Goal: Task Accomplishment & Management: Manage account settings

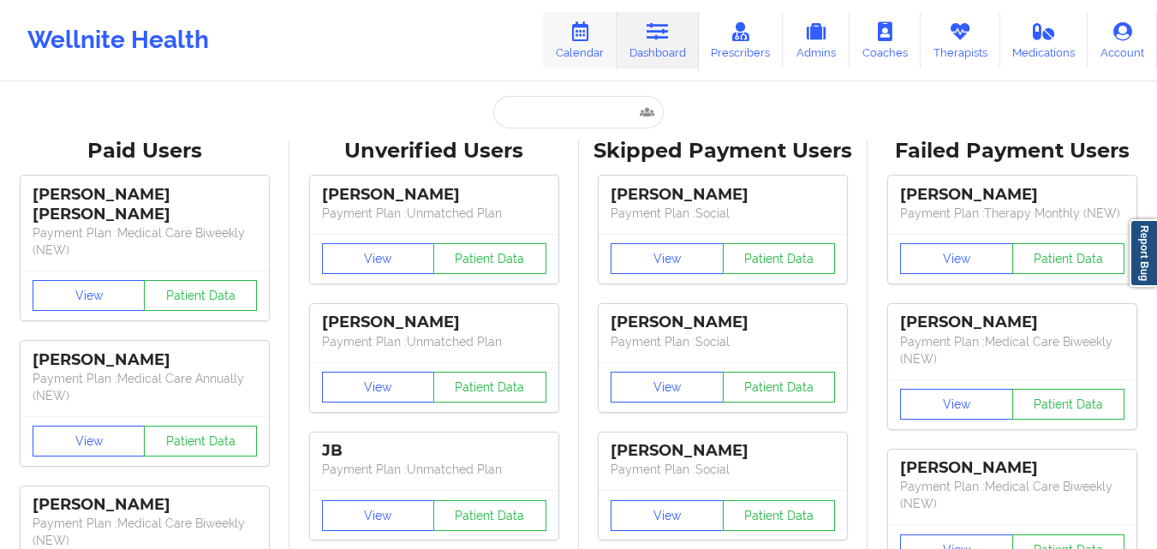
click at [605, 48] on link "Calendar" at bounding box center [580, 40] width 74 height 57
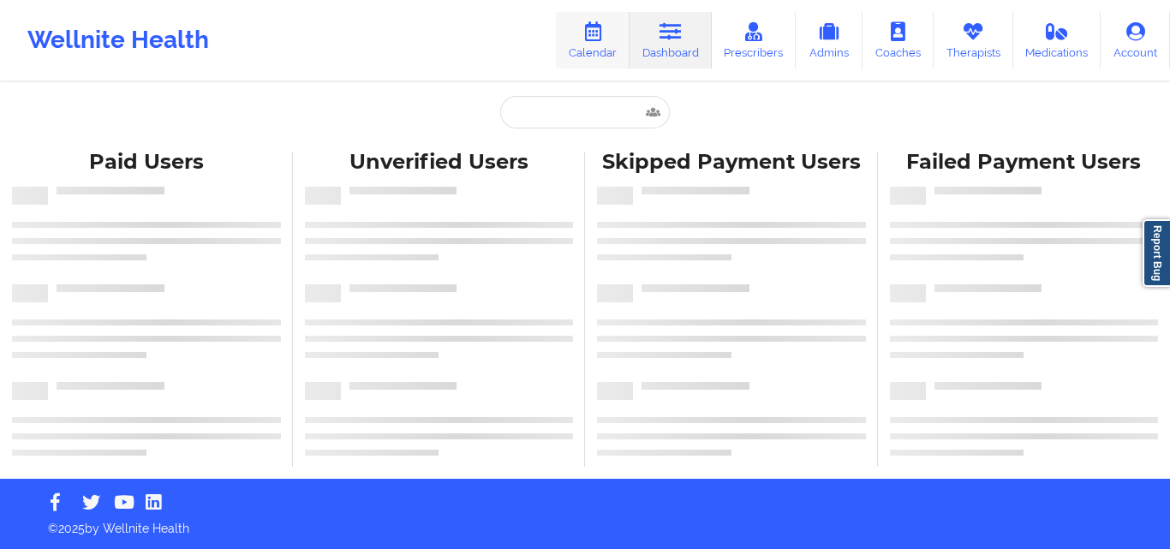
click at [603, 37] on icon at bounding box center [592, 31] width 22 height 19
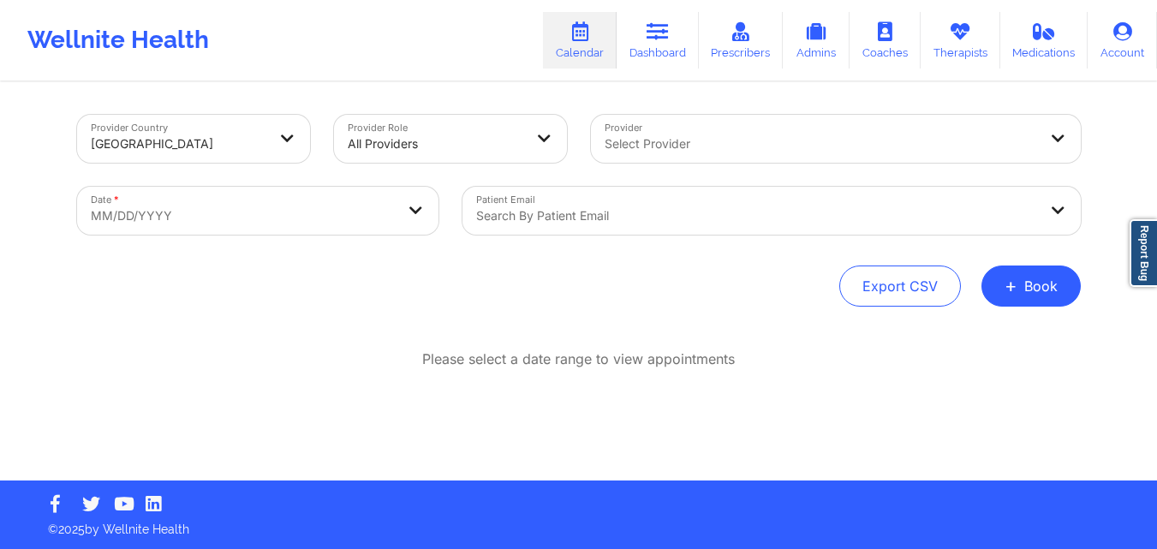
click at [297, 223] on body "Wellnite Health Calendar Dashboard Prescribers Admins Coaches Therapists Medica…" at bounding box center [578, 274] width 1157 height 549
select select "2025-8"
select select "2025-9"
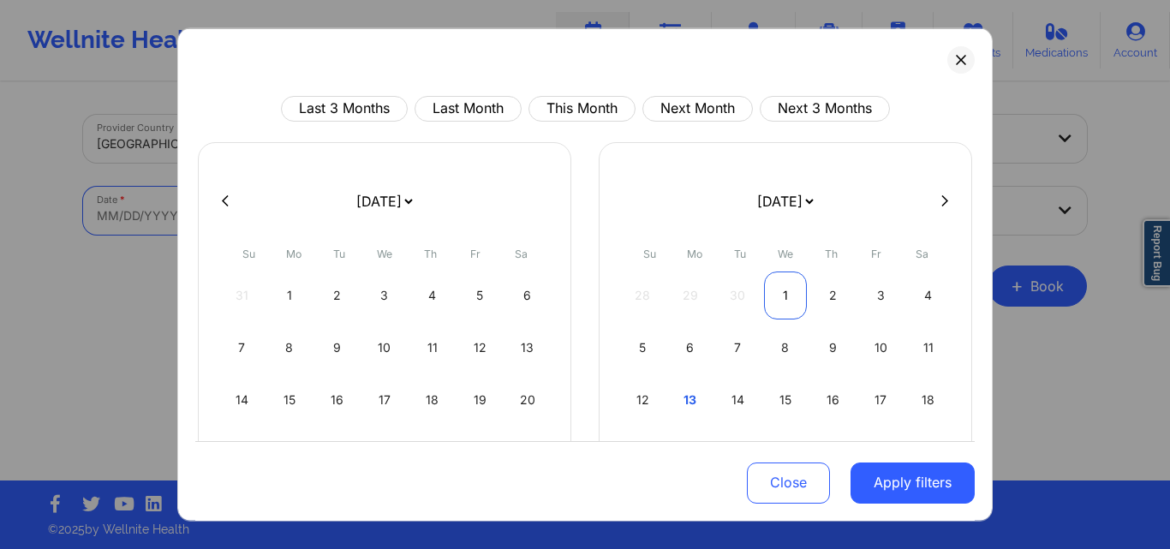
click at [781, 298] on div "1" at bounding box center [786, 295] width 44 height 48
select select "2025-9"
select select "2025-10"
click at [941, 200] on icon at bounding box center [944, 200] width 7 height 11
select select "2025-10"
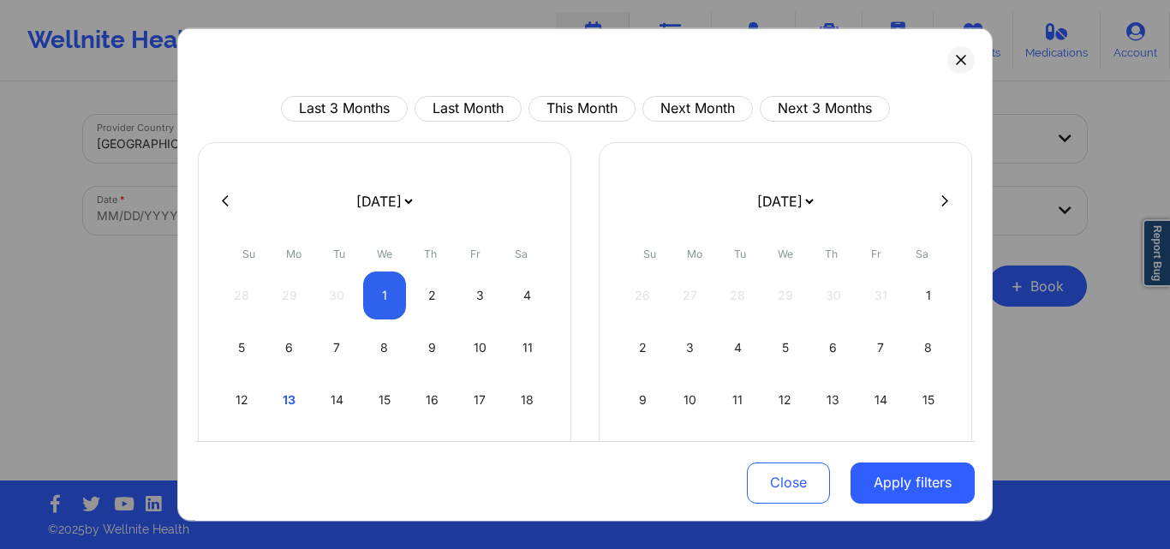
select select "2025-11"
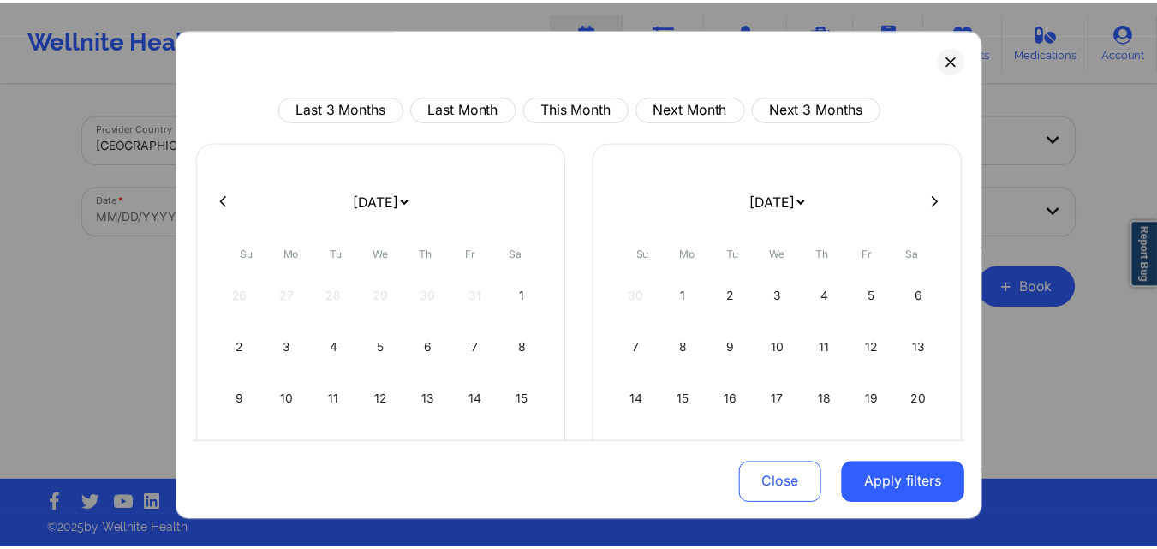
scroll to position [194, 0]
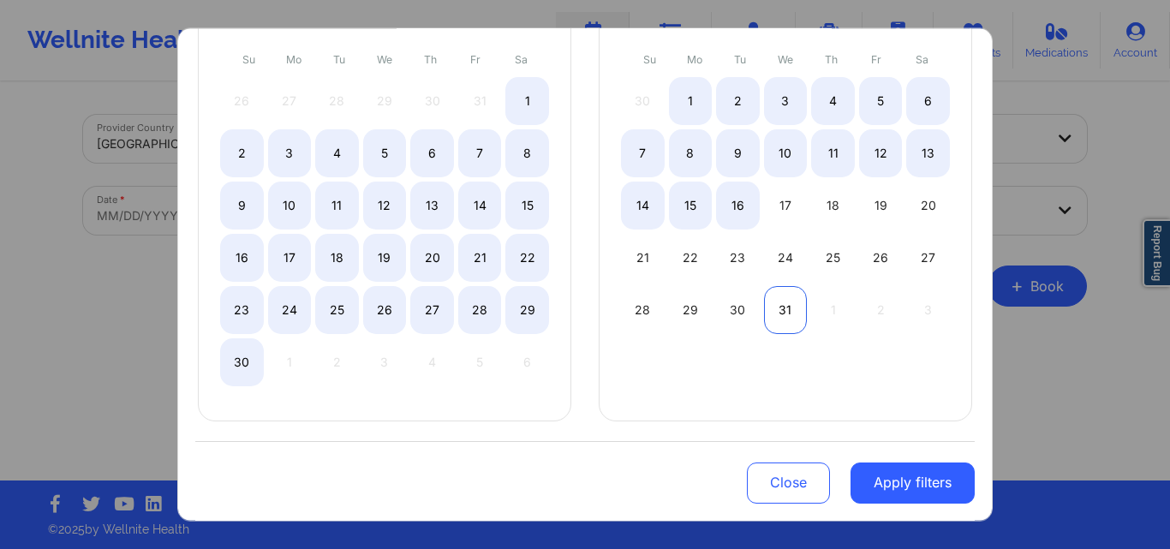
select select "2025-10"
select select "2025-11"
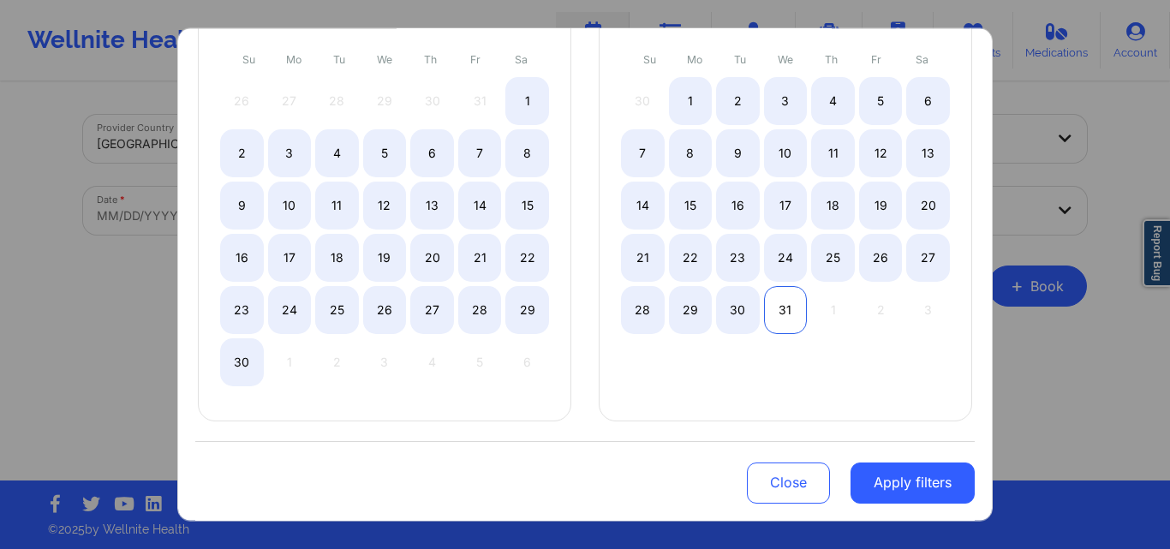
click at [778, 314] on div "31" at bounding box center [786, 309] width 44 height 48
select select "2025-9"
select select "2025-10"
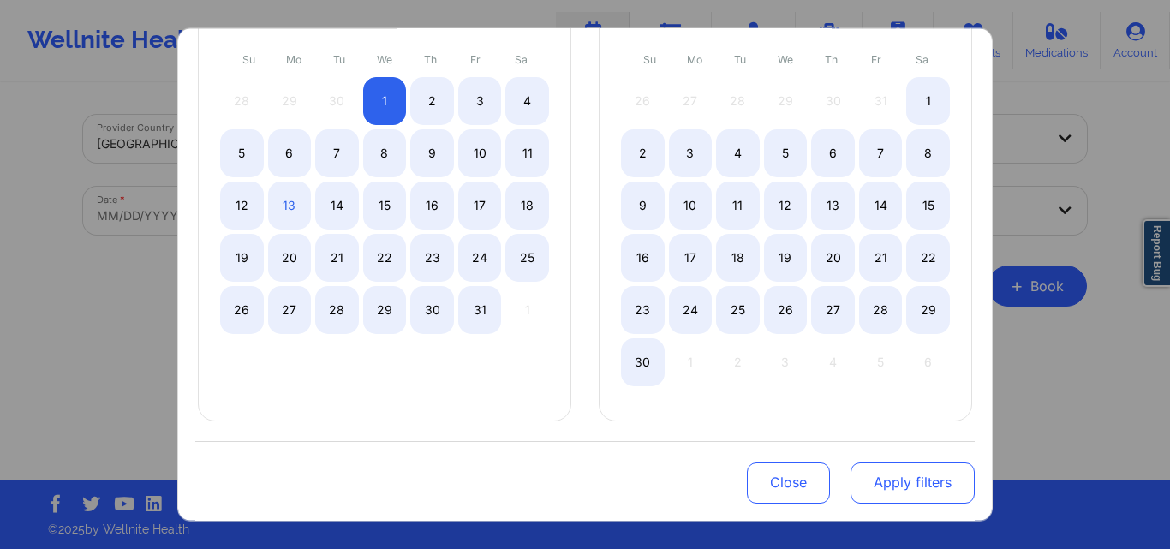
click at [914, 478] on button "Apply filters" at bounding box center [912, 482] width 124 height 41
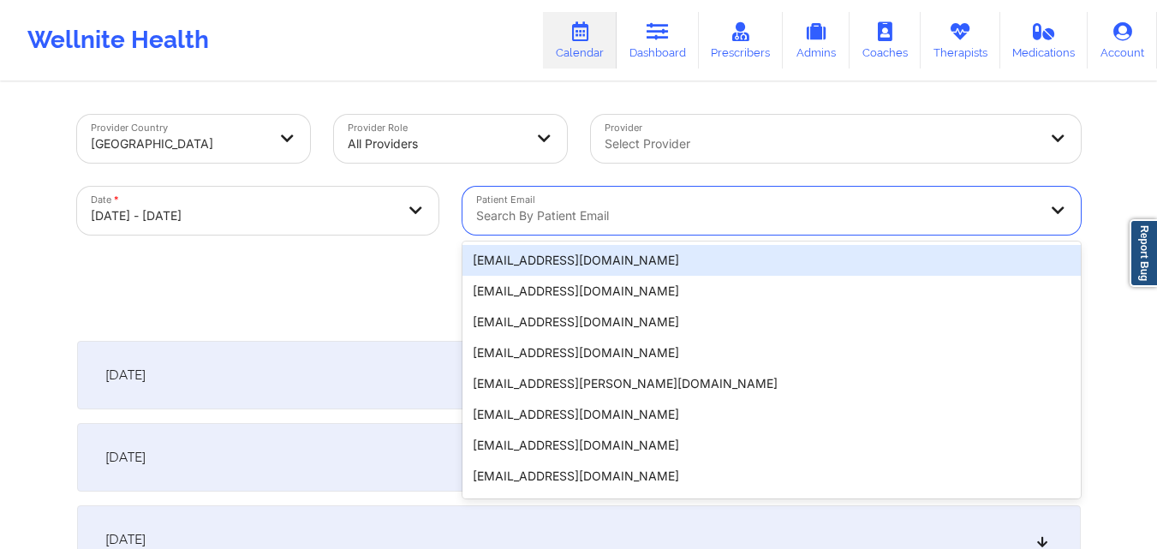
click at [628, 208] on div at bounding box center [757, 216] width 562 height 21
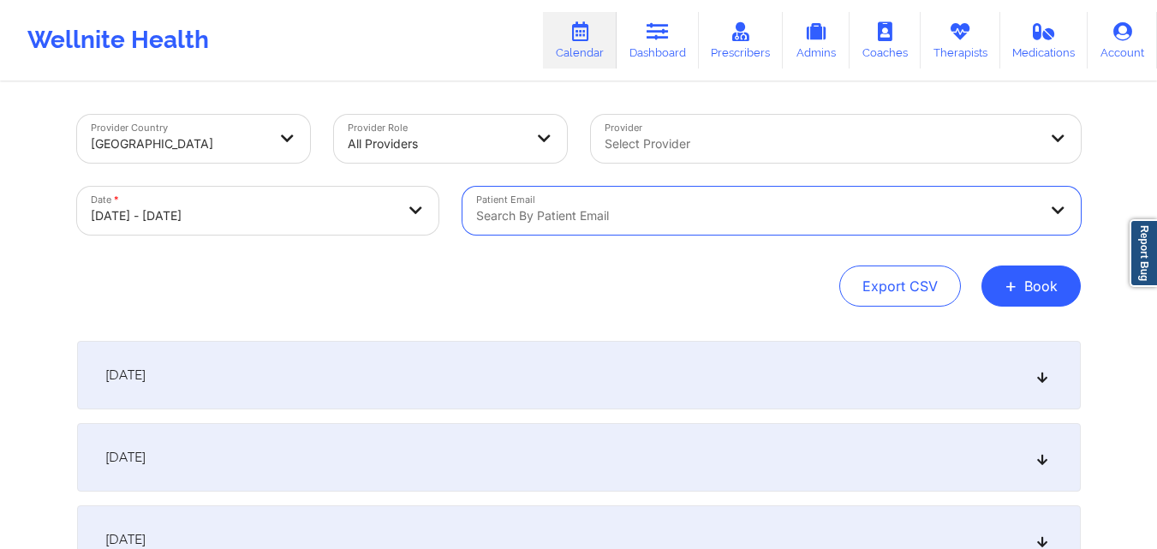
paste input "rosie13977@icloud.com"
type input "rosie13977@icloud.com"
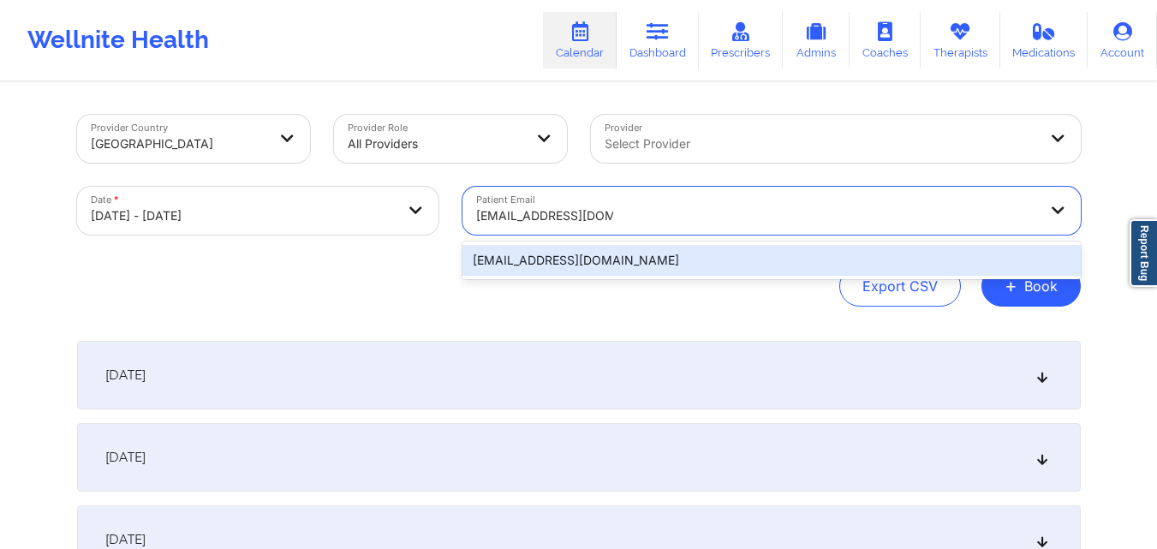
click at [627, 253] on div "rosie13977@icloud.com" at bounding box center [771, 260] width 618 height 31
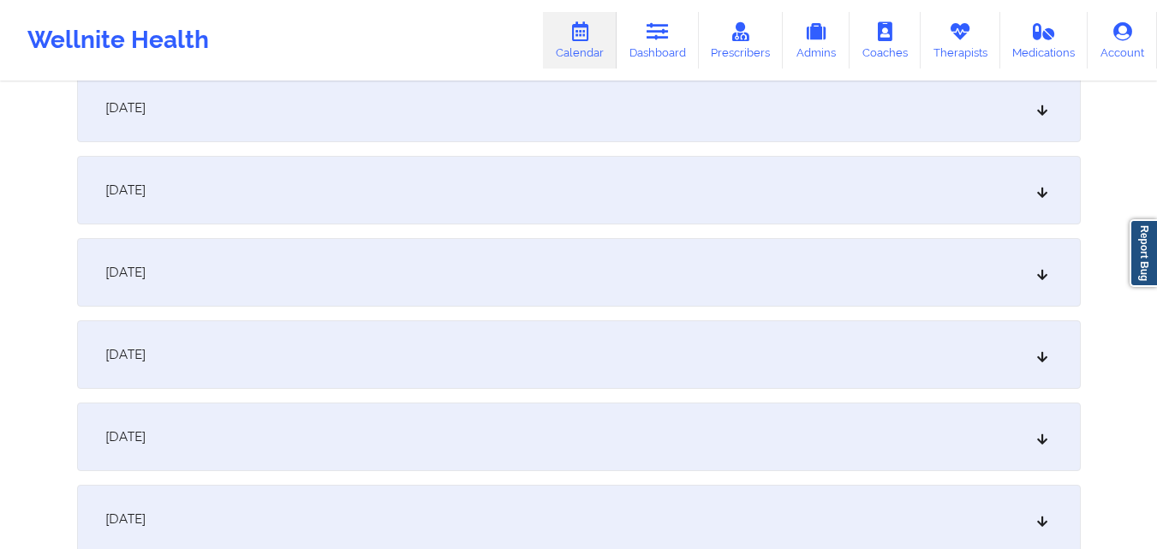
scroll to position [1113, 0]
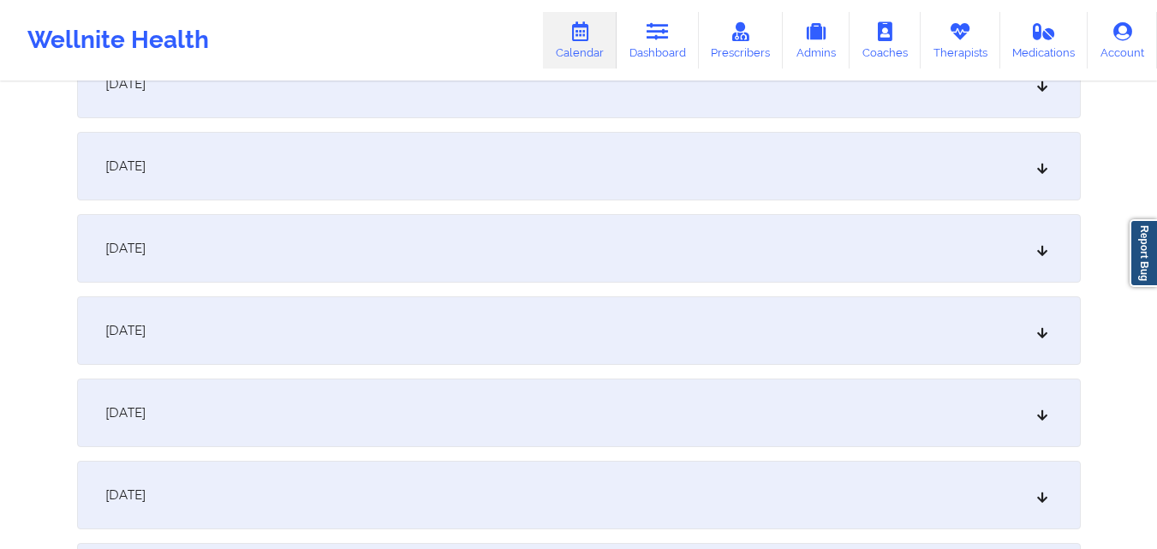
click at [617, 242] on div "October 13, 2025" at bounding box center [579, 248] width 1004 height 69
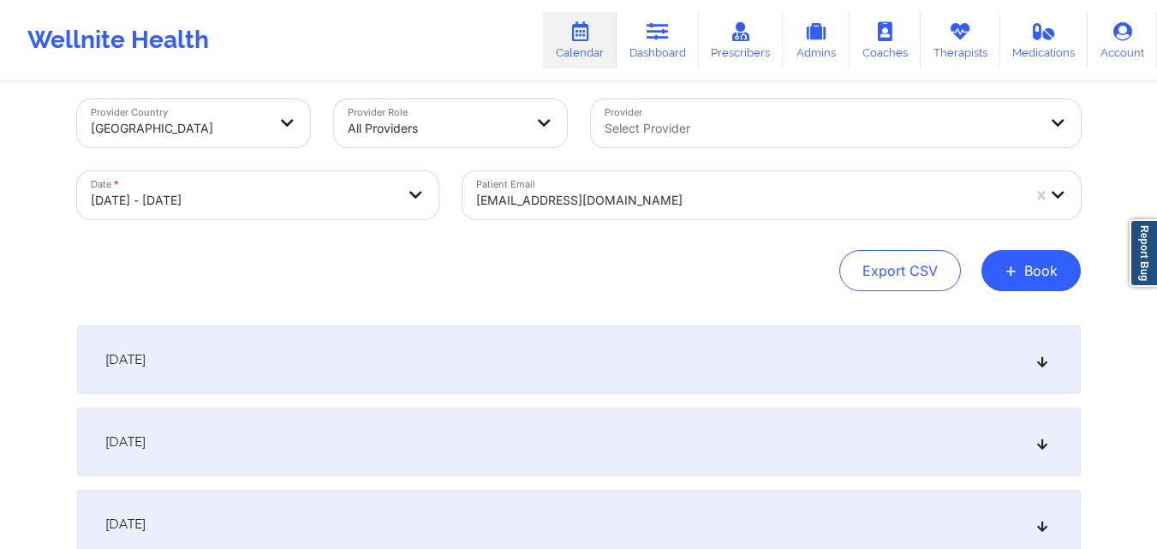
scroll to position [0, 0]
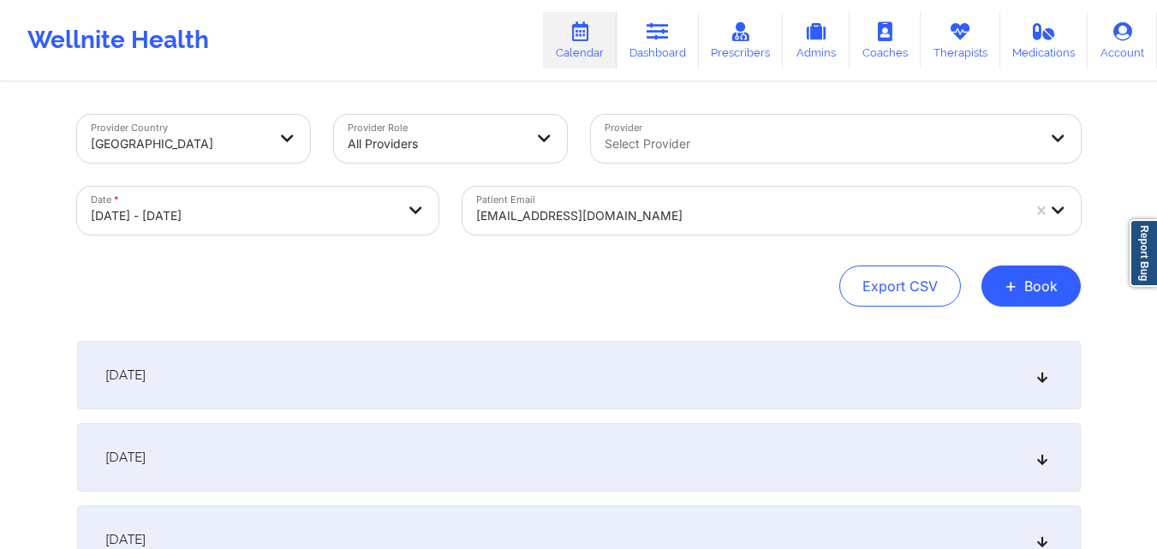
click at [649, 222] on div at bounding box center [748, 216] width 545 height 21
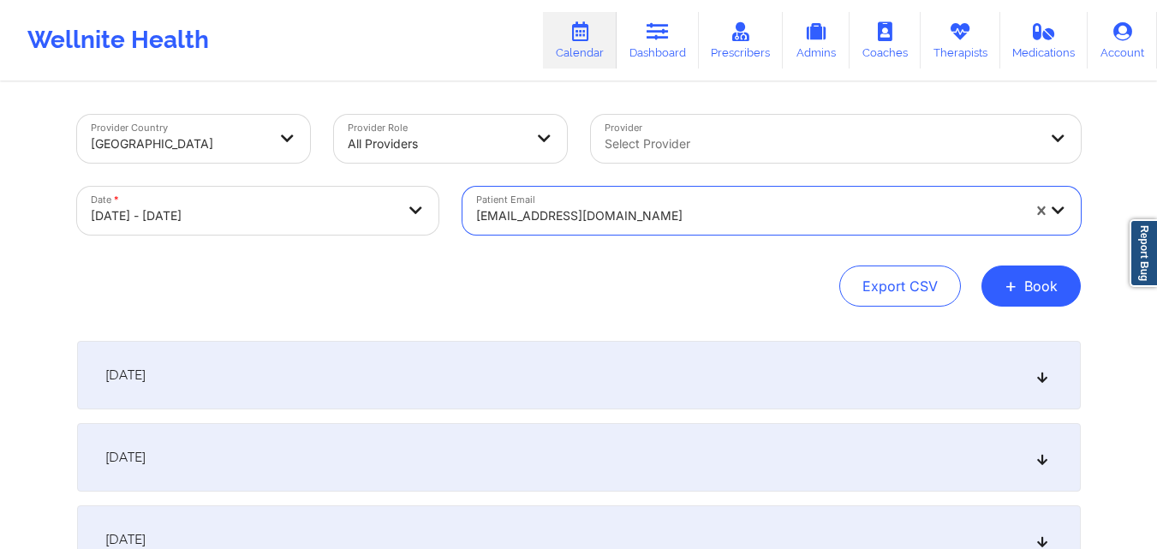
paste input "jermainehill1619@gmail.com"
type input "jermainehill1619@gmail.com"
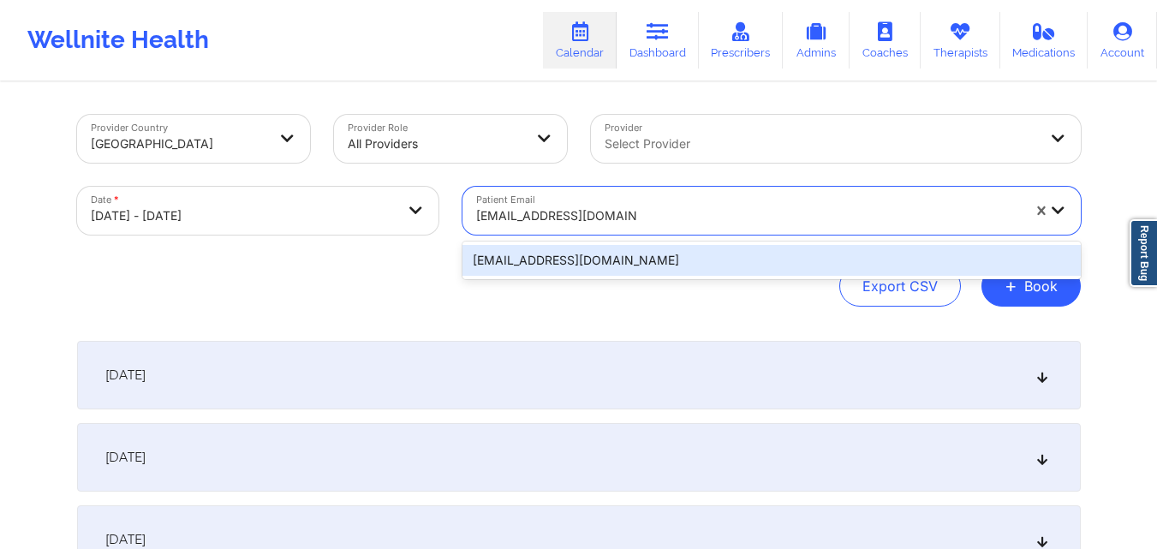
click at [629, 257] on div "jermainehill1619@gmail.com" at bounding box center [771, 260] width 618 height 31
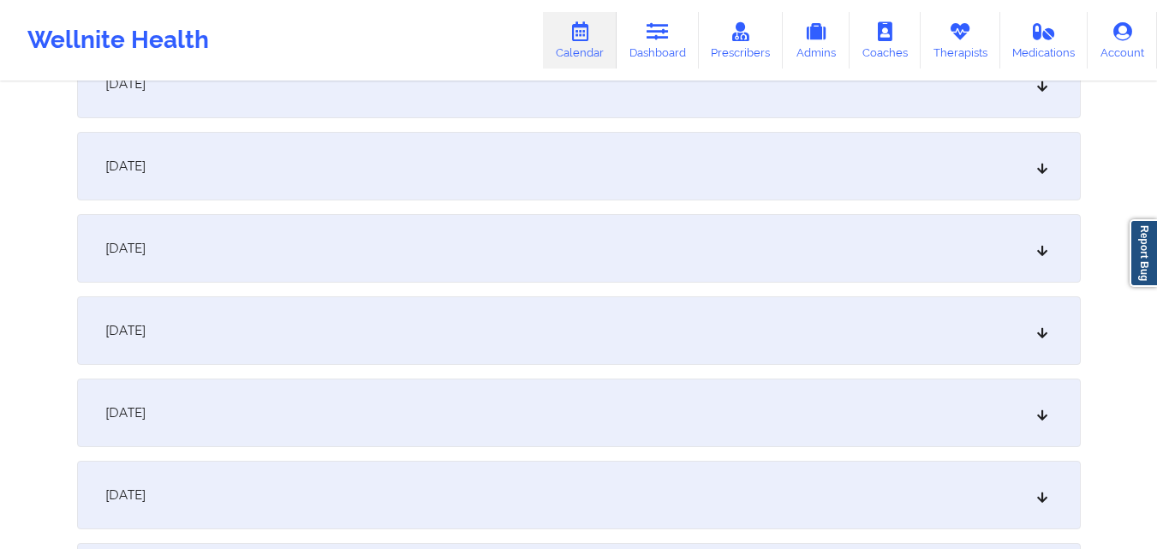
scroll to position [1113, 0]
click at [384, 253] on div "October 13, 2025" at bounding box center [579, 248] width 1004 height 69
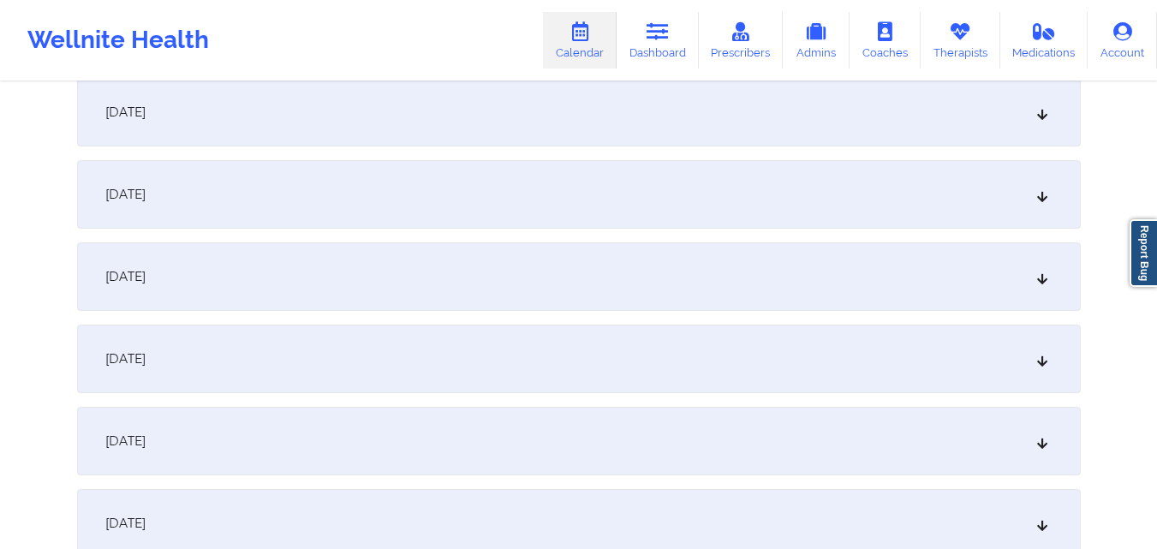
scroll to position [1884, 0]
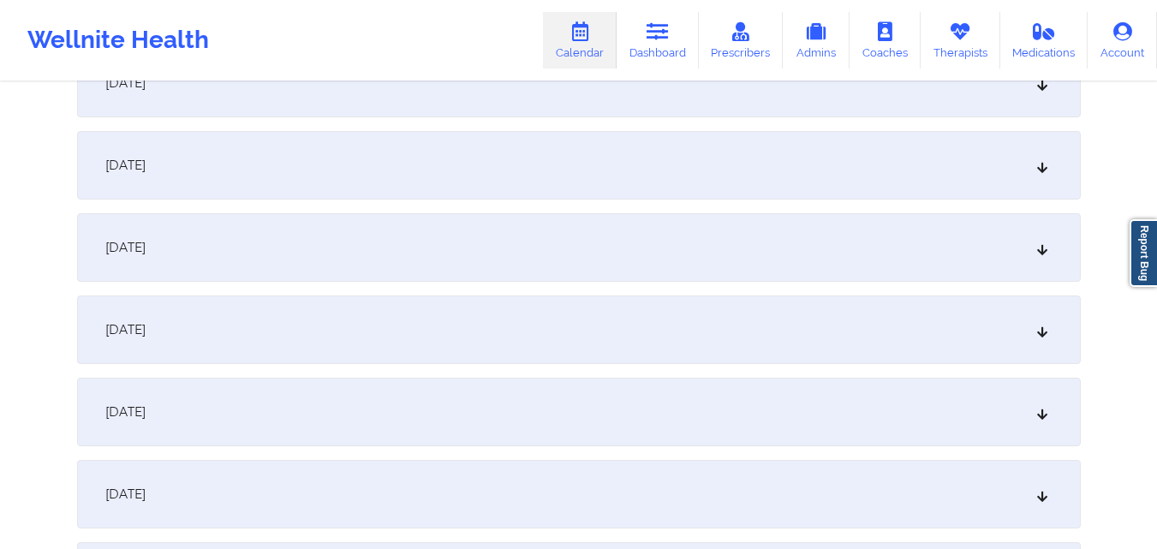
click at [581, 319] on div "October 21, 2025" at bounding box center [579, 329] width 1004 height 69
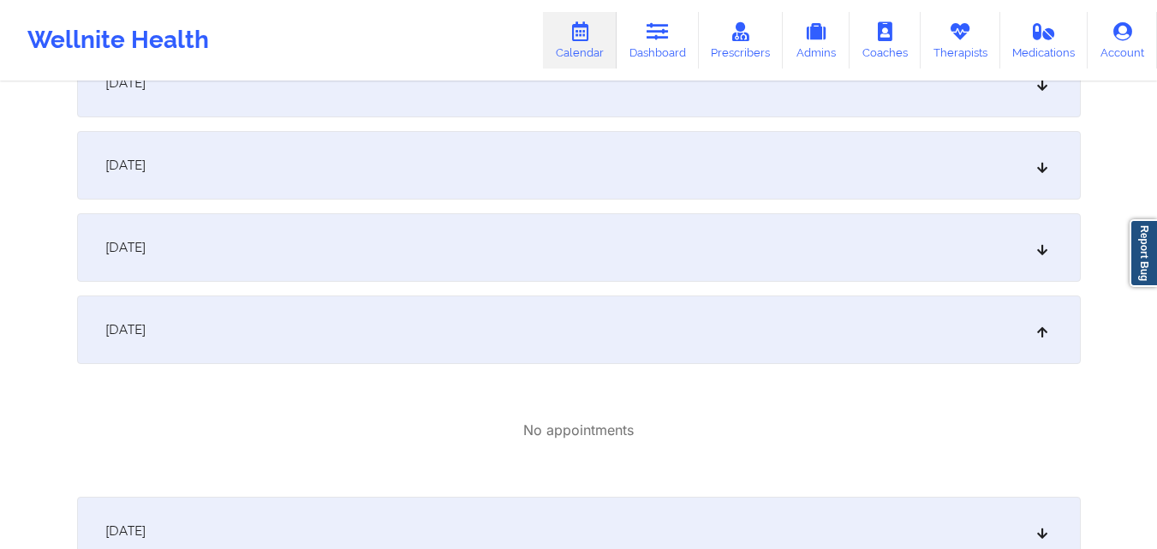
click at [611, 236] on div "October 20, 2025" at bounding box center [579, 247] width 1004 height 69
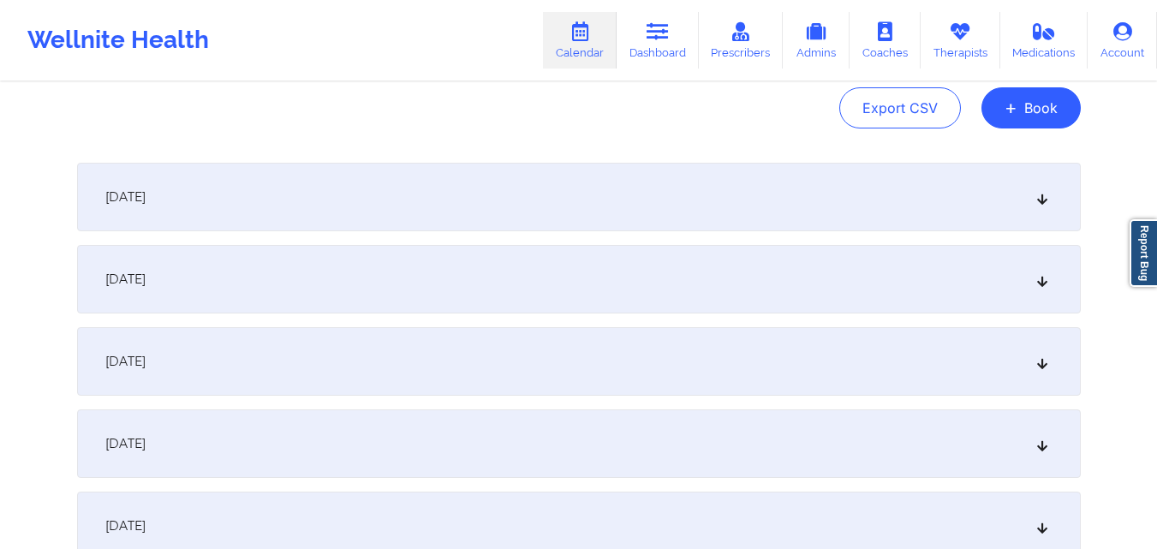
scroll to position [0, 0]
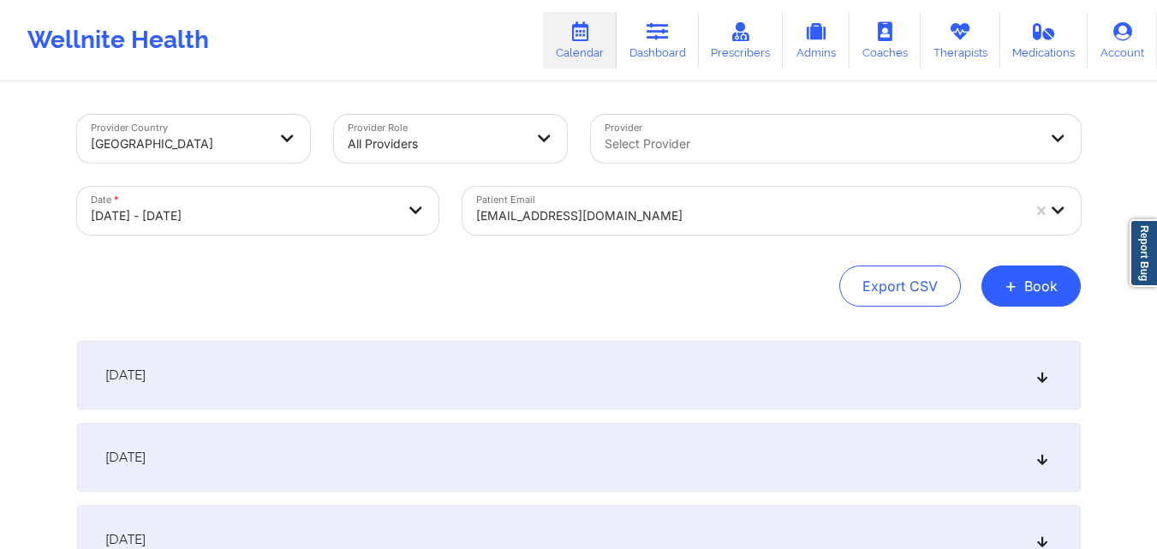
click at [700, 208] on div at bounding box center [748, 216] width 545 height 21
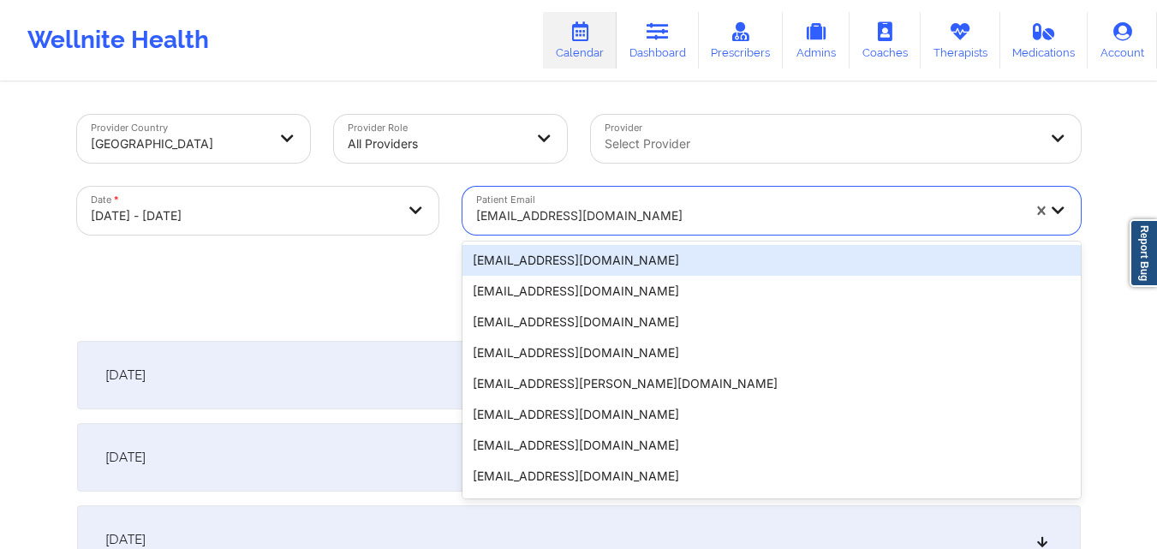
paste input "s195everts@gmail.com"
type input "s195everts@gmail.com"
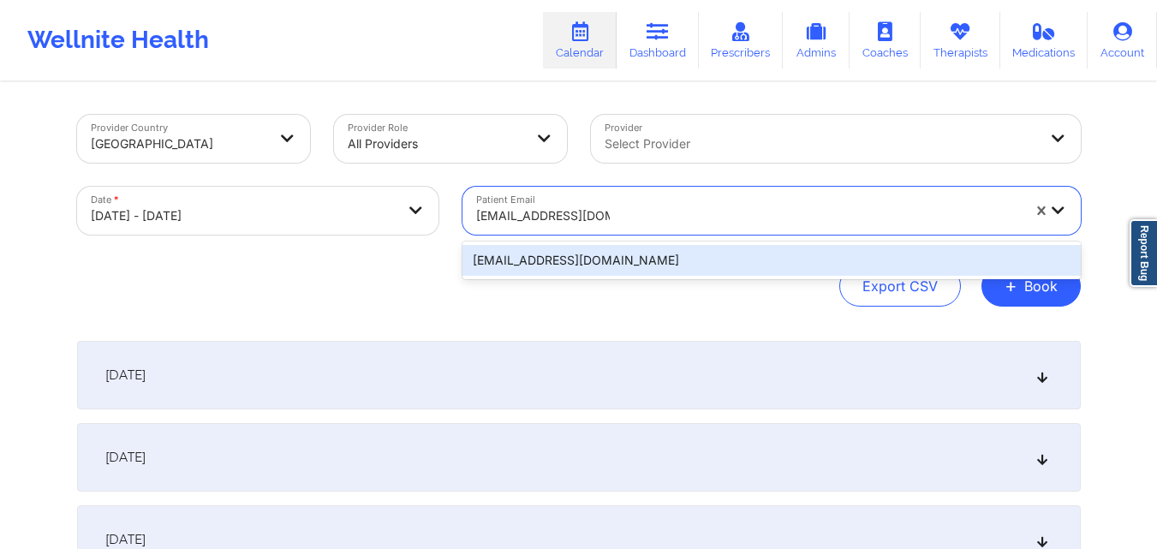
click at [672, 259] on div "s195everts@gmail.com" at bounding box center [771, 260] width 618 height 31
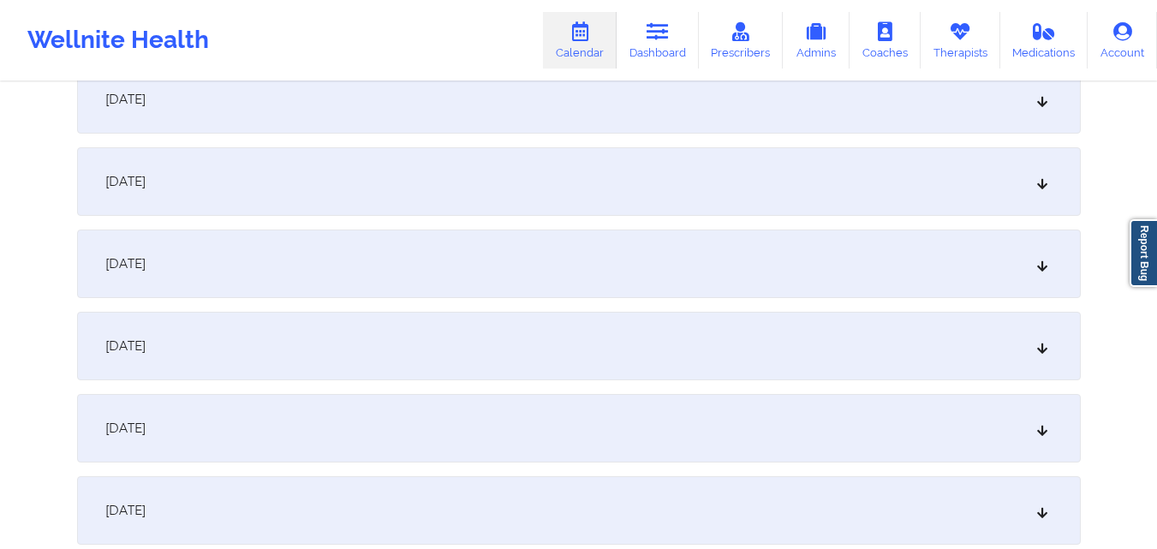
scroll to position [771, 0]
click at [367, 263] on div "October 9, 2025" at bounding box center [579, 262] width 1004 height 69
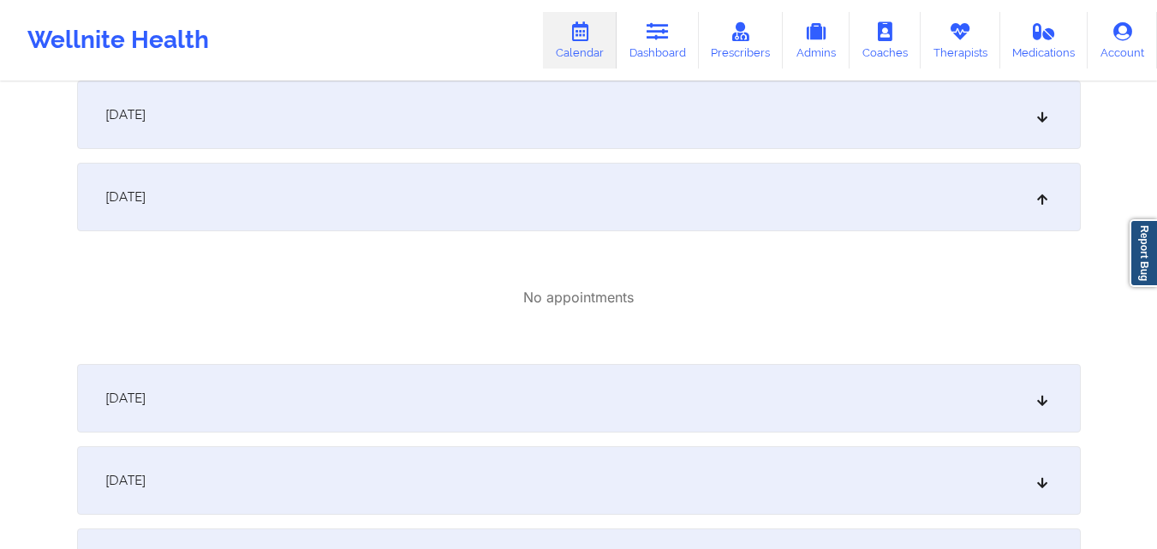
scroll to position [942, 0]
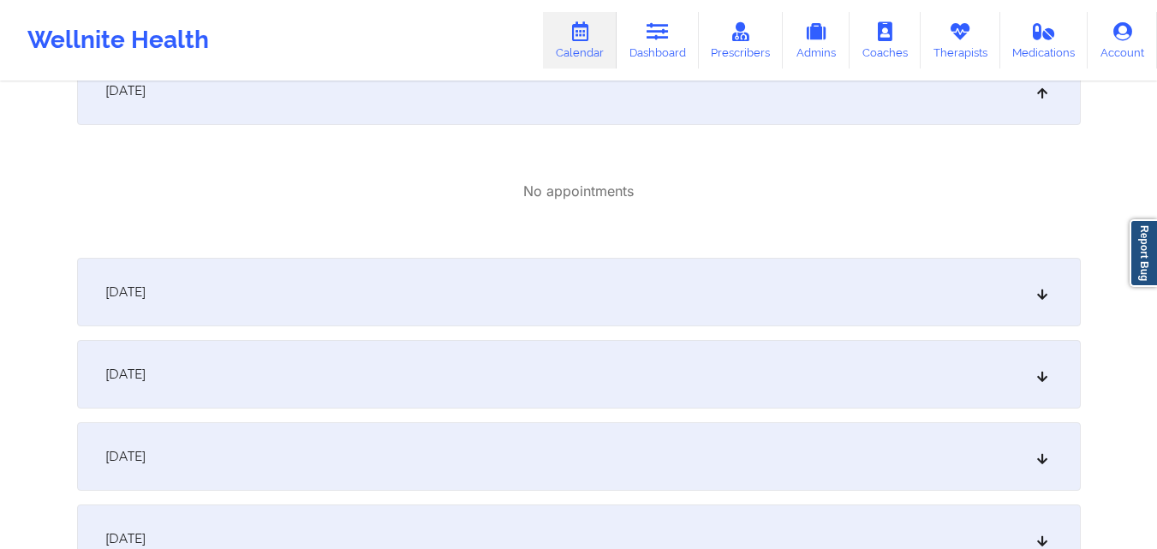
click at [407, 355] on div "October 11, 2025" at bounding box center [579, 374] width 1004 height 69
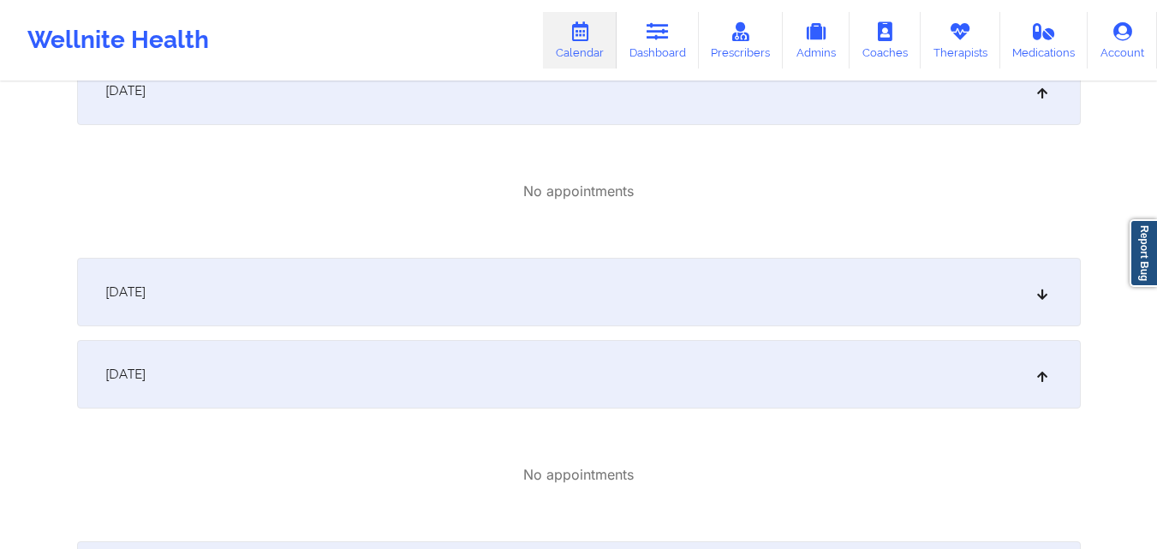
click at [413, 289] on div "October 10, 2025" at bounding box center [579, 292] width 1004 height 69
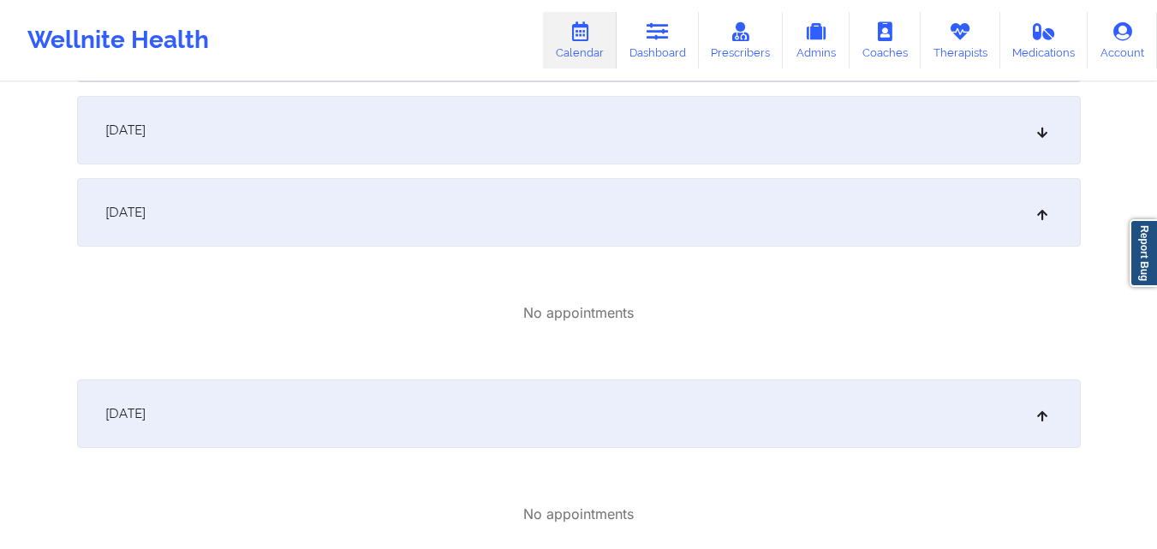
scroll to position [685, 0]
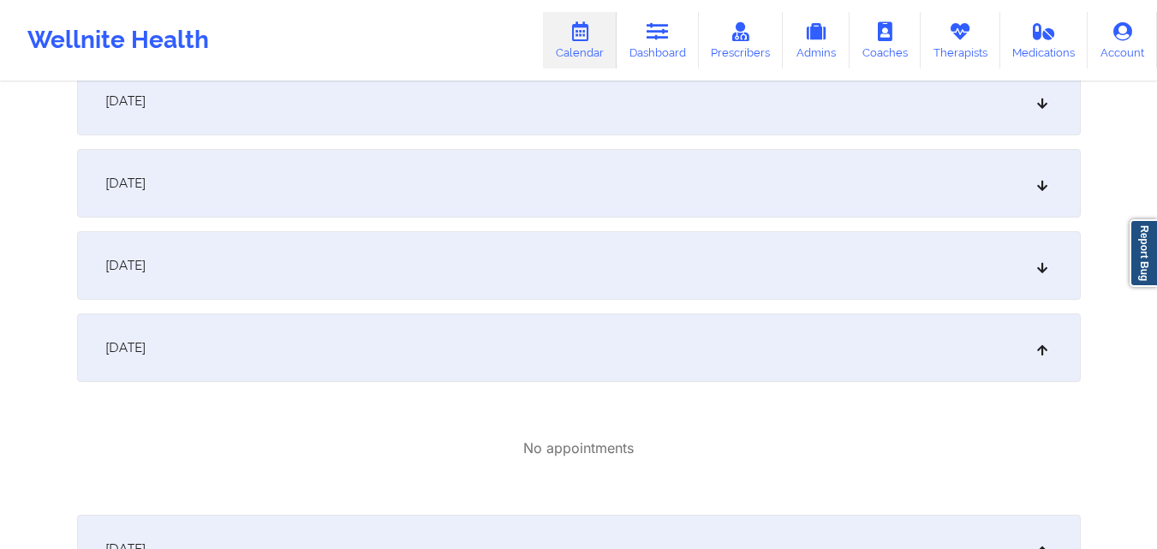
click at [444, 275] on div "October 8, 2025" at bounding box center [579, 265] width 1004 height 69
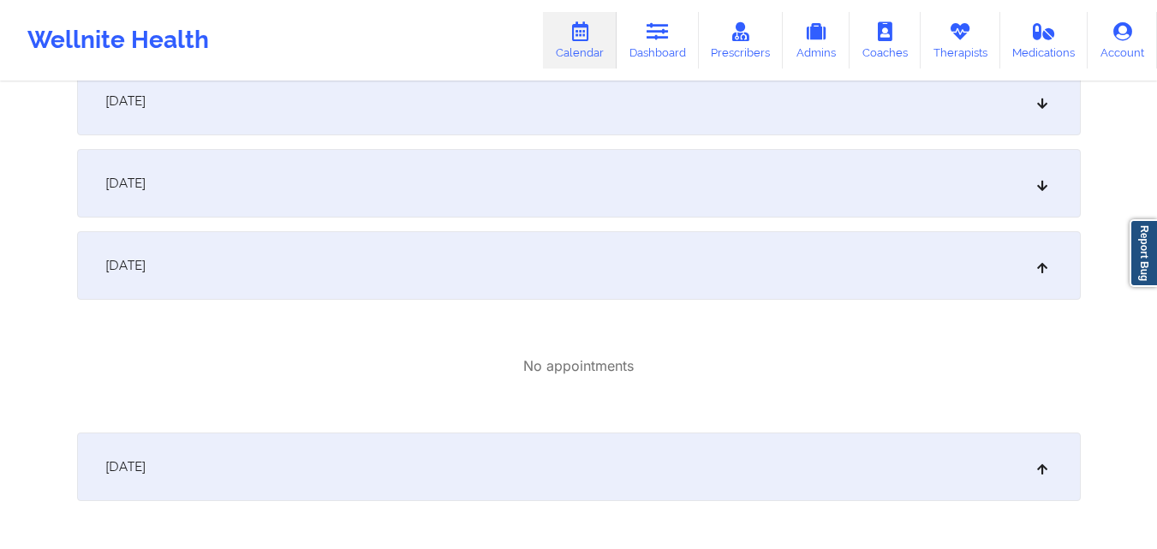
click at [473, 178] on div "October 7, 2025" at bounding box center [579, 183] width 1004 height 69
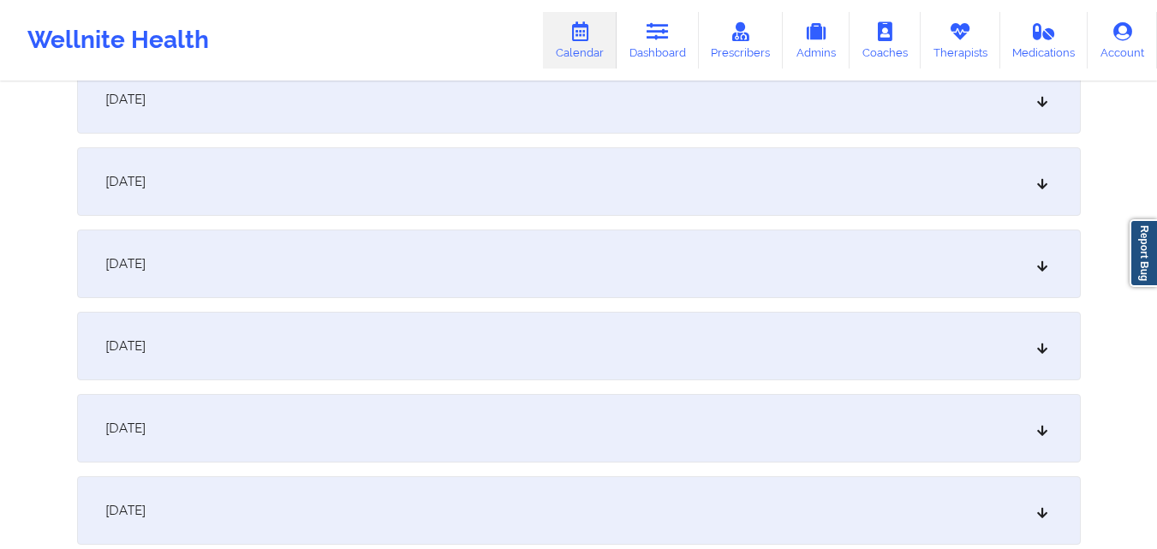
scroll to position [1884, 0]
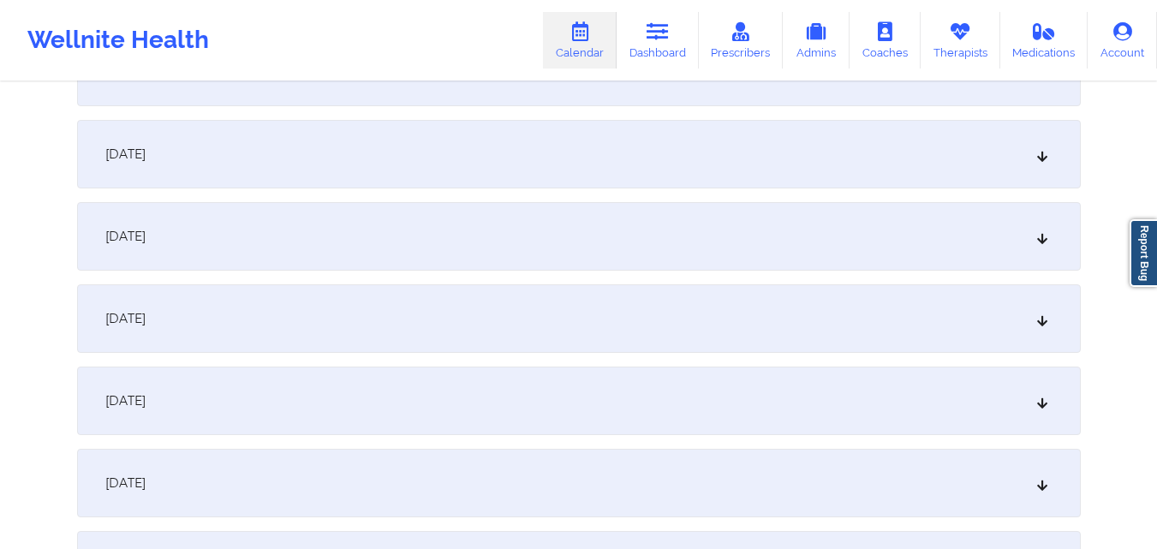
click at [470, 311] on div "October 16, 2025" at bounding box center [579, 318] width 1004 height 69
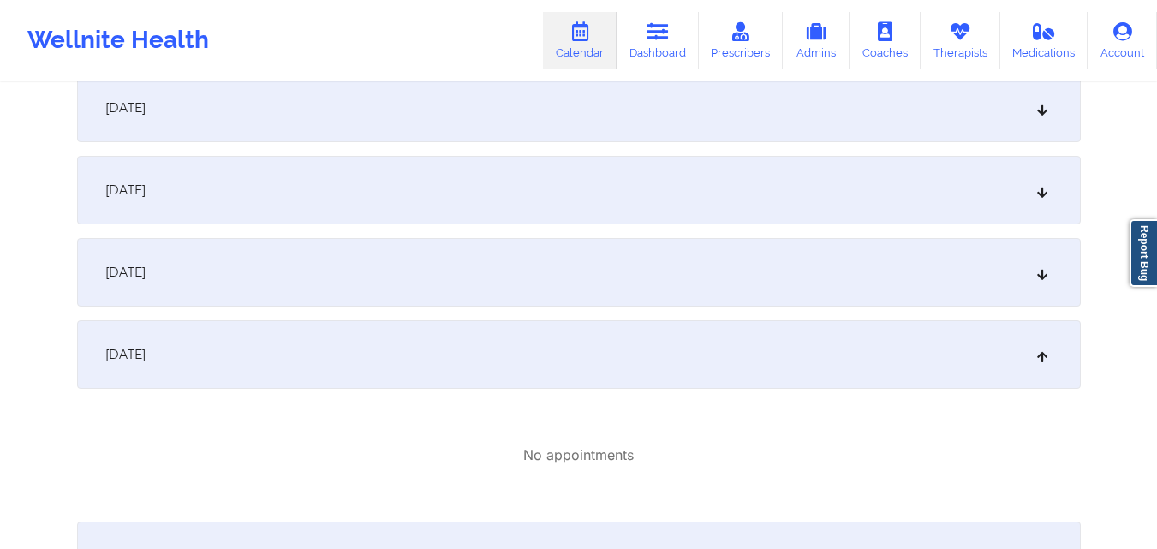
scroll to position [0, 0]
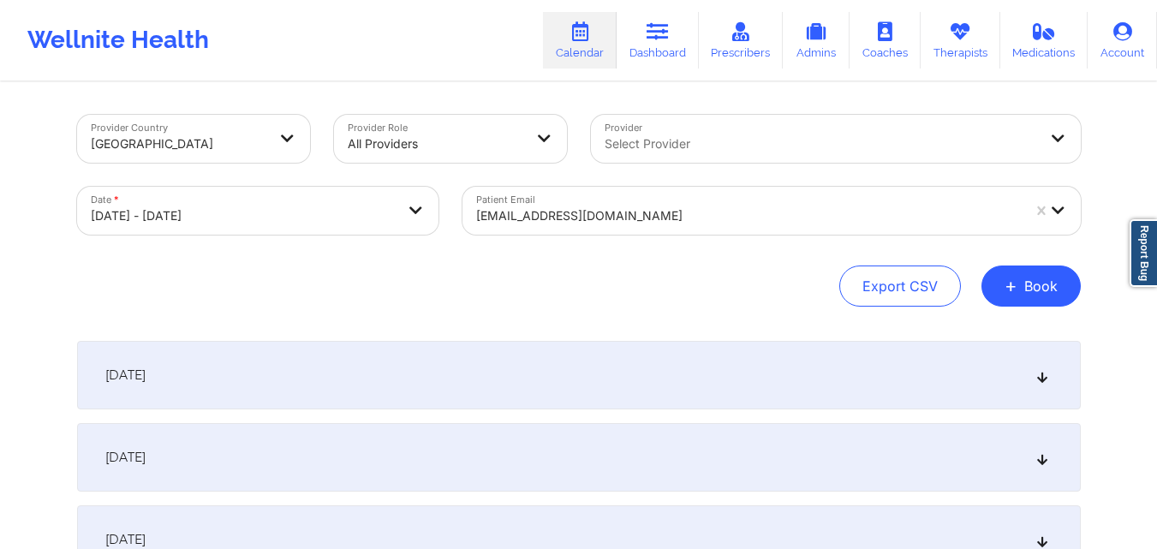
click at [624, 222] on div at bounding box center [748, 216] width 545 height 21
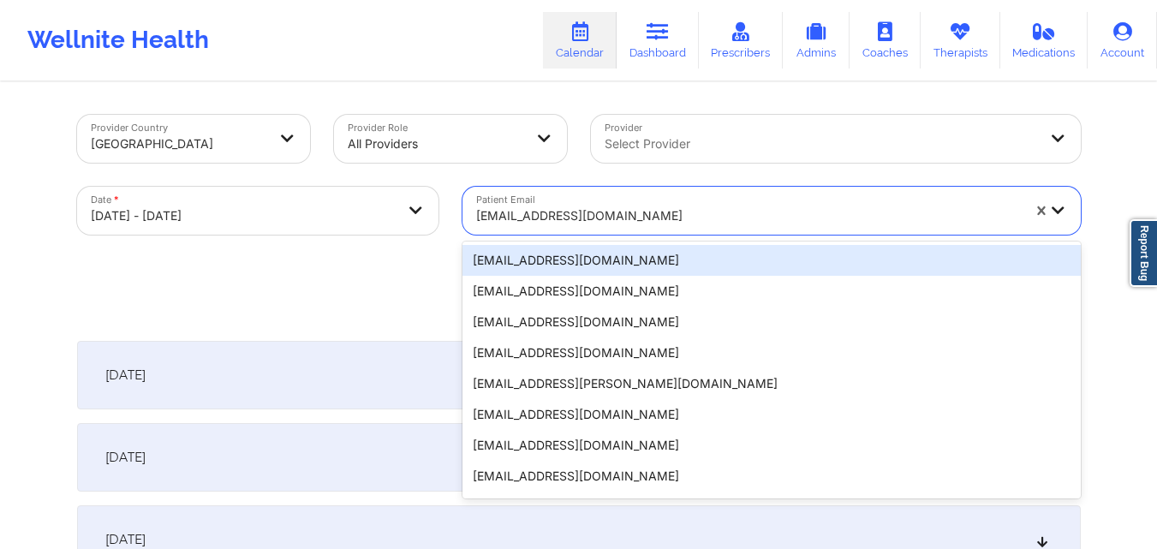
paste input "lehleba@yahoo.com"
type input "lehleba@yahoo.com"
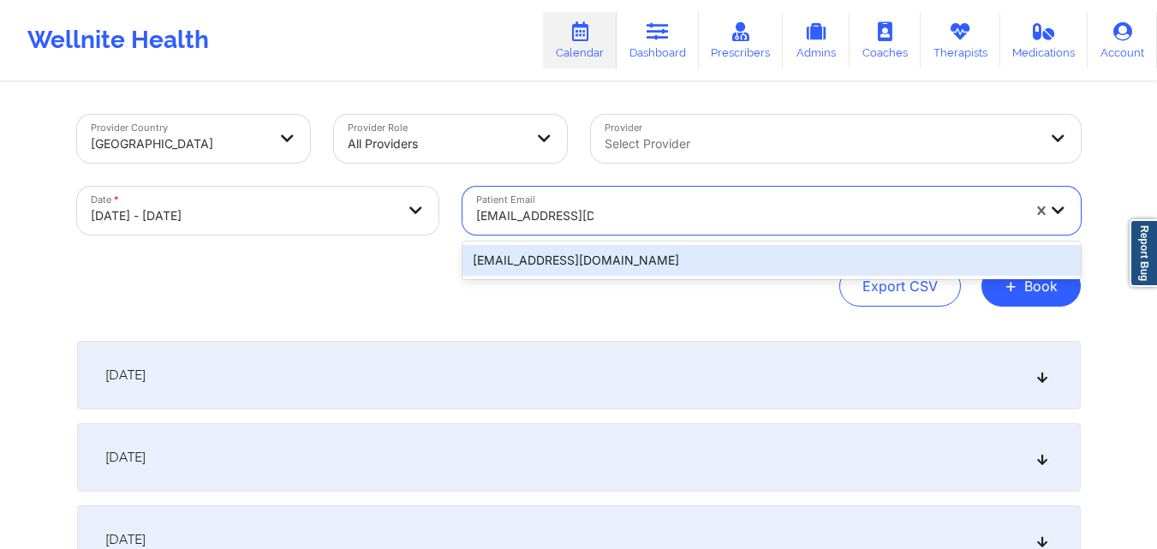
click at [671, 265] on div "lehleba@yahoo.com" at bounding box center [771, 260] width 618 height 31
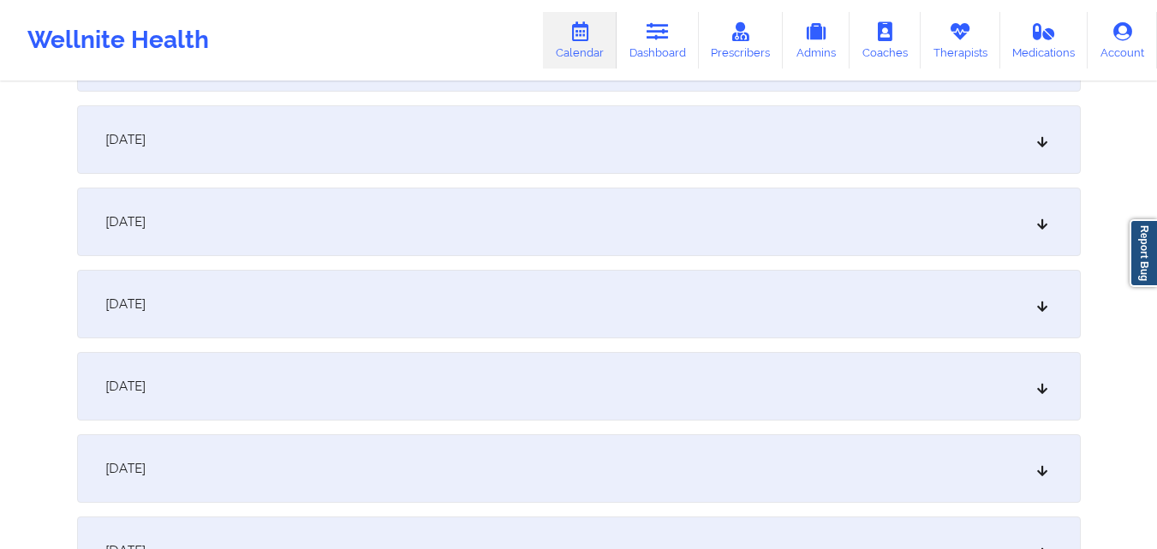
scroll to position [1113, 0]
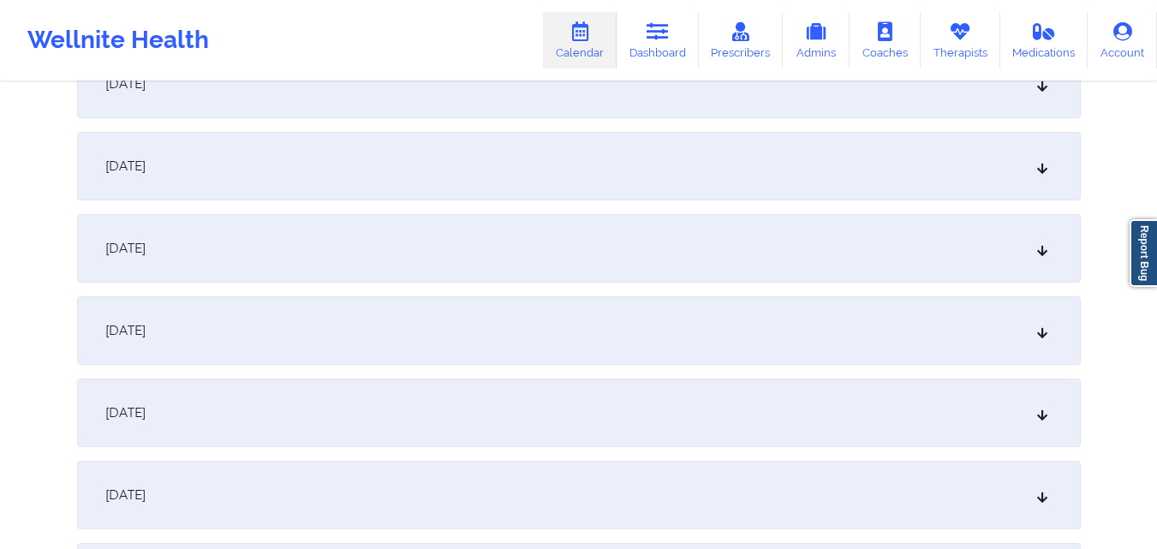
click at [451, 249] on div "October 13, 2025" at bounding box center [579, 248] width 1004 height 69
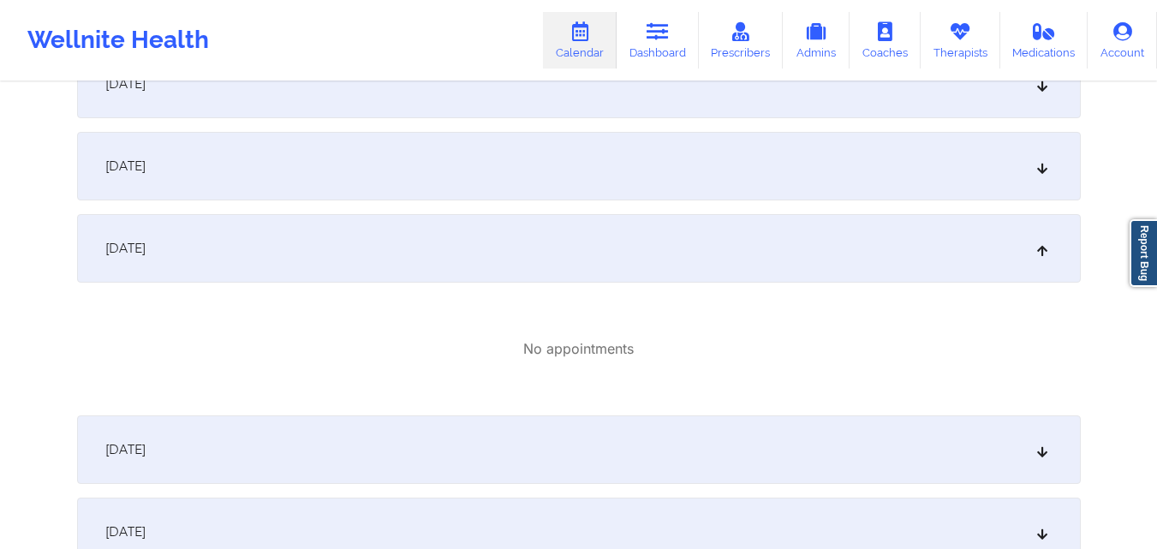
click at [453, 165] on div "October 12, 2025" at bounding box center [579, 166] width 1004 height 69
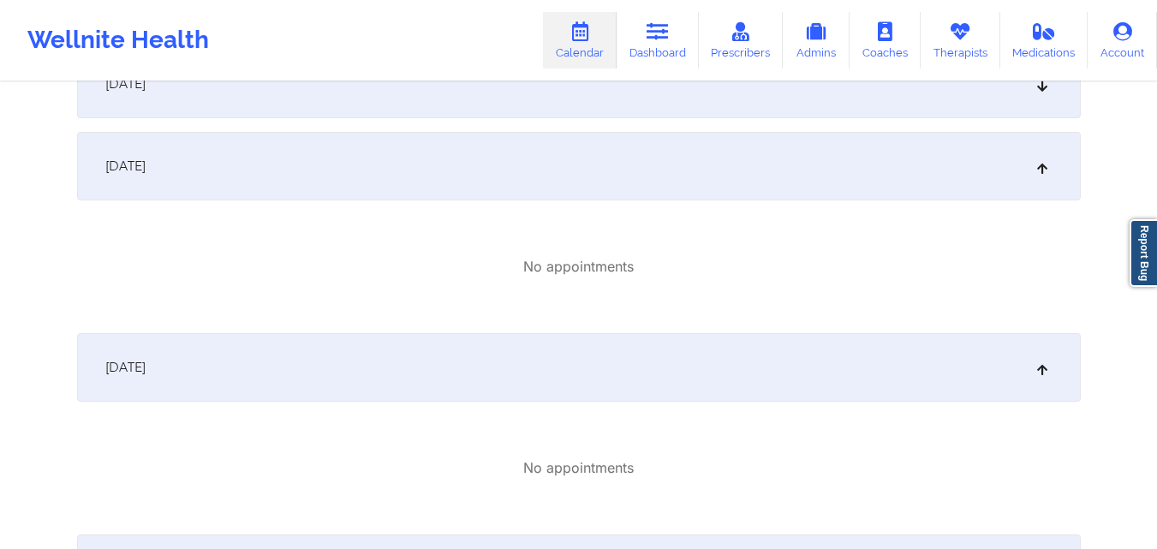
click at [420, 378] on div "October 13, 2025" at bounding box center [579, 367] width 1004 height 69
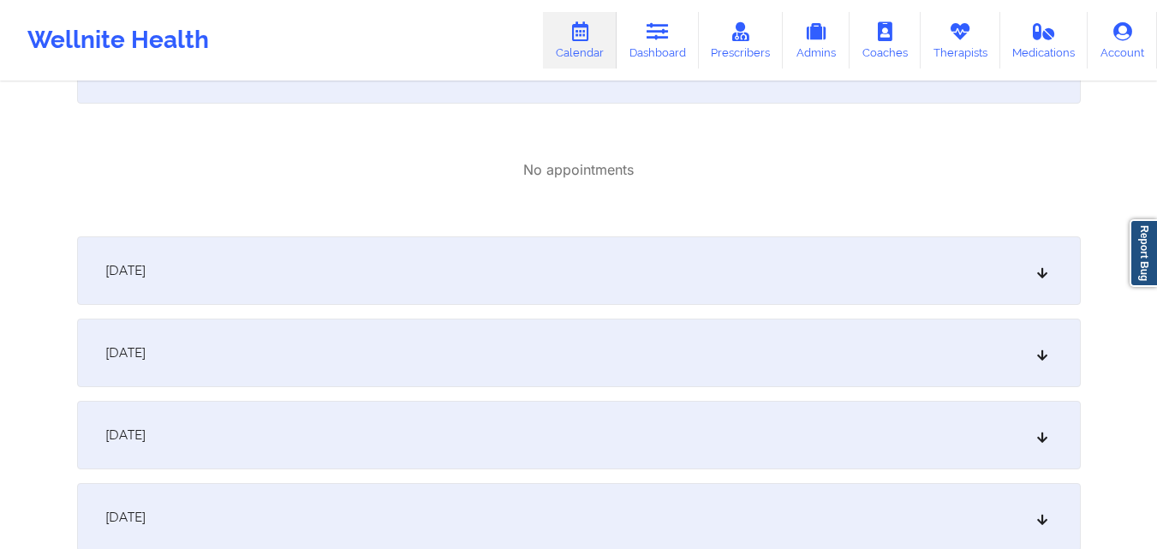
scroll to position [1284, 0]
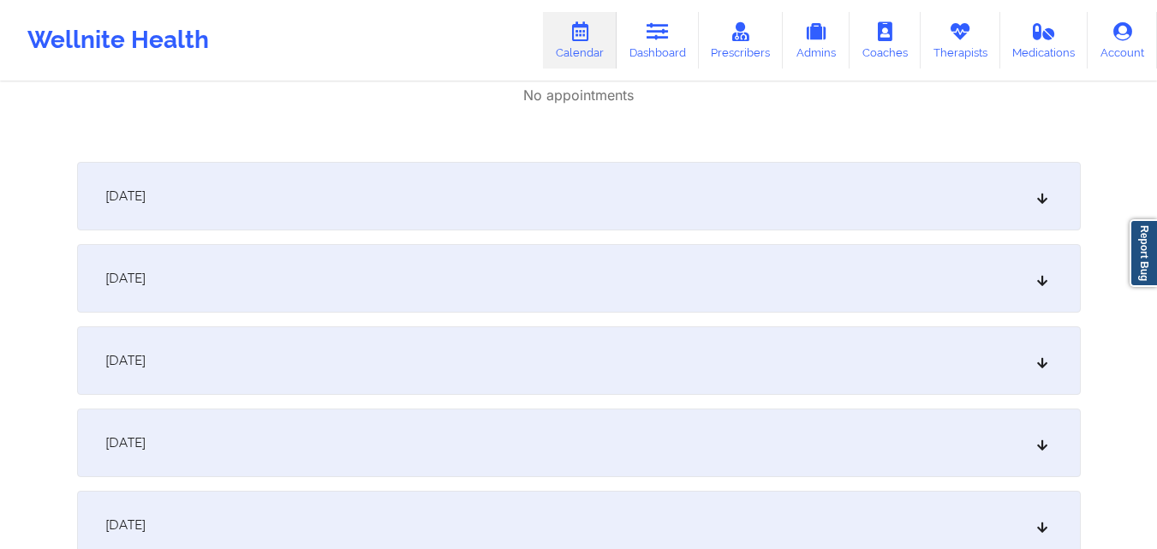
click at [418, 287] on div "October 14, 2025" at bounding box center [579, 278] width 1004 height 69
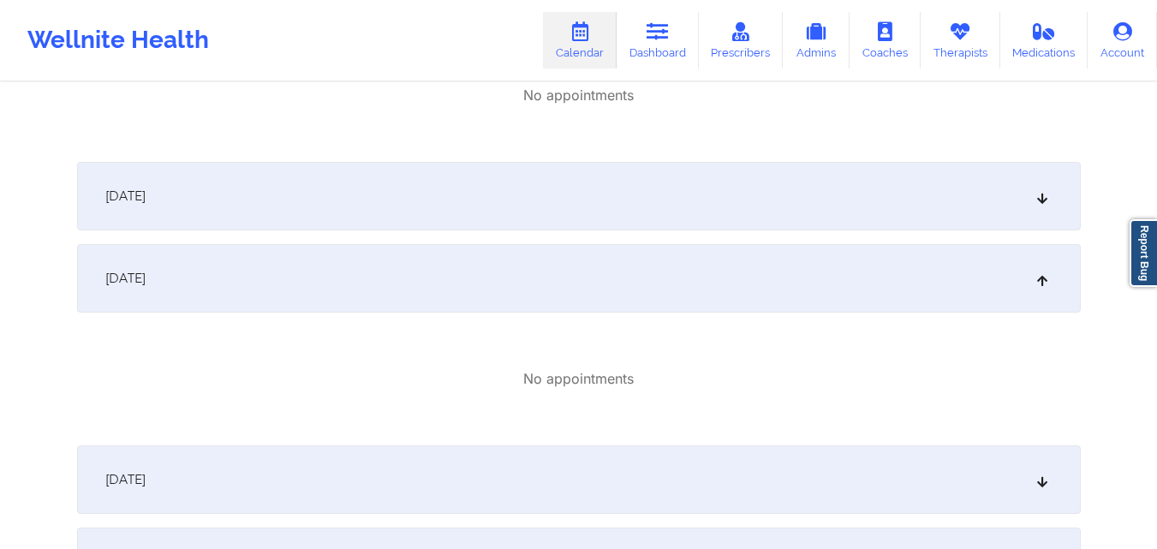
click at [421, 214] on div "October 13, 2025" at bounding box center [579, 196] width 1004 height 69
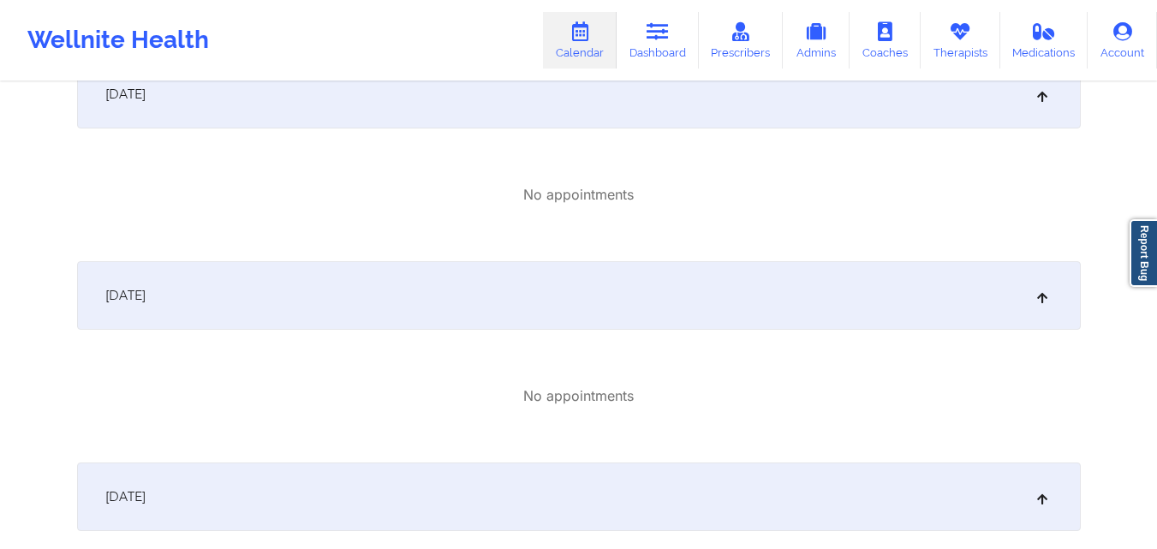
scroll to position [1199, 0]
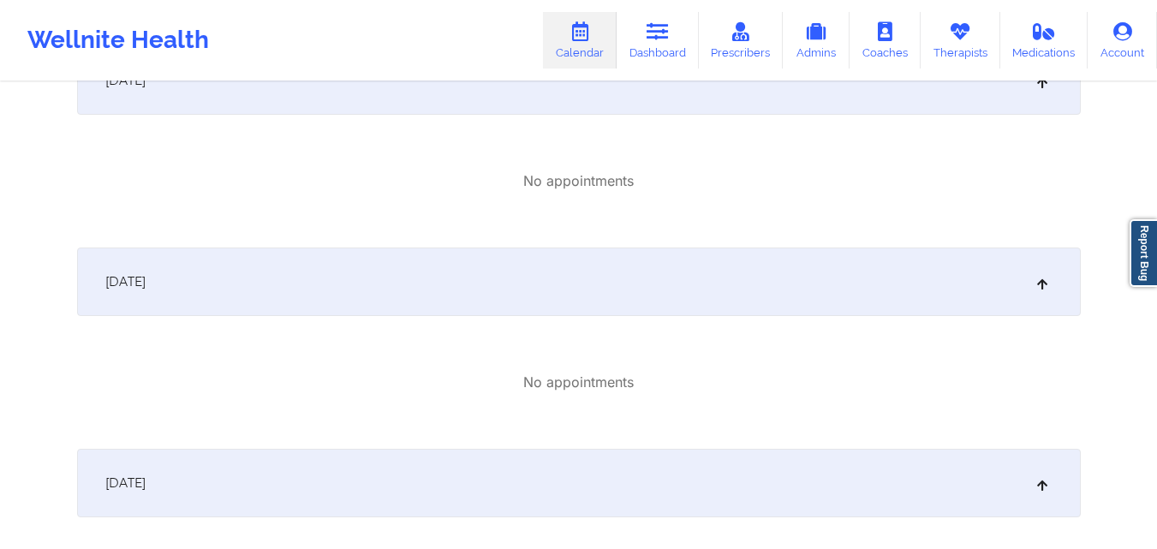
click at [630, 283] on div "October 13, 2025" at bounding box center [579, 281] width 1004 height 69
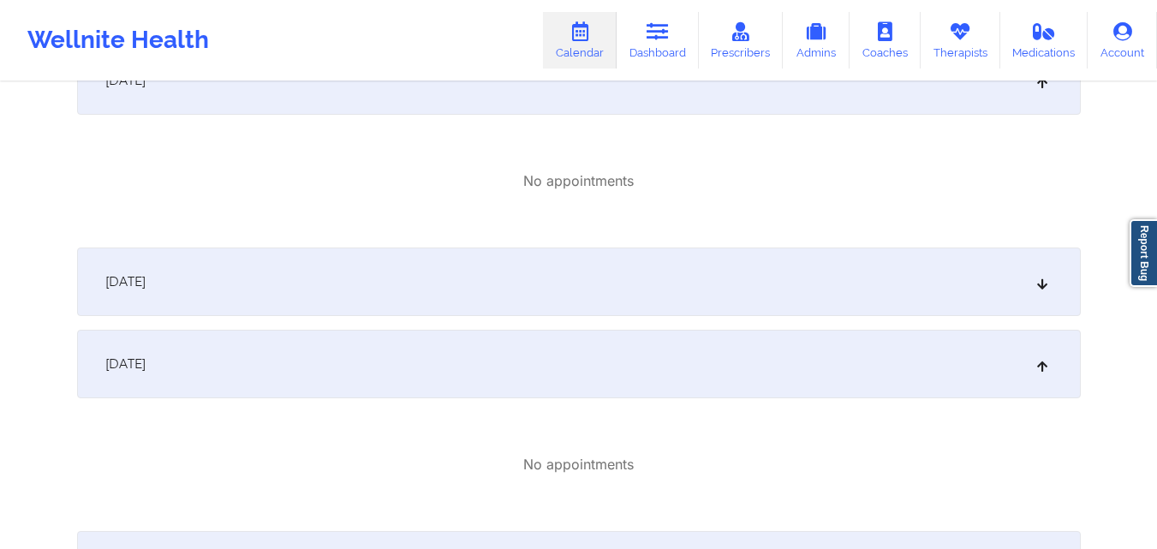
click at [630, 283] on div "October 13, 2025" at bounding box center [579, 281] width 1004 height 69
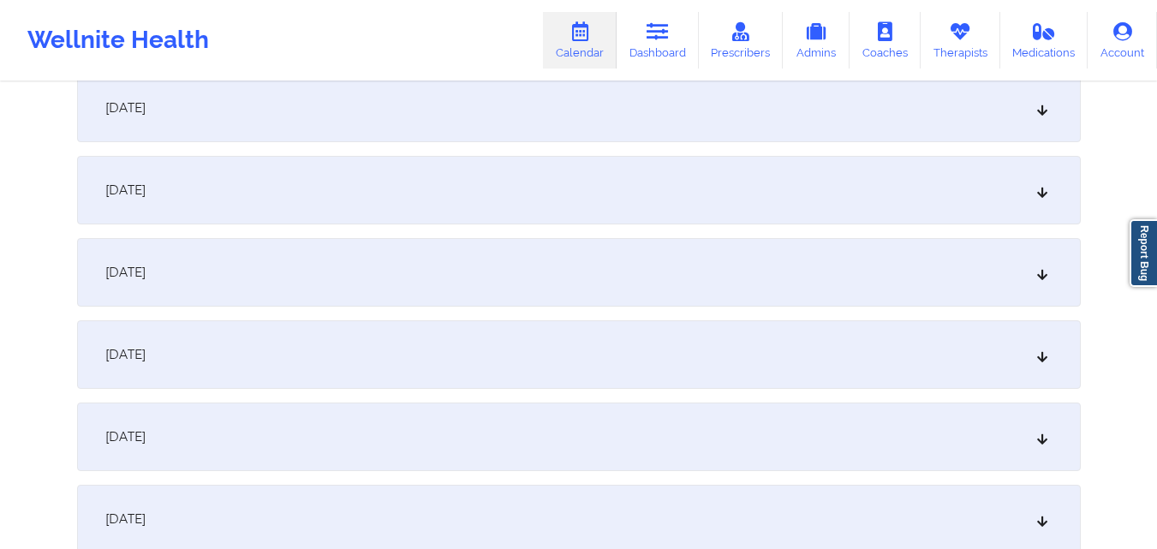
scroll to position [0, 0]
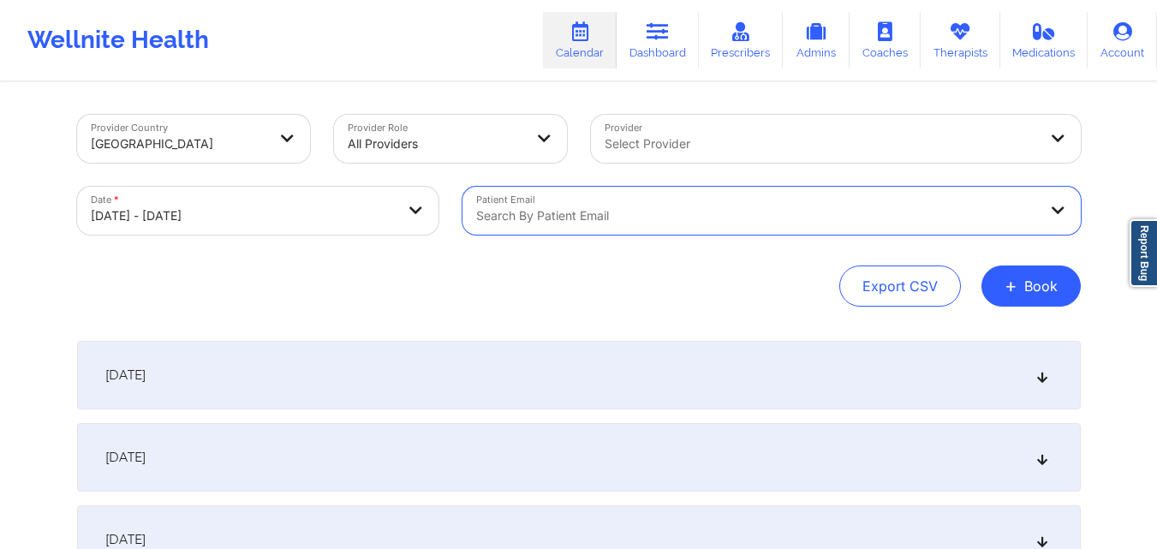
click at [897, 146] on div at bounding box center [821, 144] width 433 height 21
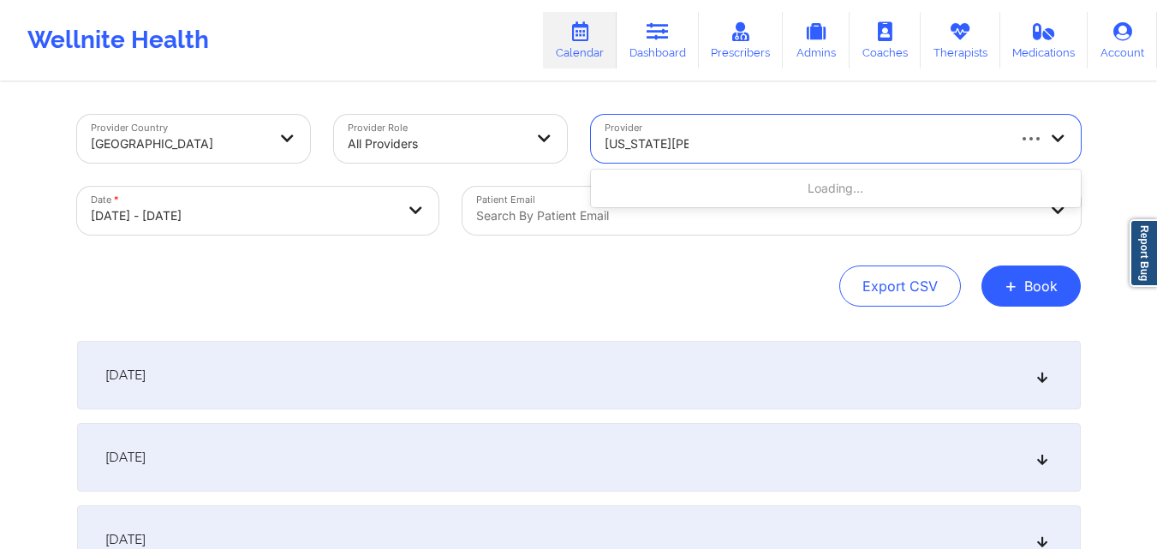
type input "Virginia Gibala"
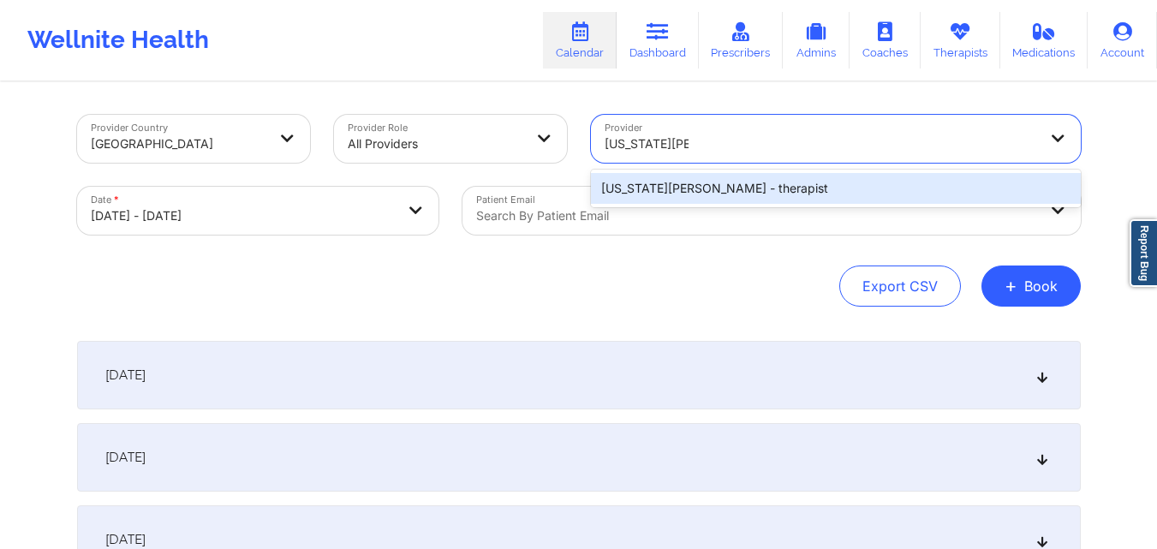
click at [702, 182] on div "Virginia Gibala - therapist" at bounding box center [836, 188] width 490 height 31
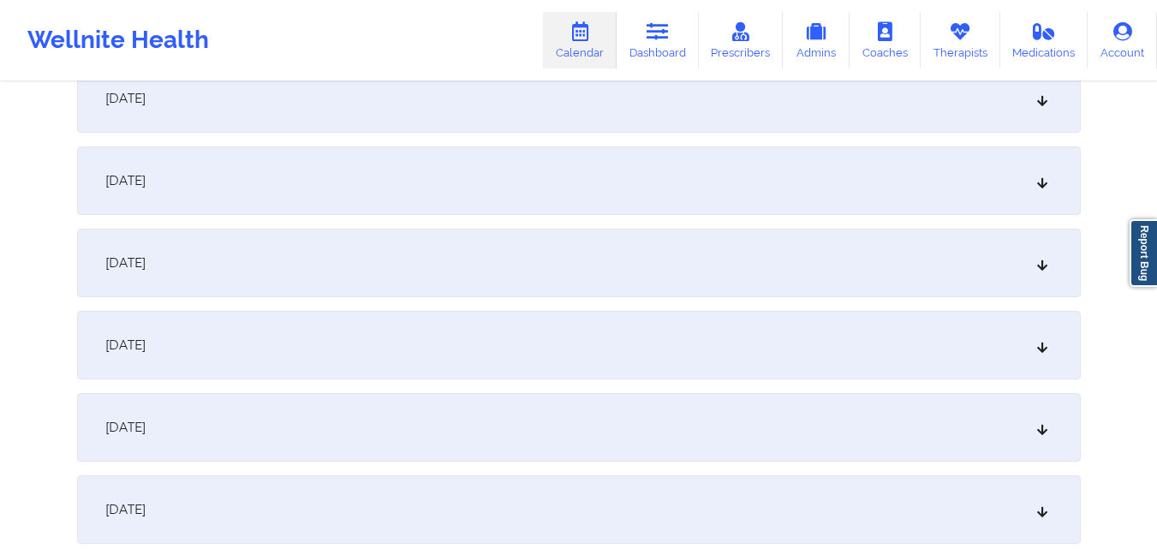
scroll to position [1028, 0]
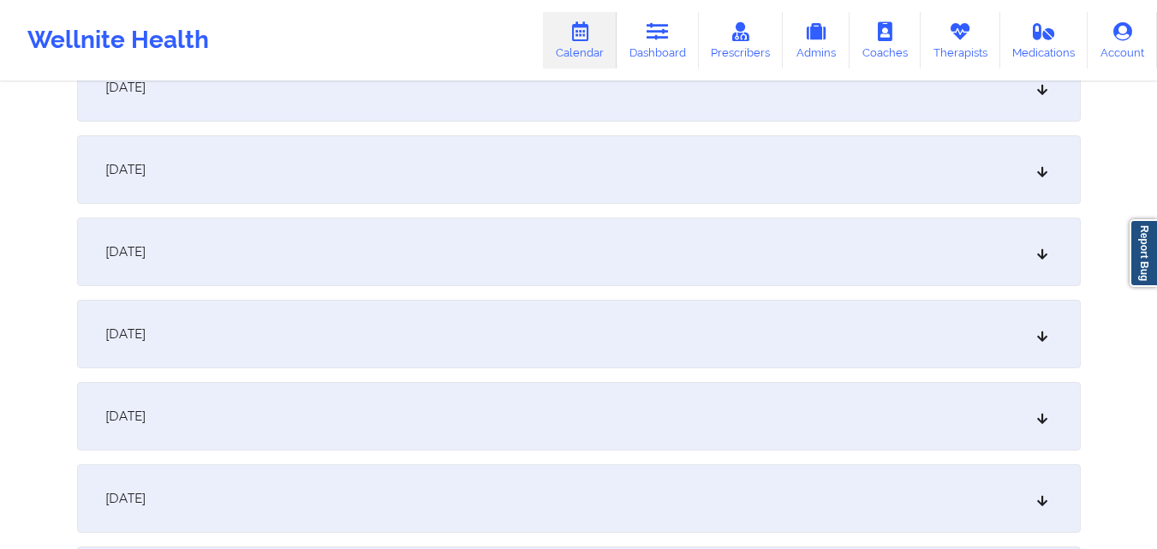
click at [502, 352] on div "October 13, 2025" at bounding box center [579, 334] width 1004 height 69
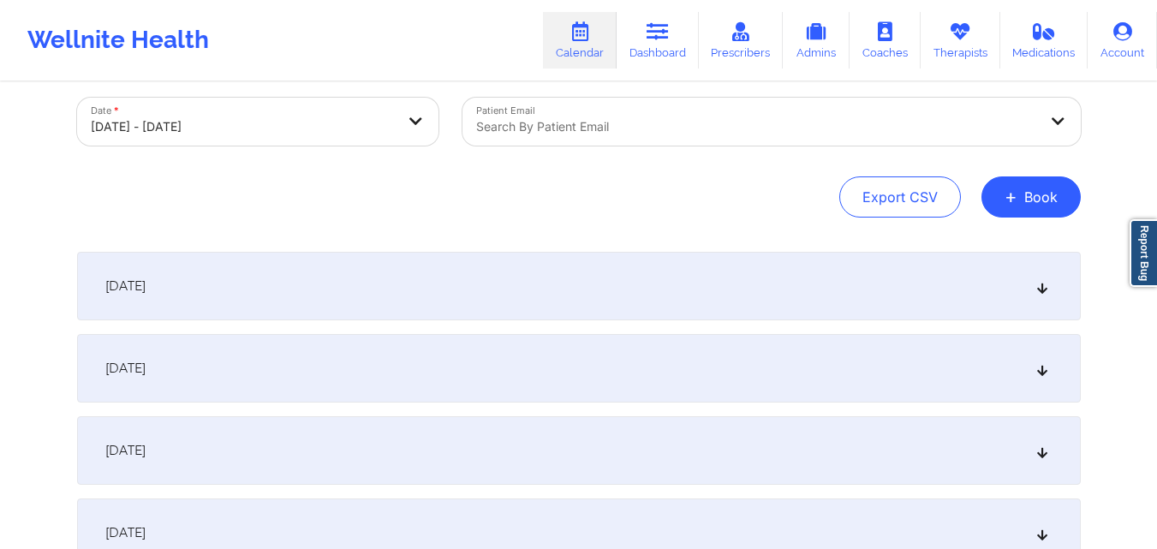
scroll to position [0, 0]
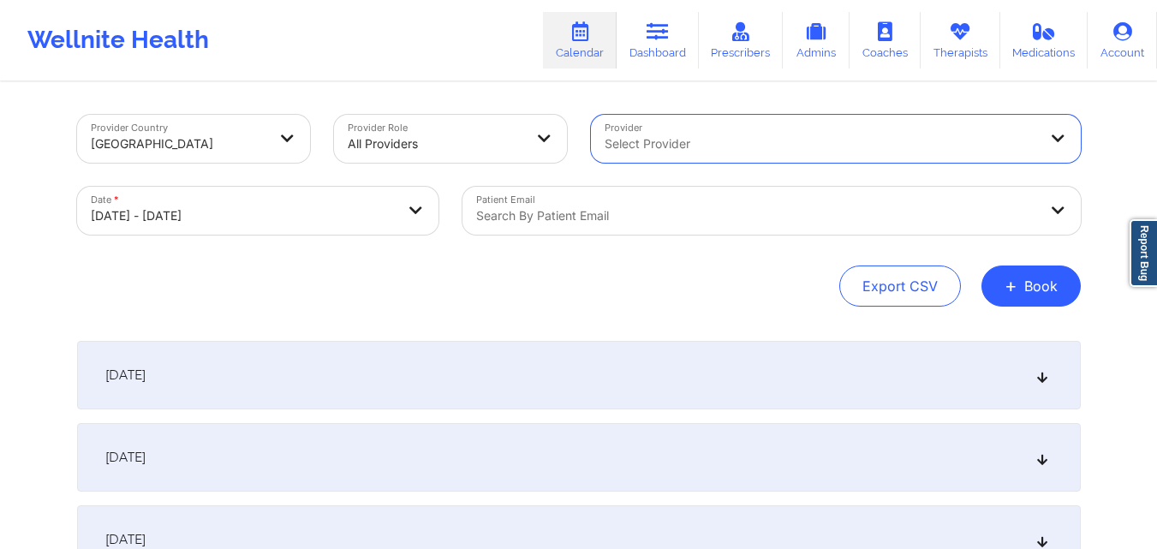
click at [635, 225] on div at bounding box center [757, 216] width 562 height 21
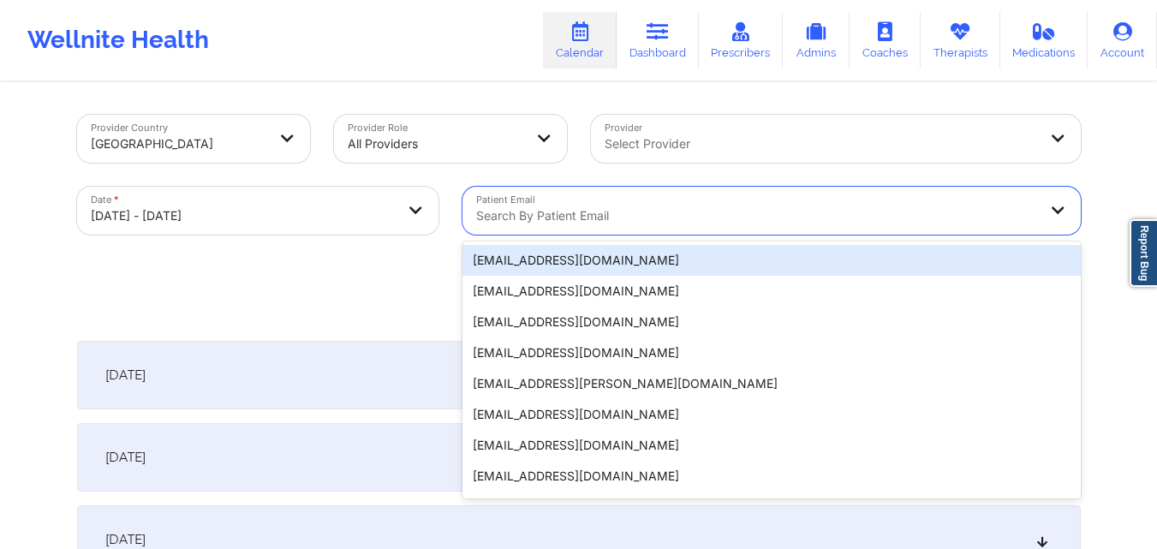
paste input "lehleba@yahoo.com"
type input "lehleba@yahoo.com"
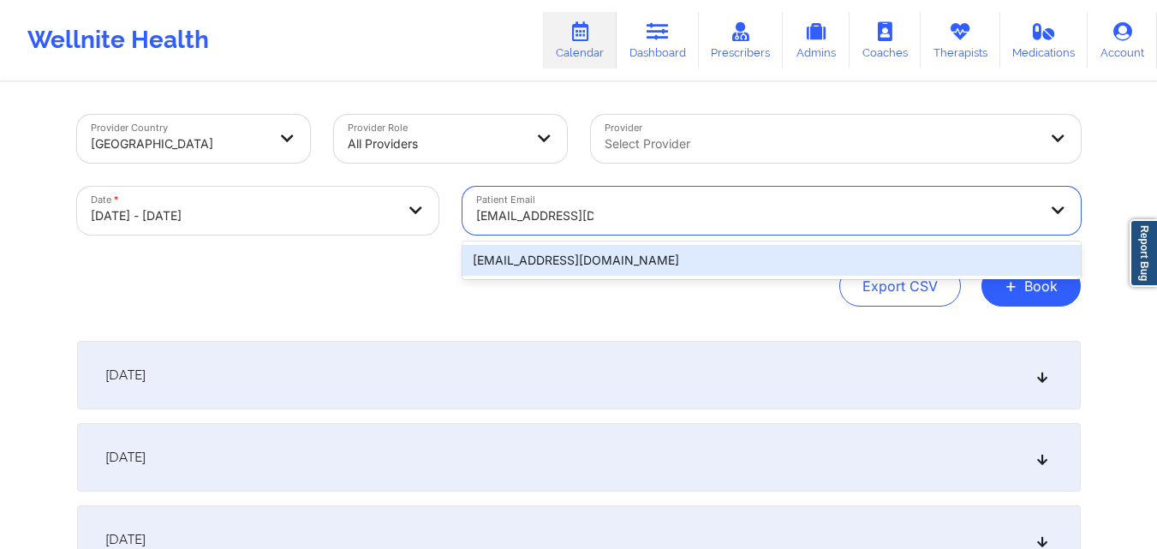
click at [546, 269] on div "lehleba@yahoo.com" at bounding box center [771, 260] width 618 height 31
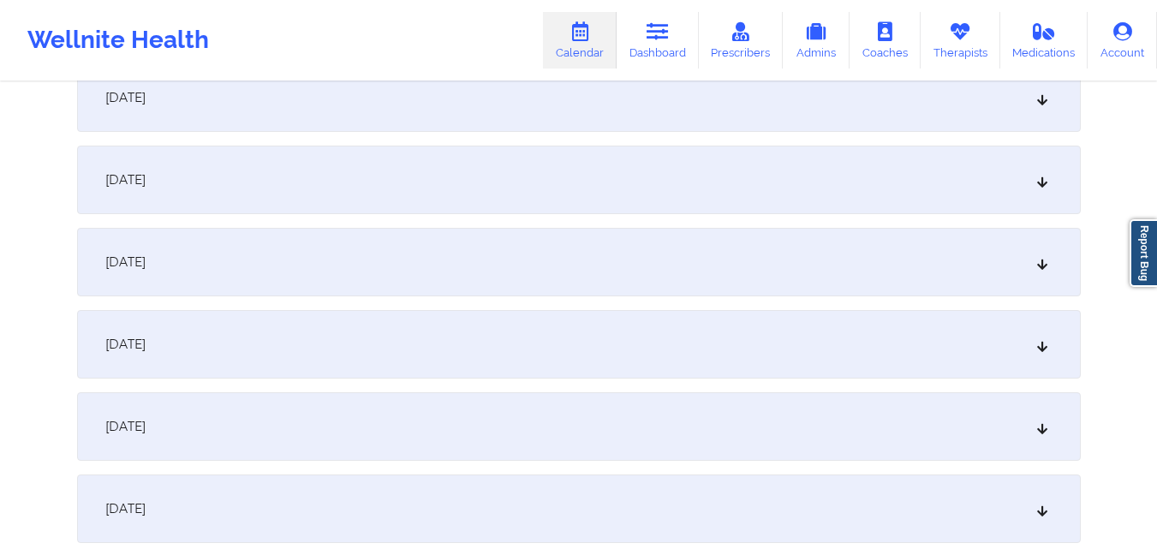
scroll to position [1199, 0]
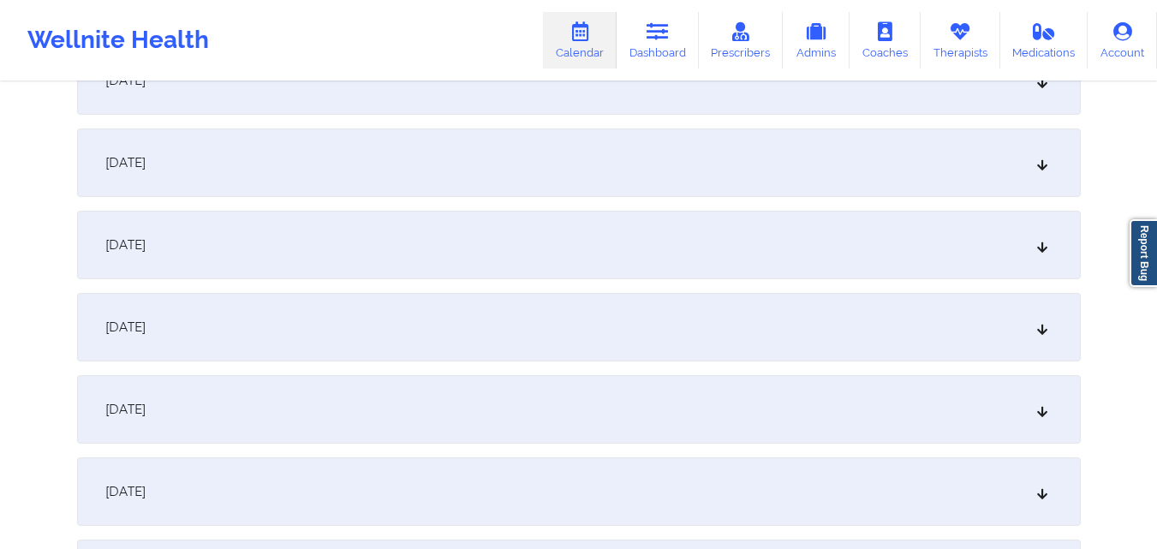
click at [327, 174] on div "October 13, 2025" at bounding box center [579, 162] width 1004 height 69
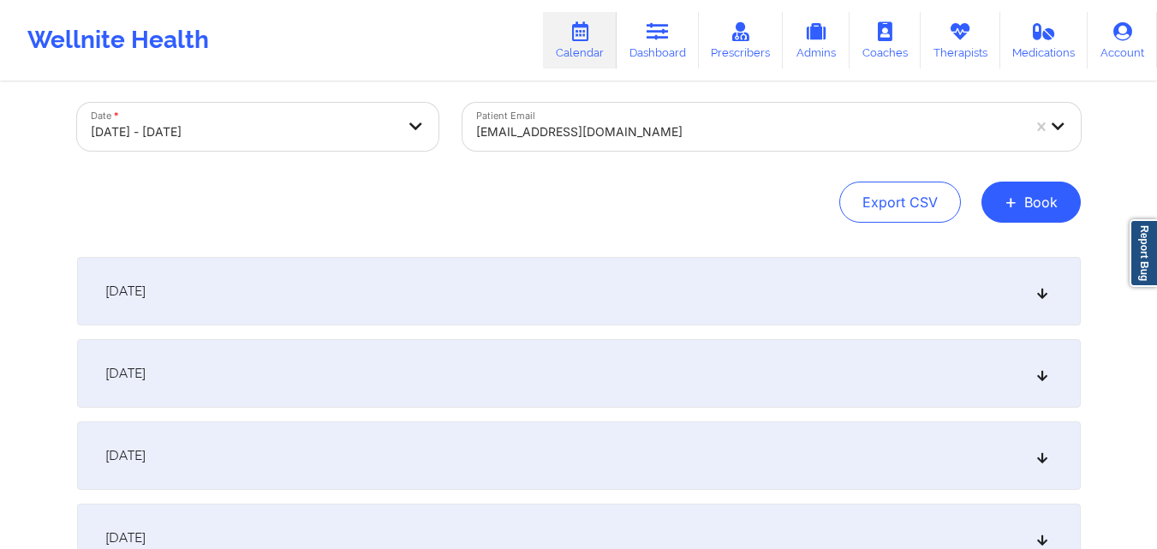
scroll to position [0, 0]
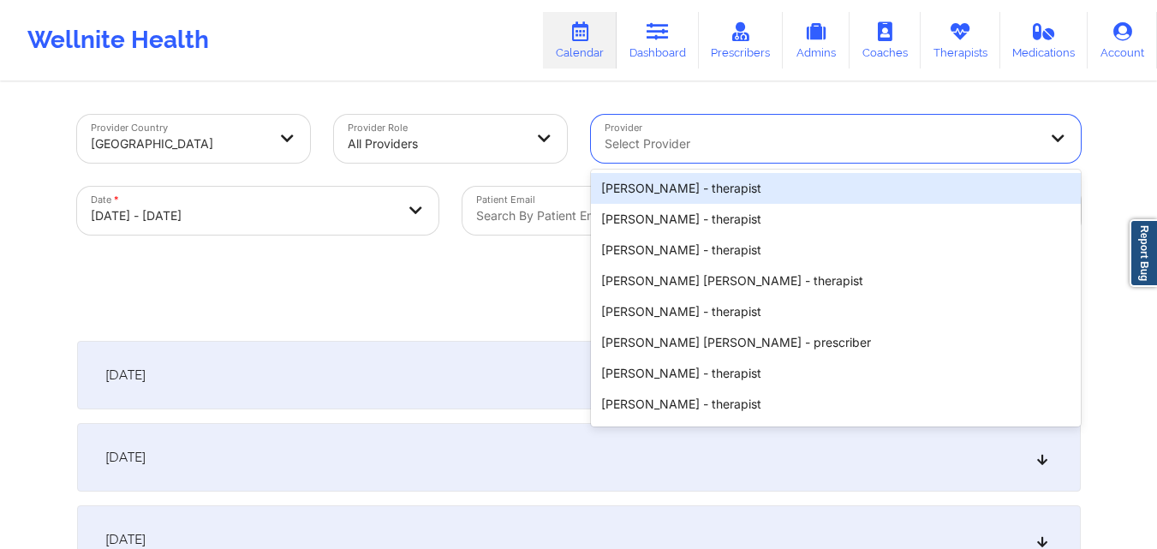
click at [713, 148] on div at bounding box center [821, 144] width 433 height 21
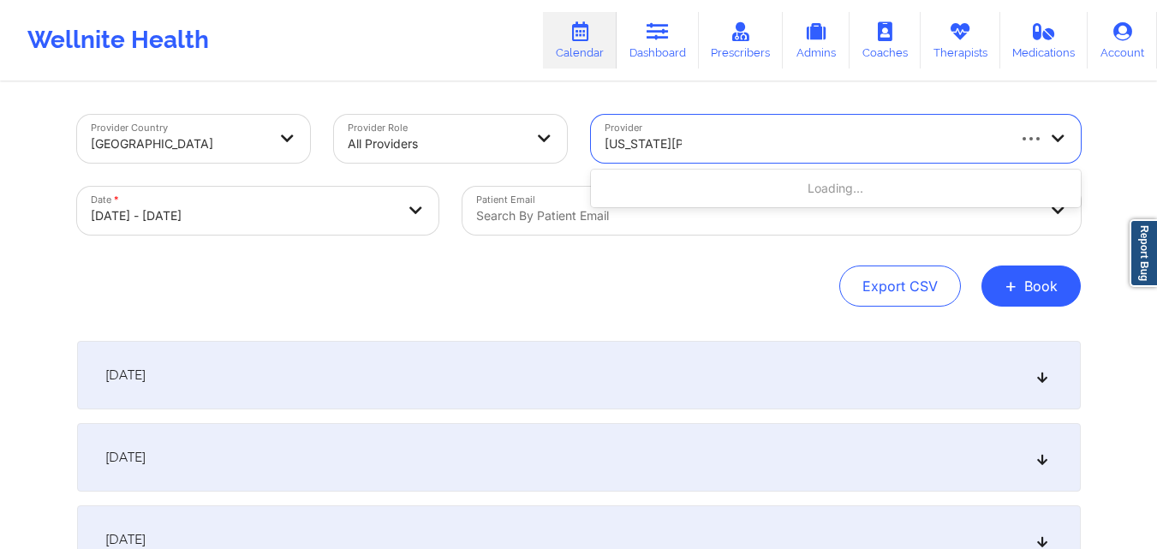
type input "Virginia Gibala"
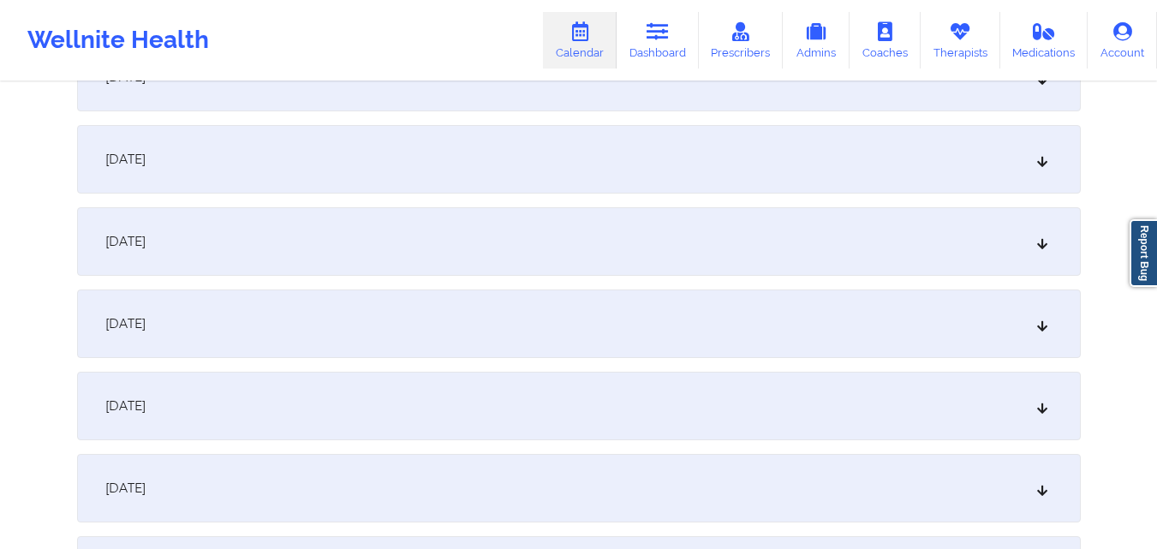
scroll to position [1199, 0]
click at [605, 256] on div "October 14, 2025" at bounding box center [579, 245] width 1004 height 69
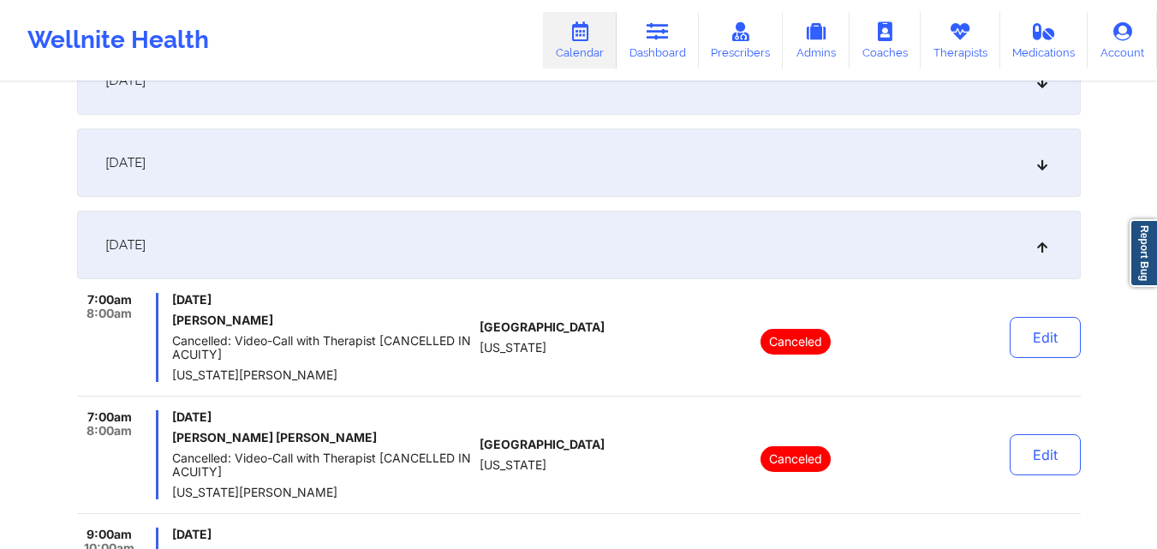
click at [592, 178] on div "October 13, 2025" at bounding box center [579, 162] width 1004 height 69
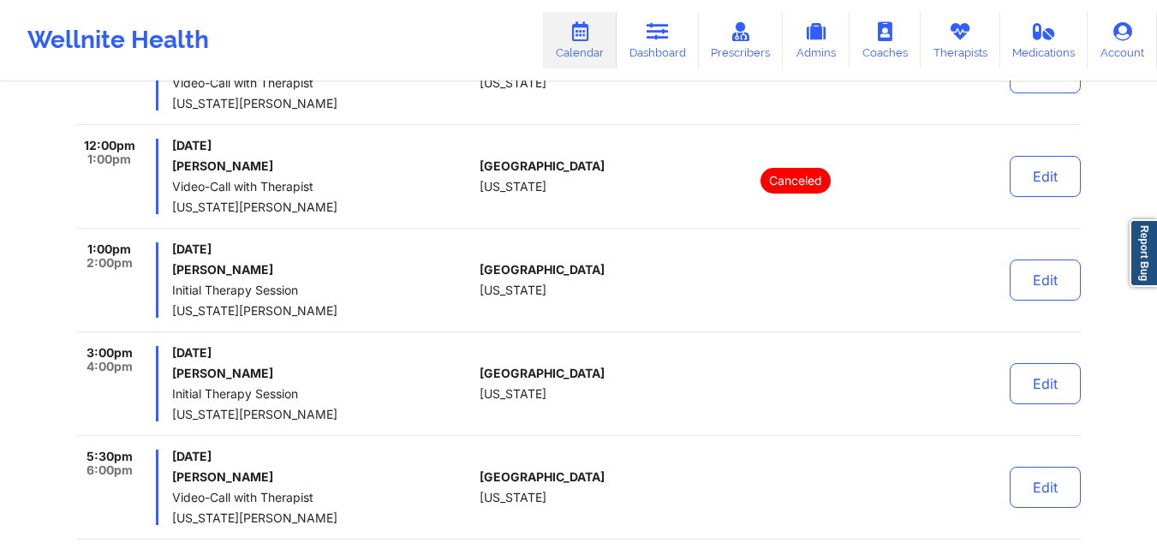
scroll to position [1713, 0]
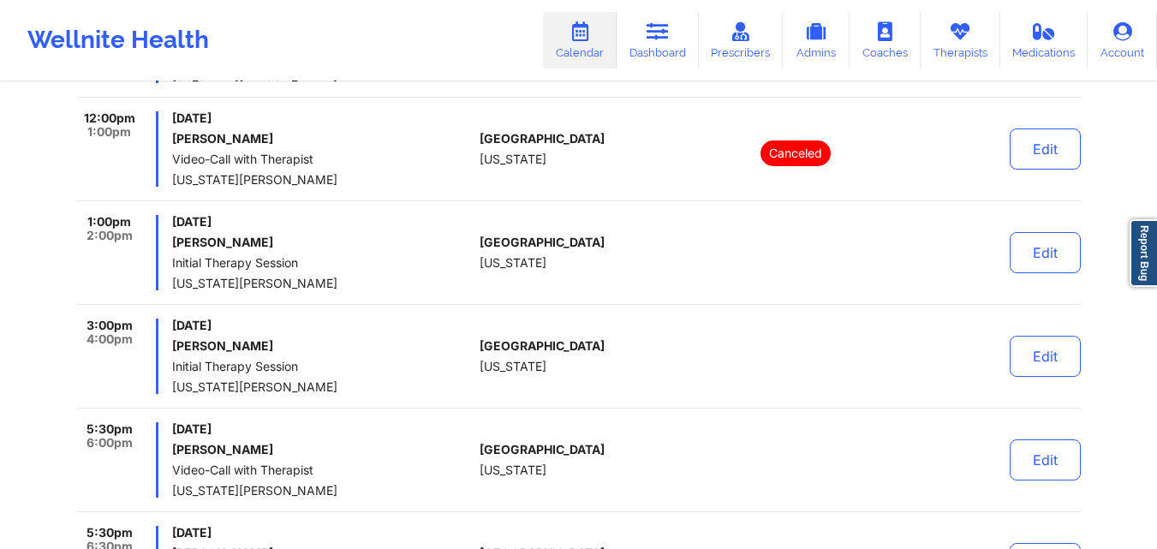
click at [560, 275] on div "United States Florida" at bounding box center [575, 252] width 190 height 75
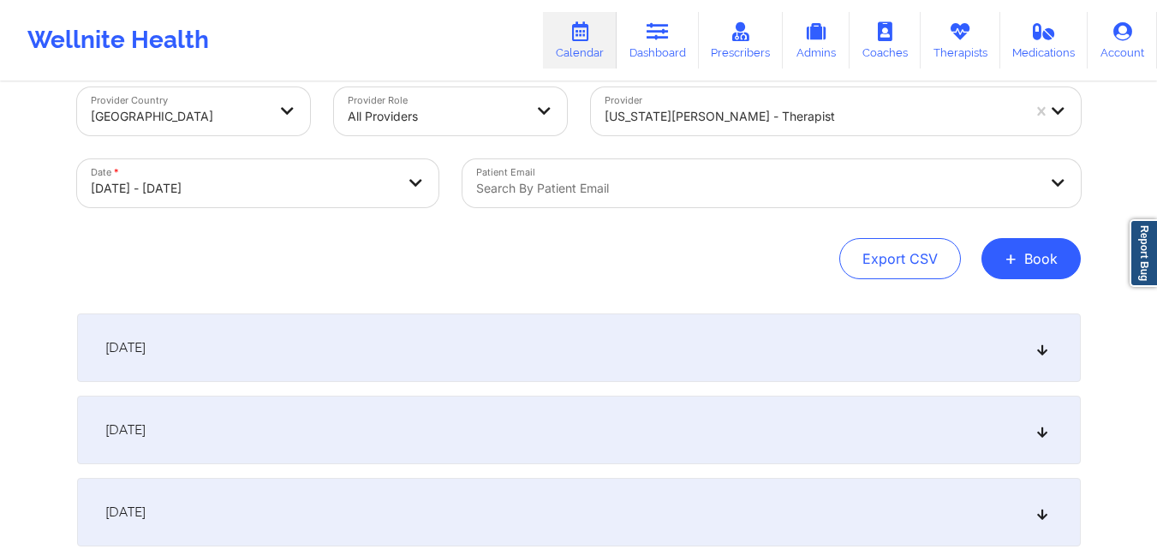
scroll to position [0, 0]
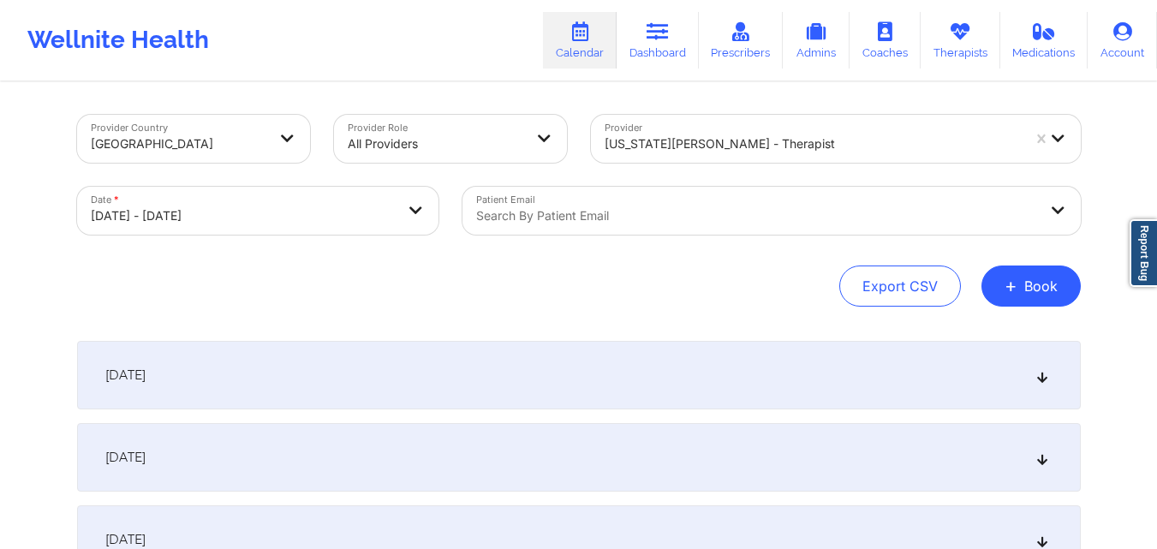
click at [615, 223] on div at bounding box center [757, 216] width 562 height 21
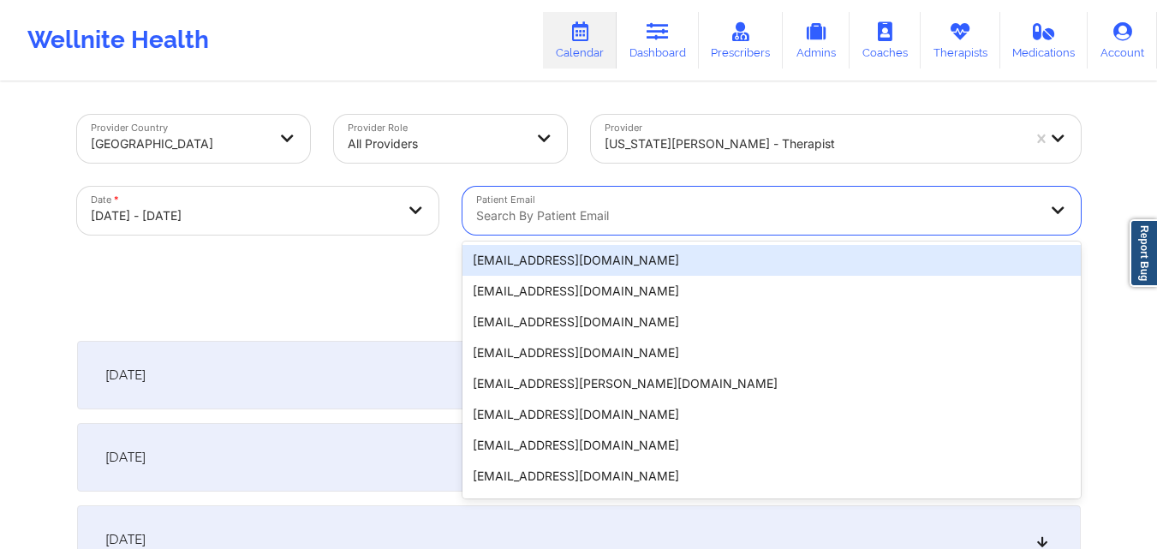
paste input "lehleba@yahoo.com"
type input "lehleba@yahoo.com"
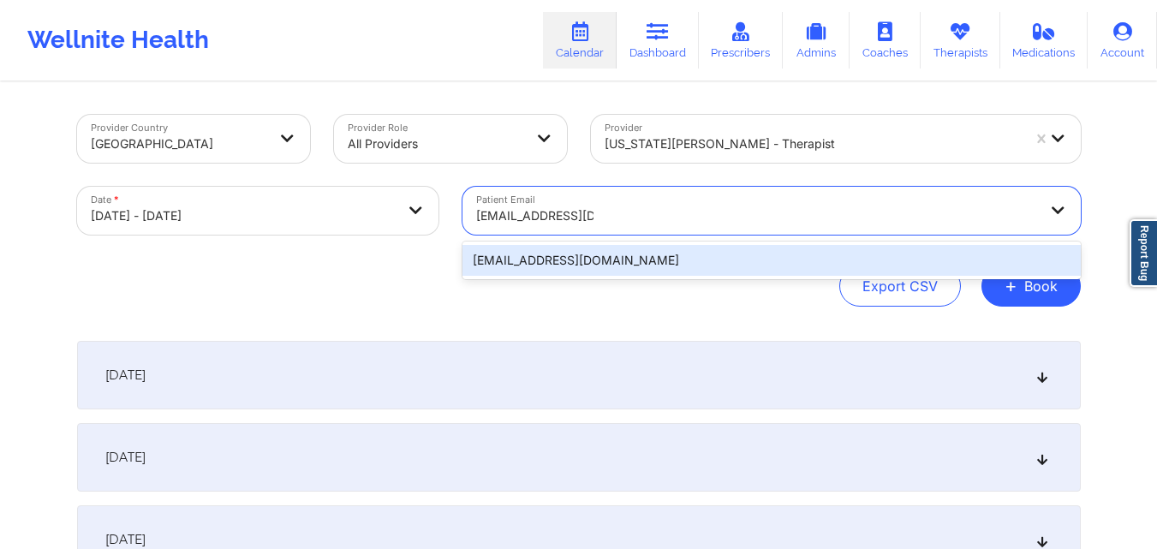
click at [694, 253] on div "lehleba@yahoo.com" at bounding box center [771, 260] width 618 height 31
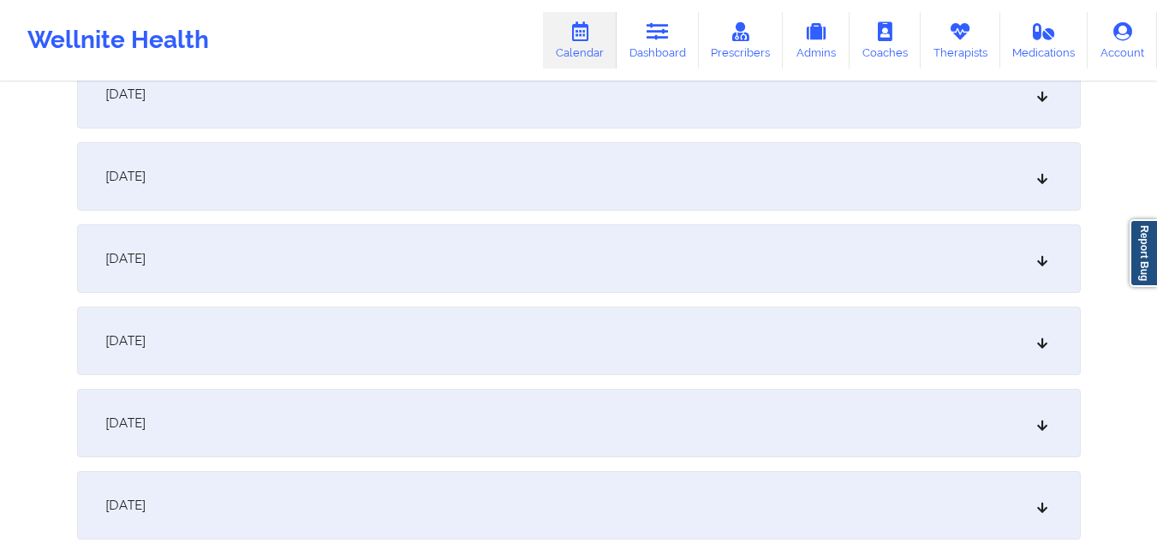
scroll to position [1028, 0]
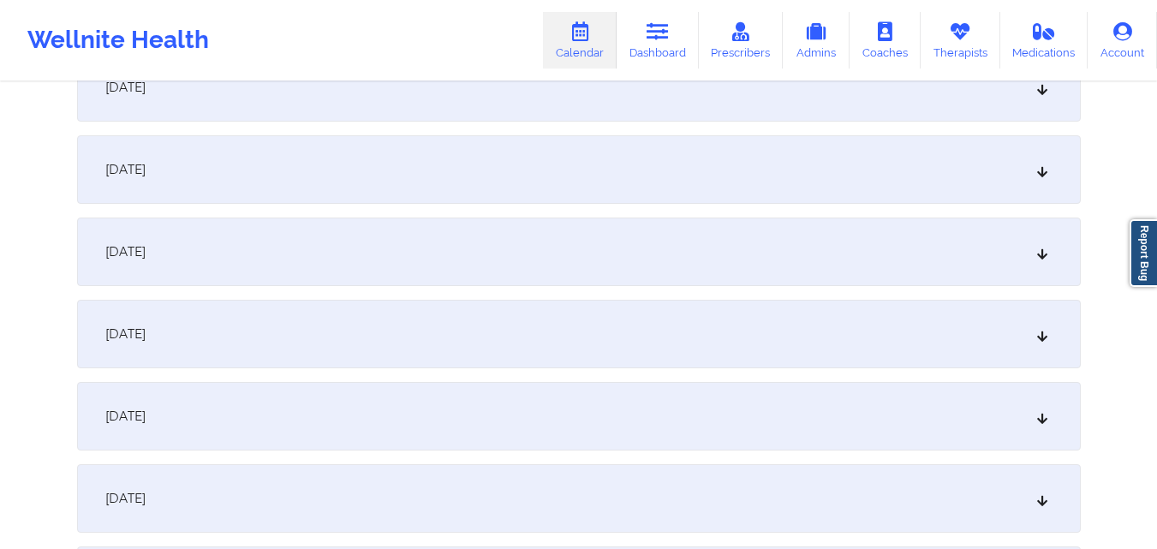
click at [577, 315] on div "October 13, 2025" at bounding box center [579, 334] width 1004 height 69
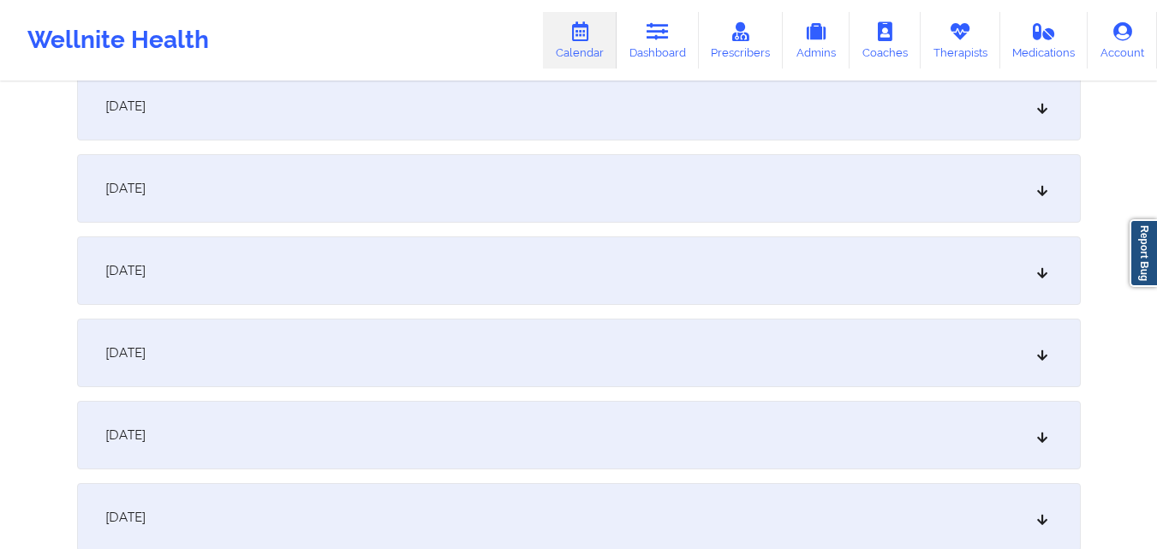
scroll to position [1199, 0]
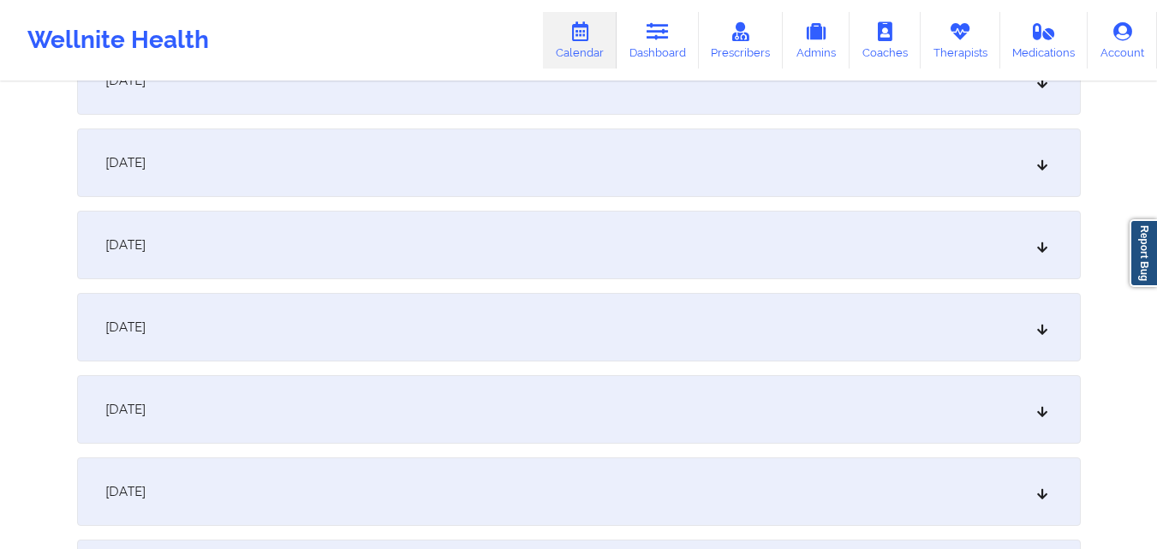
click at [635, 156] on div "October 13, 2025" at bounding box center [579, 162] width 1004 height 69
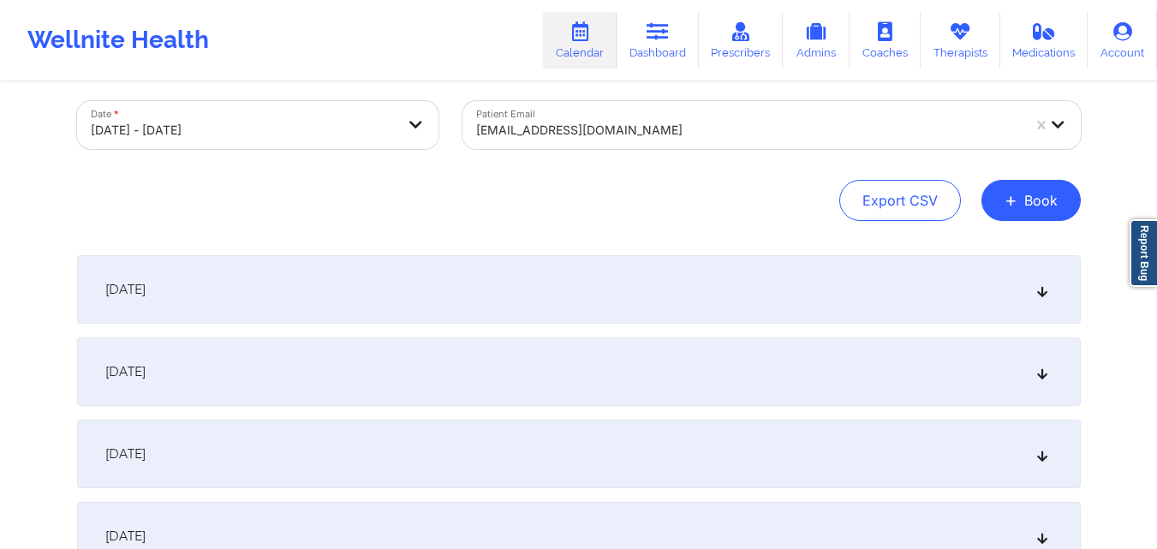
scroll to position [0, 0]
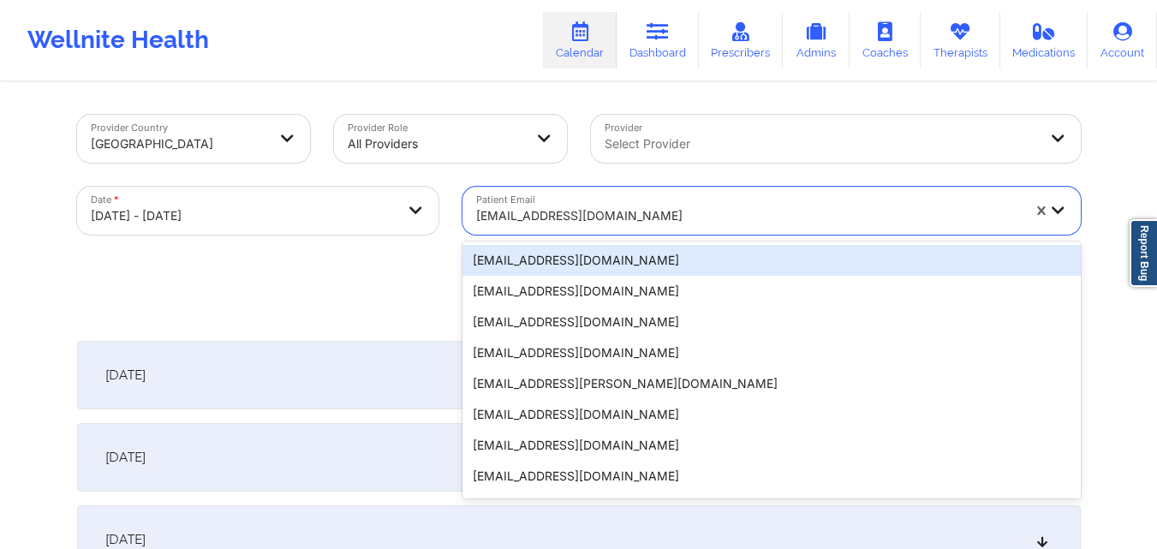
click at [627, 212] on div at bounding box center [748, 216] width 545 height 21
paste input "[EMAIL_ADDRESS][DOMAIN_NAME]"
type input "[EMAIL_ADDRESS][DOMAIN_NAME]"
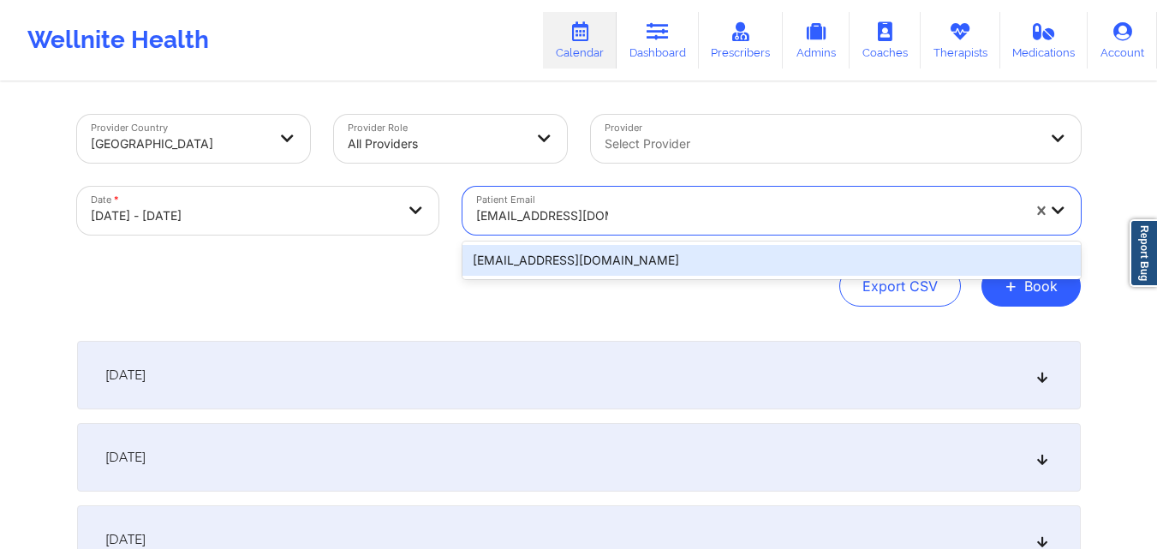
click at [593, 260] on div "[EMAIL_ADDRESS][DOMAIN_NAME]" at bounding box center [771, 260] width 618 height 31
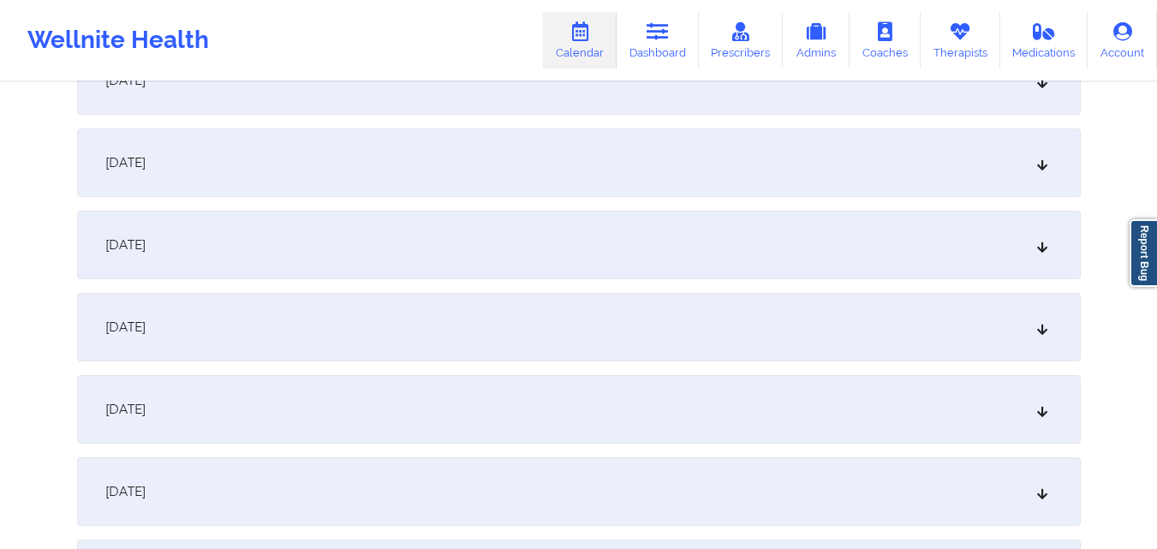
scroll to position [1113, 0]
click at [332, 247] on div "October 13, 2025" at bounding box center [579, 248] width 1004 height 69
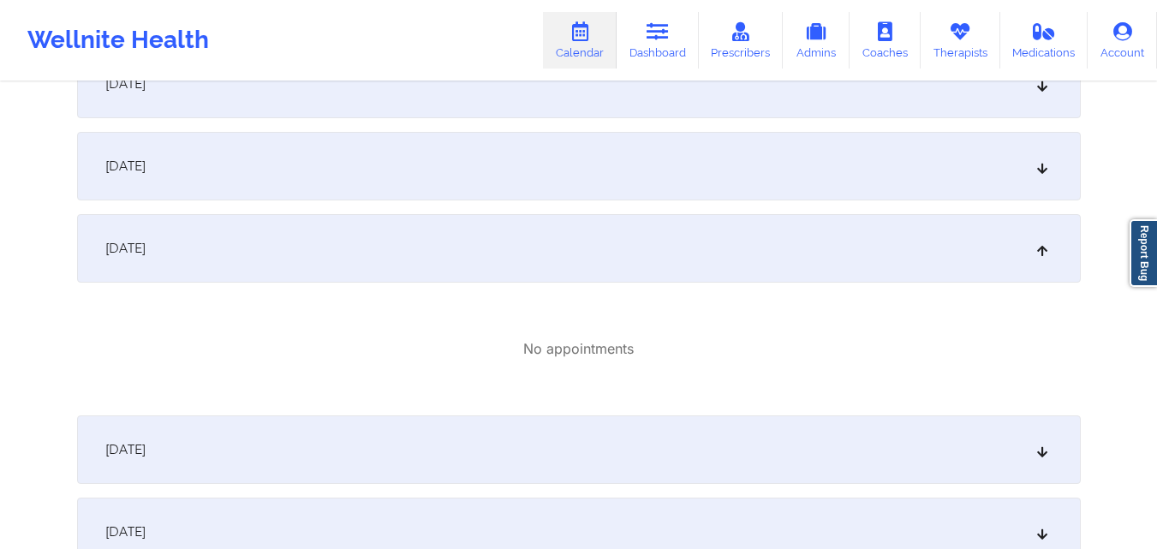
click at [363, 449] on div "October 14, 2025" at bounding box center [579, 449] width 1004 height 69
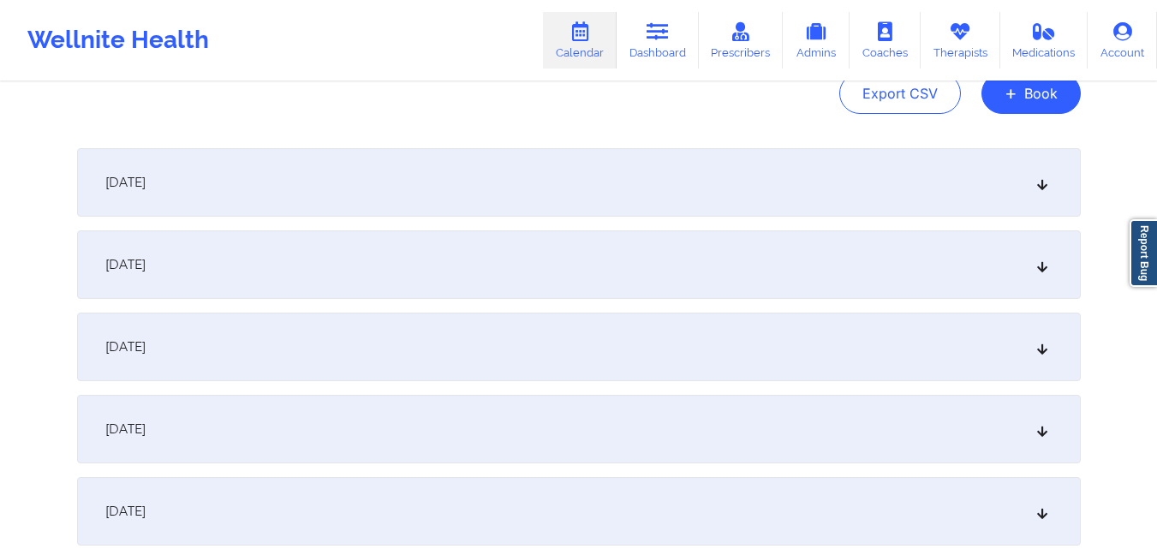
scroll to position [0, 0]
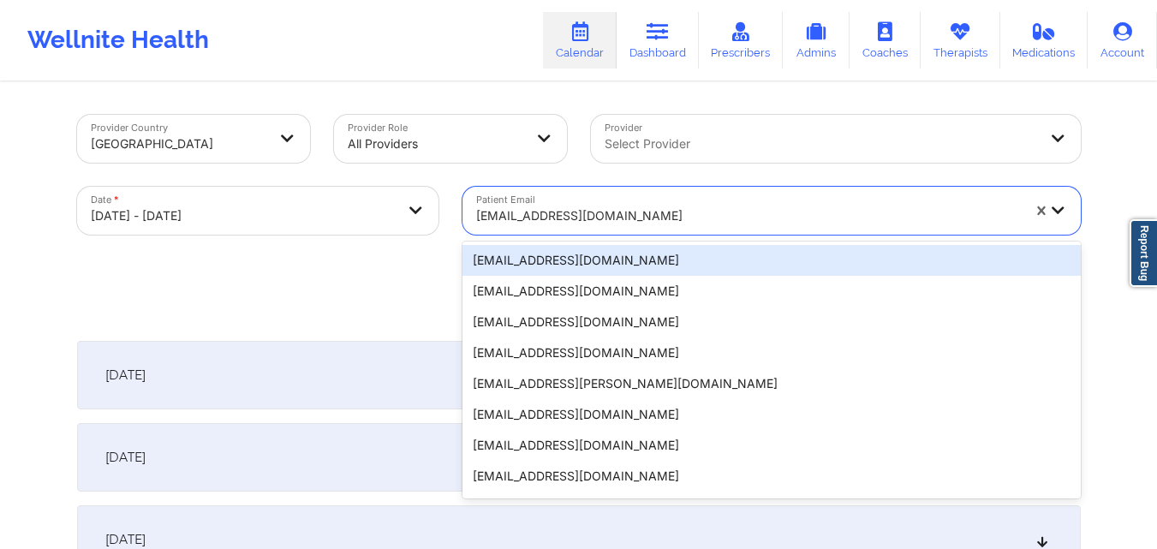
click at [617, 204] on div "[EMAIL_ADDRESS][DOMAIN_NAME]" at bounding box center [748, 216] width 545 height 38
paste input "kdowdell@lsnyc.org"
type input "kdowdell@lsnyc.org"
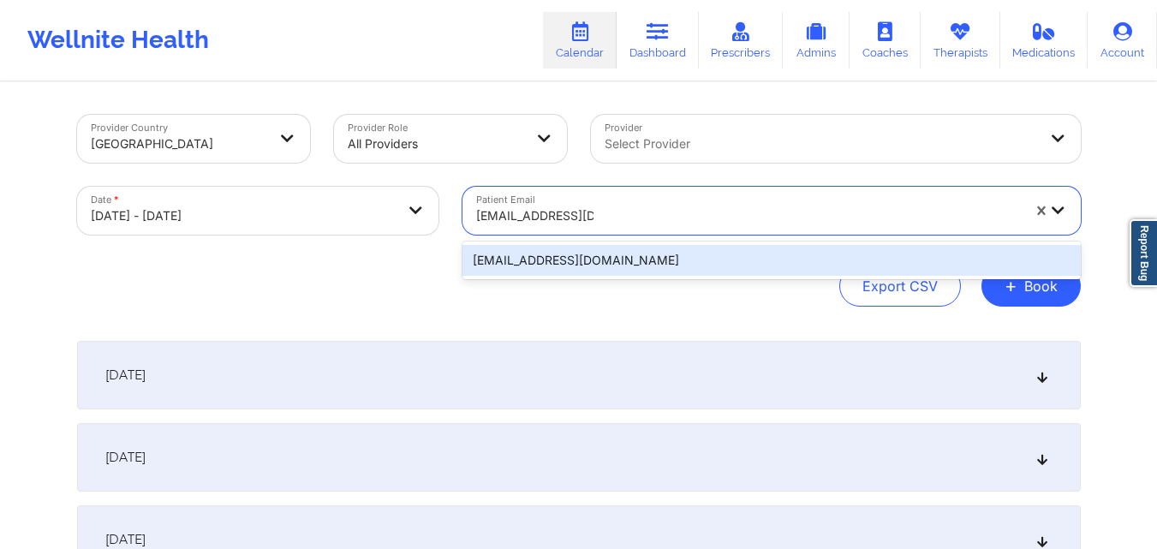
click at [591, 260] on div "kdowdell@lsnyc.org" at bounding box center [771, 260] width 618 height 31
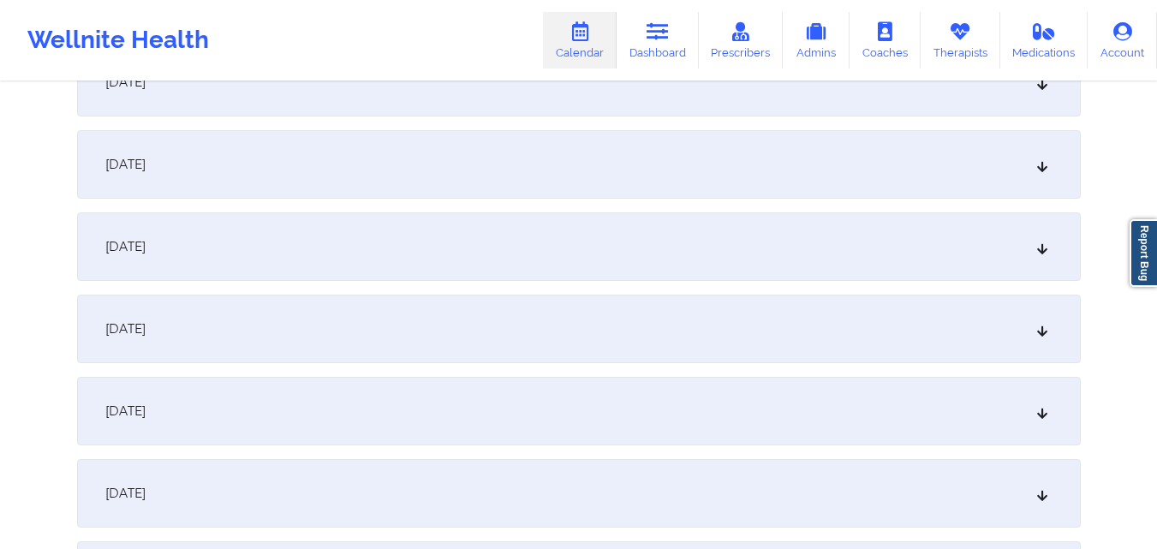
scroll to position [1199, 0]
click at [364, 188] on div "October 13, 2025" at bounding box center [579, 162] width 1004 height 69
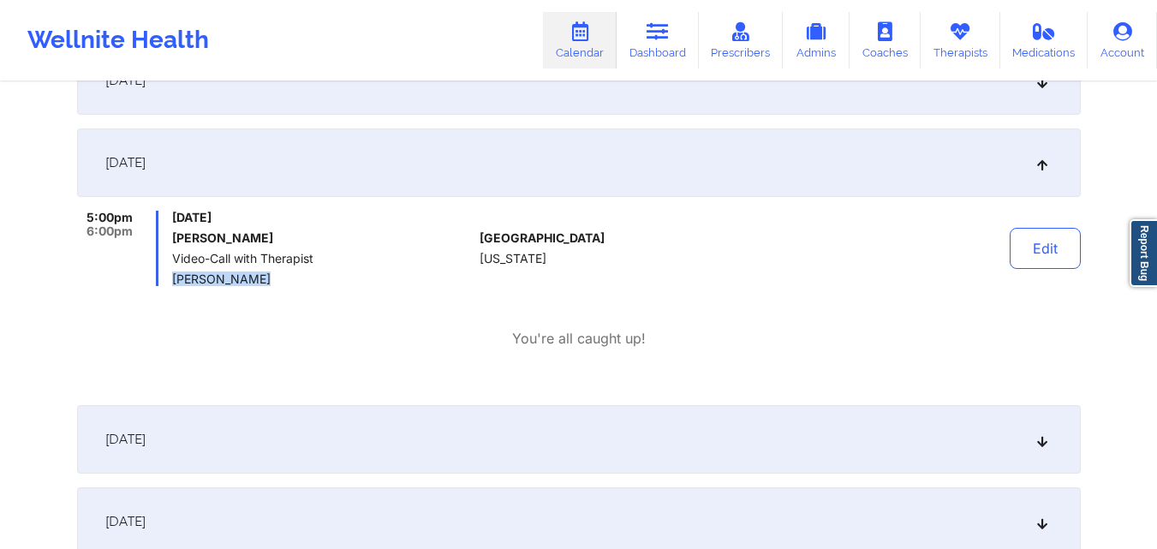
drag, startPoint x: 277, startPoint y: 280, endPoint x: 304, endPoint y: 280, distance: 27.4
click at [304, 280] on div "5:00pm 6:00pm Monday, October 13, 2025 Kenzi Dowdell Video-Call with Therapist …" at bounding box center [275, 248] width 396 height 75
copy span "Shayon Hewitt"
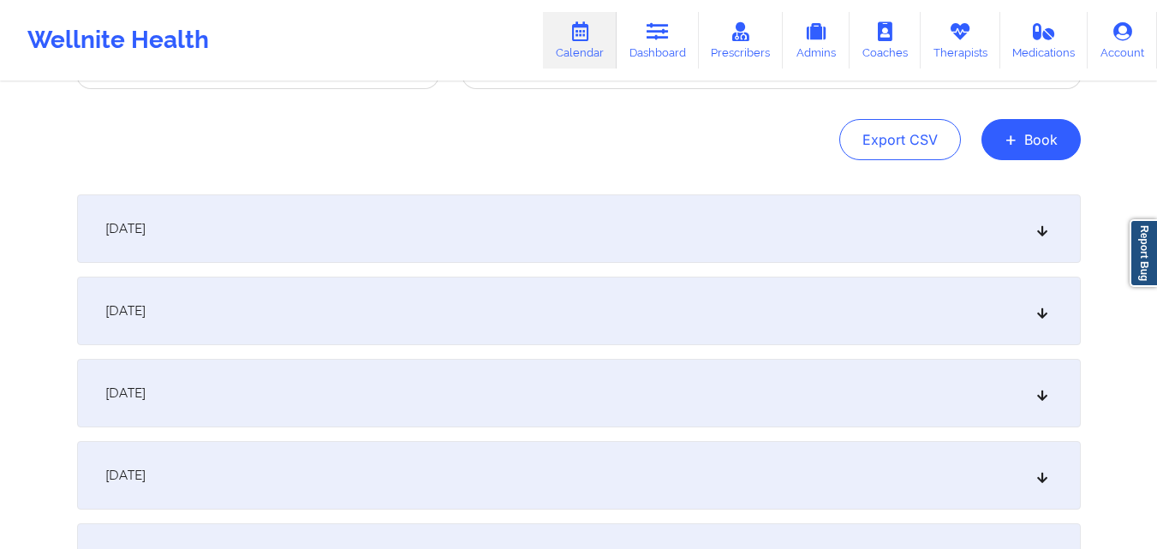
scroll to position [0, 0]
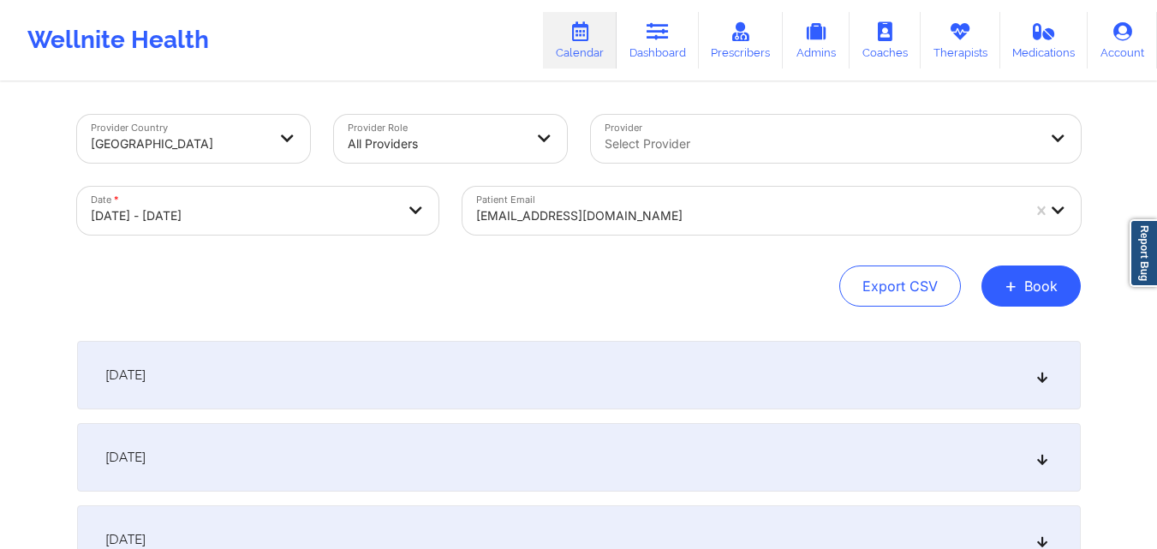
click at [695, 229] on div "kdowdell@lsnyc.org" at bounding box center [748, 216] width 545 height 38
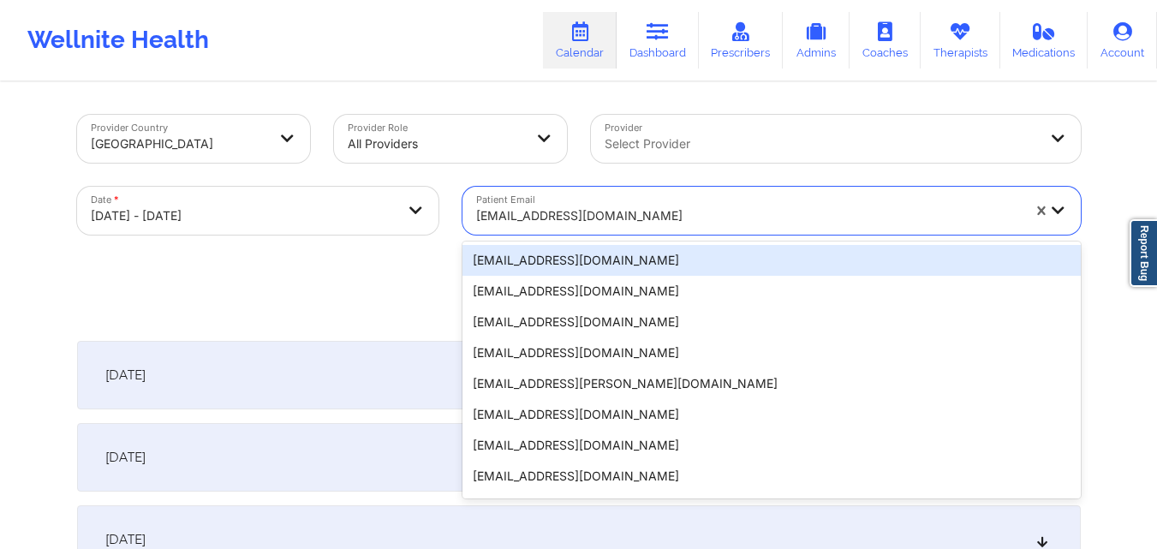
paste input "[EMAIL_ADDRESS][DOMAIN_NAME]"
type input "[EMAIL_ADDRESS][DOMAIN_NAME]"
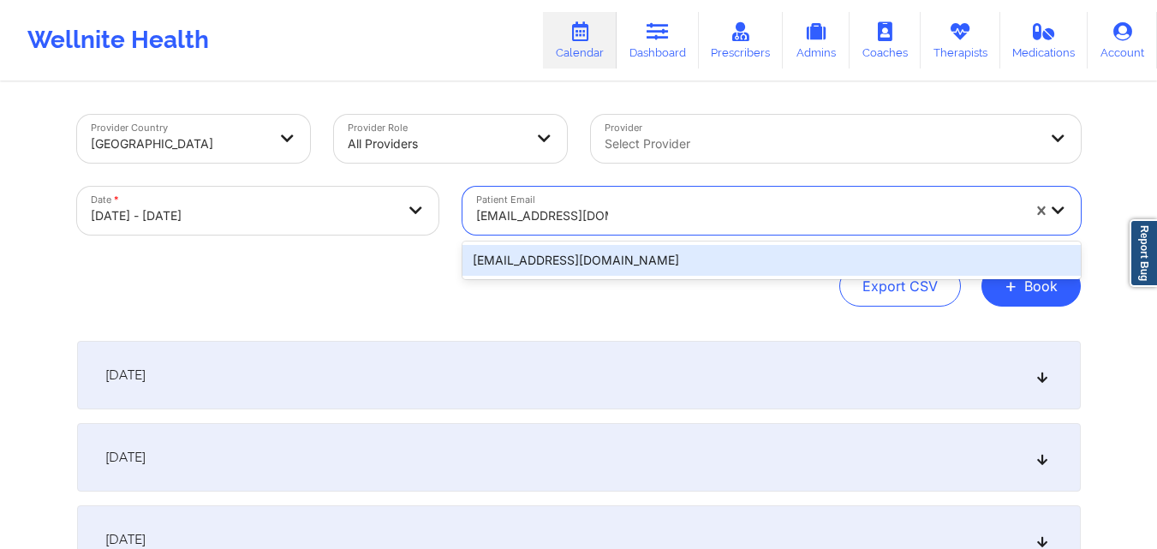
click at [557, 265] on div "[EMAIL_ADDRESS][DOMAIN_NAME]" at bounding box center [771, 260] width 618 height 31
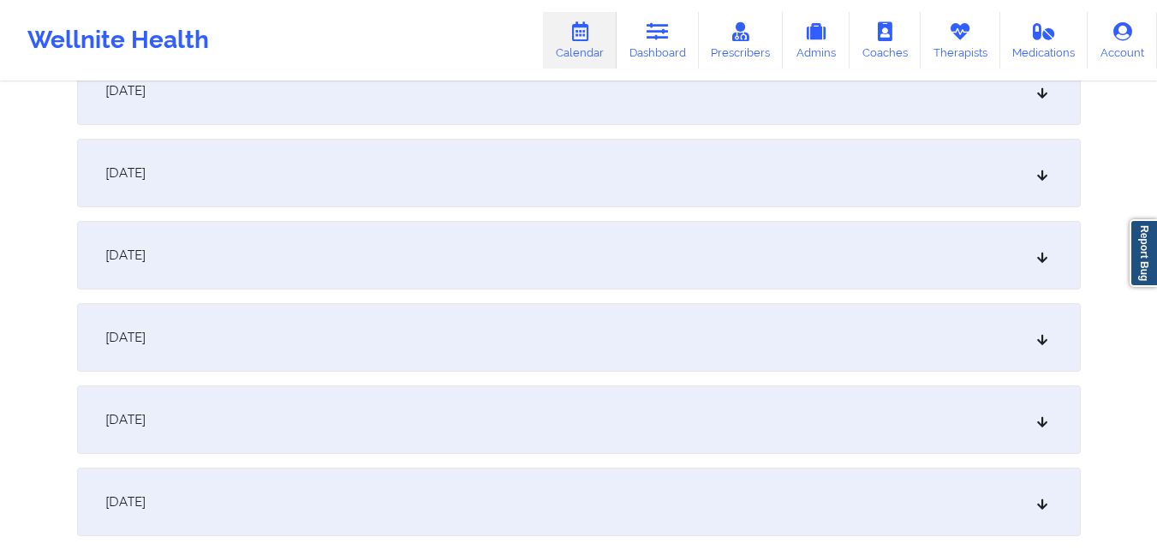
scroll to position [1028, 0]
click at [309, 313] on div "October 13, 2025" at bounding box center [579, 334] width 1004 height 69
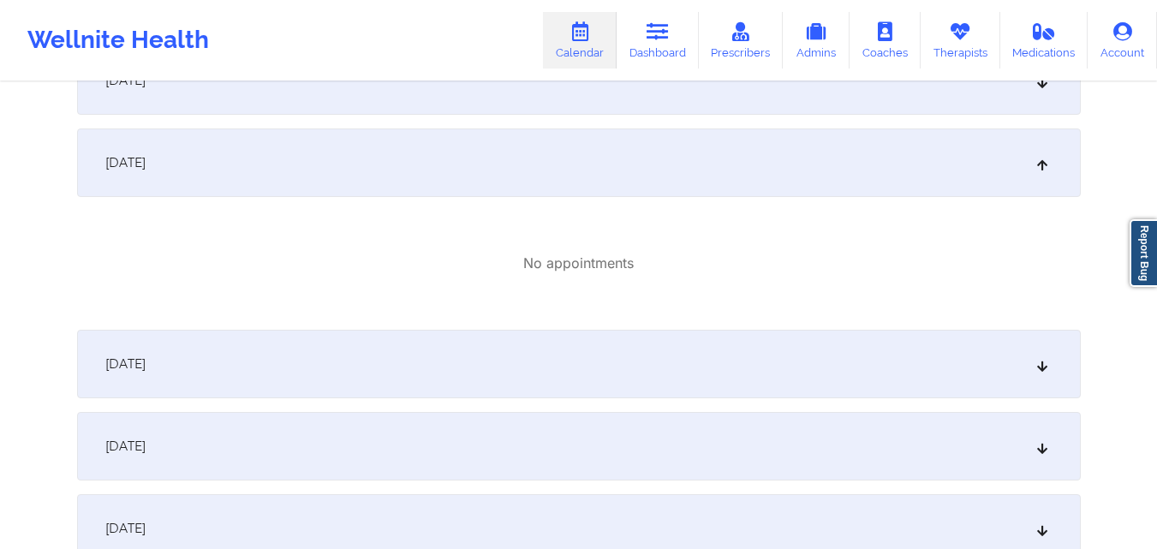
click at [375, 368] on div "October 14, 2025" at bounding box center [579, 364] width 1004 height 69
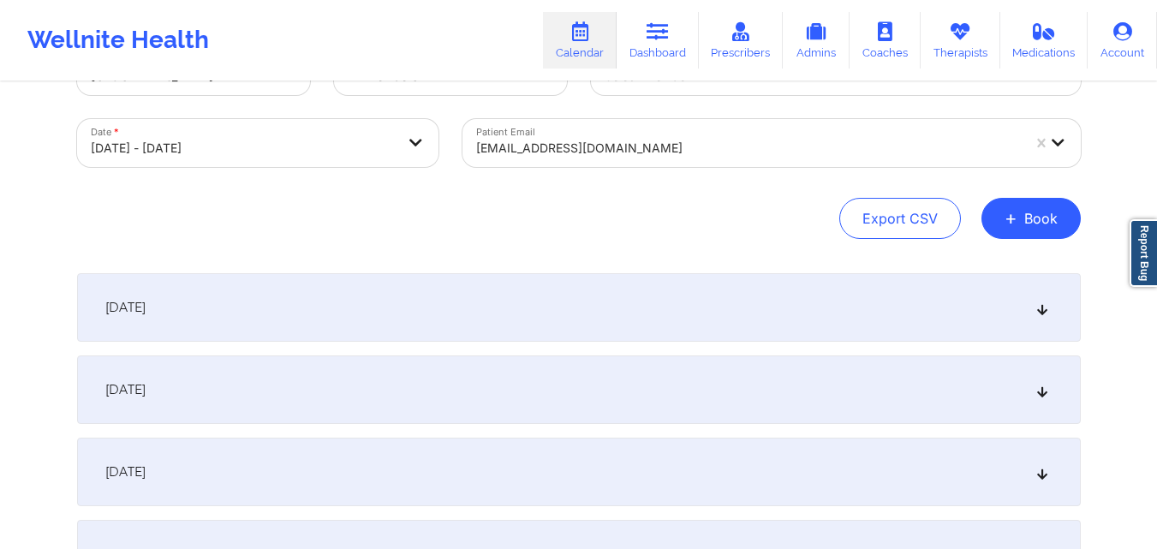
scroll to position [0, 0]
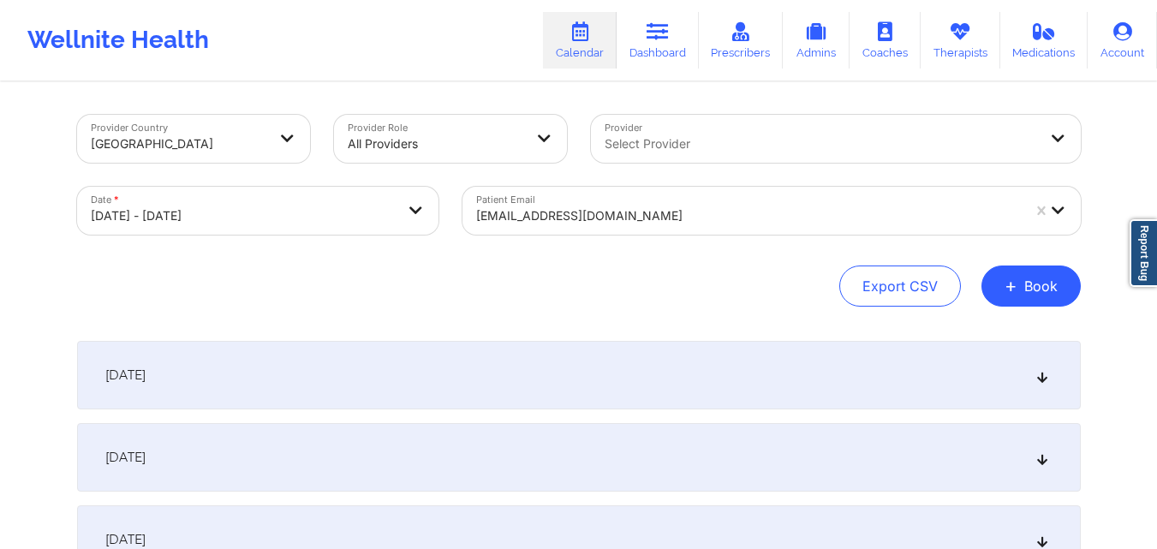
click at [675, 206] on div at bounding box center [748, 216] width 545 height 21
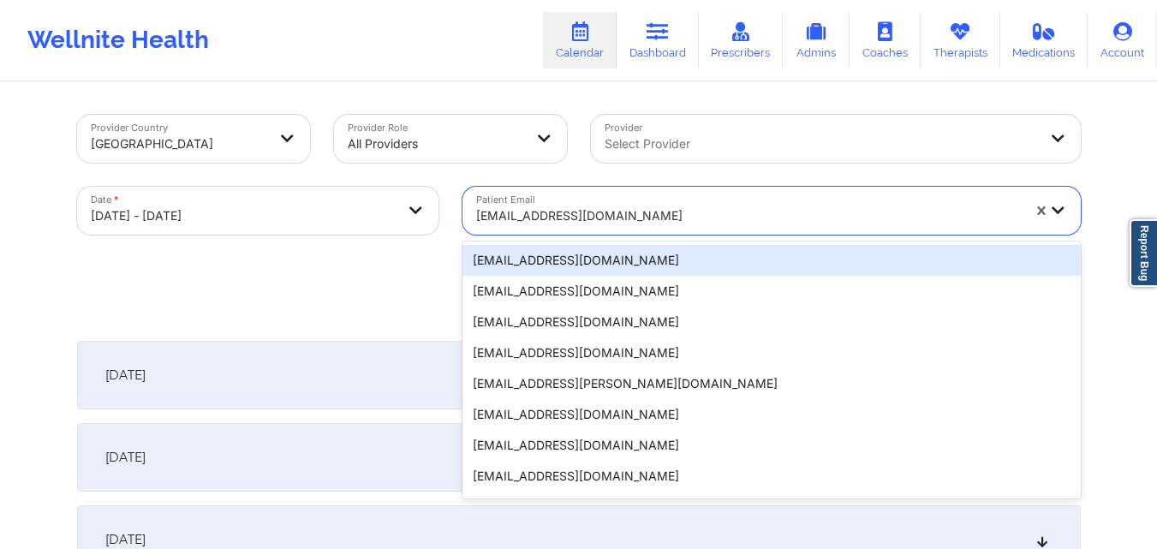
paste input "barnett.amanda828@gmail.com"
type input "barnett.amanda828@gmail.com"
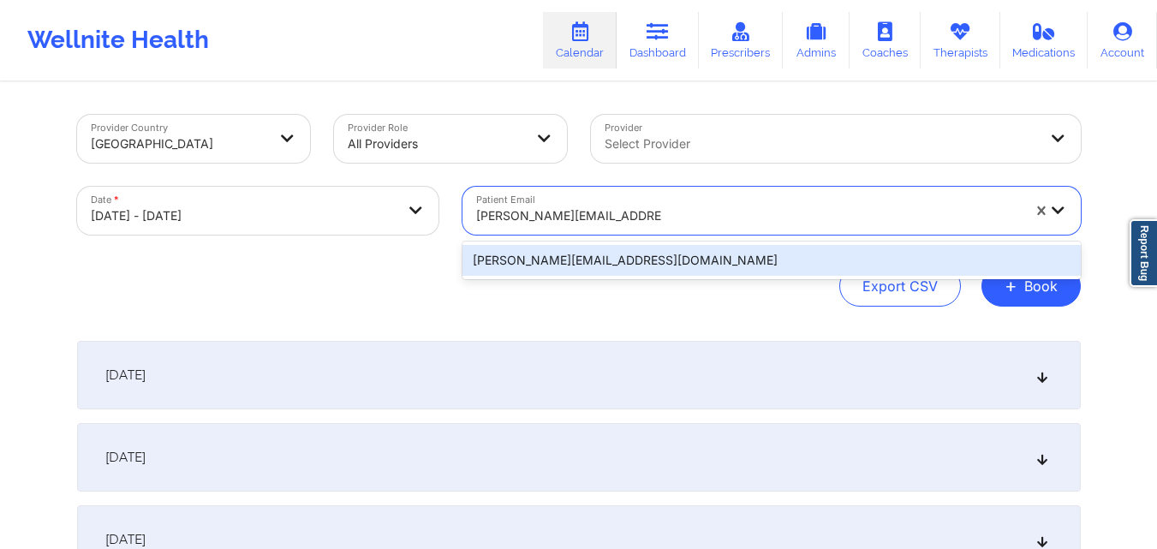
click at [665, 247] on div "barnett.amanda828@gmail.com" at bounding box center [771, 260] width 618 height 31
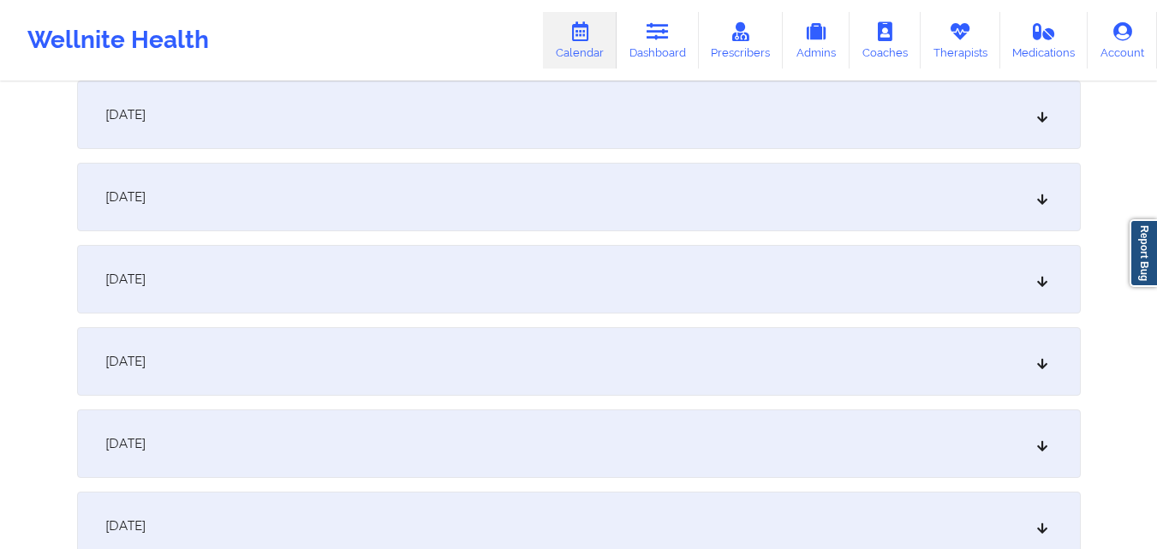
scroll to position [1028, 0]
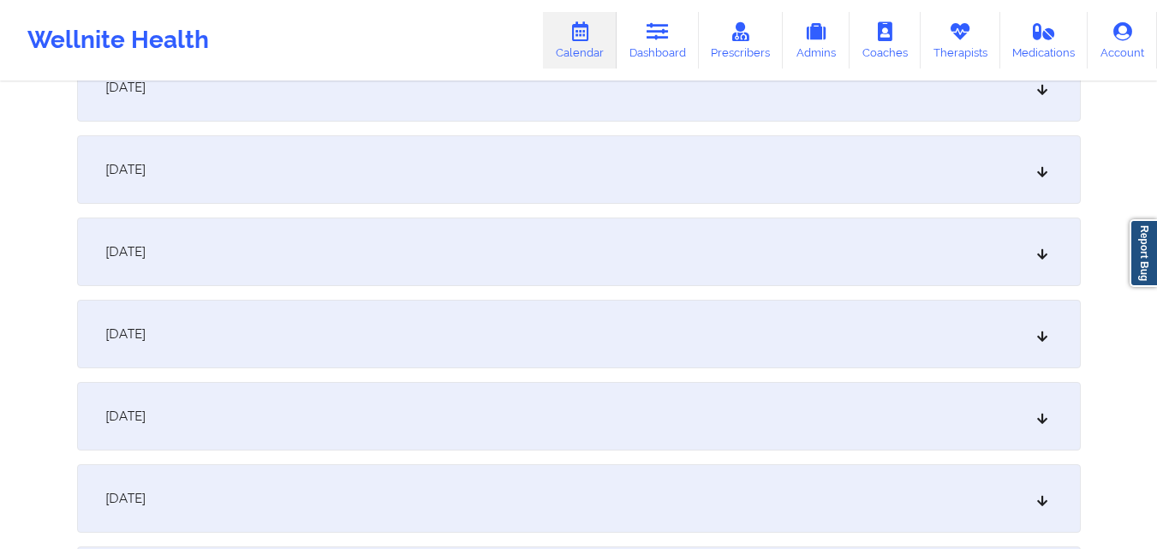
click at [344, 327] on div "October 13, 2025" at bounding box center [579, 334] width 1004 height 69
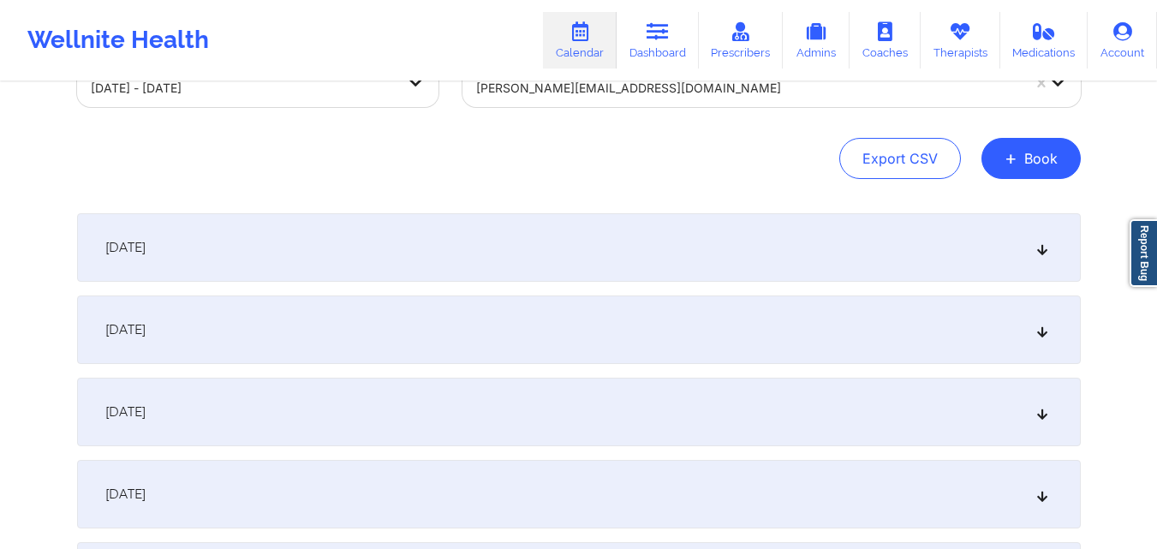
scroll to position [0, 0]
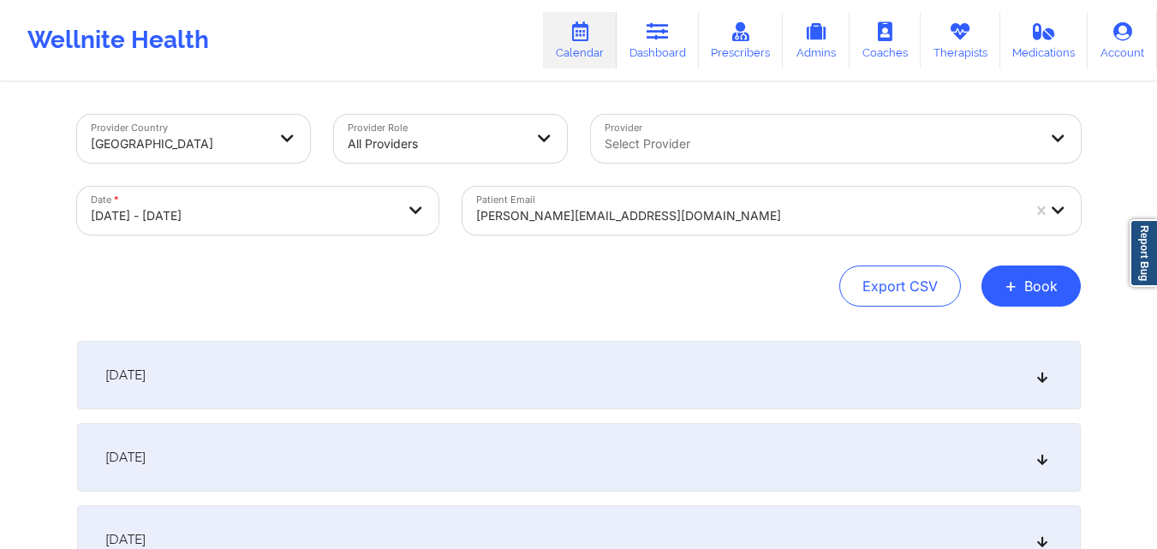
click at [641, 222] on div at bounding box center [748, 216] width 545 height 21
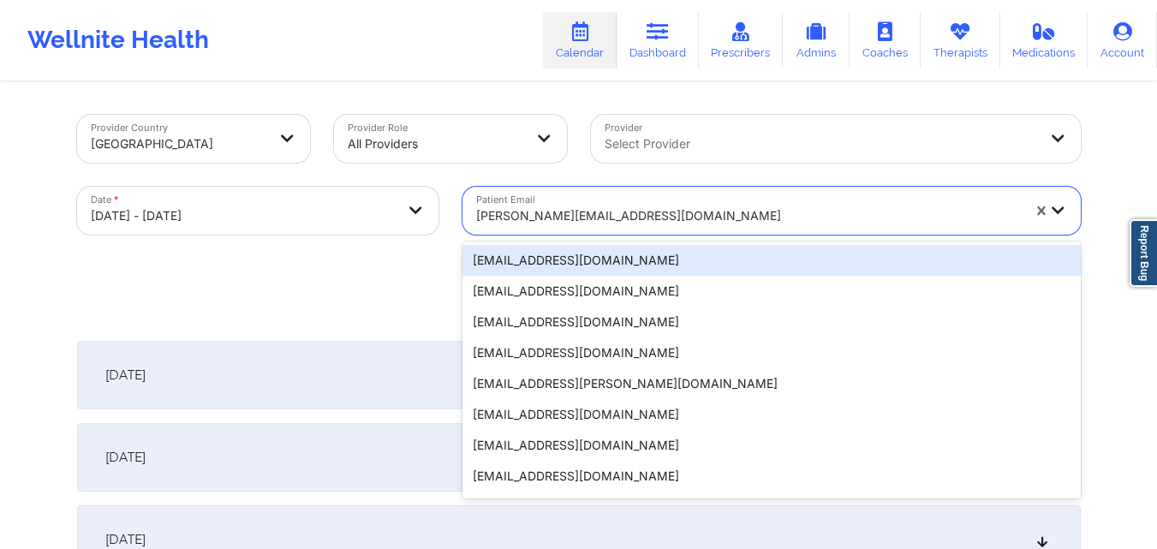
paste input "eringobragh330@gmail.com"
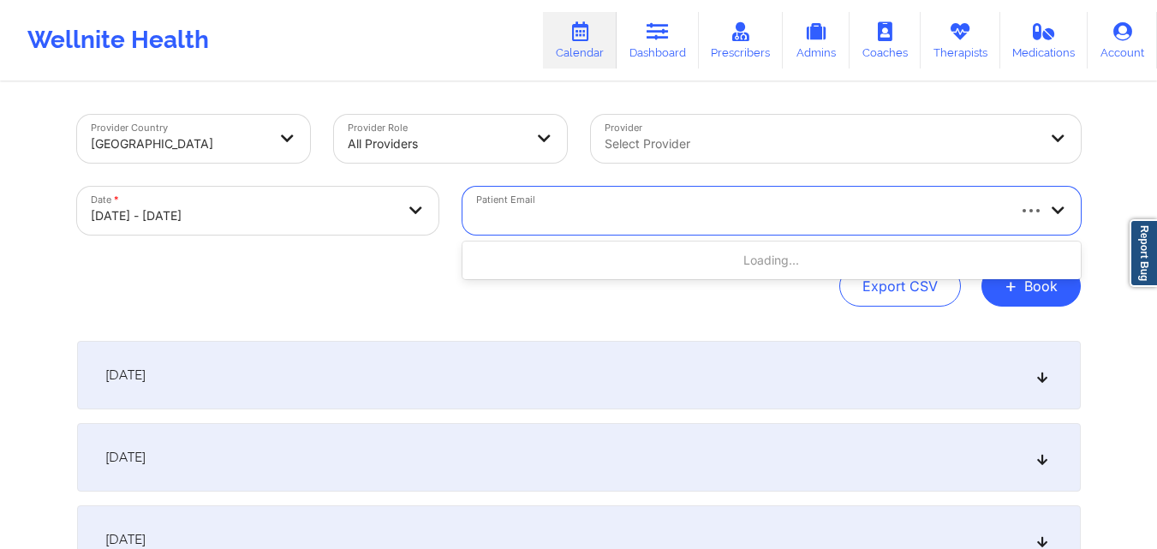
type input "eringobragh330@gmail.com"
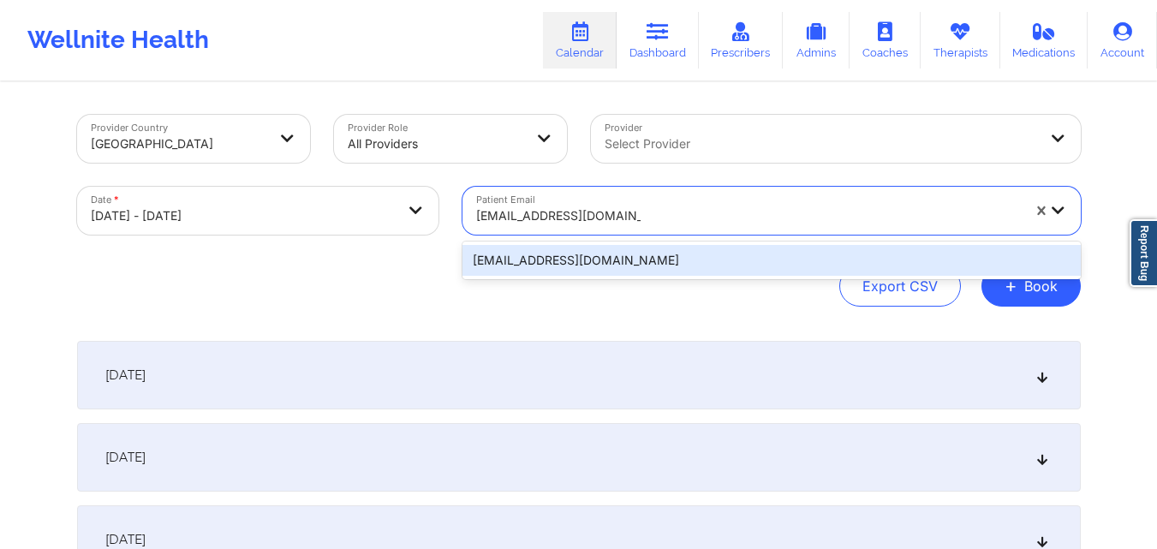
click at [699, 267] on div "eringobragh330@gmail.com" at bounding box center [771, 260] width 618 height 31
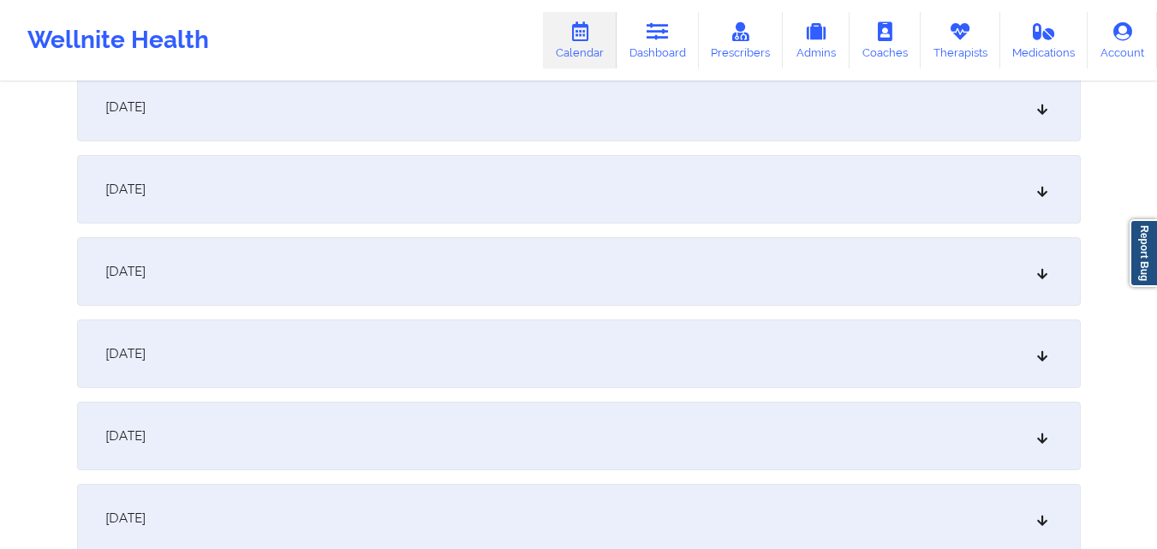
scroll to position [1199, 0]
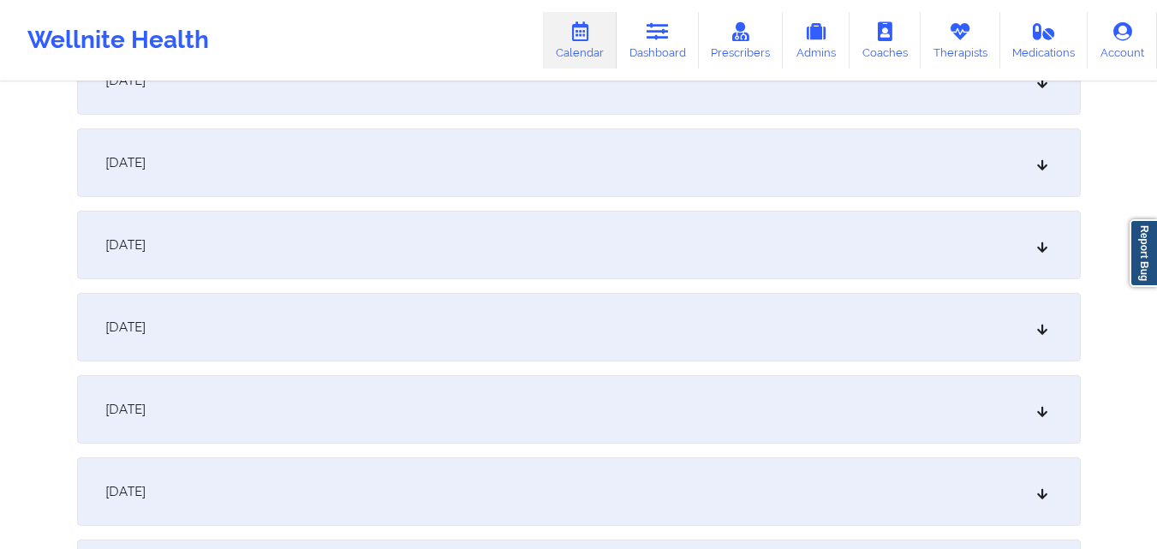
click at [420, 343] on div "October 15, 2025" at bounding box center [579, 327] width 1004 height 69
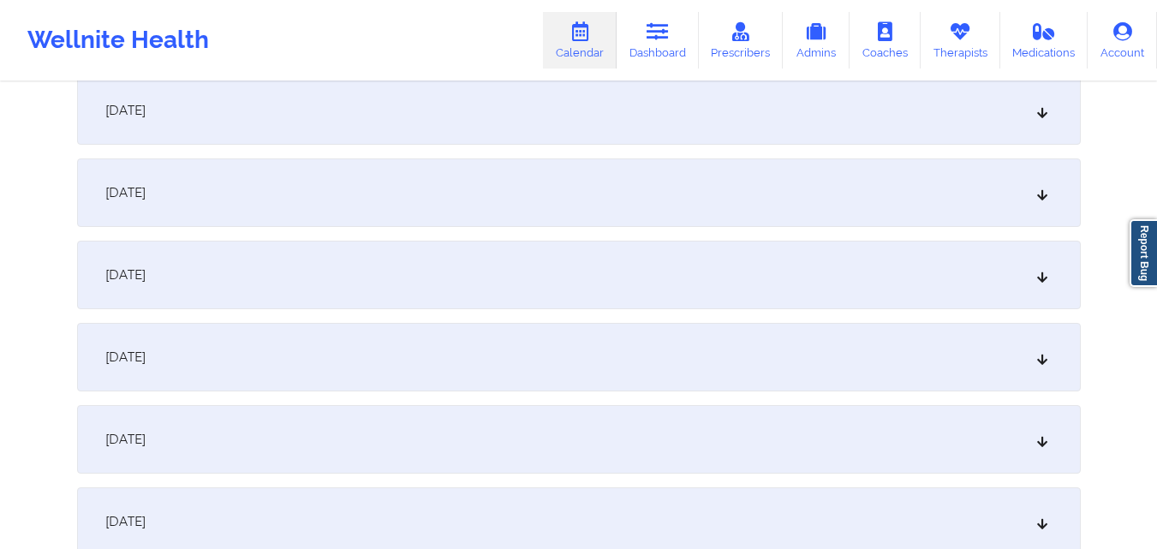
scroll to position [1713, 0]
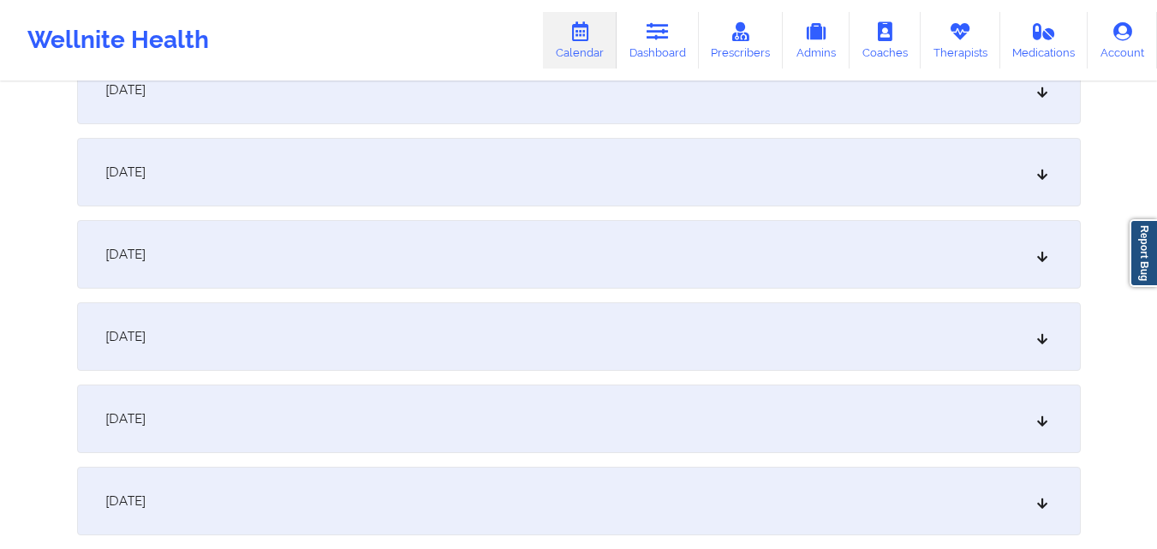
click at [504, 175] on div "October 17, 2025" at bounding box center [579, 172] width 1004 height 69
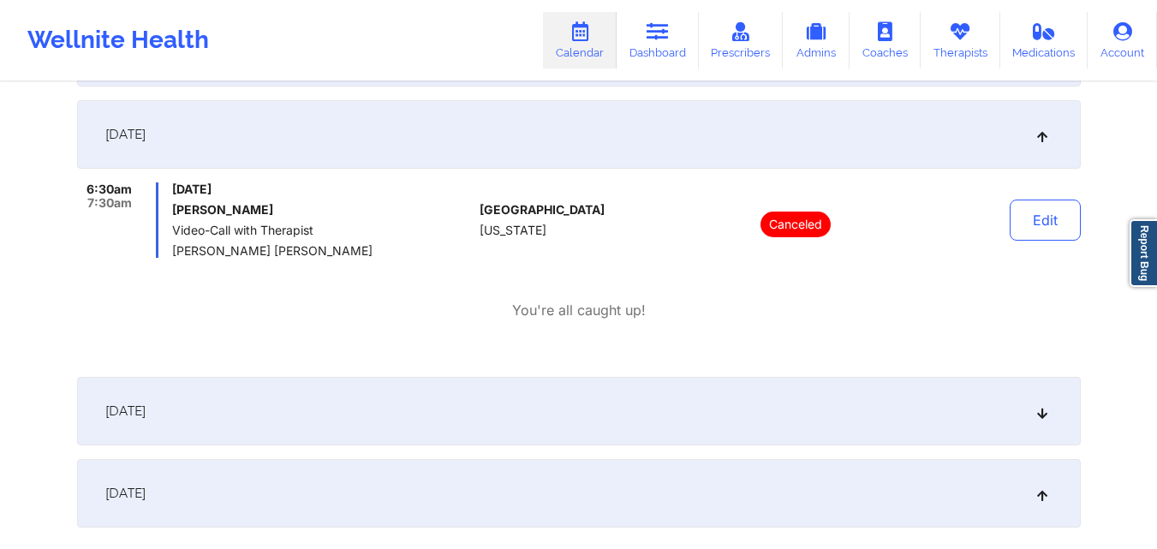
scroll to position [1370, 0]
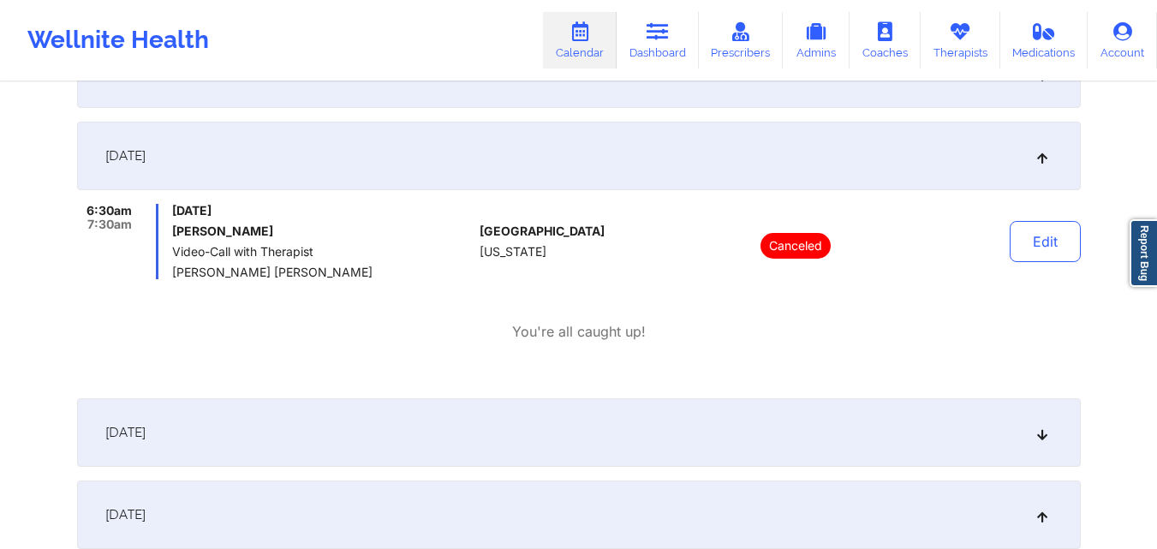
drag, startPoint x: 39, startPoint y: 343, endPoint x: 50, endPoint y: 322, distance: 24.1
click at [1058, 251] on button "Edit" at bounding box center [1045, 241] width 71 height 41
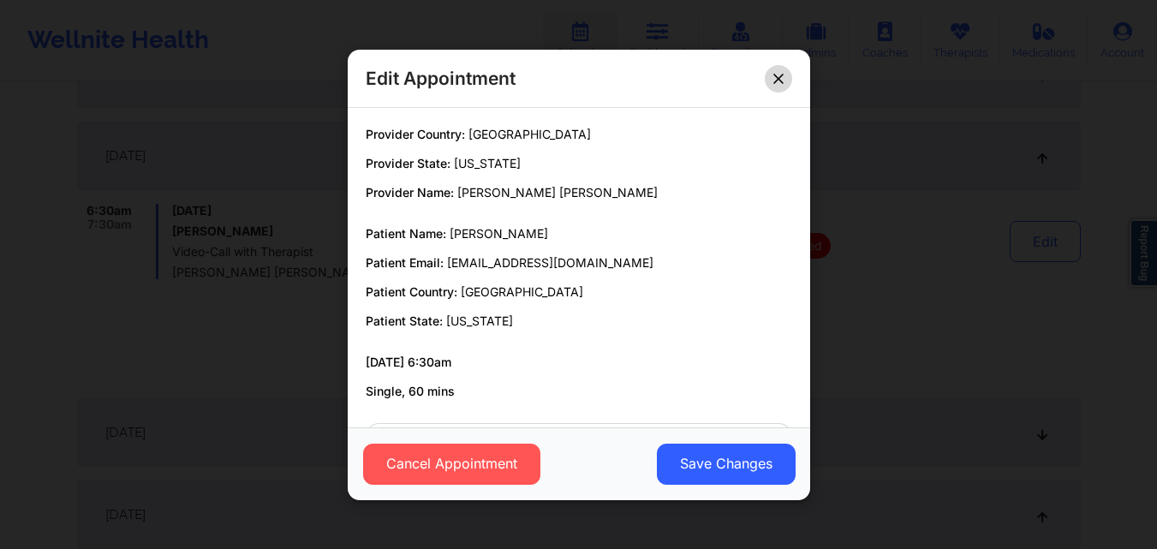
click at [787, 77] on button at bounding box center [778, 77] width 27 height 27
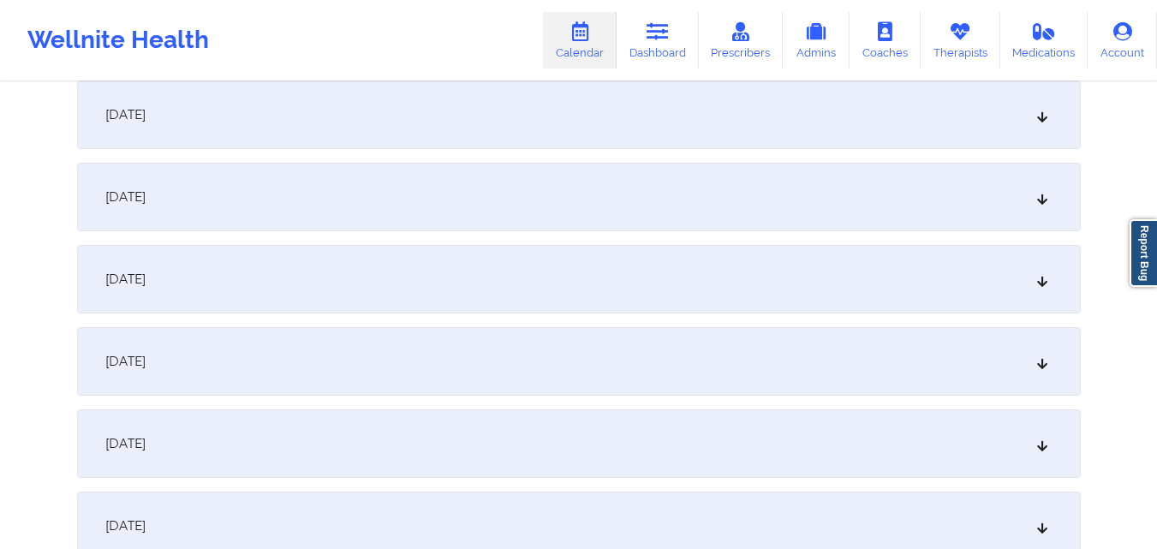
scroll to position [0, 0]
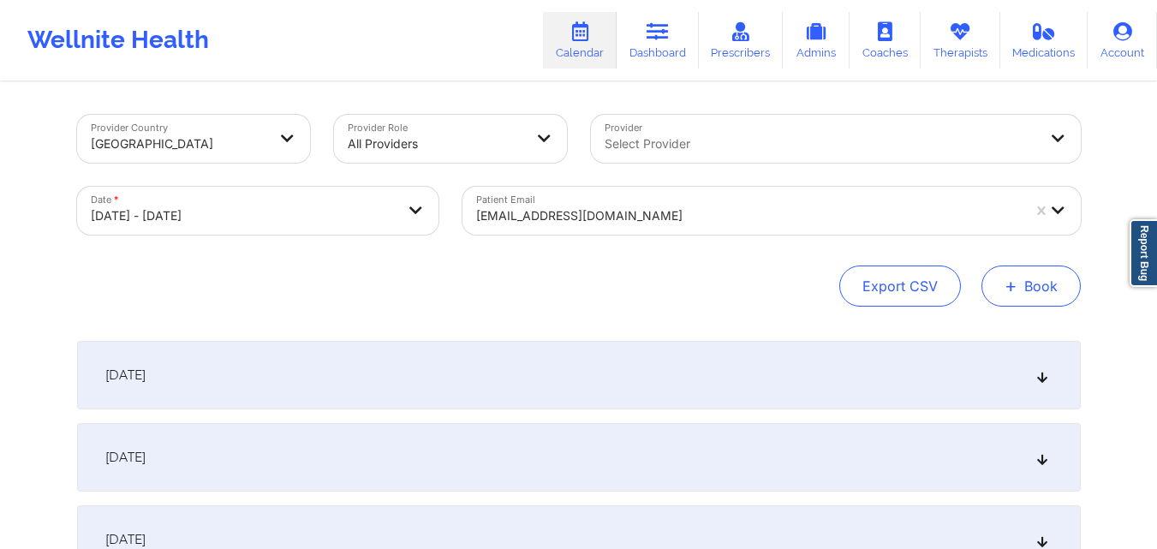
click at [1027, 280] on button "+ Book" at bounding box center [1030, 285] width 99 height 41
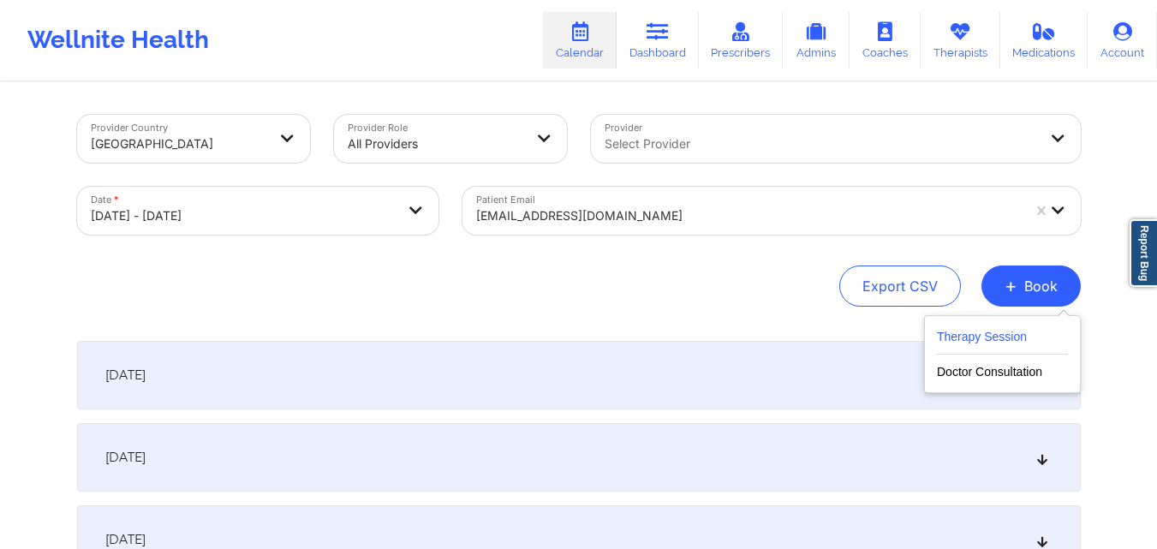
click at [982, 326] on button "Therapy Session" at bounding box center [1002, 340] width 131 height 28
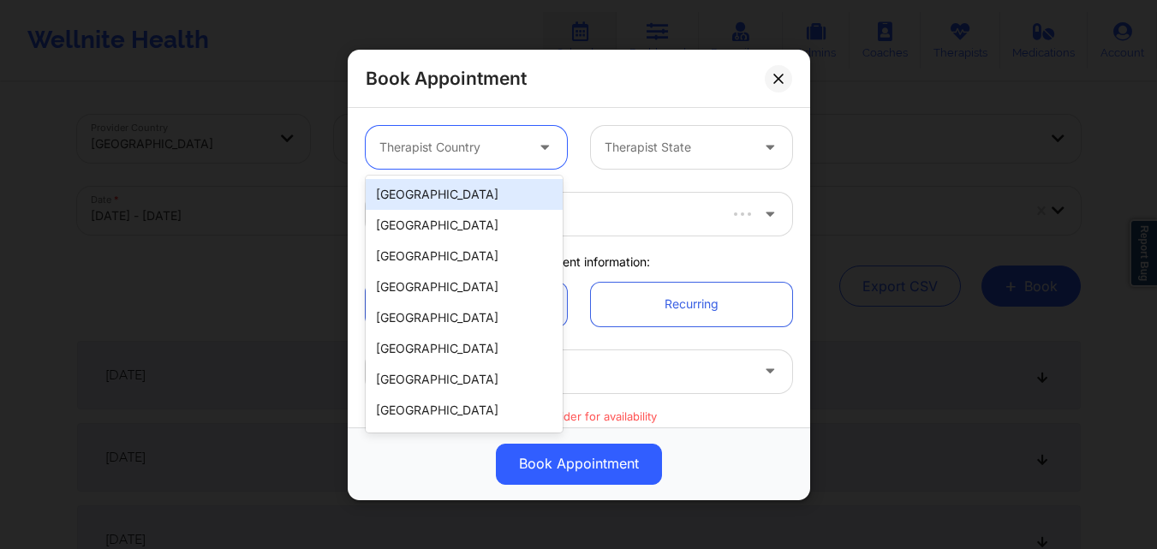
click at [459, 140] on div at bounding box center [451, 147] width 145 height 21
click at [456, 181] on div "[GEOGRAPHIC_DATA]" at bounding box center [464, 194] width 197 height 31
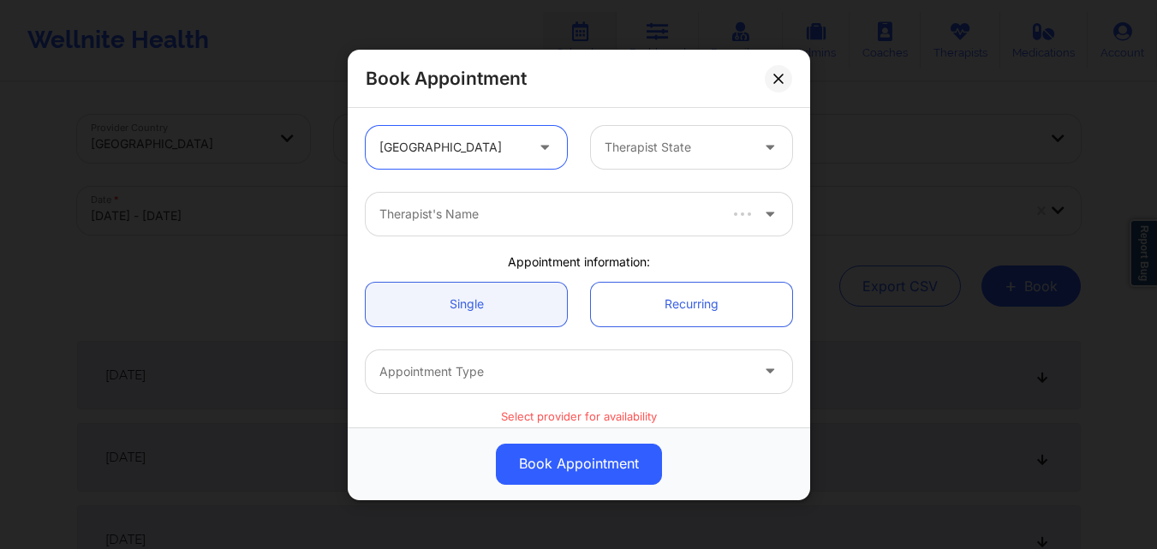
click at [677, 150] on div at bounding box center [677, 147] width 145 height 21
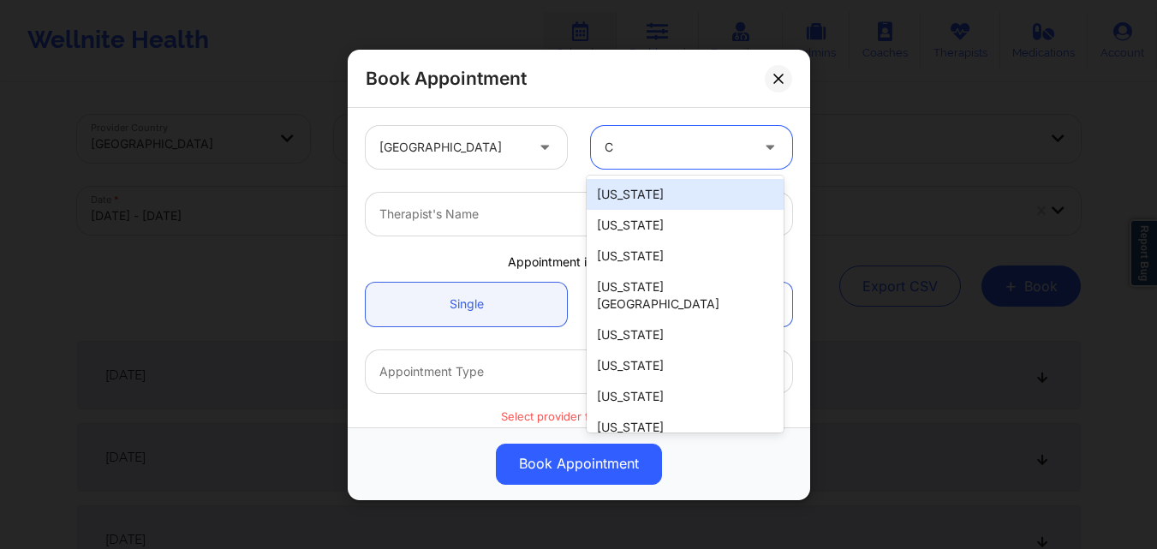
type input "CA"
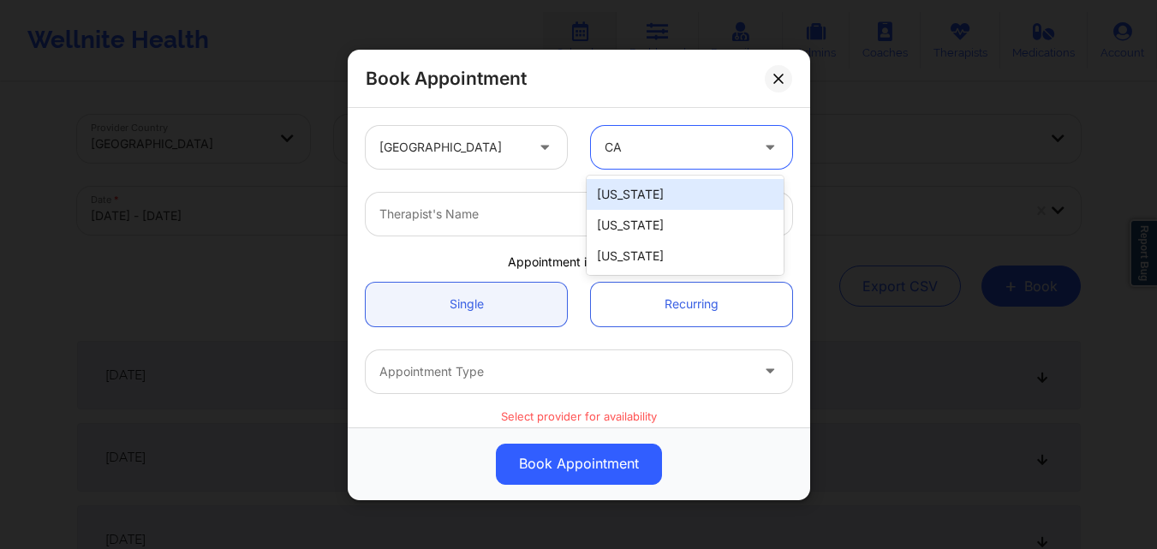
click at [702, 182] on div "California" at bounding box center [685, 194] width 197 height 31
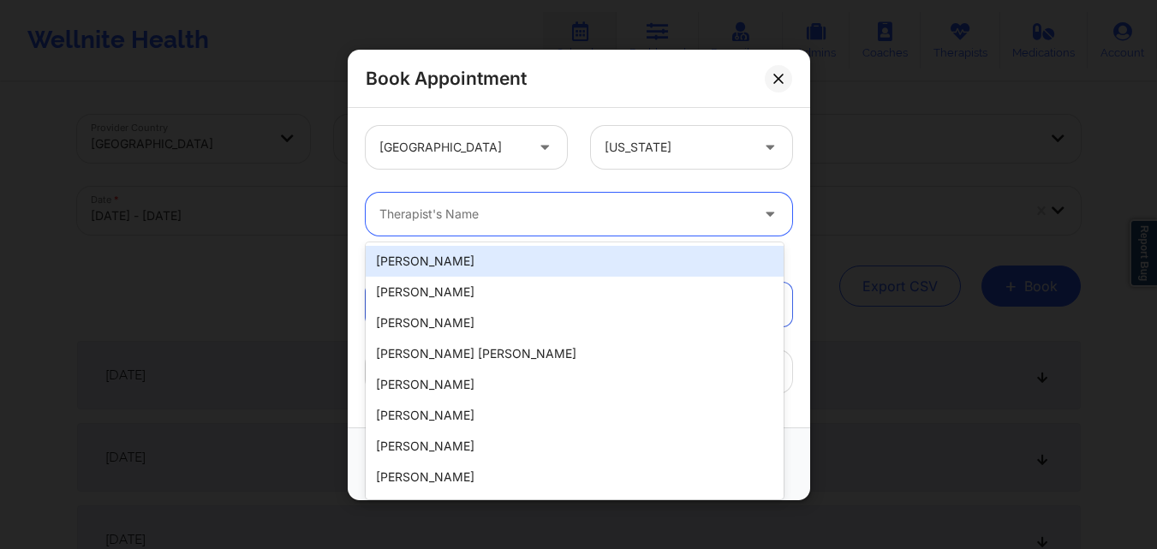
click at [466, 218] on div at bounding box center [564, 214] width 370 height 21
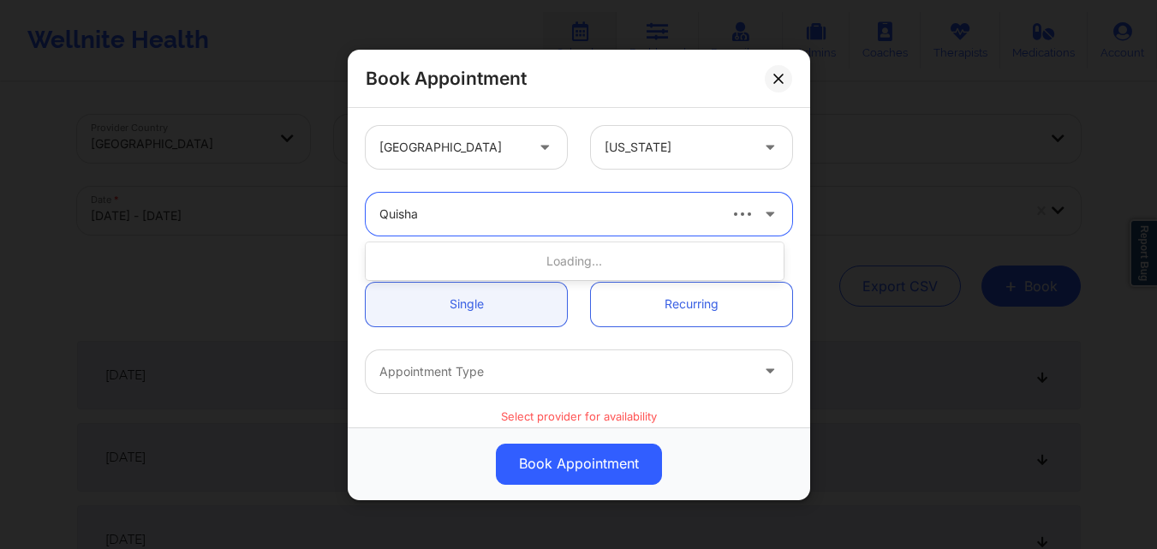
type input "Quisha M"
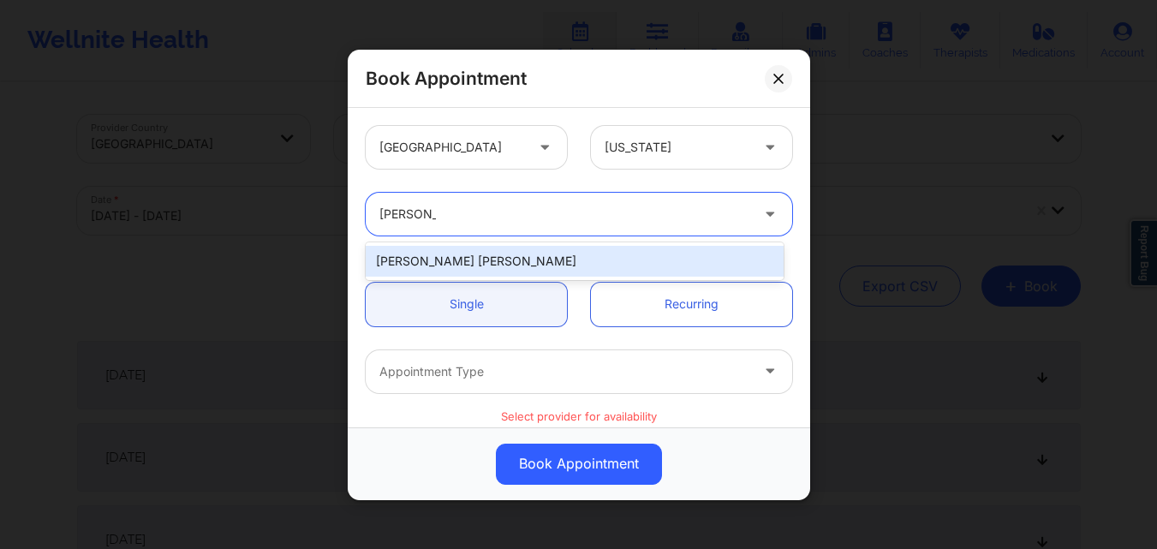
click at [446, 263] on div "Quisha Monique Castro" at bounding box center [575, 261] width 418 height 31
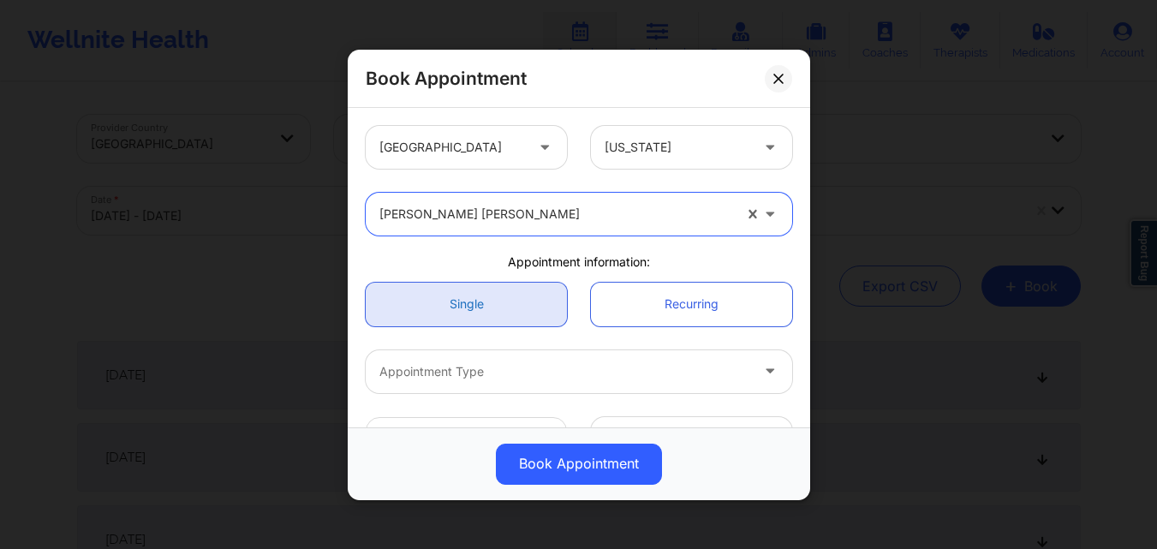
click at [446, 287] on link "Single" at bounding box center [466, 304] width 201 height 44
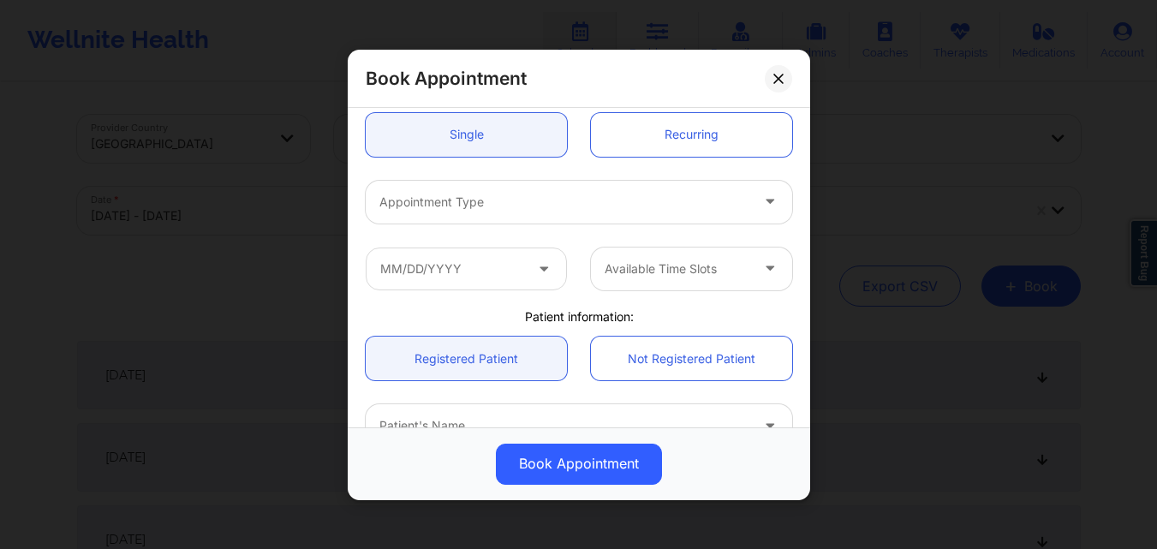
scroll to position [171, 0]
click at [471, 213] on div "Appointment Type" at bounding box center [558, 199] width 385 height 43
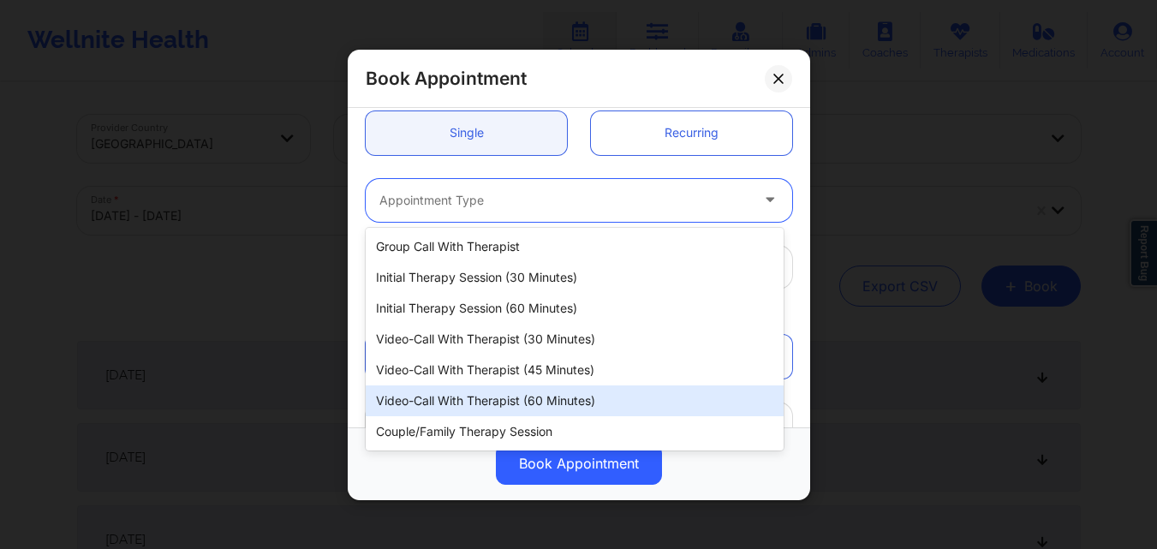
click at [484, 388] on div "Video-Call with Therapist (60 minutes)" at bounding box center [575, 400] width 418 height 31
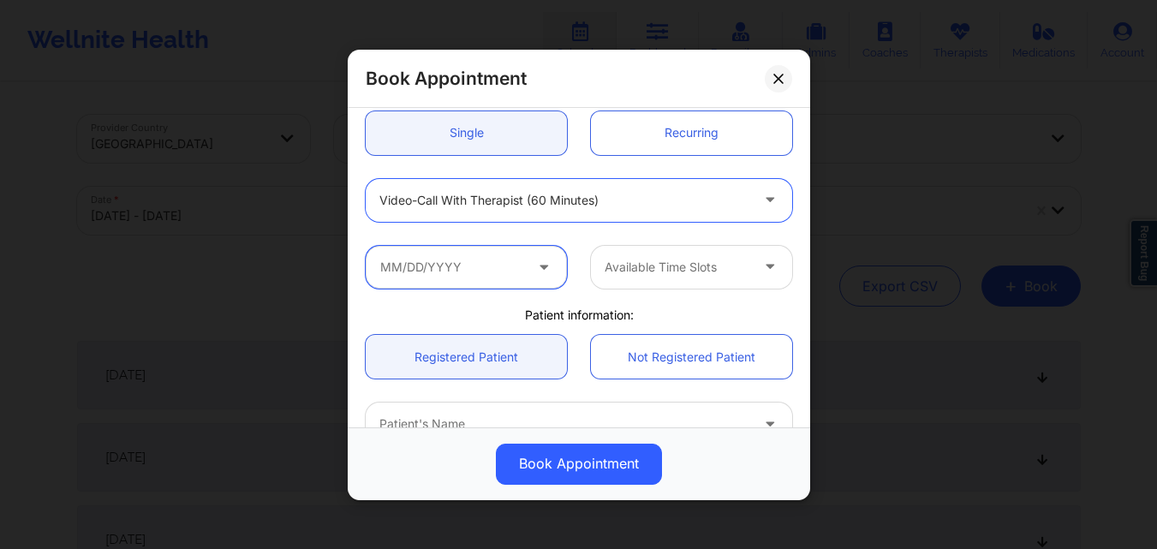
click at [498, 271] on input "text" at bounding box center [466, 266] width 201 height 43
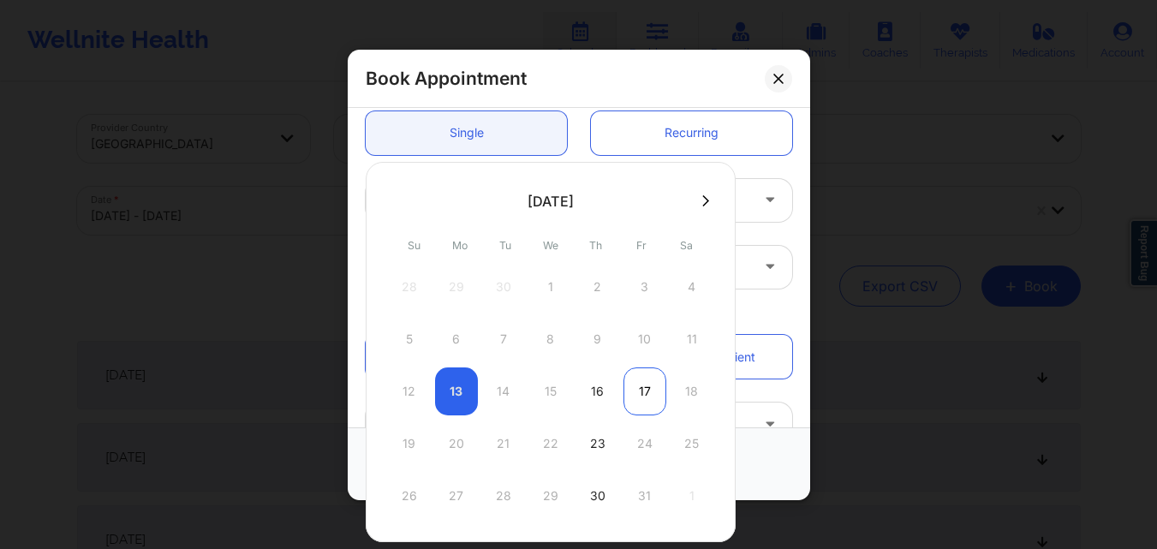
click at [634, 396] on div "17" at bounding box center [644, 391] width 43 height 48
type input "10/17/2025"
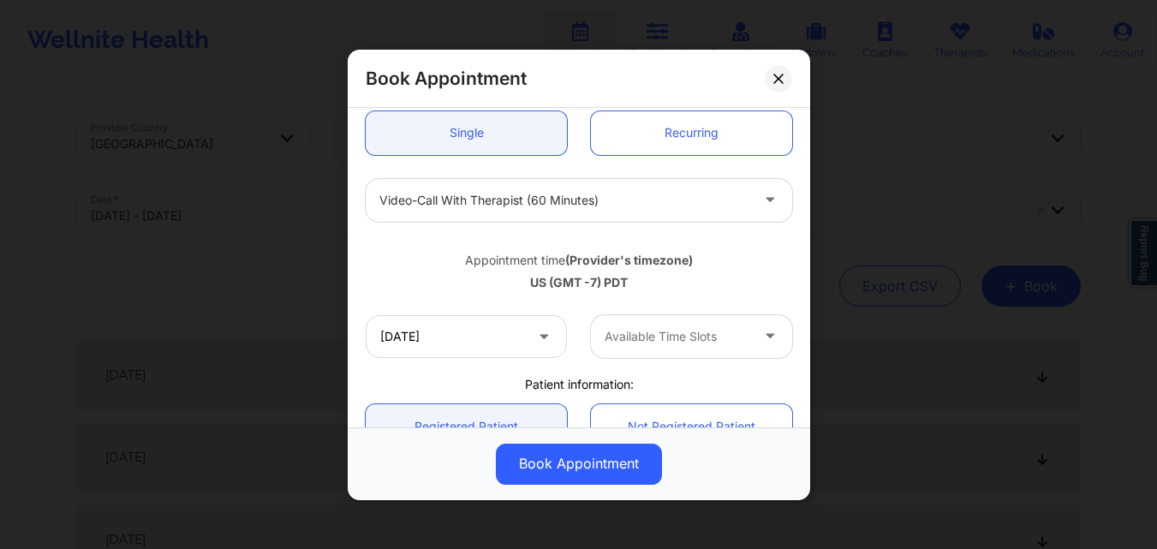
click at [661, 331] on div at bounding box center [677, 336] width 145 height 21
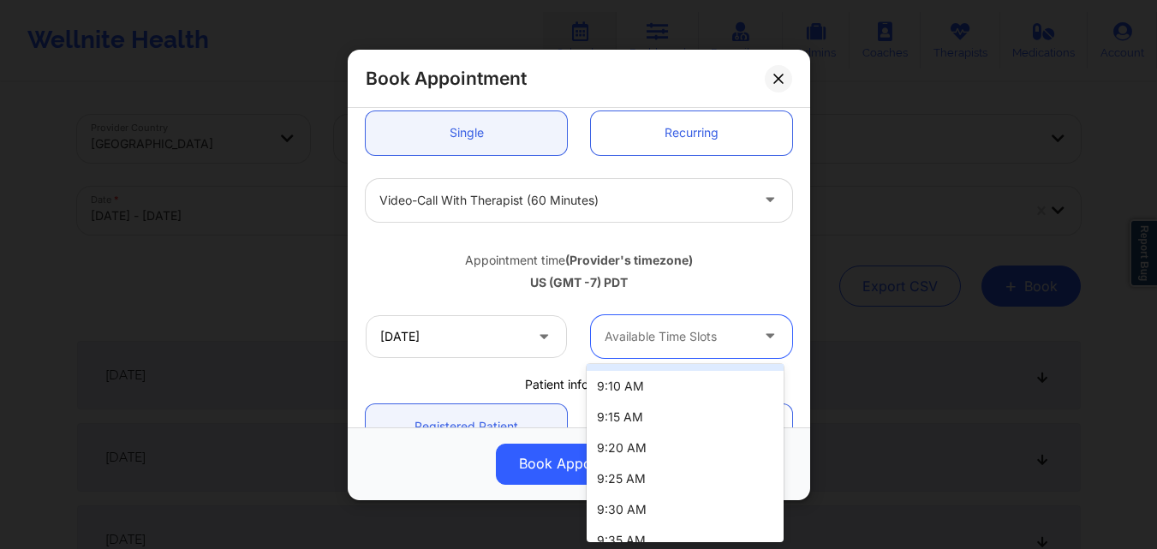
scroll to position [0, 0]
click at [728, 253] on div "Appointment time (Provider's timezone)" at bounding box center [579, 259] width 426 height 17
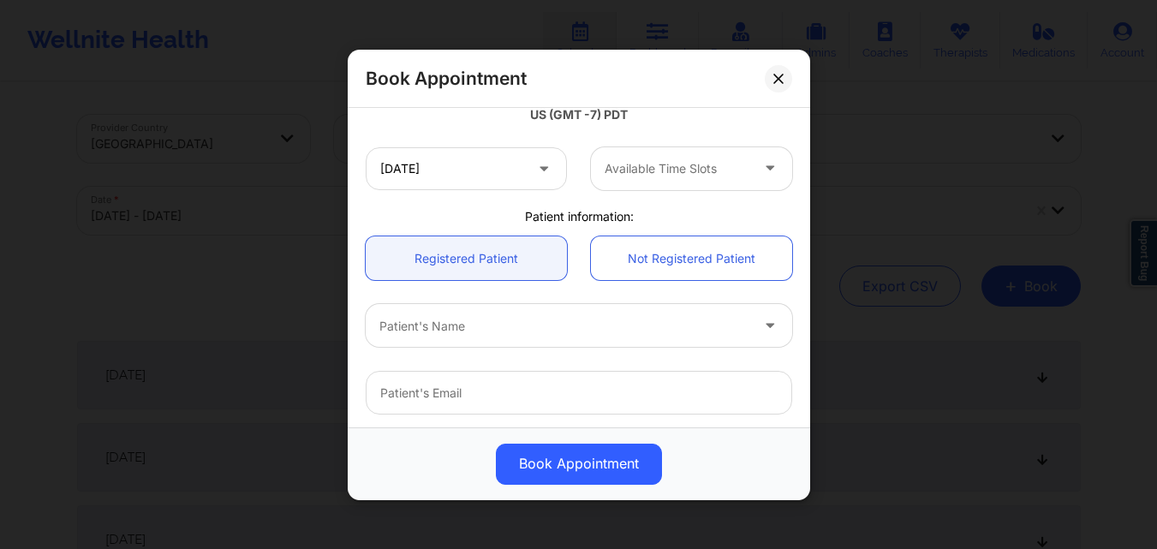
scroll to position [343, 0]
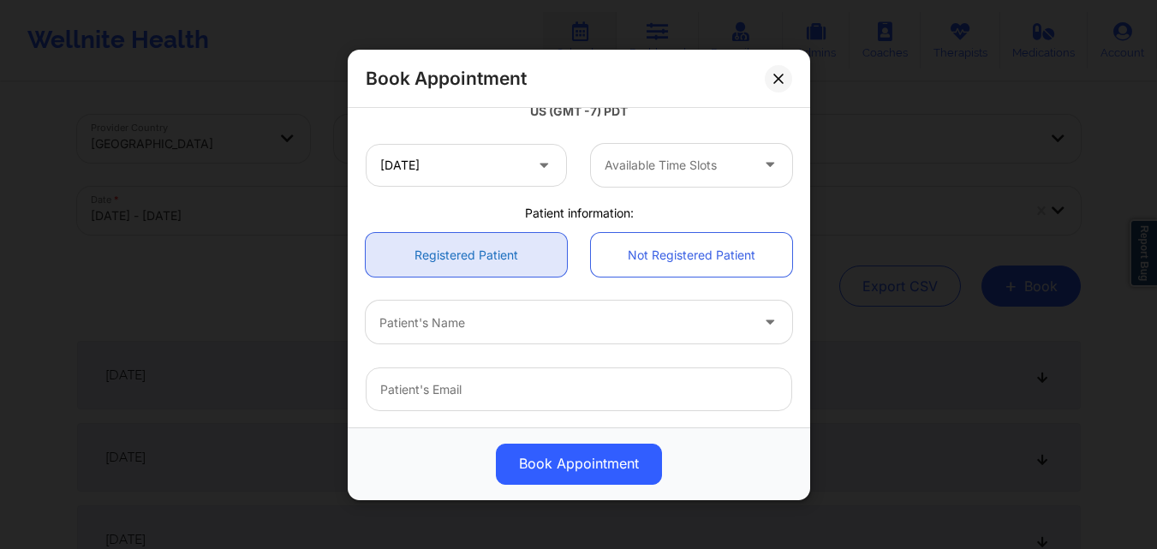
click at [444, 256] on link "Registered Patient" at bounding box center [466, 255] width 201 height 44
click at [456, 322] on div at bounding box center [564, 322] width 370 height 21
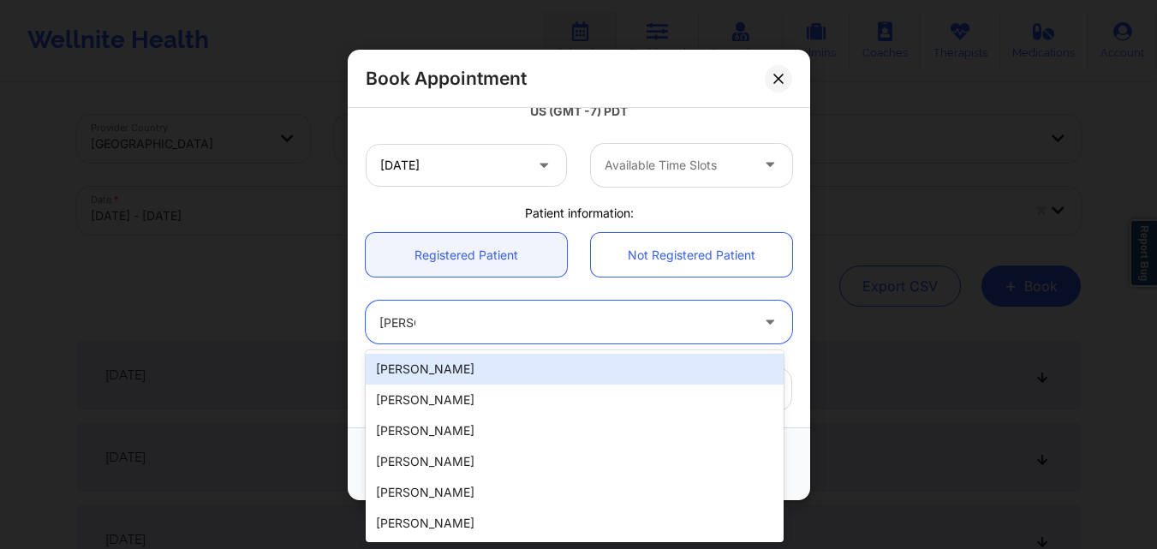
type input "Erin D"
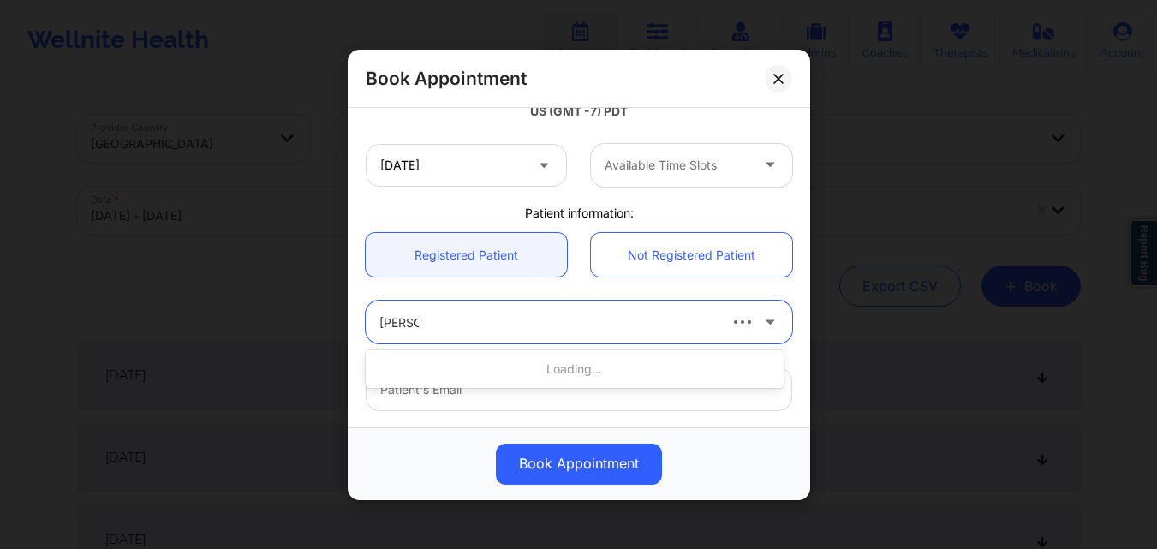
type input "Erin D W"
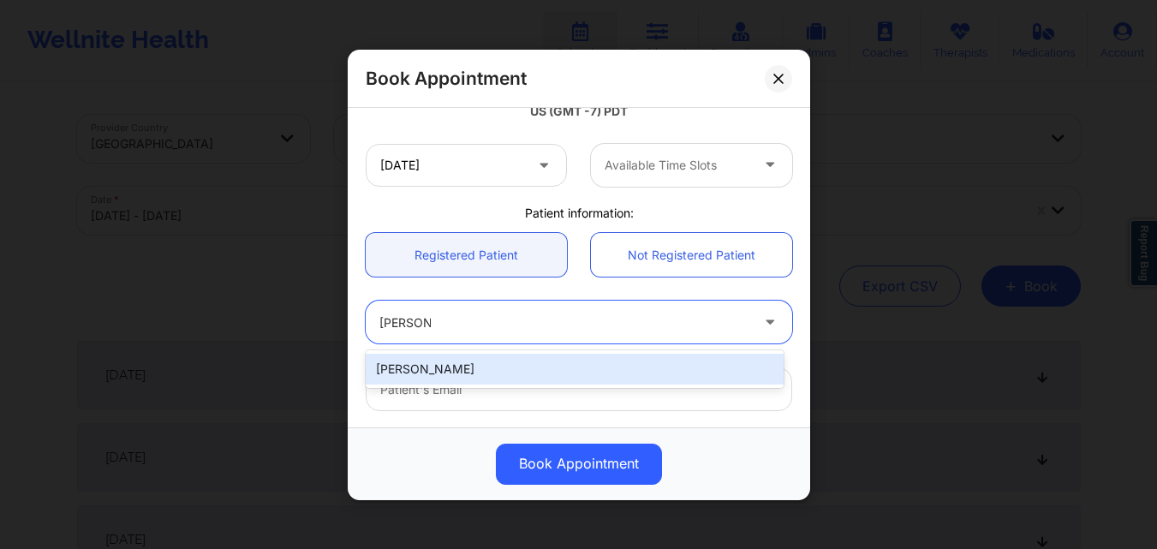
click at [555, 365] on div "Erin D Wilson" at bounding box center [575, 369] width 418 height 31
type input "eringobragh330@gmail.com"
type input "+1530-520-3748"
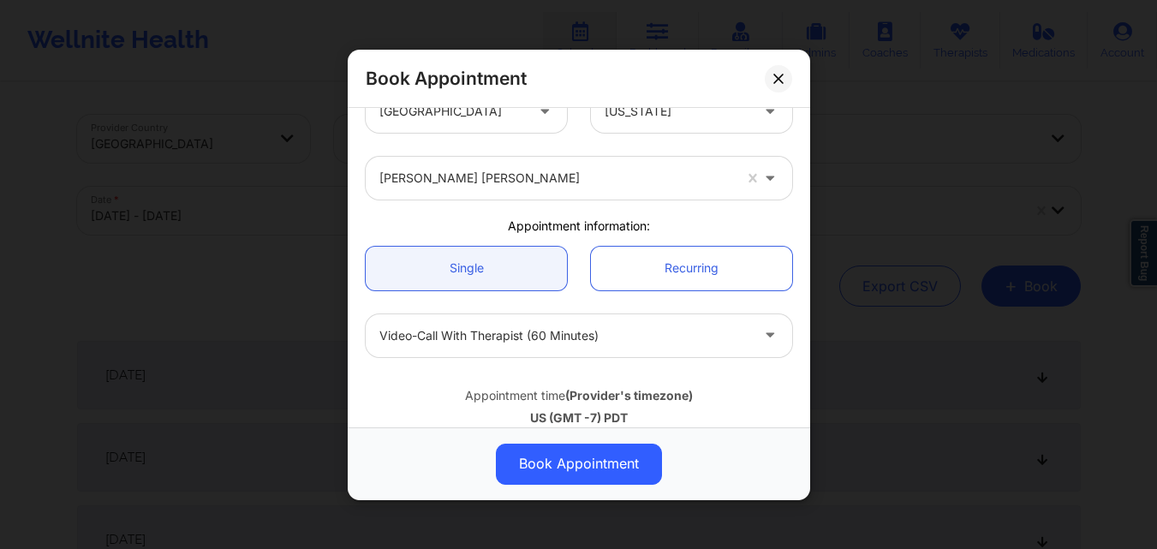
scroll to position [0, 0]
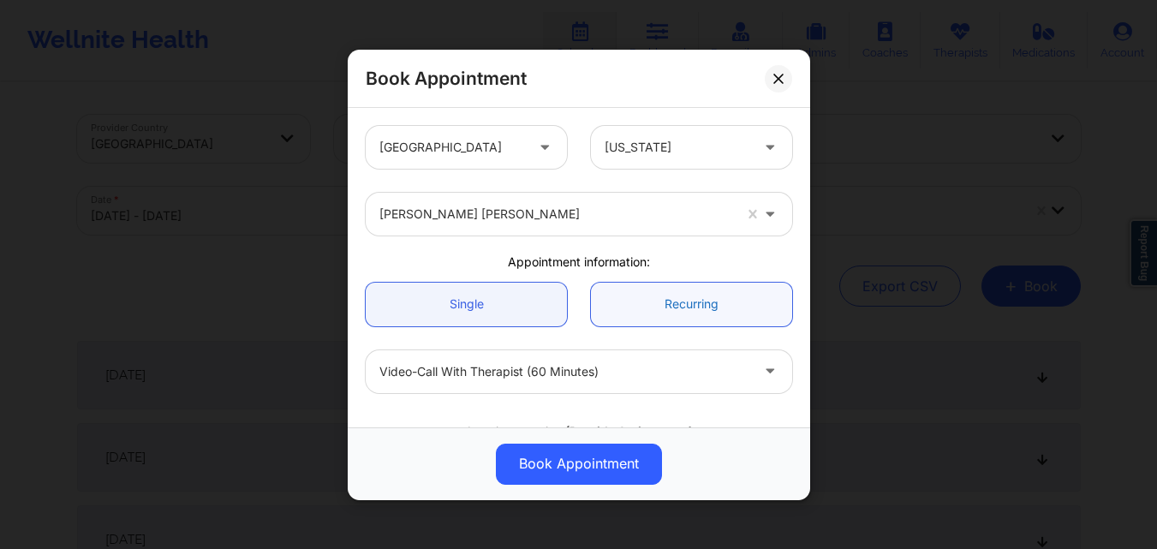
click at [714, 313] on link "Recurring" at bounding box center [691, 304] width 201 height 44
click at [455, 320] on link "Single" at bounding box center [466, 304] width 201 height 44
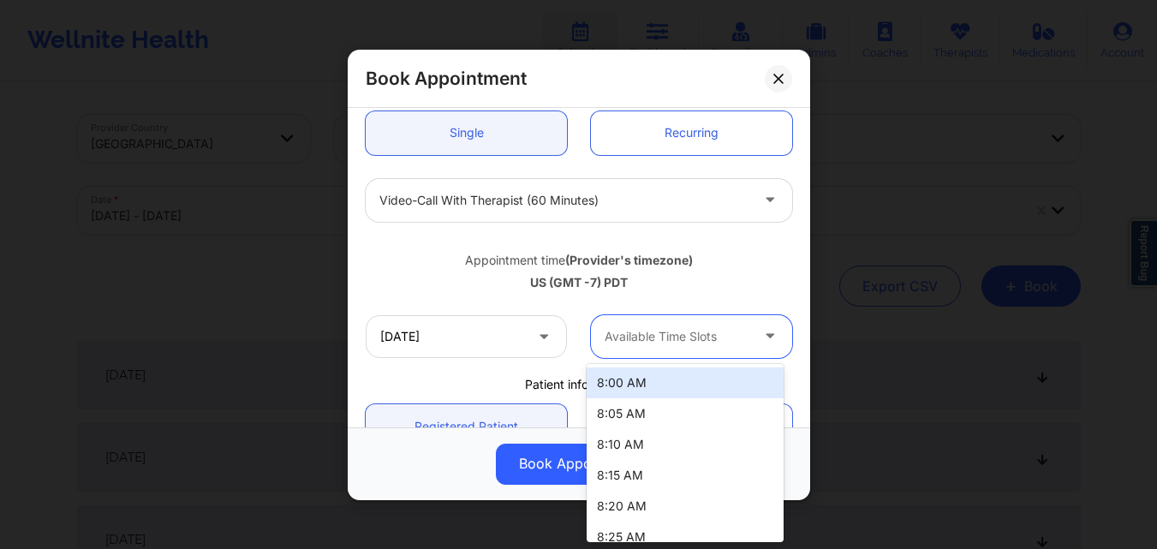
click at [697, 342] on div at bounding box center [677, 336] width 145 height 21
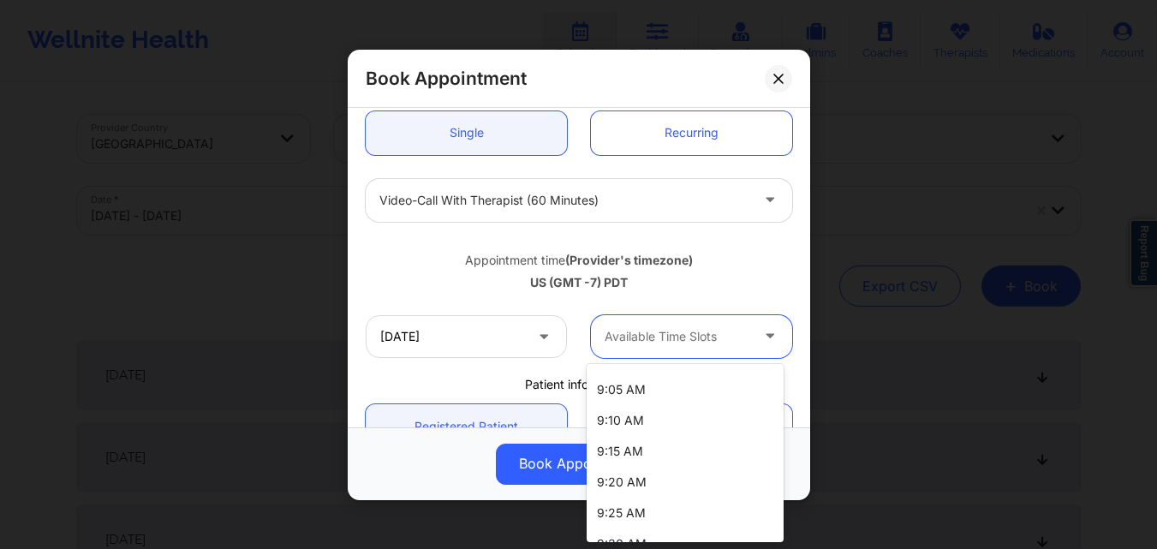
scroll to position [0, 0]
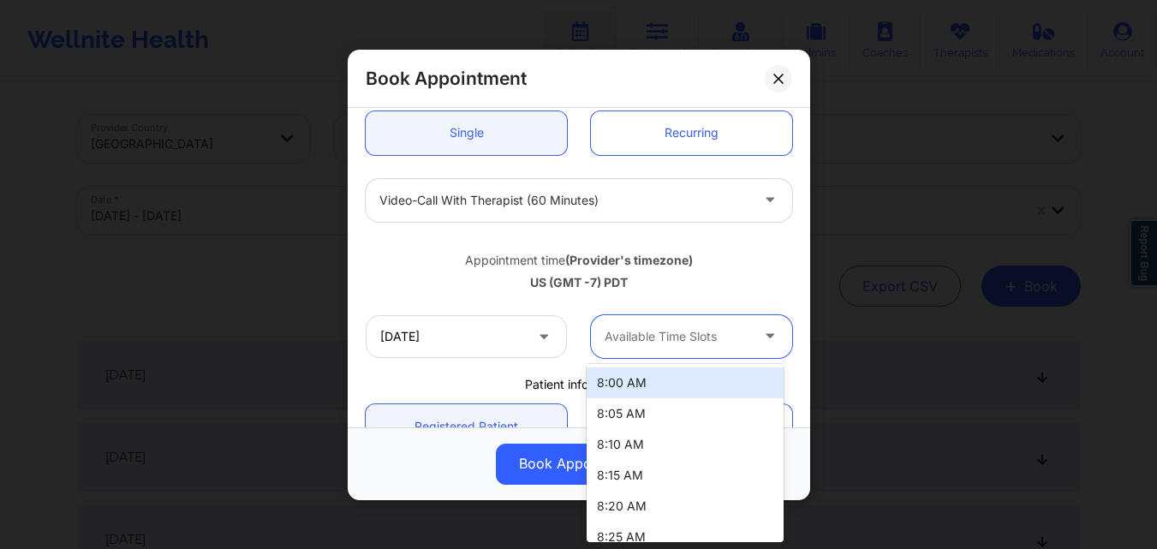
click at [691, 372] on div "8:00 AM" at bounding box center [685, 382] width 197 height 31
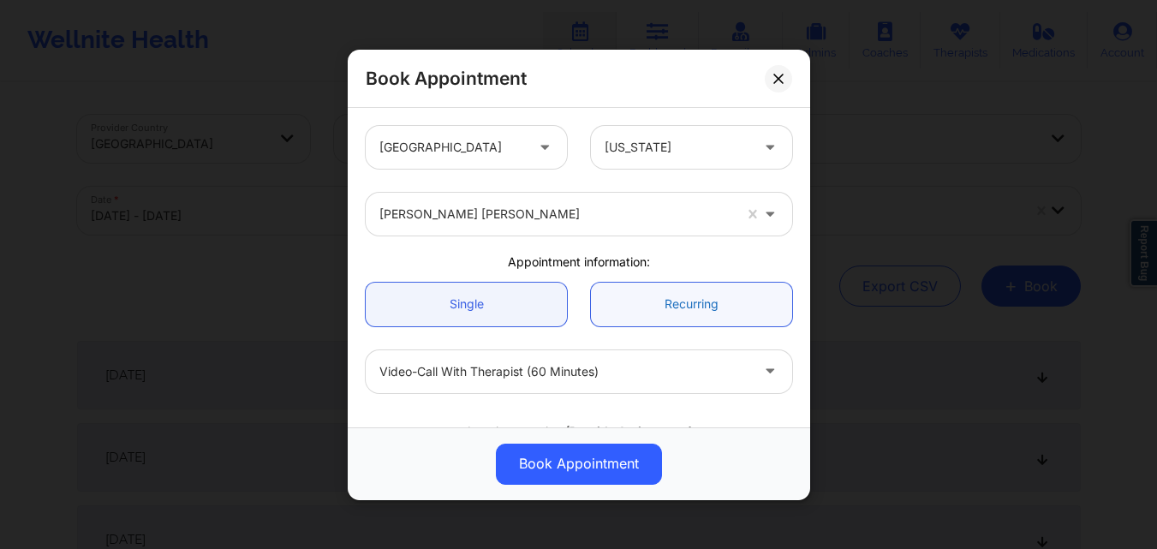
scroll to position [171, 0]
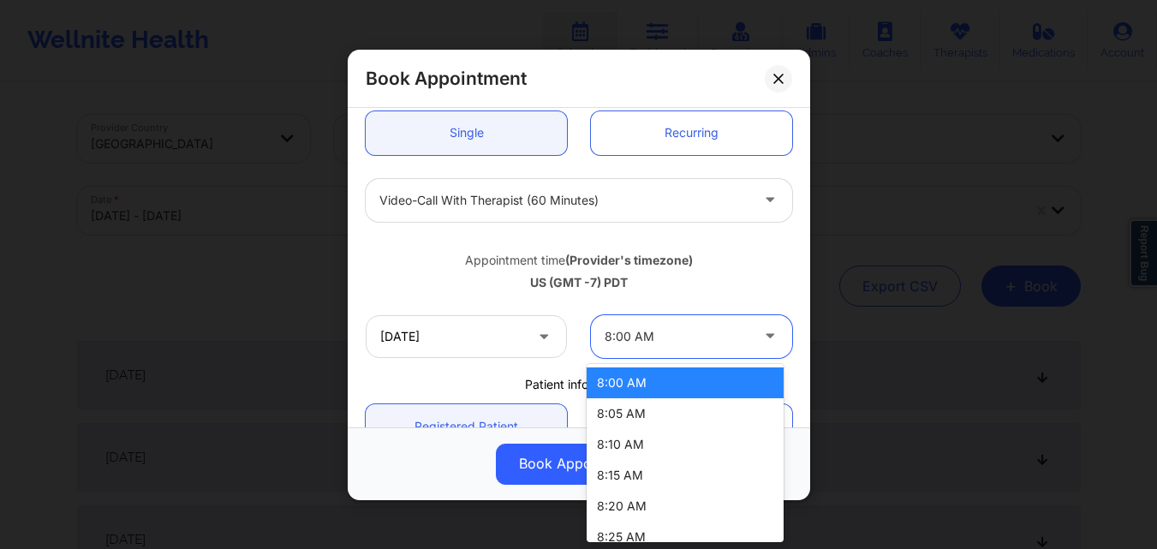
click at [725, 337] on div at bounding box center [677, 336] width 145 height 21
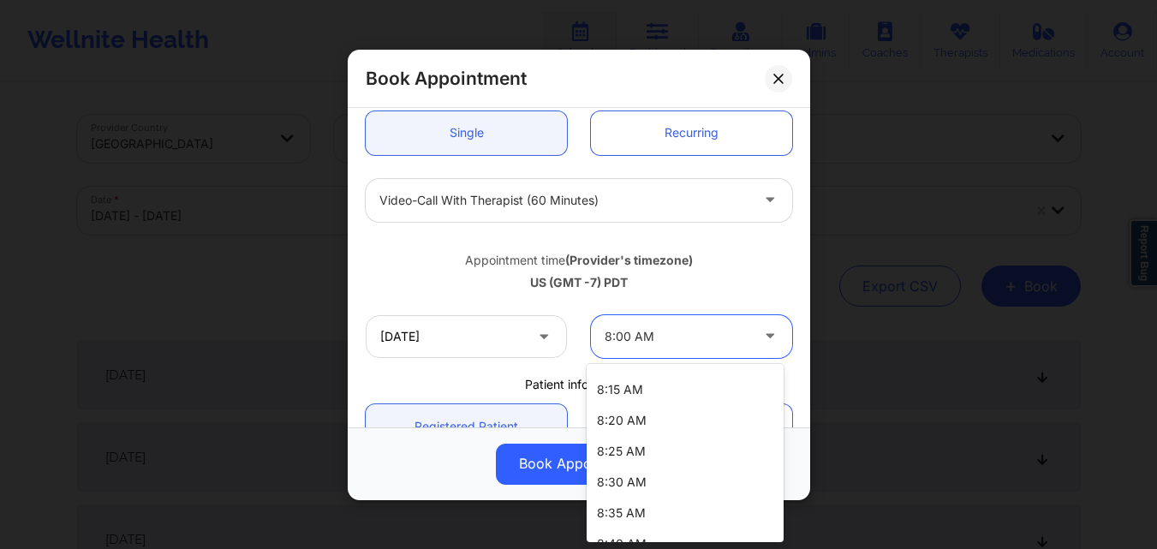
scroll to position [0, 0]
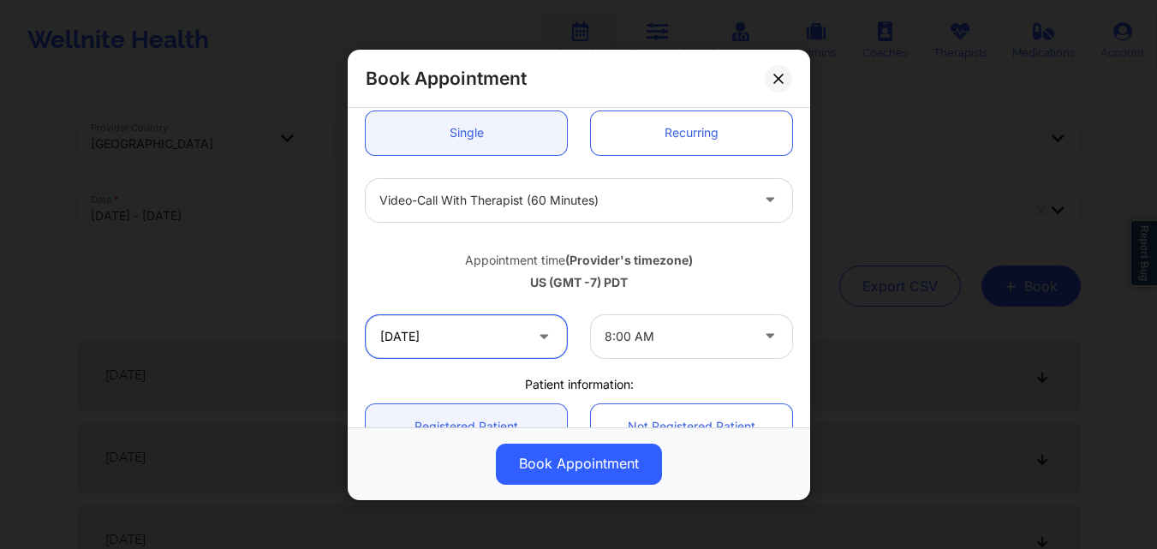
click at [506, 327] on input "10/17/2025" at bounding box center [466, 335] width 201 height 43
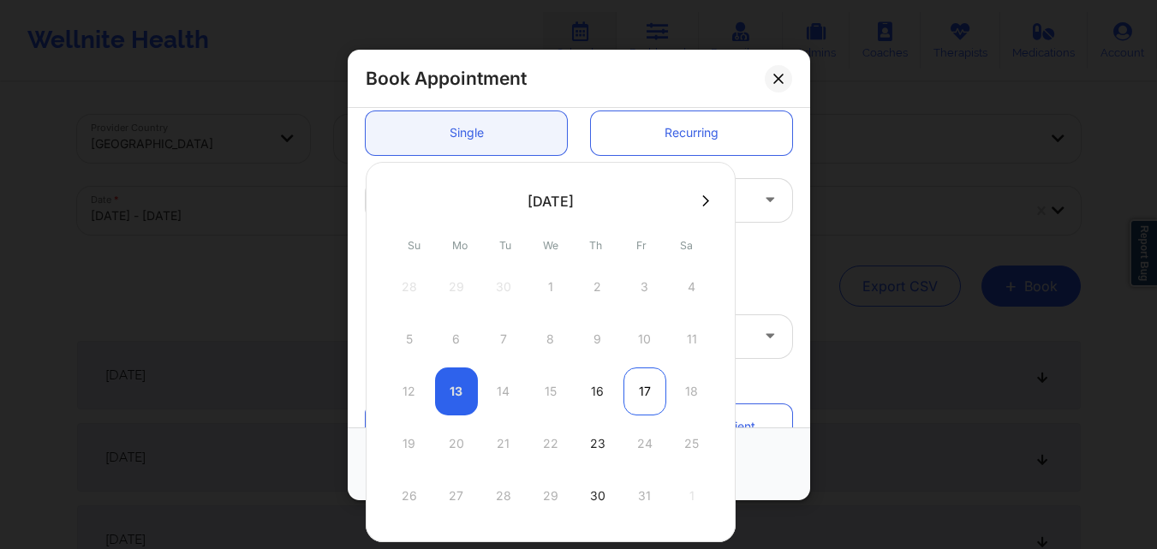
click at [651, 401] on div "17" at bounding box center [644, 391] width 43 height 48
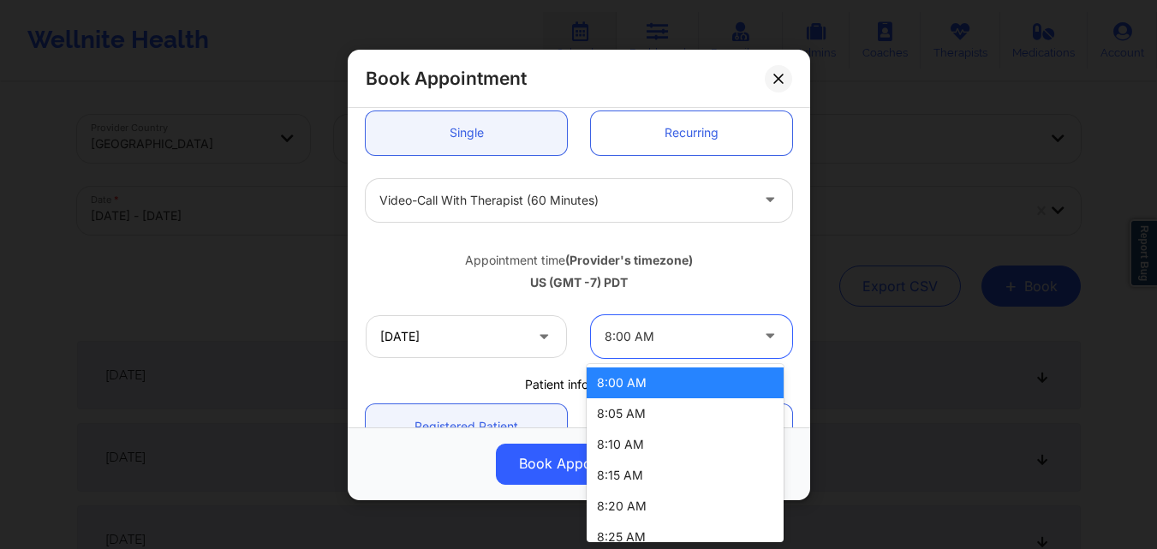
click at [705, 332] on div at bounding box center [677, 336] width 145 height 21
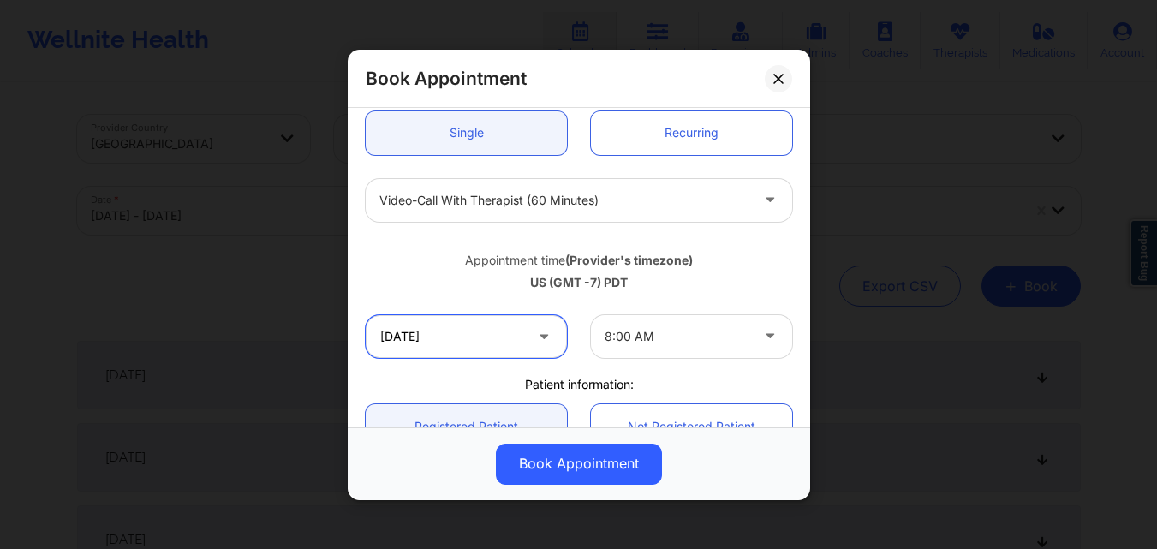
click at [504, 349] on input "10/17/2025" at bounding box center [466, 335] width 201 height 43
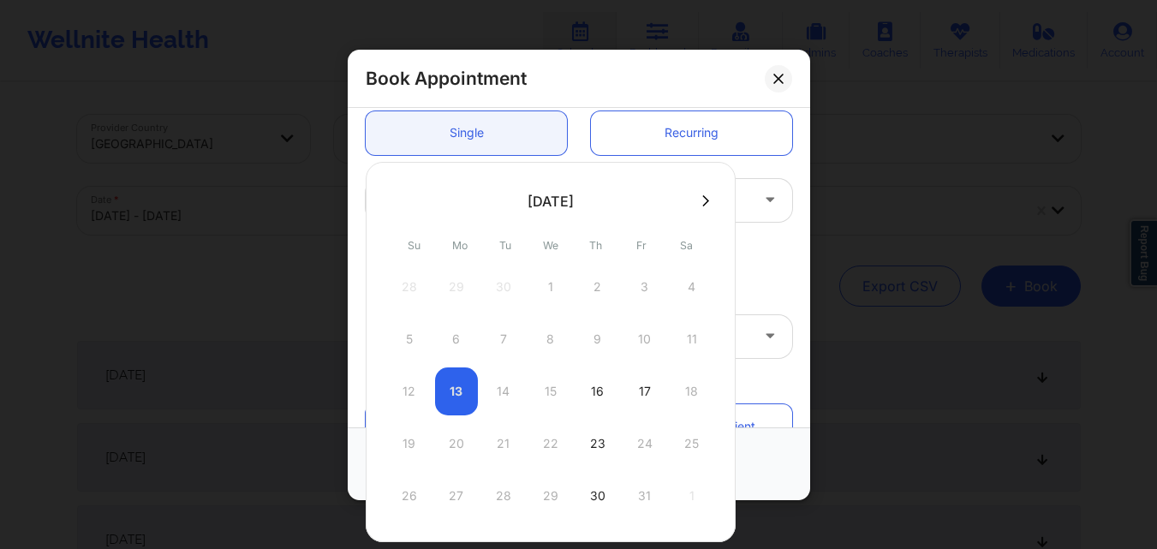
click at [703, 199] on icon at bounding box center [705, 199] width 7 height 11
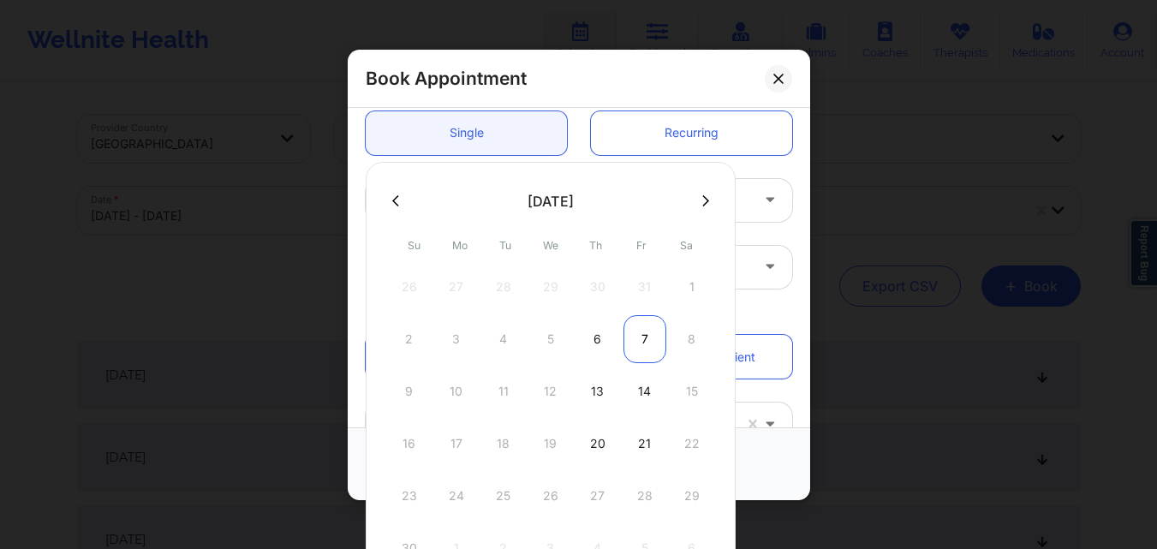
click at [643, 339] on div "7" at bounding box center [644, 339] width 43 height 48
type input "11/07/2025"
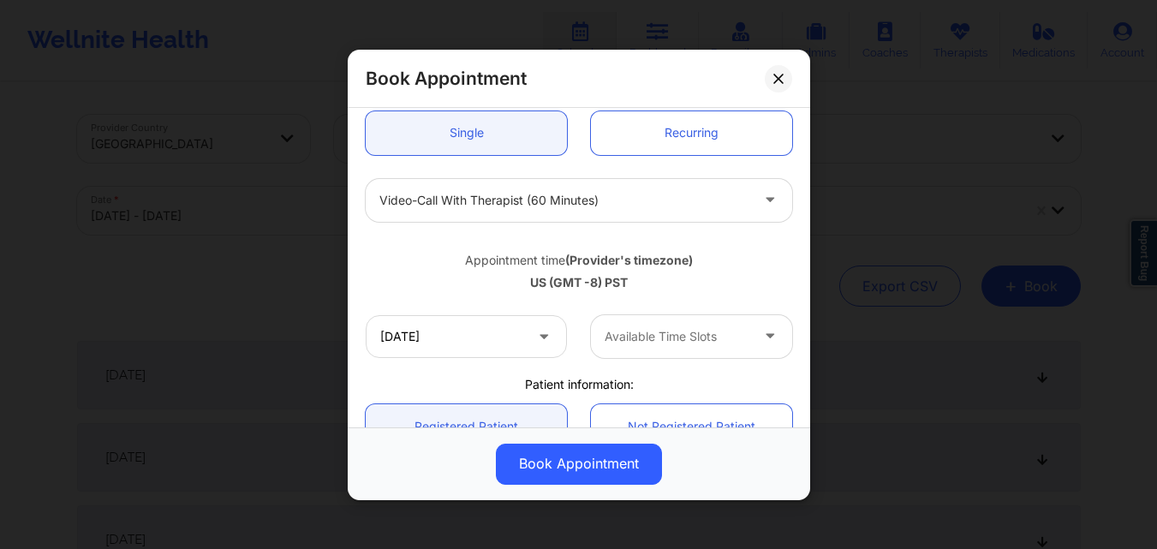
click at [660, 342] on div at bounding box center [677, 336] width 145 height 21
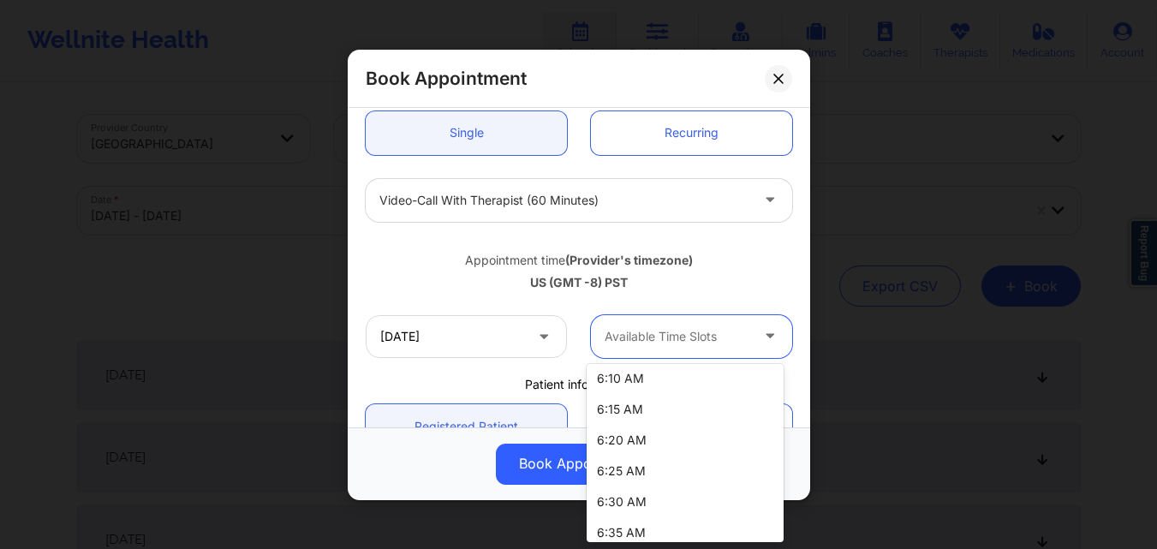
scroll to position [86, 0]
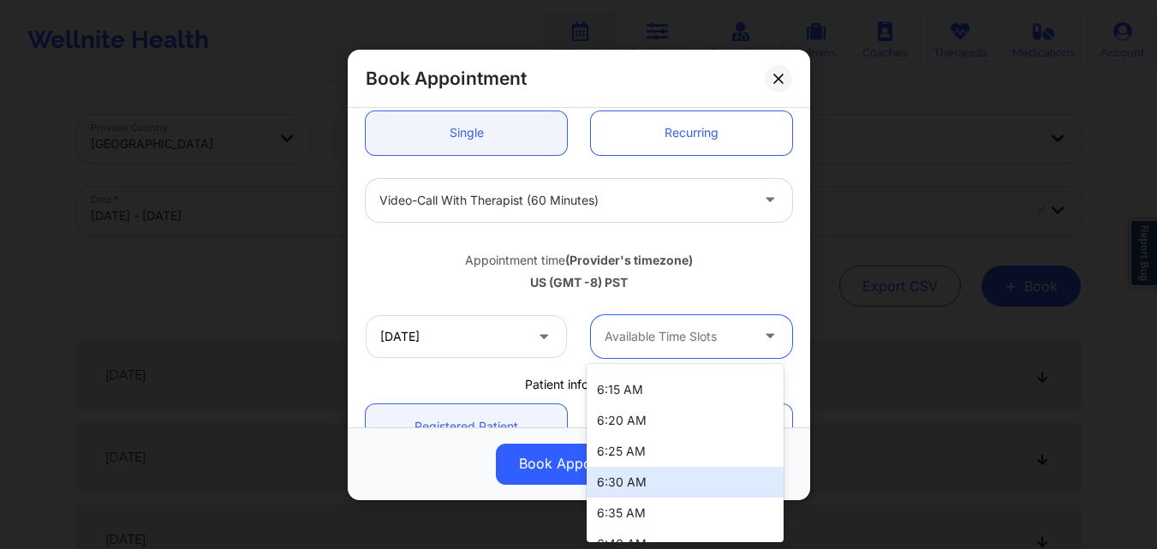
click at [649, 489] on div "6:30 AM" at bounding box center [685, 482] width 197 height 31
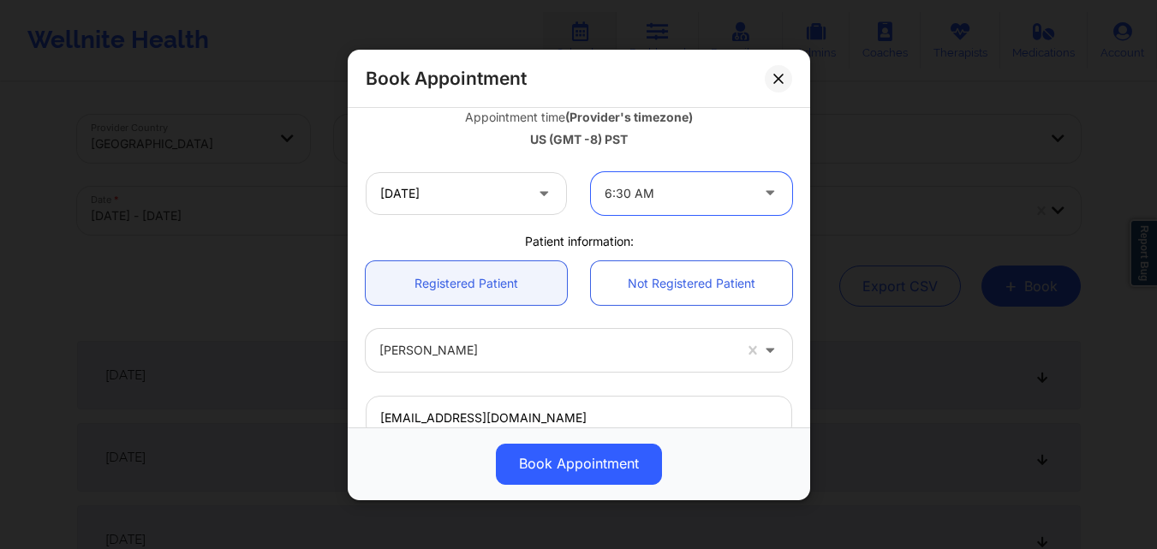
scroll to position [227, 0]
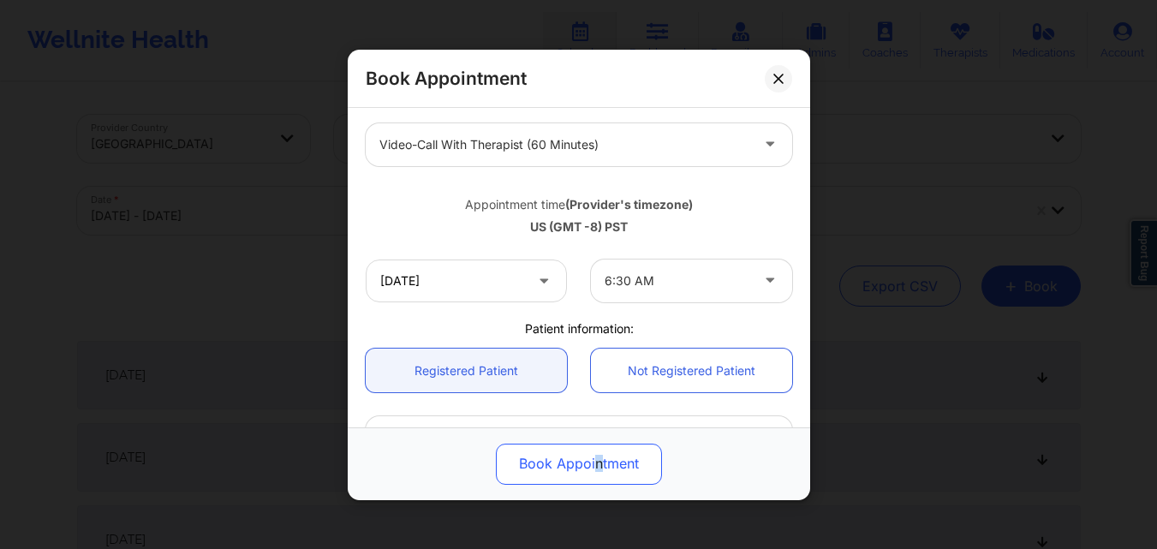
click at [597, 465] on button "Book Appointment" at bounding box center [579, 463] width 166 height 41
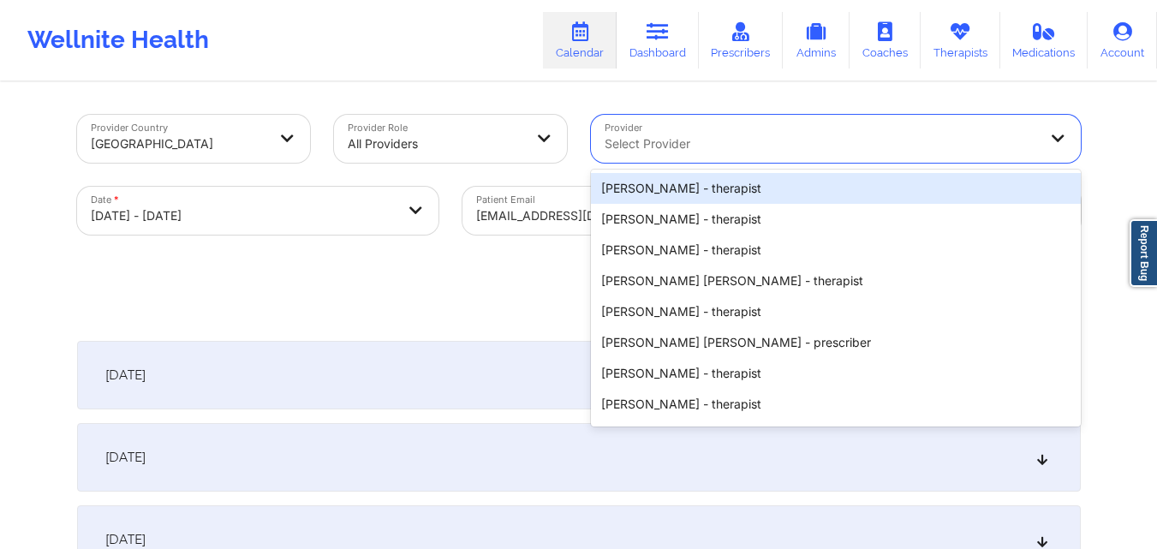
click at [847, 153] on div at bounding box center [821, 144] width 433 height 21
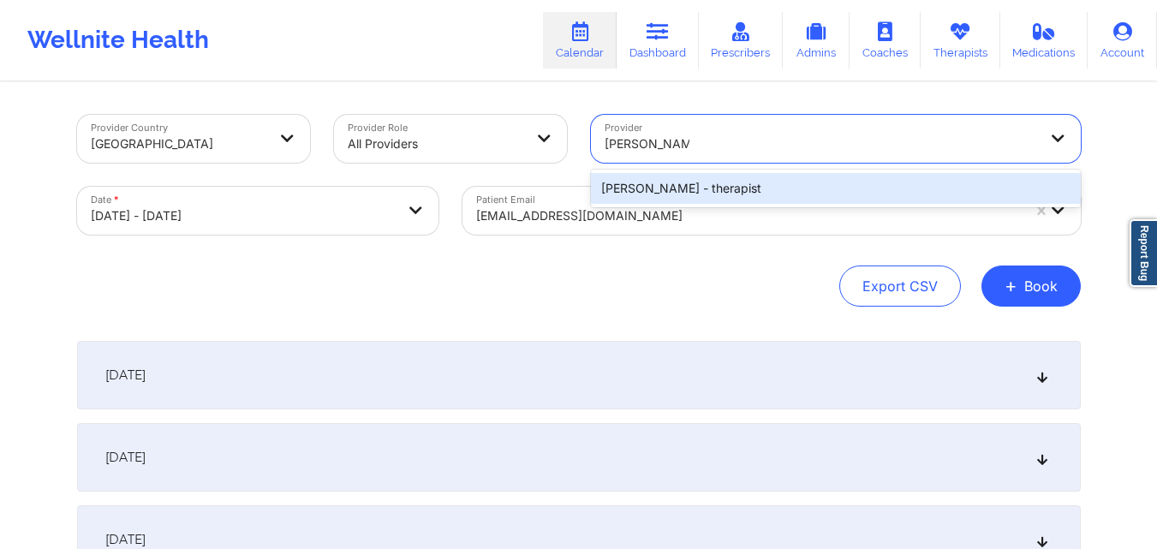
type input "Donna Cipriani"
drag, startPoint x: 686, startPoint y: 207, endPoint x: 682, endPoint y: 189, distance: 18.3
click at [685, 207] on div at bounding box center [748, 216] width 545 height 21
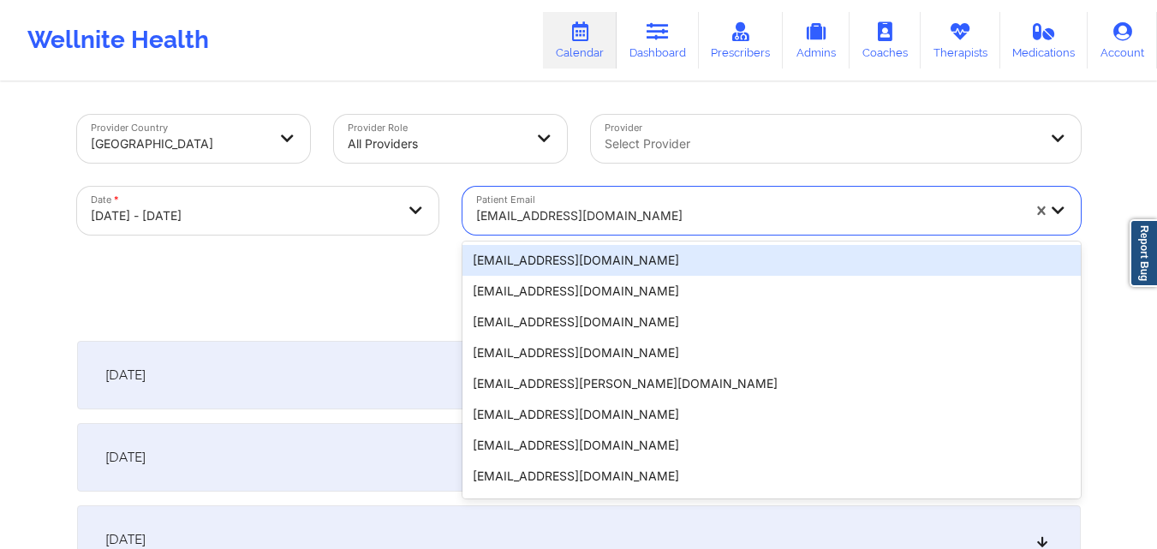
click at [688, 141] on div at bounding box center [821, 144] width 433 height 21
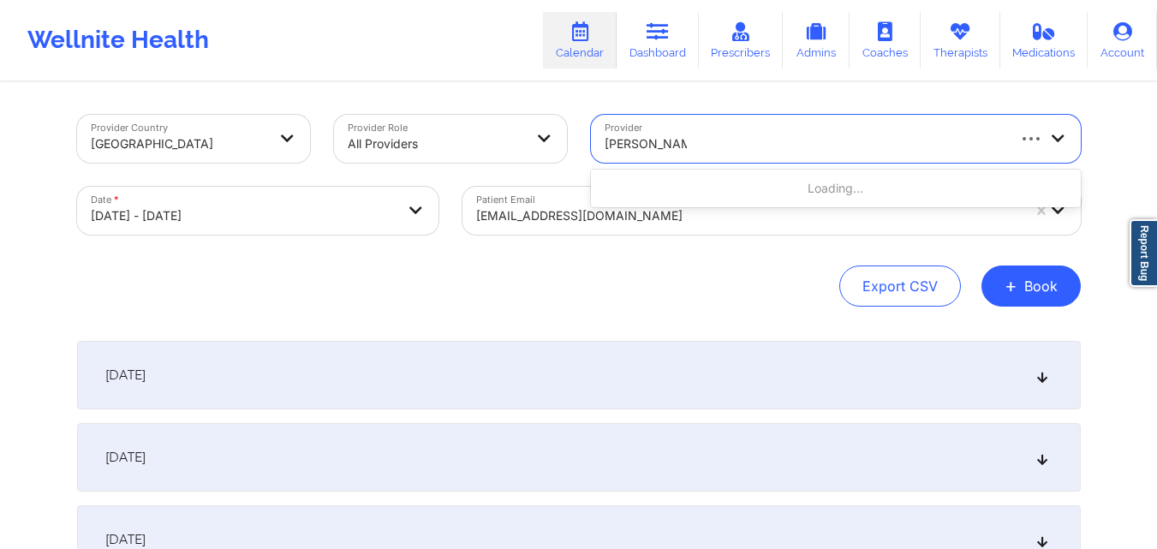
type input "Donna Cipriani"
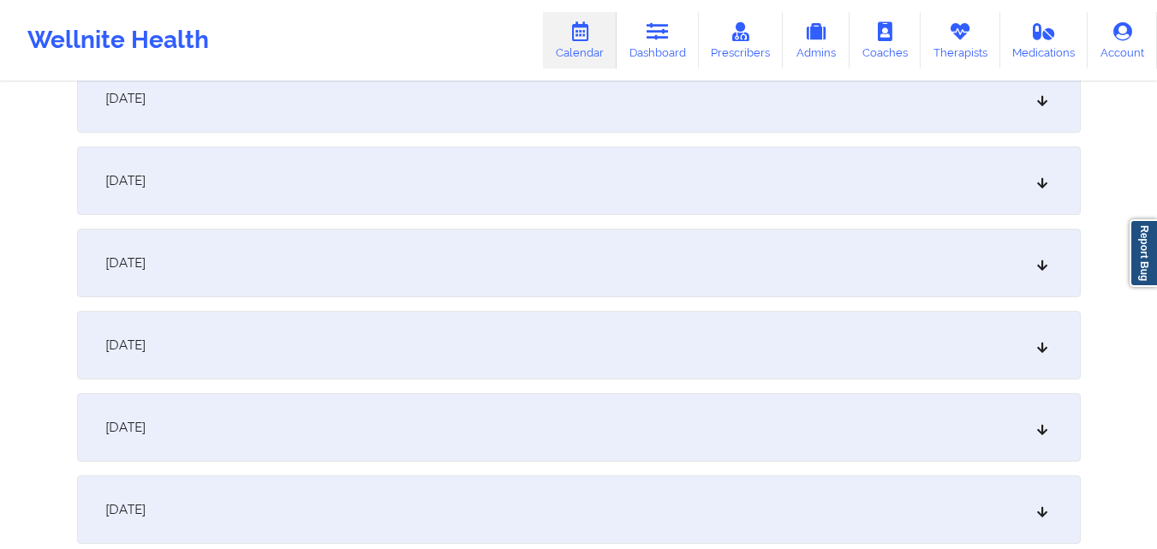
scroll to position [1028, 0]
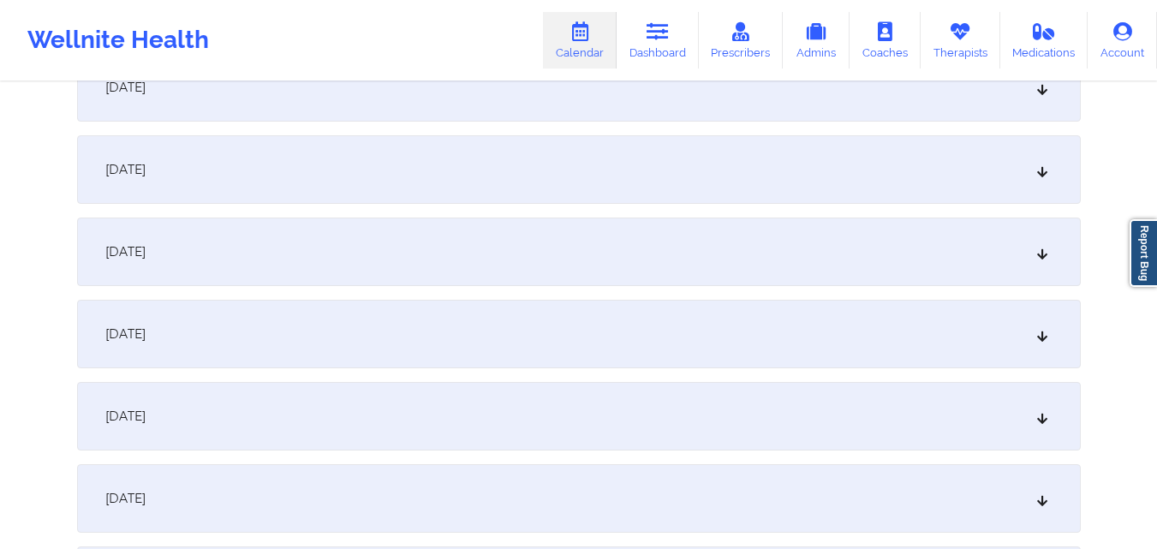
click at [499, 327] on div "October 13, 2025" at bounding box center [579, 334] width 1004 height 69
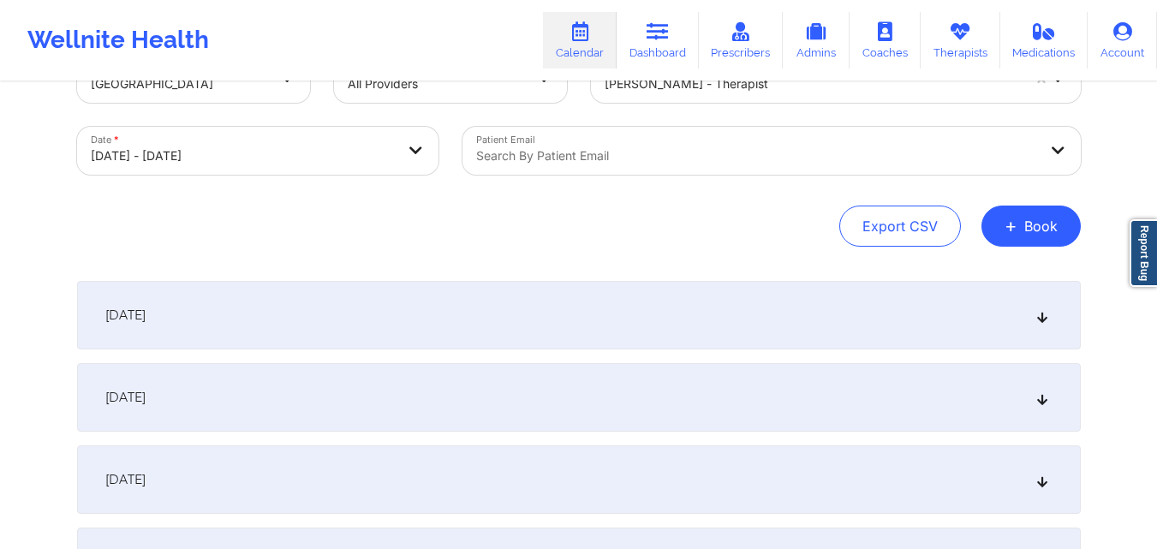
scroll to position [0, 0]
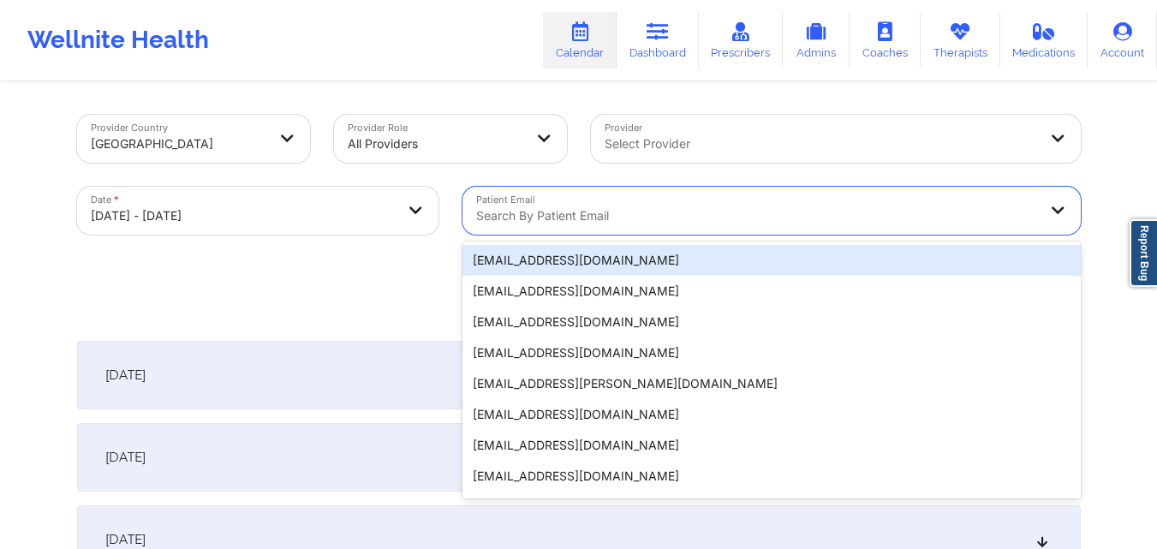
click at [733, 225] on div at bounding box center [757, 216] width 562 height 21
paste input "[EMAIL_ADDRESS][DOMAIN_NAME]"
type input "[EMAIL_ADDRESS][DOMAIN_NAME]"
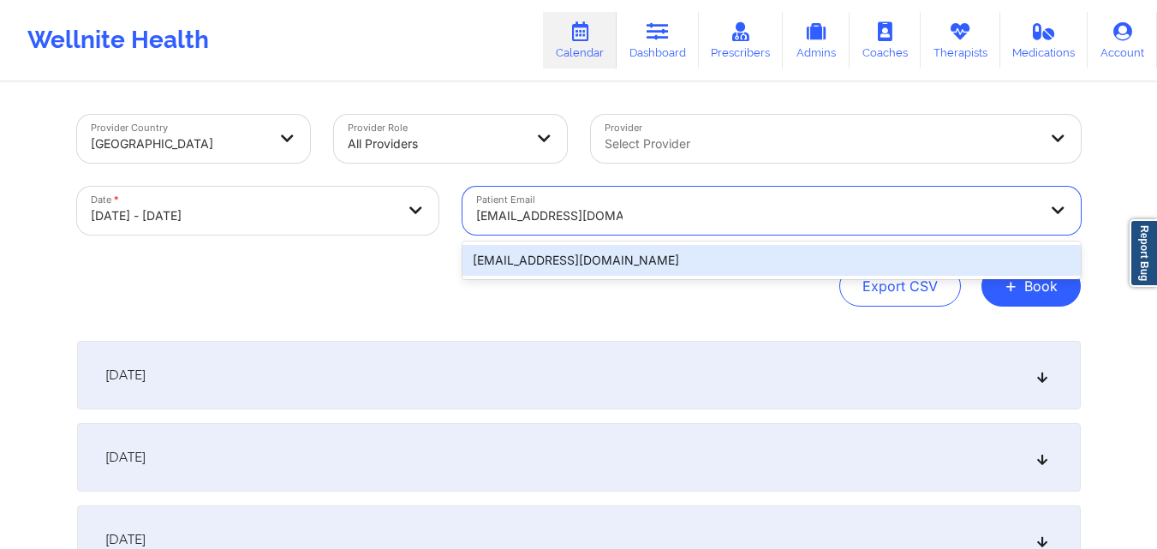
click at [633, 252] on div "[EMAIL_ADDRESS][DOMAIN_NAME]" at bounding box center [771, 260] width 618 height 31
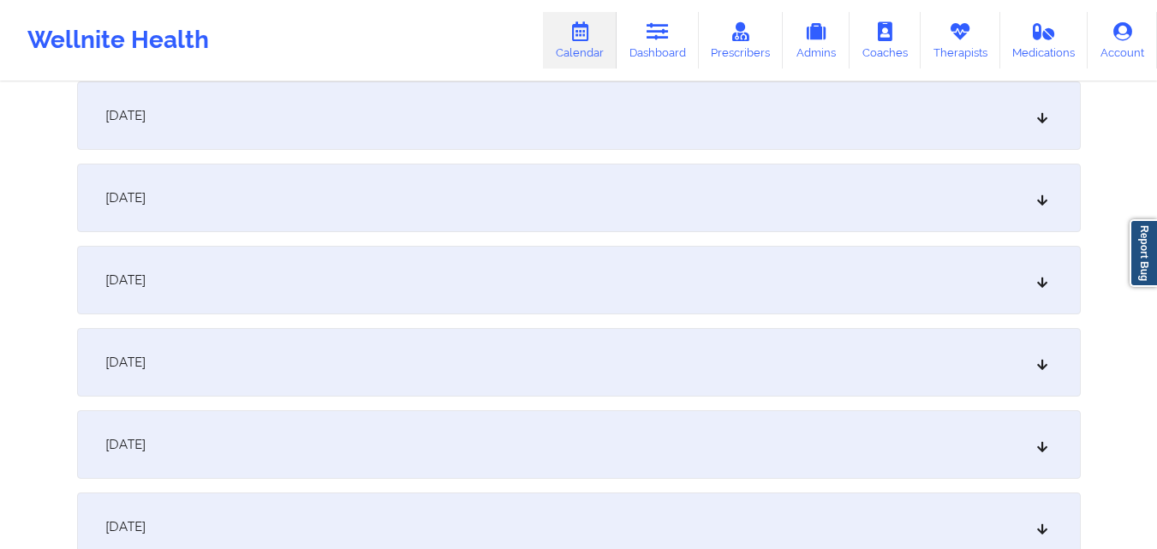
scroll to position [942, 0]
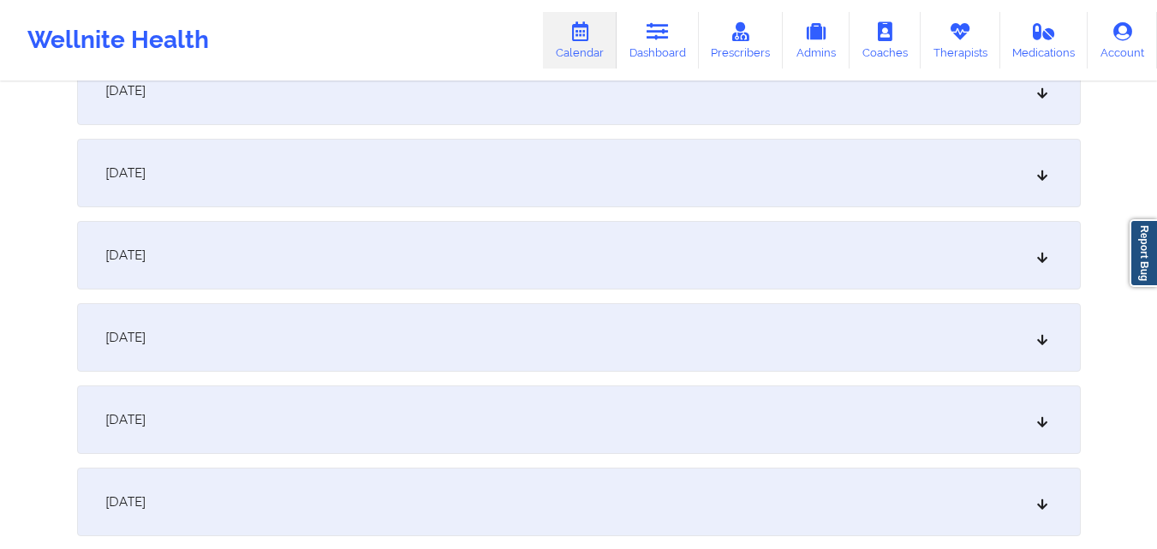
click at [455, 435] on div "October 13, 2025" at bounding box center [579, 419] width 1004 height 69
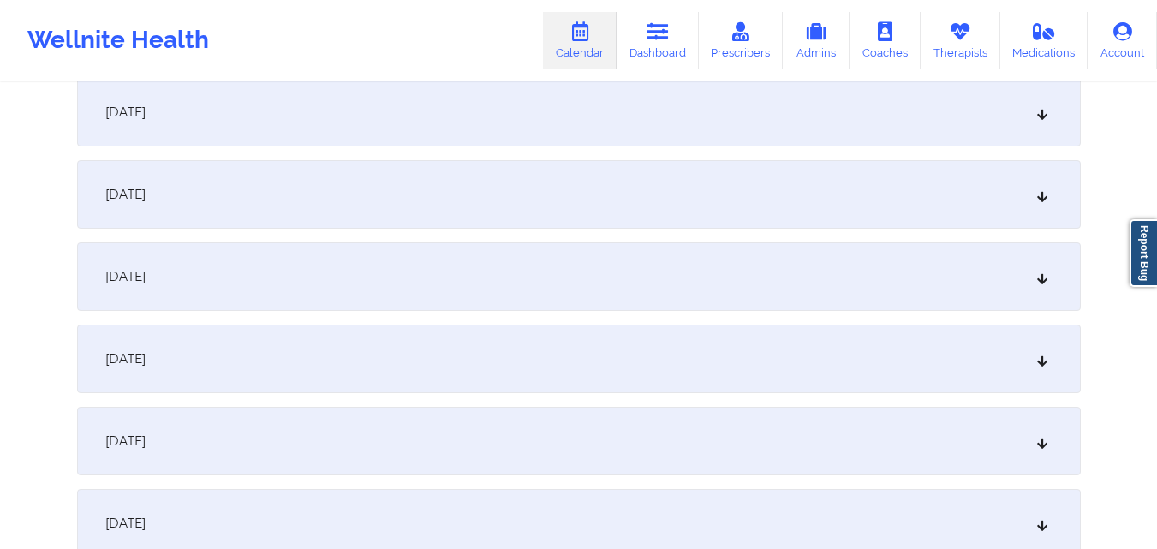
scroll to position [1884, 0]
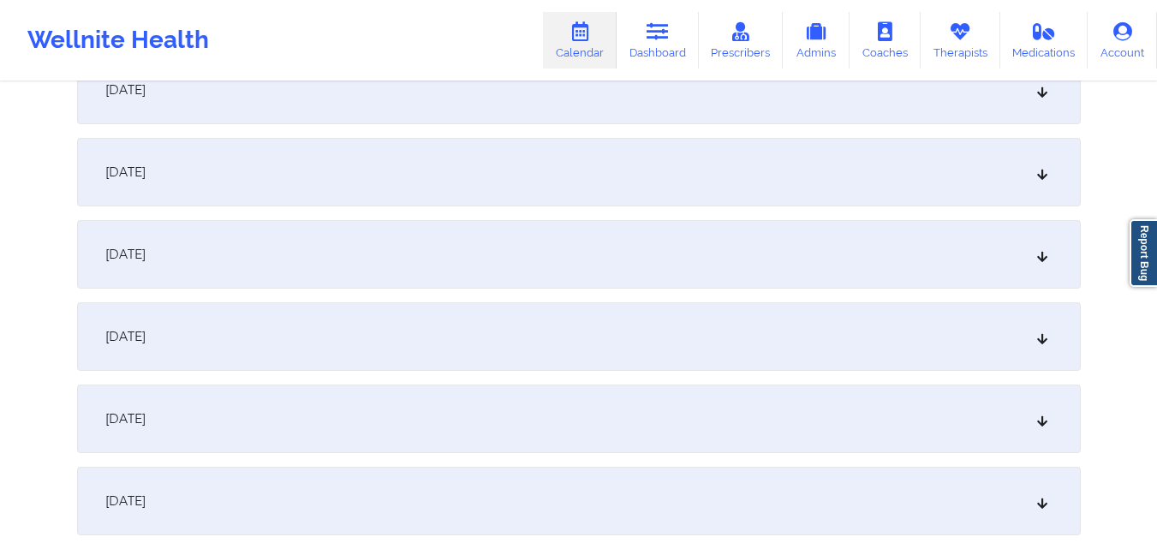
click at [495, 171] on div "October 20, 2025" at bounding box center [579, 172] width 1004 height 69
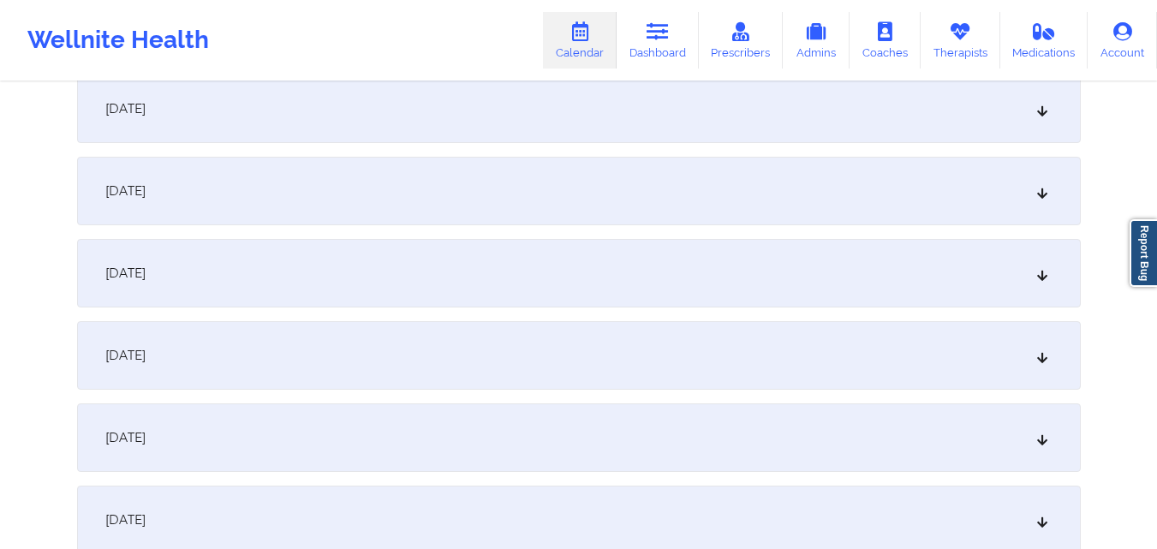
scroll to position [428, 0]
click at [587, 30] on icon at bounding box center [580, 31] width 22 height 19
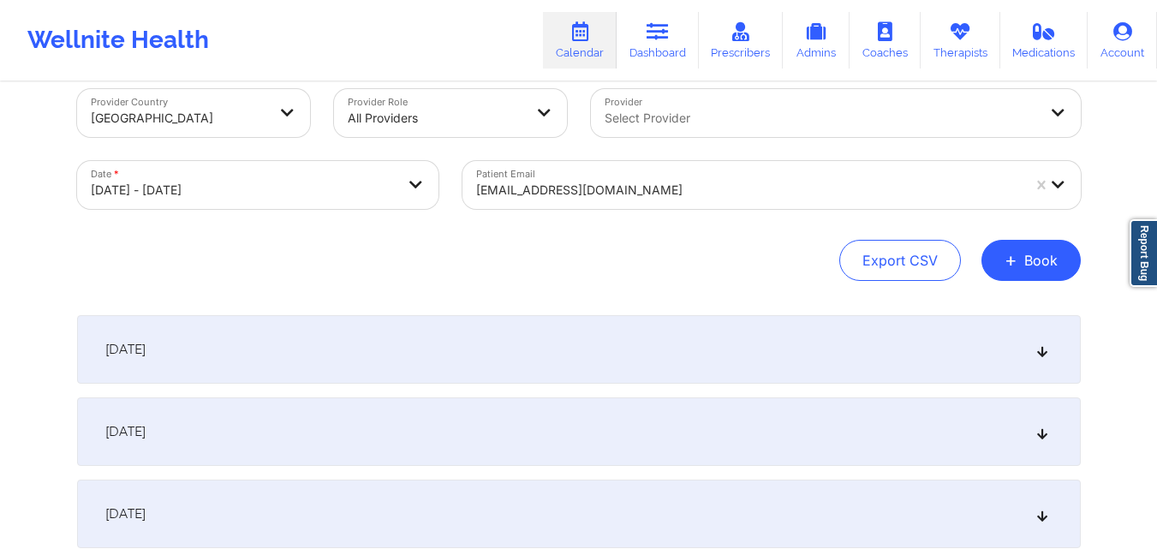
scroll to position [0, 0]
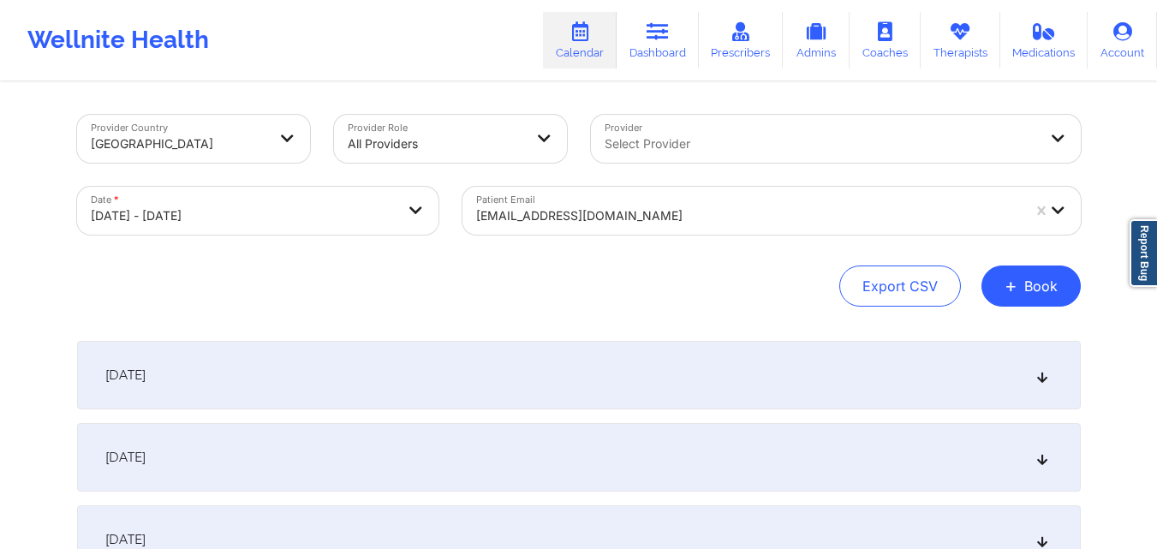
click at [682, 208] on div at bounding box center [748, 216] width 545 height 21
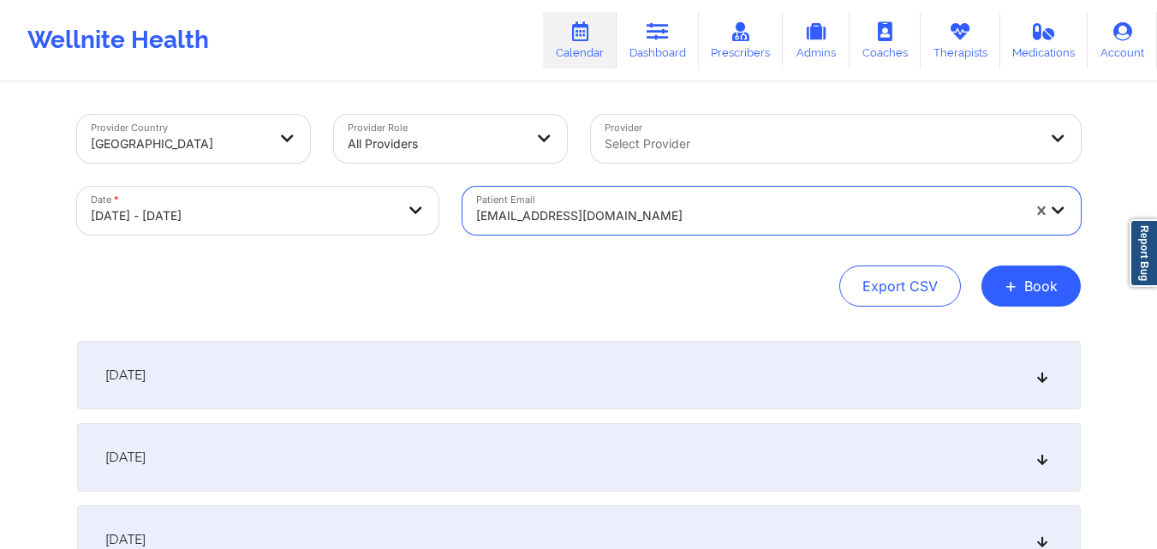
click at [682, 208] on div at bounding box center [748, 216] width 545 height 21
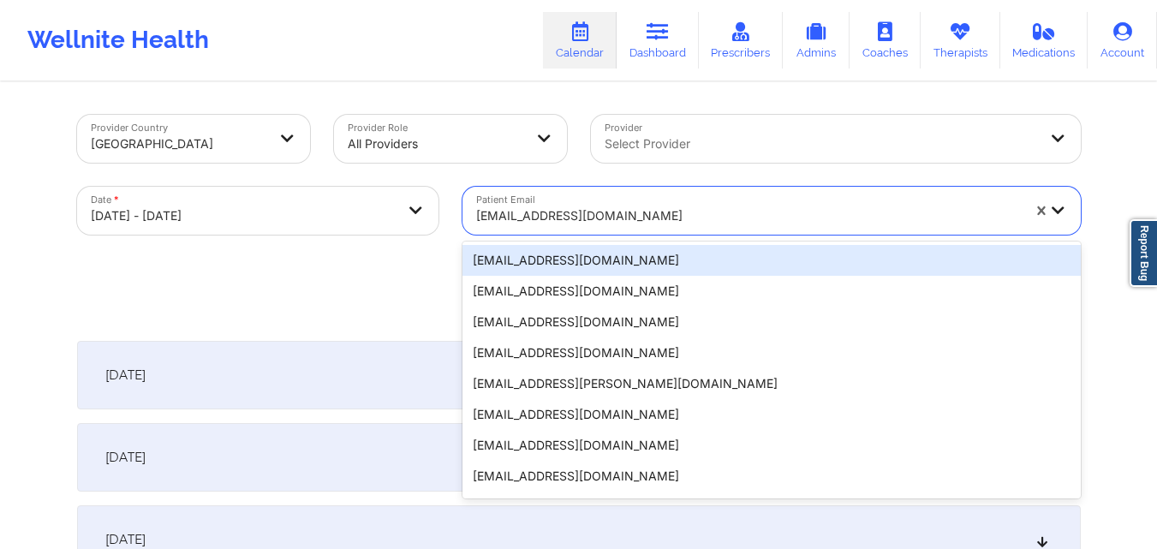
paste input "kdowdell@lsnyc.org"
type input "kdowdell@lsnyc.org"
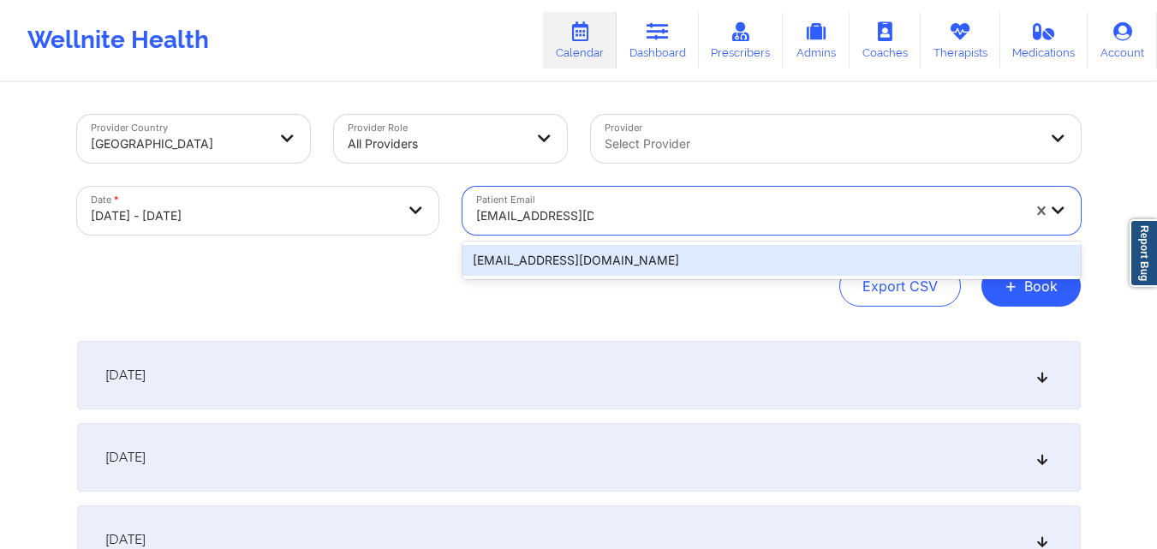
click at [655, 258] on div "kdowdell@lsnyc.org" at bounding box center [771, 260] width 618 height 31
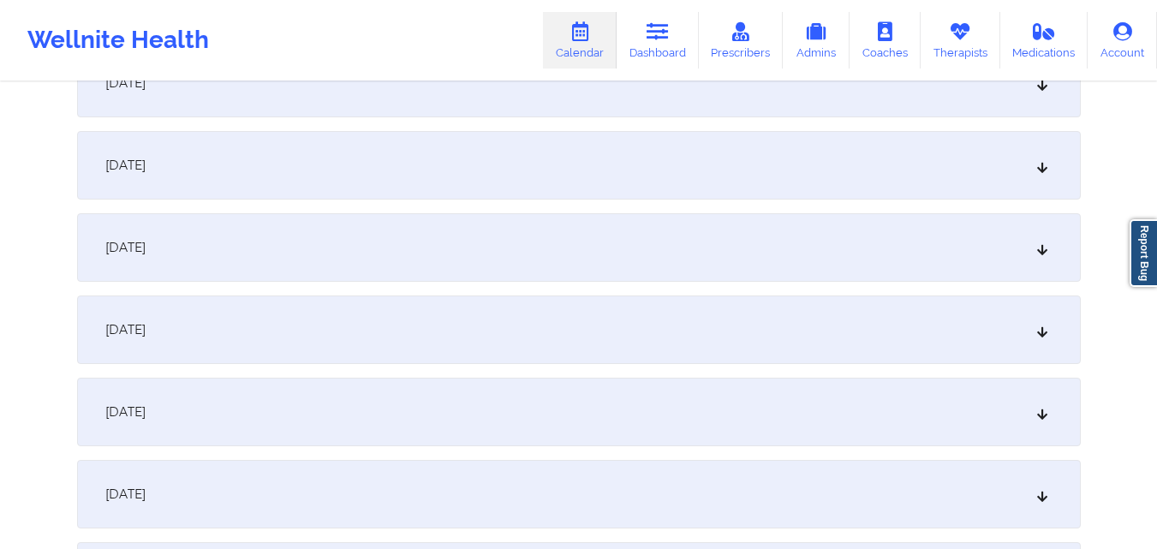
scroll to position [1199, 0]
click at [611, 171] on div "October 13, 2025" at bounding box center [579, 162] width 1004 height 69
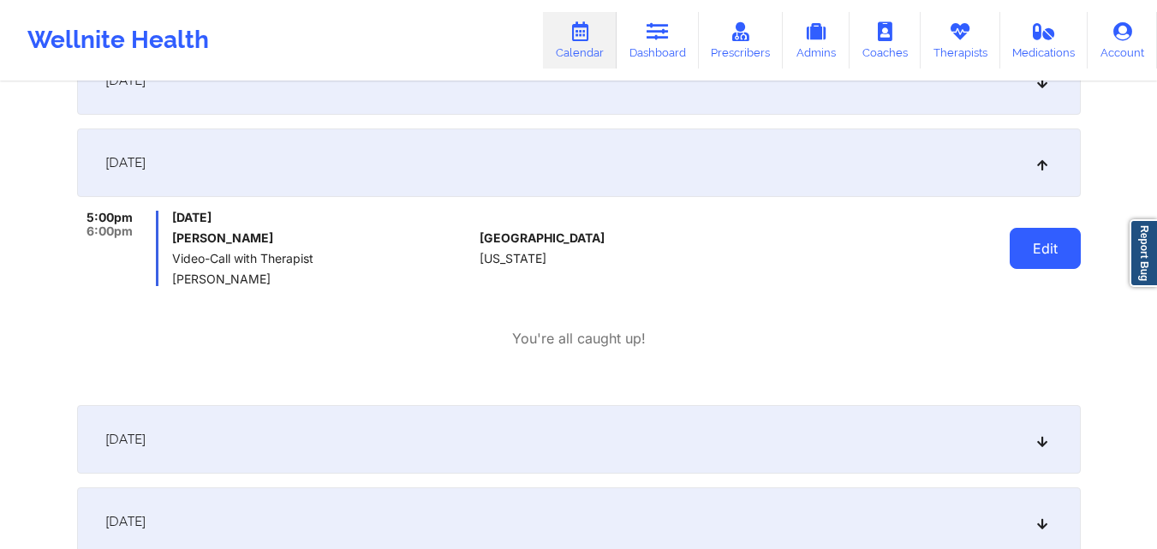
click at [1040, 253] on button "Edit" at bounding box center [1045, 248] width 71 height 41
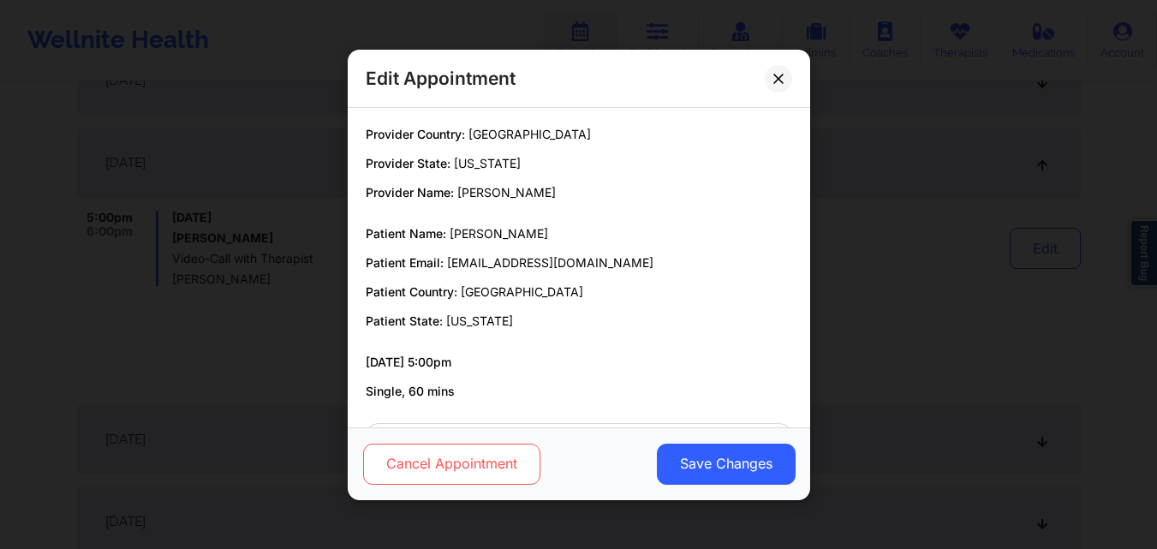
click at [402, 467] on button "Cancel Appointment" at bounding box center [450, 463] width 177 height 41
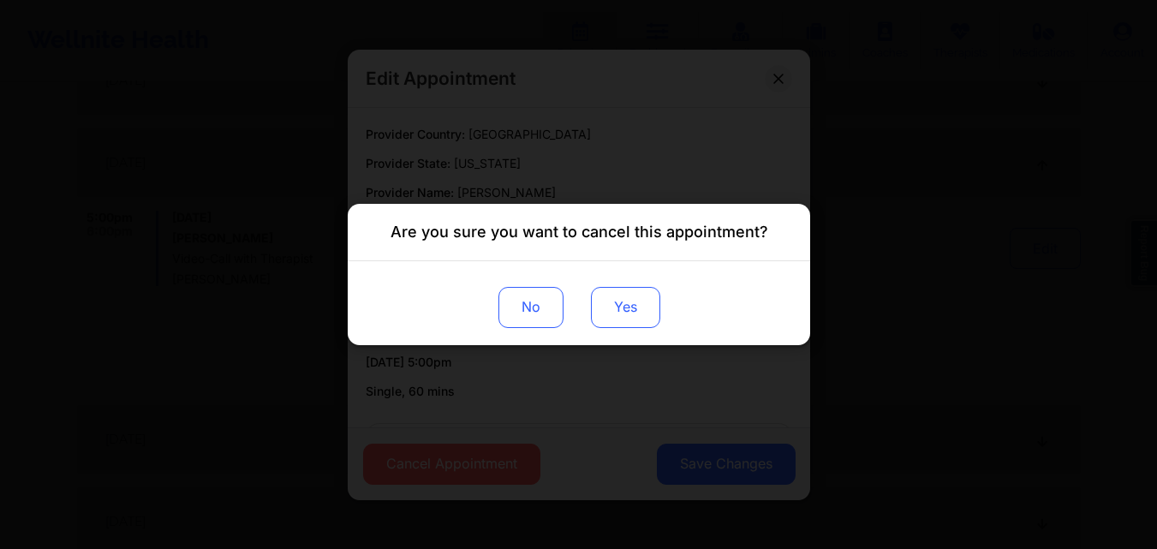
click at [629, 306] on button "Yes" at bounding box center [624, 307] width 69 height 41
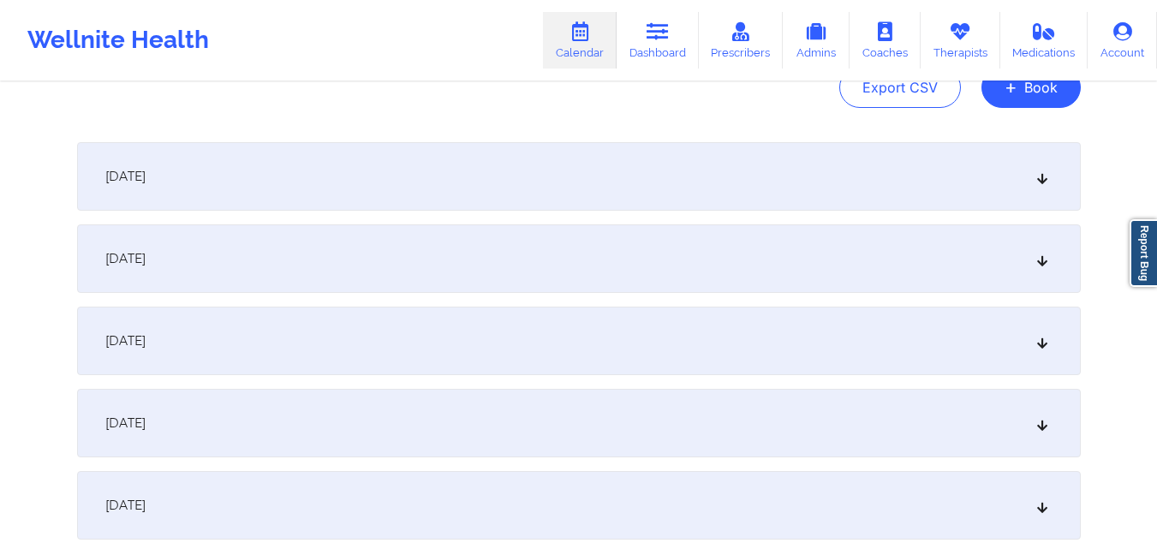
scroll to position [0, 0]
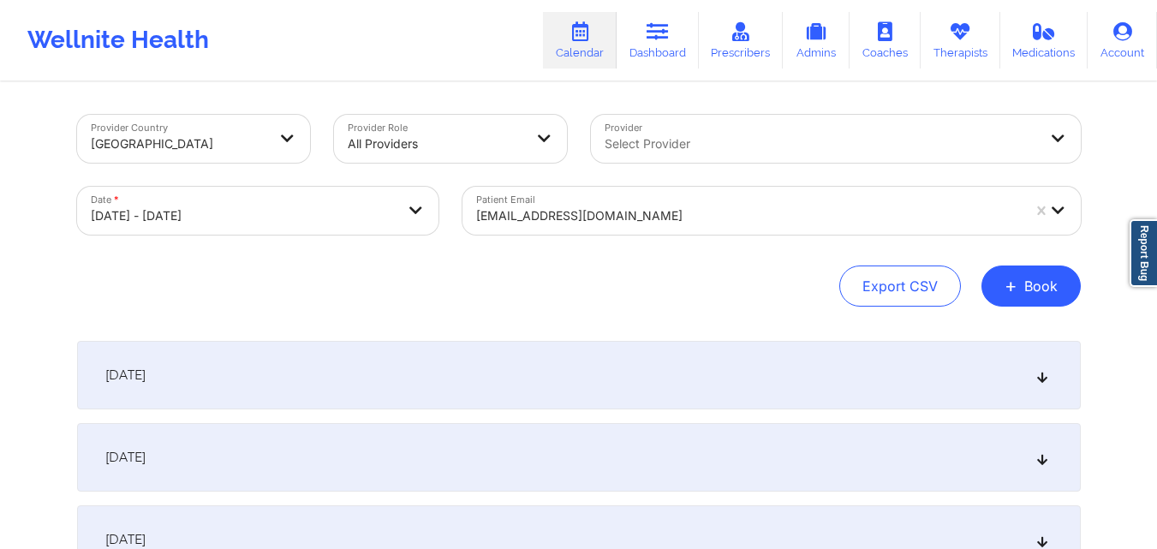
click at [760, 143] on div at bounding box center [821, 144] width 433 height 21
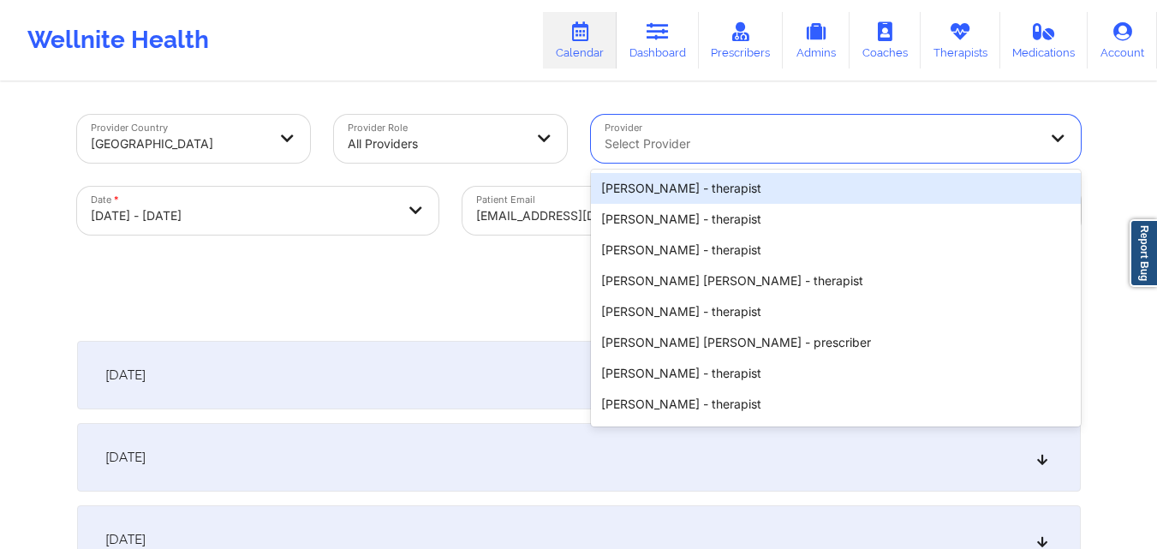
paste input "Deborah Burns"
type input "Deborah Burns"
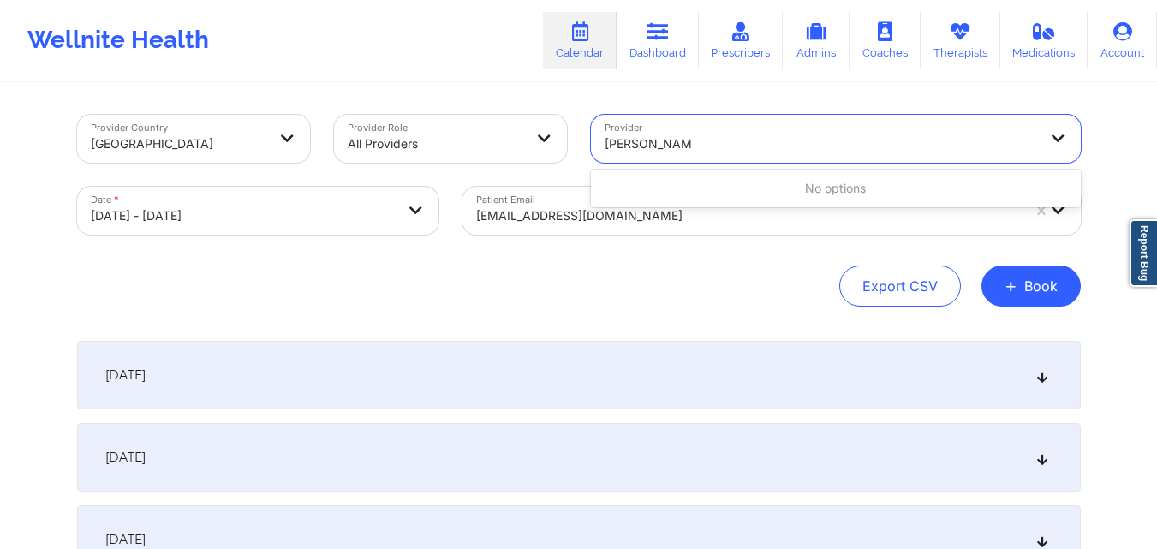
click at [654, 182] on div "No options" at bounding box center [836, 188] width 490 height 31
click at [723, 141] on div at bounding box center [821, 144] width 433 height 21
paste input "Deborah Burns"
type input "D"
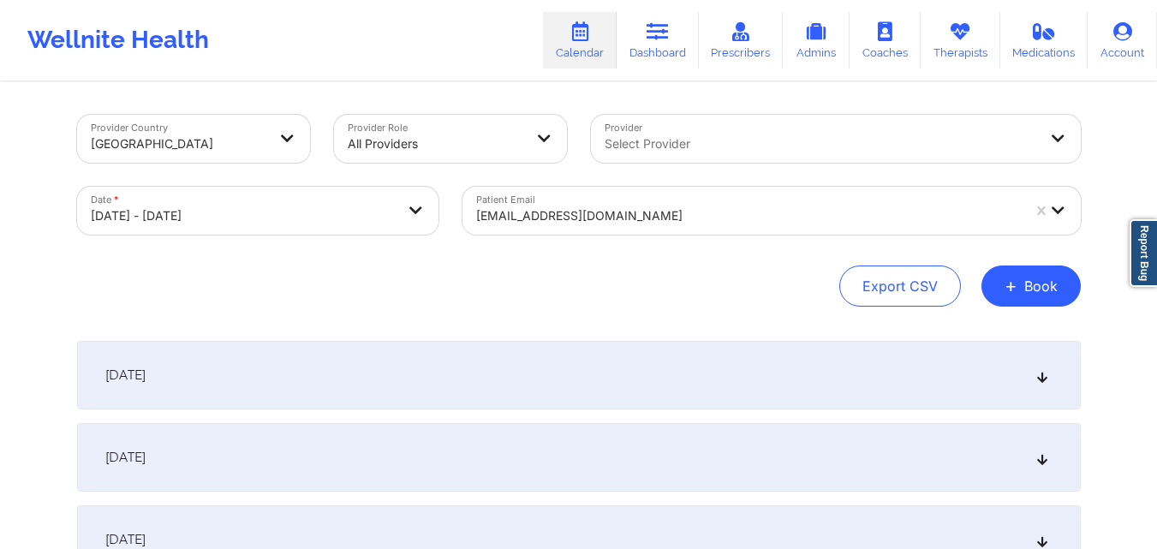
click at [367, 296] on div "Export CSV + Book" at bounding box center [579, 285] width 1004 height 41
click at [1040, 295] on button "+ Book" at bounding box center [1030, 285] width 99 height 41
click at [972, 337] on button "Therapy Session" at bounding box center [1002, 340] width 131 height 28
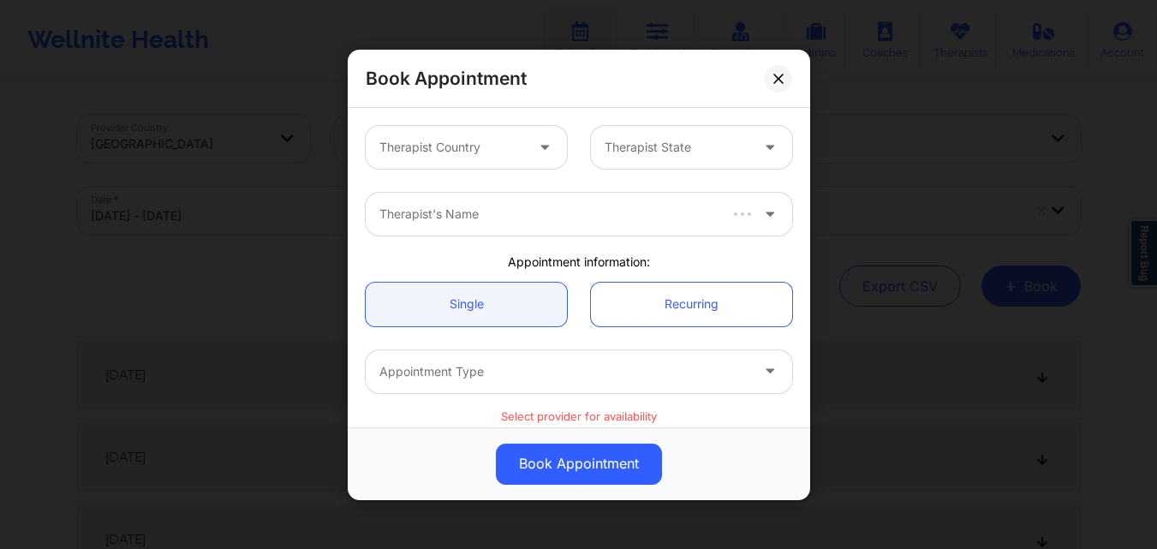
click at [419, 145] on div at bounding box center [451, 147] width 145 height 21
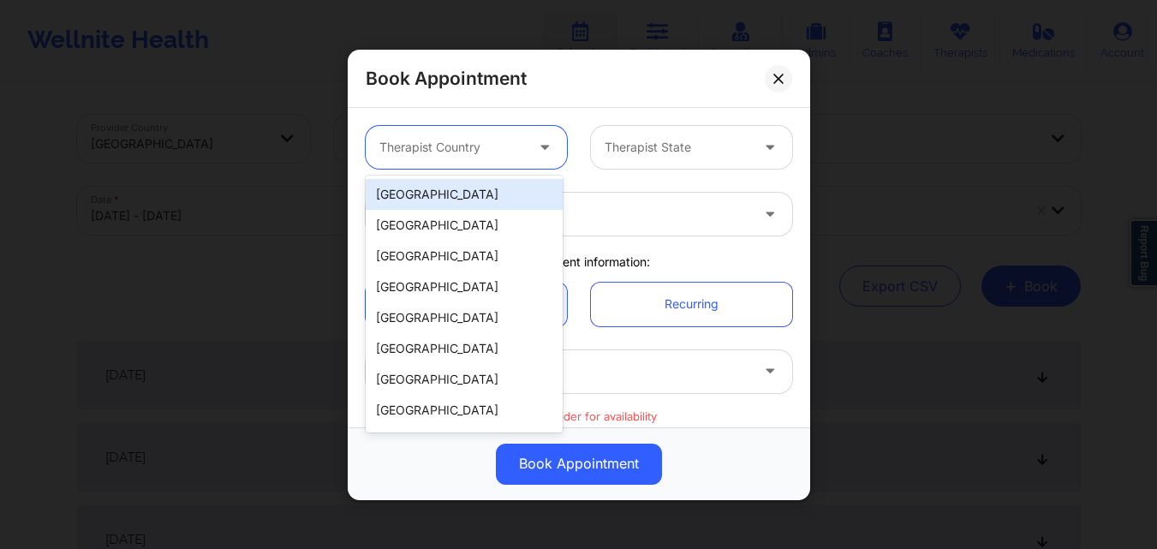
click at [440, 189] on div "[GEOGRAPHIC_DATA]" at bounding box center [464, 194] width 197 height 31
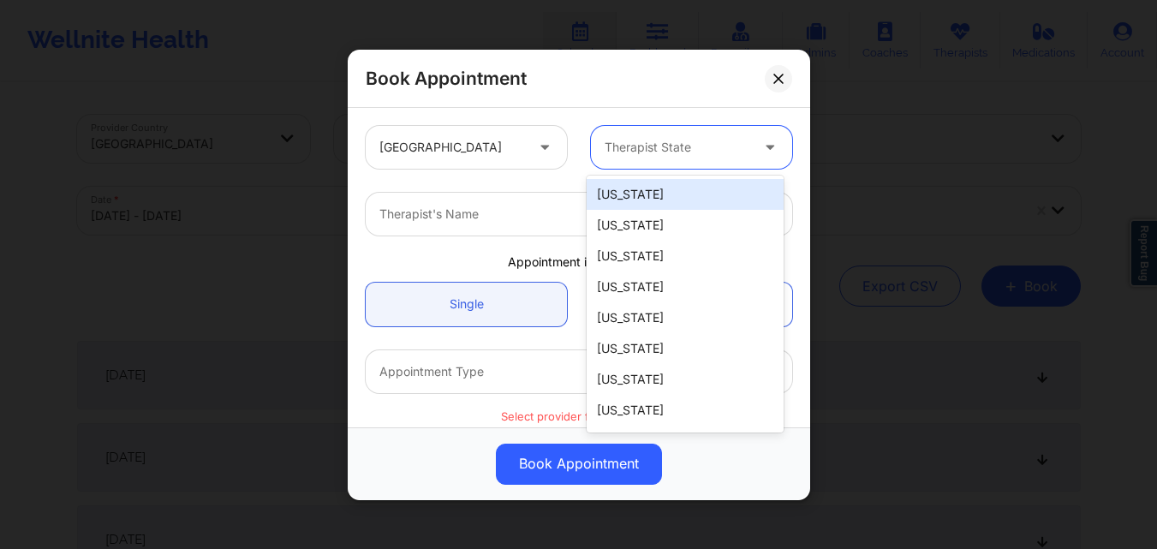
click at [657, 148] on div at bounding box center [677, 147] width 145 height 21
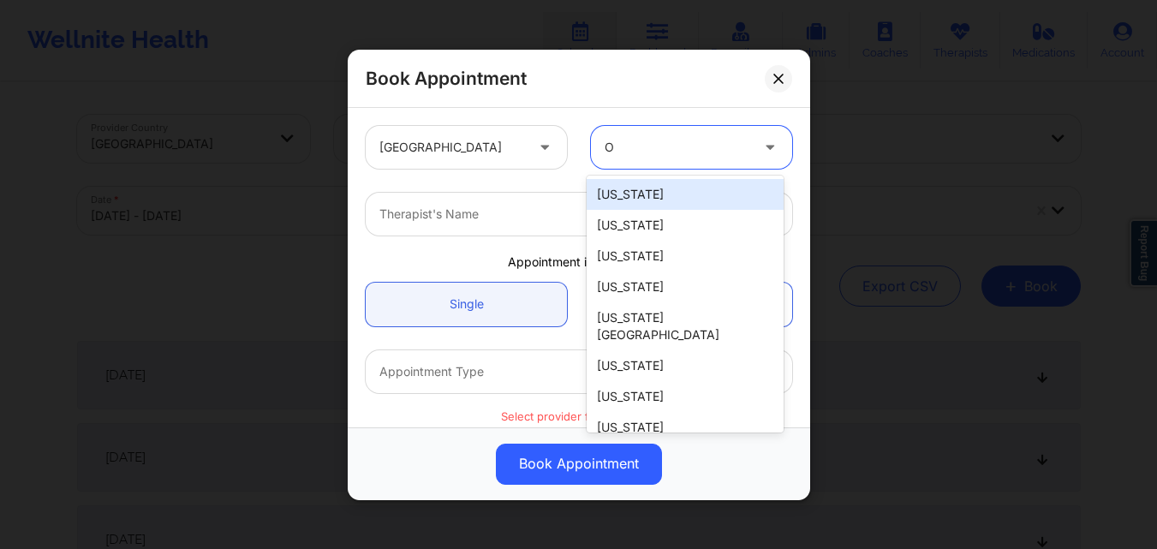
type input "Oh"
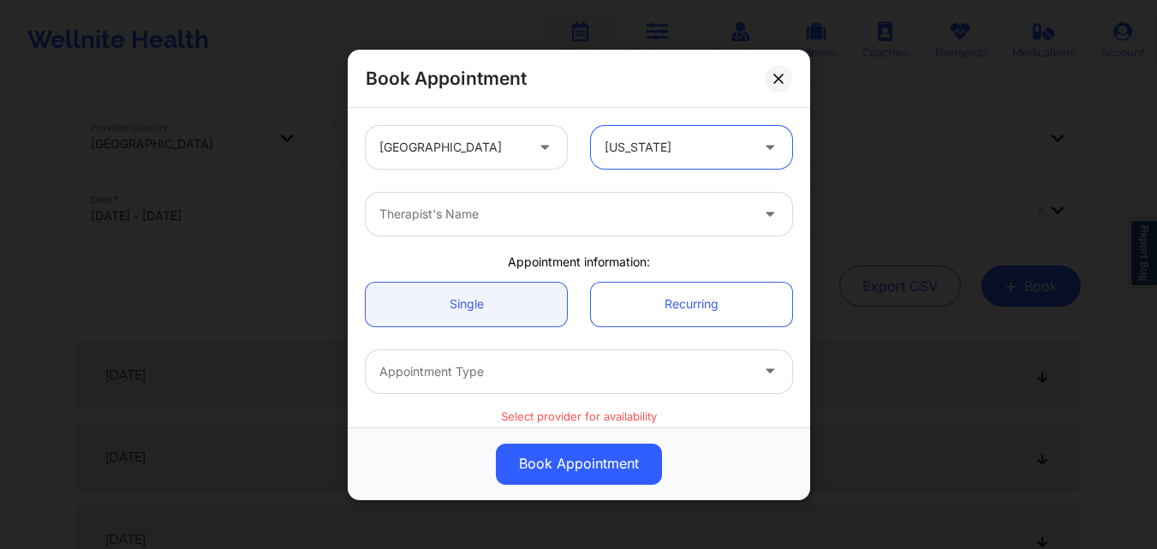
click at [643, 214] on div at bounding box center [564, 214] width 370 height 21
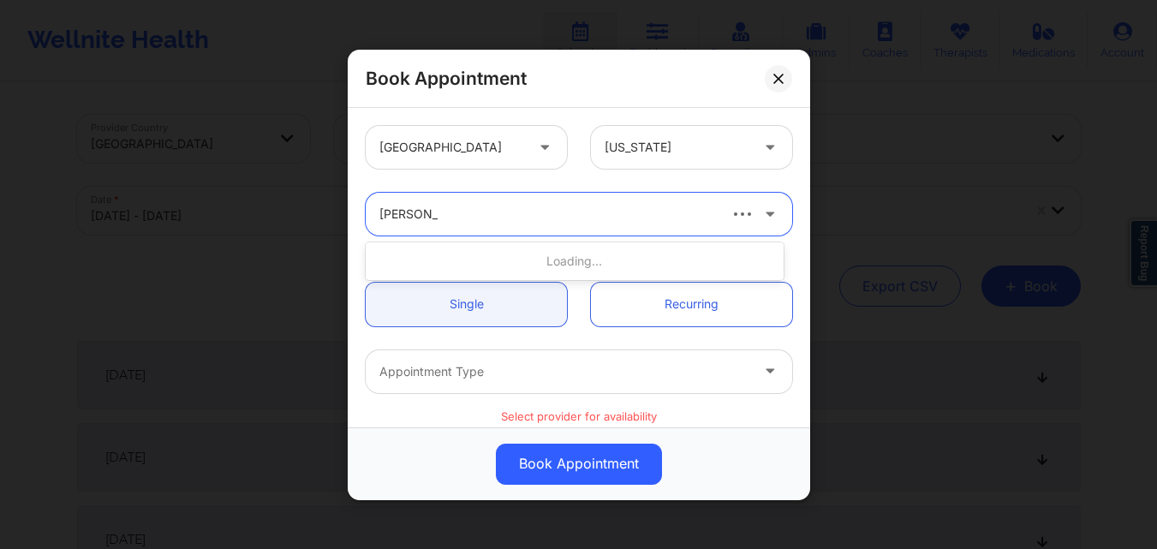
type input "Rodney Dun"
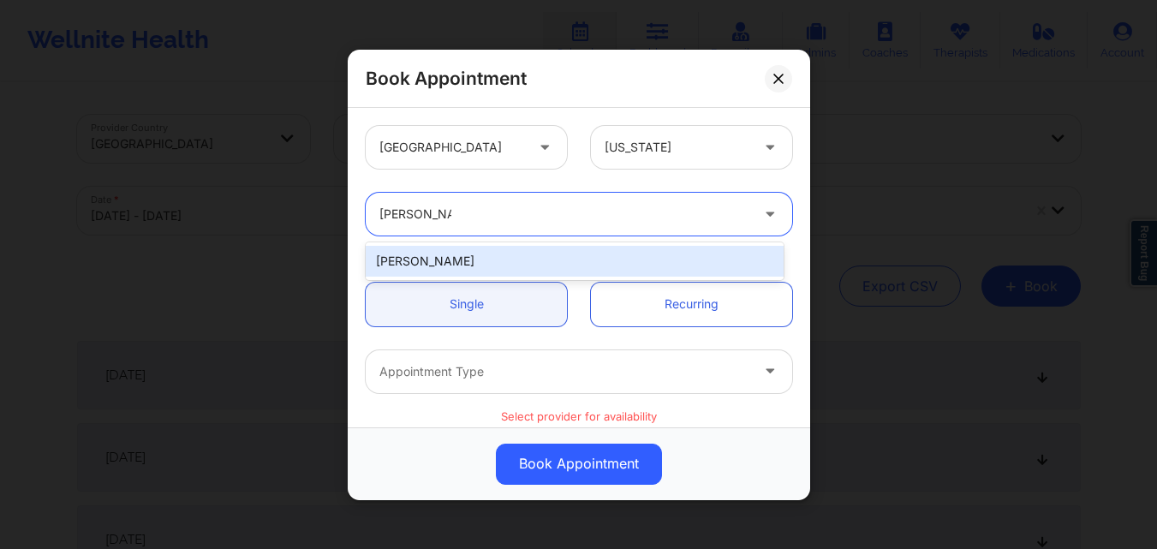
click at [480, 255] on div "[PERSON_NAME]" at bounding box center [575, 261] width 418 height 31
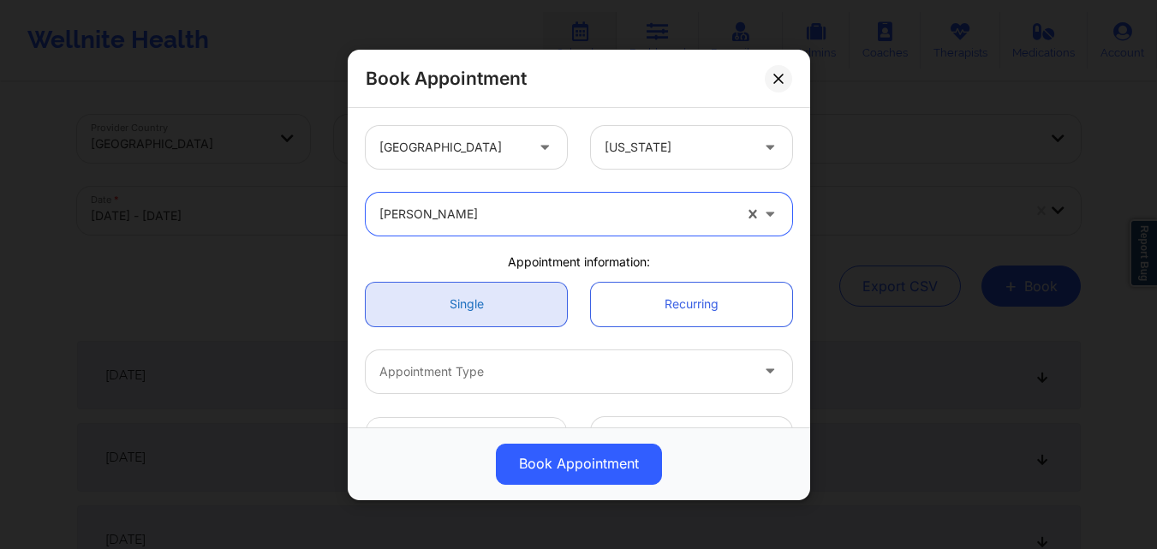
click at [462, 294] on link "Single" at bounding box center [466, 304] width 201 height 44
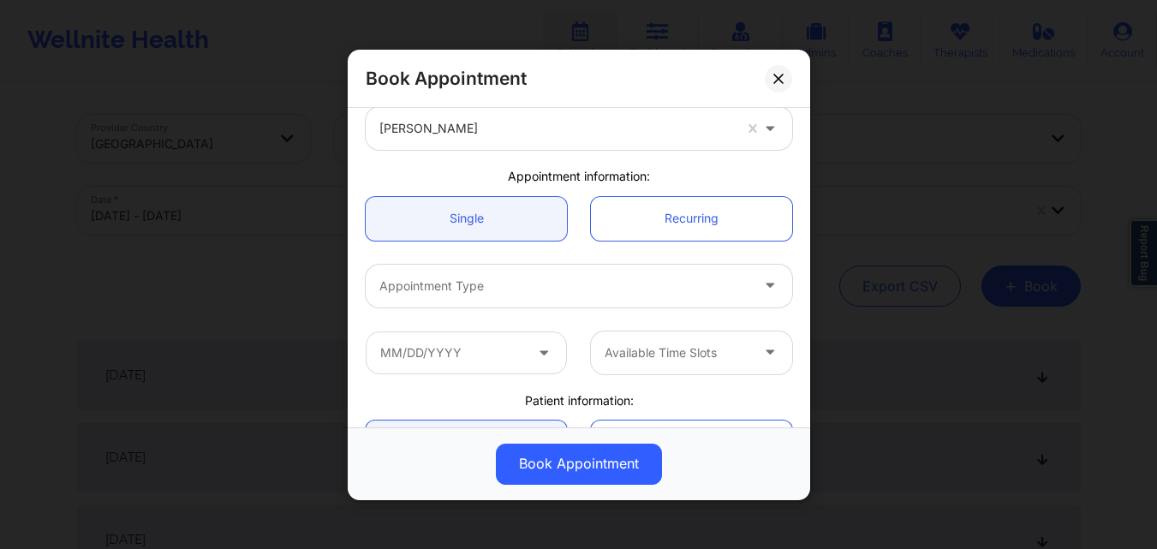
click at [474, 281] on div at bounding box center [564, 285] width 370 height 21
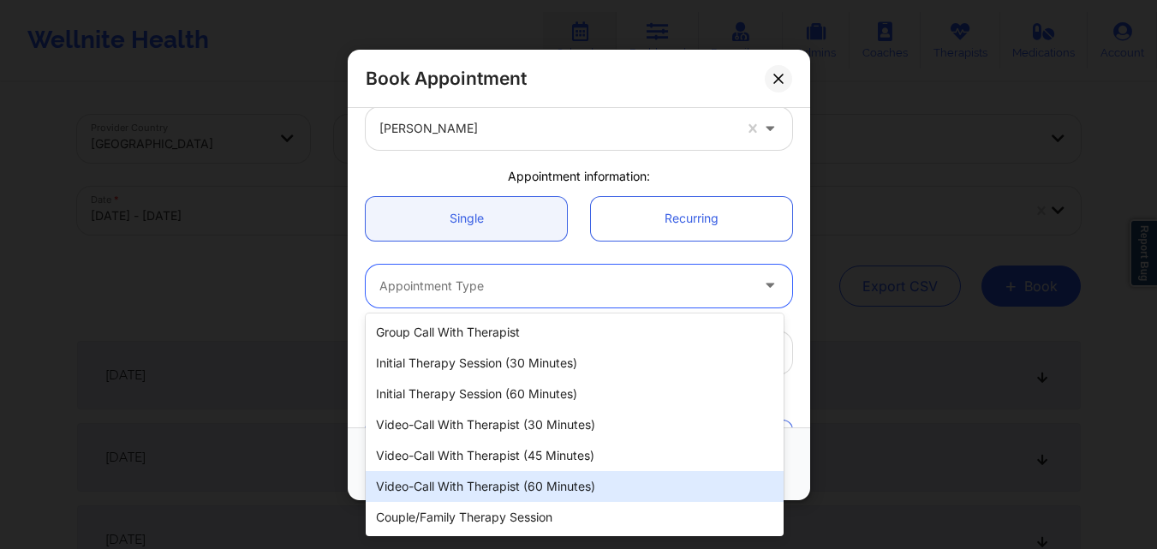
click at [487, 481] on div "Video-Call with Therapist (60 minutes)" at bounding box center [575, 486] width 418 height 31
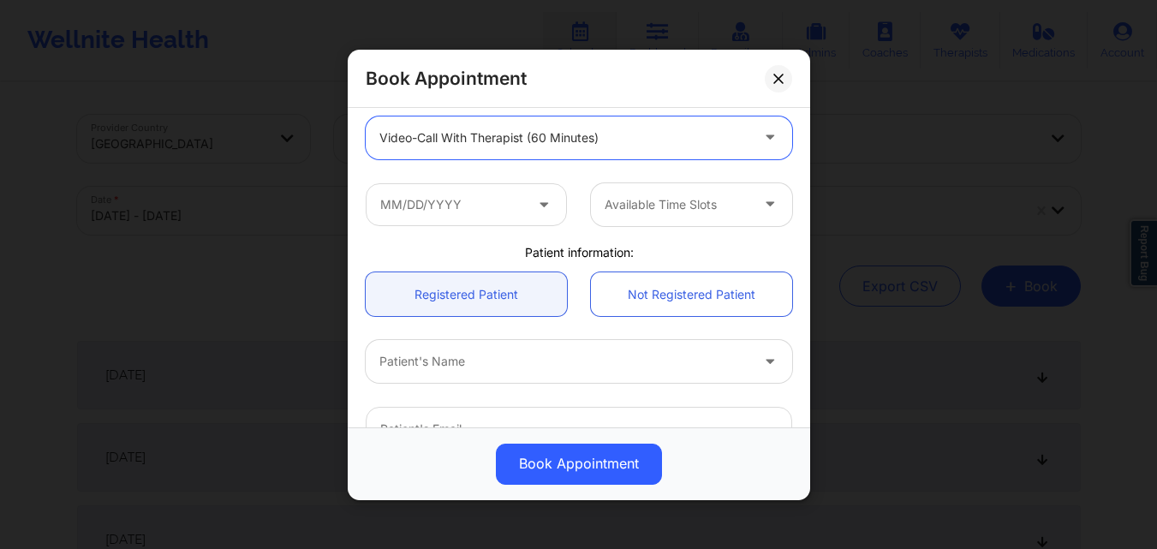
scroll to position [257, 0]
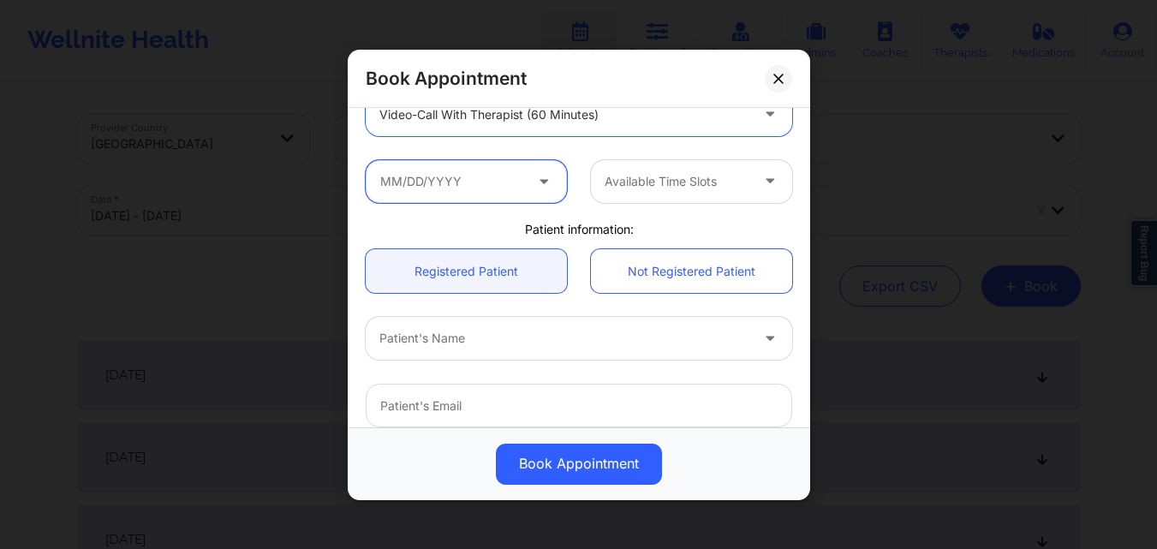
click at [430, 183] on input "text" at bounding box center [466, 180] width 201 height 43
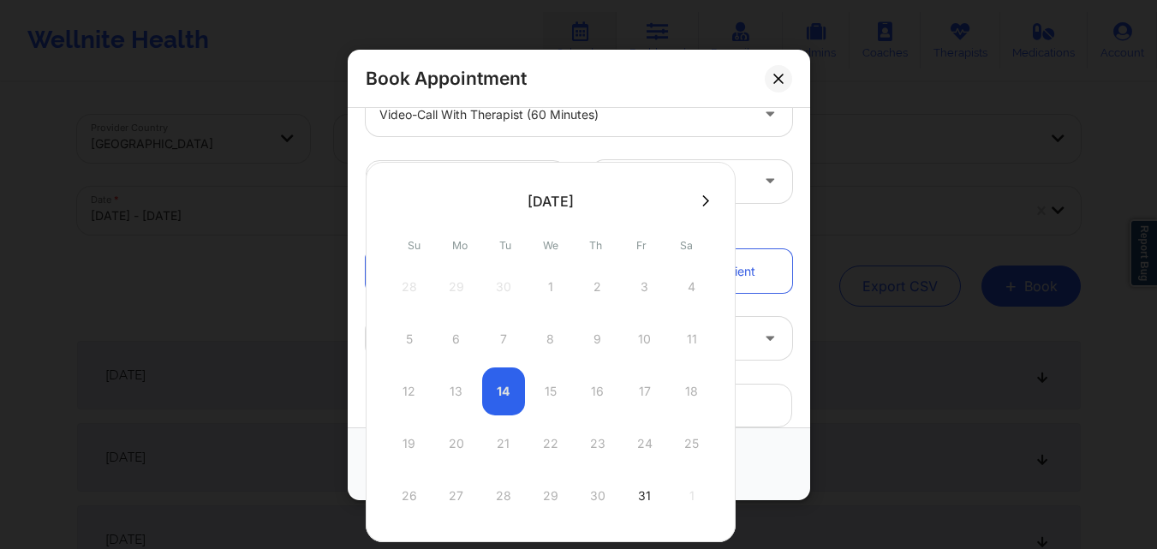
click at [704, 199] on icon at bounding box center [705, 200] width 7 height 13
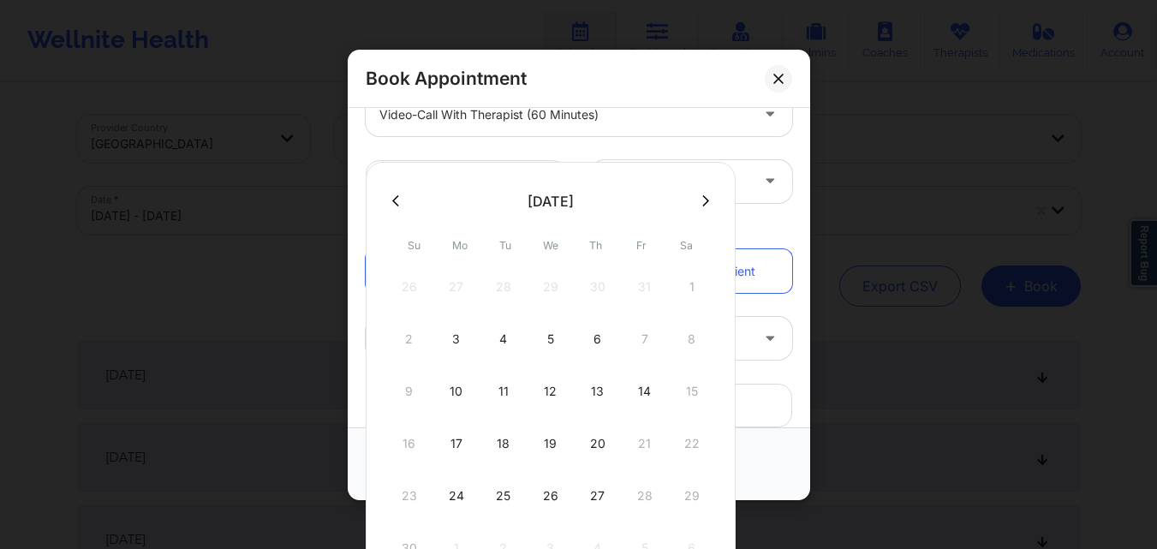
click at [395, 198] on icon at bounding box center [395, 199] width 7 height 11
click at [545, 391] on div "15" at bounding box center [550, 391] width 43 height 48
type input "10/15/2025"
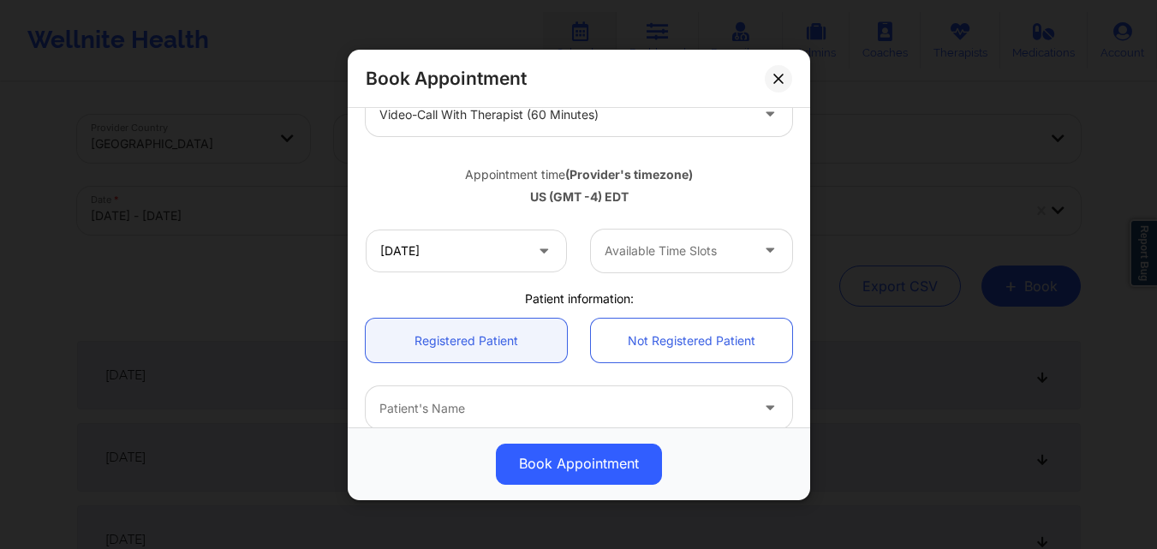
click at [619, 262] on div "Available Time Slots" at bounding box center [671, 250] width 160 height 43
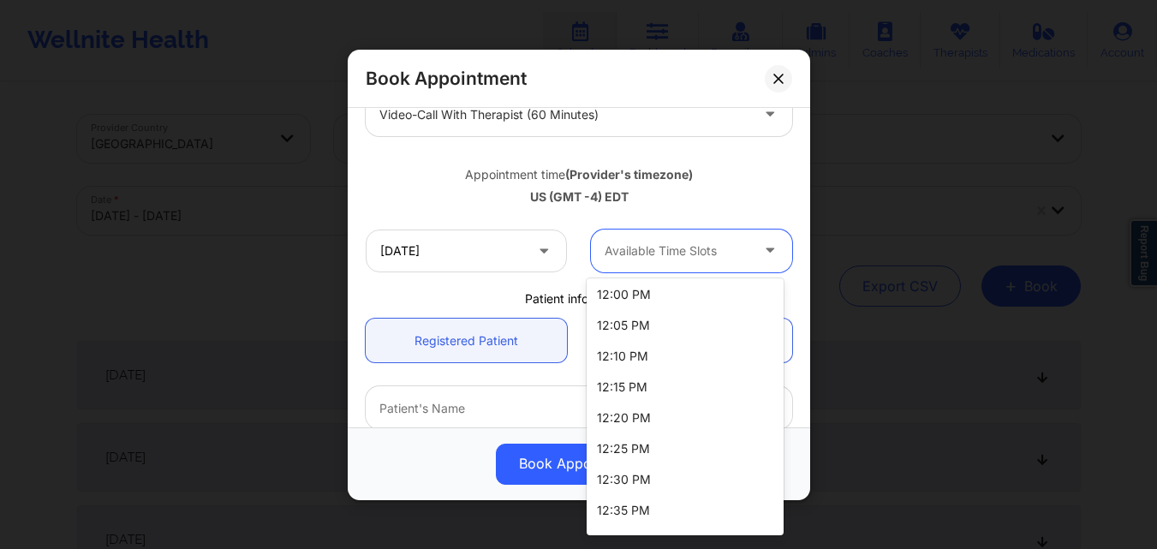
scroll to position [1113, 0]
click at [668, 296] on div "12:00 PM" at bounding box center [685, 293] width 197 height 31
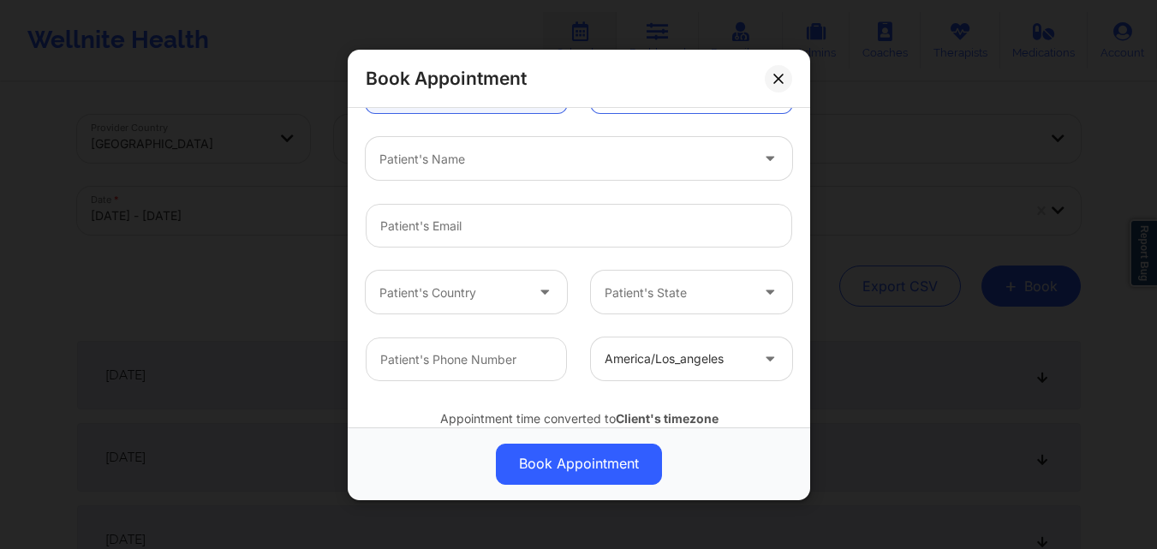
scroll to position [514, 0]
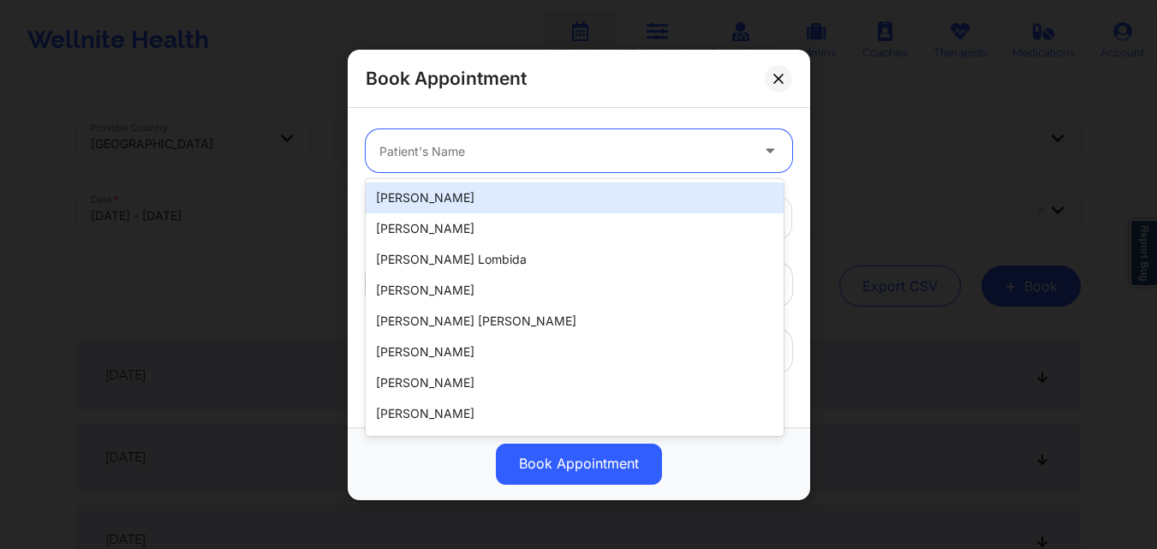
click at [555, 163] on div "Patient's Name" at bounding box center [558, 150] width 385 height 43
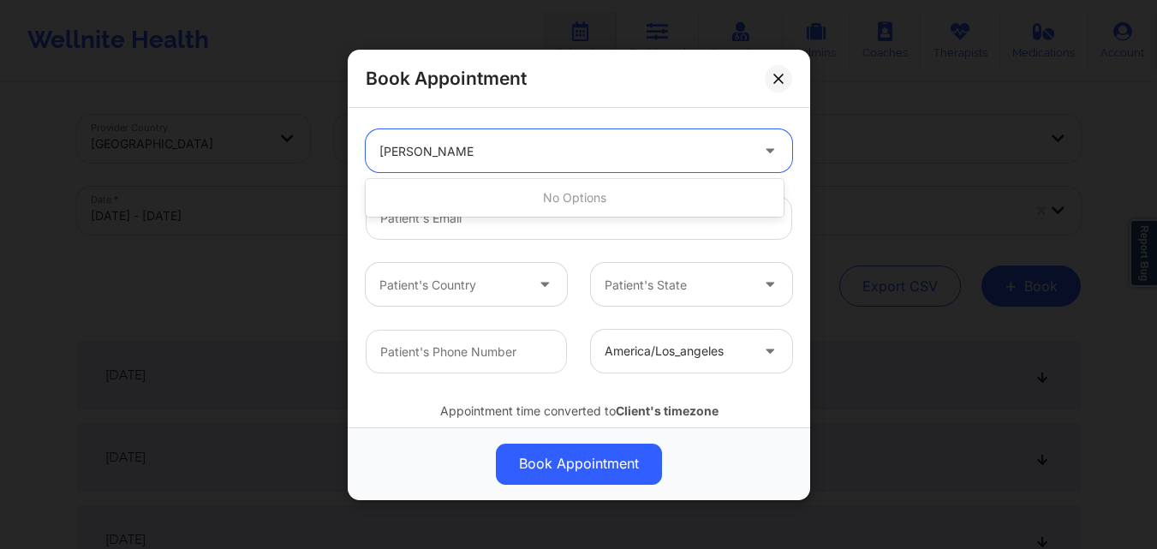
type input "Rachel Chandler"
type input "Rachael Cha"
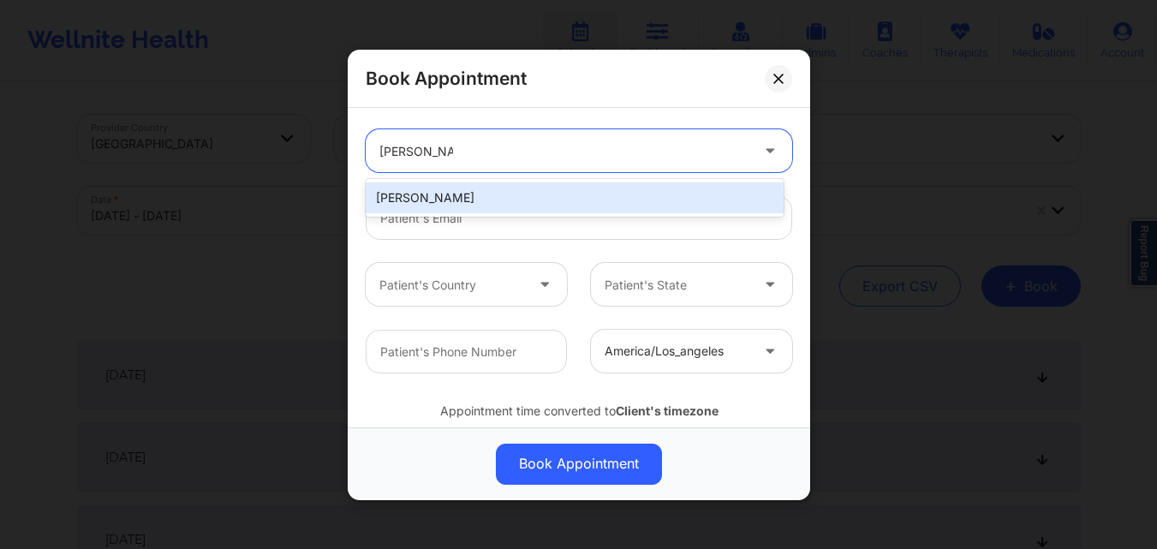
click at [486, 198] on div "[PERSON_NAME]" at bounding box center [575, 197] width 418 height 31
type input "[EMAIL_ADDRESS][DOMAIN_NAME]"
type input "[PHONE_NUMBER]"
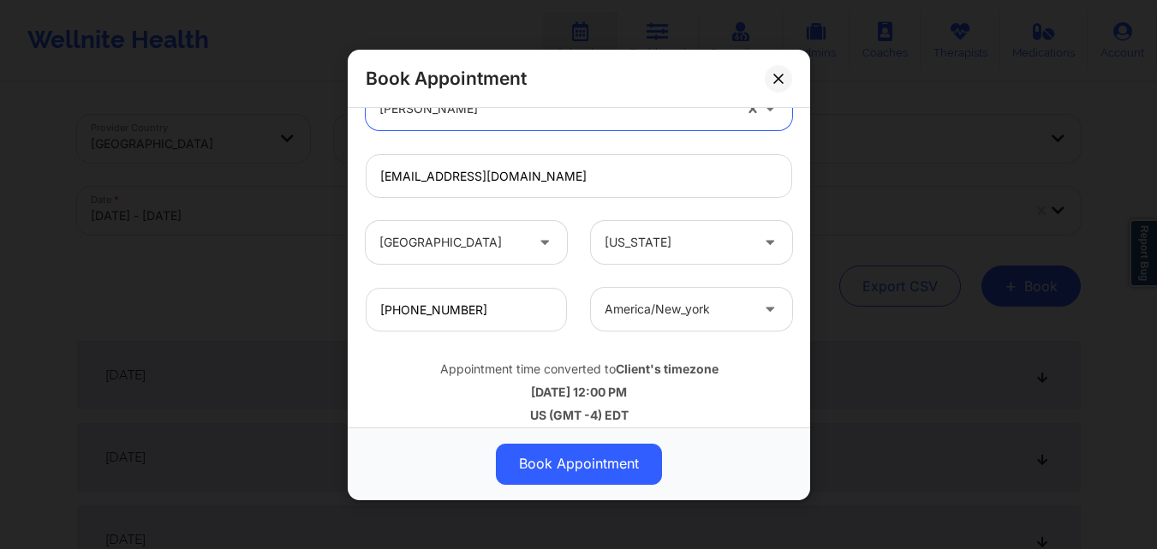
scroll to position [569, 0]
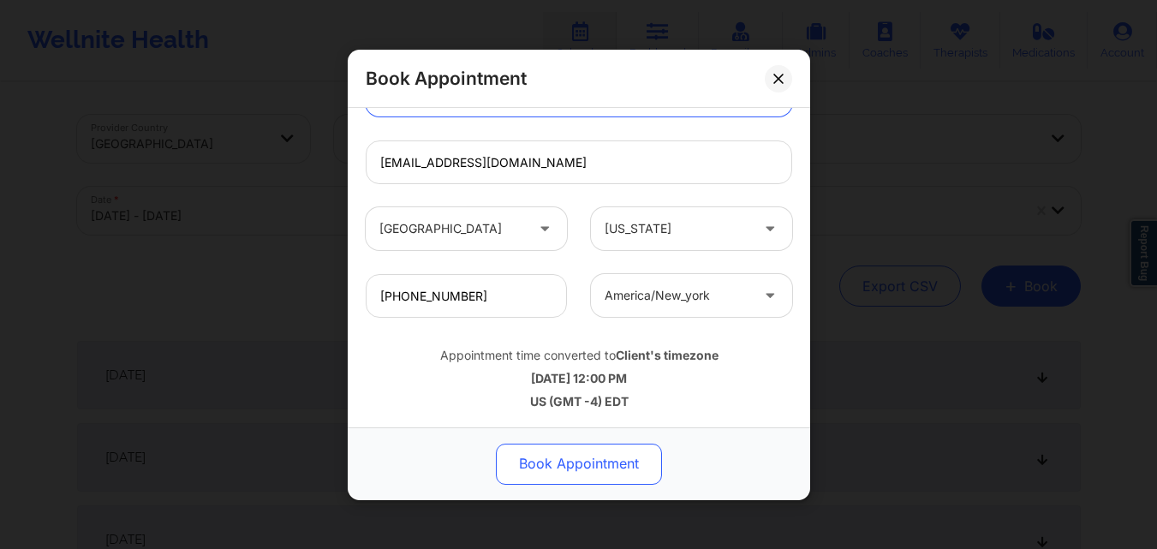
click at [582, 467] on button "Book Appointment" at bounding box center [579, 463] width 166 height 41
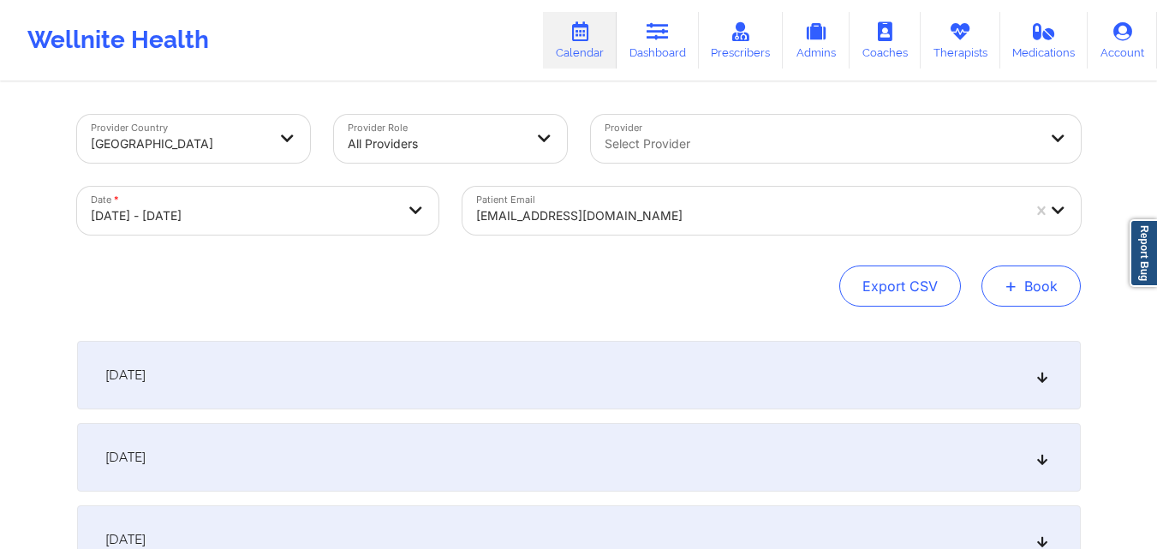
click at [1039, 290] on button "+ Book" at bounding box center [1030, 285] width 99 height 41
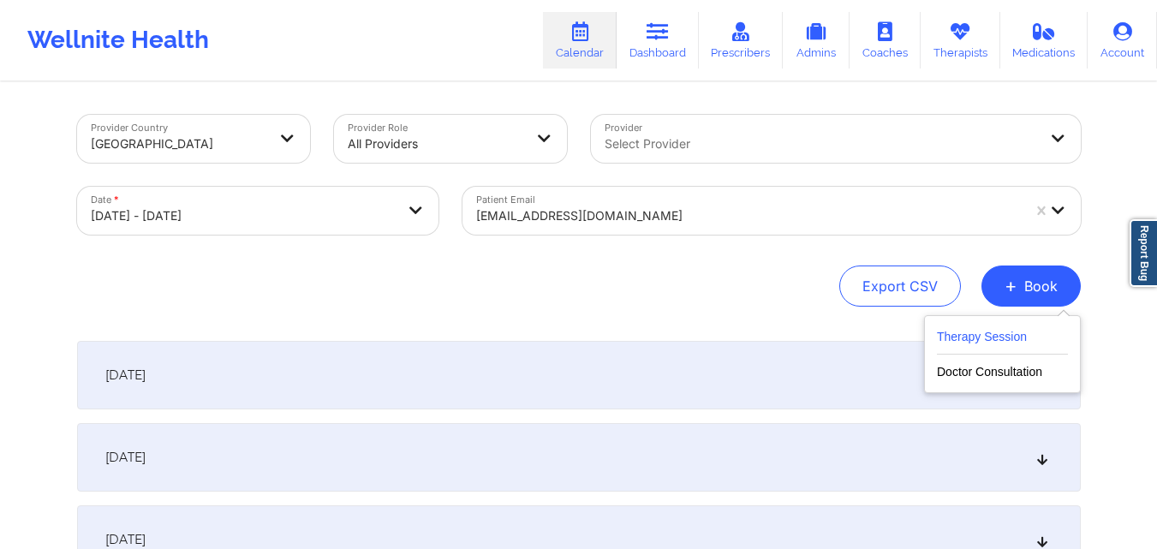
click at [981, 332] on button "Therapy Session" at bounding box center [1002, 340] width 131 height 28
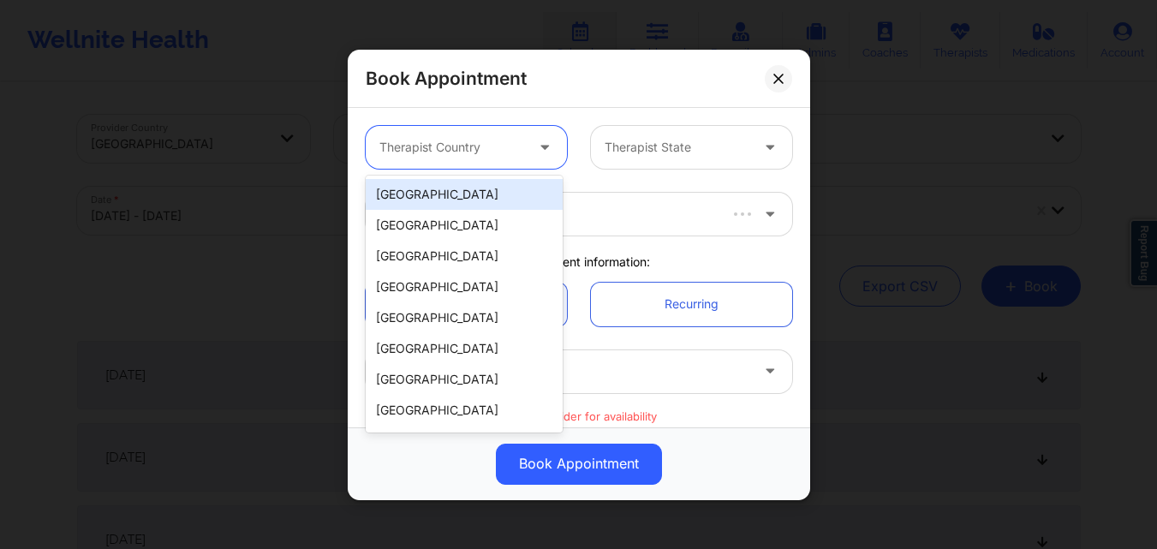
click at [414, 157] on div at bounding box center [451, 147] width 145 height 21
click at [428, 202] on div "[GEOGRAPHIC_DATA]" at bounding box center [464, 194] width 197 height 31
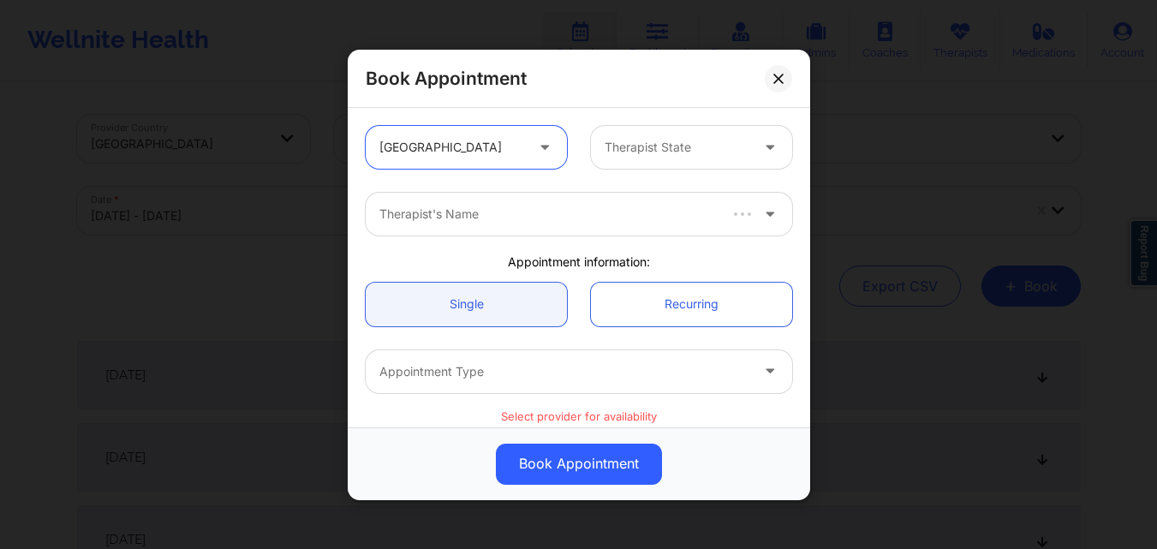
click at [635, 156] on div at bounding box center [677, 147] width 145 height 21
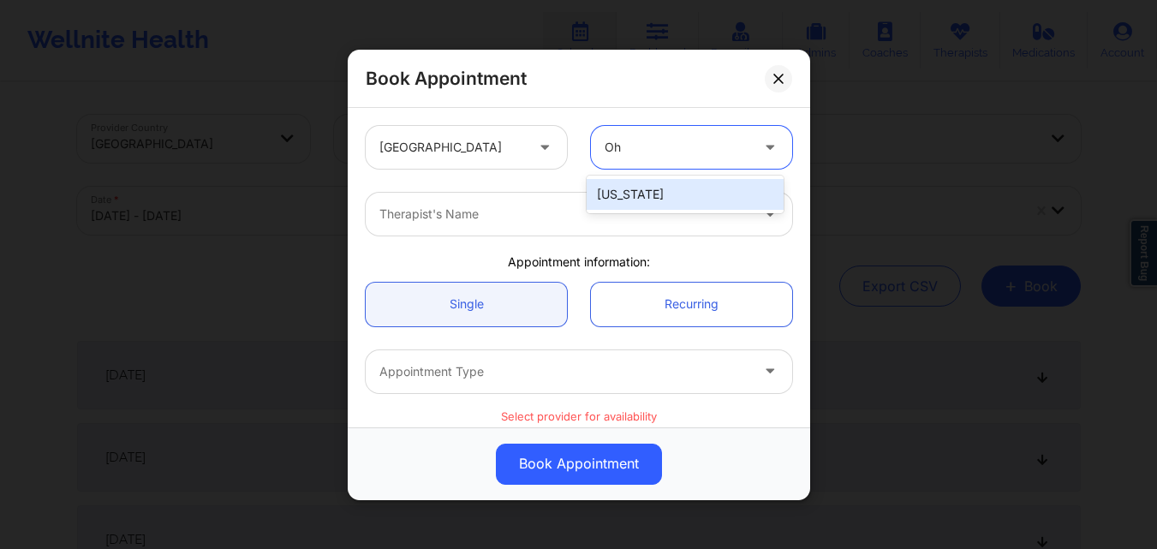
type input "Oh"
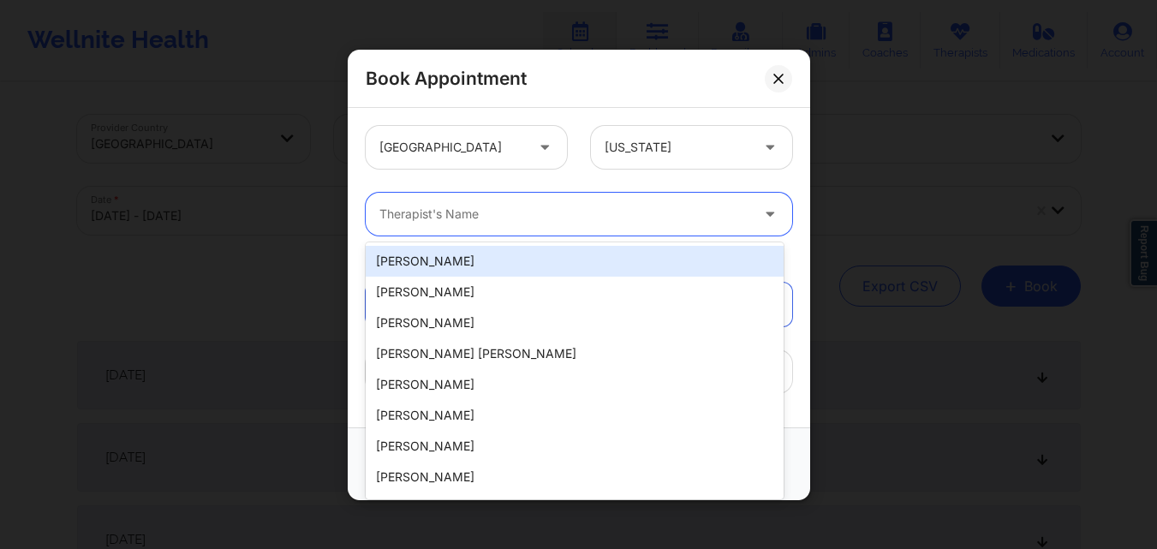
click at [578, 205] on div at bounding box center [564, 214] width 370 height 21
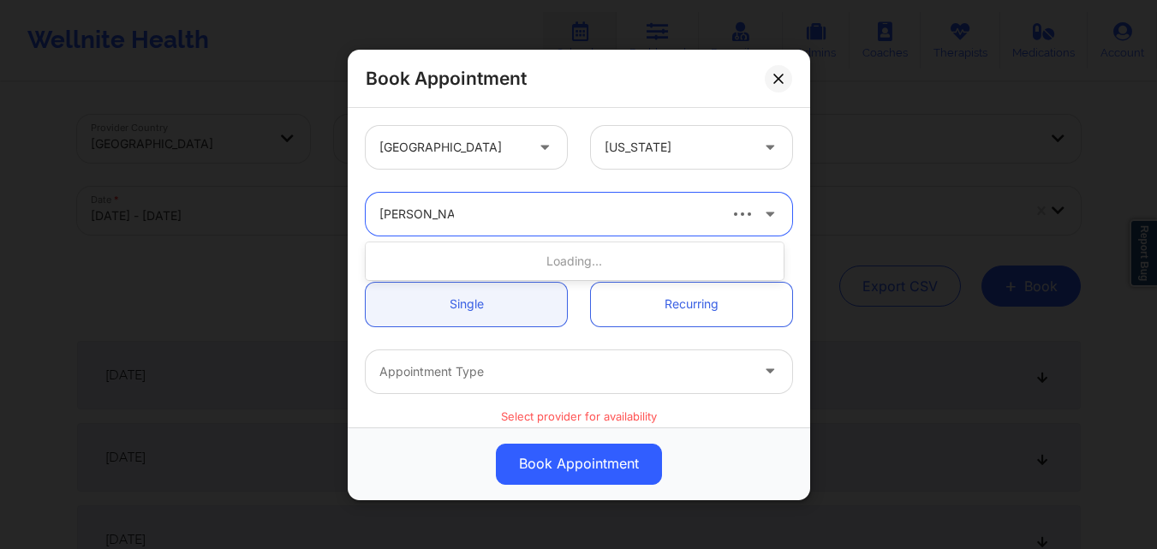
type input "Rodney Dunla"
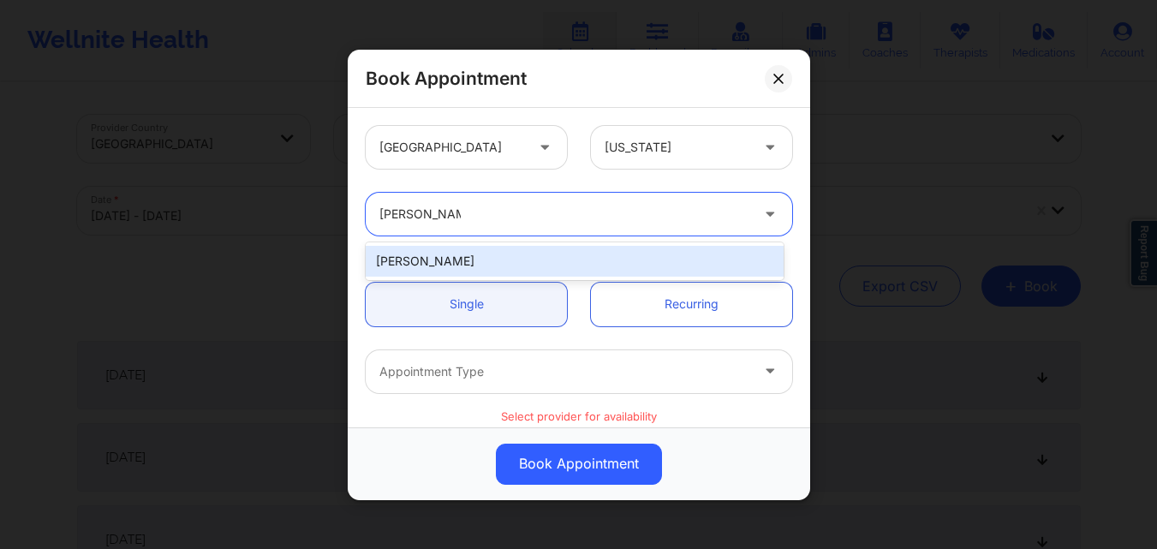
click at [493, 271] on div "[PERSON_NAME]" at bounding box center [575, 261] width 418 height 31
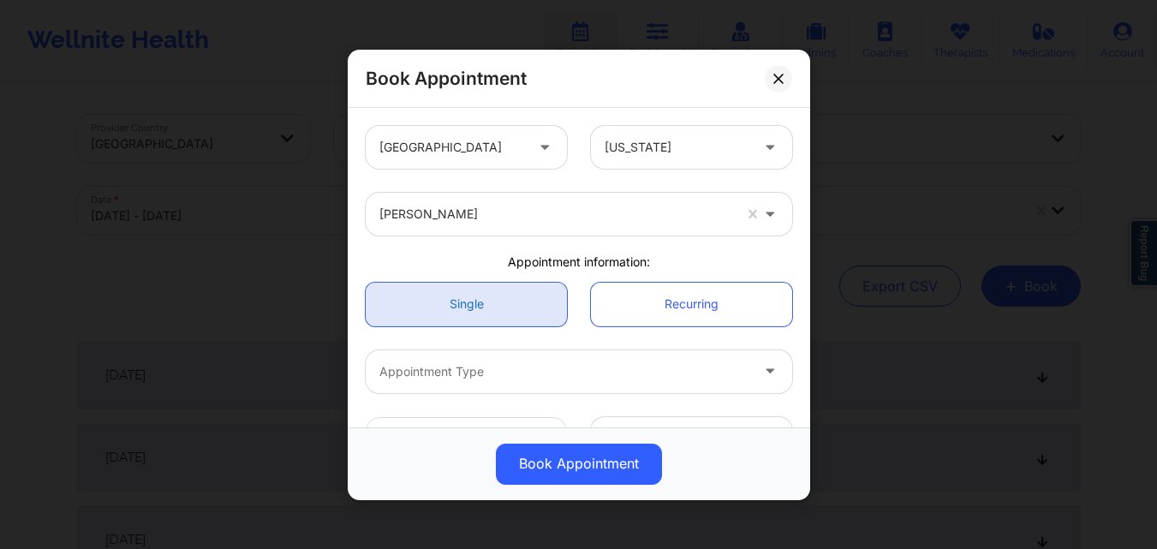
click at [493, 301] on link "Single" at bounding box center [466, 304] width 201 height 44
click at [446, 304] on link "Single" at bounding box center [466, 304] width 201 height 44
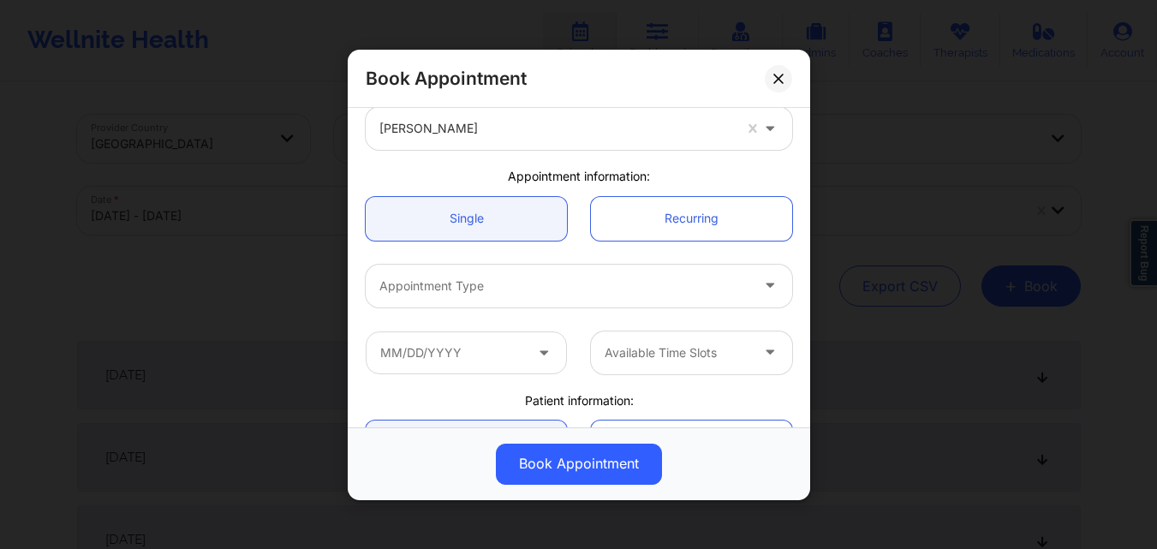
click at [471, 284] on div at bounding box center [564, 285] width 370 height 21
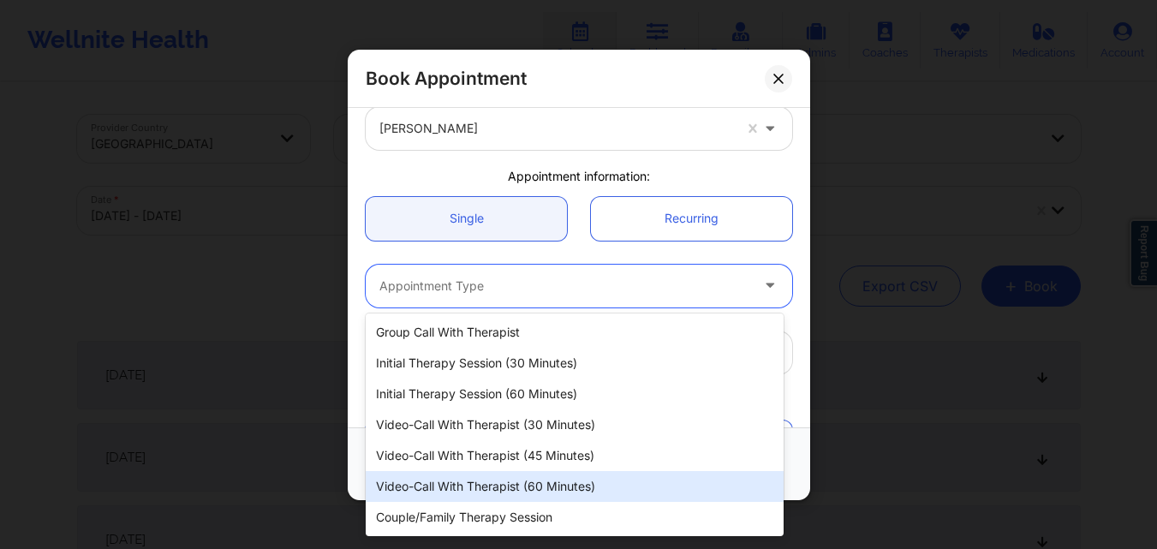
click at [507, 476] on div "Video-Call with Therapist (60 minutes)" at bounding box center [575, 486] width 418 height 31
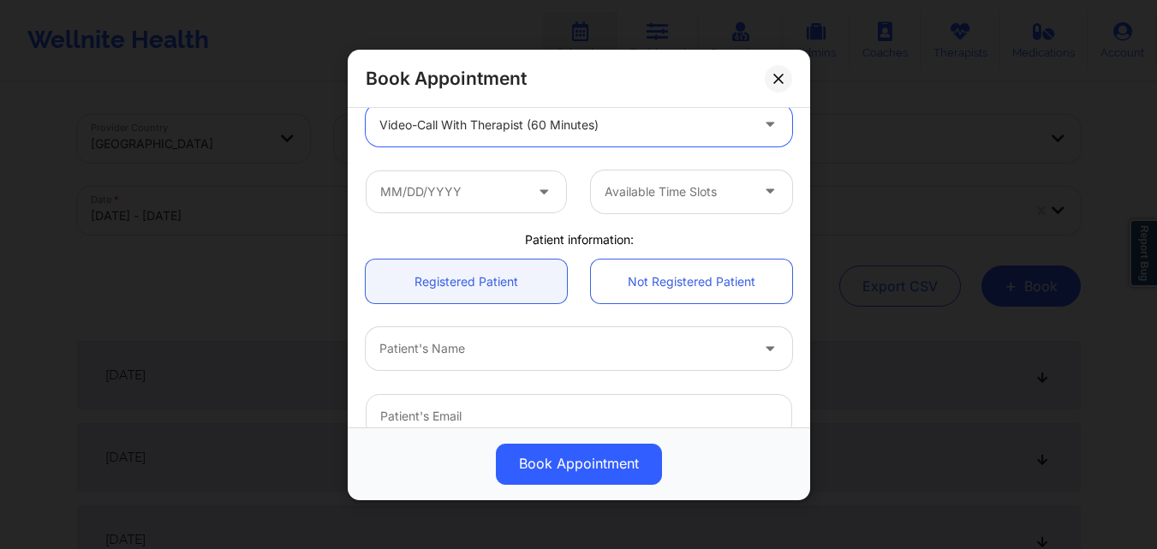
scroll to position [257, 0]
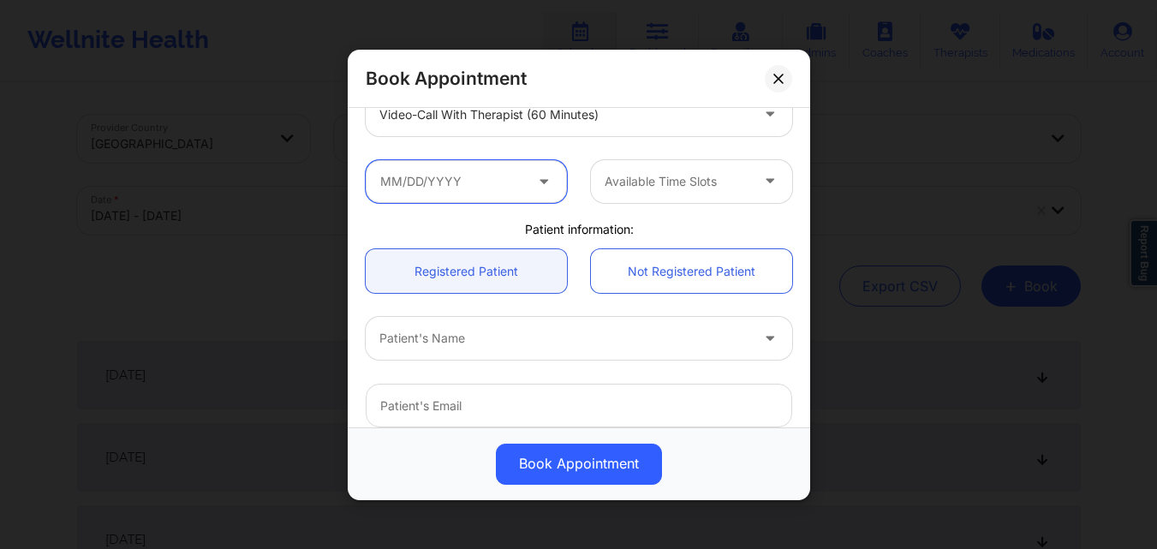
click at [473, 199] on input "text" at bounding box center [466, 180] width 201 height 43
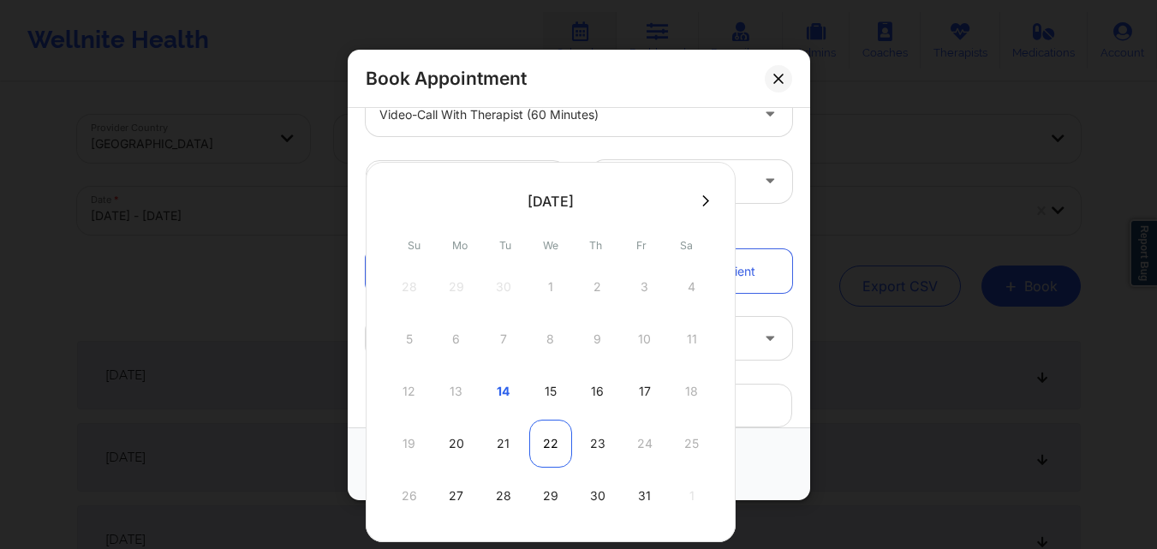
click at [550, 447] on div "22" at bounding box center [550, 444] width 43 height 48
type input "10/22/2025"
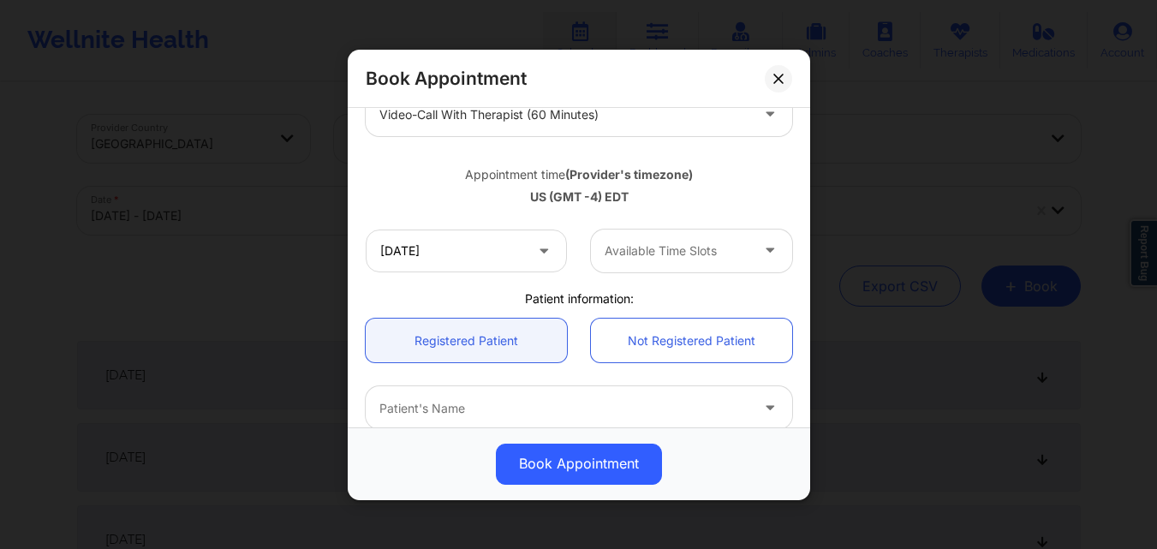
click at [702, 251] on div at bounding box center [677, 251] width 145 height 21
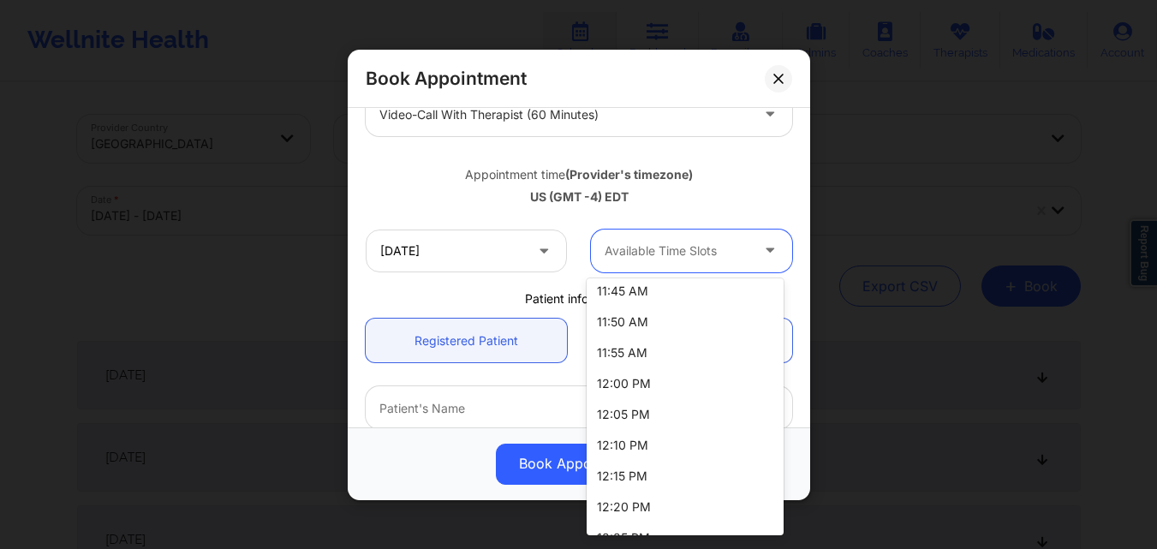
scroll to position [1028, 0]
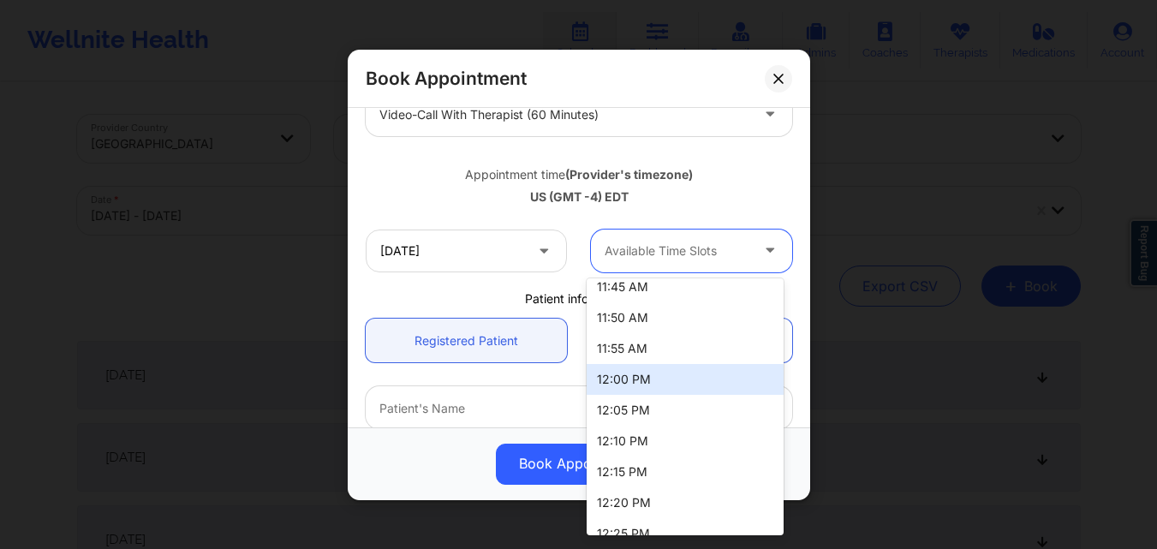
click at [664, 389] on div "12:00 PM" at bounding box center [685, 379] width 197 height 31
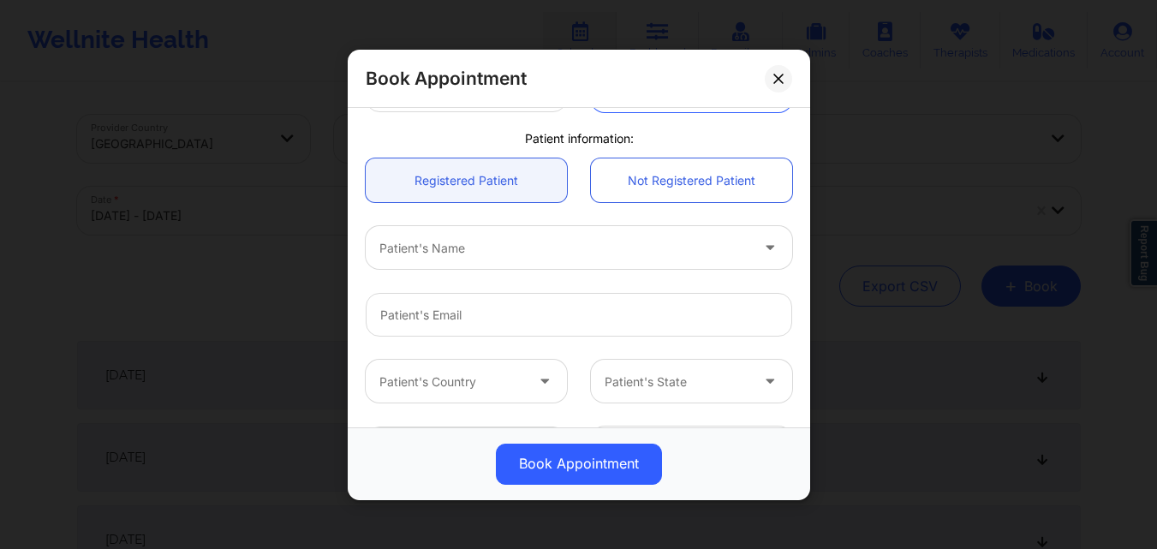
scroll to position [428, 0]
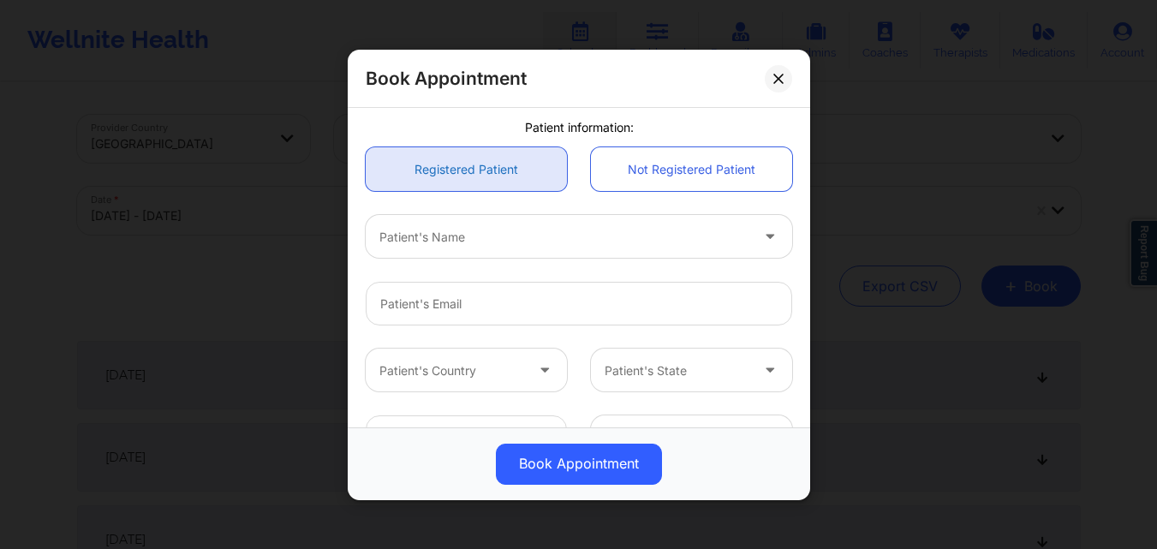
click at [461, 188] on link "Registered Patient" at bounding box center [466, 169] width 201 height 44
click at [468, 229] on div at bounding box center [564, 236] width 370 height 21
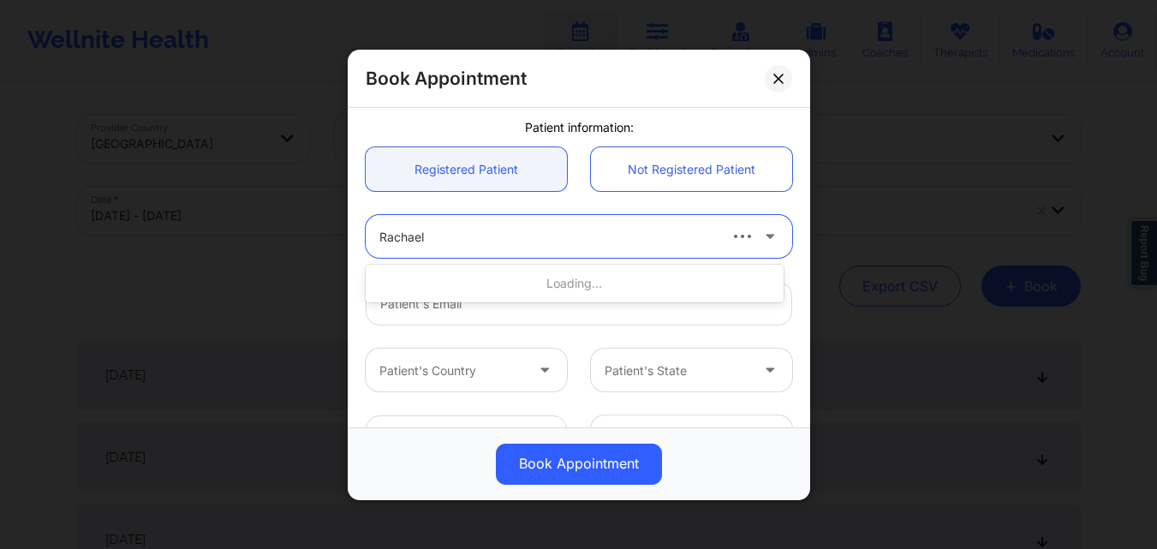
type input "Rachael C"
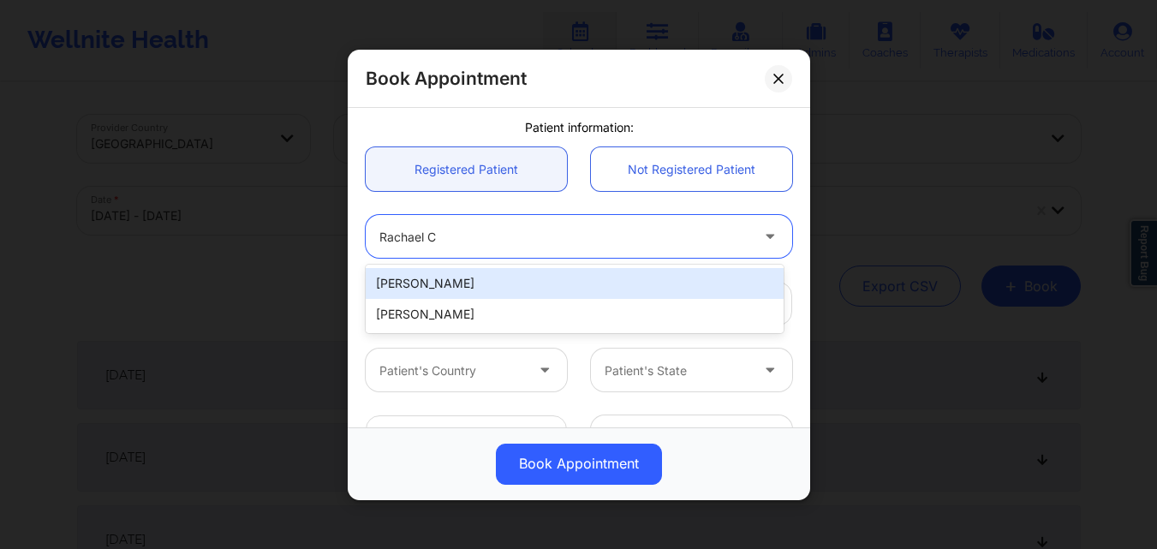
click at [468, 289] on div "[PERSON_NAME]" at bounding box center [575, 283] width 418 height 31
type input "[EMAIL_ADDRESS][DOMAIN_NAME]"
type input "[PHONE_NUMBER]"
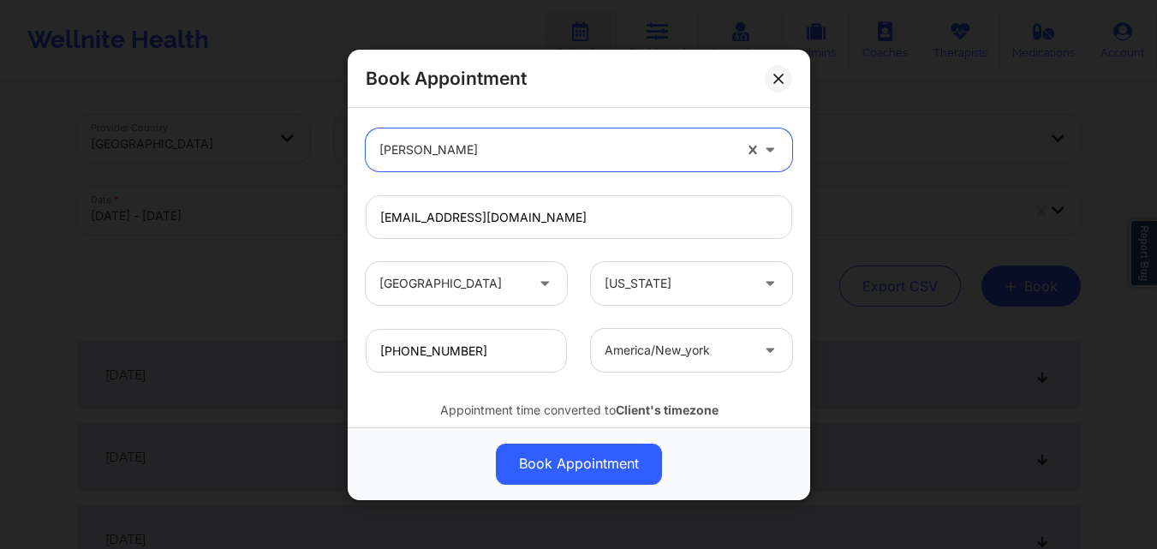
scroll to position [569, 0]
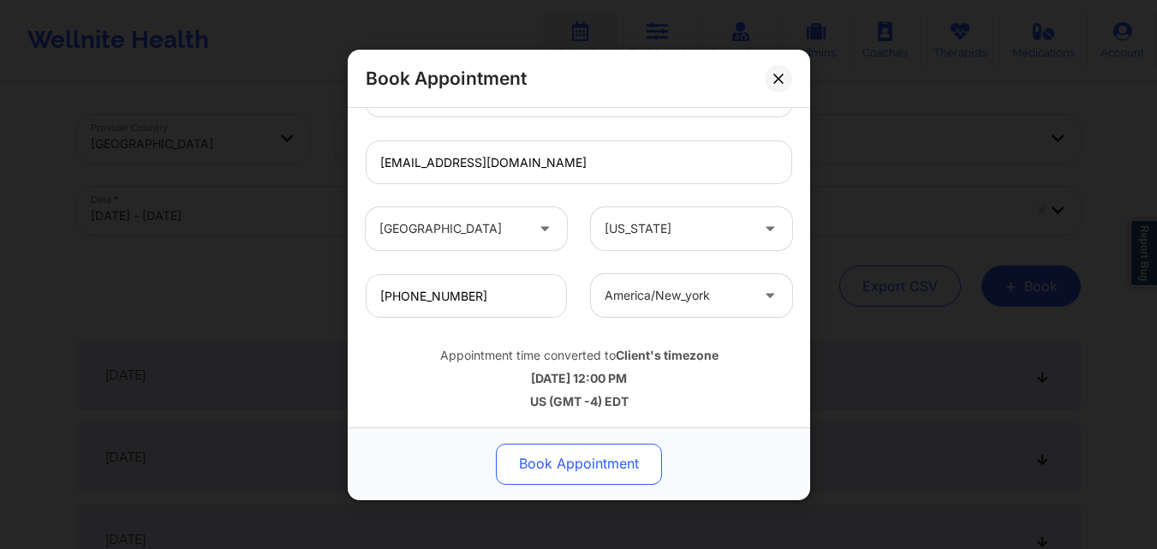
click at [616, 451] on button "Book Appointment" at bounding box center [579, 463] width 166 height 41
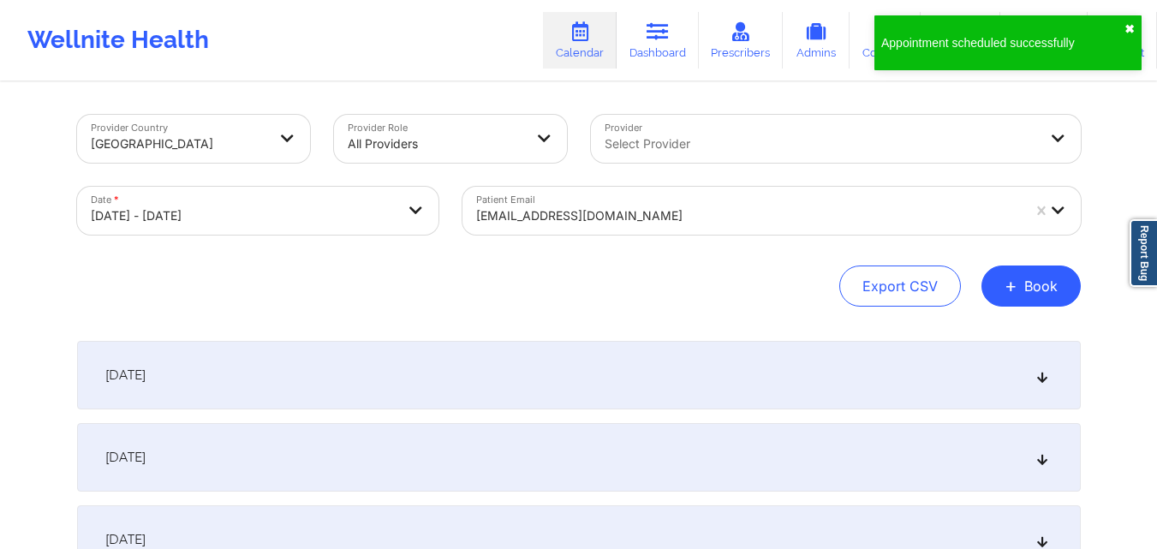
click at [1129, 28] on button "✖︎" at bounding box center [1129, 29] width 10 height 14
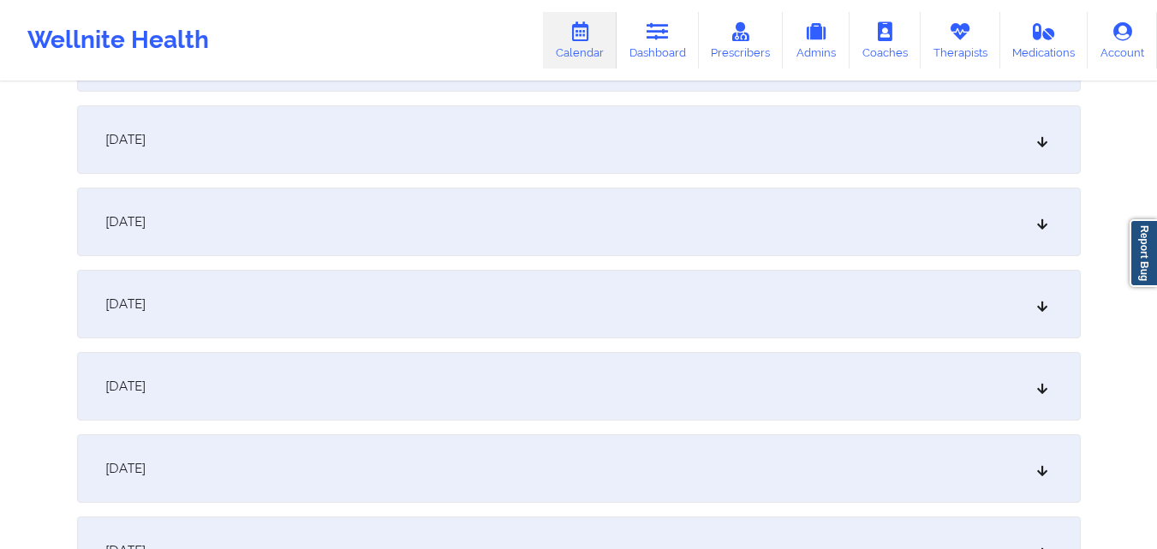
scroll to position [1798, 0]
click at [504, 292] on div "October 22, 2025" at bounding box center [579, 303] width 1004 height 69
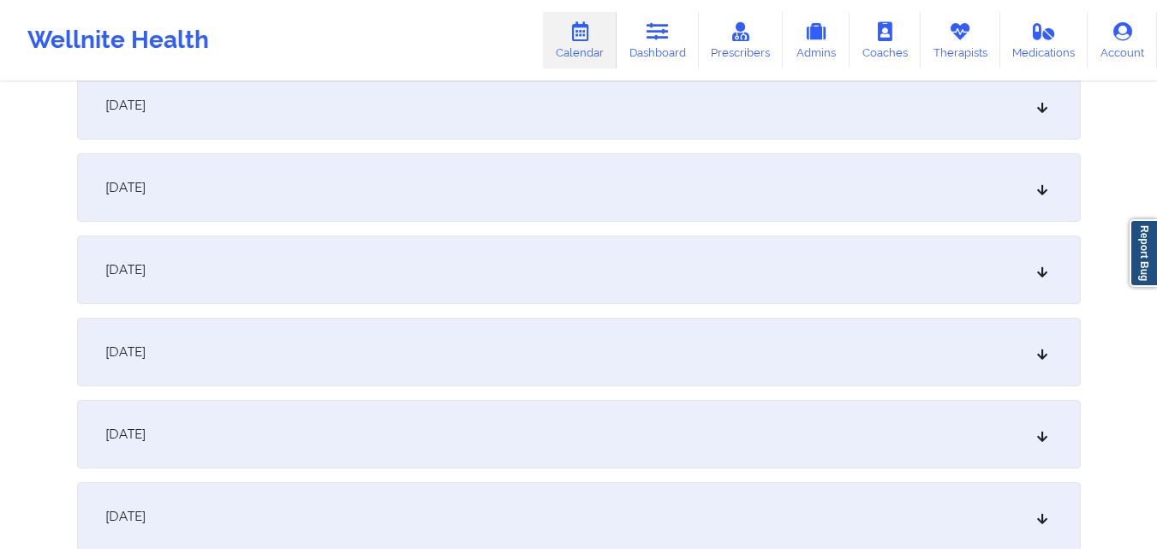
scroll to position [0, 0]
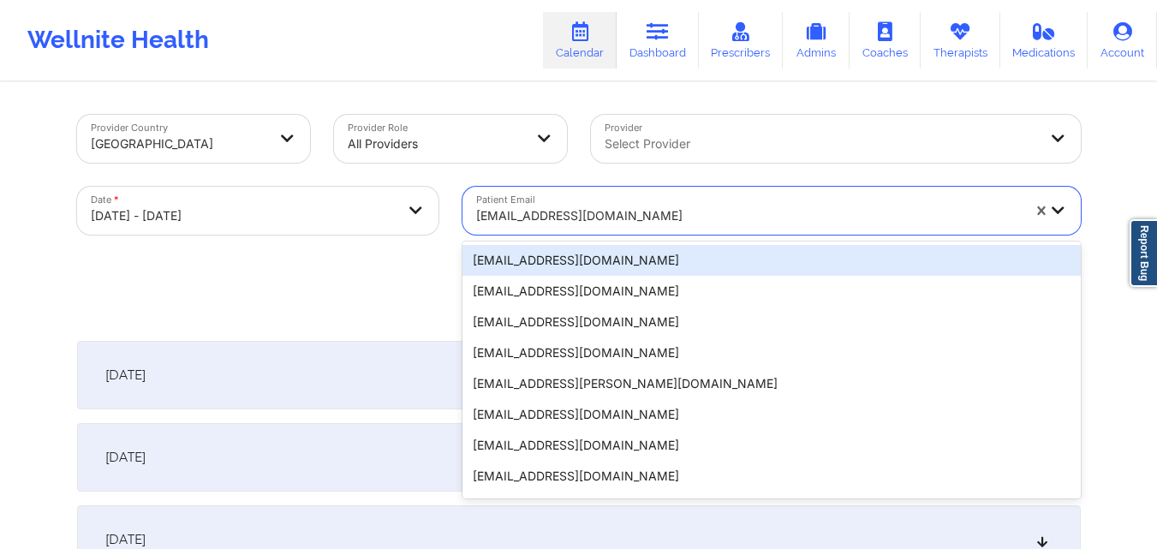
click at [612, 204] on div "kdowdell@lsnyc.org" at bounding box center [748, 216] width 545 height 38
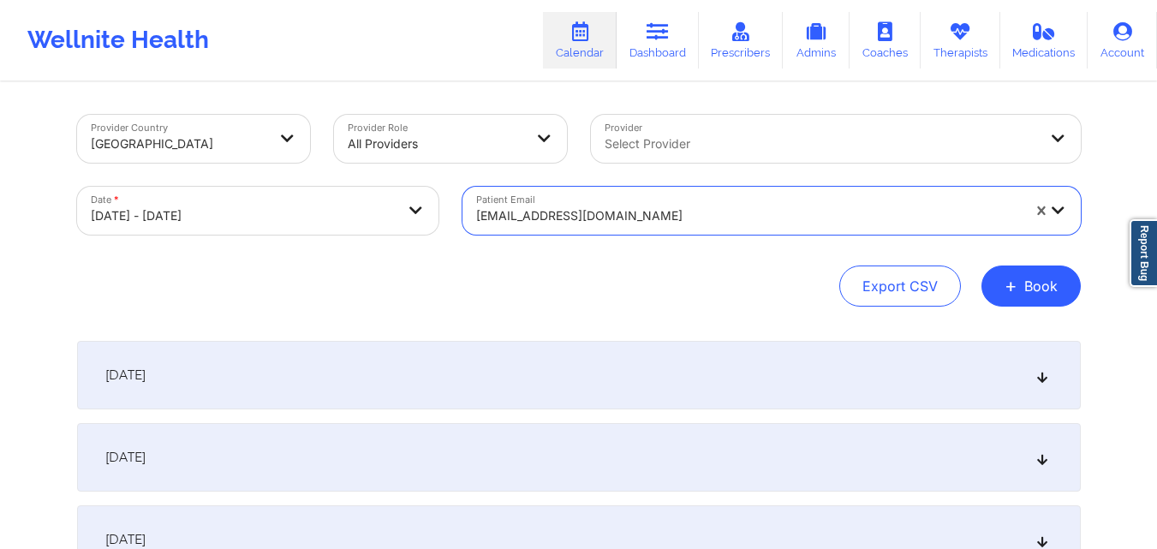
click at [605, 223] on div at bounding box center [748, 216] width 545 height 21
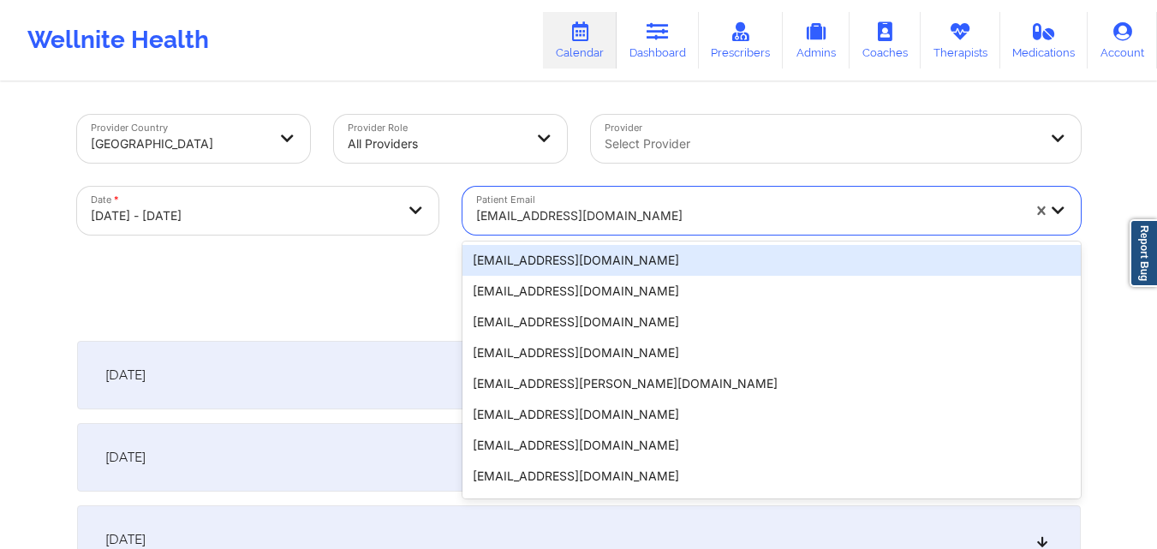
paste input "[EMAIL_ADDRESS][DOMAIN_NAME]"
type input "[EMAIL_ADDRESS][DOMAIN_NAME]"
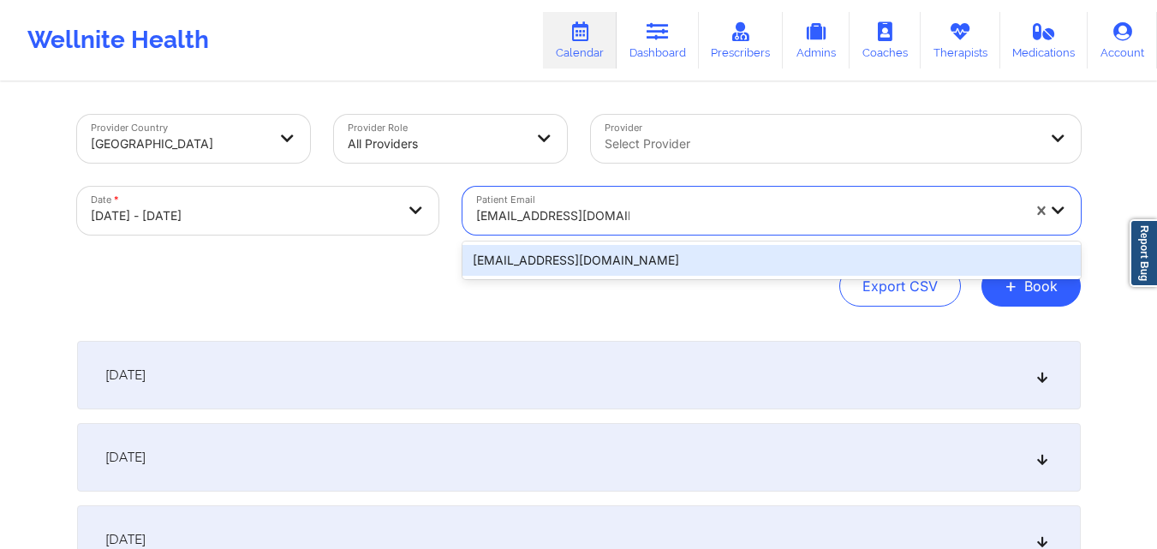
click at [615, 256] on div "[EMAIL_ADDRESS][DOMAIN_NAME]" at bounding box center [771, 260] width 618 height 31
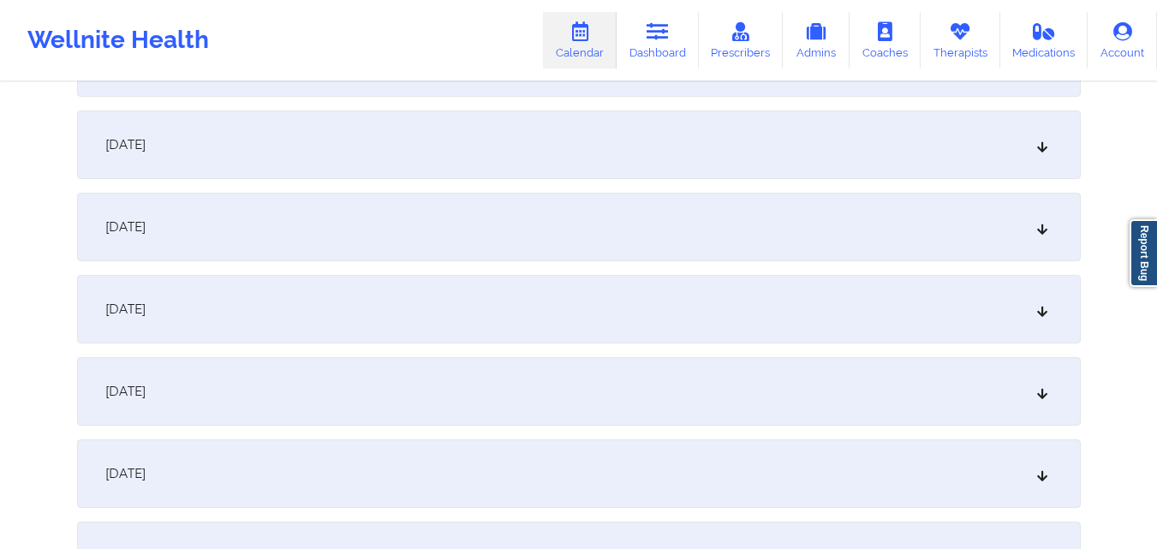
scroll to position [1713, 0]
click at [351, 300] on div "October 21, 2025" at bounding box center [579, 306] width 1004 height 69
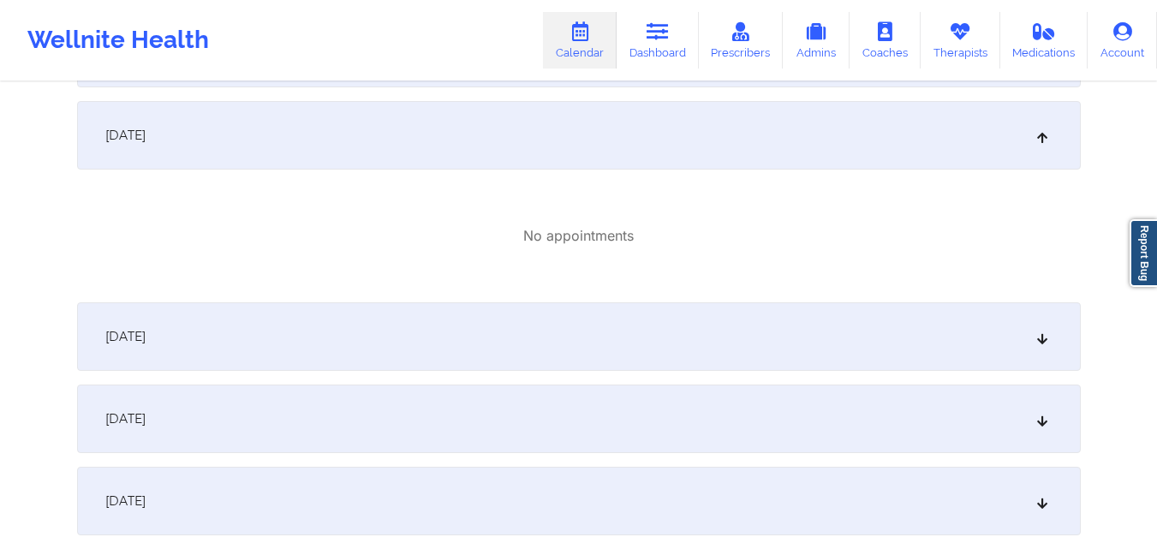
click at [321, 332] on div "October 22, 2025" at bounding box center [579, 336] width 1004 height 69
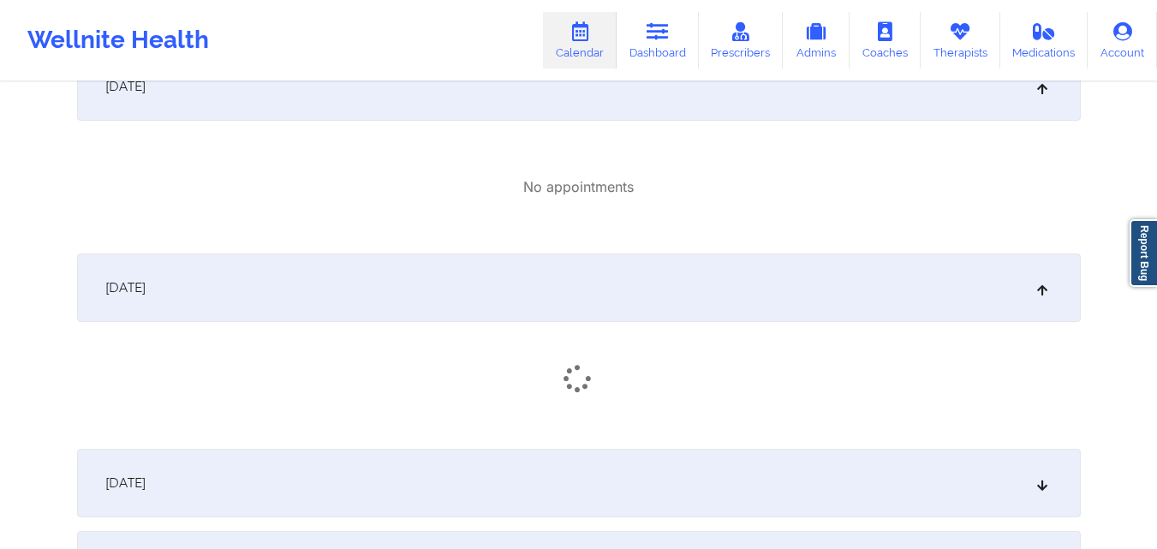
scroll to position [2055, 0]
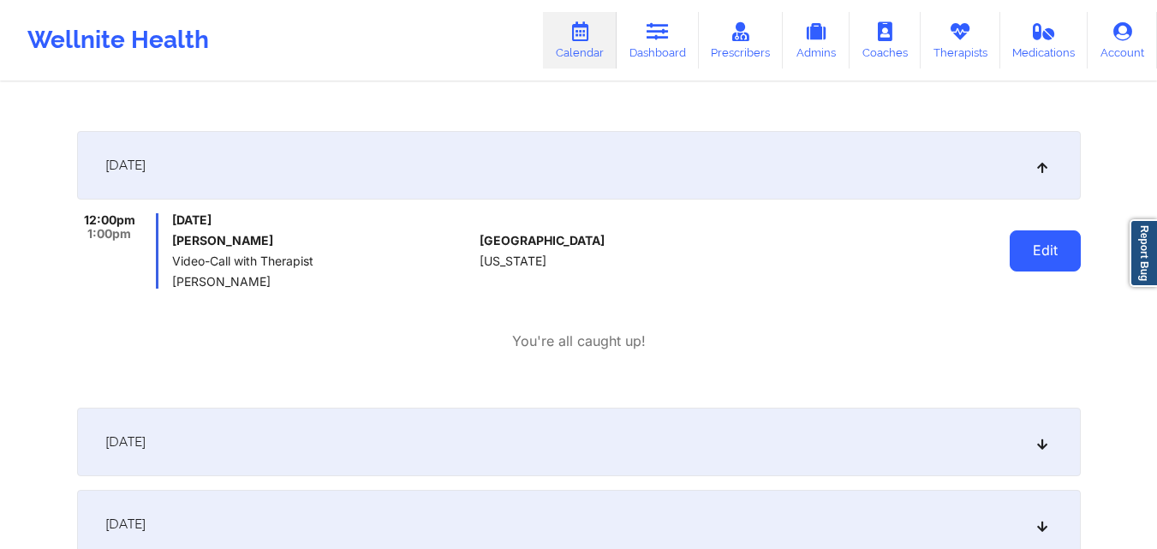
click at [1034, 255] on button "Edit" at bounding box center [1045, 250] width 71 height 41
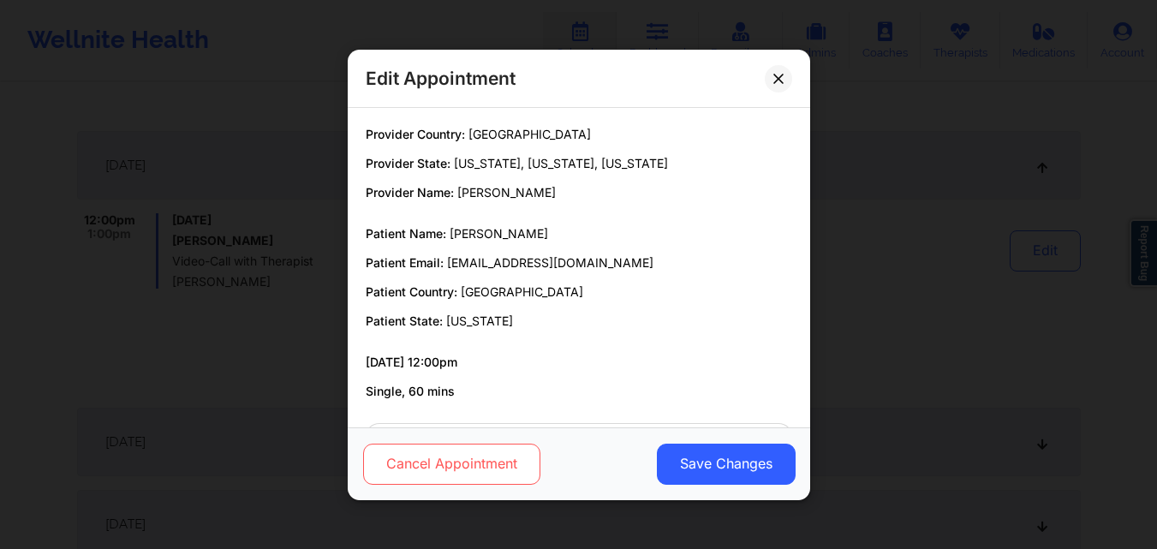
click at [493, 470] on button "Cancel Appointment" at bounding box center [450, 463] width 177 height 41
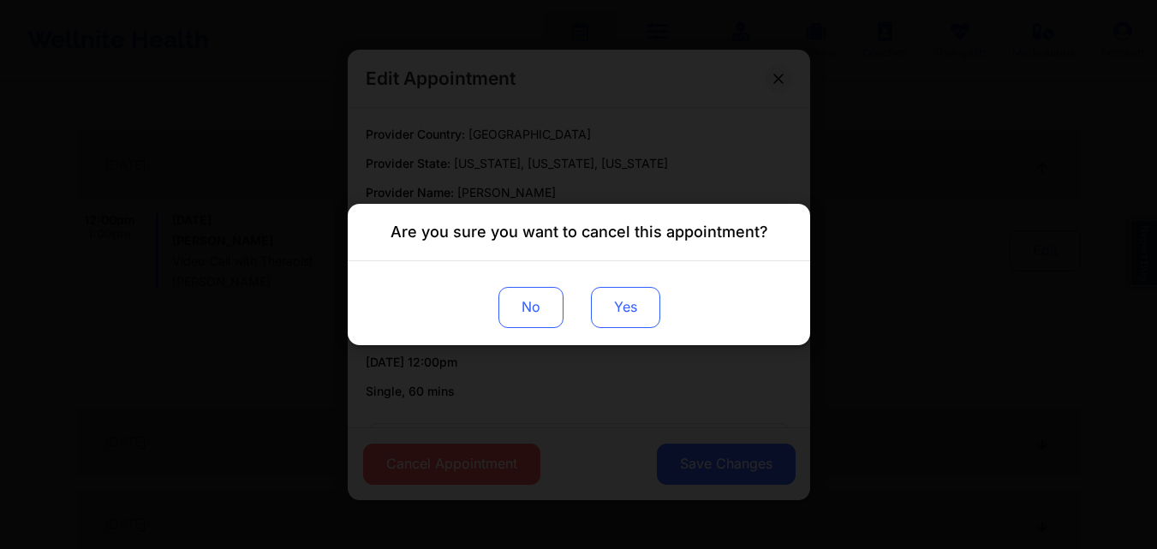
click at [627, 298] on button "Yes" at bounding box center [624, 307] width 69 height 41
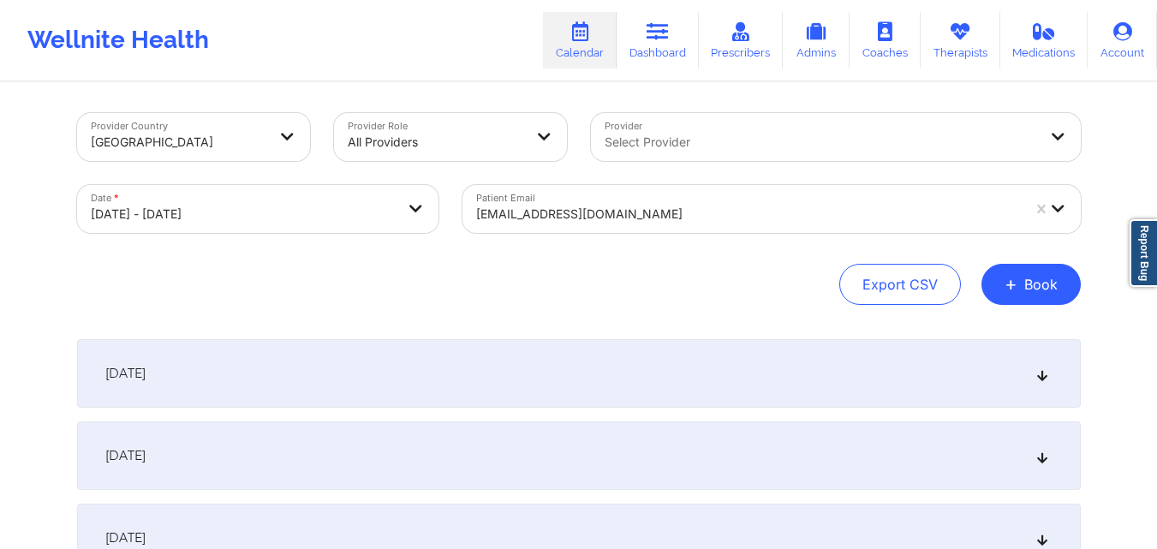
scroll to position [0, 0]
click at [1051, 295] on button "+ Book" at bounding box center [1030, 285] width 99 height 41
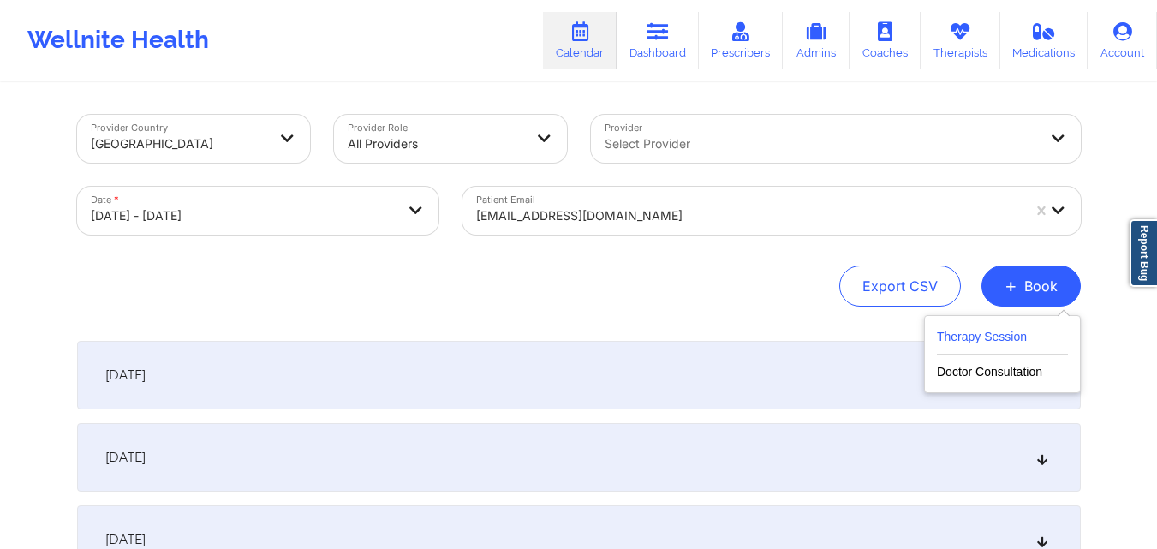
click at [980, 340] on button "Therapy Session" at bounding box center [1002, 340] width 131 height 28
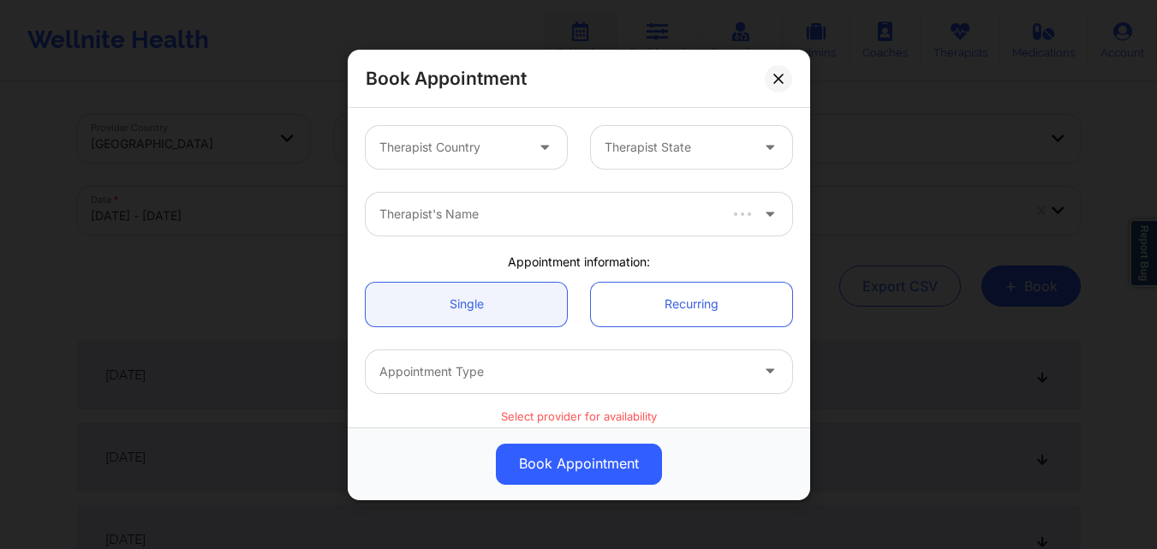
click at [480, 171] on div "Therapist Country Therapist State" at bounding box center [579, 147] width 450 height 67
click at [493, 143] on div at bounding box center [451, 147] width 145 height 21
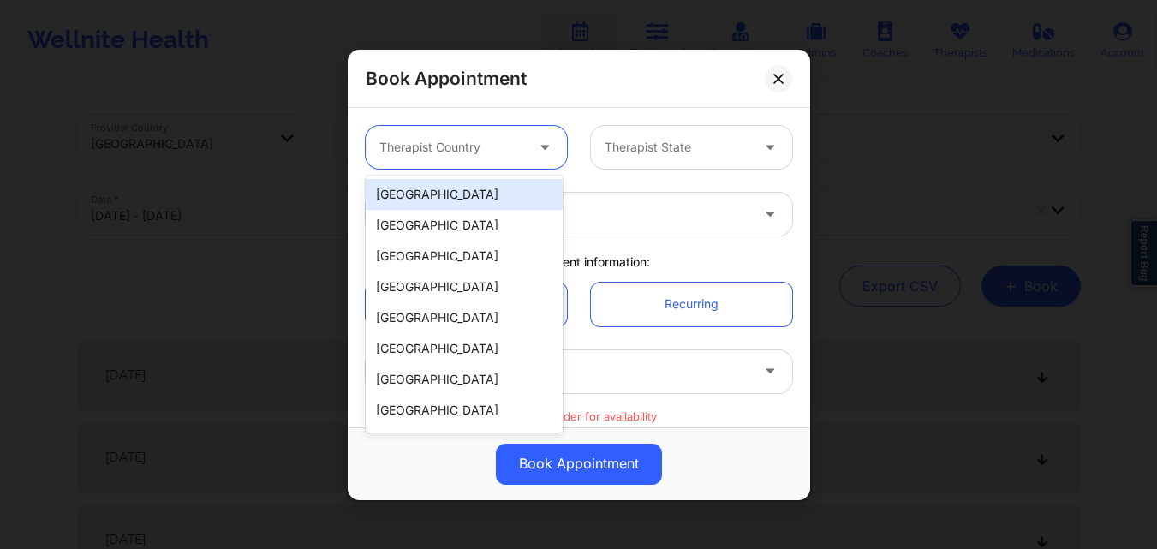
click at [465, 199] on div "[GEOGRAPHIC_DATA]" at bounding box center [464, 194] width 197 height 31
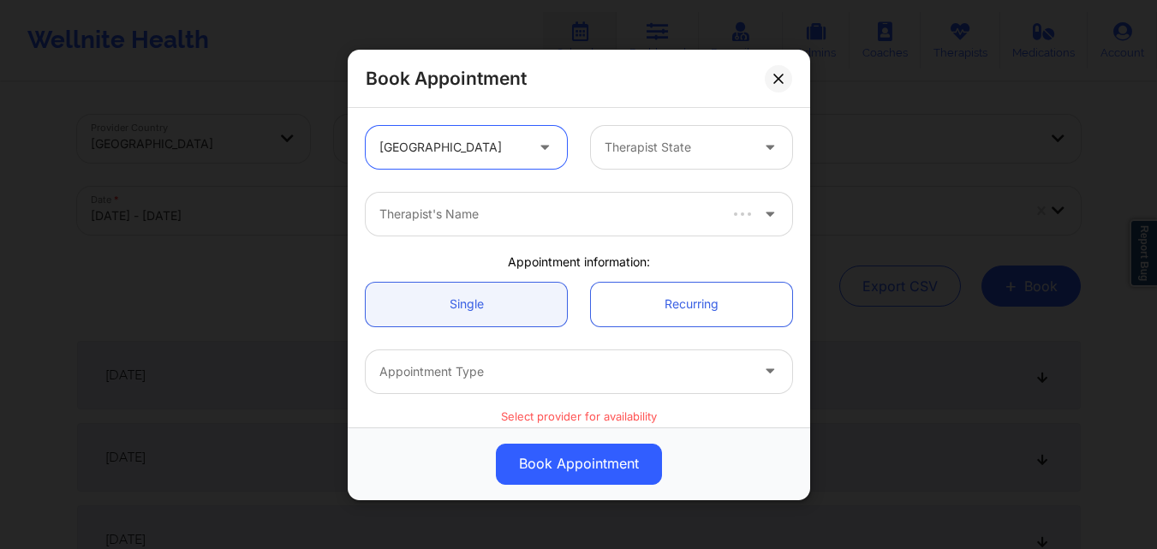
click at [691, 134] on div "Therapist State" at bounding box center [671, 147] width 160 height 43
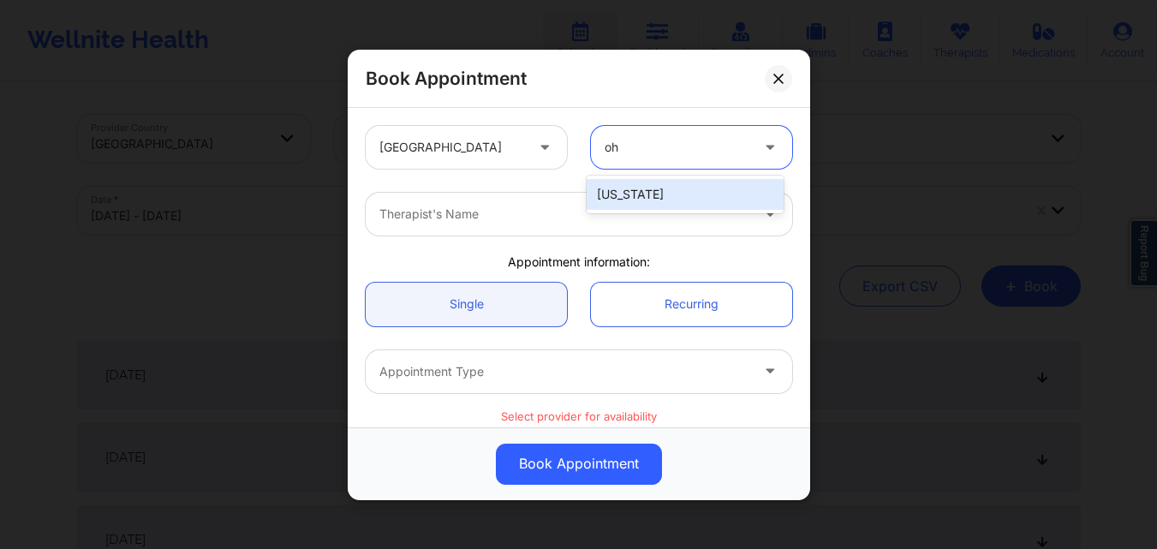
type input "oh"
click at [646, 217] on div at bounding box center [564, 214] width 370 height 21
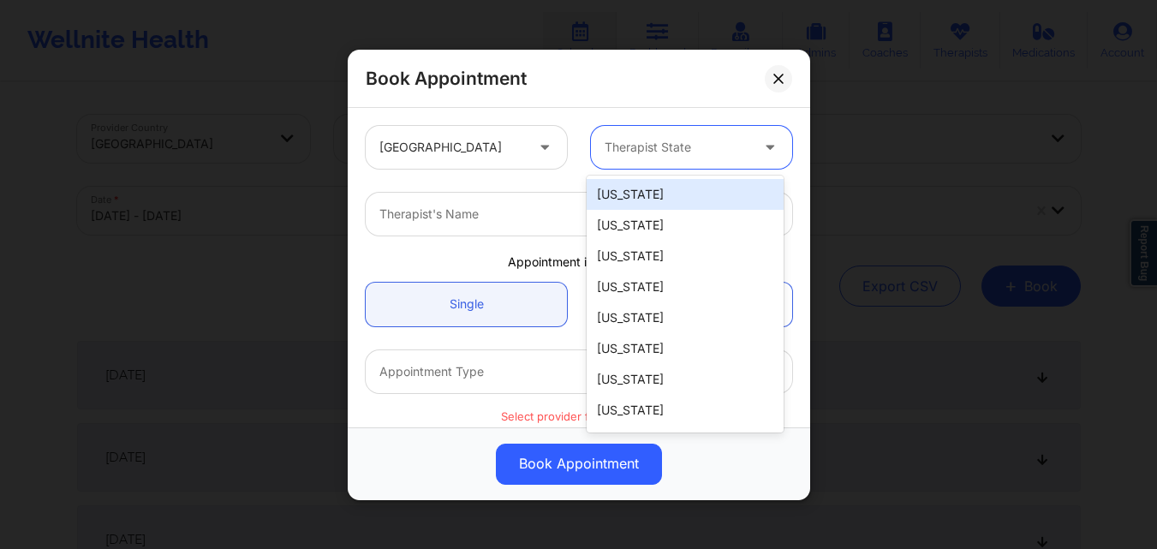
click at [688, 133] on div "Therapist State" at bounding box center [671, 147] width 160 height 43
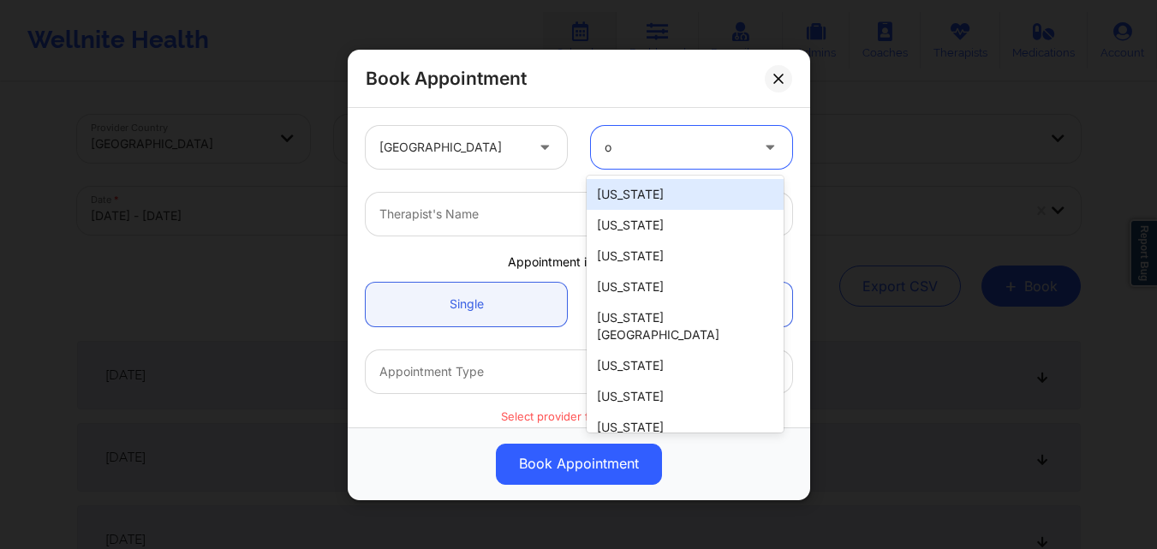
type input "oh"
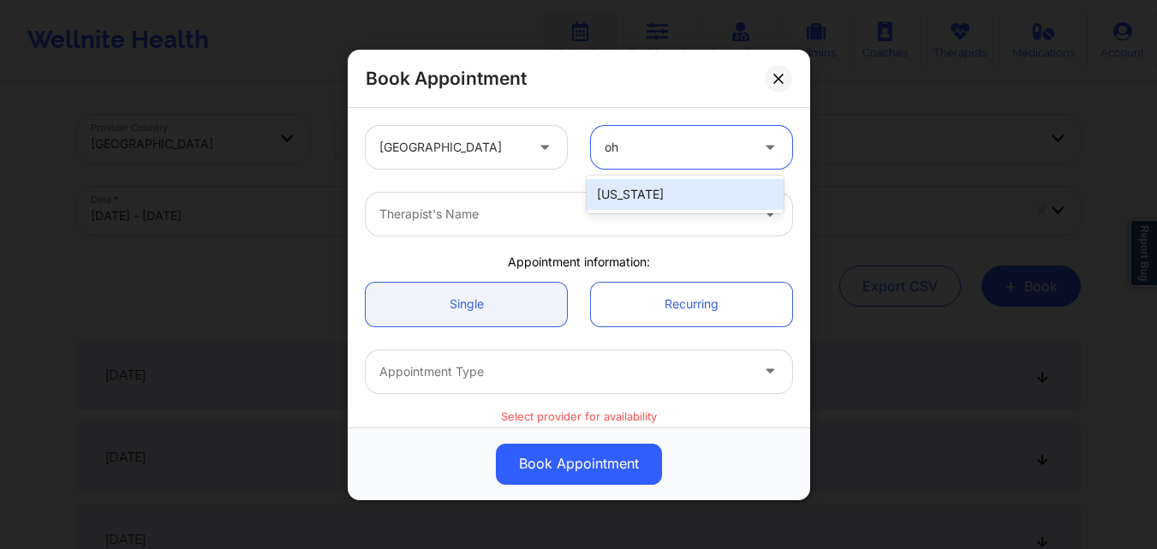
drag, startPoint x: 697, startPoint y: 178, endPoint x: 694, endPoint y: 188, distance: 10.8
click at [698, 179] on div "[US_STATE]" at bounding box center [685, 194] width 197 height 31
click at [590, 205] on div at bounding box center [564, 214] width 370 height 21
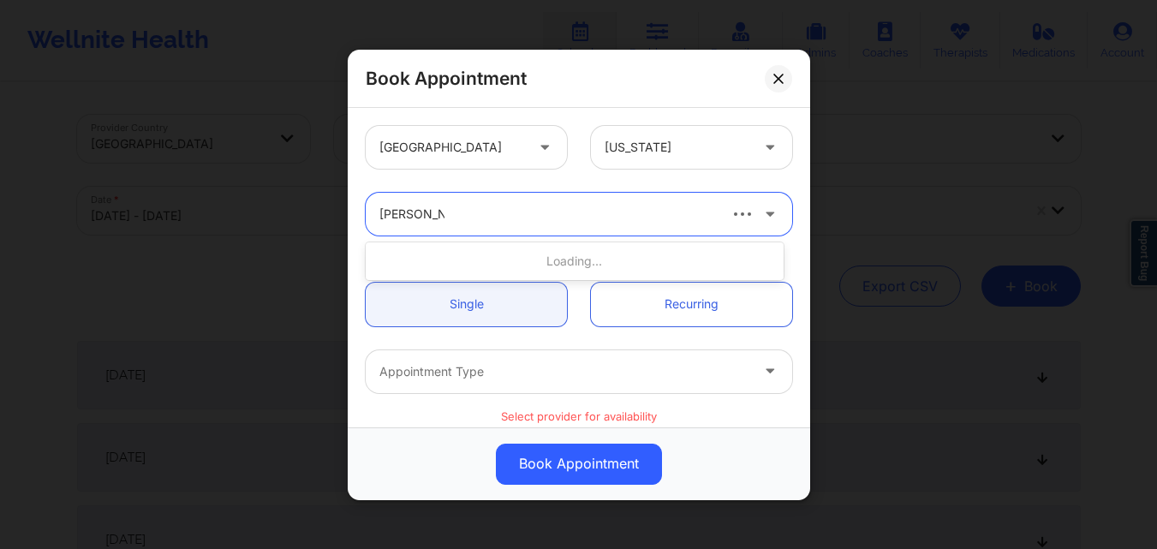
type input "Rodney Dun"
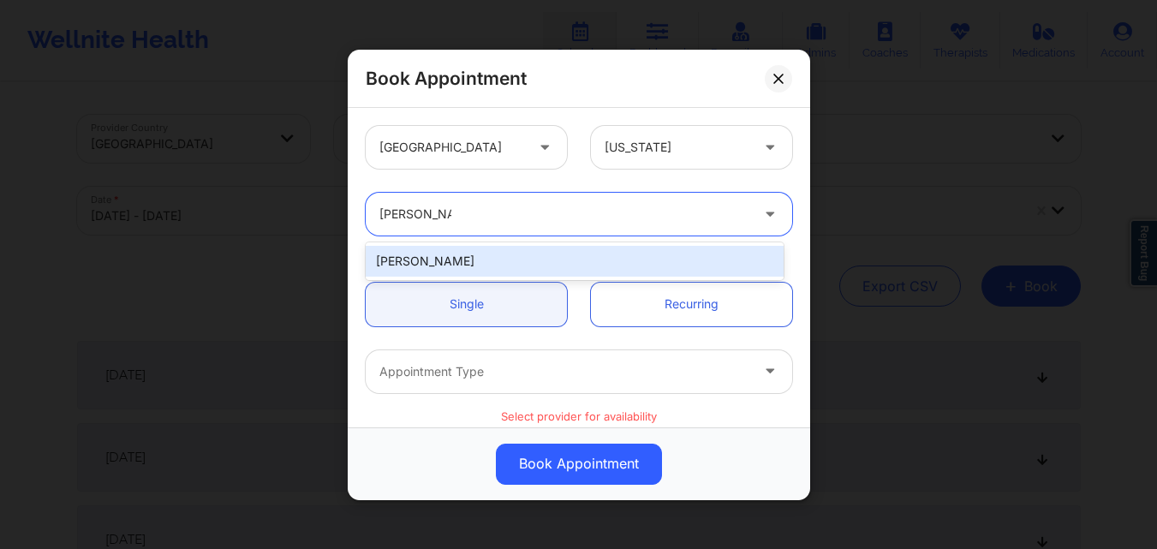
click at [478, 273] on div "[PERSON_NAME]" at bounding box center [575, 261] width 418 height 31
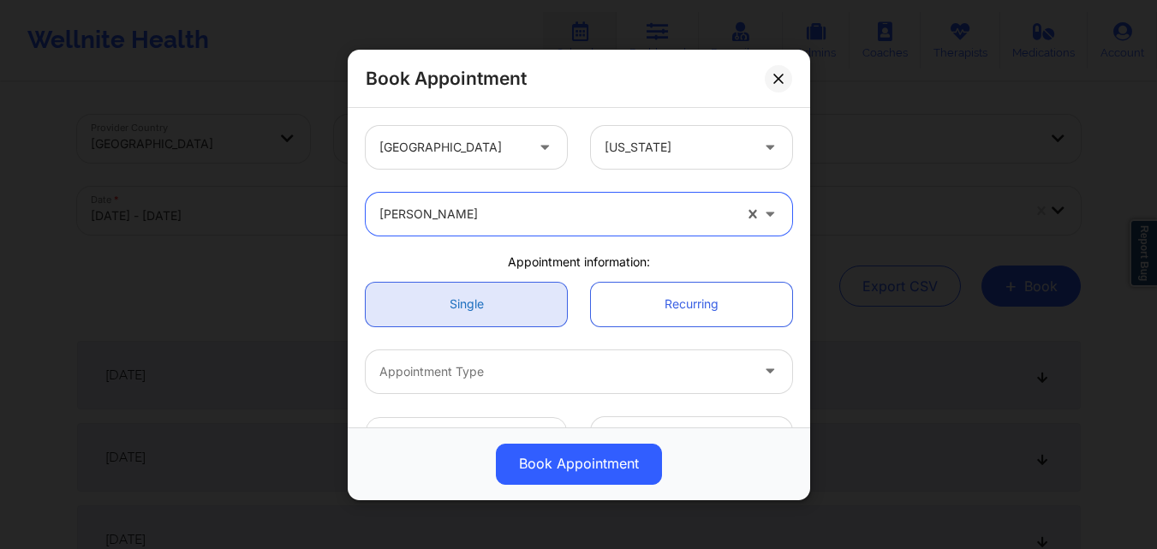
click at [476, 312] on link "Single" at bounding box center [466, 304] width 201 height 44
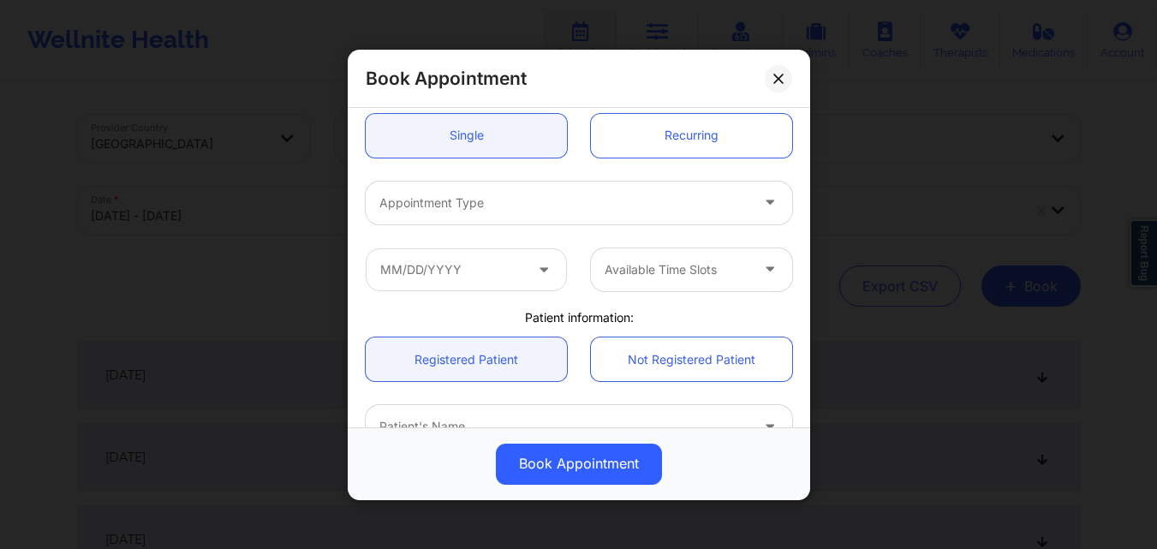
scroll to position [171, 0]
click at [486, 208] on div at bounding box center [564, 199] width 370 height 21
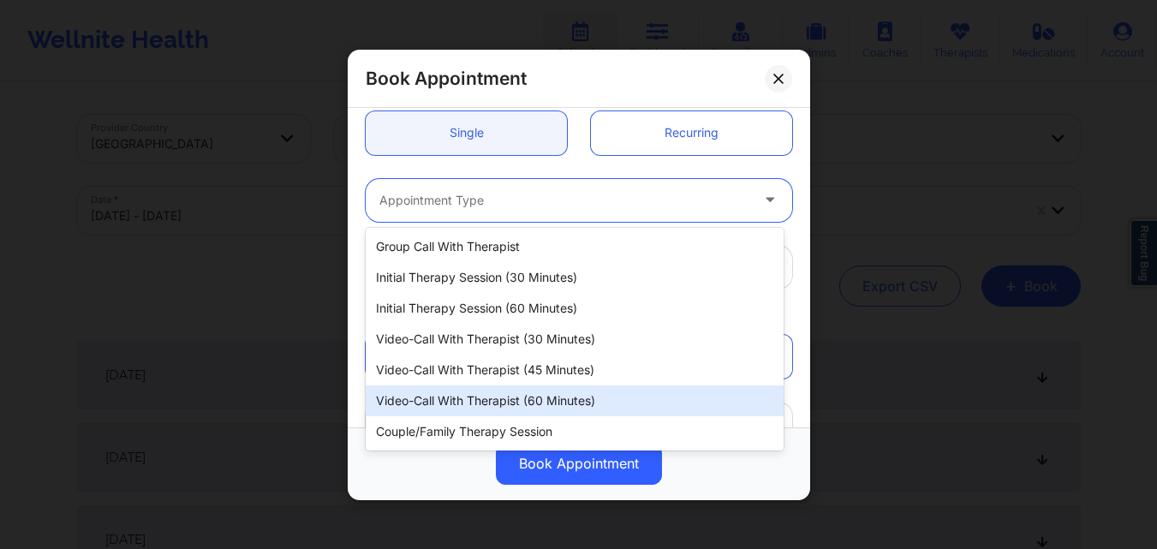
click at [510, 400] on div "Video-Call with Therapist (60 minutes)" at bounding box center [575, 400] width 418 height 31
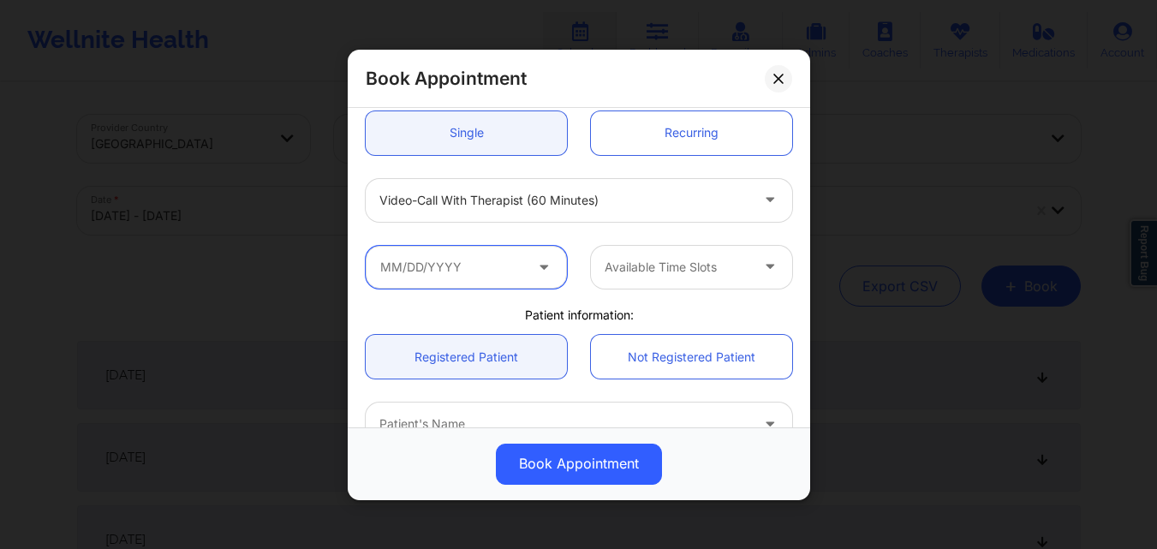
click at [490, 267] on input "text" at bounding box center [466, 266] width 201 height 43
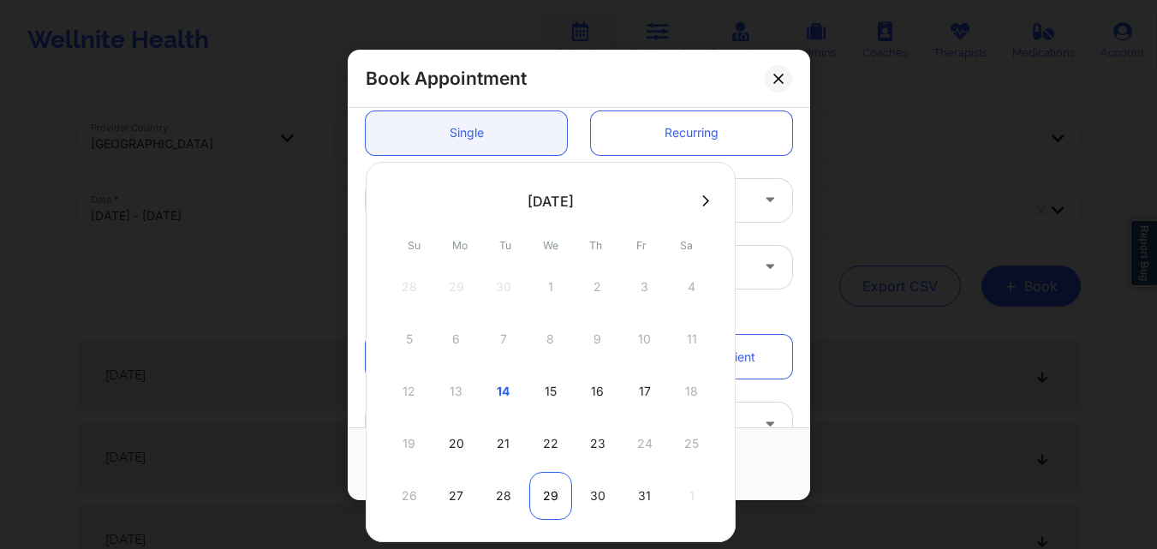
click at [543, 492] on div "29" at bounding box center [550, 496] width 43 height 48
type input "10/29/2025"
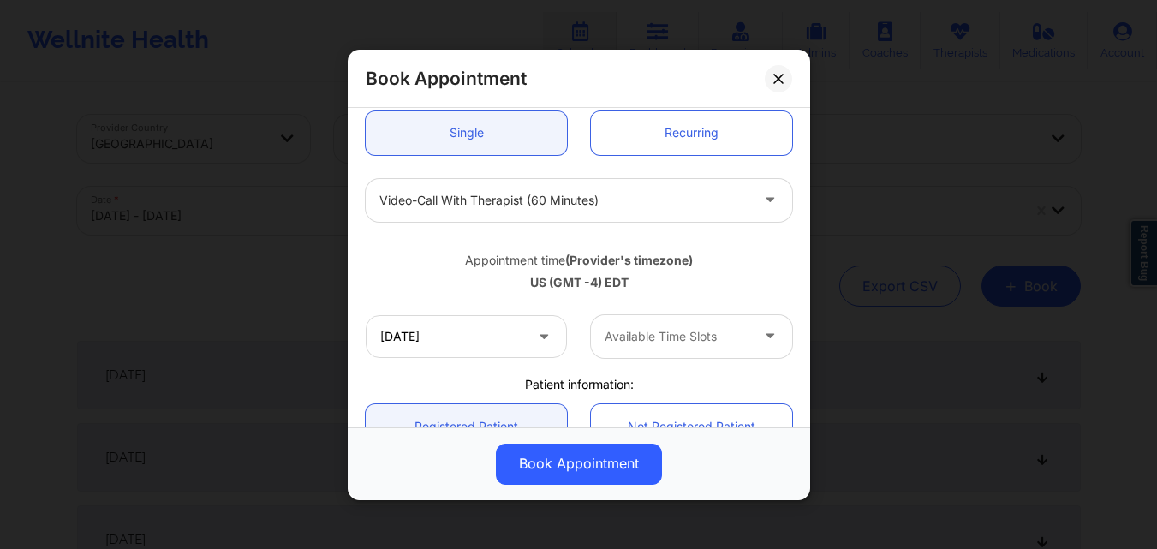
click at [662, 331] on div at bounding box center [677, 336] width 145 height 21
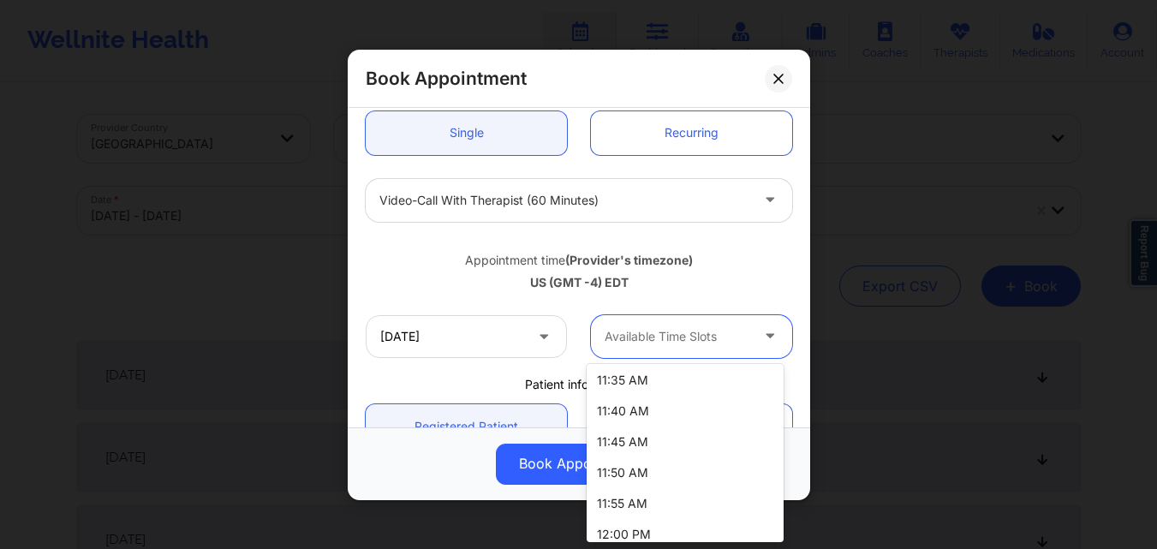
scroll to position [1028, 0]
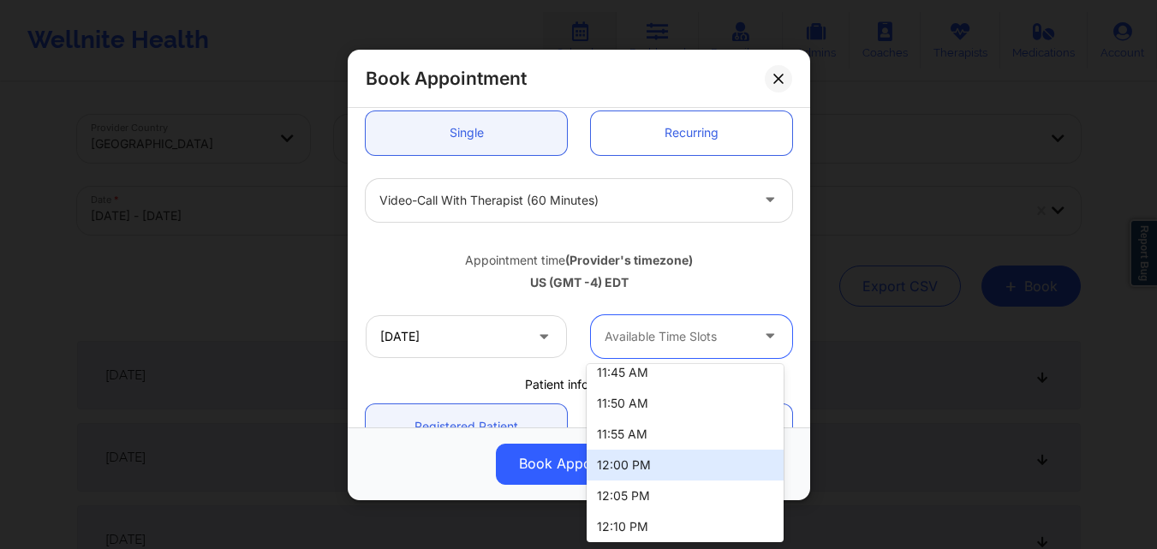
click at [661, 455] on div "12:00 PM" at bounding box center [685, 465] width 197 height 31
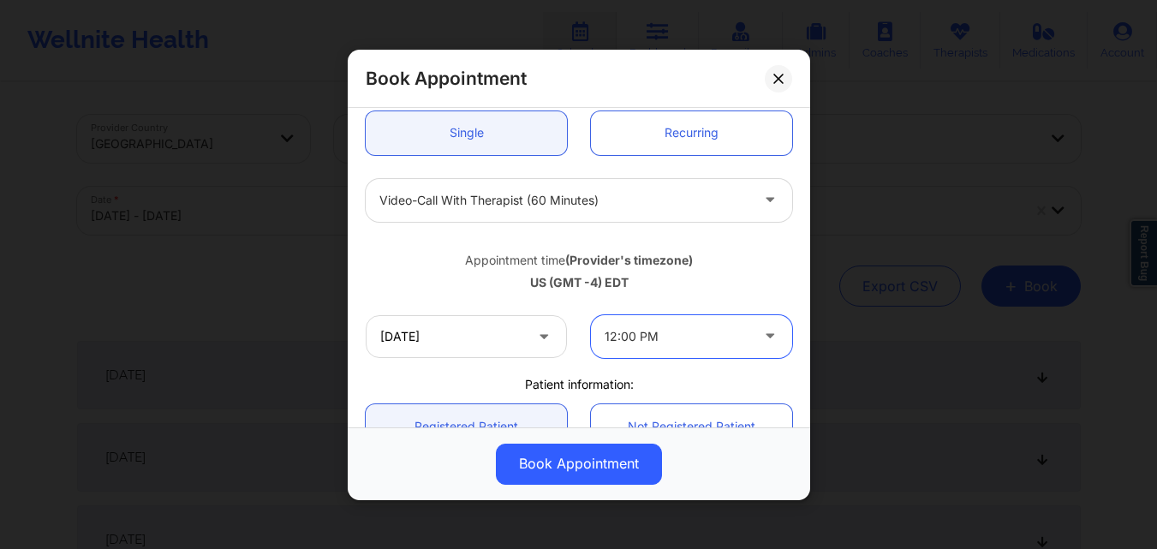
scroll to position [343, 0]
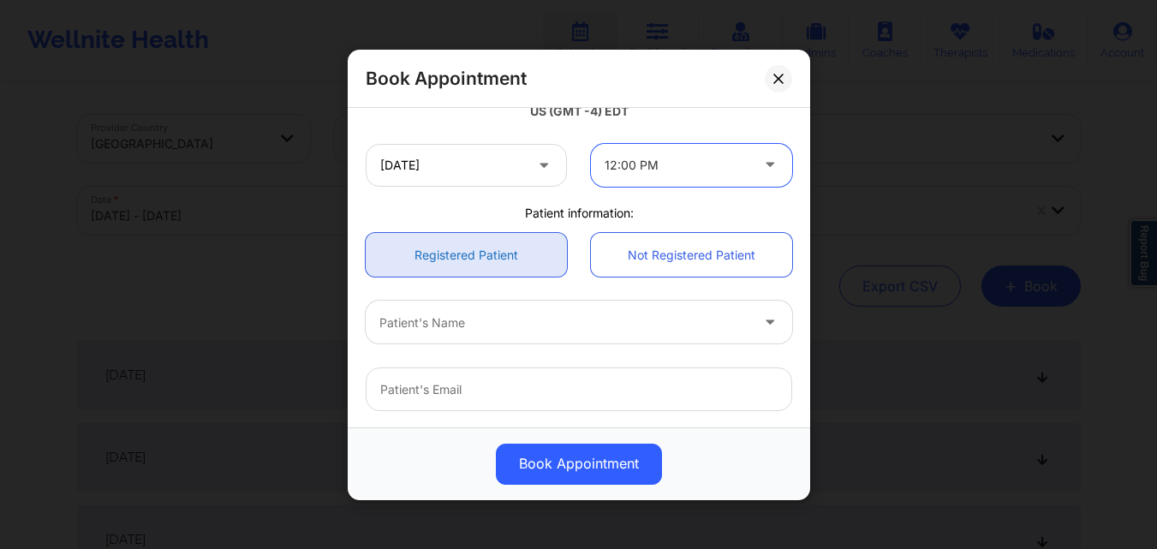
click at [408, 258] on link "Registered Patient" at bounding box center [466, 255] width 201 height 44
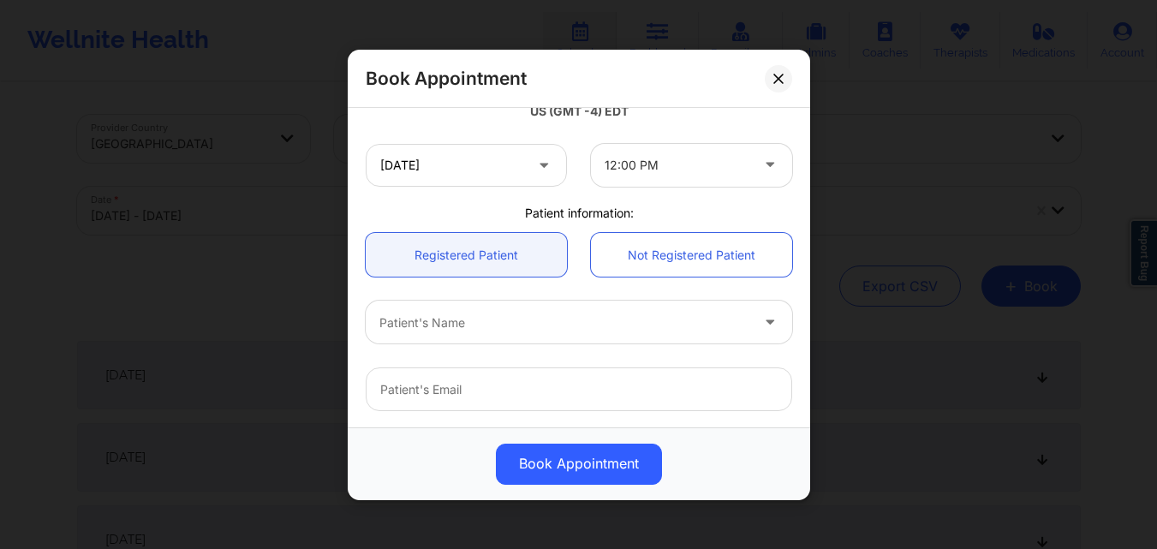
click at [460, 336] on div "Patient's Name" at bounding box center [558, 322] width 385 height 43
type input "Rachael Ch"
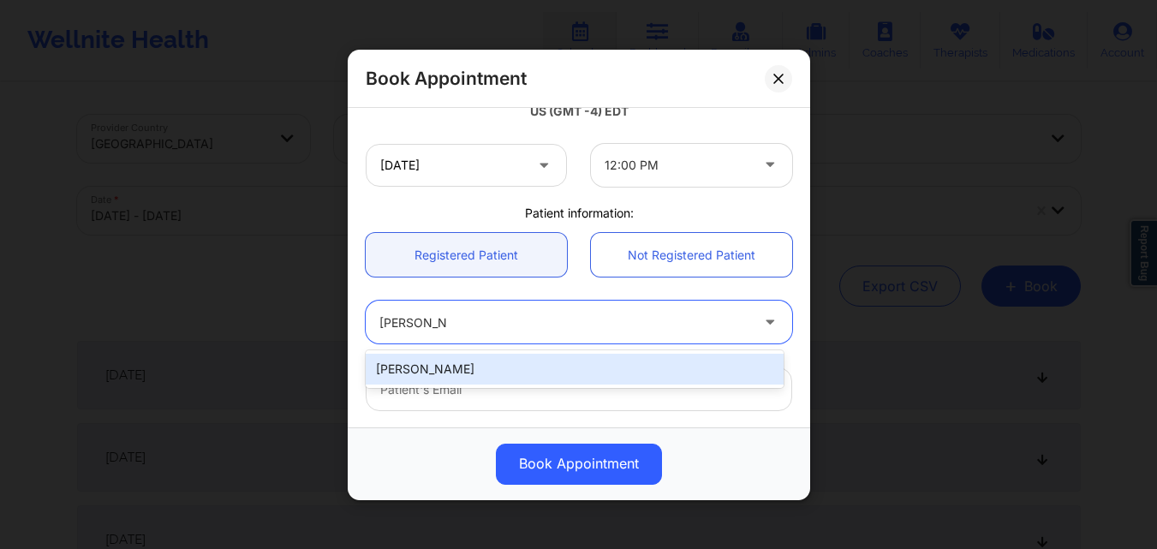
click at [474, 372] on div "[PERSON_NAME]" at bounding box center [575, 369] width 418 height 31
type input "[EMAIL_ADDRESS][DOMAIN_NAME]"
type input "[PHONE_NUMBER]"
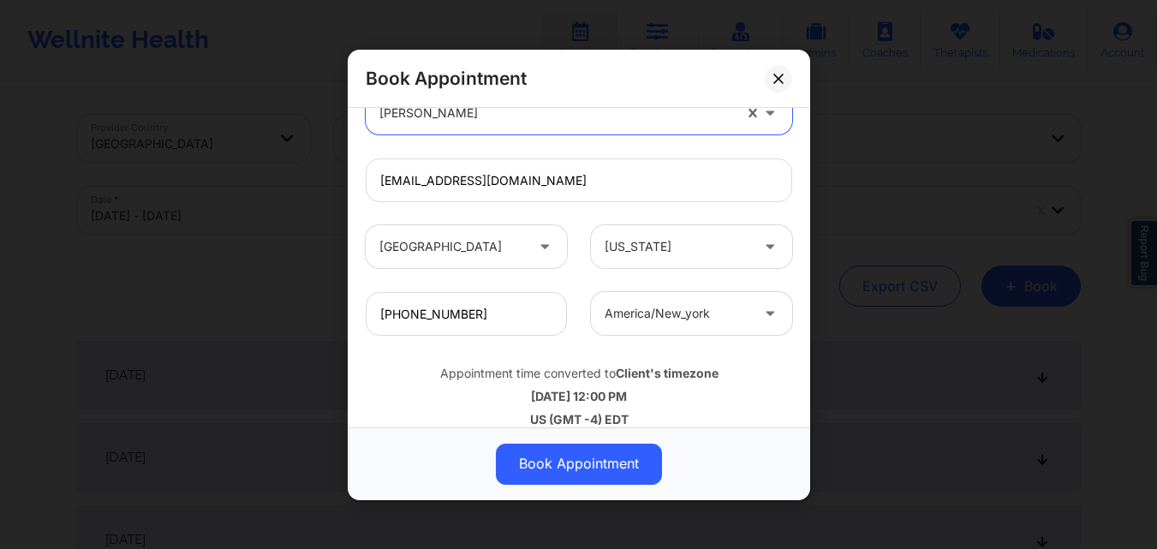
scroll to position [569, 0]
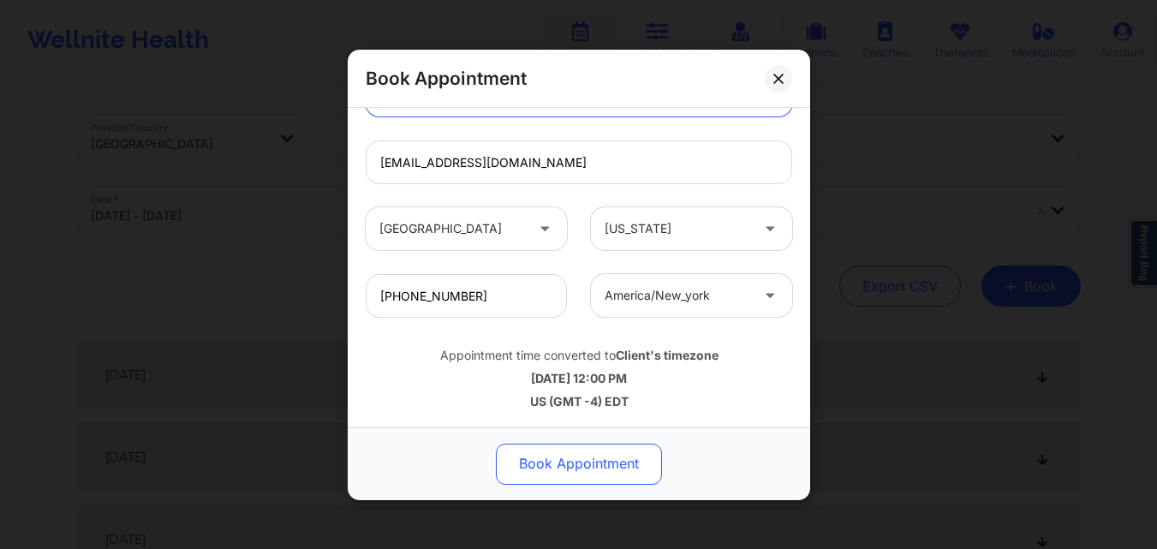
click at [599, 450] on button "Book Appointment" at bounding box center [579, 463] width 166 height 41
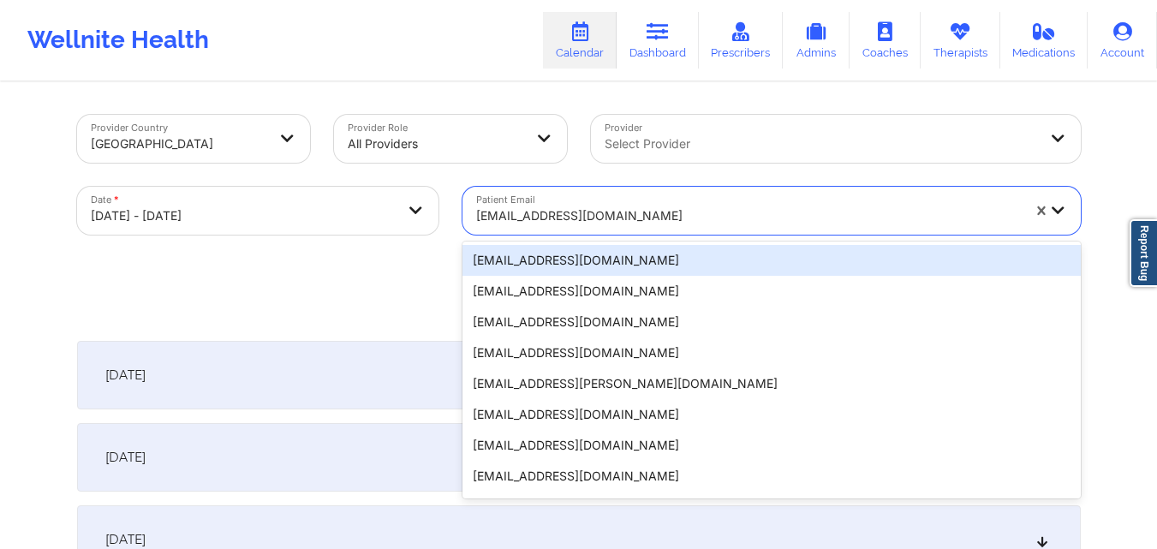
click at [668, 219] on div at bounding box center [748, 216] width 545 height 21
paste input "teeboard@yahoo.com"
type input "teeboard@yahoo.com"
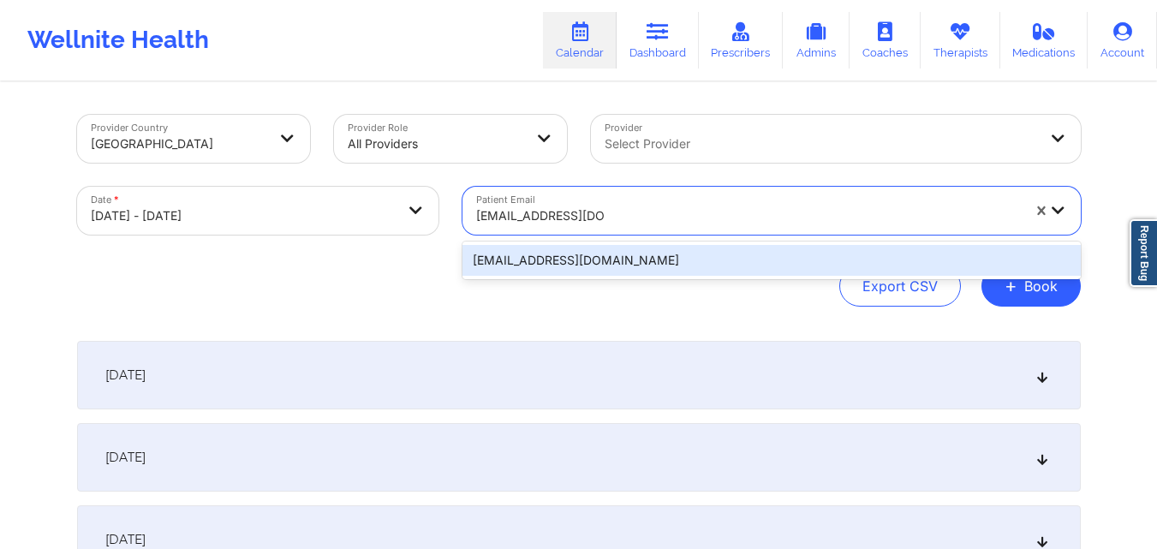
click at [655, 264] on div "teeboard@yahoo.com" at bounding box center [771, 260] width 618 height 31
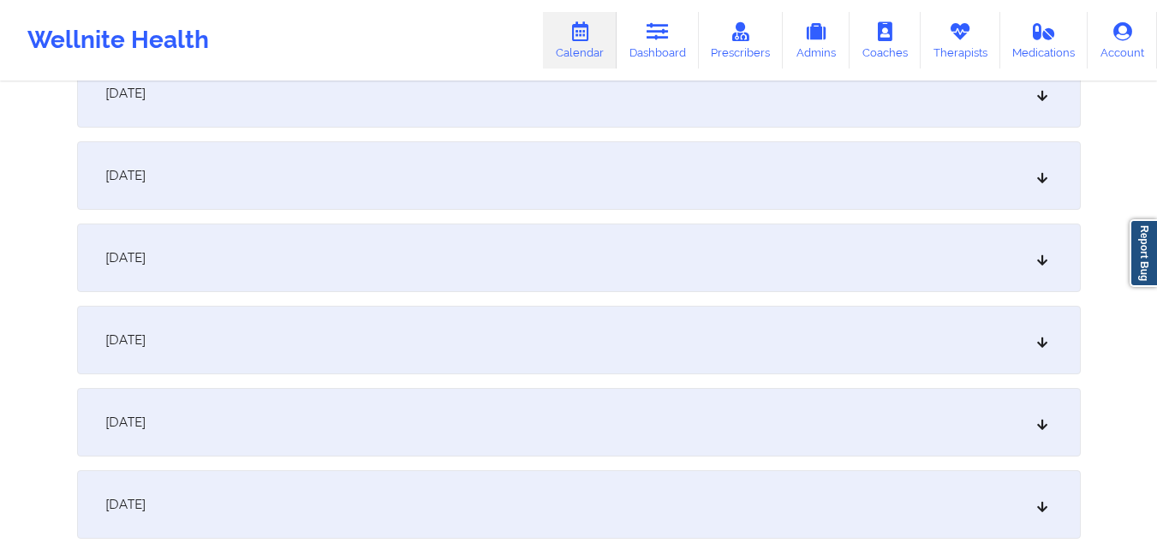
scroll to position [1113, 0]
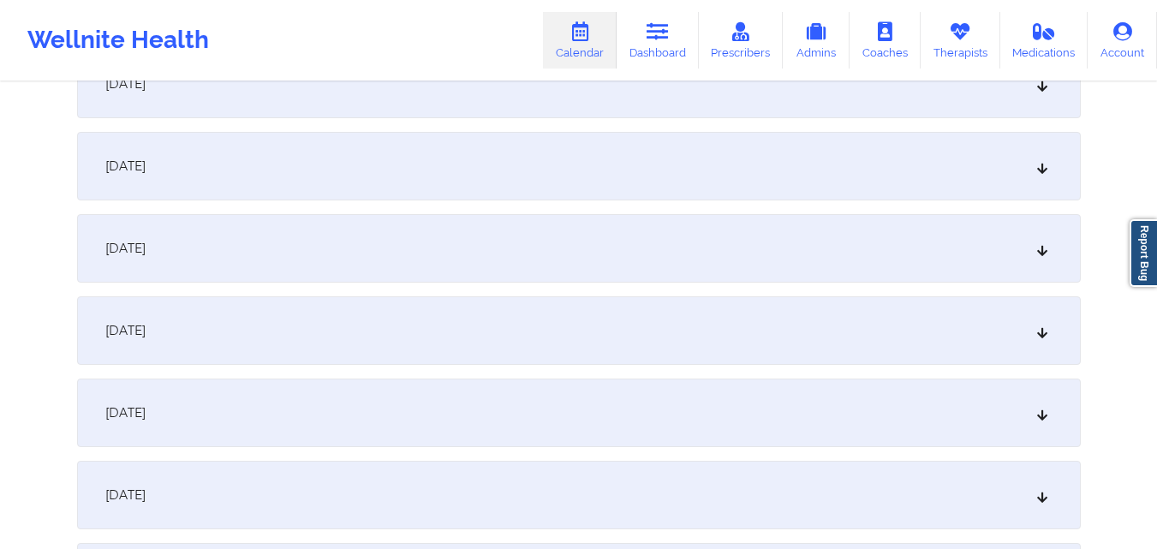
click at [468, 432] on div "October 15, 2025" at bounding box center [579, 412] width 1004 height 69
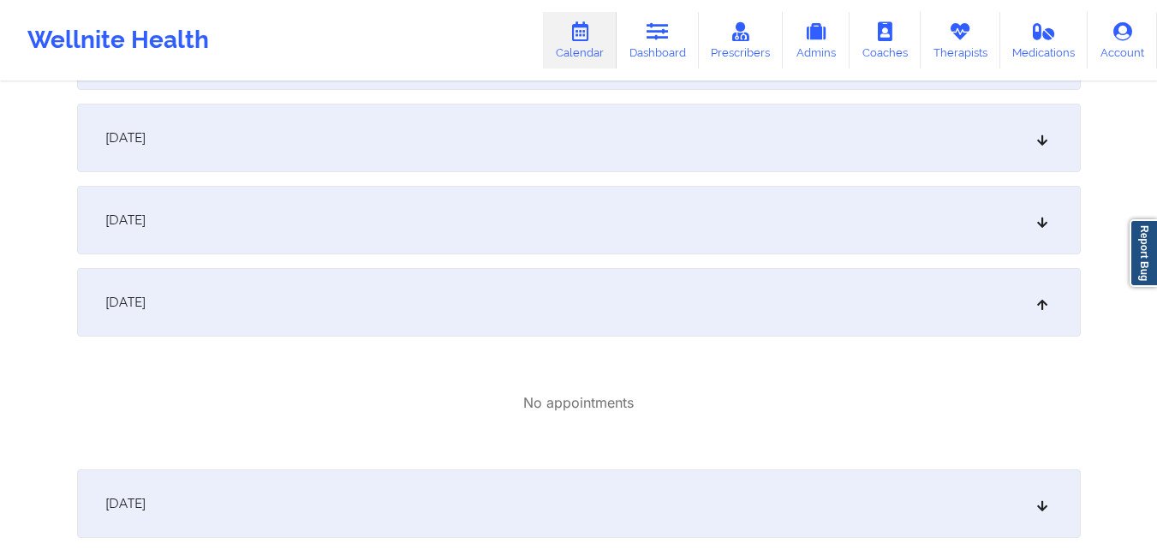
scroll to position [1199, 0]
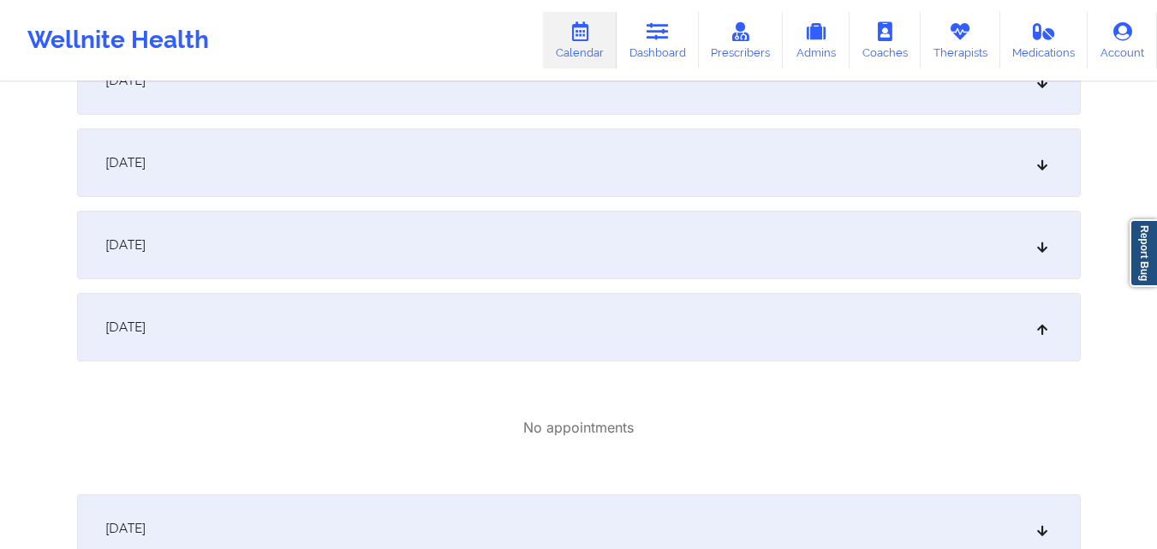
click at [765, 253] on div "October 14, 2025" at bounding box center [579, 245] width 1004 height 69
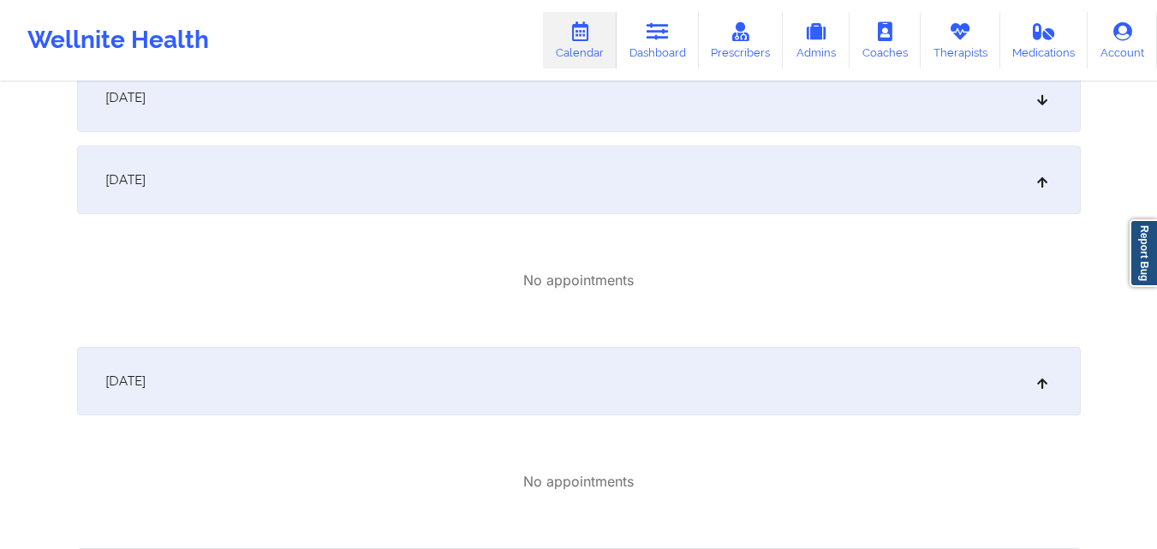
scroll to position [1284, 0]
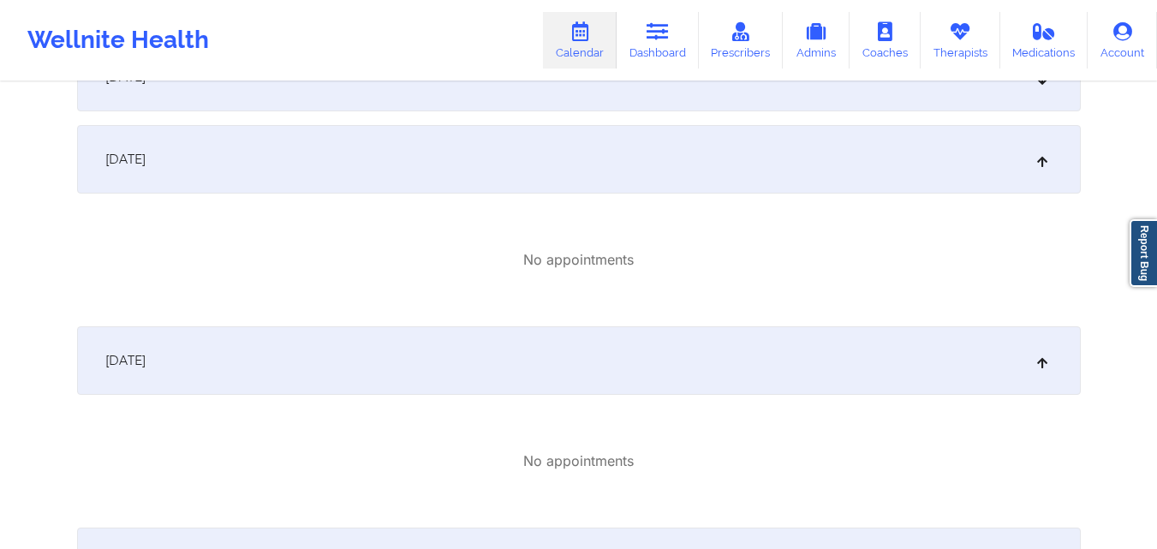
click at [694, 349] on div "October 15, 2025" at bounding box center [579, 360] width 1004 height 69
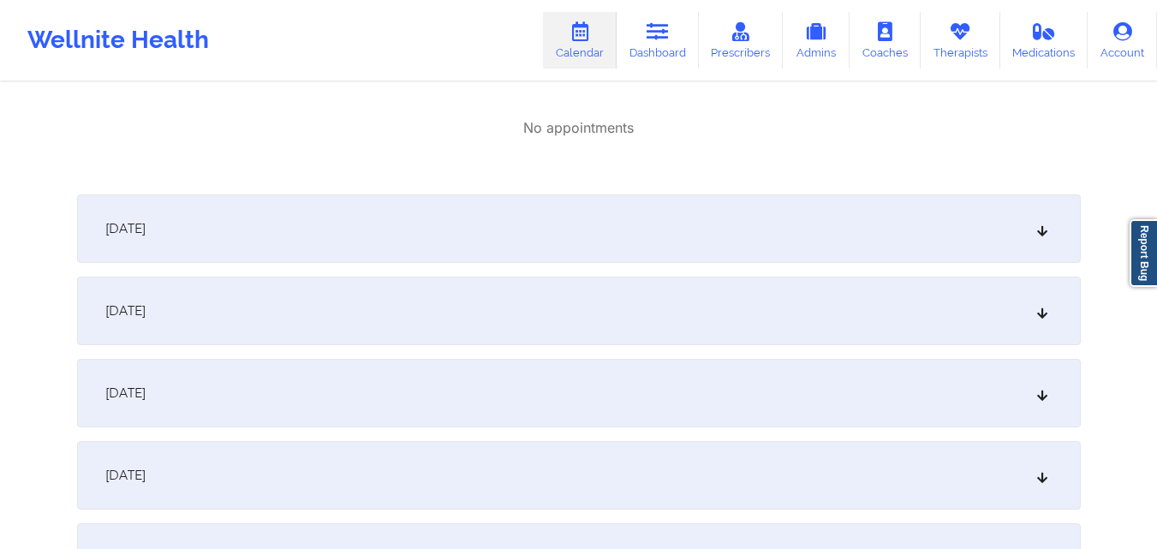
scroll to position [1456, 0]
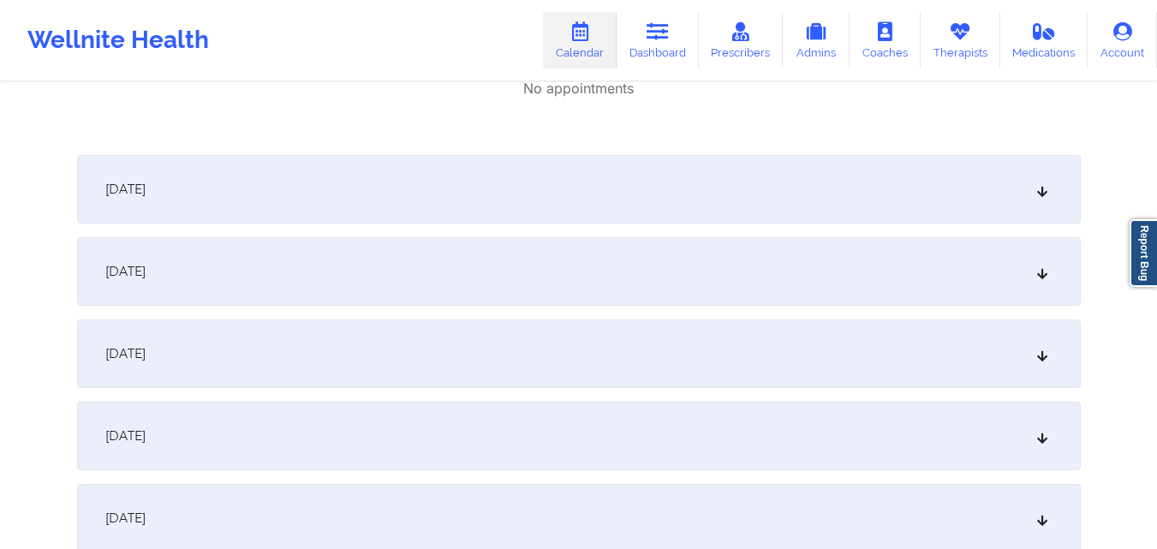
click at [715, 180] on div "October 15, 2025" at bounding box center [579, 189] width 1004 height 69
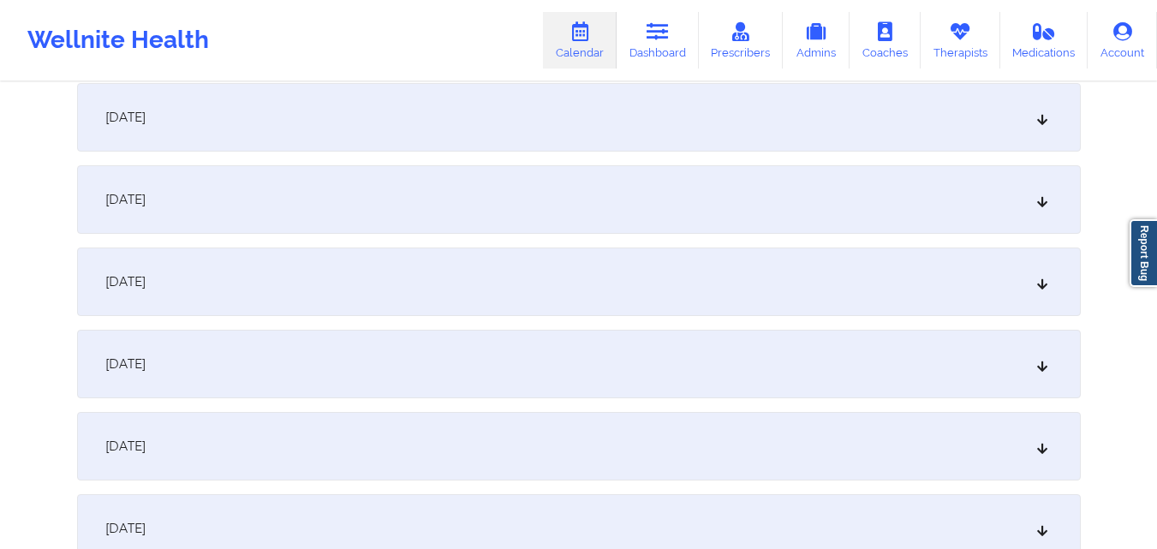
scroll to position [1970, 0]
click at [605, 276] on div "October 21, 2025" at bounding box center [579, 287] width 1004 height 69
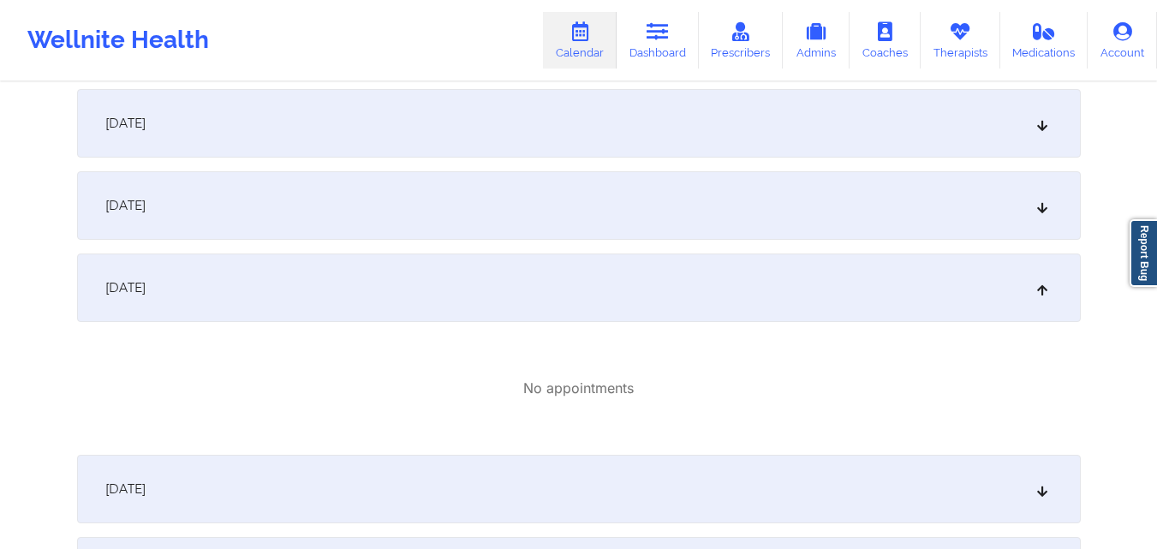
click at [638, 211] on div "October 20, 2025" at bounding box center [579, 205] width 1004 height 69
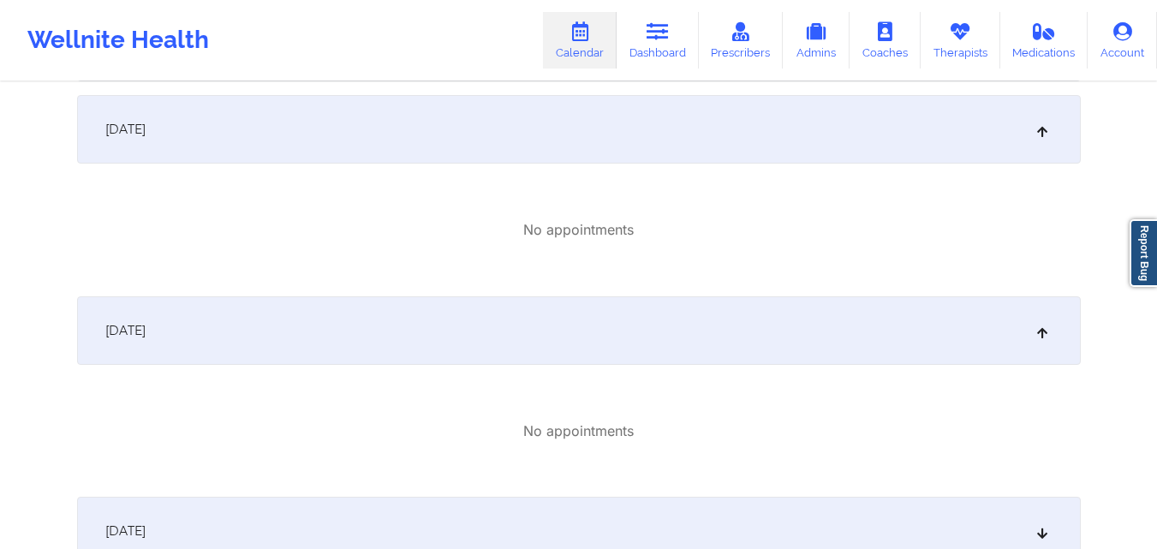
scroll to position [2226, 0]
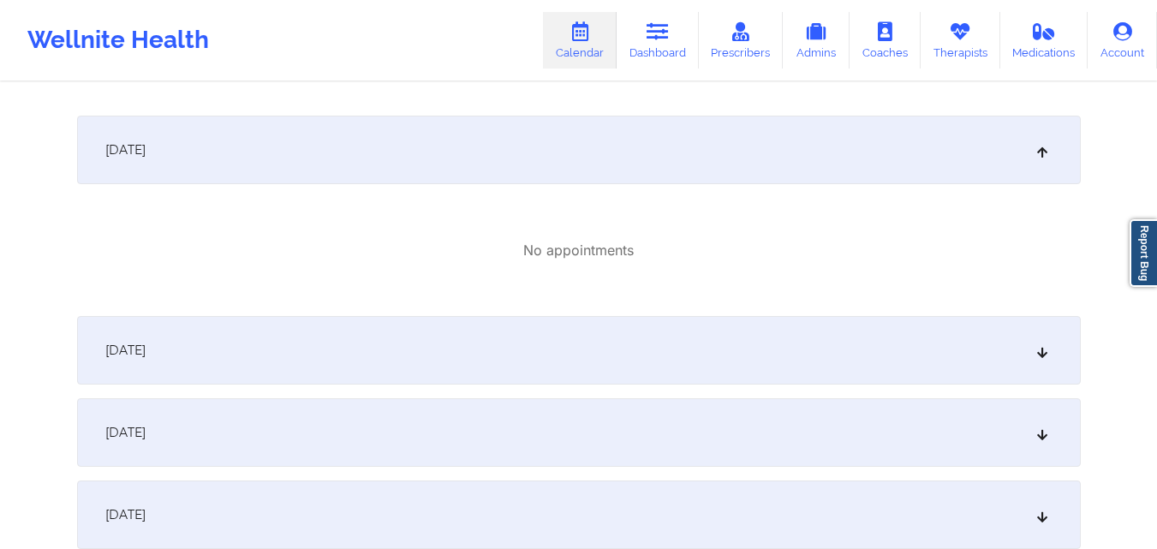
click at [611, 355] on div "October 22, 2025" at bounding box center [579, 350] width 1004 height 69
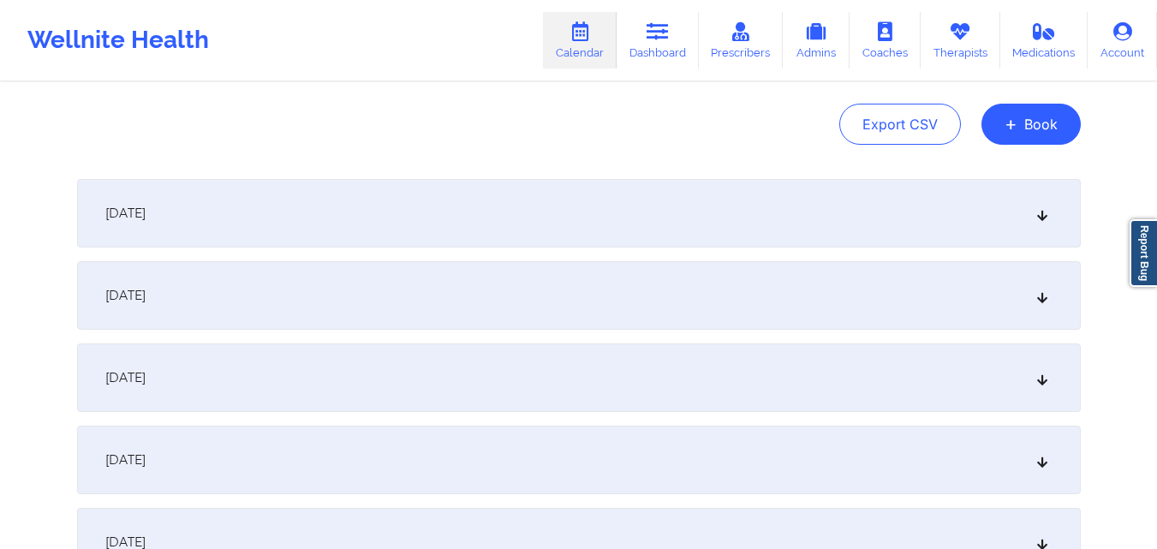
scroll to position [0, 0]
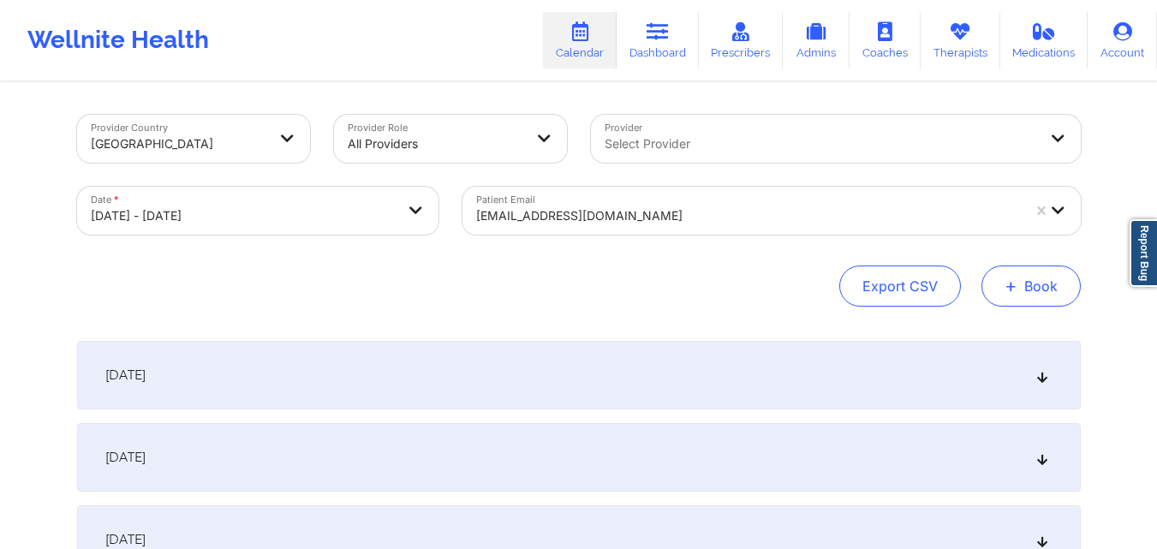
click at [1027, 282] on button "+ Book" at bounding box center [1030, 285] width 99 height 41
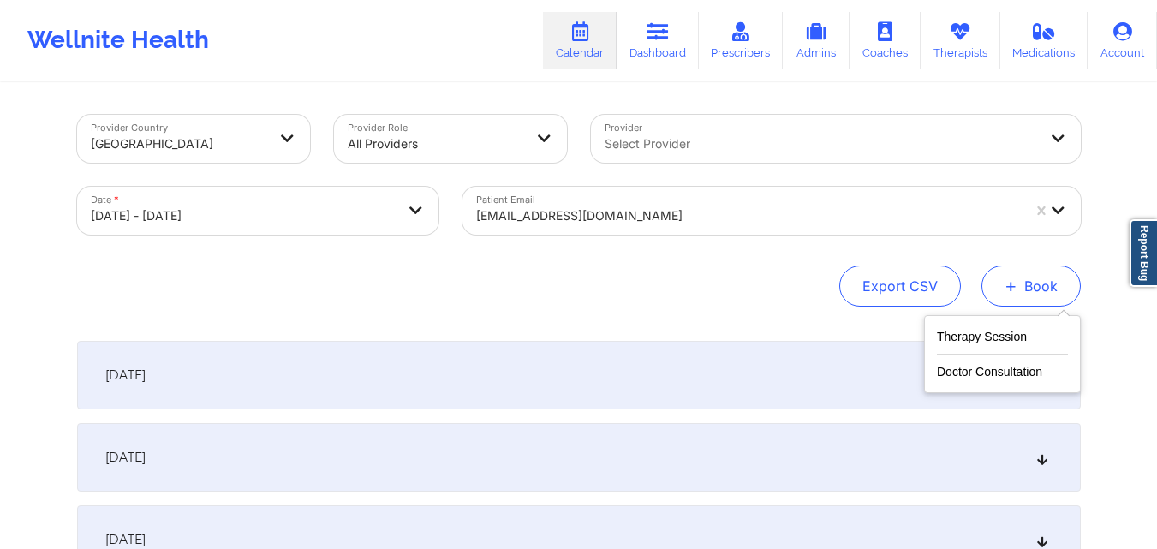
click at [1036, 285] on button "+ Book" at bounding box center [1030, 285] width 99 height 41
click at [981, 328] on button "Therapy Session" at bounding box center [1002, 340] width 131 height 28
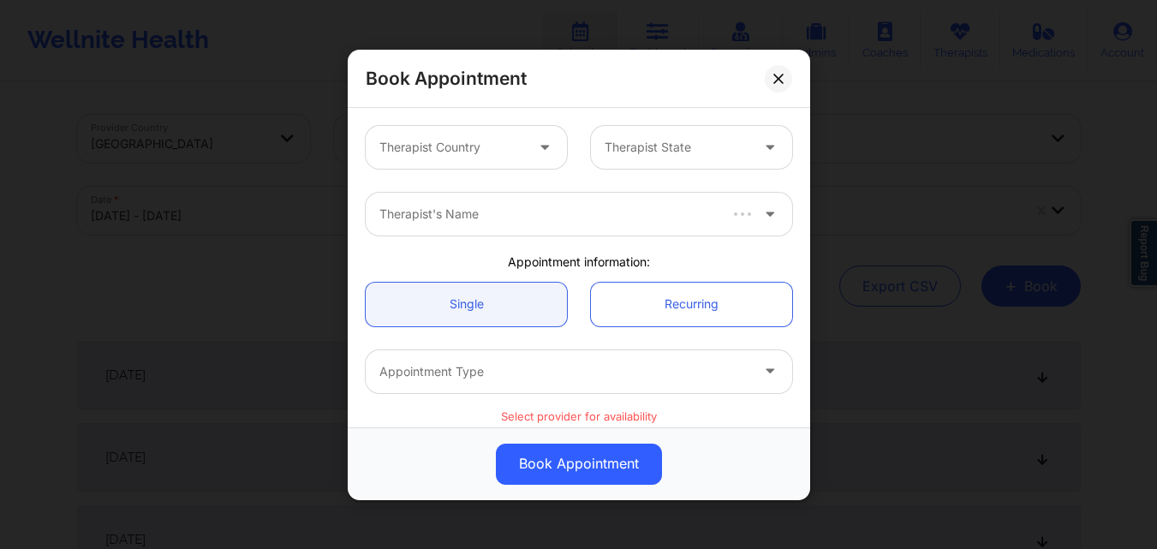
click at [482, 146] on div at bounding box center [451, 147] width 145 height 21
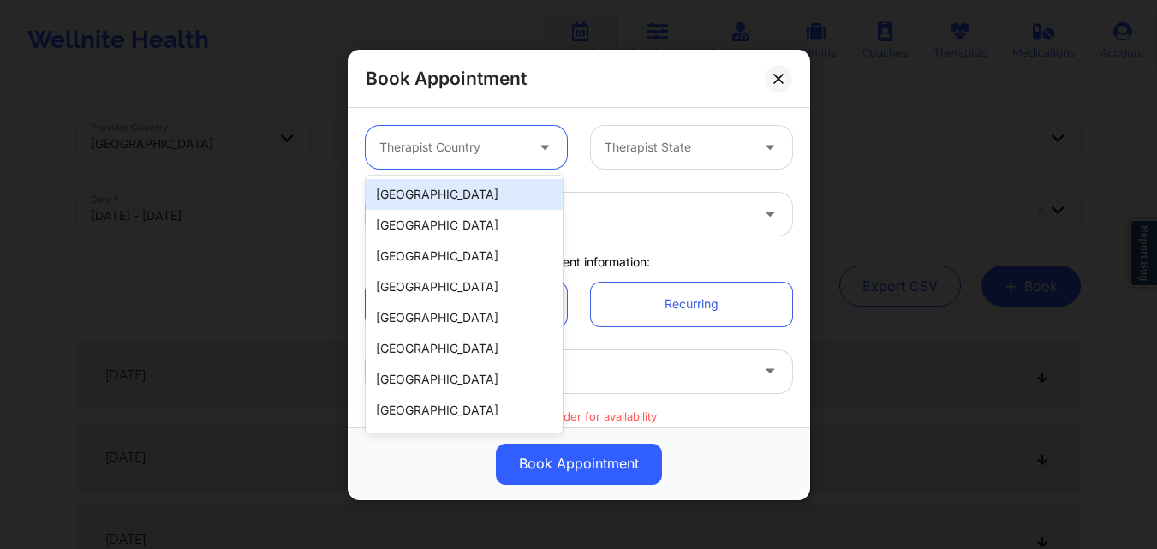
click at [474, 188] on div "[GEOGRAPHIC_DATA]" at bounding box center [464, 194] width 197 height 31
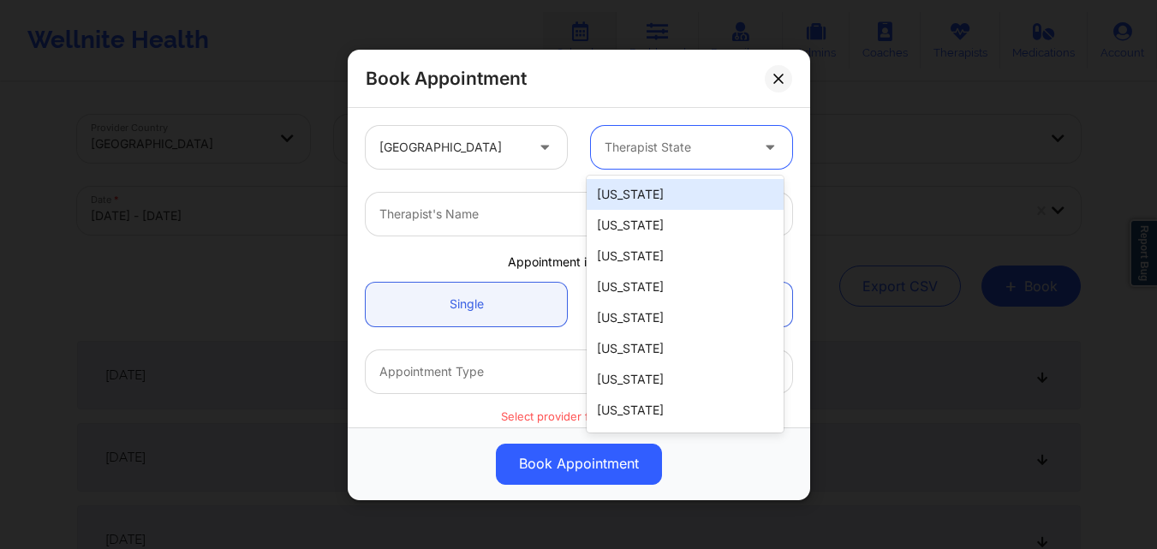
click at [622, 158] on div "Therapist State" at bounding box center [671, 147] width 160 height 43
type input "Oh"
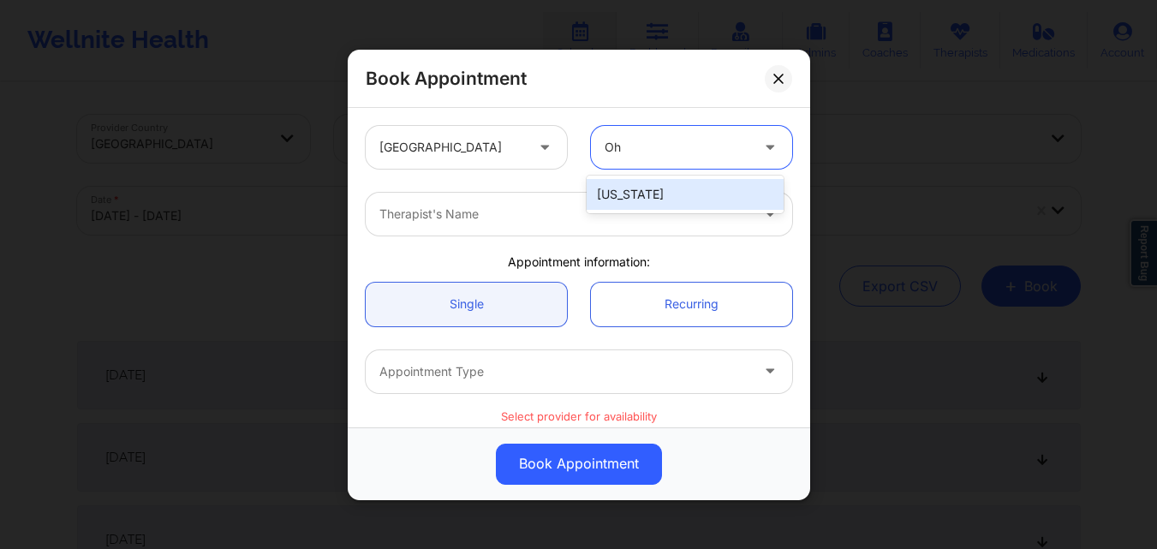
click at [635, 196] on div "[US_STATE]" at bounding box center [685, 194] width 197 height 31
click at [481, 216] on div at bounding box center [564, 214] width 370 height 21
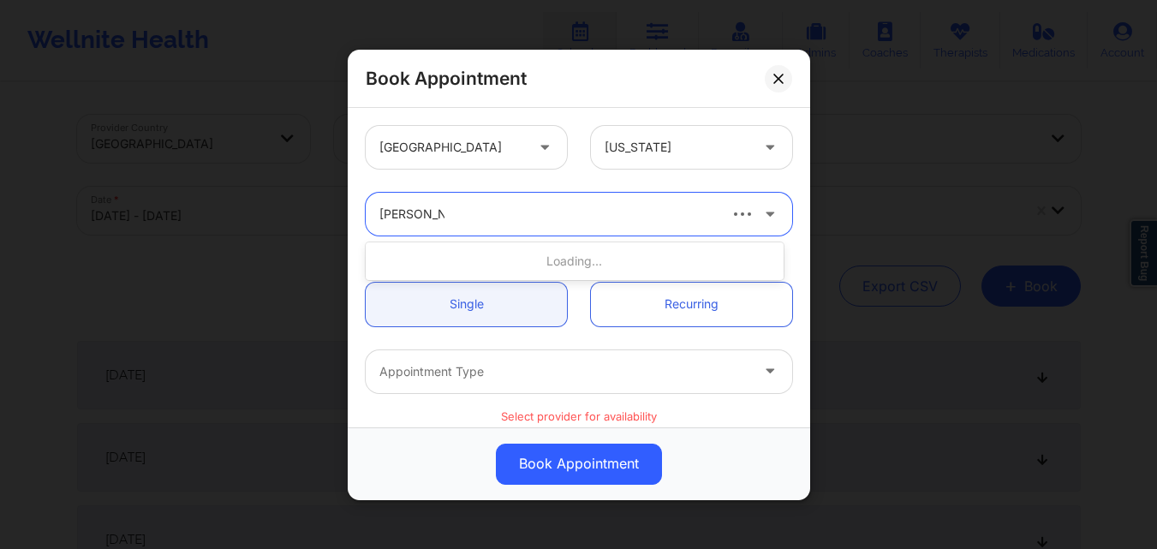
type input "Rodney Dun"
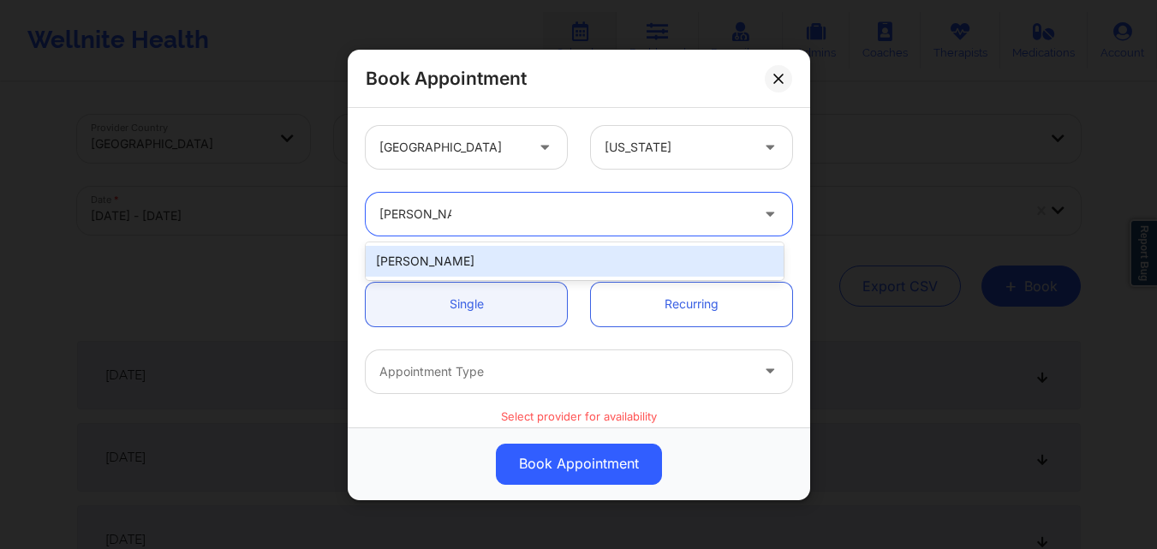
click at [473, 260] on div "[PERSON_NAME]" at bounding box center [575, 261] width 418 height 31
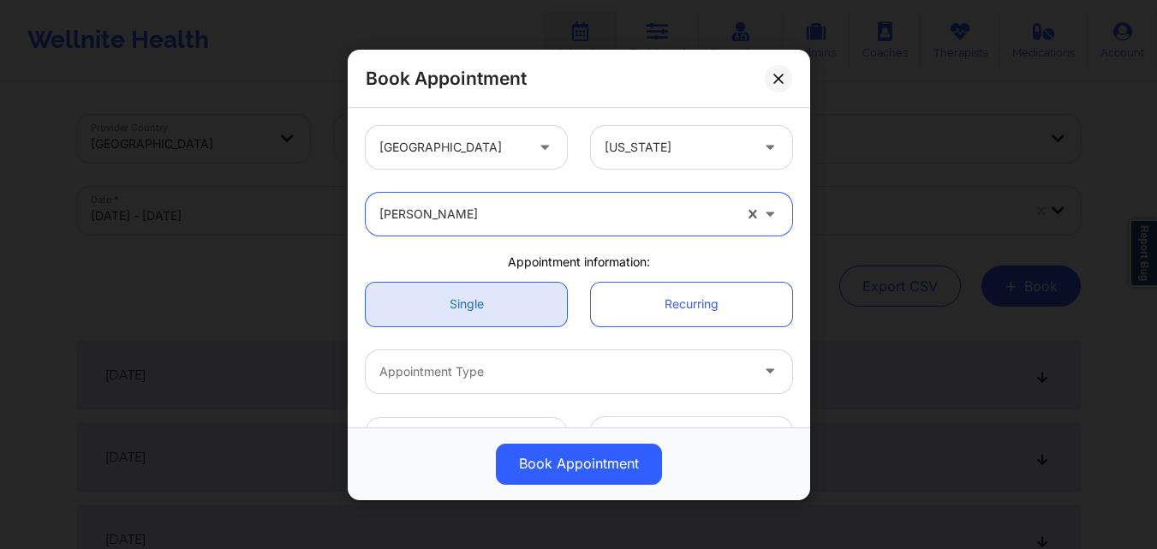
click at [474, 308] on link "Single" at bounding box center [466, 304] width 201 height 44
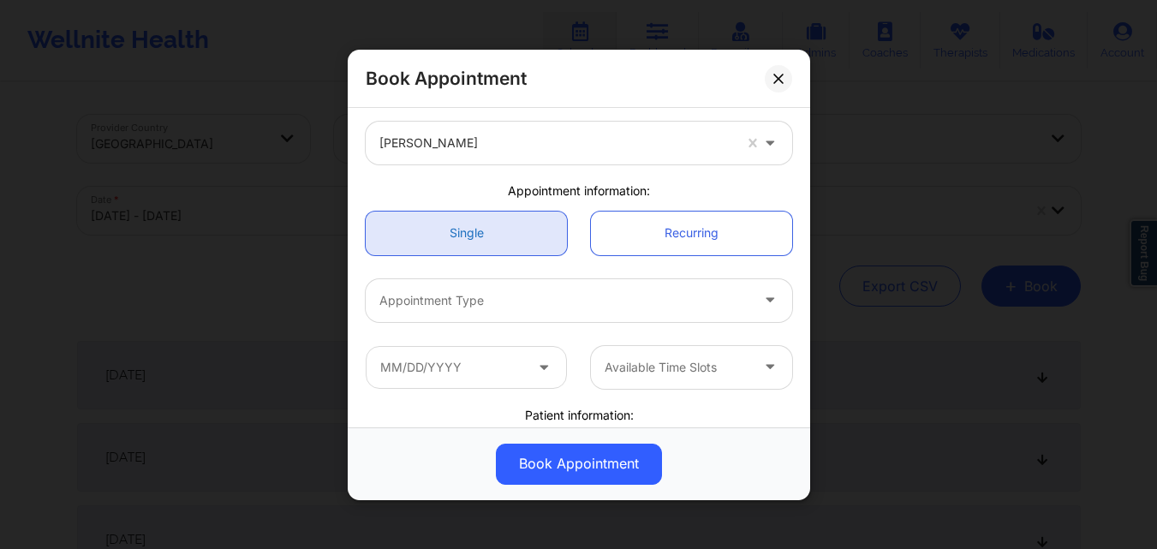
scroll to position [86, 0]
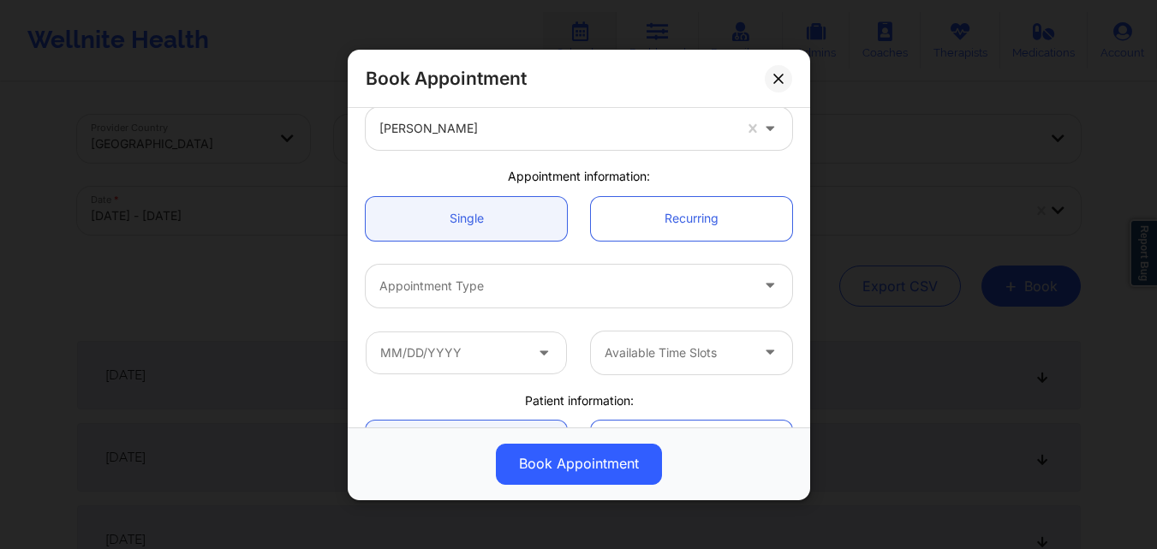
click at [499, 296] on div "Appointment Type" at bounding box center [558, 285] width 385 height 43
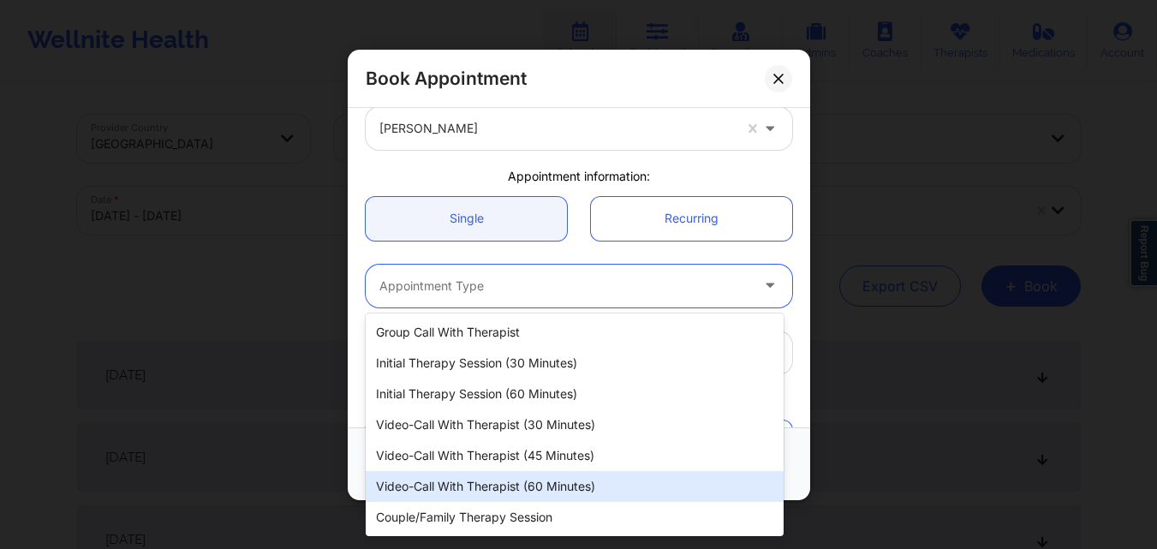
click at [471, 489] on div "Video-Call with Therapist (60 minutes)" at bounding box center [575, 486] width 418 height 31
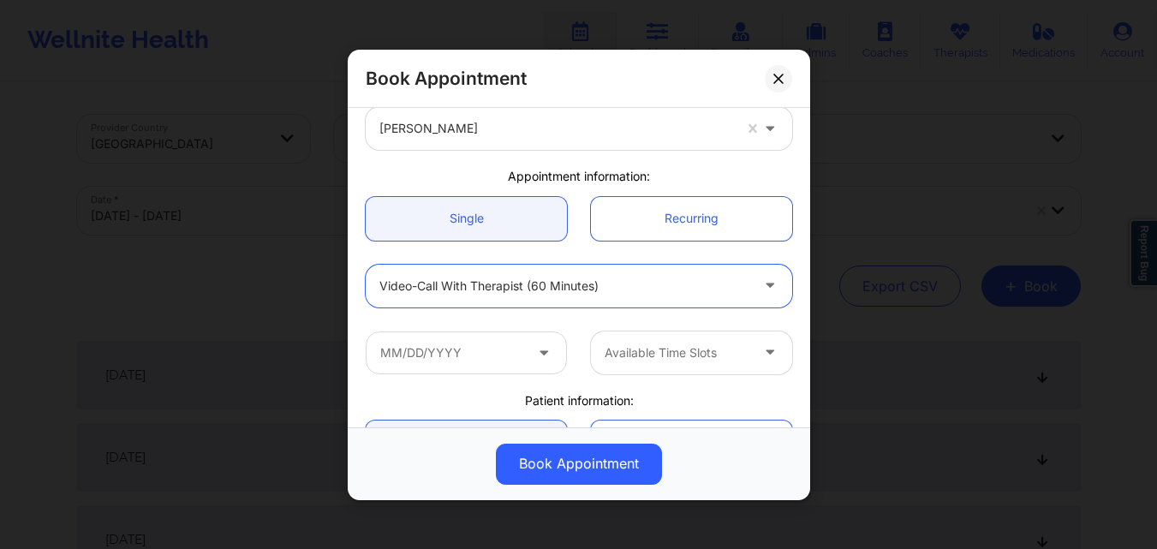
scroll to position [171, 0]
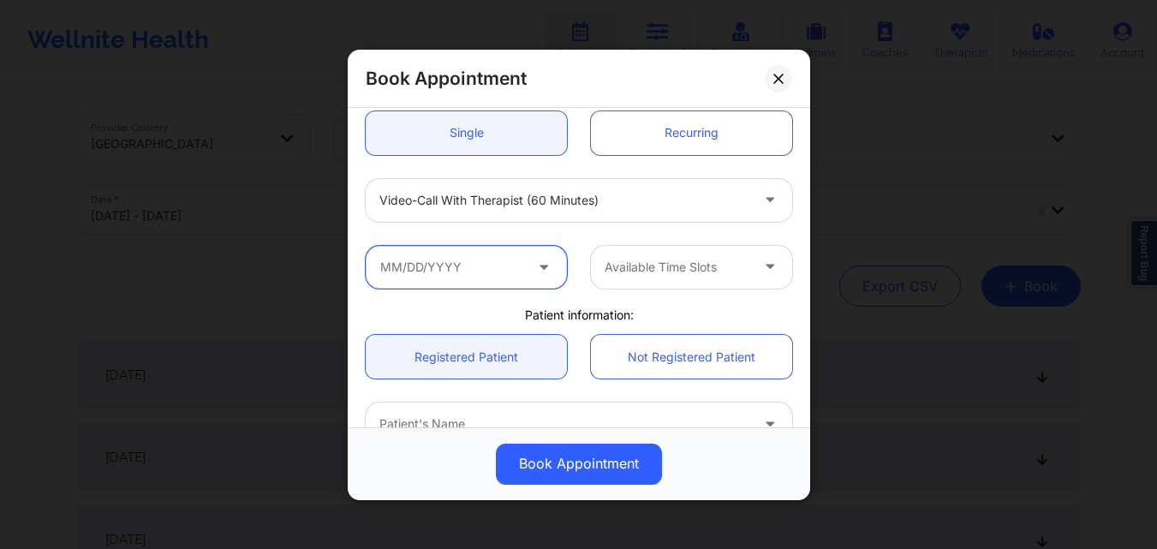
click at [508, 268] on input "text" at bounding box center [466, 266] width 201 height 43
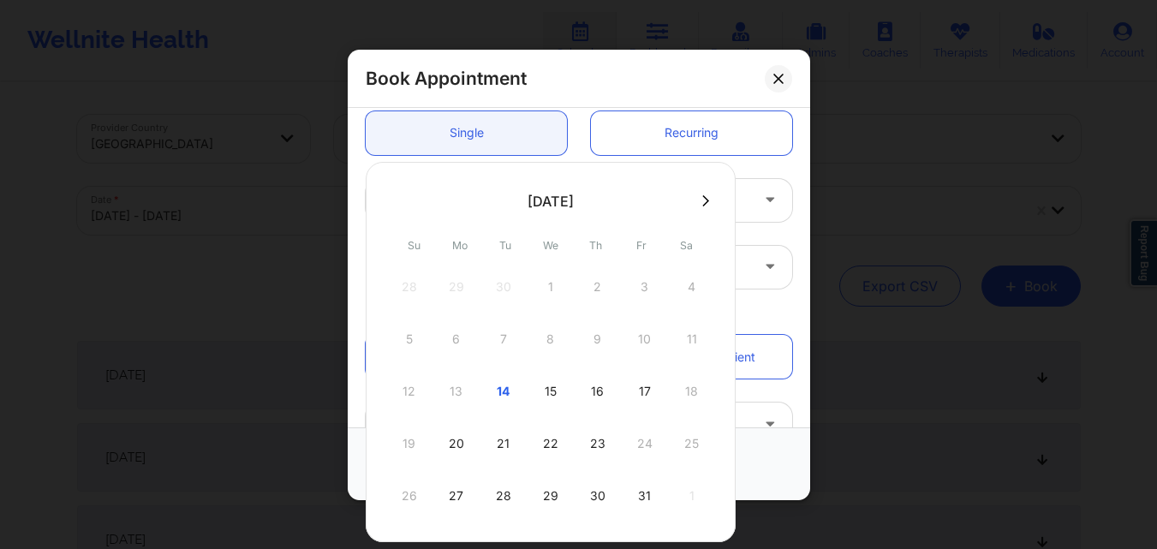
click at [702, 200] on icon at bounding box center [705, 200] width 7 height 13
click at [546, 383] on div "12" at bounding box center [550, 391] width 43 height 48
type input "11/12/2025"
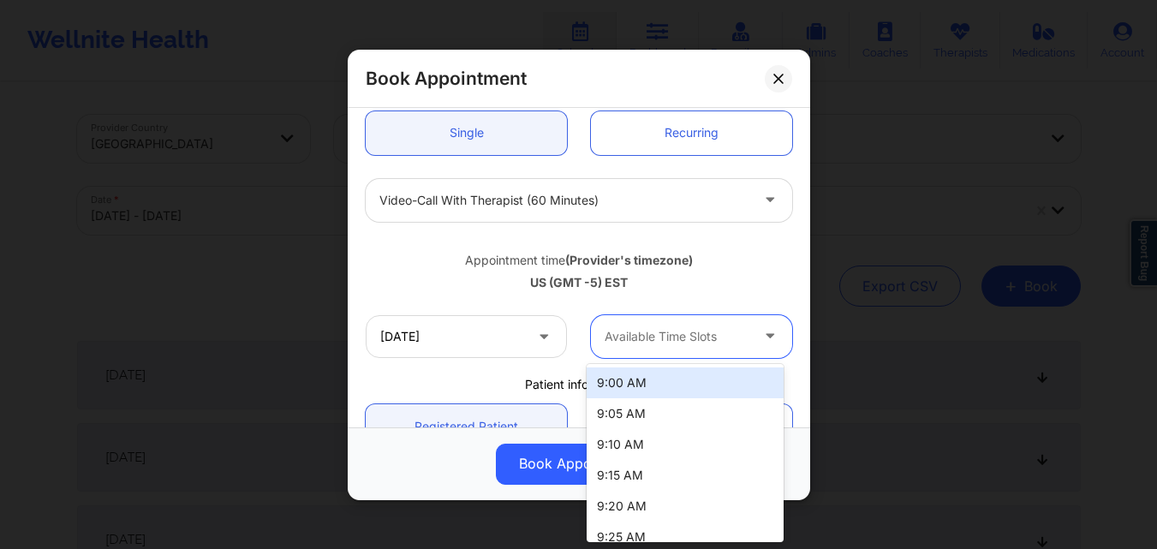
click at [718, 342] on div at bounding box center [677, 336] width 145 height 21
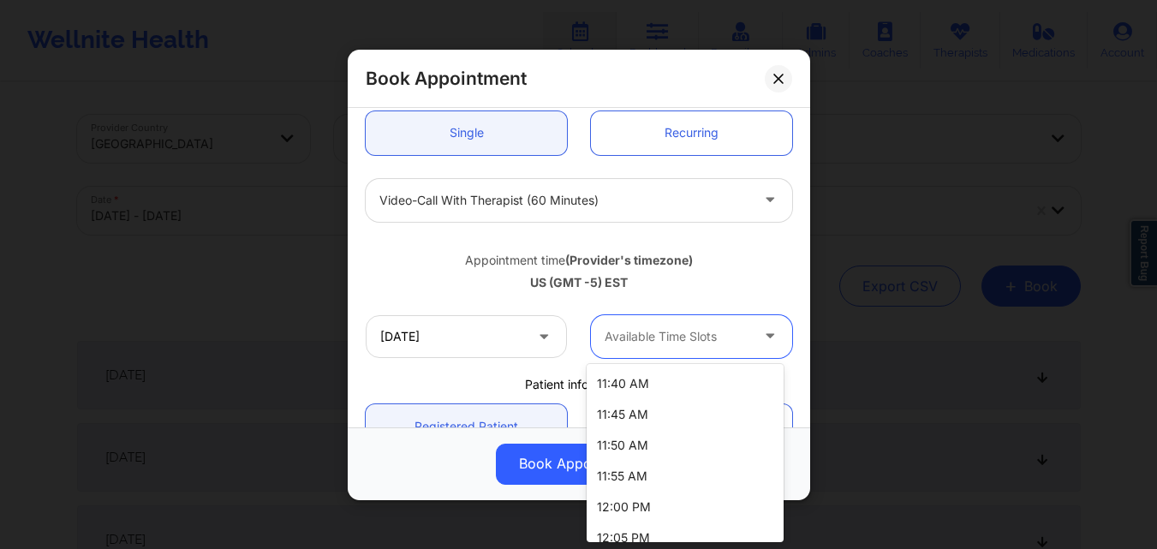
scroll to position [1021, 0]
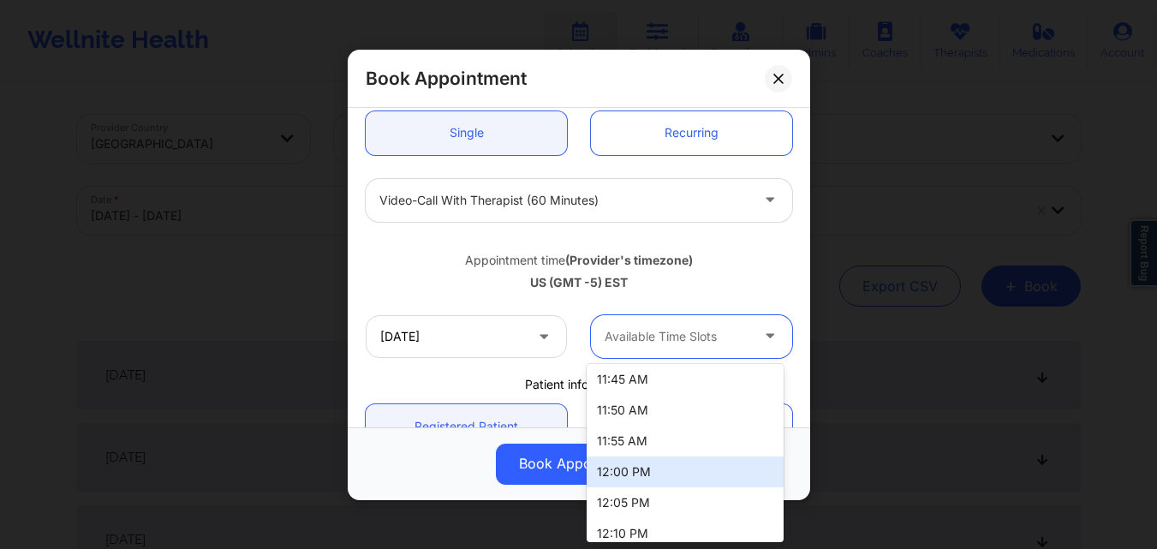
click at [619, 476] on div "12:00 PM" at bounding box center [685, 471] width 197 height 31
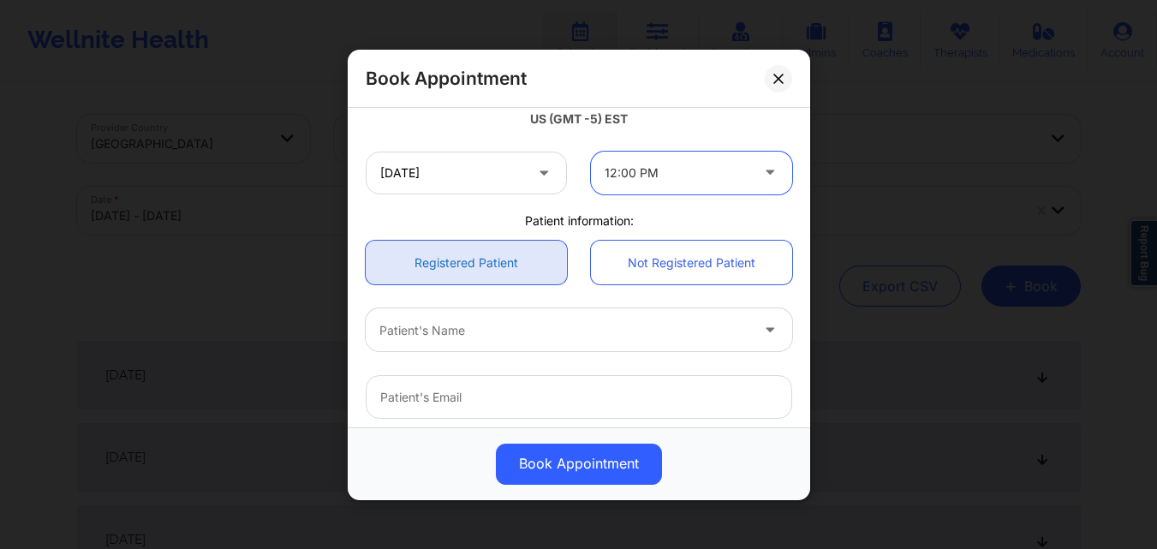
scroll to position [343, 0]
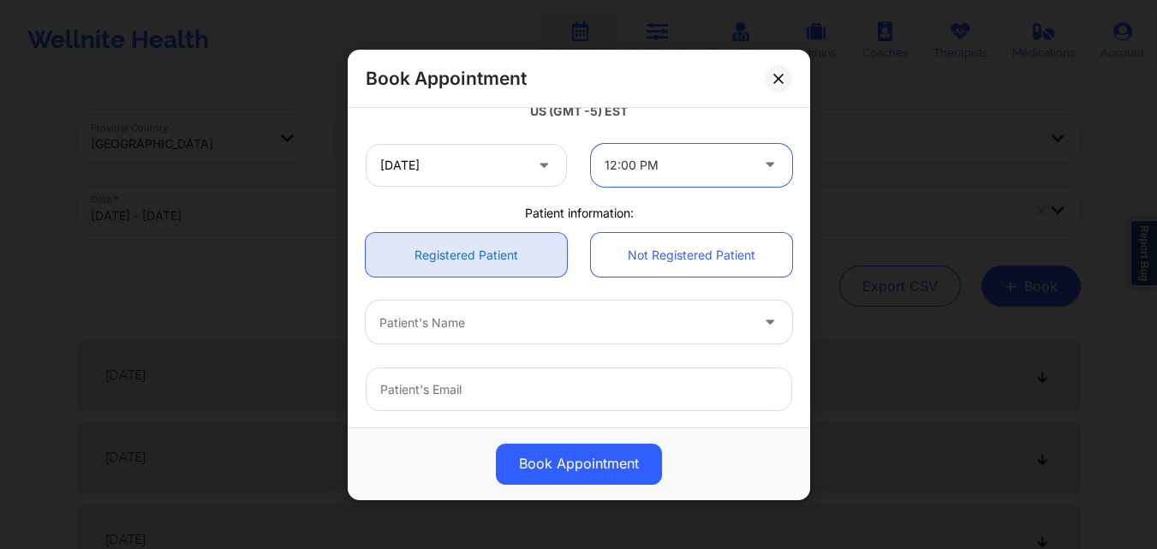
click at [490, 250] on link "Registered Patient" at bounding box center [466, 255] width 201 height 44
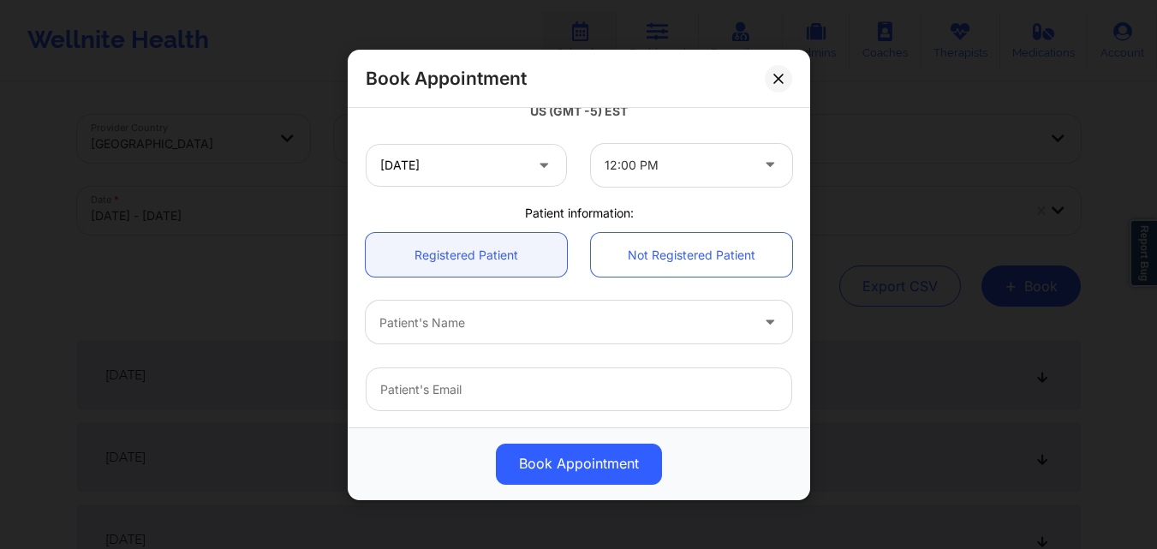
click at [494, 330] on div at bounding box center [564, 322] width 370 height 21
type input "Rachael Chan"
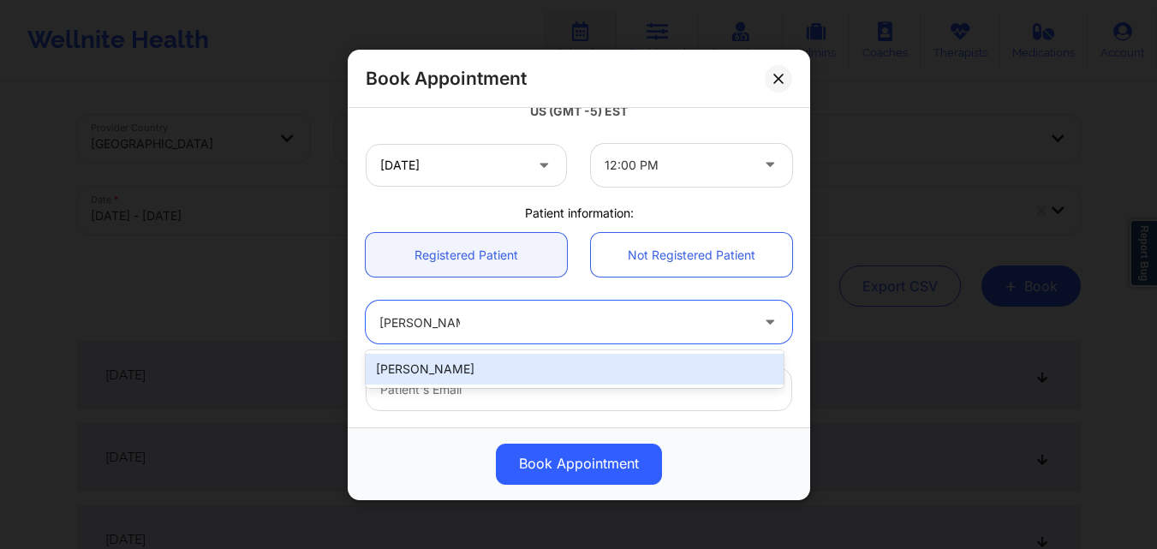
click at [444, 370] on div "[PERSON_NAME]" at bounding box center [575, 369] width 418 height 31
type input "[EMAIL_ADDRESS][DOMAIN_NAME]"
type input "[PHONE_NUMBER]"
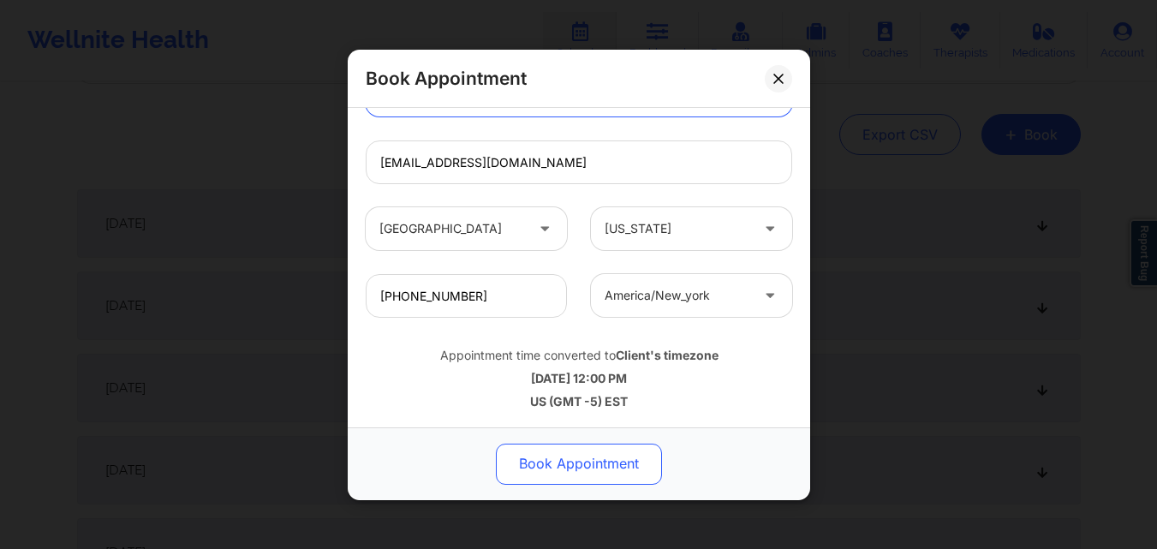
scroll to position [257, 0]
click at [593, 471] on button "Book Appointment" at bounding box center [579, 463] width 166 height 41
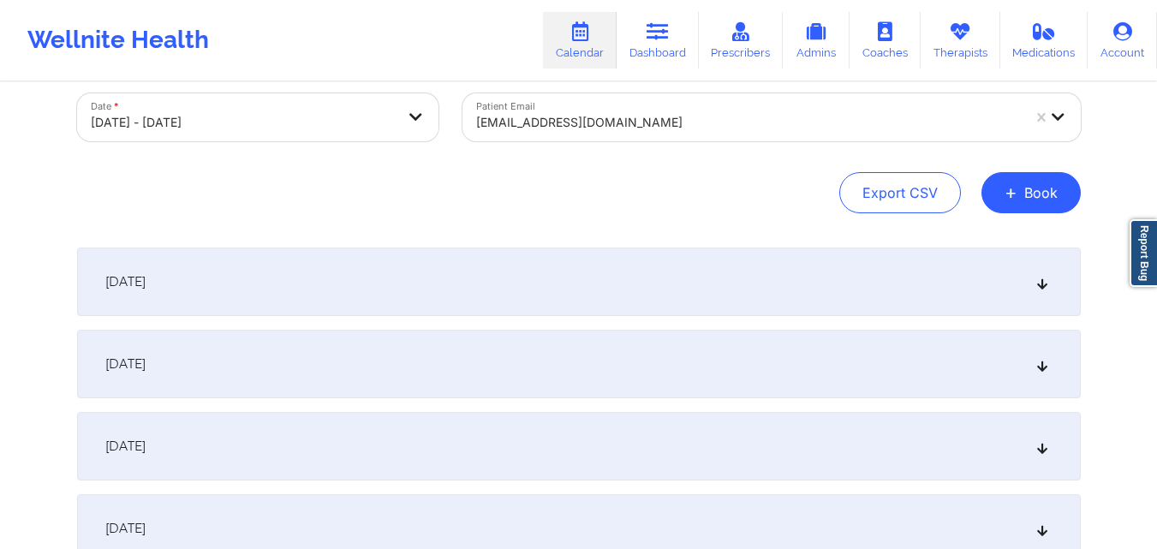
scroll to position [0, 0]
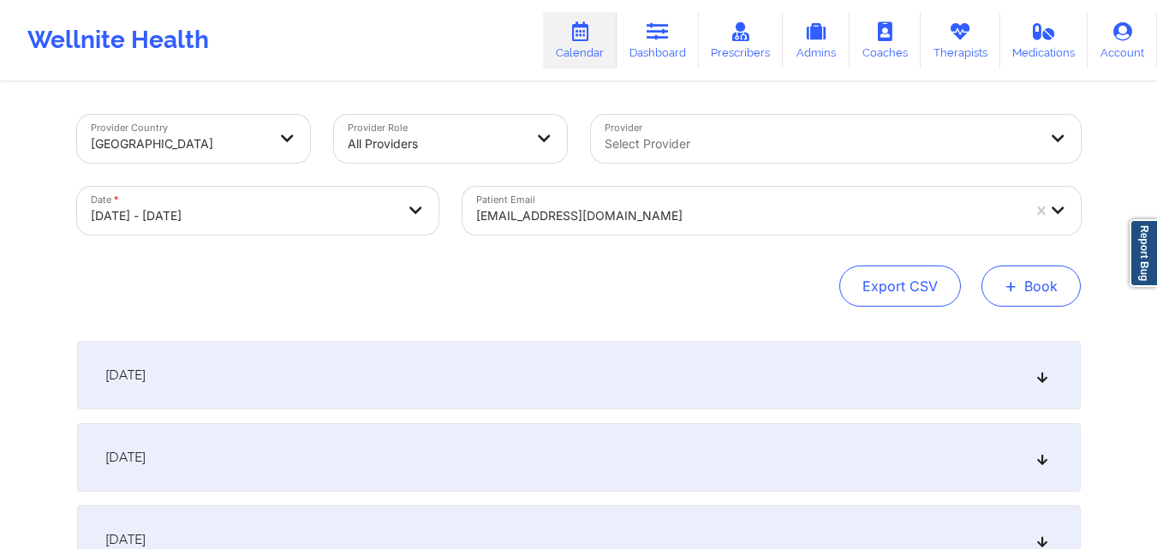
click at [1004, 274] on button "+ Book" at bounding box center [1030, 285] width 99 height 41
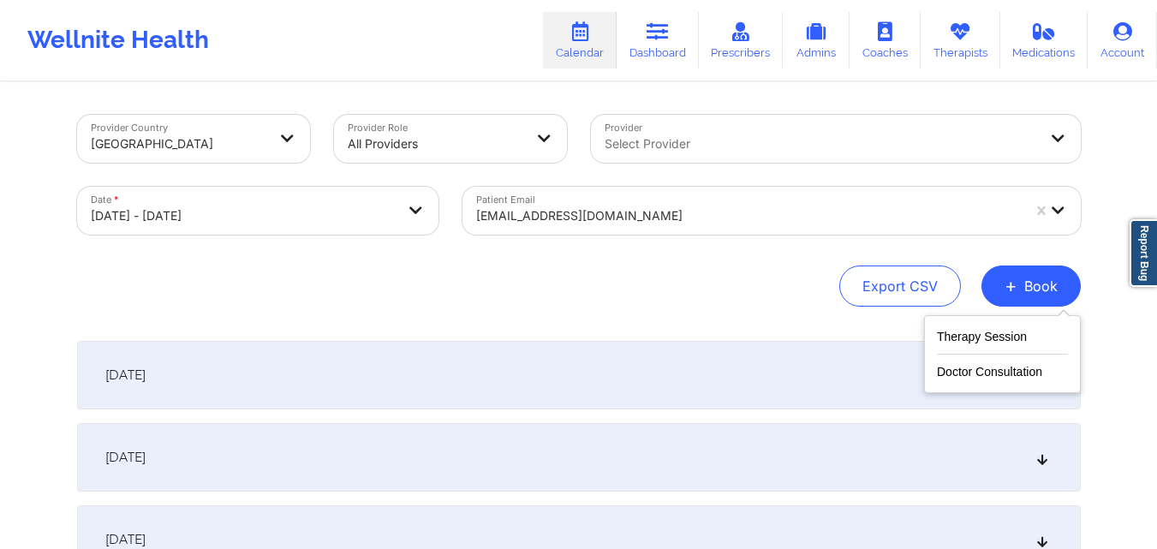
click at [991, 320] on div "Therapy Session Doctor Consultation" at bounding box center [1002, 354] width 157 height 78
click at [986, 337] on button "Therapy Session" at bounding box center [1002, 340] width 131 height 28
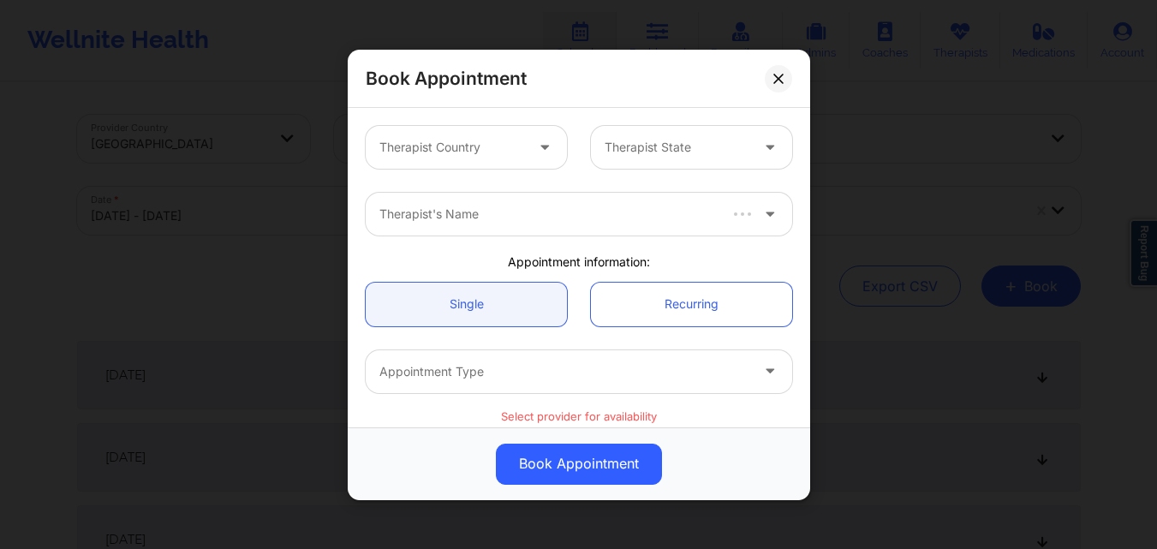
click at [492, 155] on div at bounding box center [451, 147] width 145 height 21
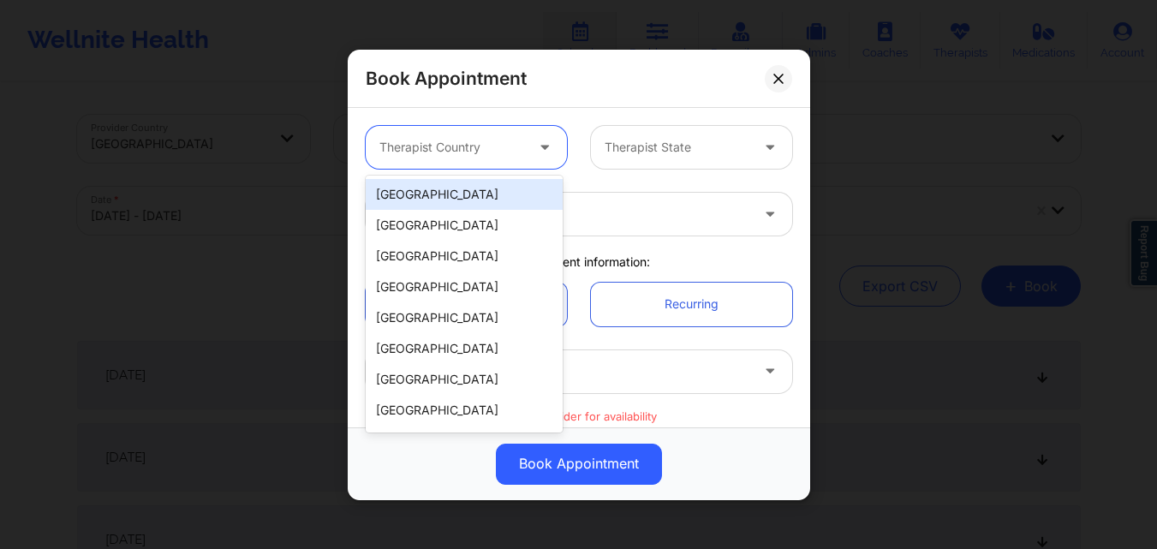
click at [474, 194] on div "[GEOGRAPHIC_DATA]" at bounding box center [464, 194] width 197 height 31
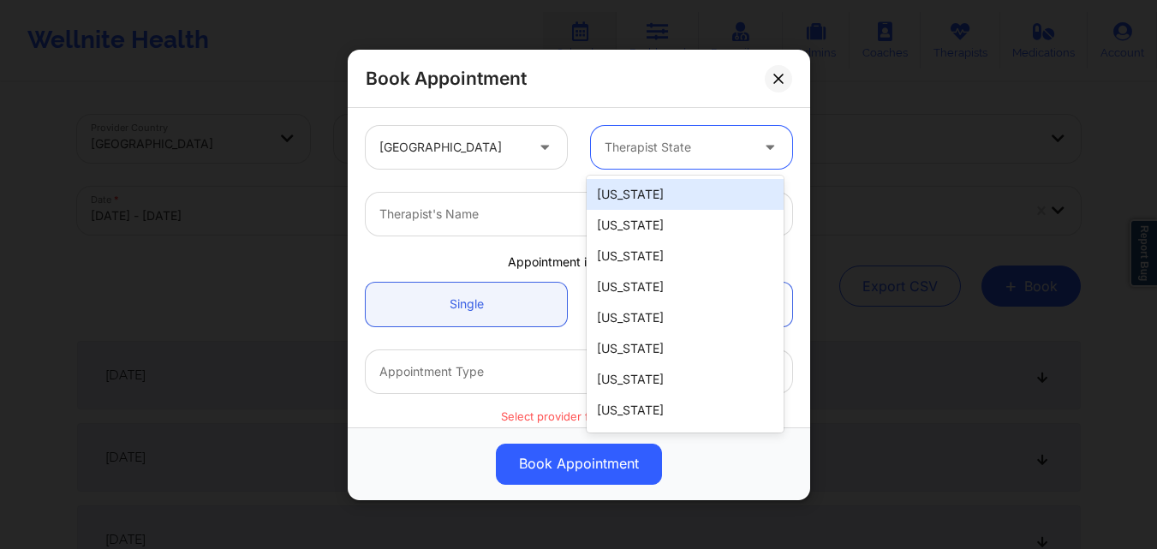
click at [633, 156] on div at bounding box center [677, 147] width 145 height 21
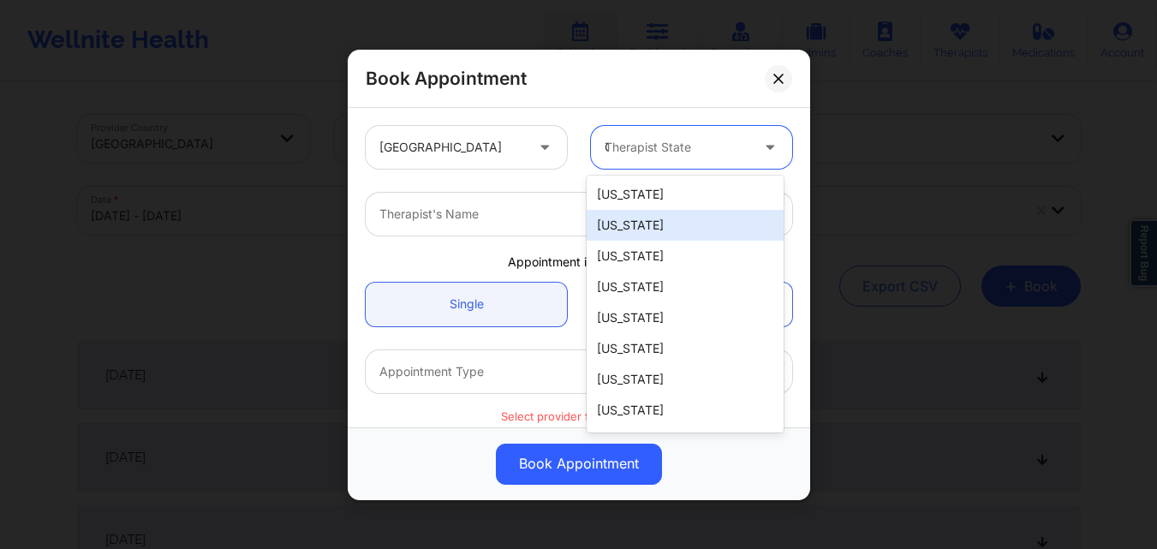
type input "Oh"
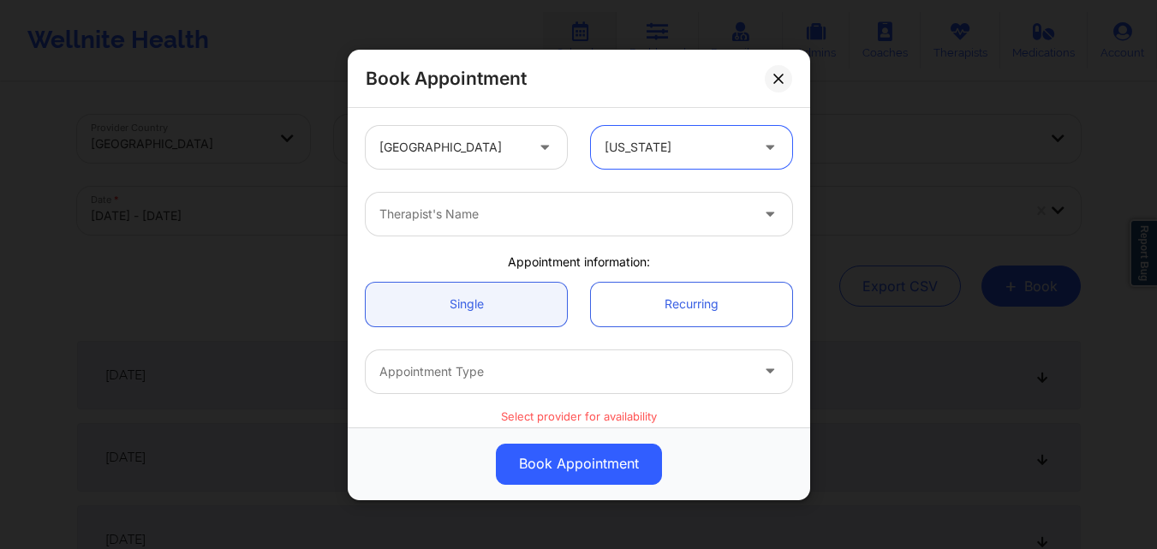
click at [635, 209] on div at bounding box center [564, 214] width 370 height 21
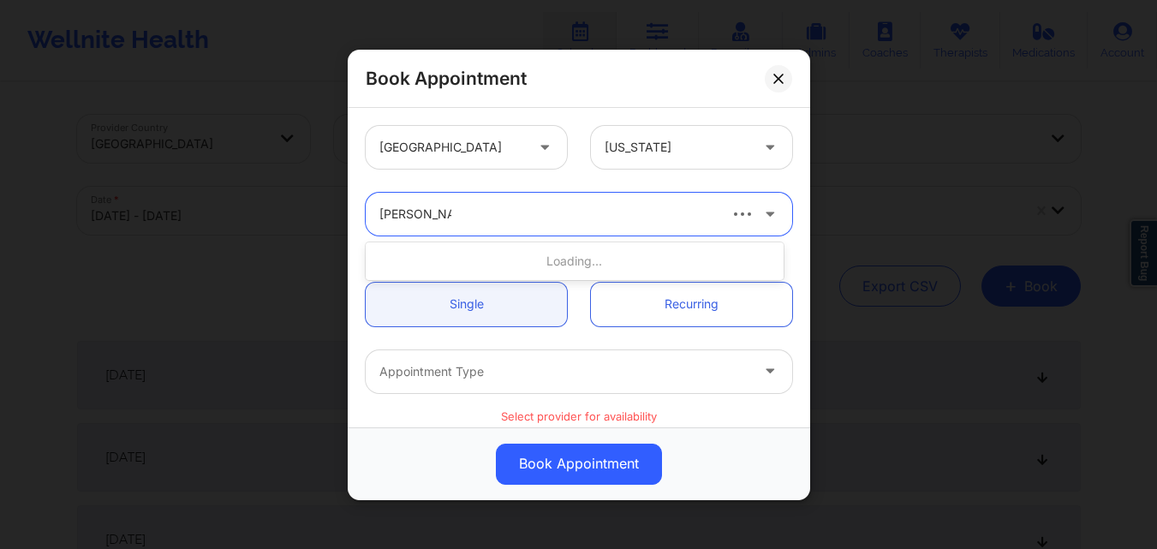
type input "Rodney Dunl"
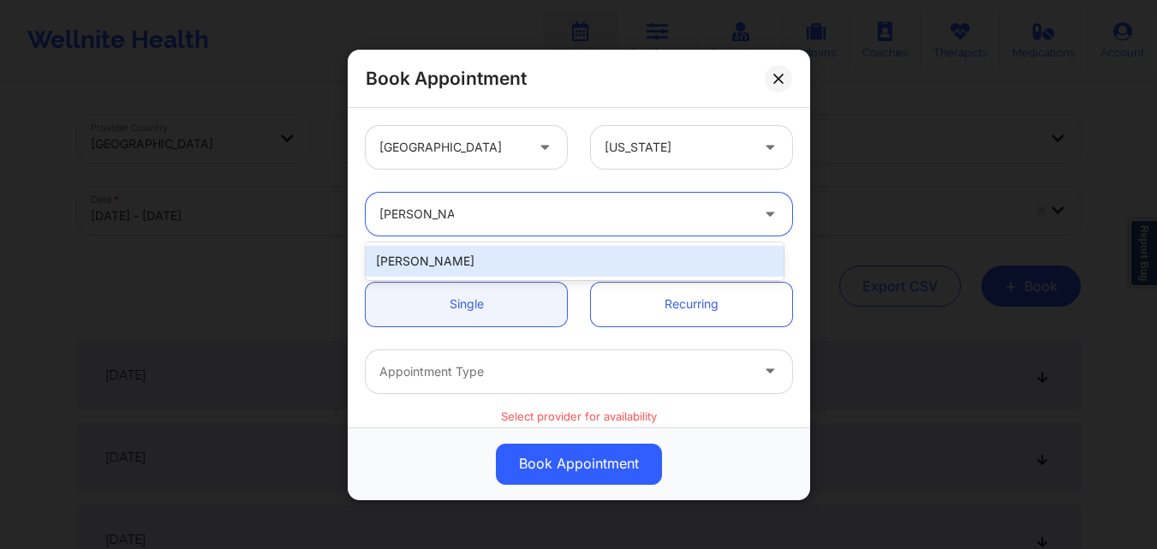
click at [489, 259] on div "[PERSON_NAME]" at bounding box center [575, 261] width 418 height 31
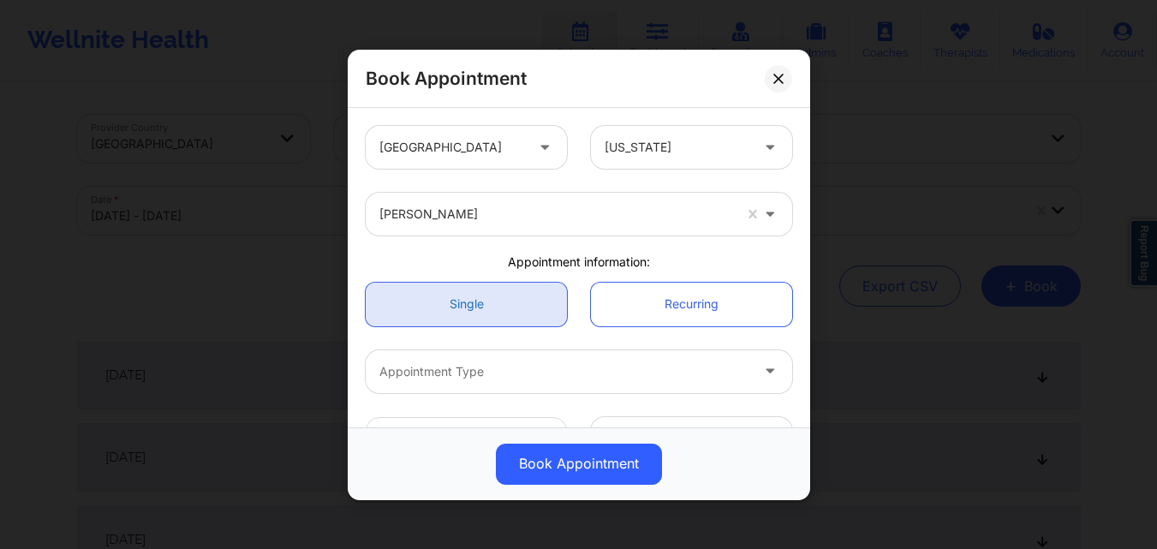
click at [483, 294] on link "Single" at bounding box center [466, 304] width 201 height 44
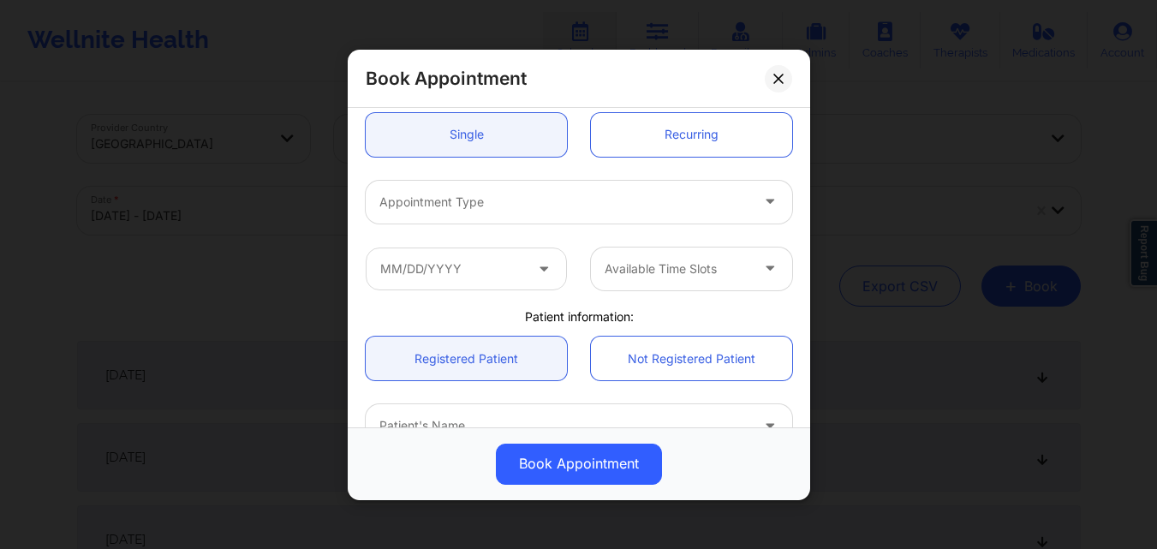
scroll to position [171, 0]
click at [490, 206] on div at bounding box center [564, 199] width 370 height 21
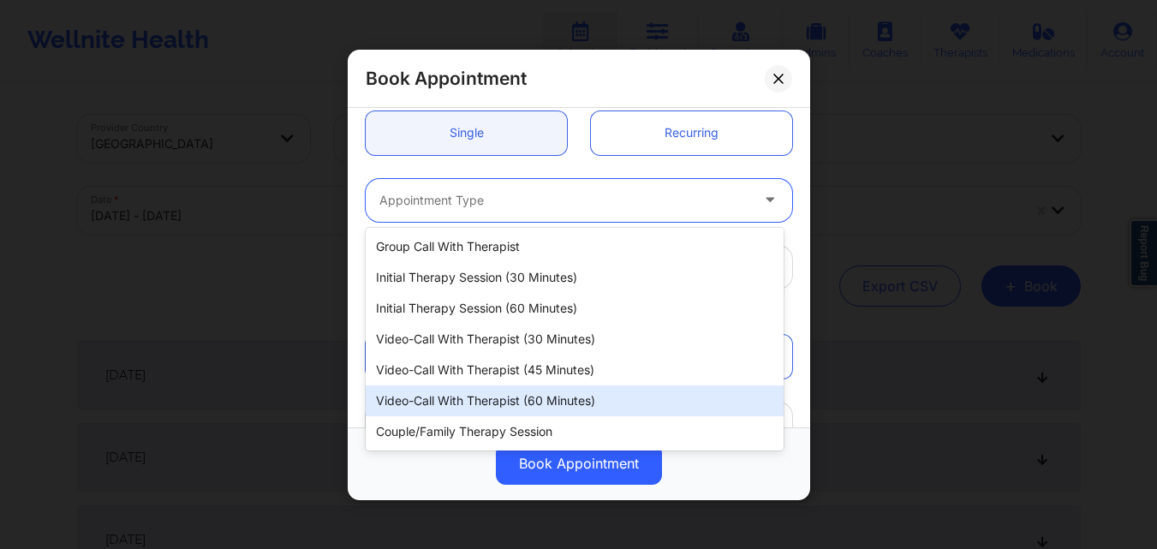
click at [490, 396] on div "Video-Call with Therapist (60 minutes)" at bounding box center [575, 400] width 418 height 31
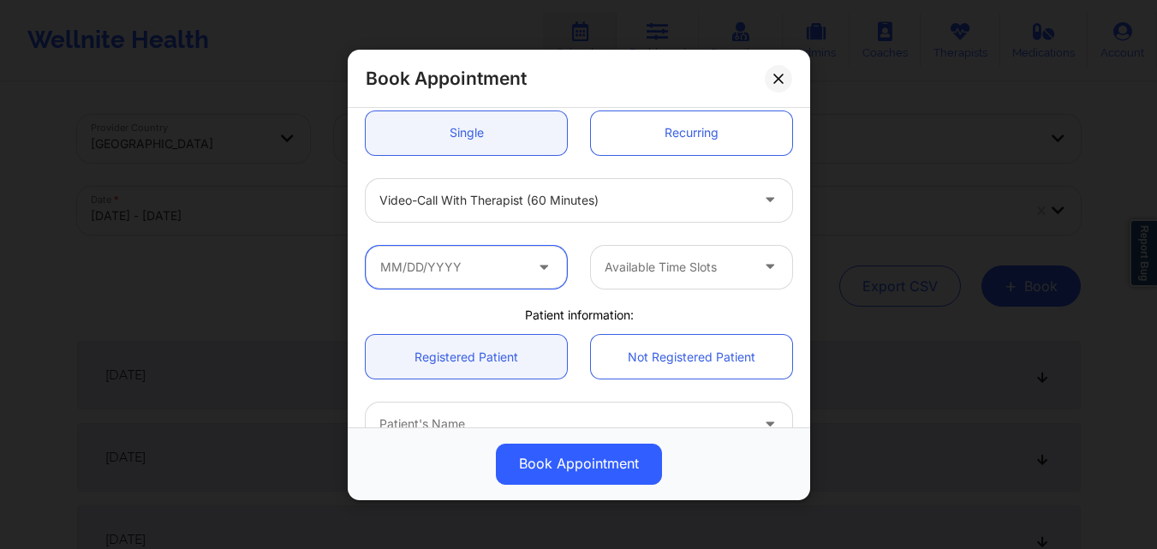
click at [460, 254] on input "text" at bounding box center [466, 266] width 201 height 43
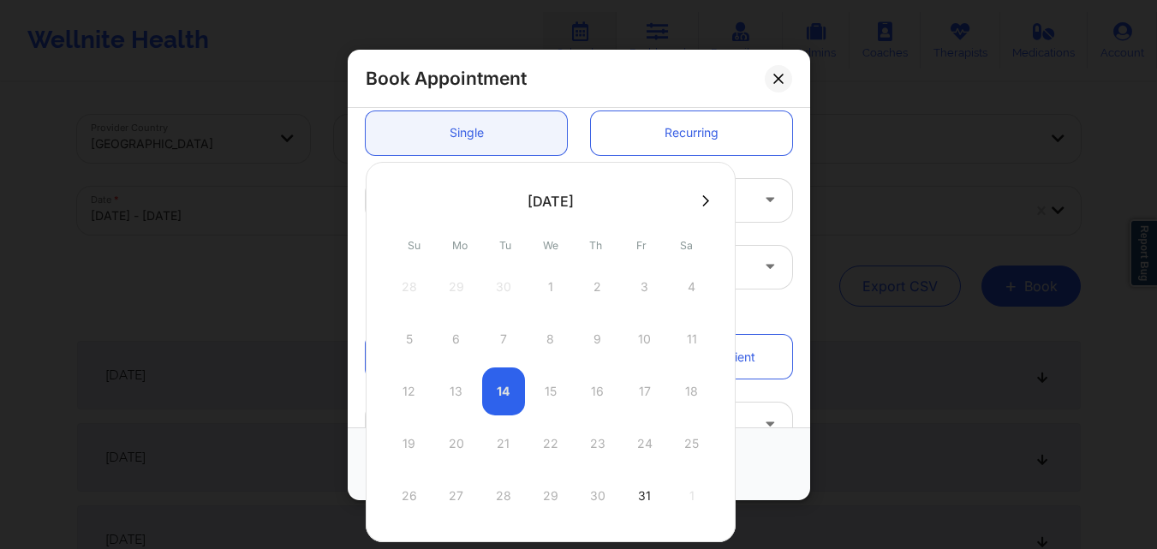
click at [710, 195] on button at bounding box center [705, 201] width 17 height 15
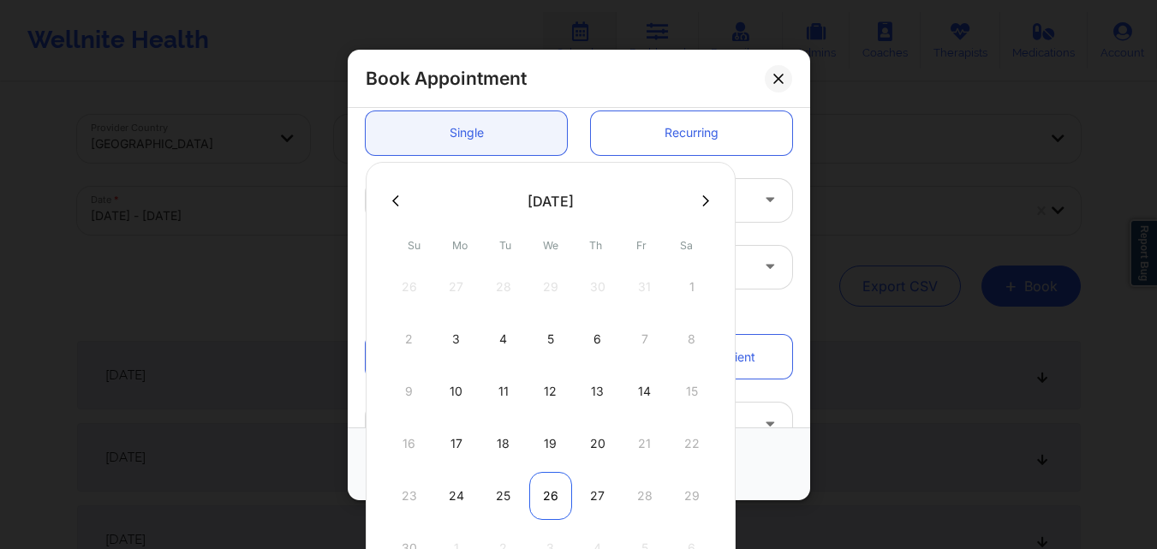
click at [545, 498] on div "26" at bounding box center [550, 496] width 43 height 48
type input "11/26/2025"
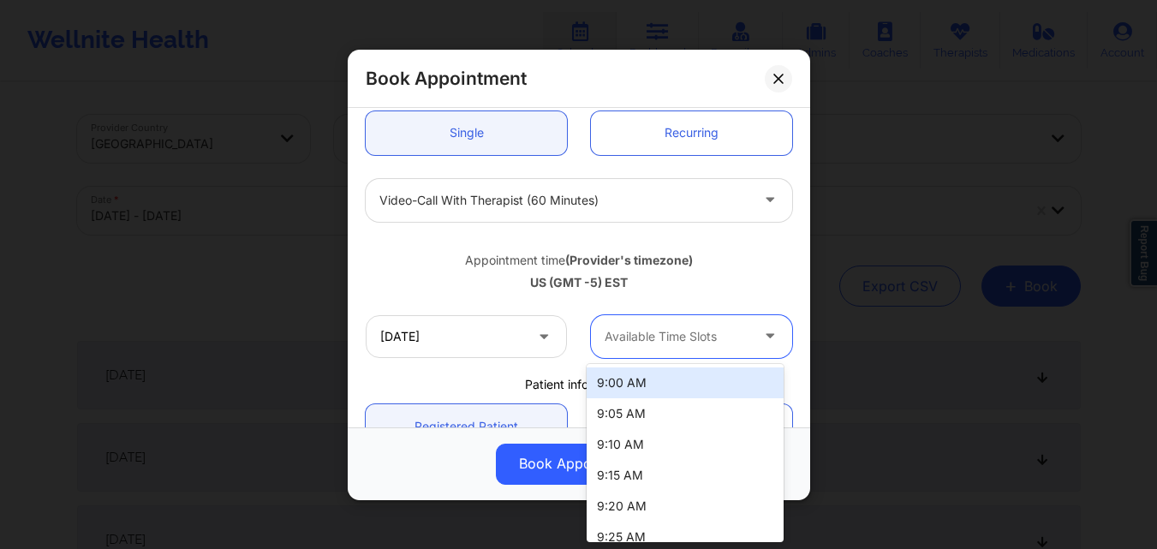
click at [655, 343] on div at bounding box center [677, 336] width 145 height 21
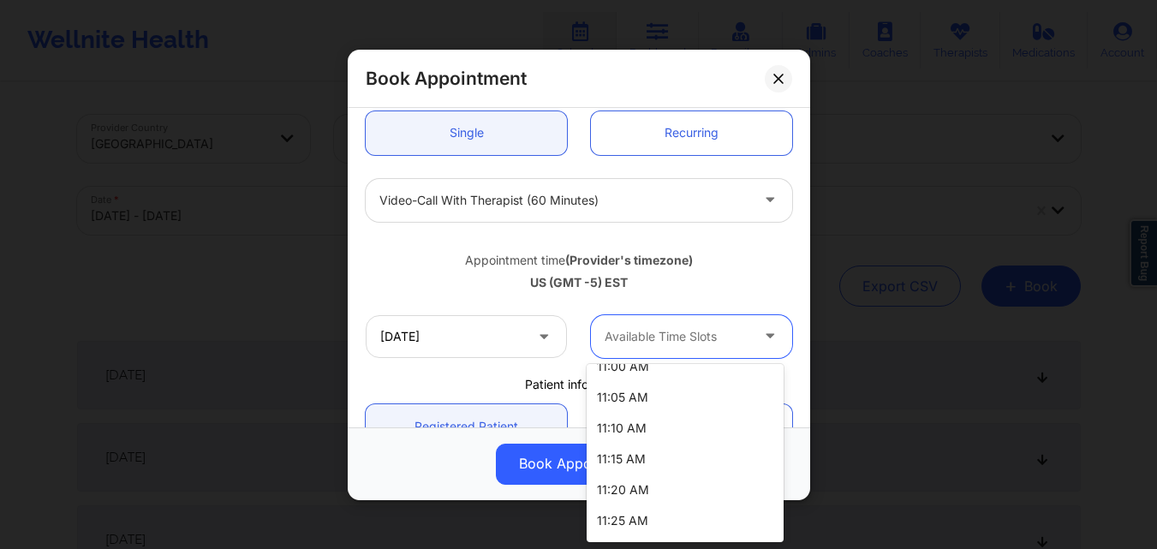
scroll to position [1028, 0]
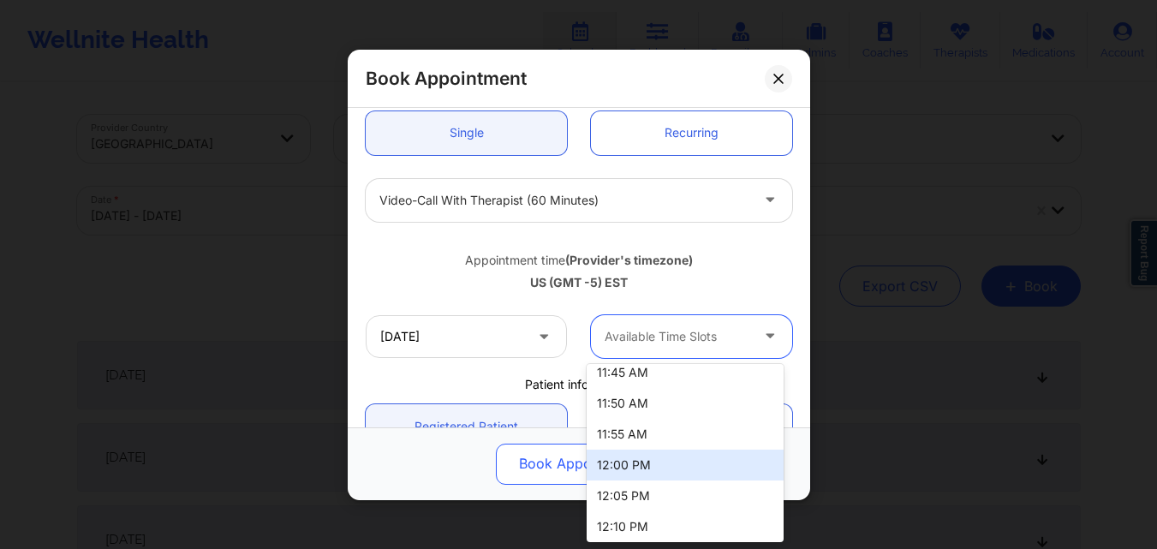
click at [647, 462] on div "12:00 PM" at bounding box center [685, 465] width 197 height 31
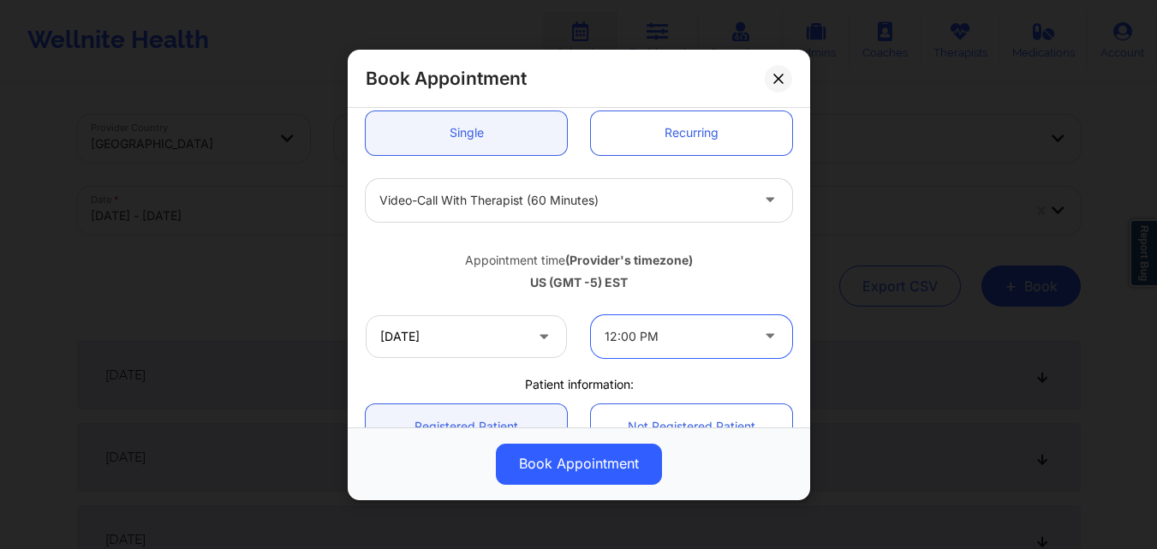
scroll to position [343, 0]
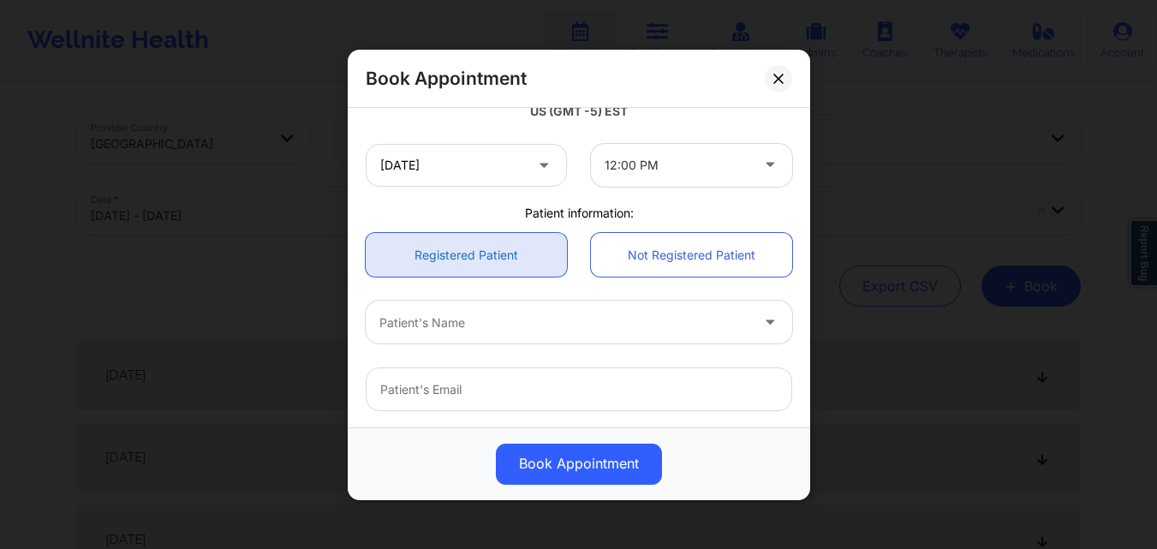
click at [462, 265] on link "Registered Patient" at bounding box center [466, 255] width 201 height 44
click at [463, 319] on div at bounding box center [564, 322] width 370 height 21
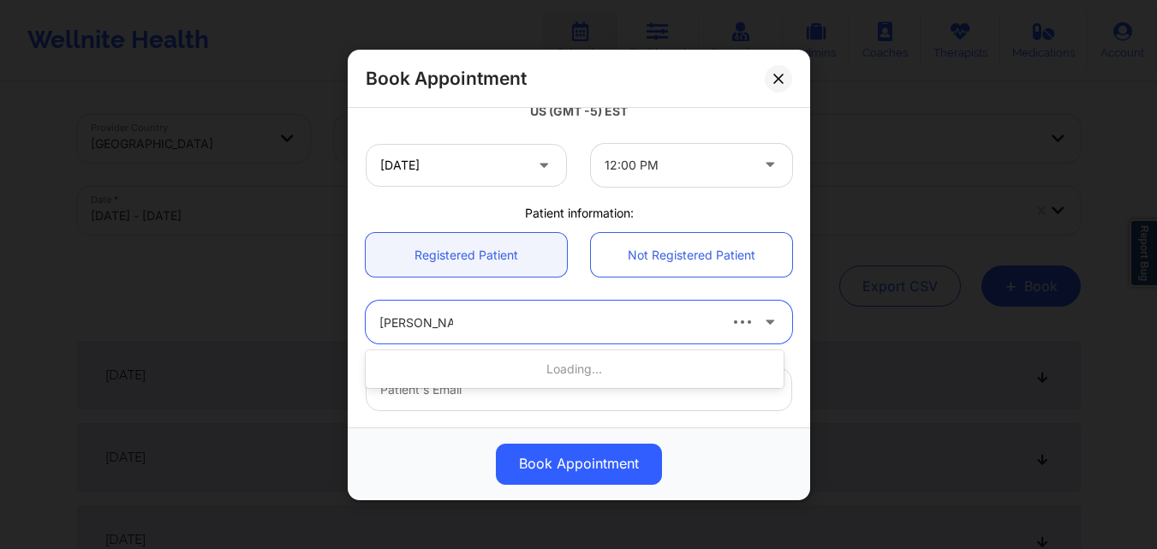
type input "Rachael Chand"
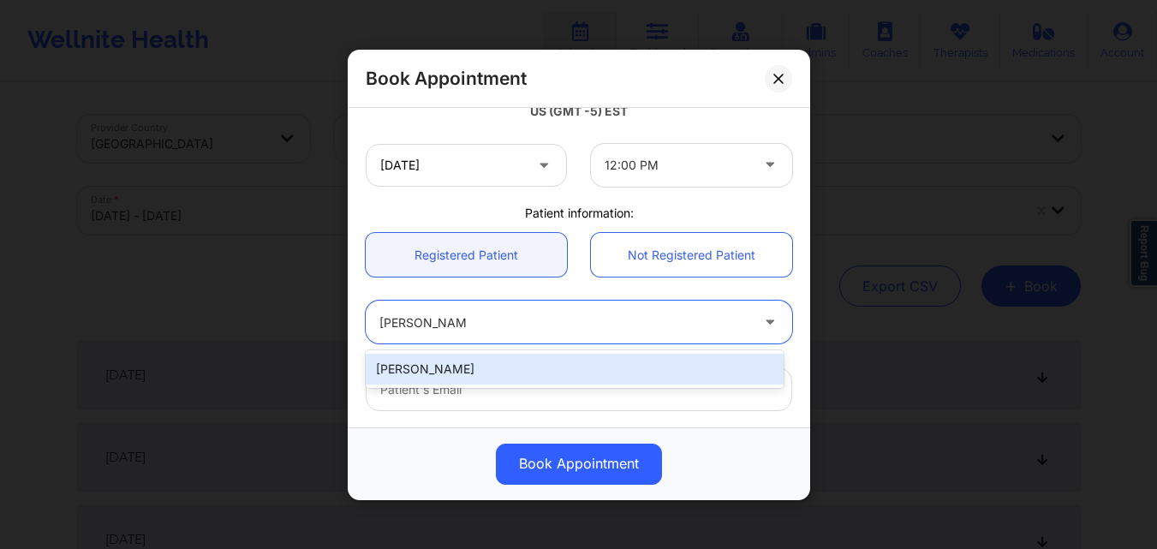
click at [569, 364] on div "[PERSON_NAME]" at bounding box center [575, 369] width 418 height 31
type input "[EMAIL_ADDRESS][DOMAIN_NAME]"
type input "[PHONE_NUMBER]"
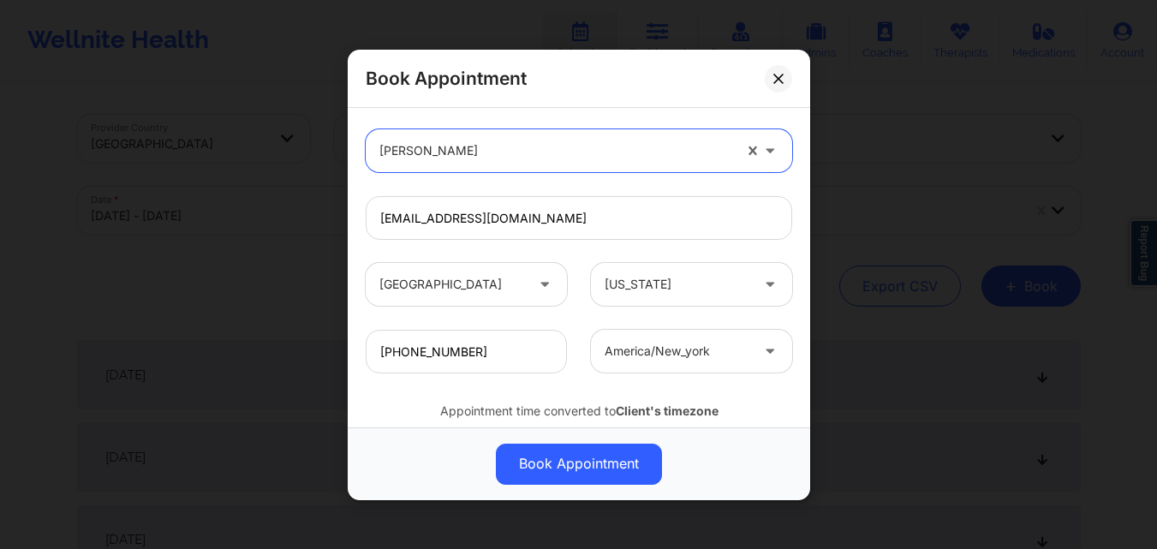
scroll to position [569, 0]
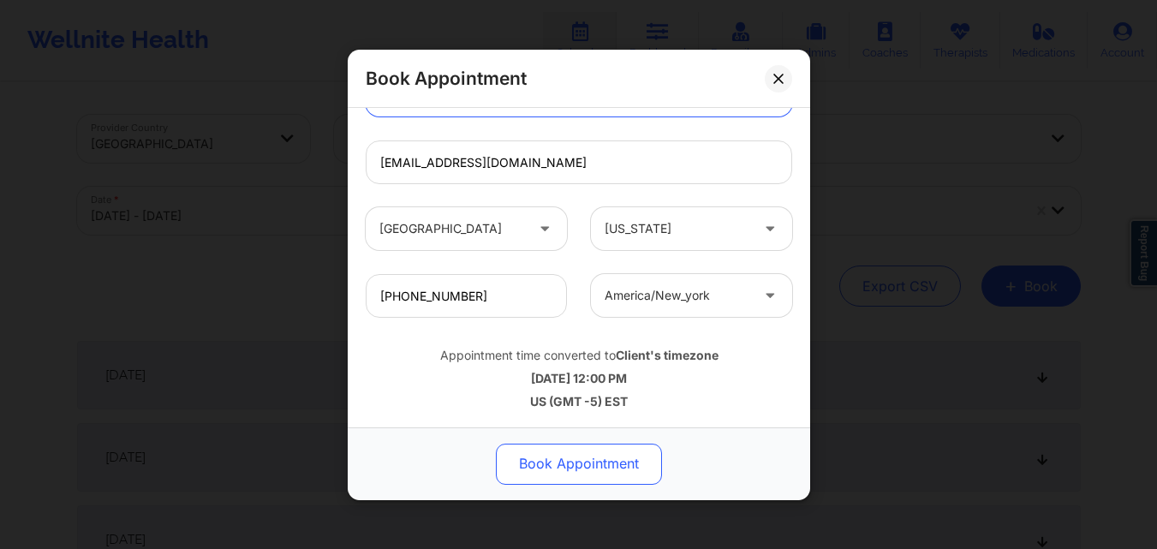
click at [589, 479] on button "Book Appointment" at bounding box center [579, 463] width 166 height 41
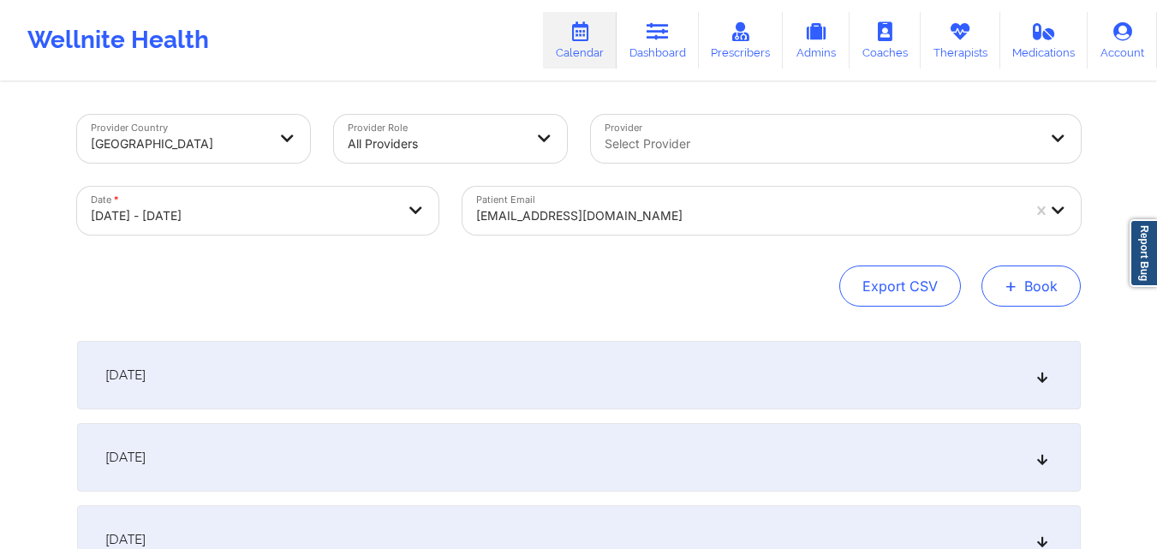
click at [1031, 284] on button "+ Book" at bounding box center [1030, 285] width 99 height 41
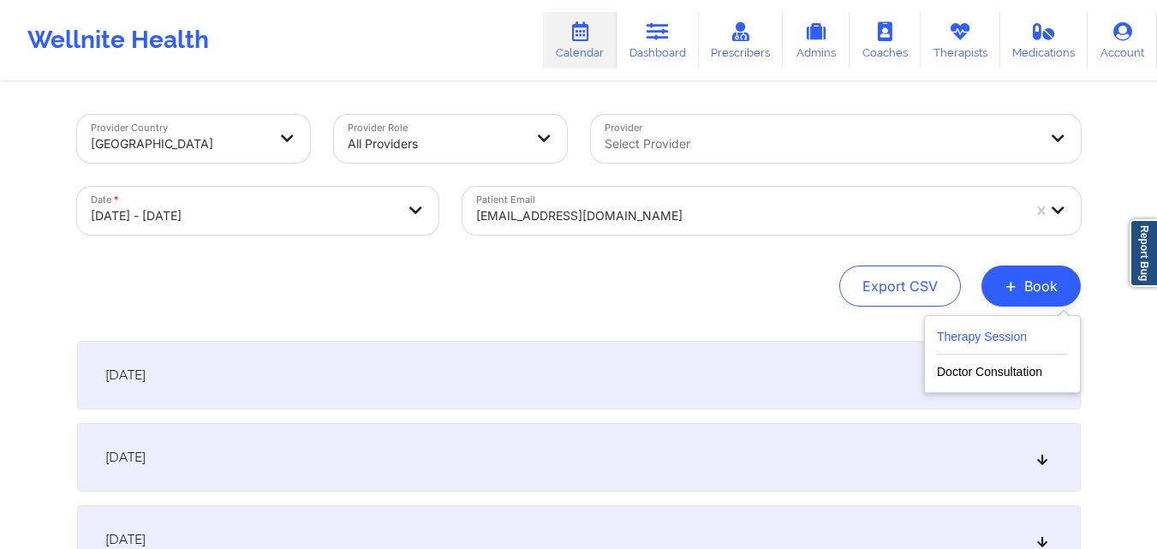
click at [951, 339] on button "Therapy Session" at bounding box center [1002, 340] width 131 height 28
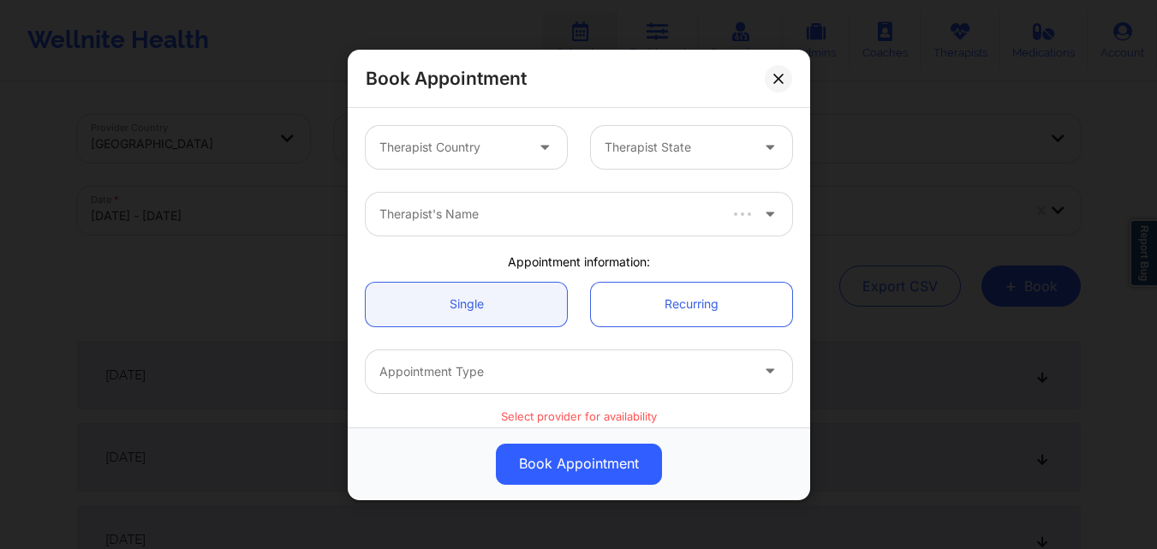
click at [473, 138] on div at bounding box center [451, 147] width 145 height 21
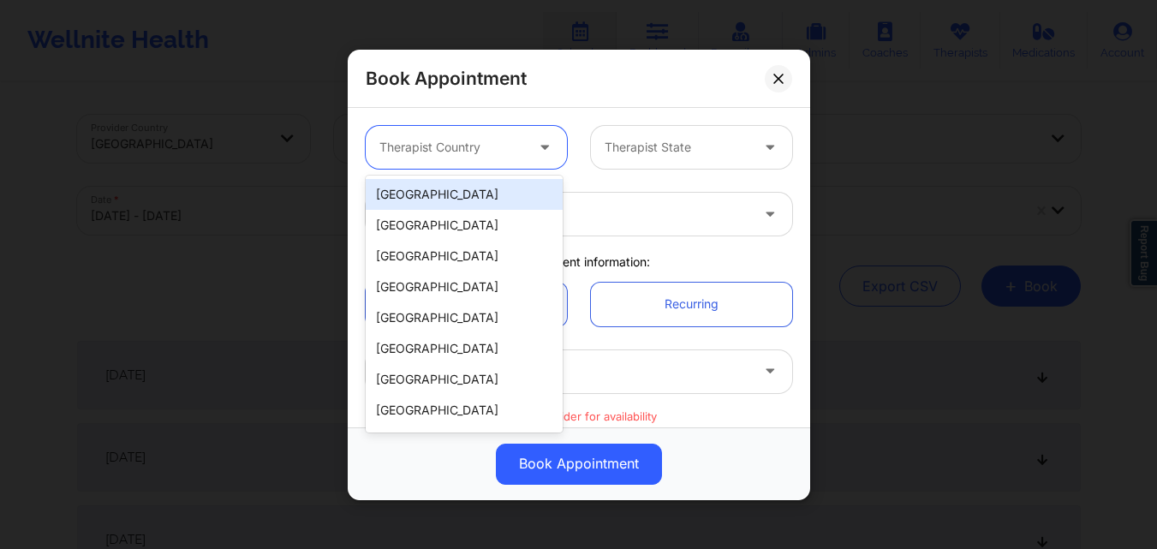
click at [468, 199] on div "[GEOGRAPHIC_DATA]" at bounding box center [464, 194] width 197 height 31
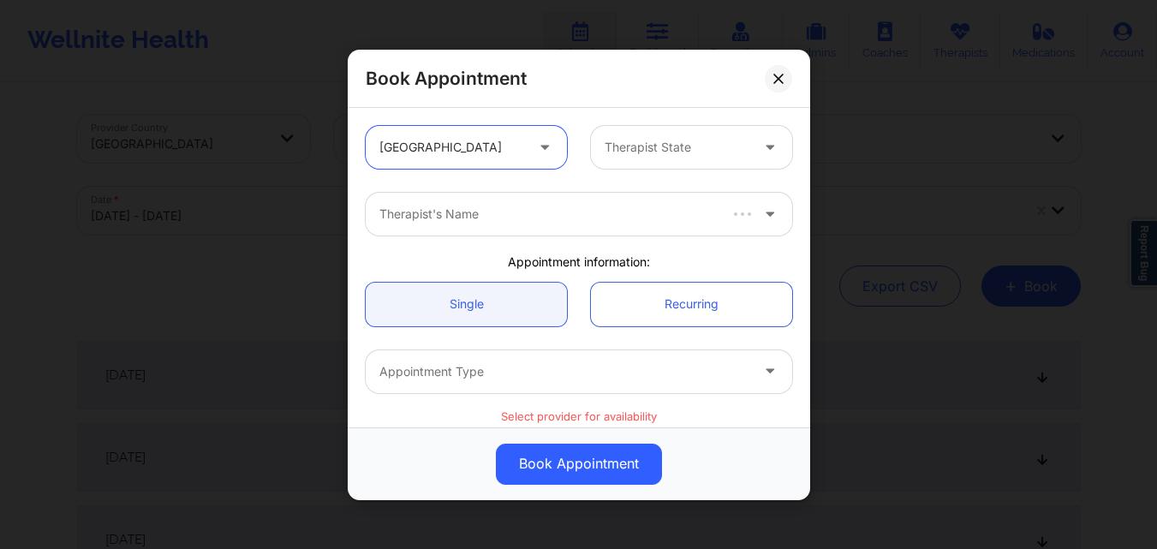
click at [638, 162] on div "Therapist State" at bounding box center [671, 147] width 160 height 43
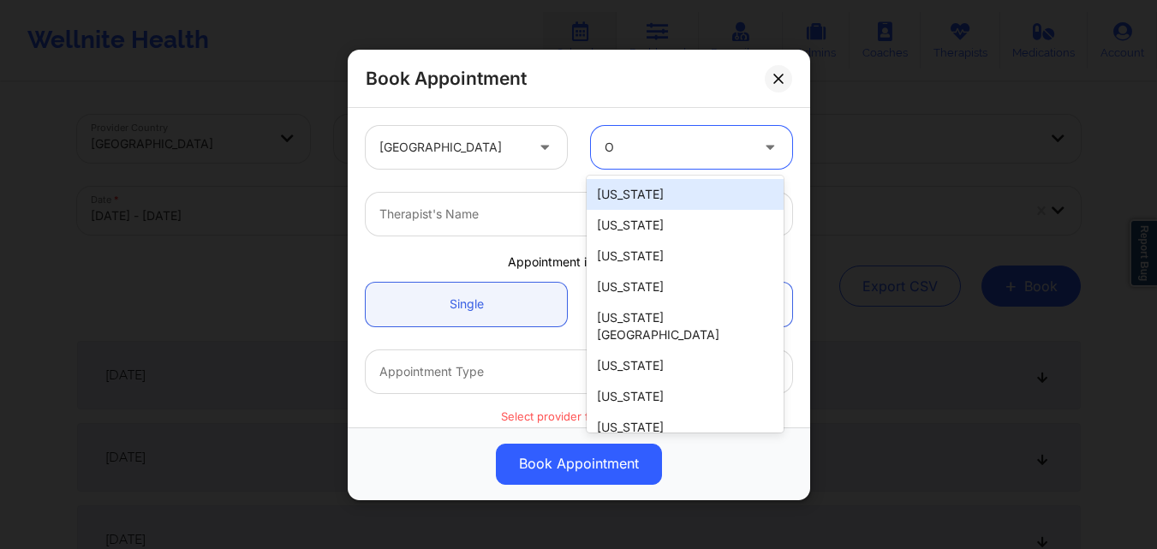
type input "OH"
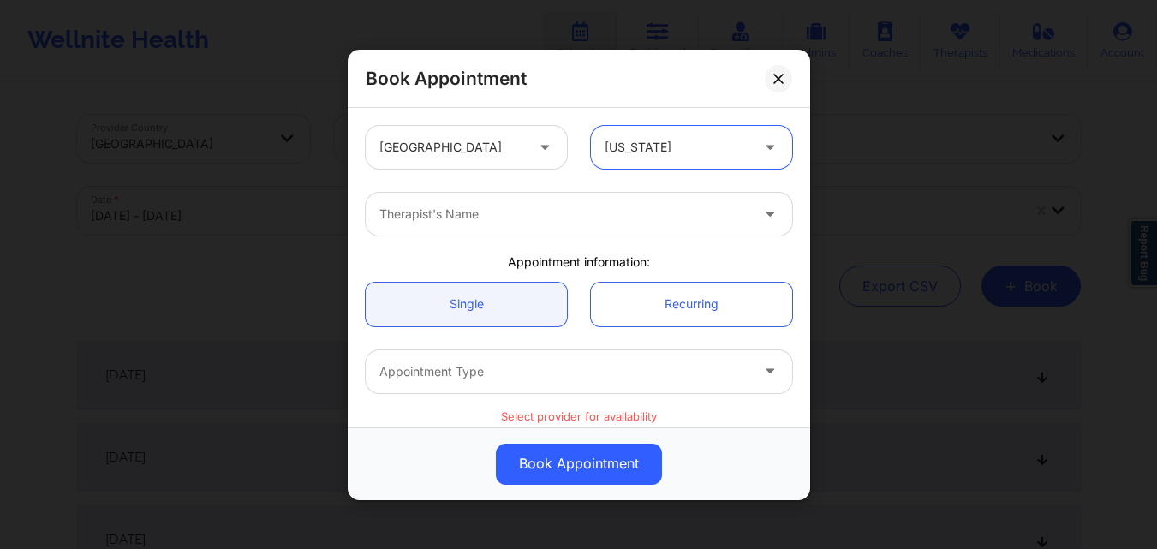
click at [489, 222] on div at bounding box center [564, 214] width 370 height 21
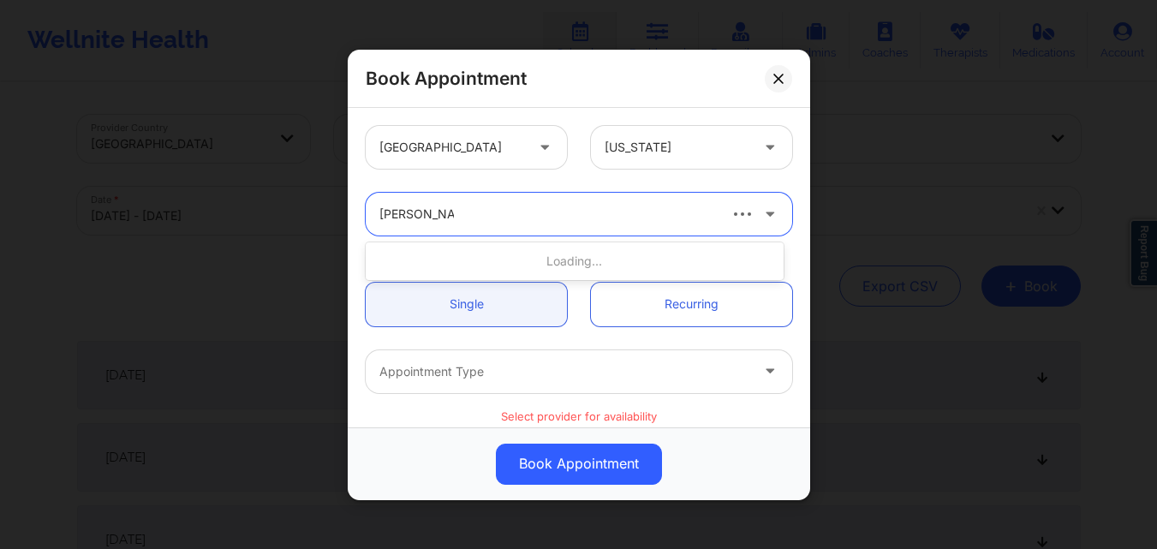
type input "Rodney Dunla"
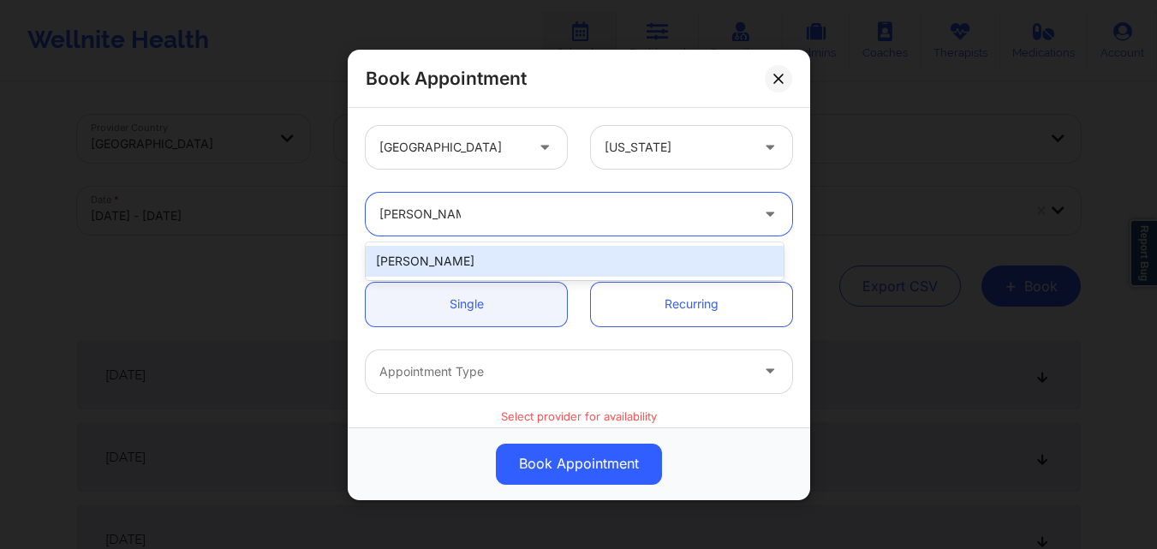
click at [493, 258] on div "[PERSON_NAME]" at bounding box center [575, 261] width 418 height 31
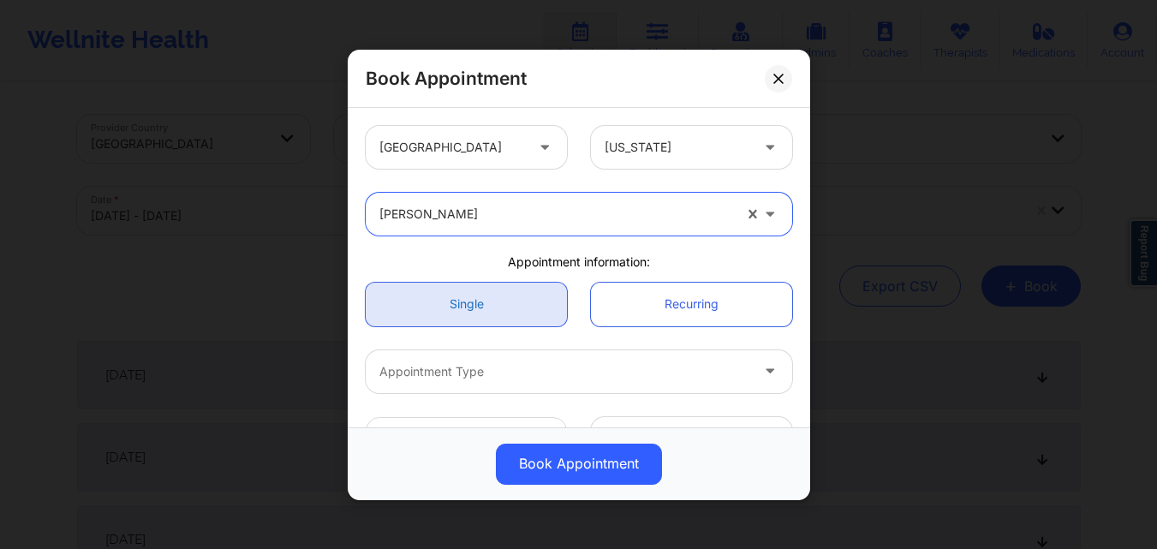
click at [488, 285] on link "Single" at bounding box center [466, 304] width 201 height 44
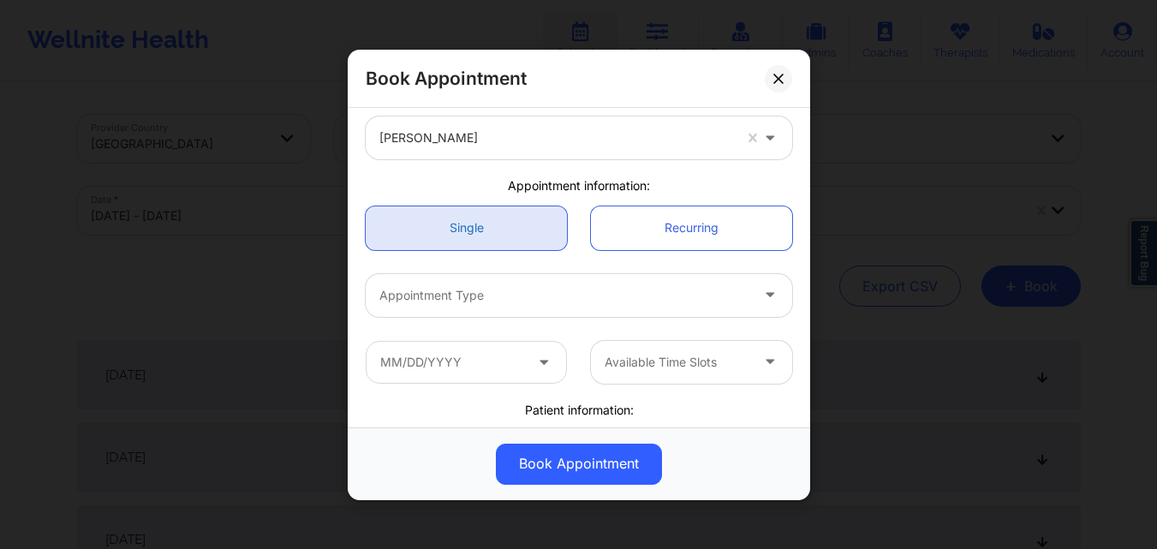
scroll to position [171, 0]
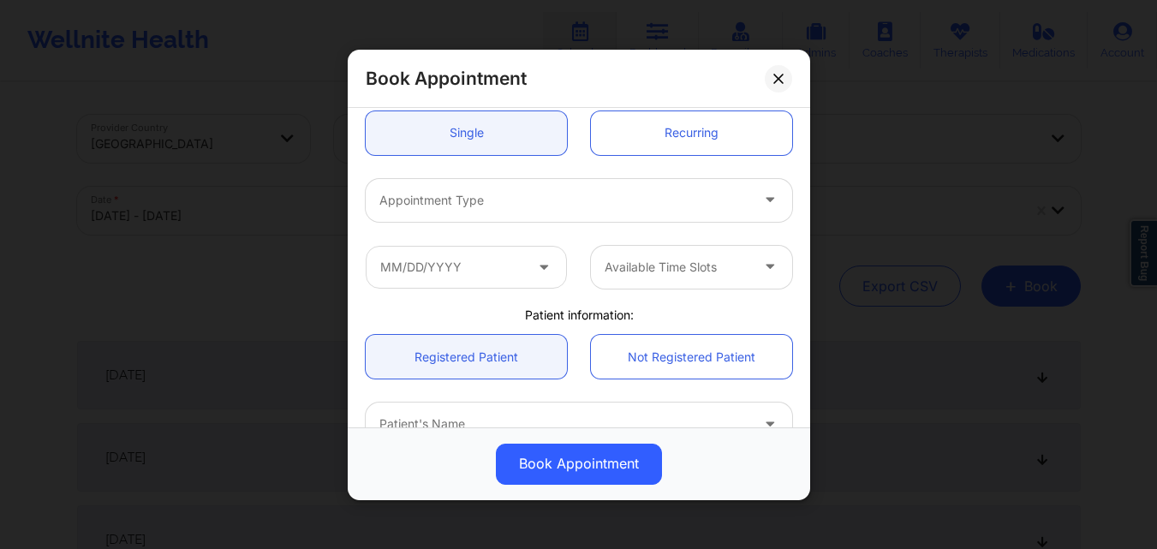
click at [464, 198] on div at bounding box center [564, 199] width 370 height 21
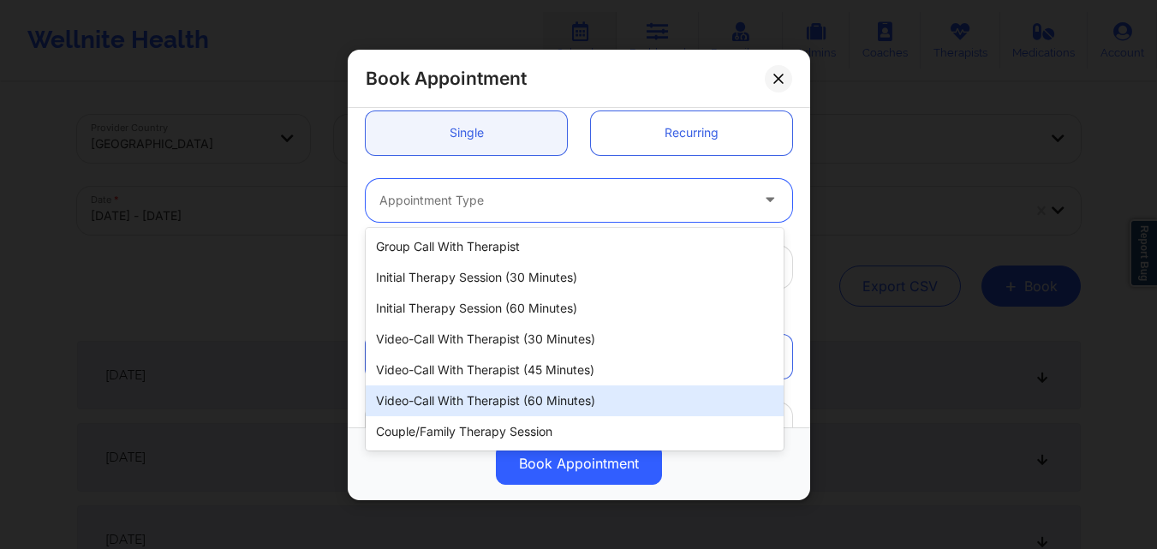
click at [428, 391] on div "Video-Call with Therapist (60 minutes)" at bounding box center [575, 400] width 418 height 31
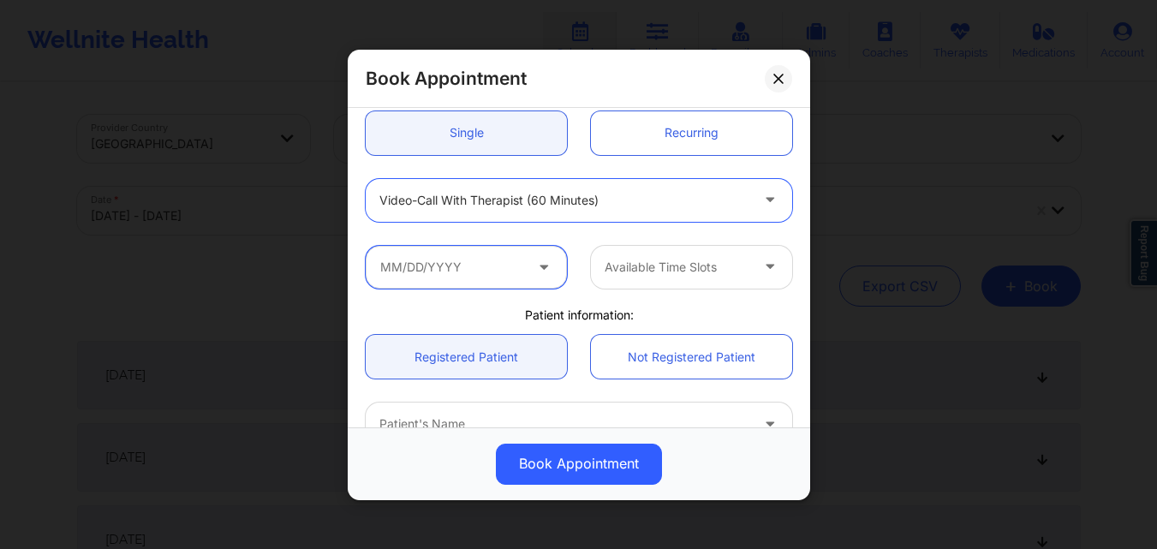
click at [442, 272] on input "text" at bounding box center [466, 266] width 201 height 43
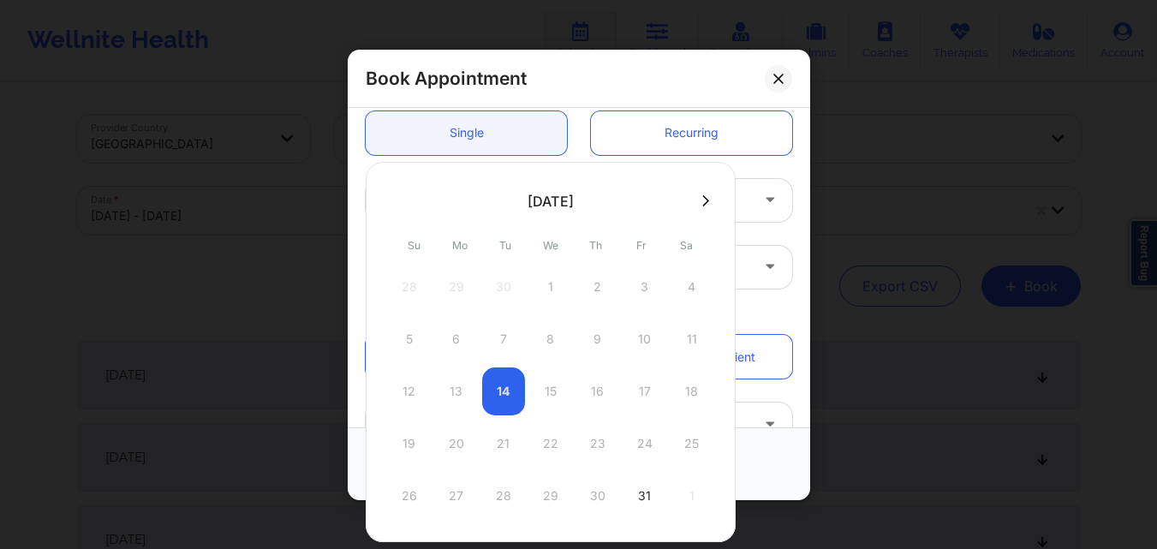
click at [703, 205] on icon at bounding box center [705, 200] width 7 height 13
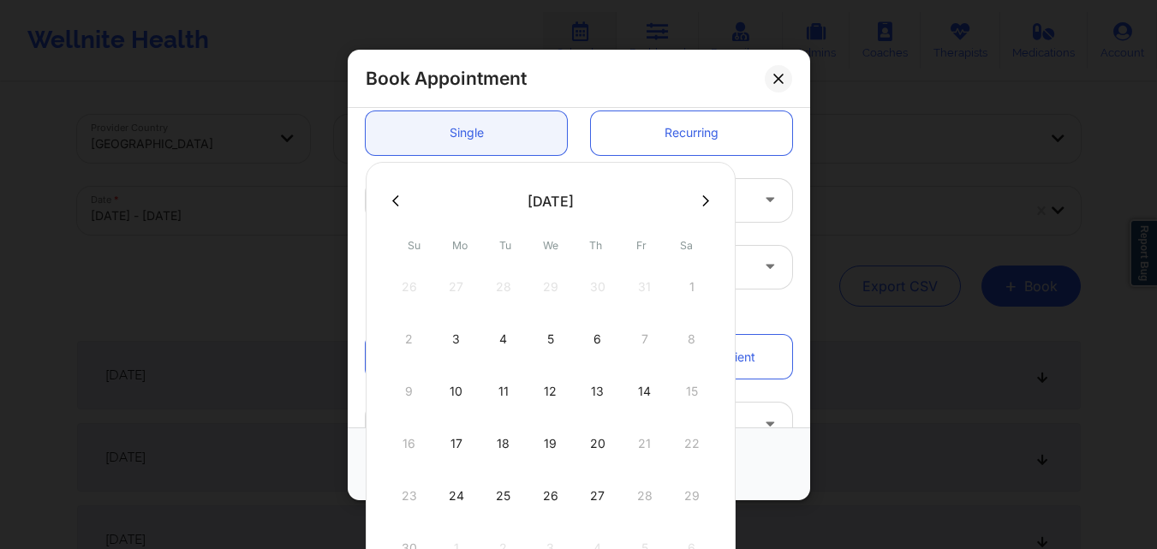
click at [703, 205] on icon at bounding box center [705, 200] width 7 height 13
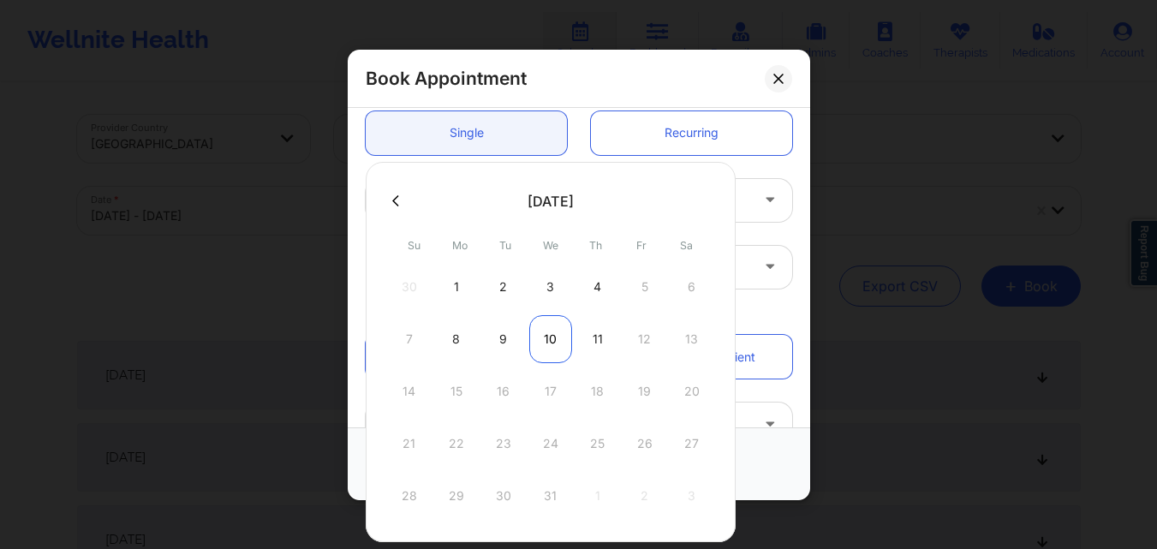
click at [545, 333] on div "10" at bounding box center [550, 339] width 43 height 48
type input "12/10/2025"
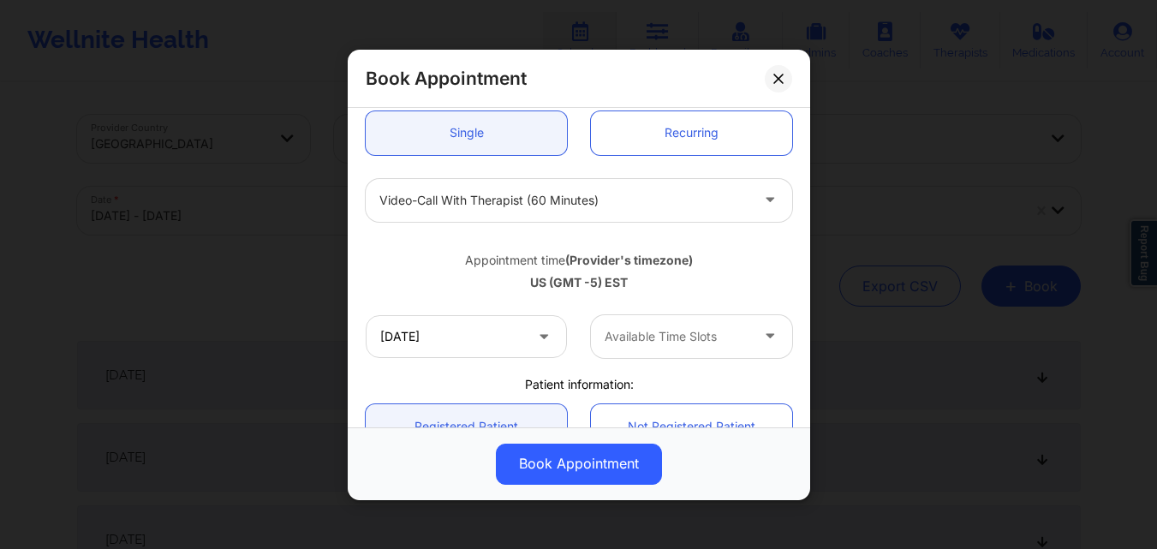
click at [708, 336] on div at bounding box center [677, 336] width 145 height 21
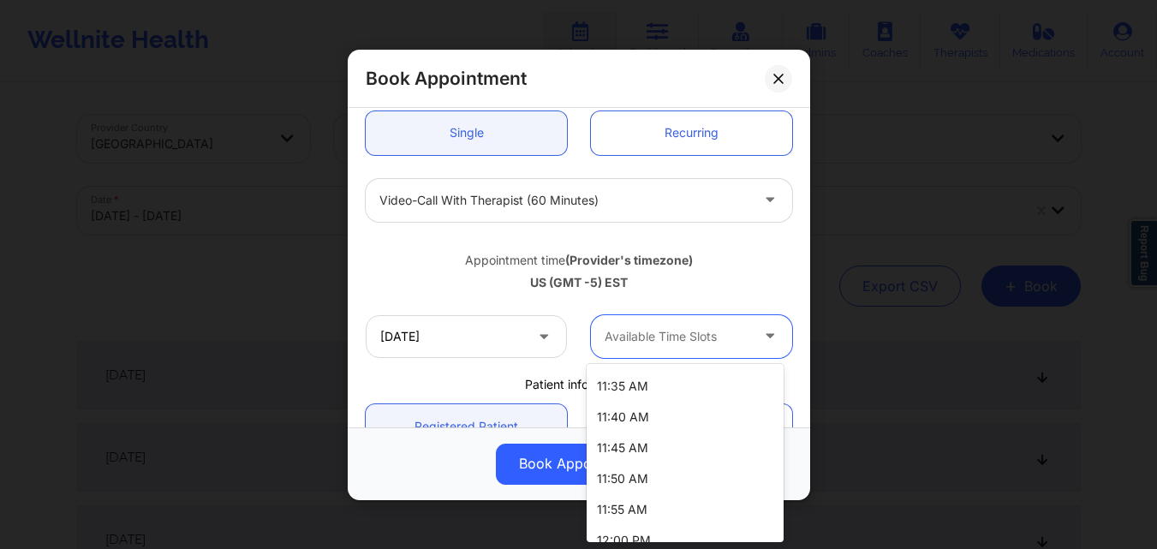
scroll to position [1028, 0]
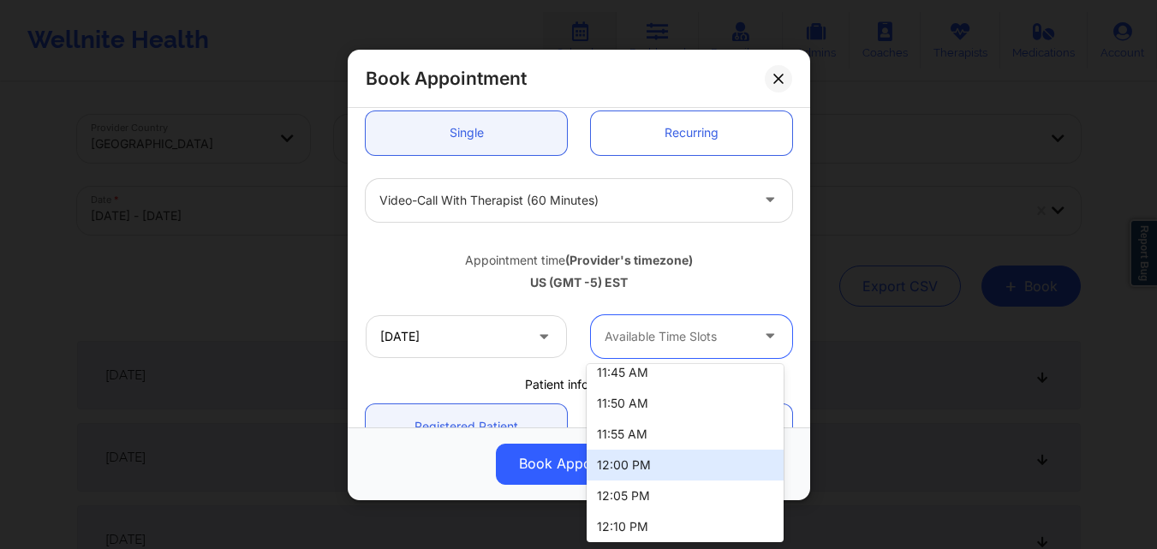
click at [660, 465] on div "12:00 PM" at bounding box center [685, 465] width 197 height 31
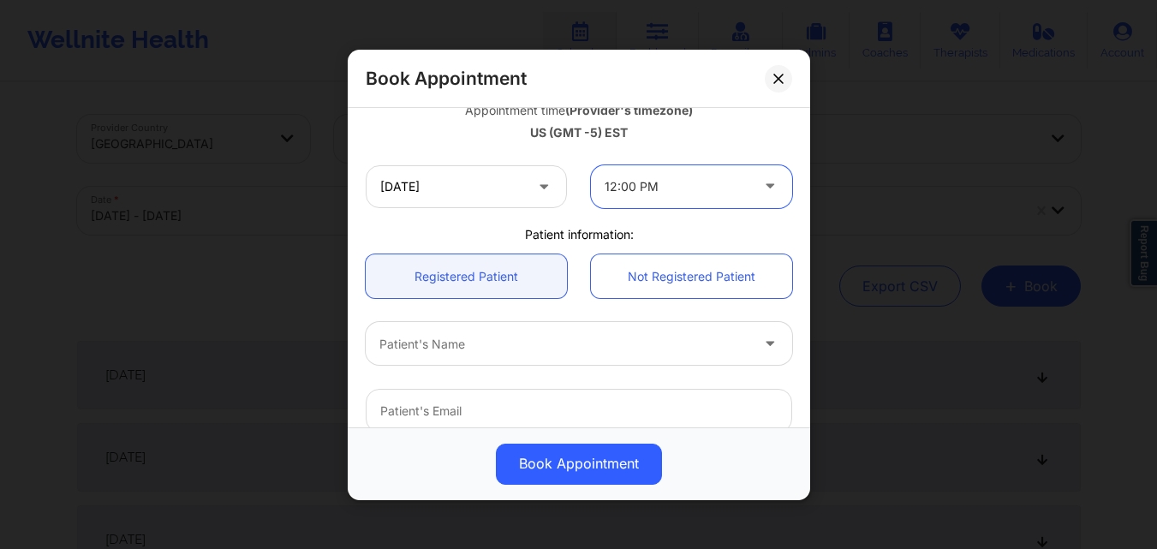
scroll to position [343, 0]
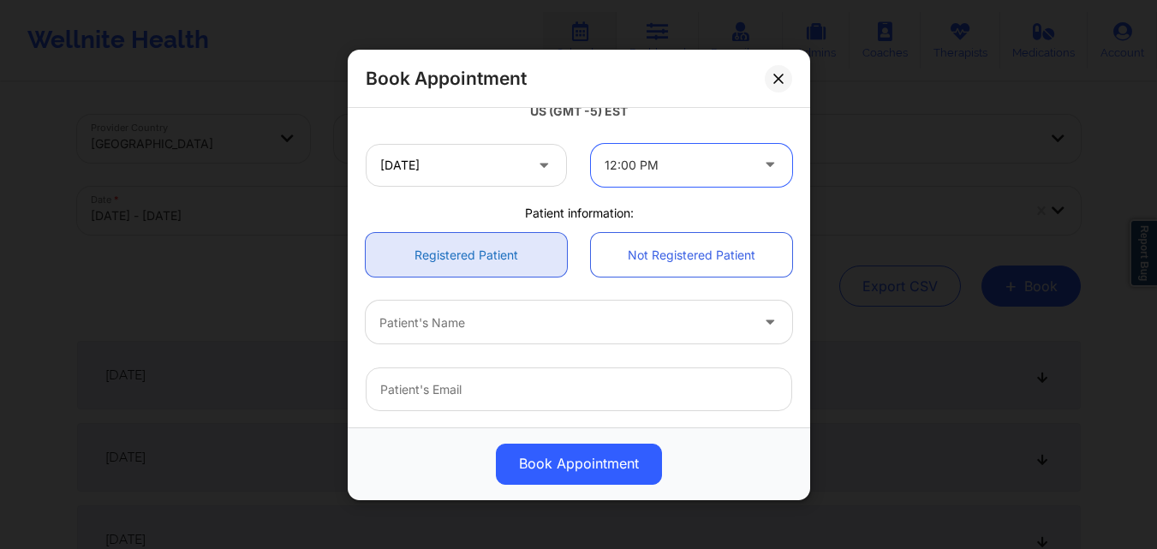
click at [463, 255] on link "Registered Patient" at bounding box center [466, 255] width 201 height 44
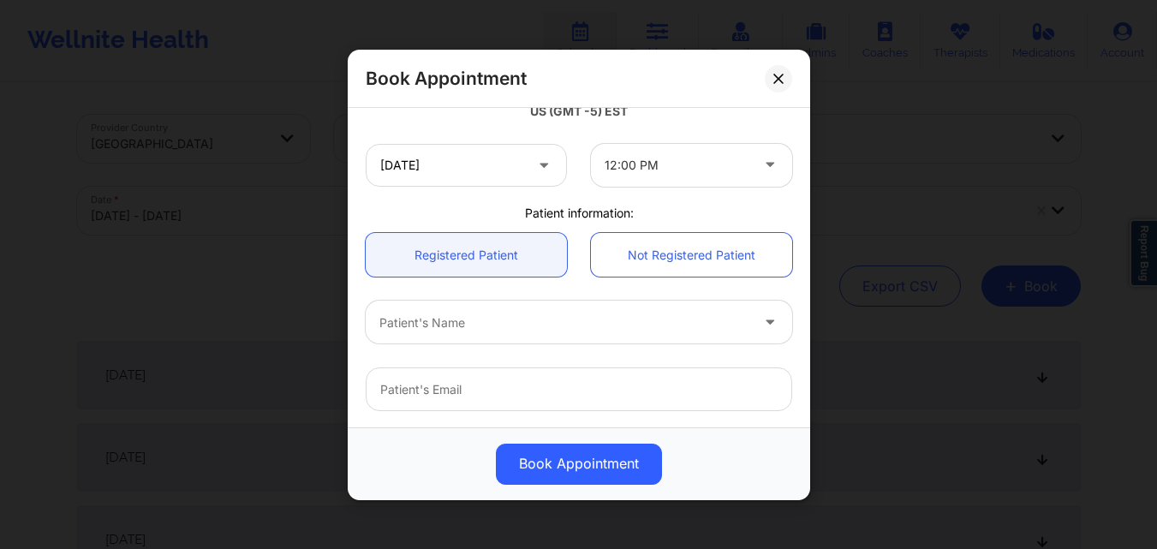
click at [539, 327] on div at bounding box center [564, 322] width 370 height 21
type input "Rachael Chan"
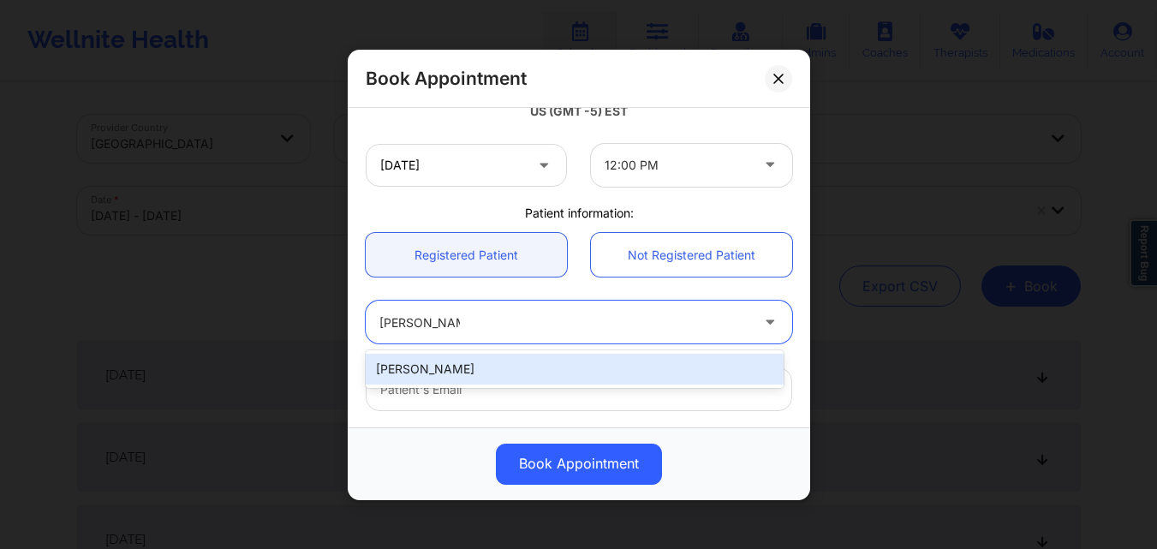
click at [480, 357] on div "[PERSON_NAME]" at bounding box center [575, 369] width 418 height 31
type input "[EMAIL_ADDRESS][DOMAIN_NAME]"
type input "[PHONE_NUMBER]"
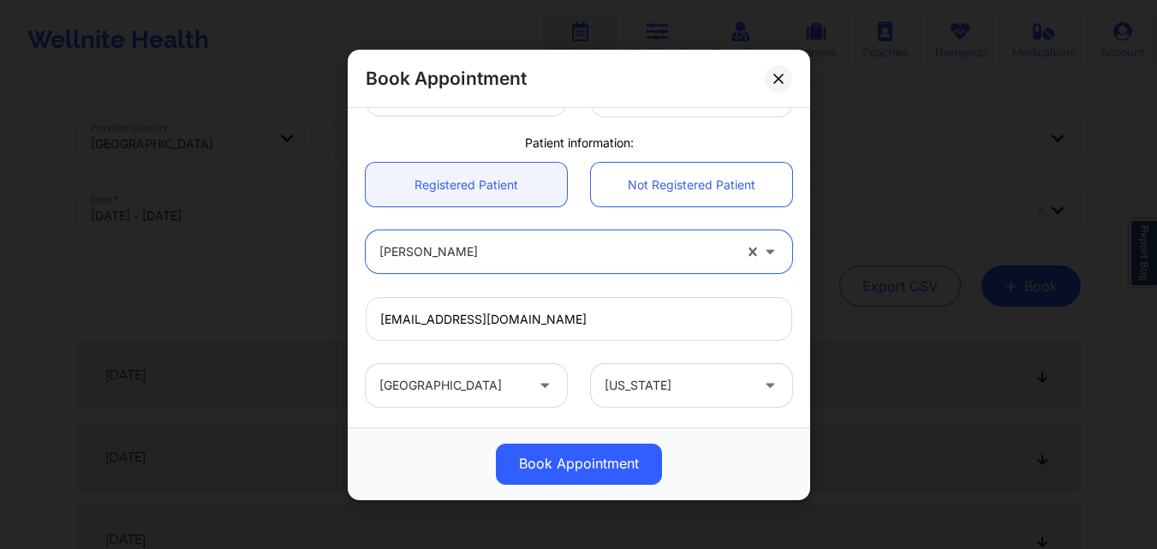
scroll to position [569, 0]
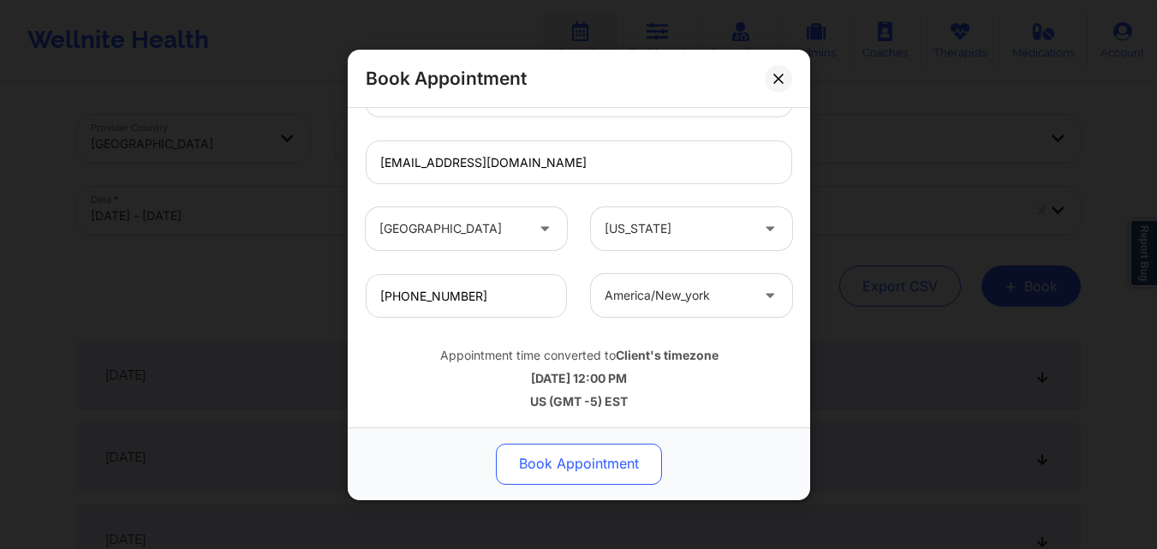
click at [585, 463] on button "Book Appointment" at bounding box center [579, 463] width 166 height 41
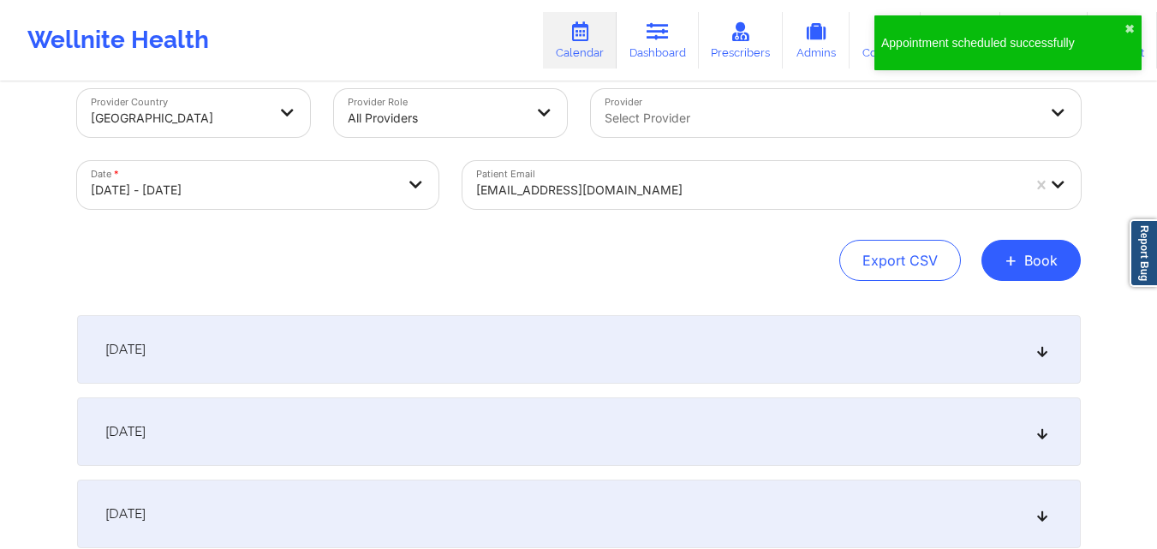
scroll to position [0, 0]
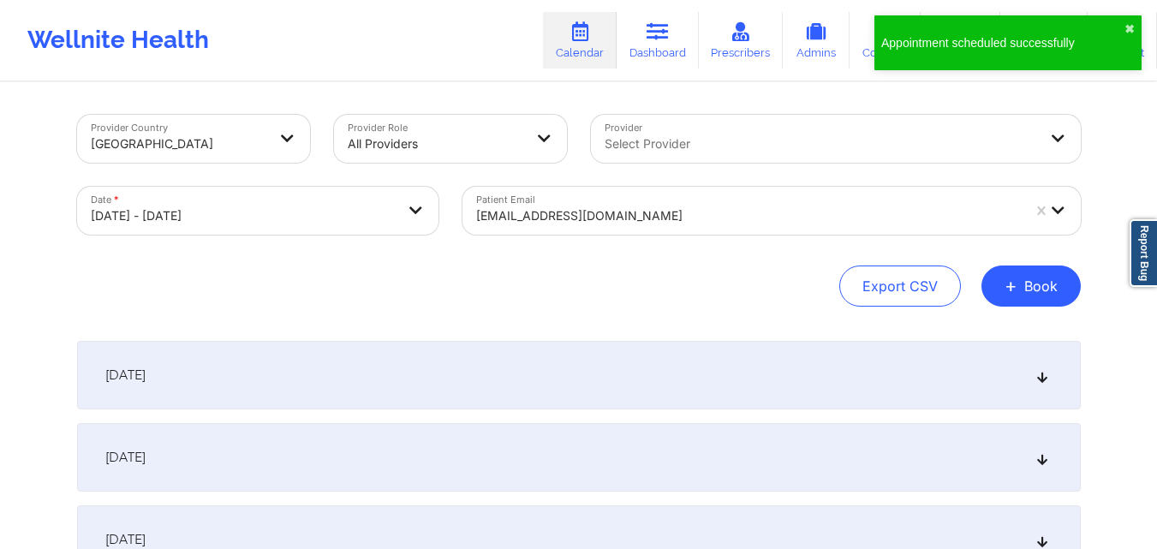
click at [616, 283] on div "Export CSV + Book" at bounding box center [579, 285] width 1004 height 41
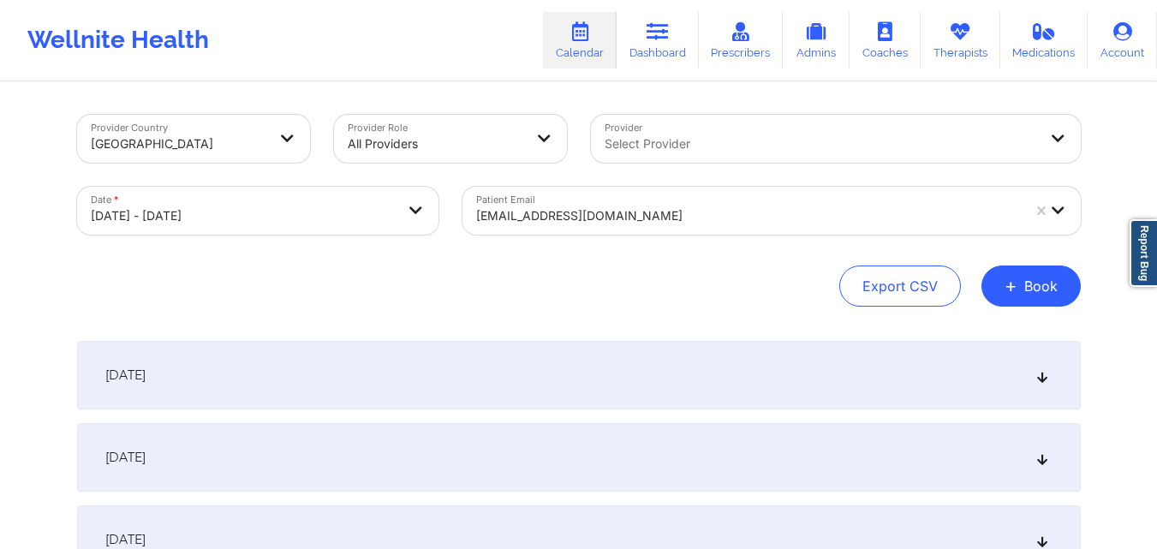
click at [777, 288] on div "Export CSV + Book" at bounding box center [579, 285] width 1004 height 41
click at [663, 226] on div "teeboard@yahoo.com" at bounding box center [748, 216] width 545 height 38
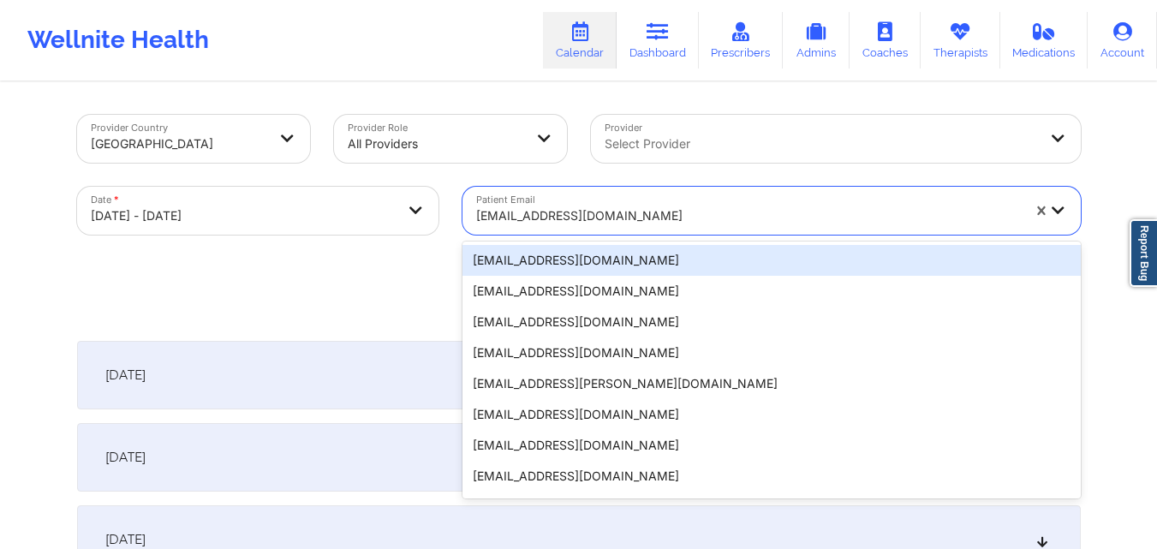
click at [705, 216] on div at bounding box center [748, 216] width 545 height 21
paste input "[EMAIL_ADDRESS][DOMAIN_NAME]"
type input "[EMAIL_ADDRESS][DOMAIN_NAME]"
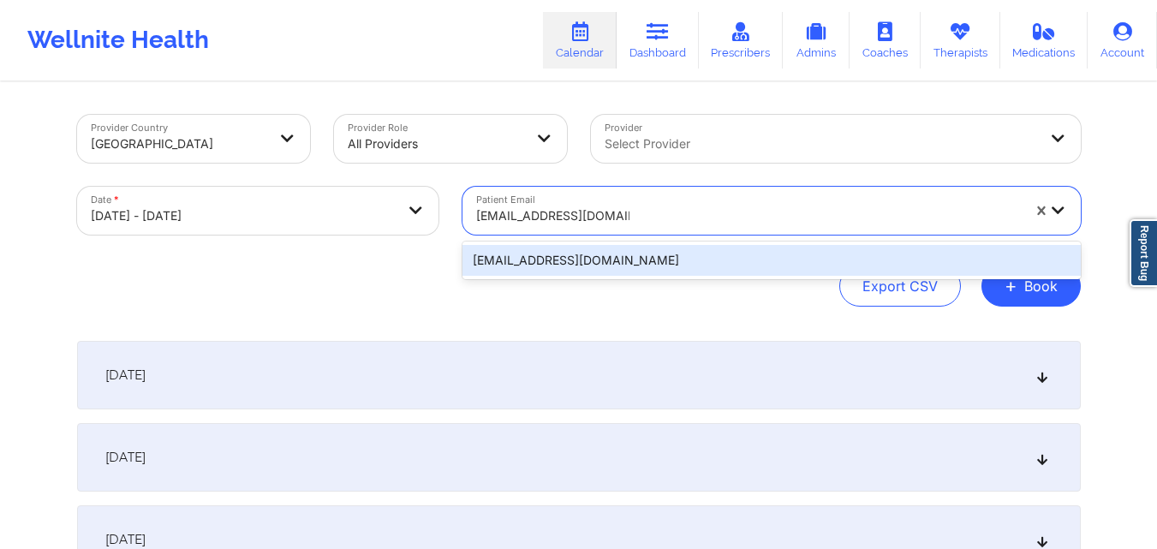
click at [628, 256] on div "[EMAIL_ADDRESS][DOMAIN_NAME]" at bounding box center [771, 260] width 618 height 31
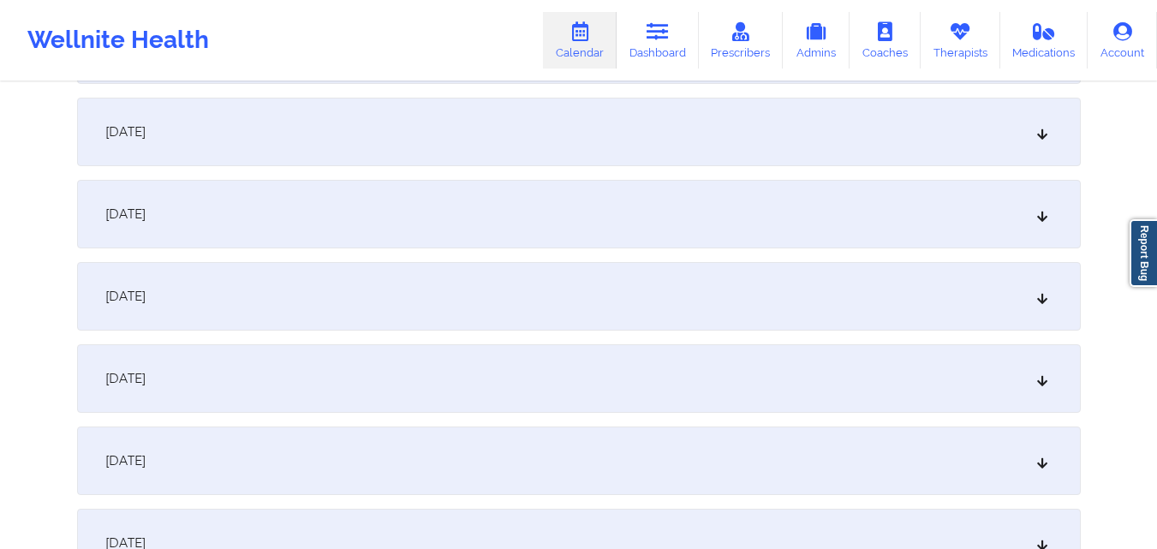
scroll to position [5994, 0]
click at [609, 135] on div "December 10, 2025" at bounding box center [579, 135] width 1004 height 69
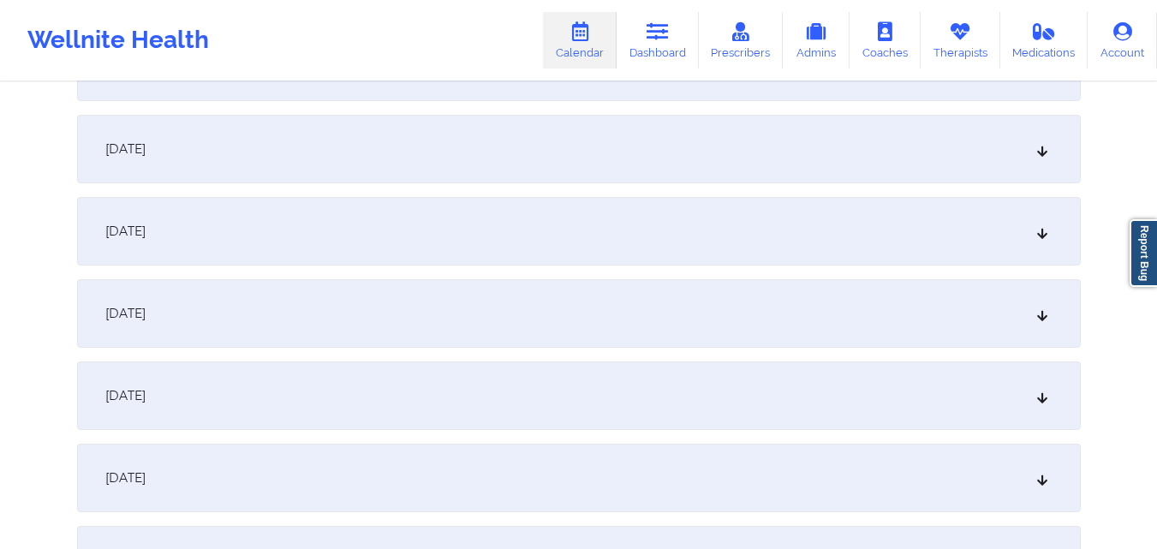
scroll to position [2141, 0]
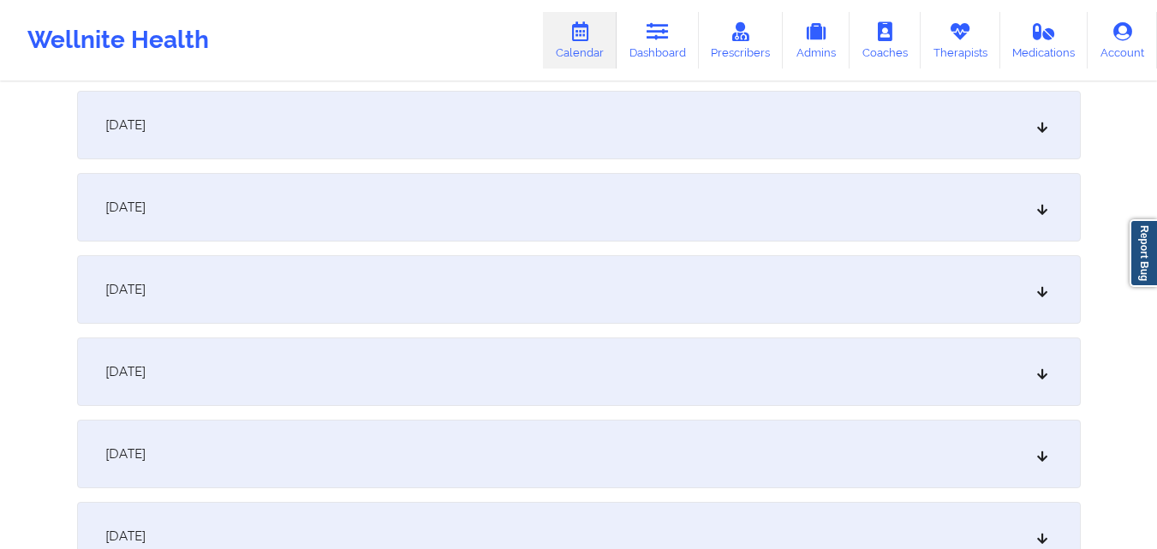
click at [473, 364] on div "October 27, 2025" at bounding box center [579, 371] width 1004 height 69
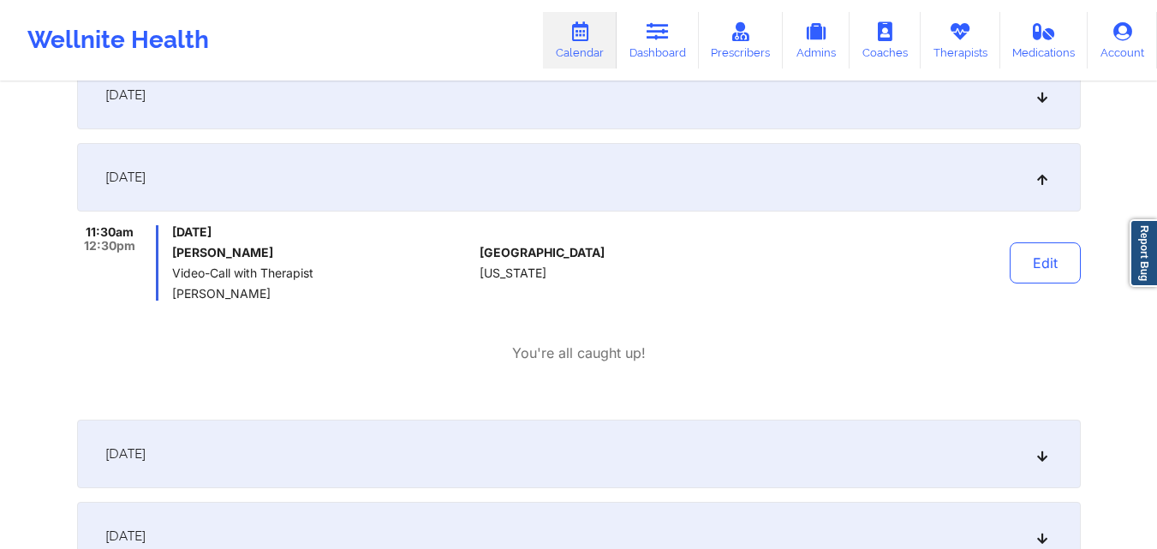
scroll to position [2398, 0]
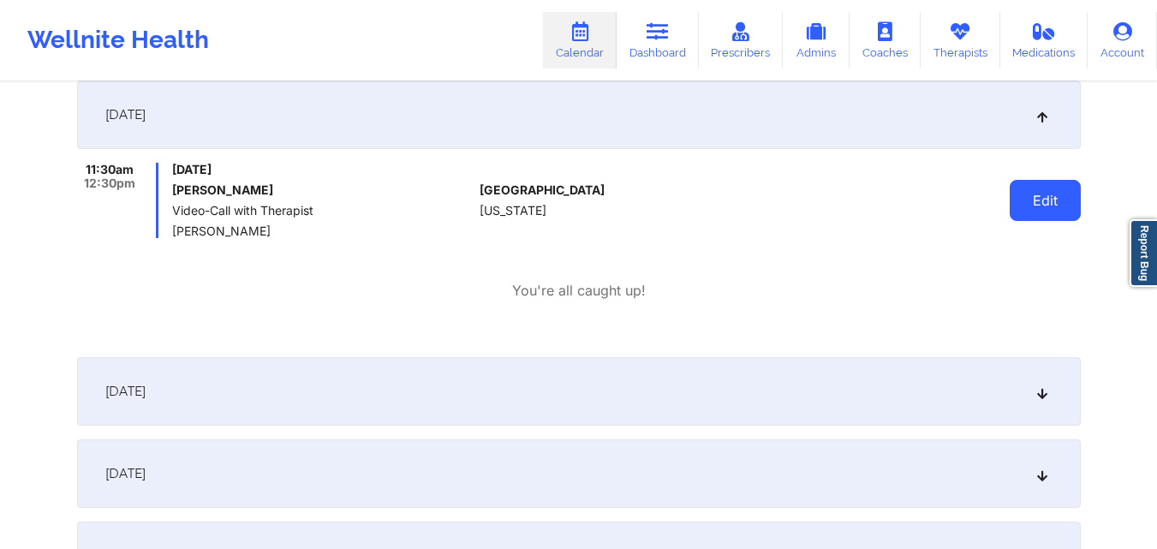
click at [1034, 198] on button "Edit" at bounding box center [1045, 200] width 71 height 41
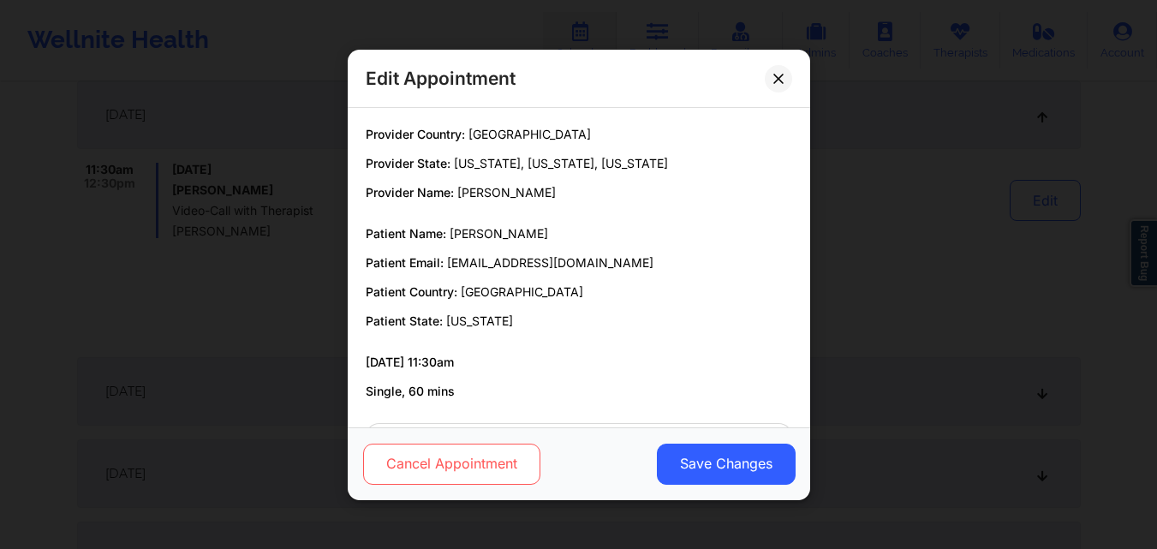
click at [454, 465] on button "Cancel Appointment" at bounding box center [450, 463] width 177 height 41
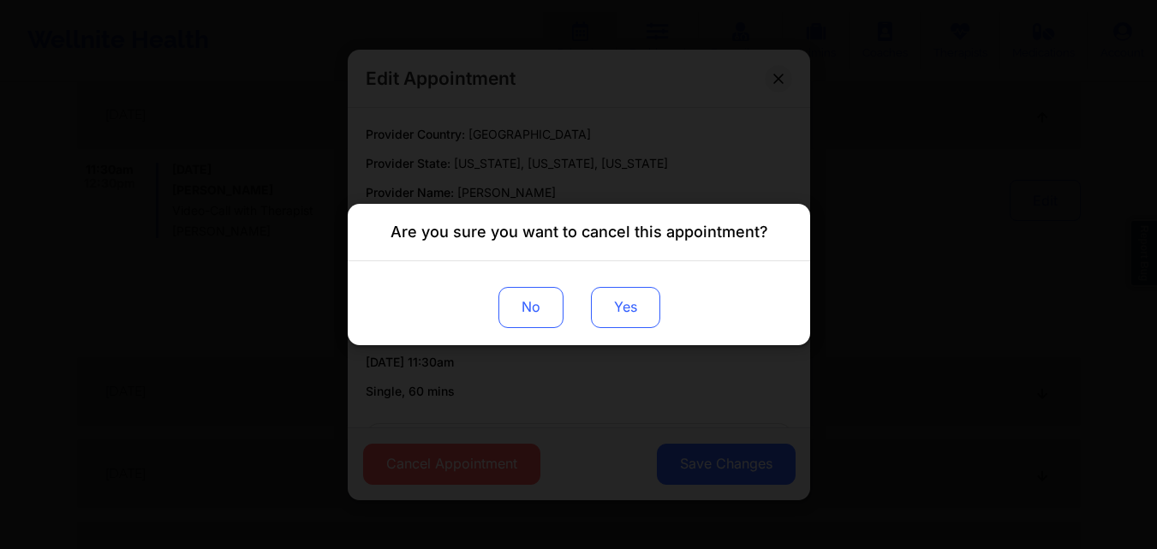
click at [607, 314] on button "Yes" at bounding box center [624, 307] width 69 height 41
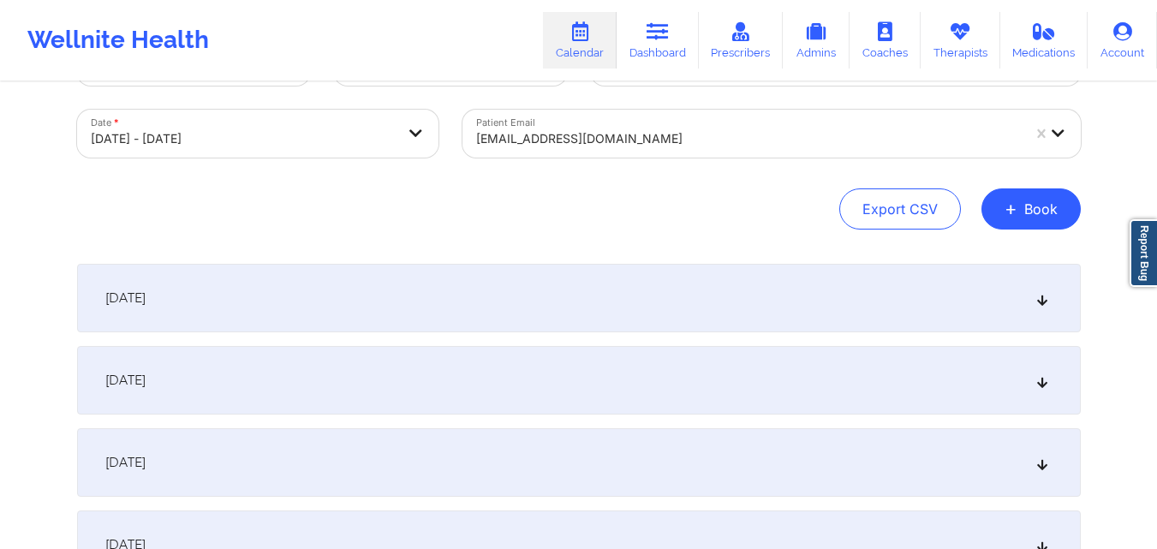
scroll to position [0, 0]
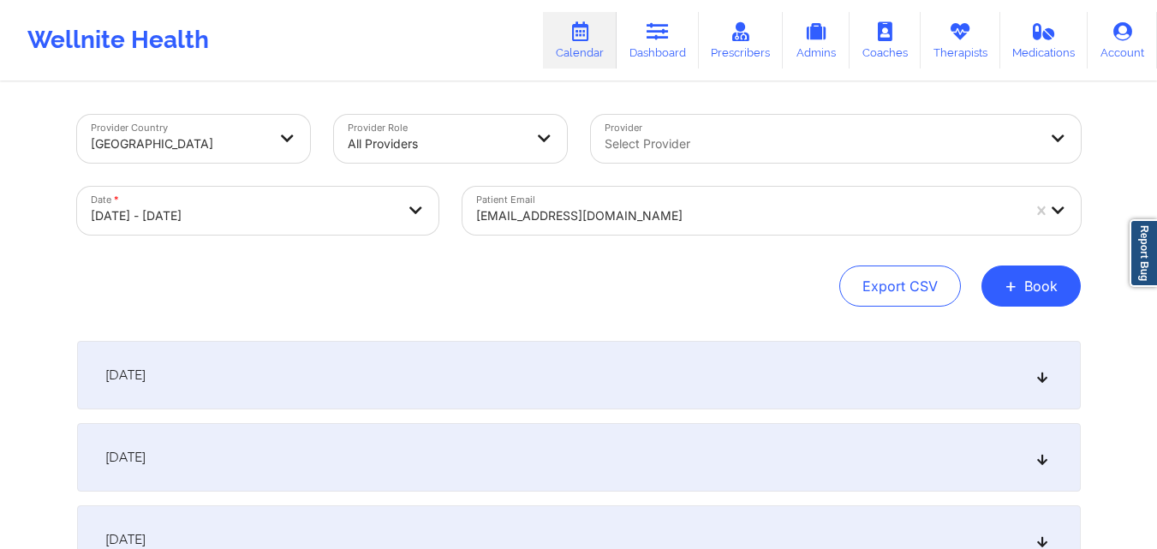
click at [729, 215] on div at bounding box center [748, 216] width 545 height 21
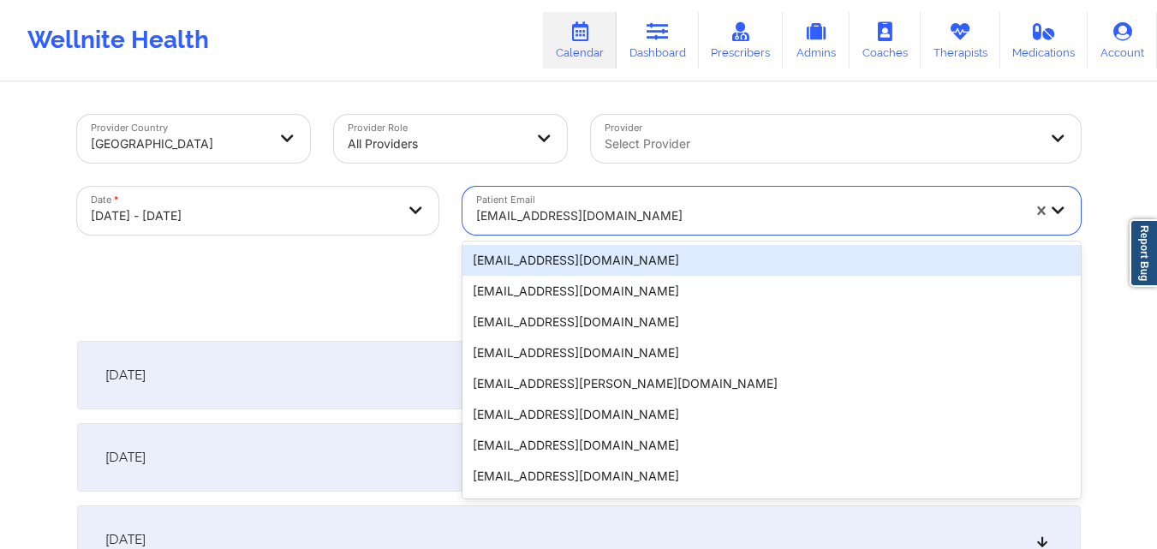
paste input "[EMAIL_ADDRESS][DOMAIN_NAME]"
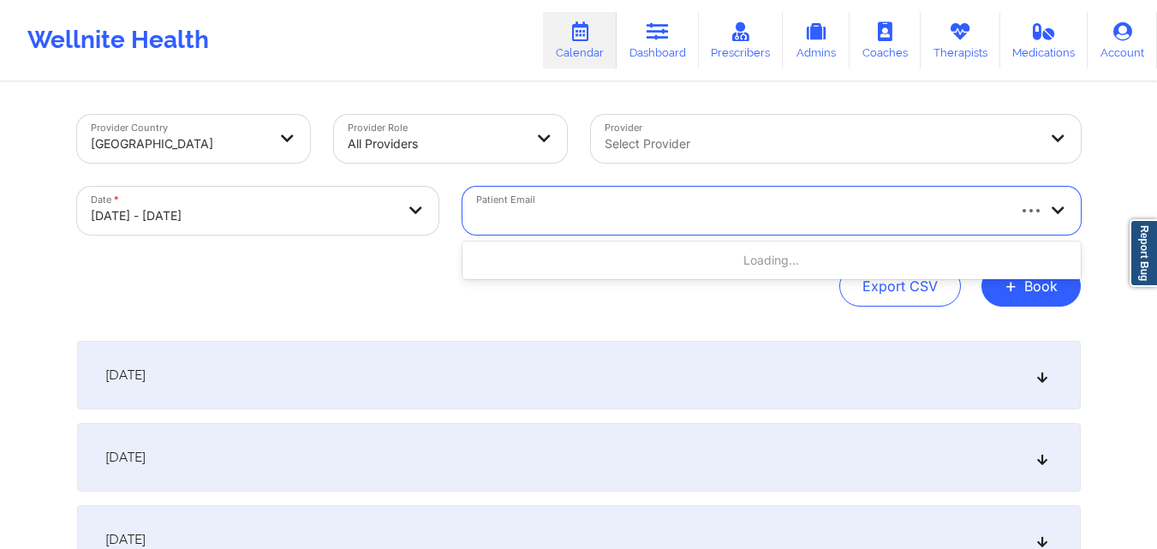
type input "[EMAIL_ADDRESS][DOMAIN_NAME]"
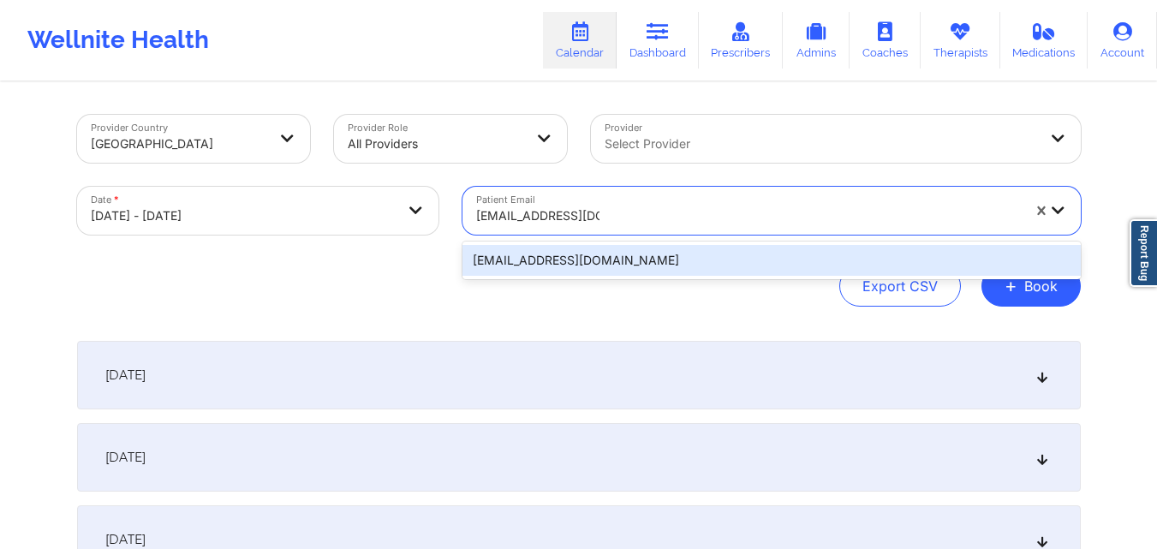
click at [631, 263] on div "[EMAIL_ADDRESS][DOMAIN_NAME]" at bounding box center [771, 260] width 618 height 31
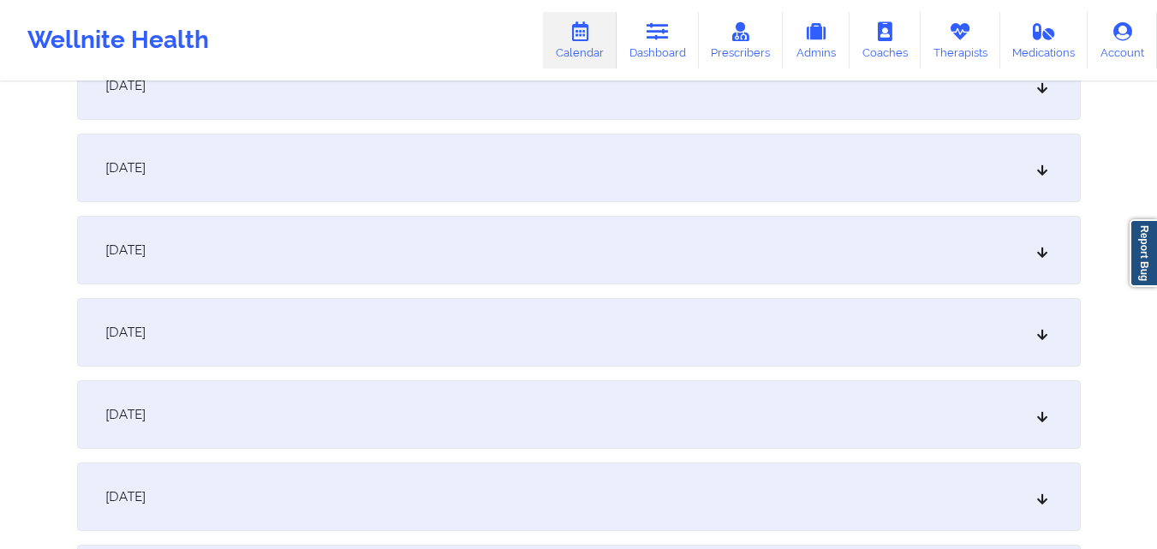
scroll to position [1113, 0]
click at [473, 263] on div "October 13, 2025" at bounding box center [579, 248] width 1004 height 69
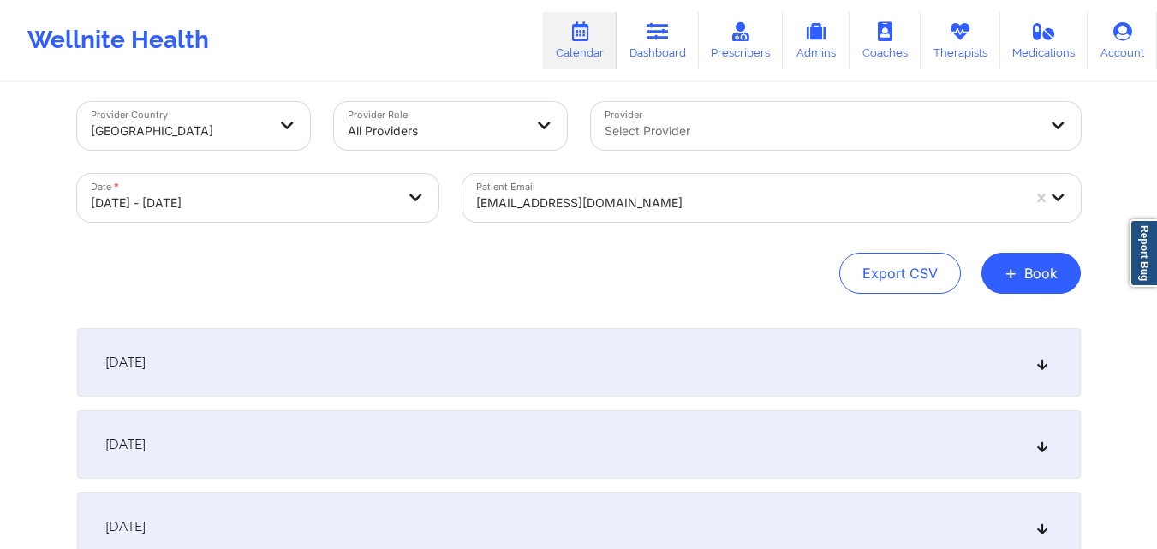
scroll to position [0, 0]
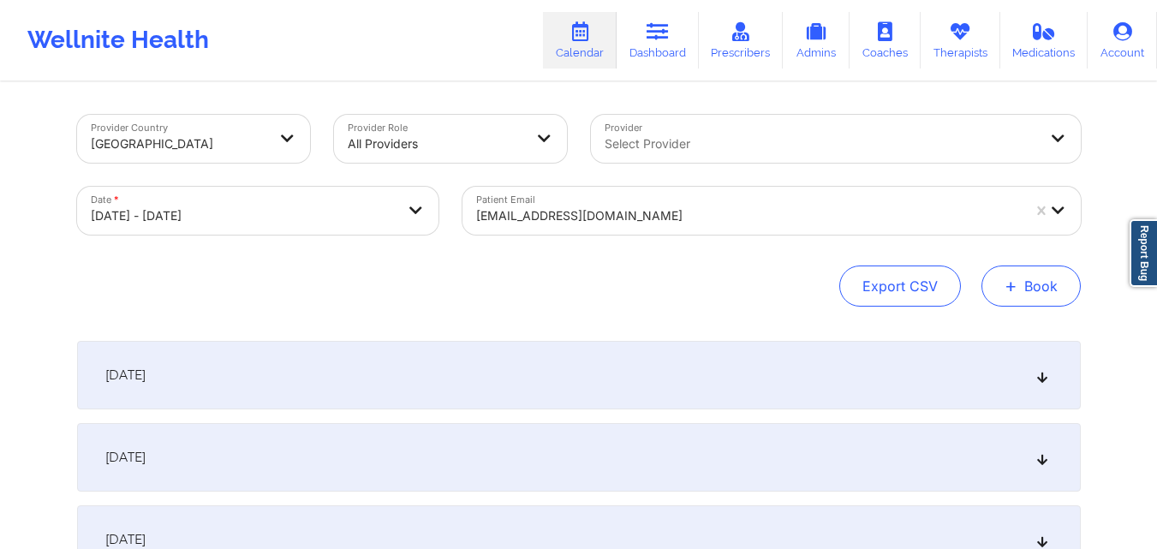
click at [1041, 299] on button "+ Book" at bounding box center [1030, 285] width 99 height 41
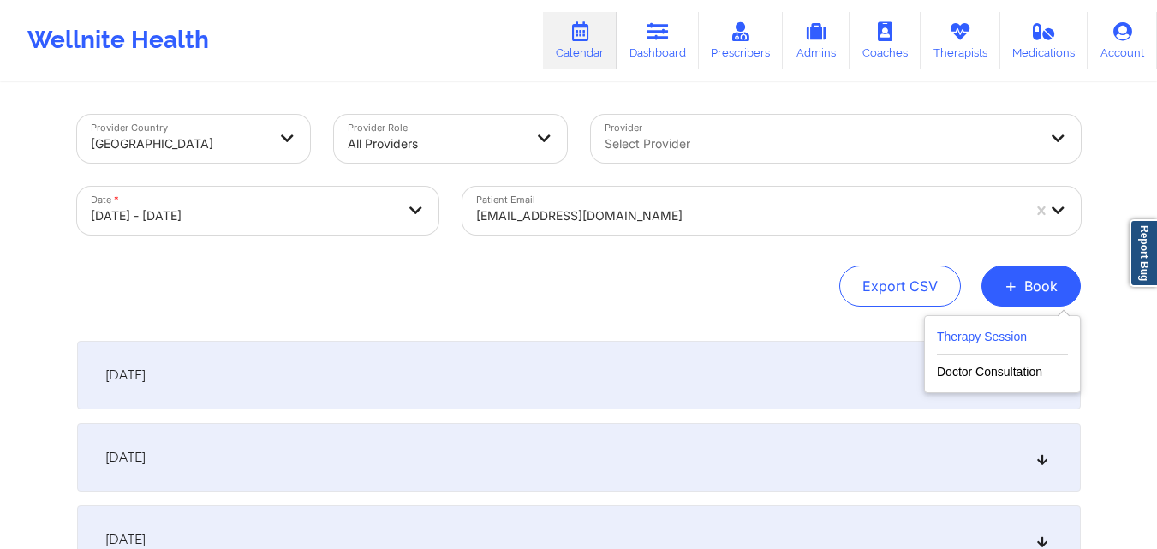
click at [964, 337] on button "Therapy Session" at bounding box center [1002, 340] width 131 height 28
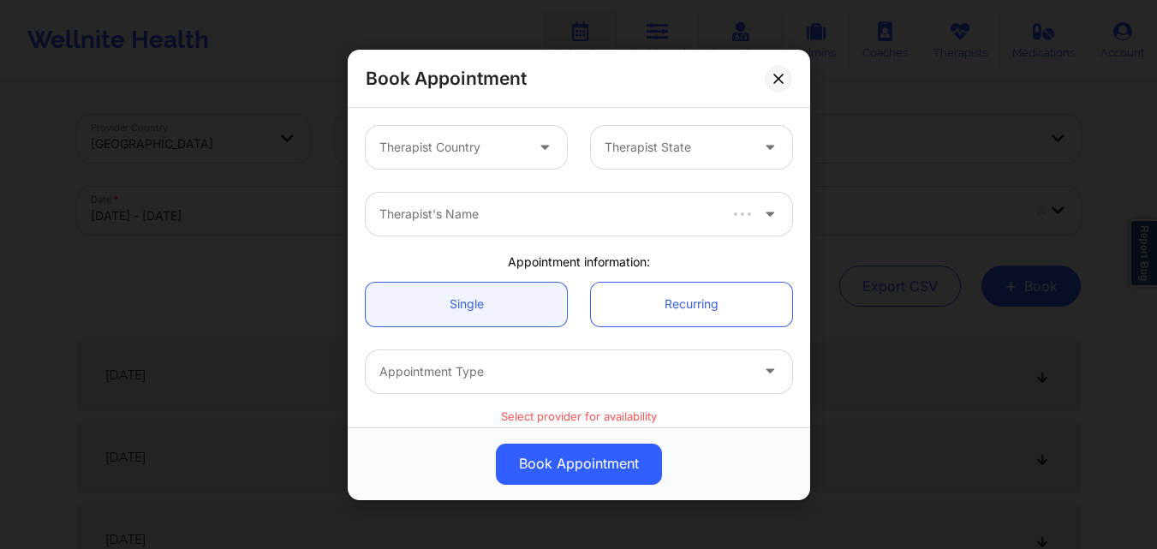
click at [442, 139] on div at bounding box center [451, 147] width 145 height 21
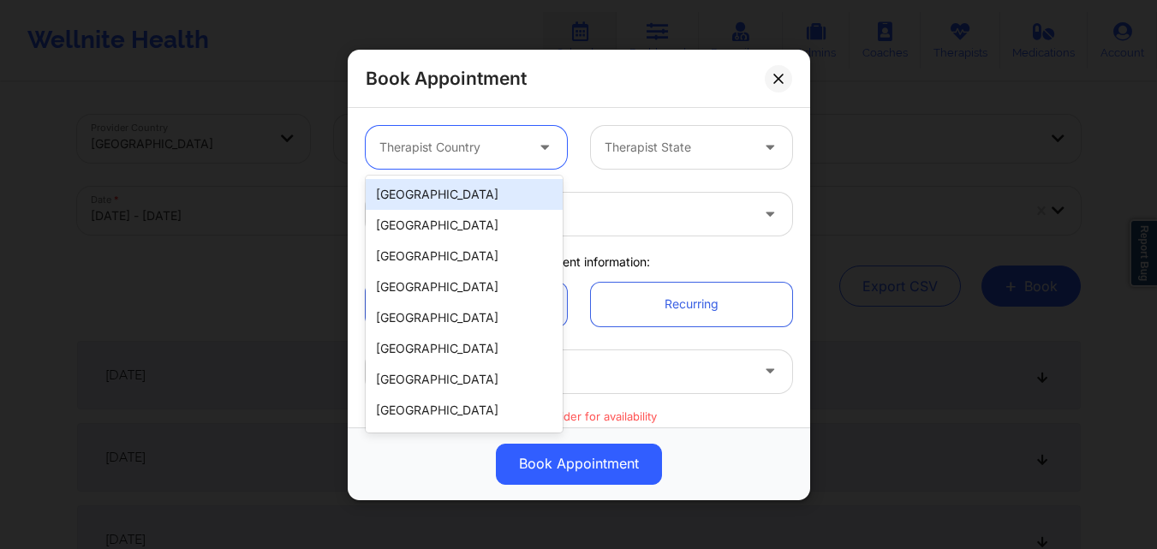
click at [445, 195] on div "[GEOGRAPHIC_DATA]" at bounding box center [464, 194] width 197 height 31
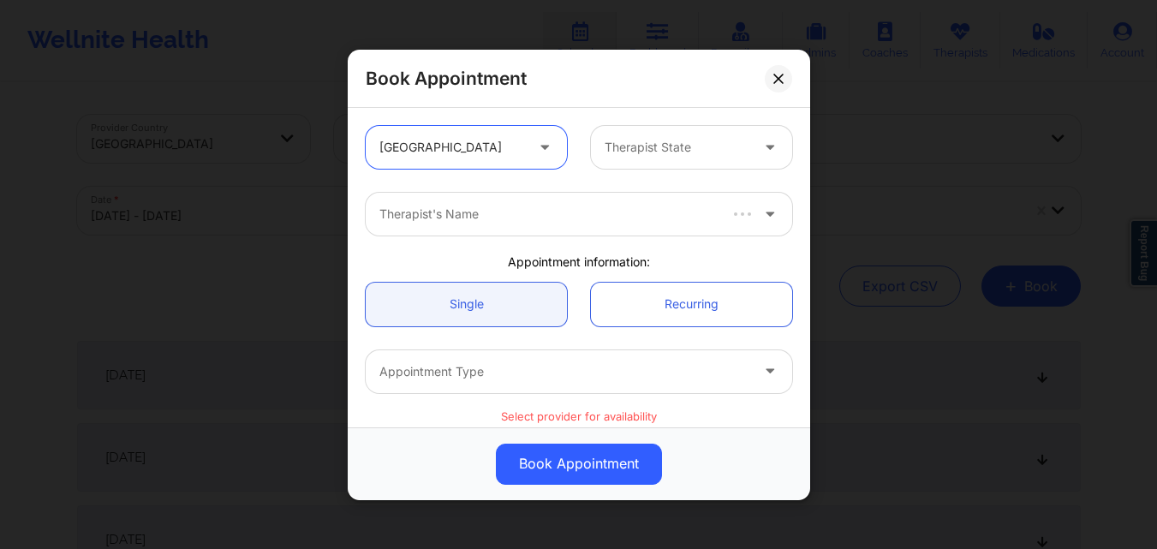
click at [646, 146] on div at bounding box center [677, 147] width 145 height 21
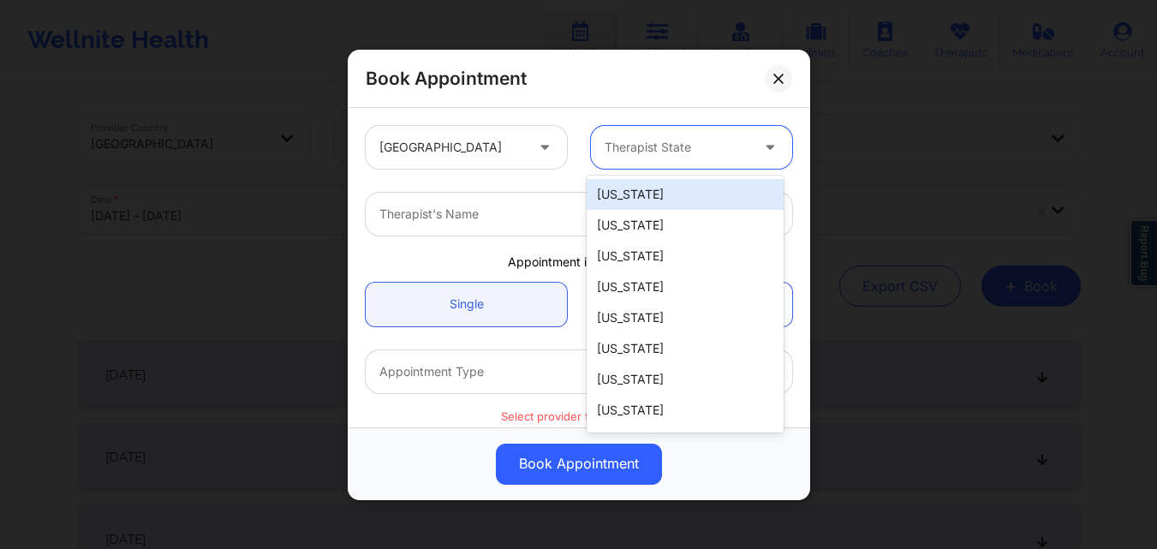
type input "F"
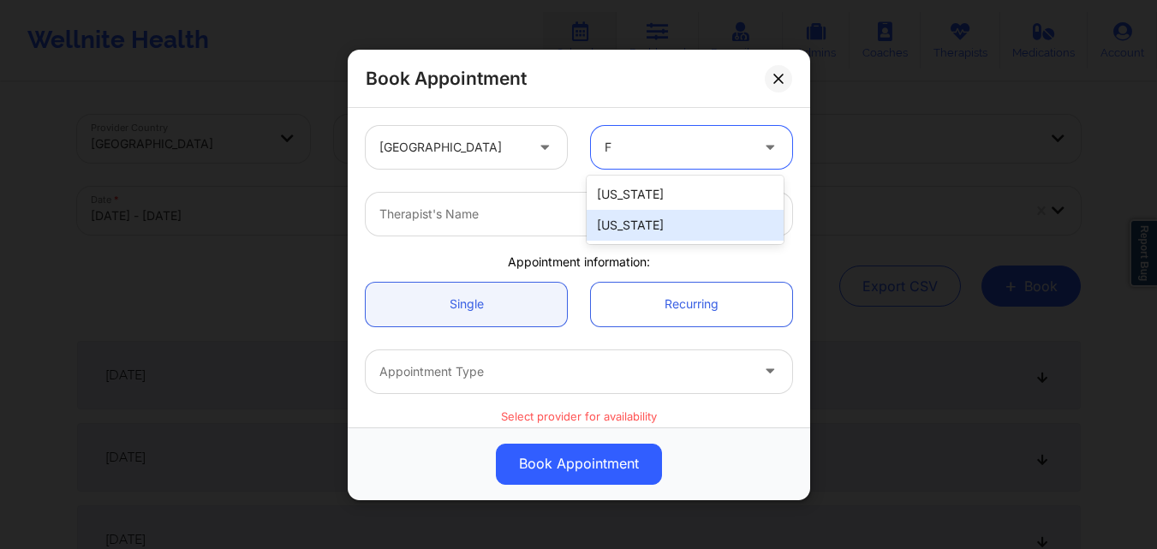
click at [651, 233] on div "[US_STATE]" at bounding box center [685, 225] width 197 height 31
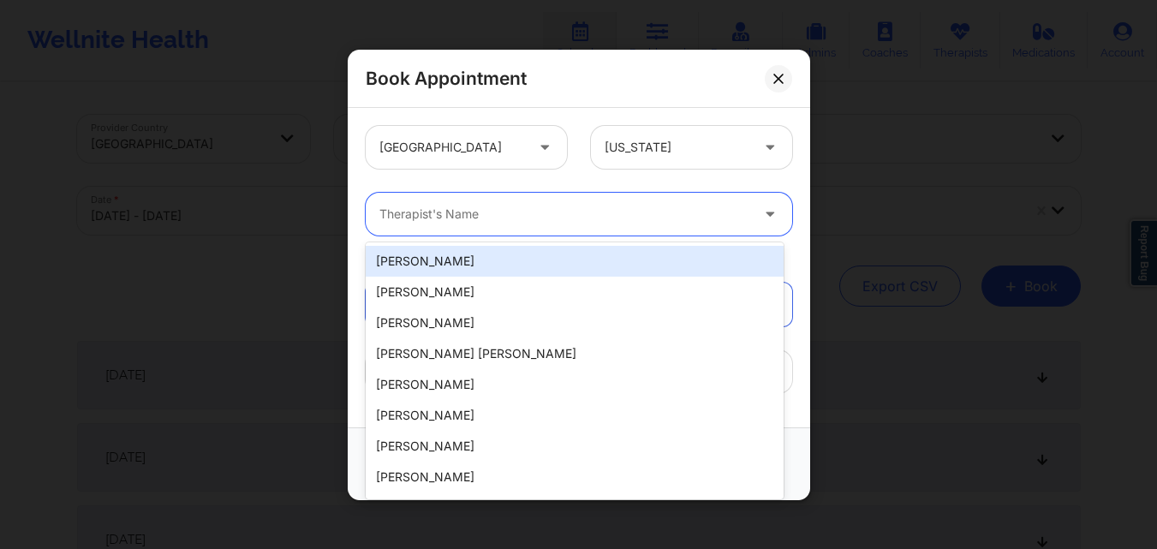
click at [516, 223] on div at bounding box center [564, 214] width 370 height 21
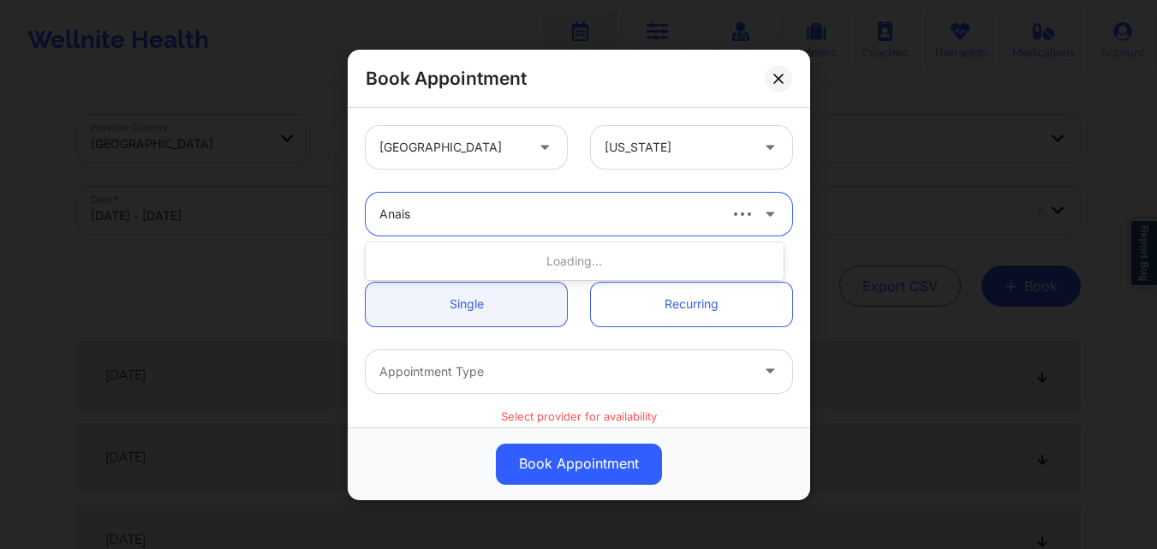
type input "Anais"
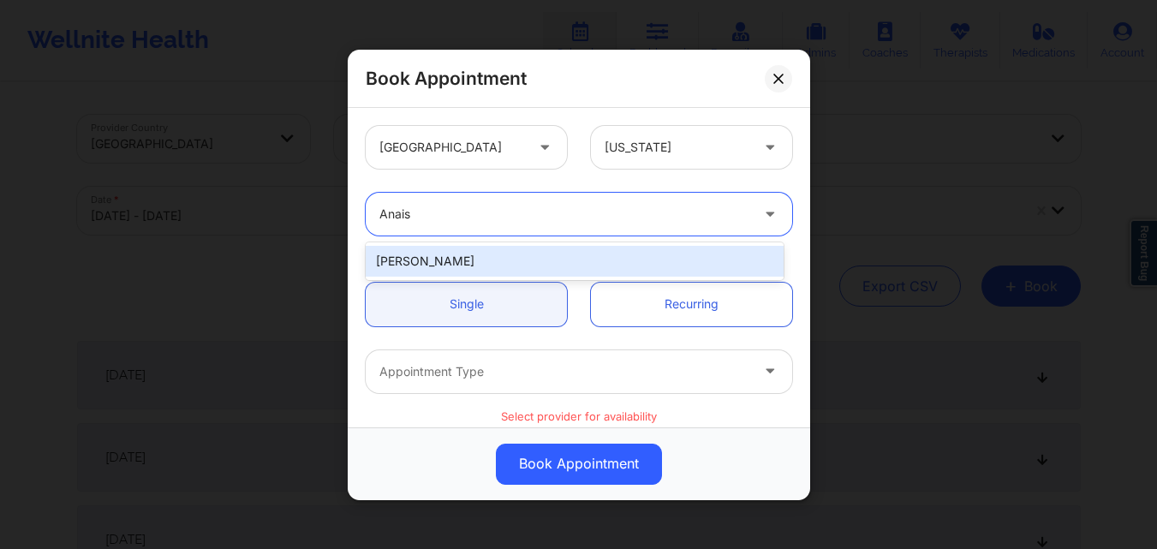
click at [490, 256] on div "[PERSON_NAME]" at bounding box center [575, 261] width 418 height 31
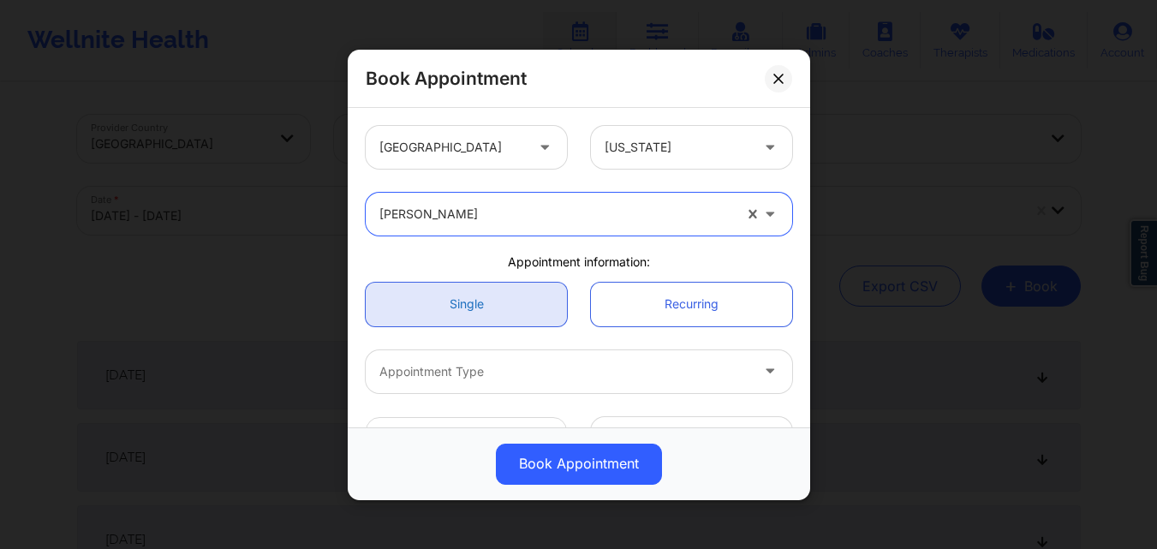
click at [486, 304] on link "Single" at bounding box center [466, 304] width 201 height 44
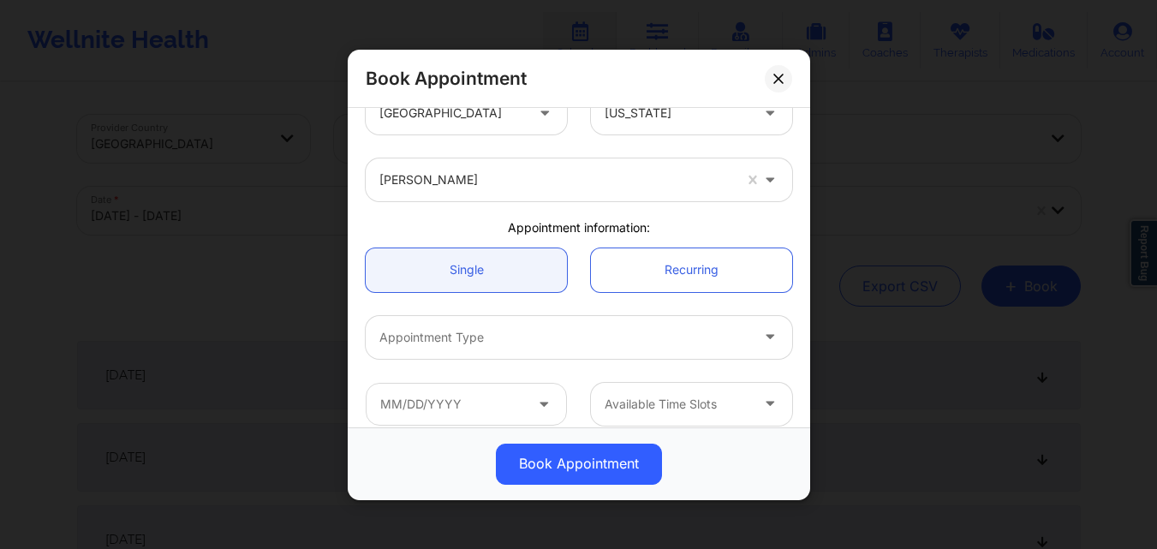
scroll to position [86, 0]
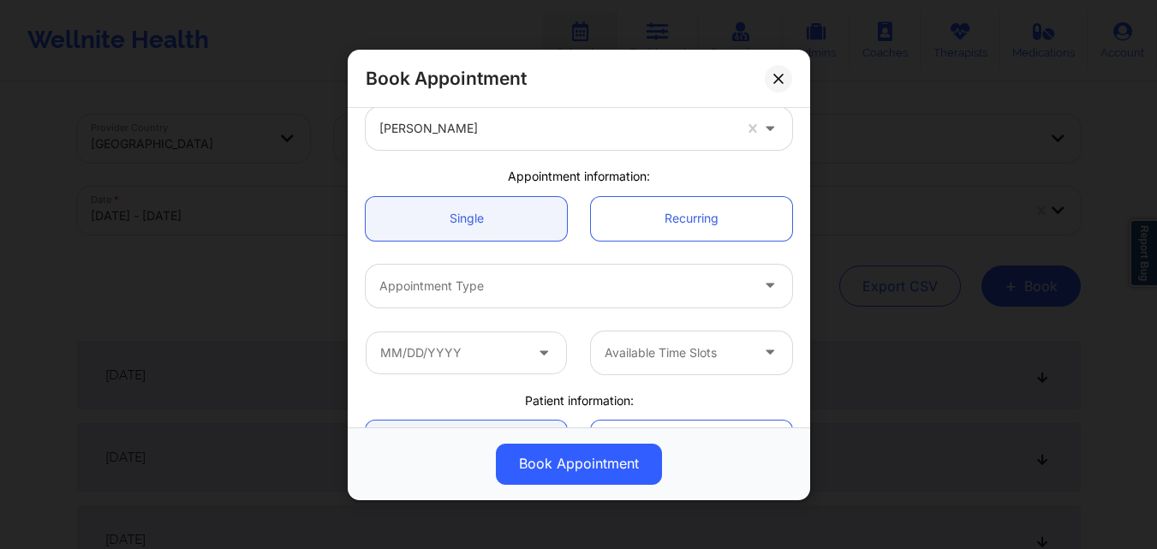
click at [487, 304] on div "Appointment Type" at bounding box center [558, 285] width 385 height 43
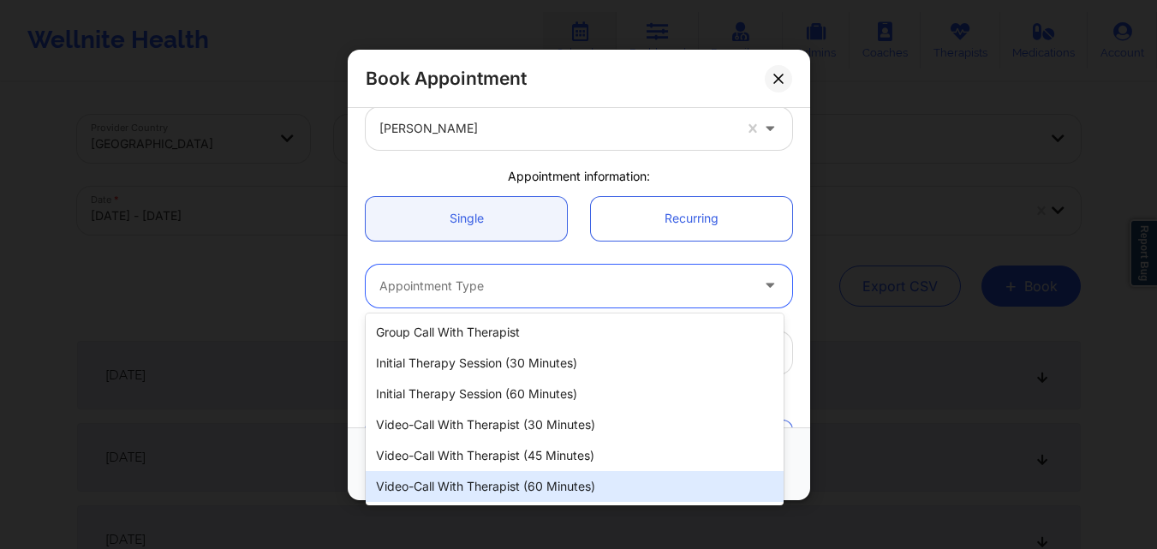
click at [496, 481] on div "Video-Call with Therapist (60 minutes)" at bounding box center [575, 486] width 418 height 31
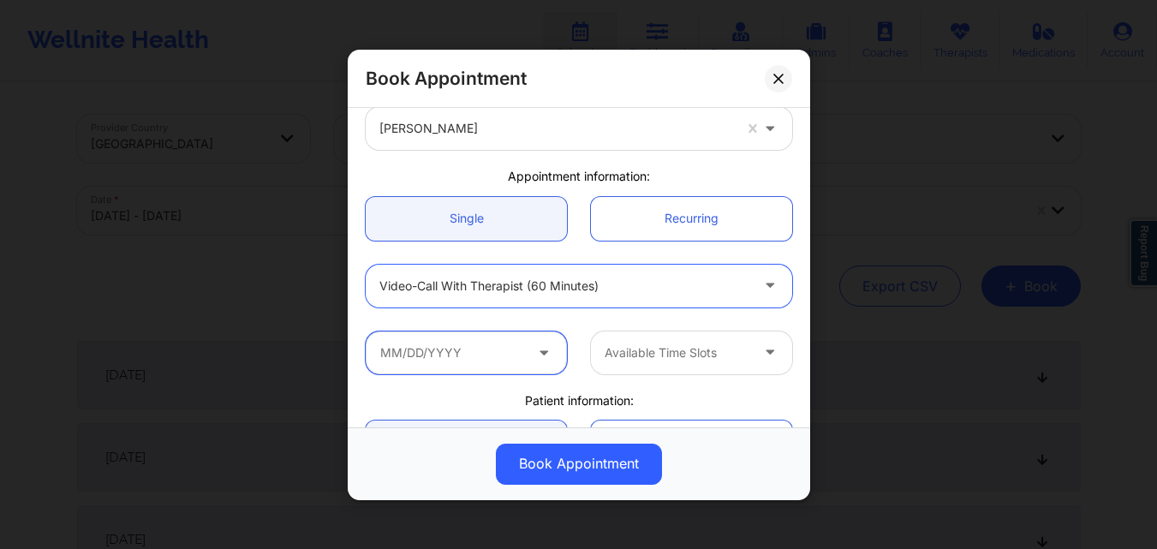
click at [450, 367] on input "text" at bounding box center [466, 352] width 201 height 43
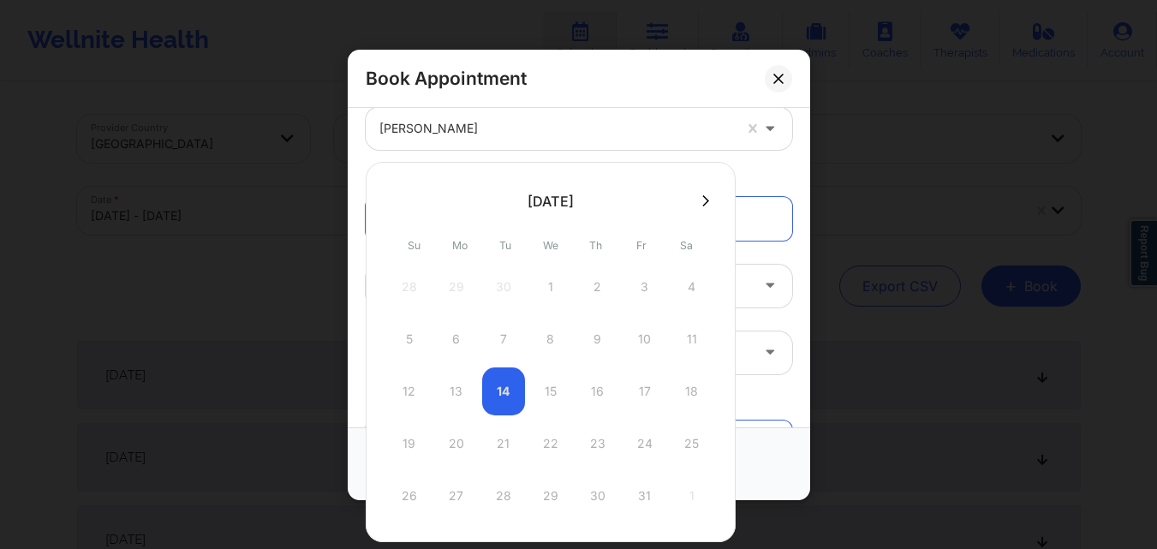
click at [705, 195] on icon at bounding box center [705, 200] width 7 height 13
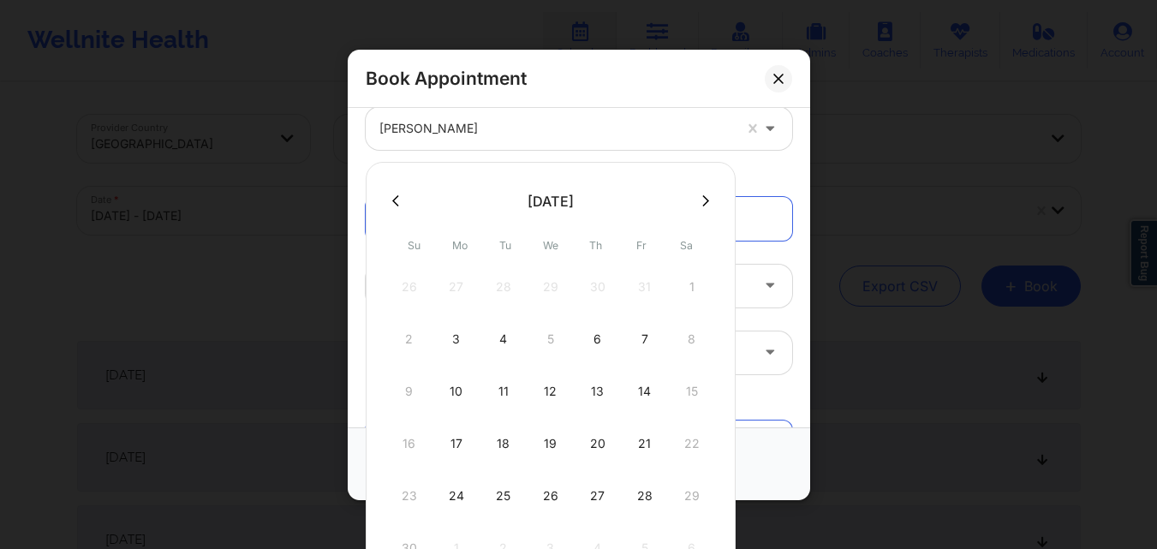
click at [399, 199] on button at bounding box center [395, 201] width 17 height 15
click at [486, 442] on div "21" at bounding box center [503, 444] width 43 height 48
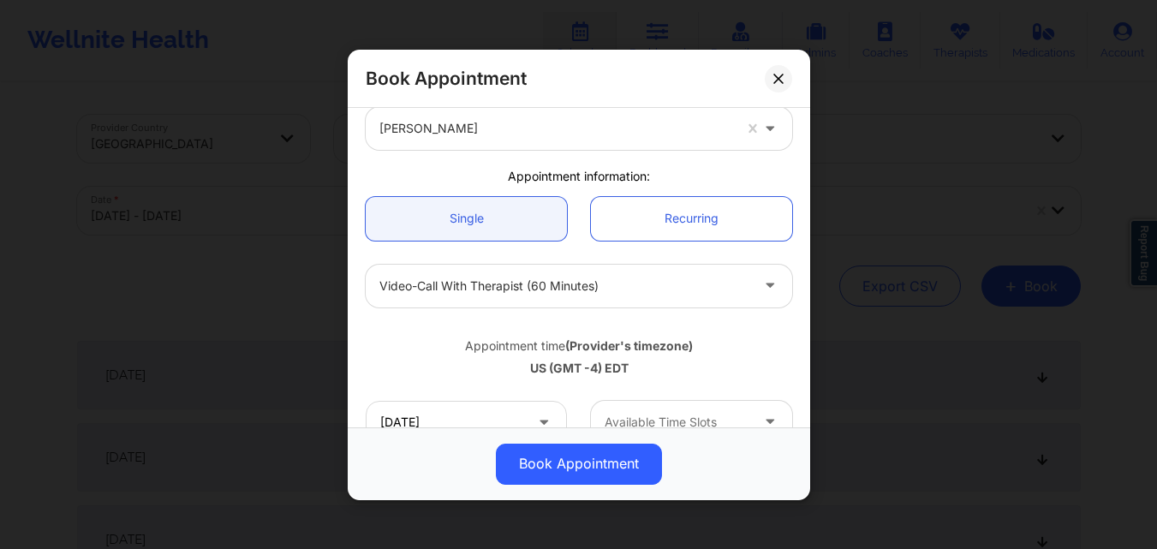
scroll to position [171, 0]
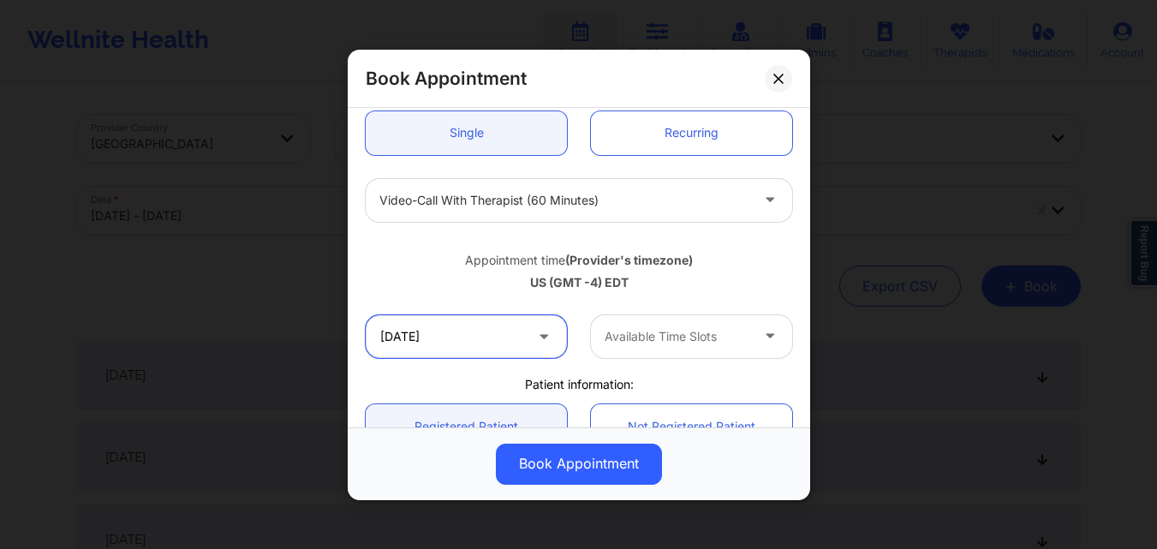
click at [482, 333] on input "10/21/2025" at bounding box center [466, 335] width 201 height 43
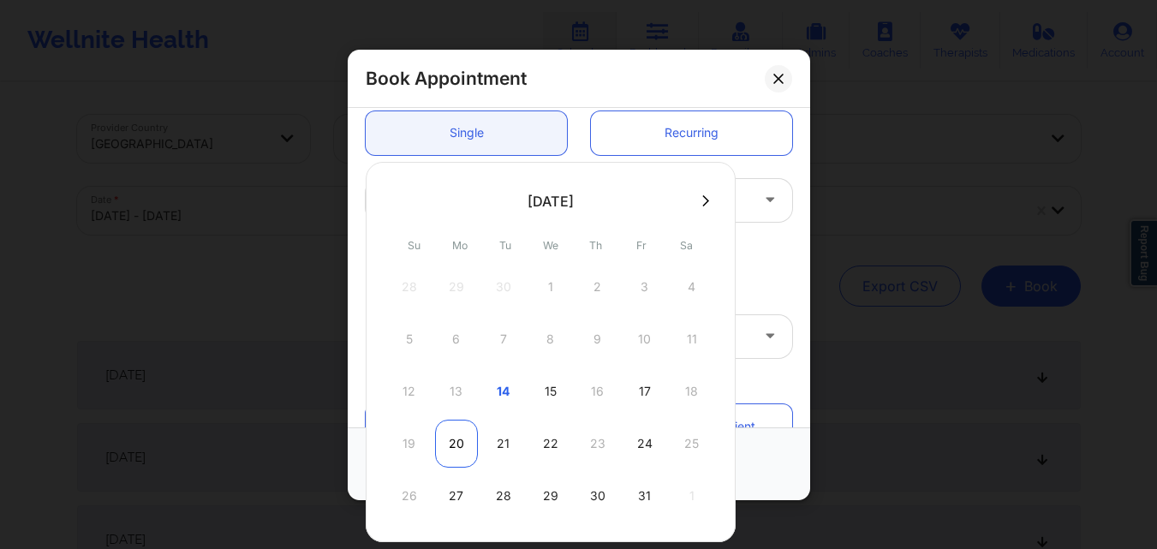
click at [456, 435] on div "20" at bounding box center [456, 444] width 43 height 48
type input "10/20/2025"
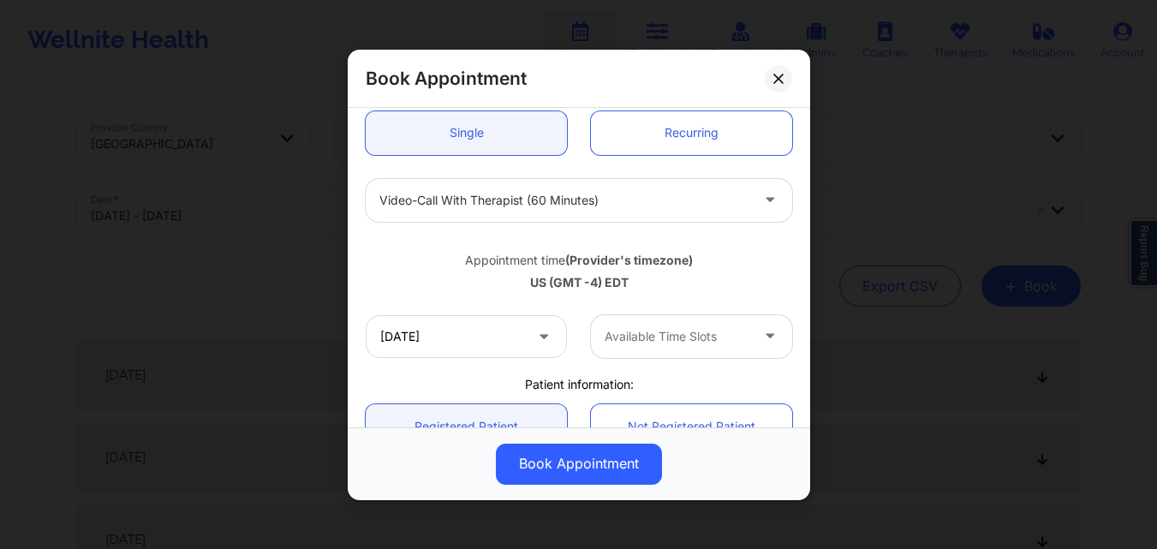
click at [675, 325] on div "Available Time Slots" at bounding box center [671, 335] width 160 height 43
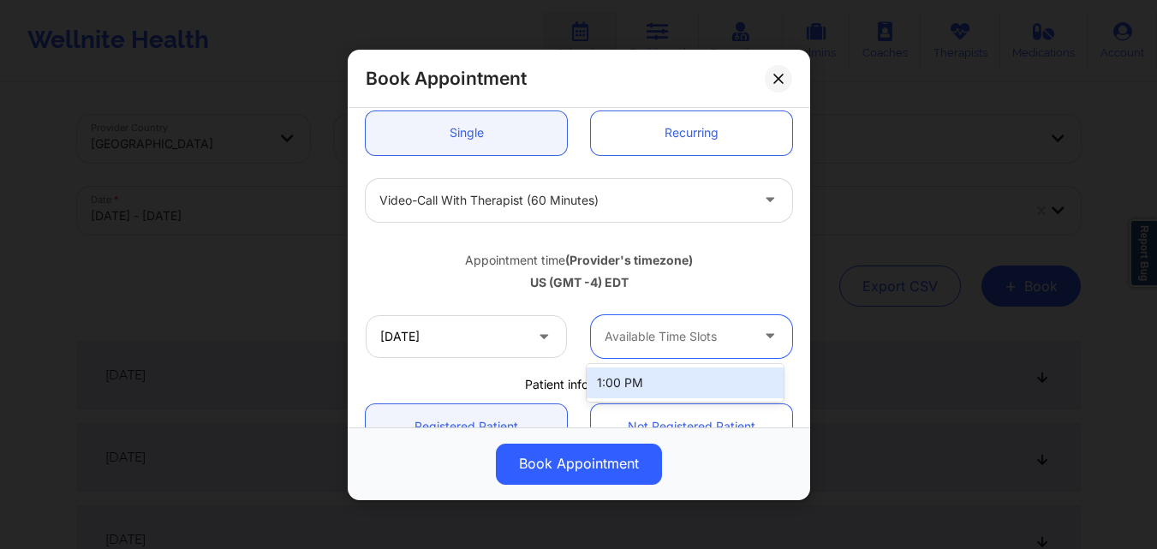
click at [676, 389] on div "1:00 PM" at bounding box center [685, 382] width 197 height 31
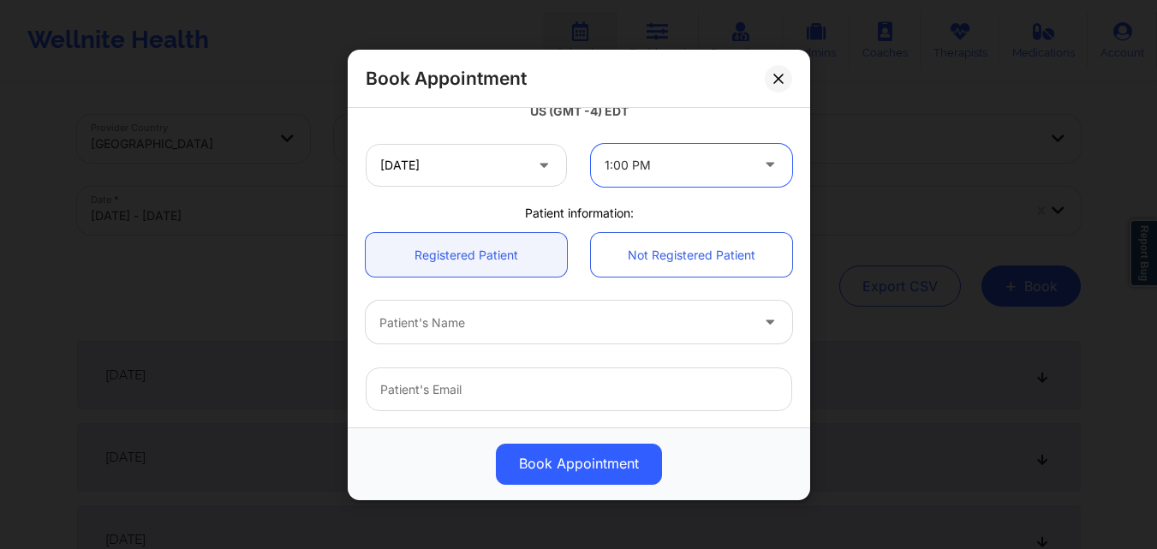
scroll to position [428, 0]
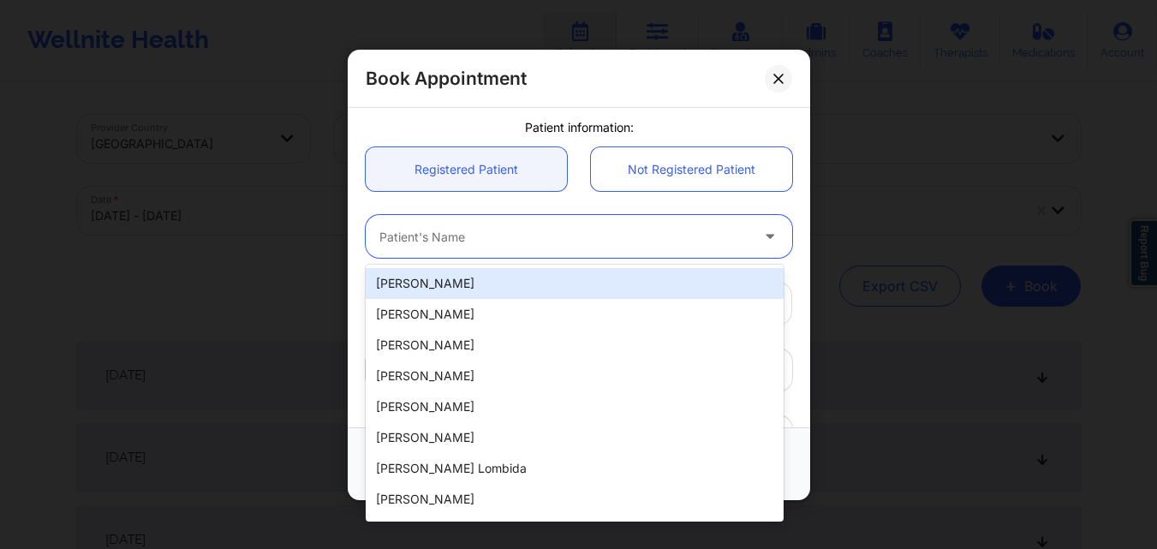
click at [579, 235] on div at bounding box center [564, 236] width 370 height 21
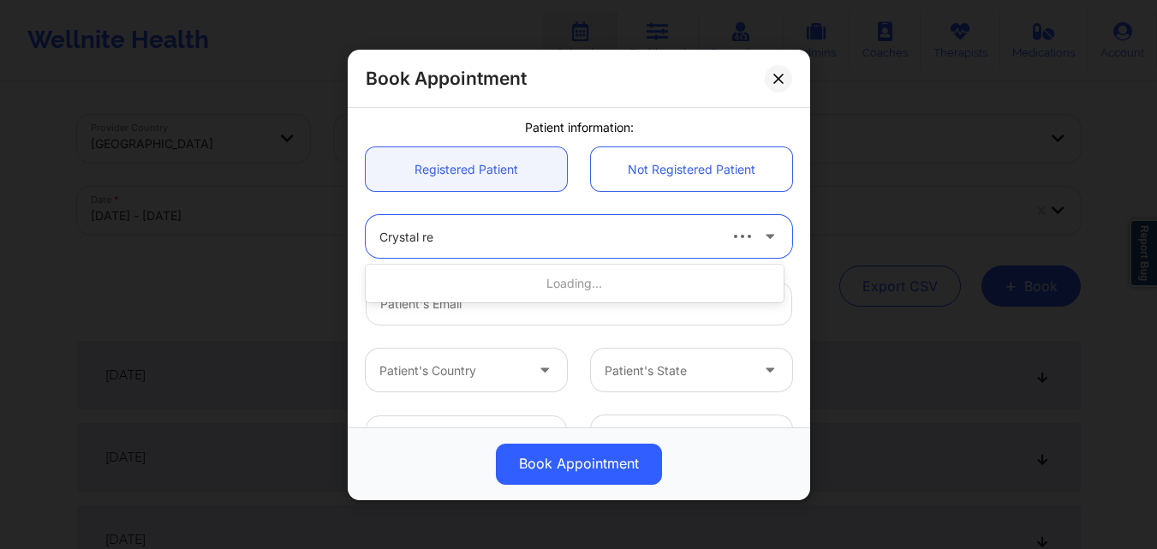
type input "Crystal res"
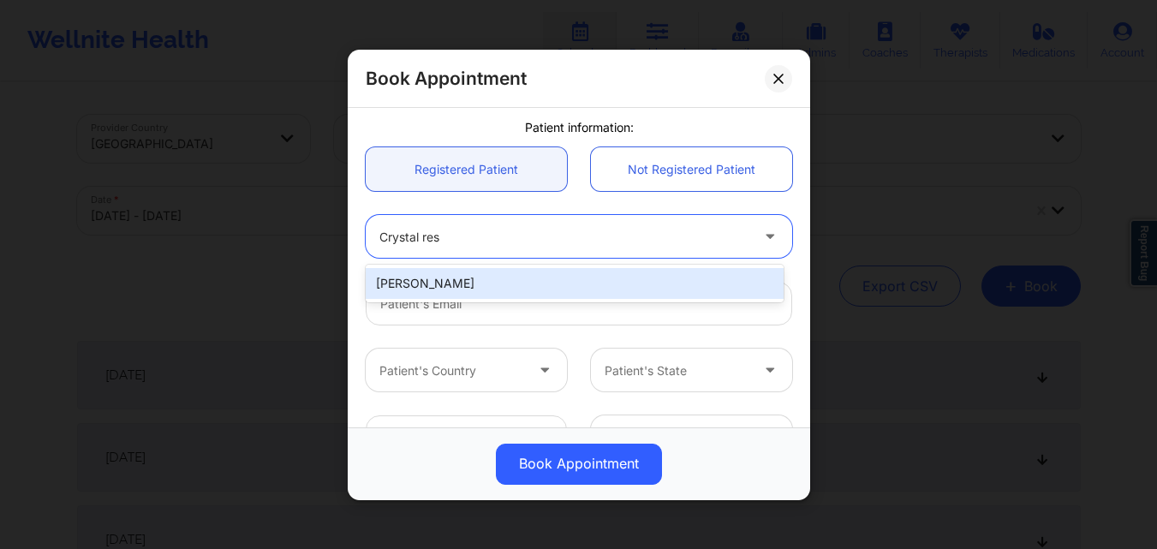
click at [453, 289] on div "[PERSON_NAME]" at bounding box center [575, 283] width 418 height 31
type input "[EMAIL_ADDRESS][DOMAIN_NAME]"
type input "[PHONE_NUMBER]"
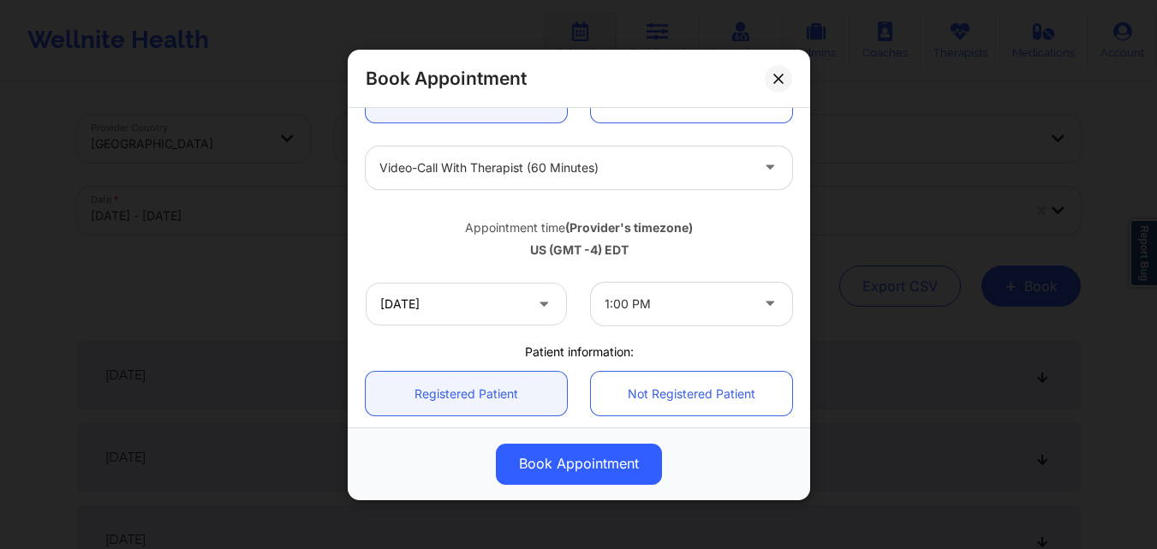
scroll to position [227, 0]
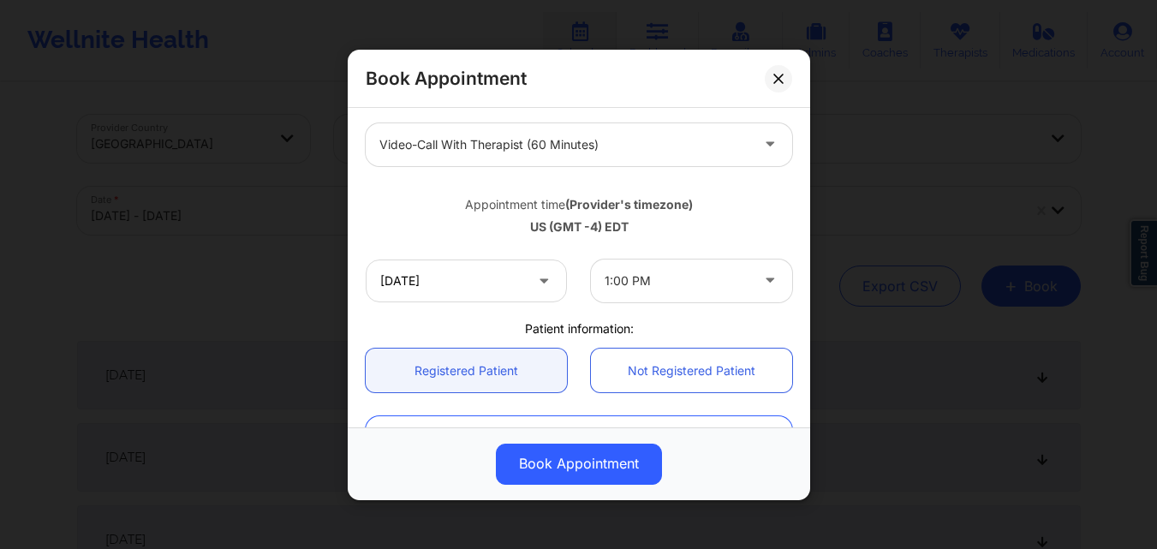
click at [699, 295] on div "1:00 PM" at bounding box center [677, 280] width 145 height 43
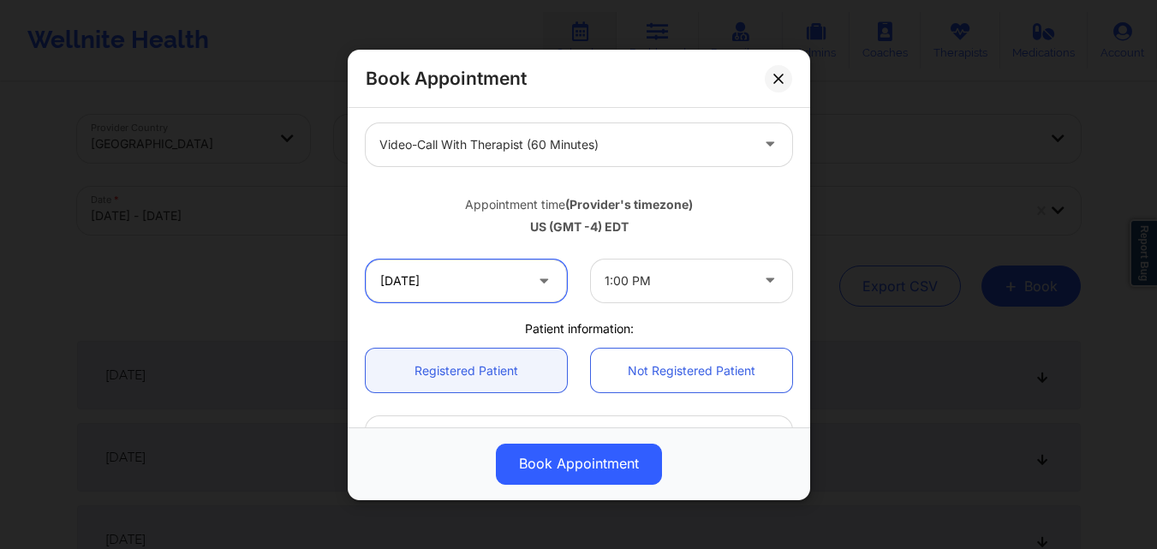
click at [459, 289] on input "10/20/2025" at bounding box center [466, 280] width 201 height 43
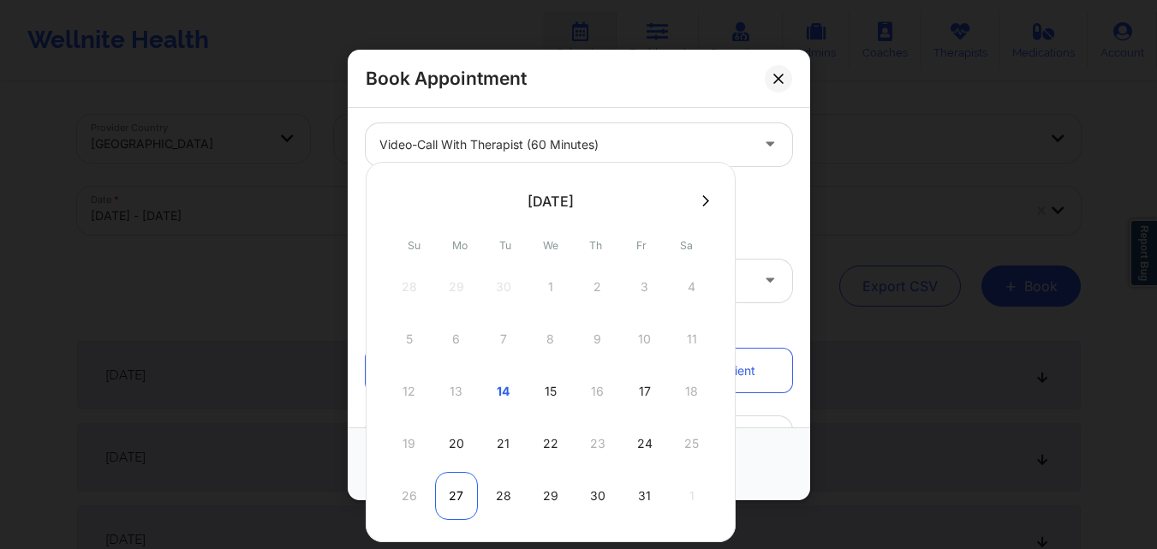
click at [463, 487] on div "27" at bounding box center [456, 496] width 43 height 48
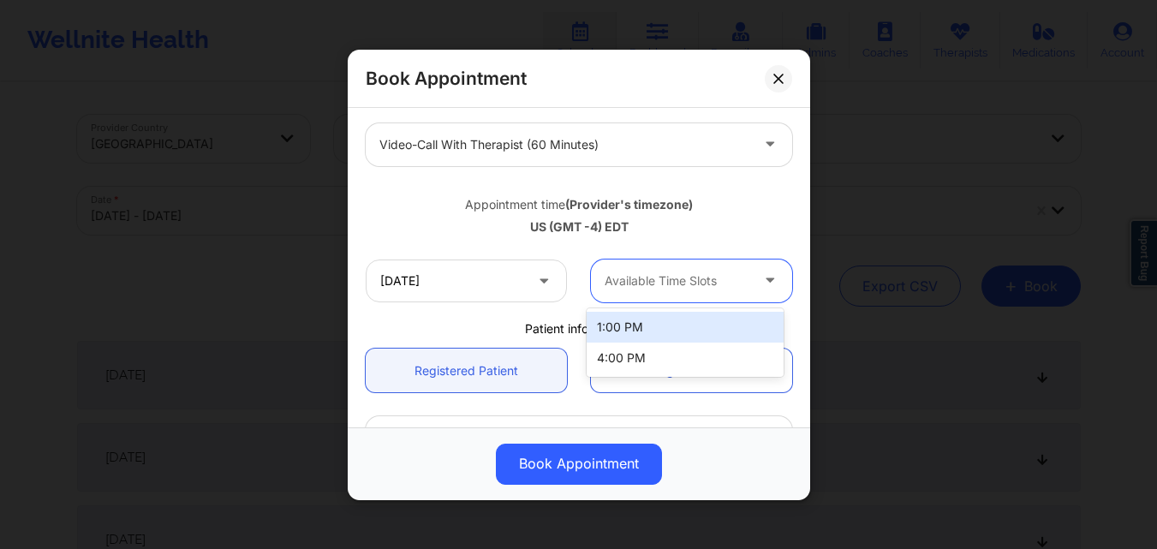
click at [697, 274] on div at bounding box center [677, 281] width 145 height 21
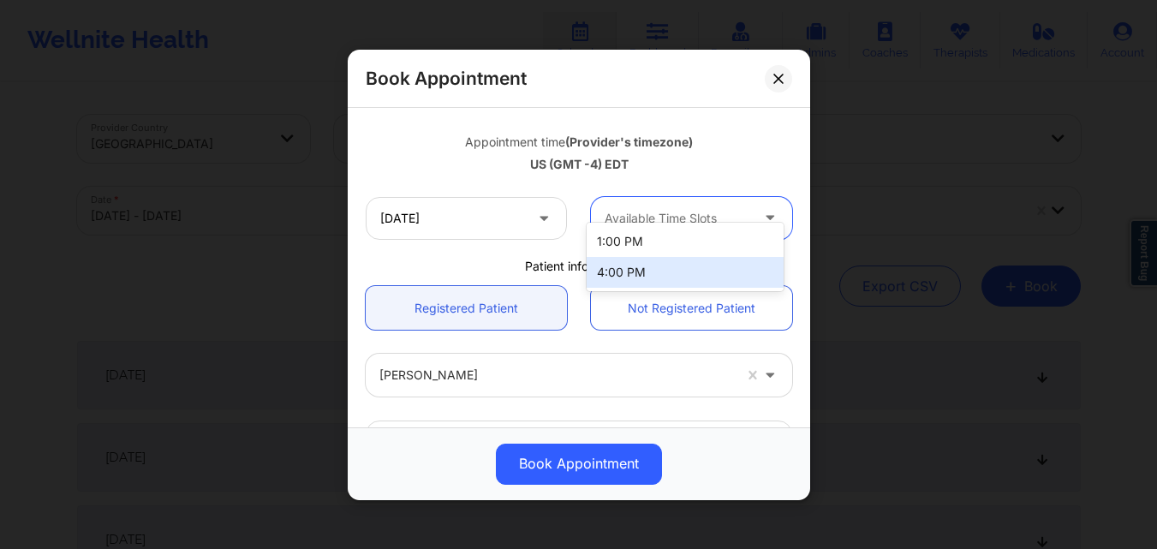
scroll to position [313, 0]
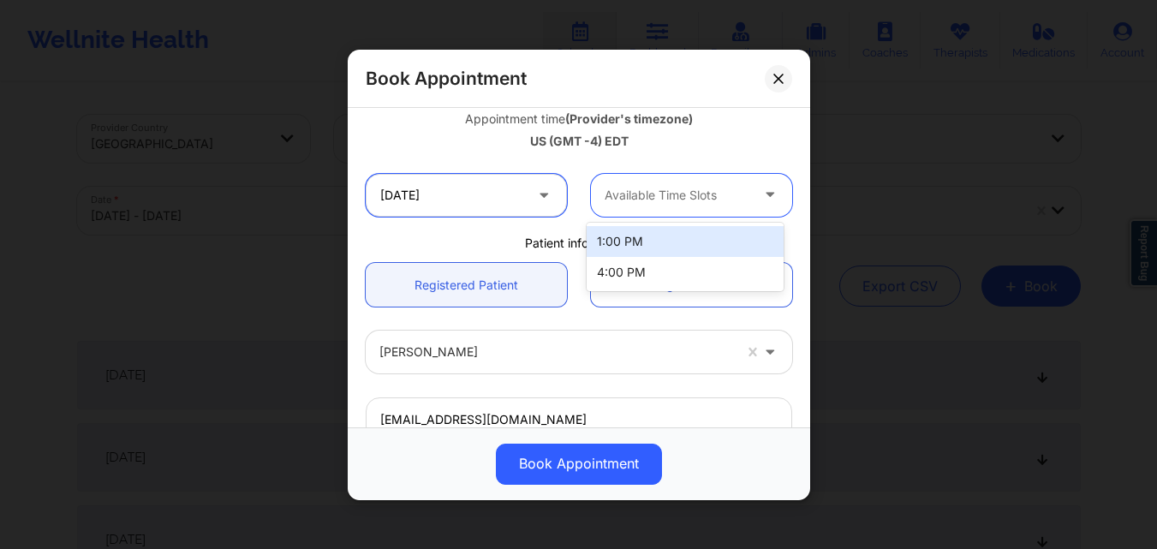
click at [456, 194] on input "10/27/2025" at bounding box center [466, 194] width 201 height 43
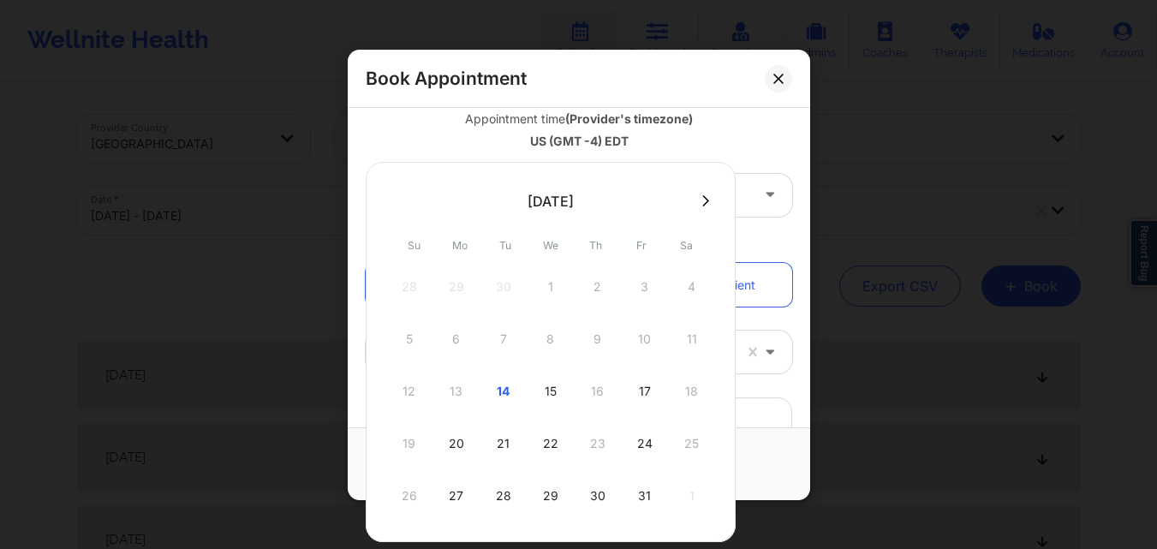
click at [702, 198] on icon at bounding box center [705, 199] width 7 height 11
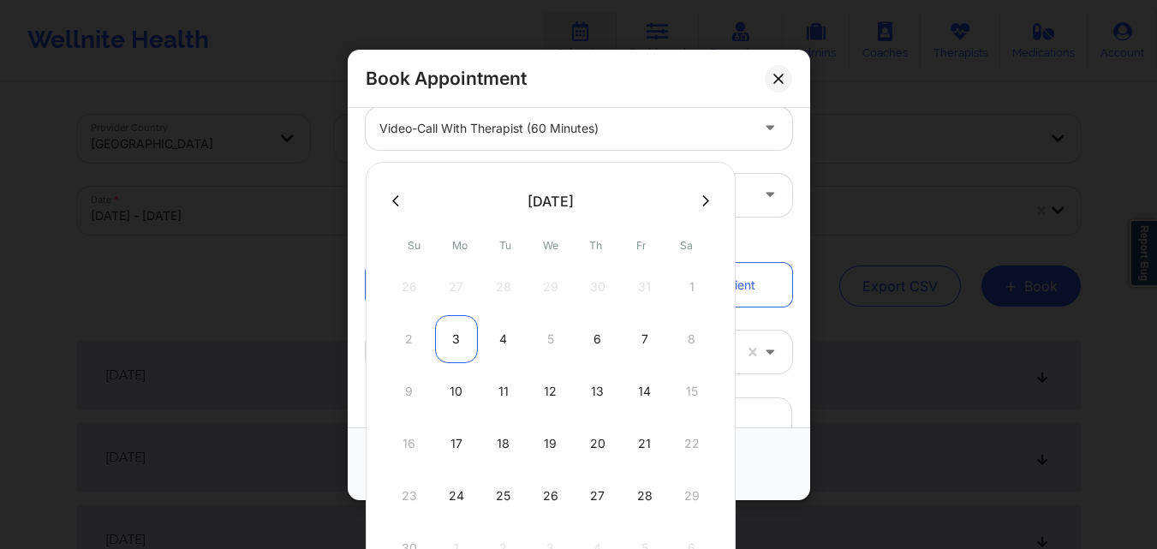
click at [456, 336] on div "3" at bounding box center [456, 339] width 43 height 48
type input "11/03/2025"
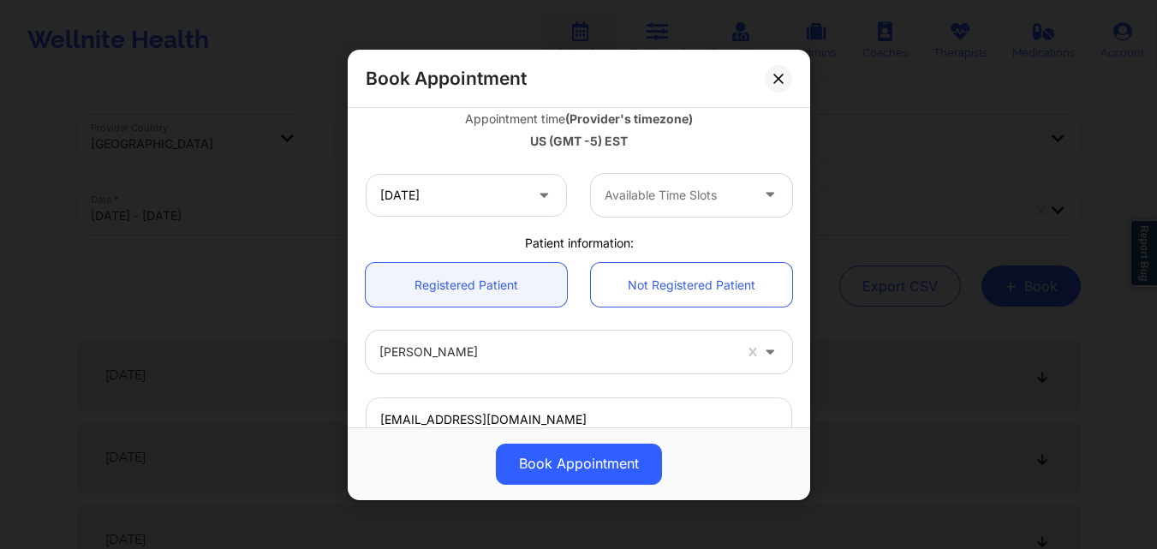
click at [682, 190] on div at bounding box center [677, 195] width 145 height 21
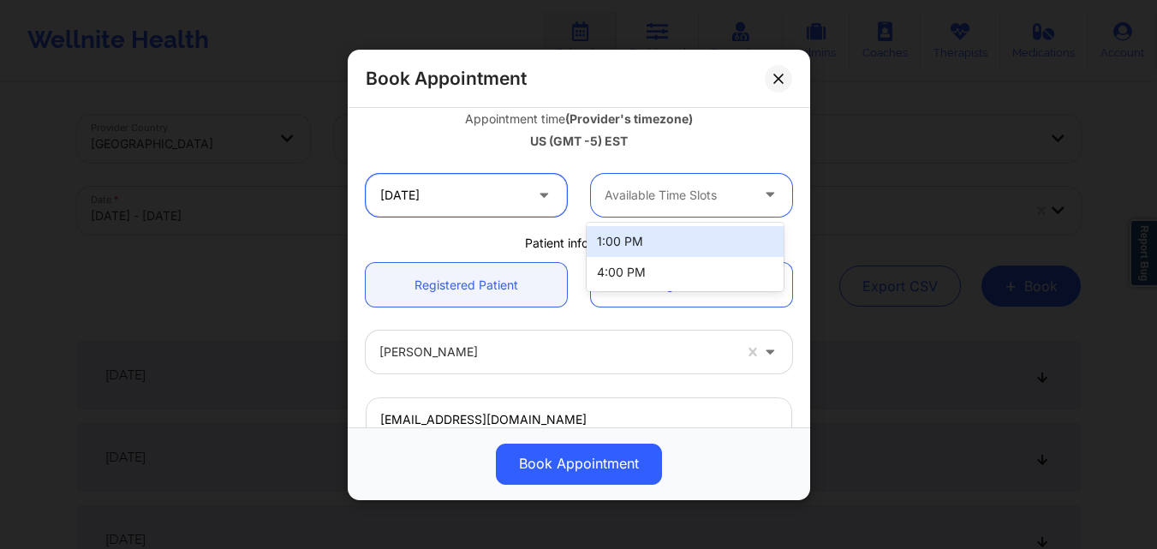
click at [461, 190] on input "11/03/2025" at bounding box center [466, 194] width 201 height 43
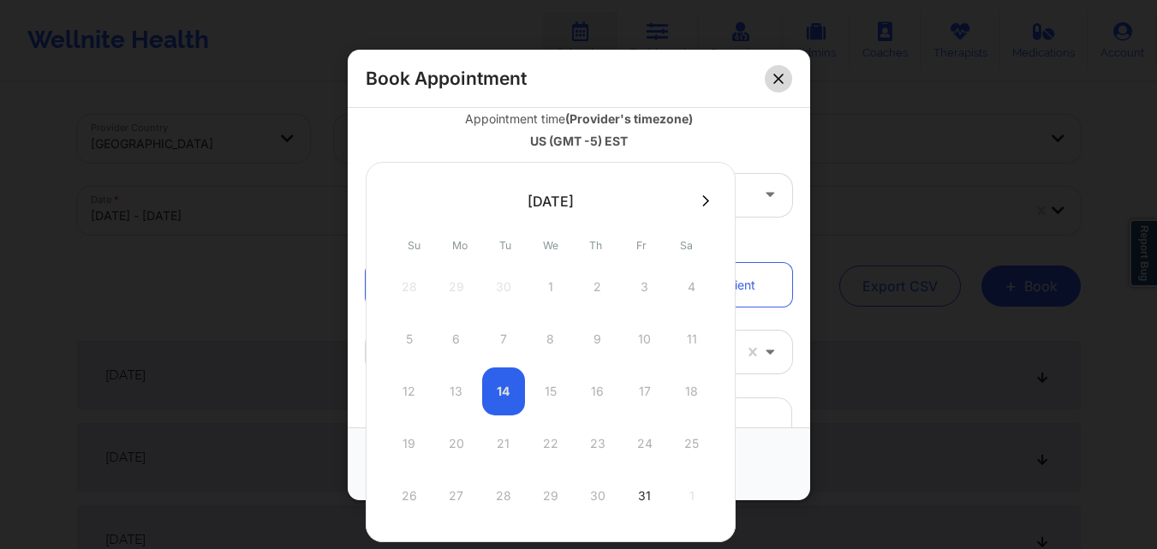
click at [785, 76] on button at bounding box center [778, 77] width 27 height 27
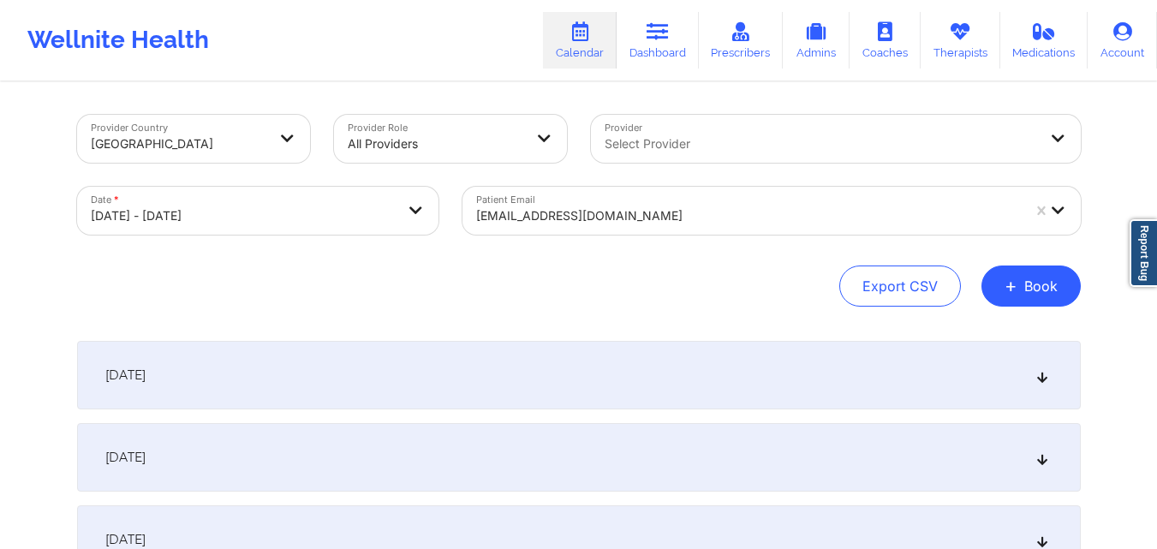
click at [640, 203] on div "[EMAIL_ADDRESS][DOMAIN_NAME]" at bounding box center [748, 216] width 545 height 38
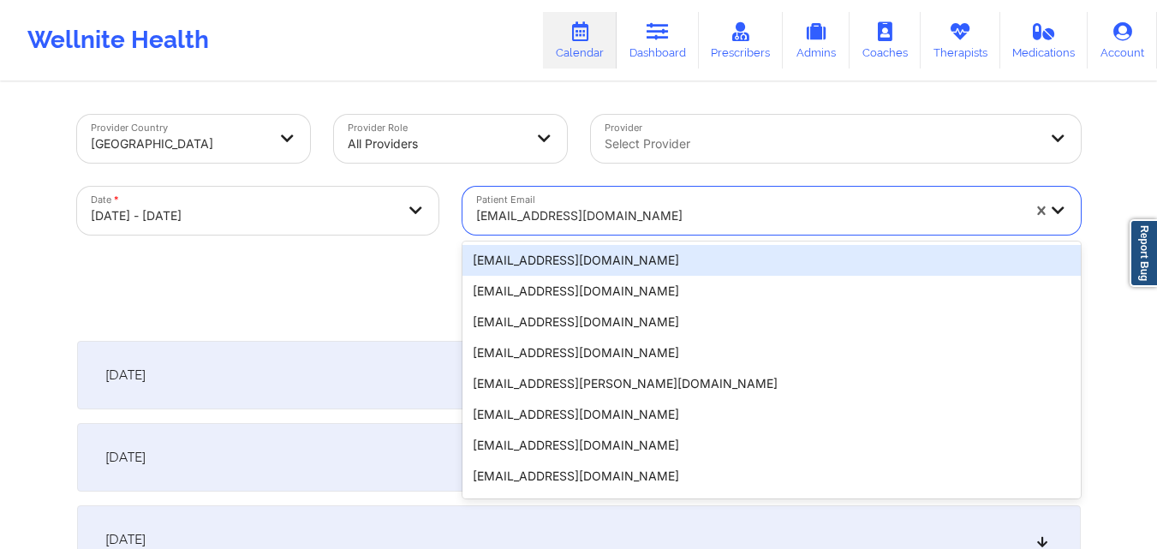
paste input "aniyac146@gmail.com"
type input "aniyac146@gmail.com"
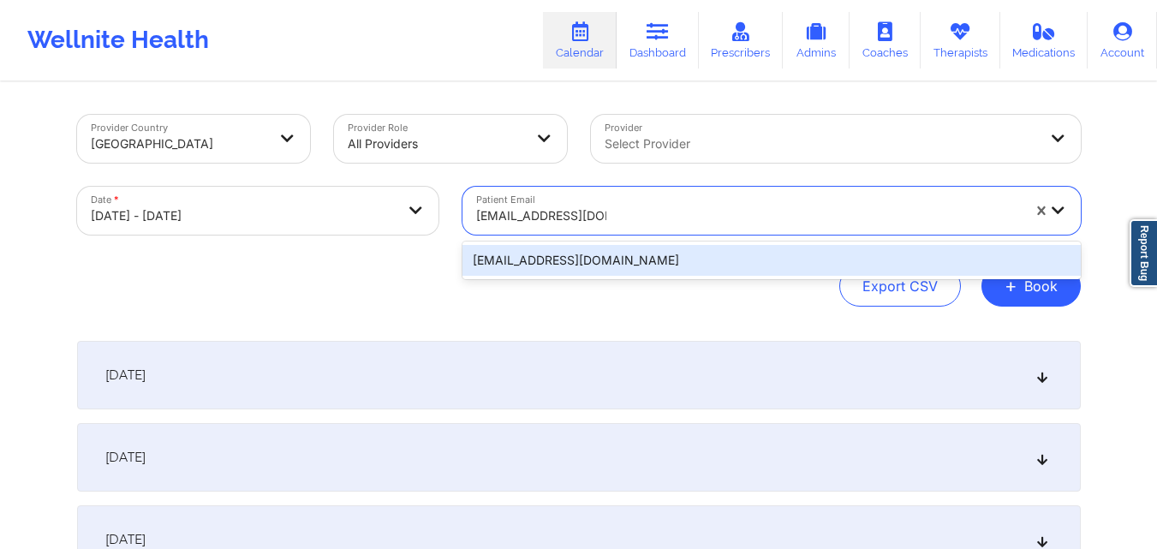
click at [635, 260] on div "aniyac146@gmail.com" at bounding box center [771, 260] width 618 height 31
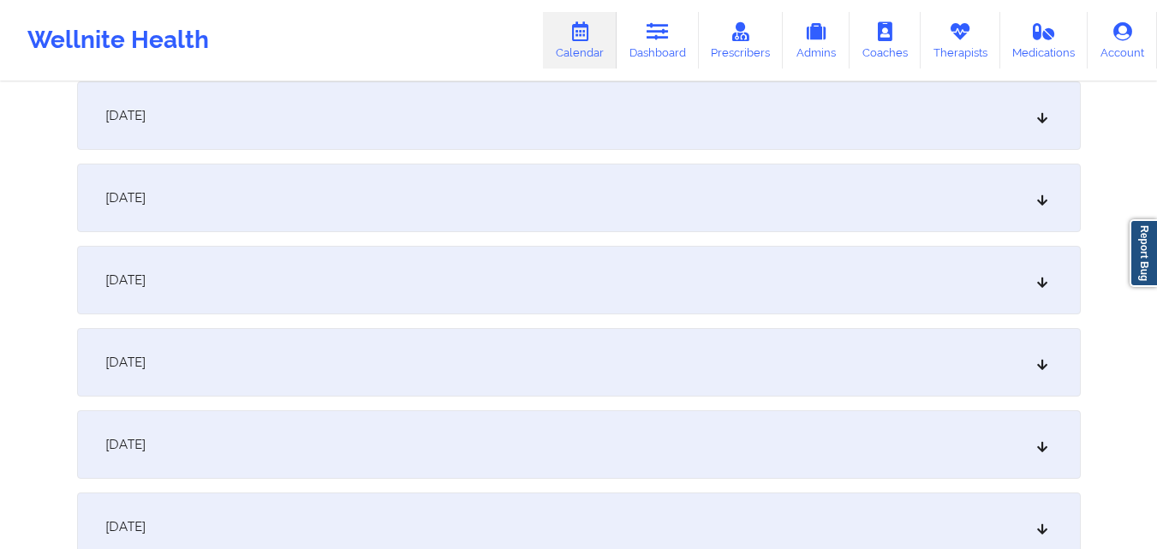
scroll to position [514, 0]
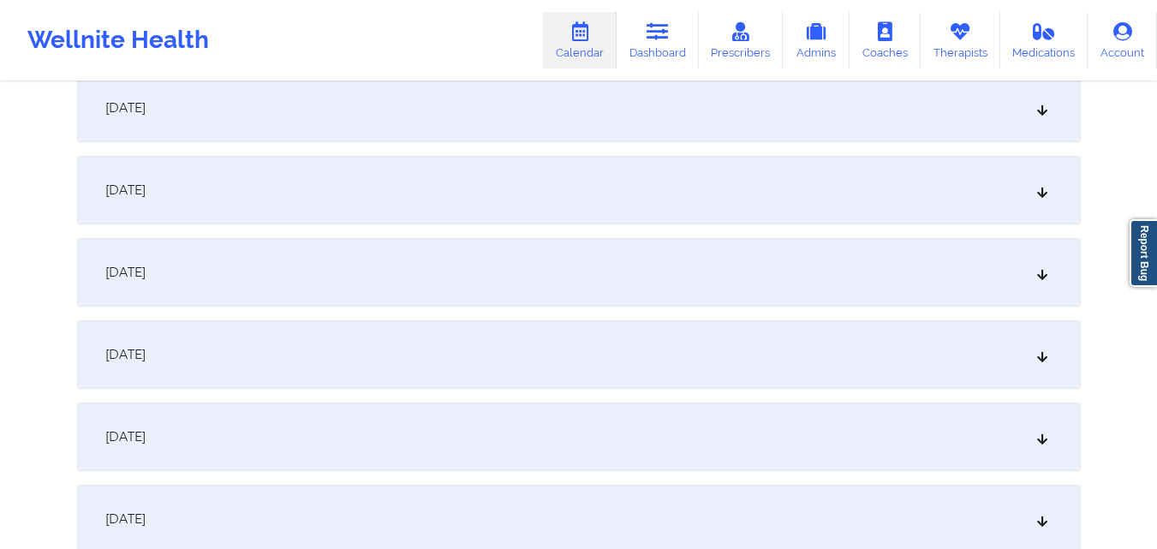
click at [517, 334] on div "October 7, 2025" at bounding box center [579, 354] width 1004 height 69
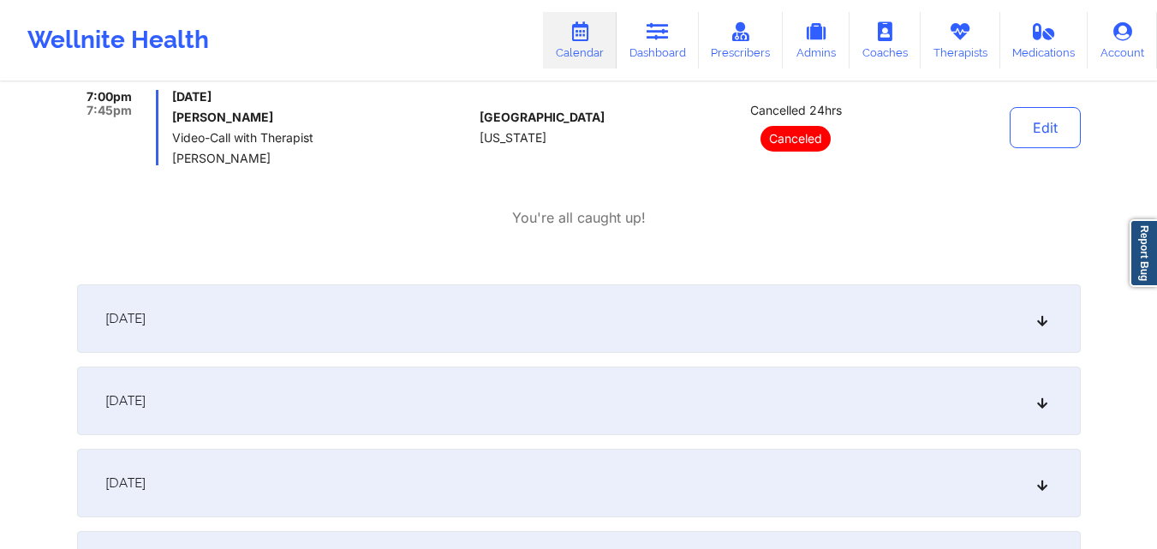
scroll to position [1028, 0]
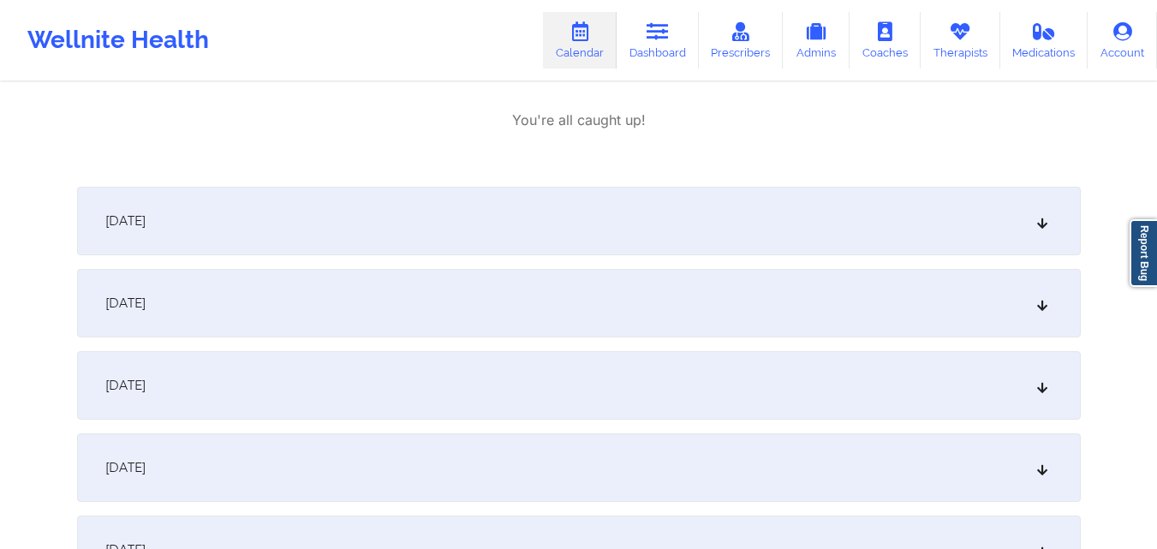
click at [574, 239] on div "October 8, 2025" at bounding box center [579, 221] width 1004 height 69
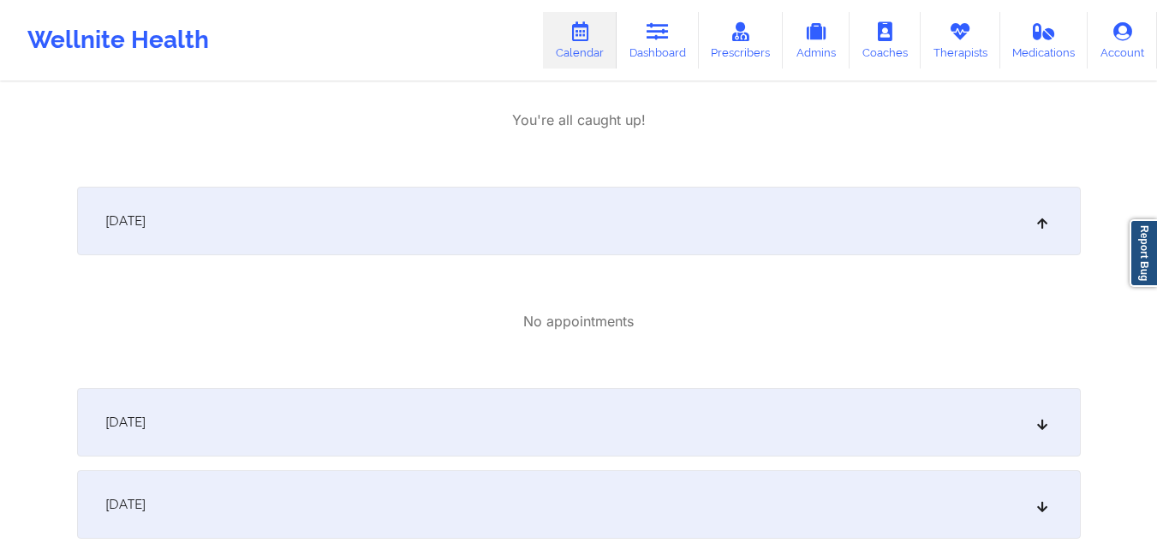
click at [578, 390] on div "October 9, 2025" at bounding box center [579, 422] width 1004 height 69
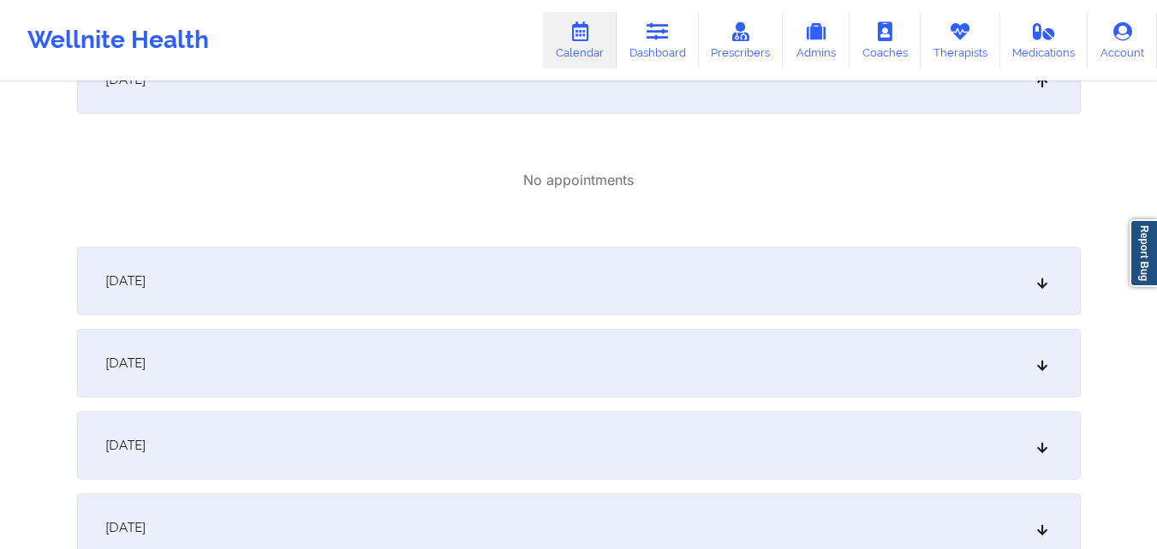
click at [587, 288] on div "October 10, 2025" at bounding box center [579, 281] width 1004 height 69
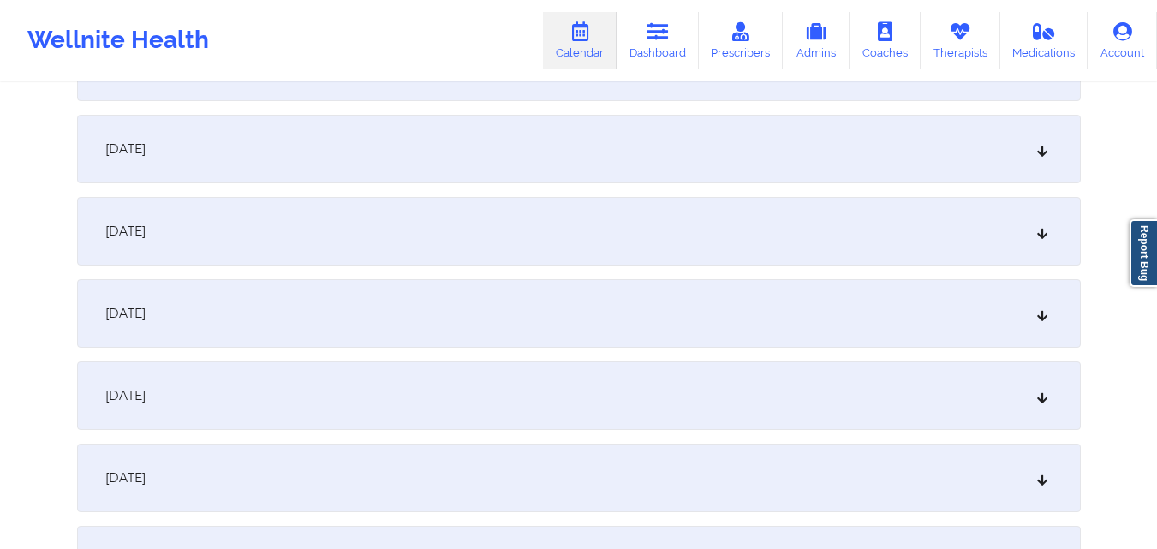
scroll to position [1884, 0]
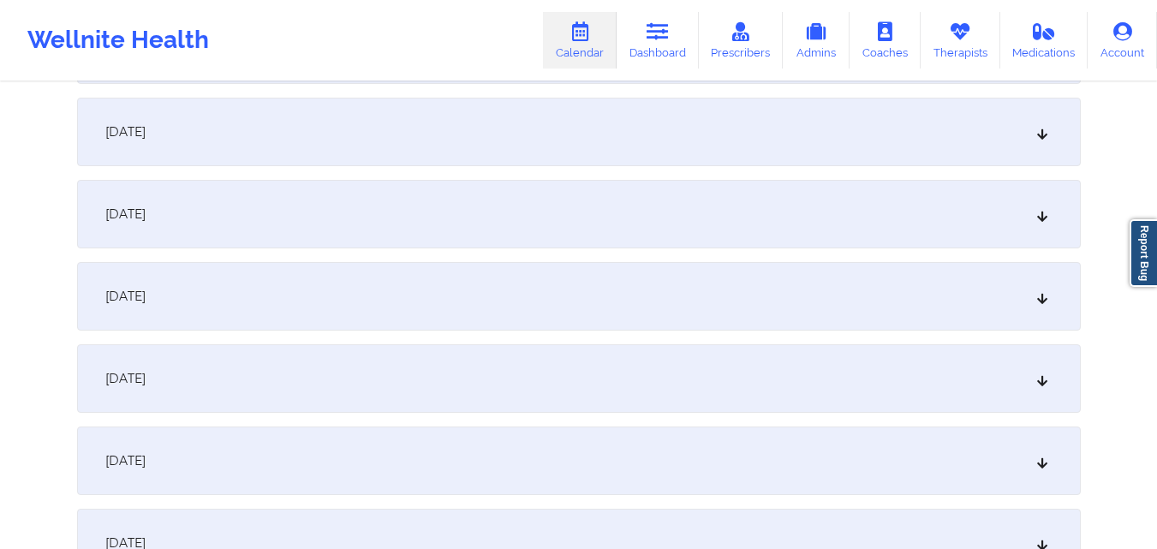
click at [452, 217] on div "October 14, 2025" at bounding box center [579, 214] width 1004 height 69
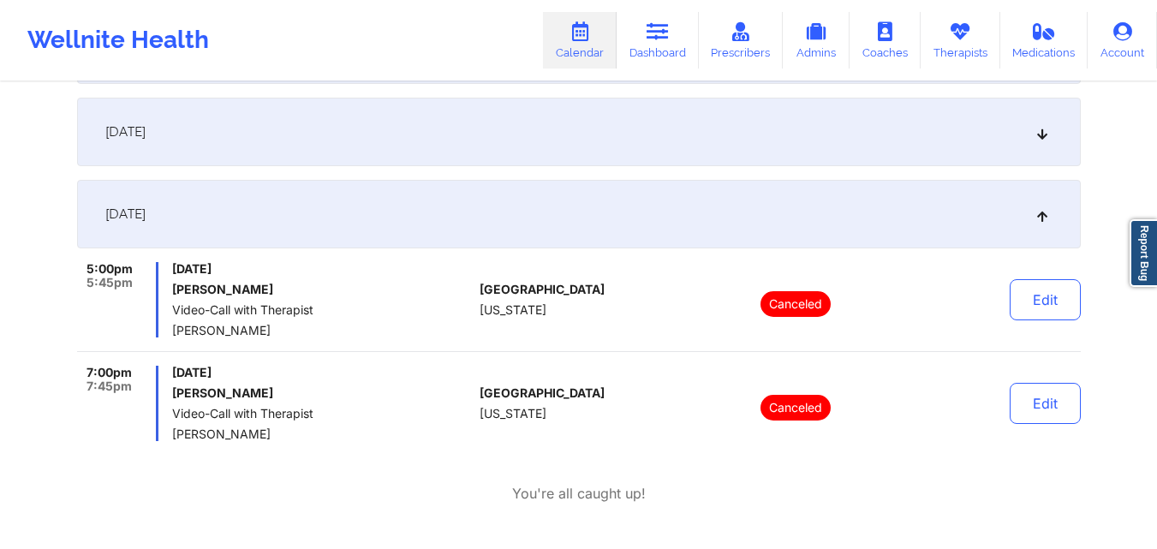
scroll to position [1798, 0]
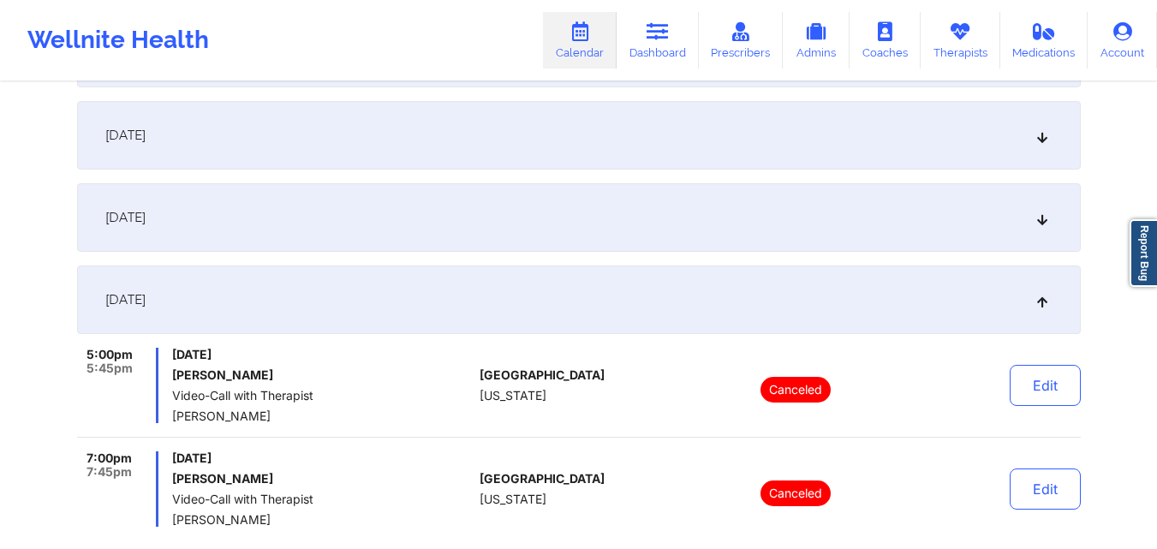
click at [394, 200] on div "October 13, 2025" at bounding box center [579, 217] width 1004 height 69
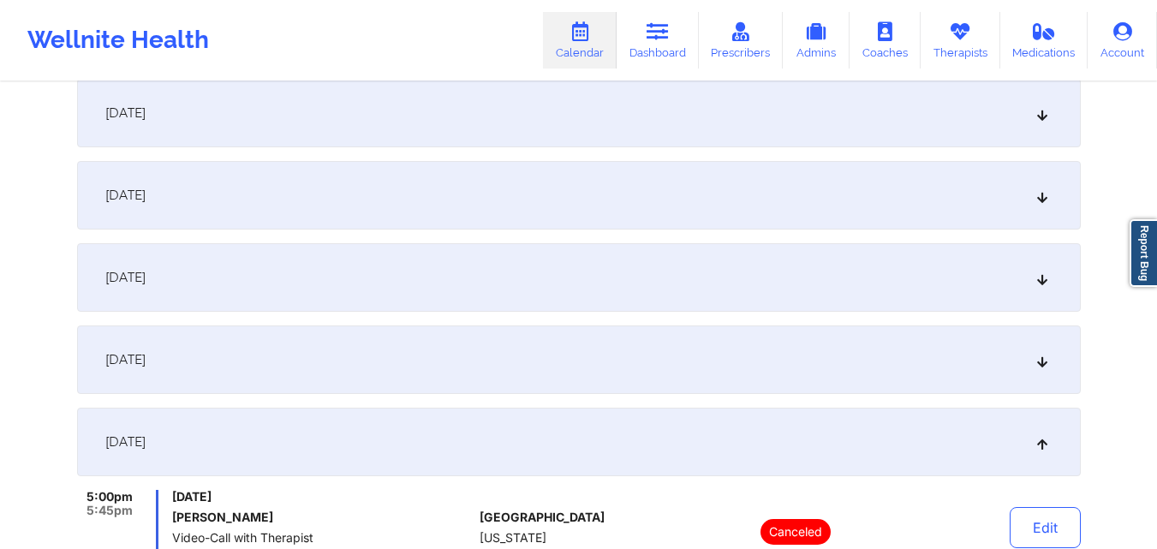
scroll to position [0, 0]
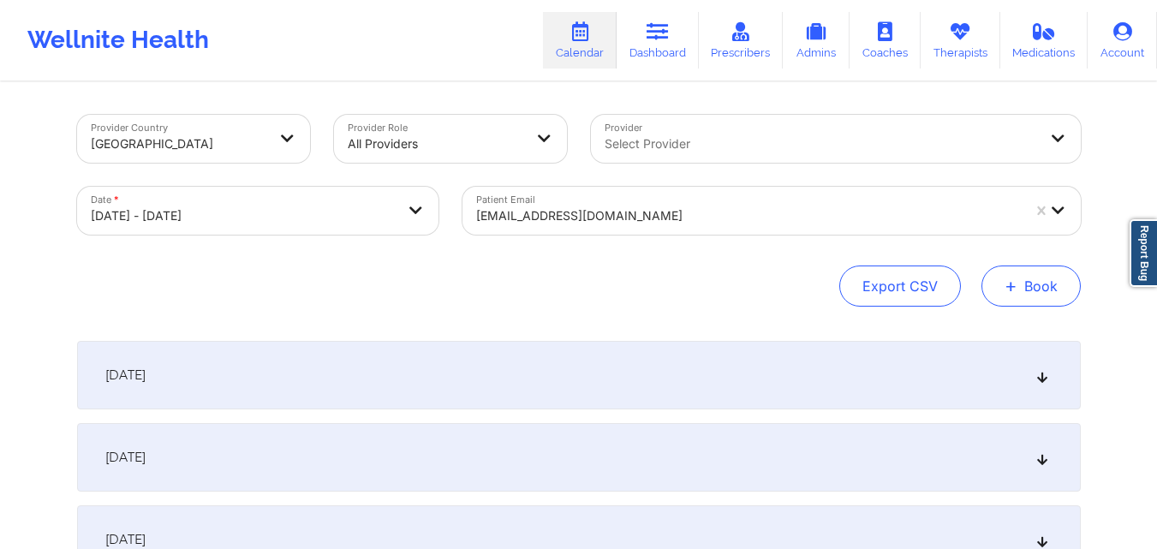
click at [1030, 297] on button "+ Book" at bounding box center [1030, 285] width 99 height 41
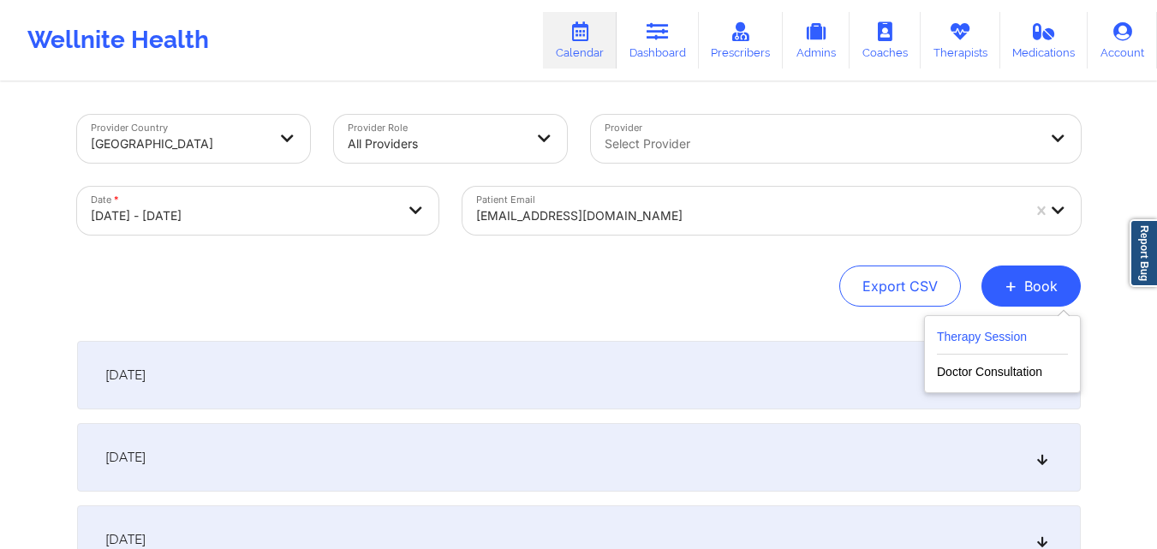
click at [986, 333] on button "Therapy Session" at bounding box center [1002, 340] width 131 height 28
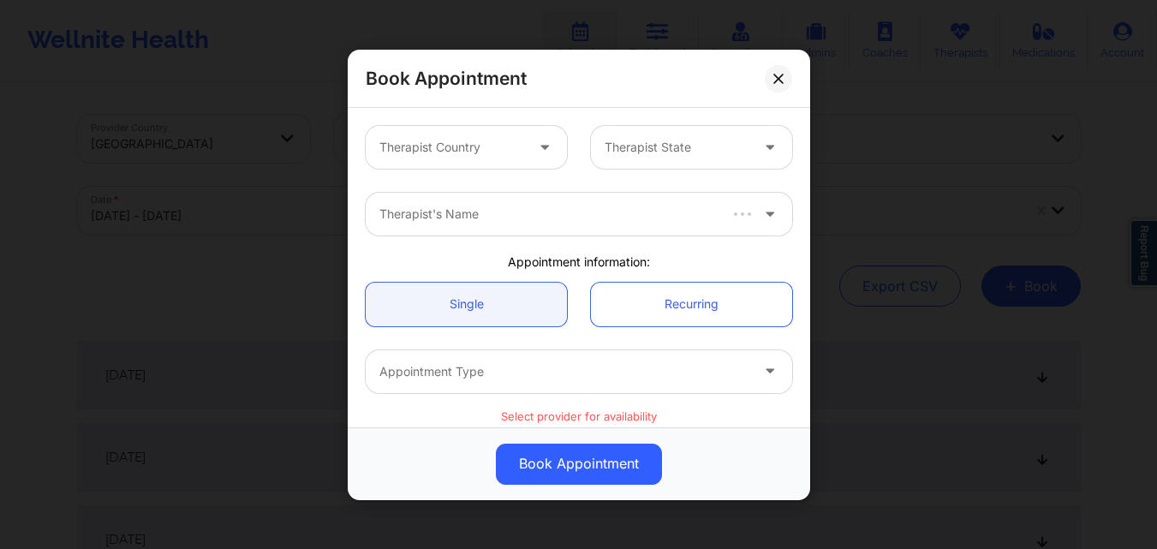
click at [508, 148] on div at bounding box center [451, 147] width 145 height 21
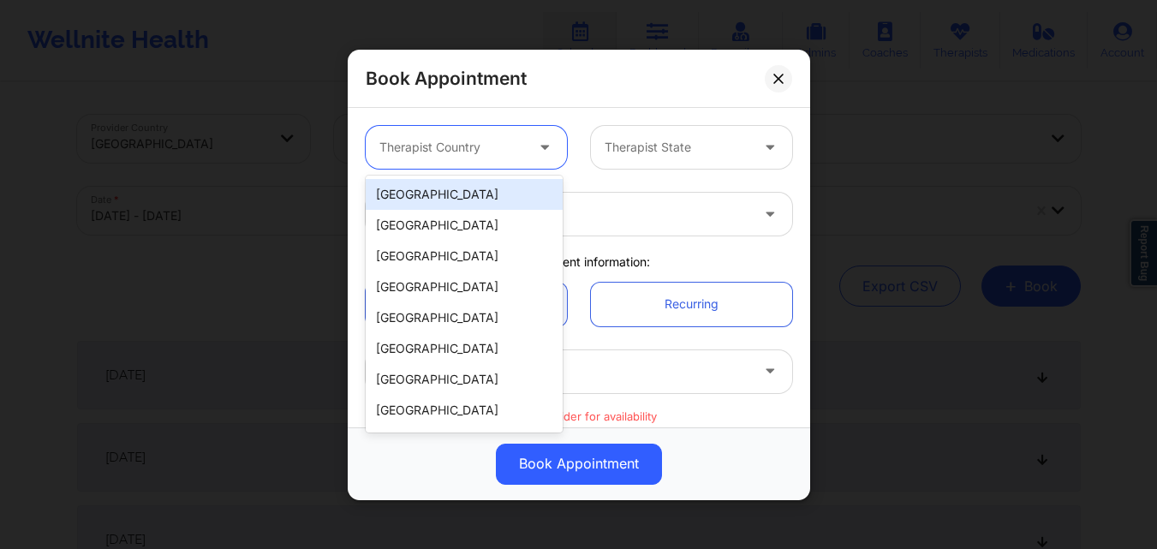
click at [480, 188] on div "[GEOGRAPHIC_DATA]" at bounding box center [464, 194] width 197 height 31
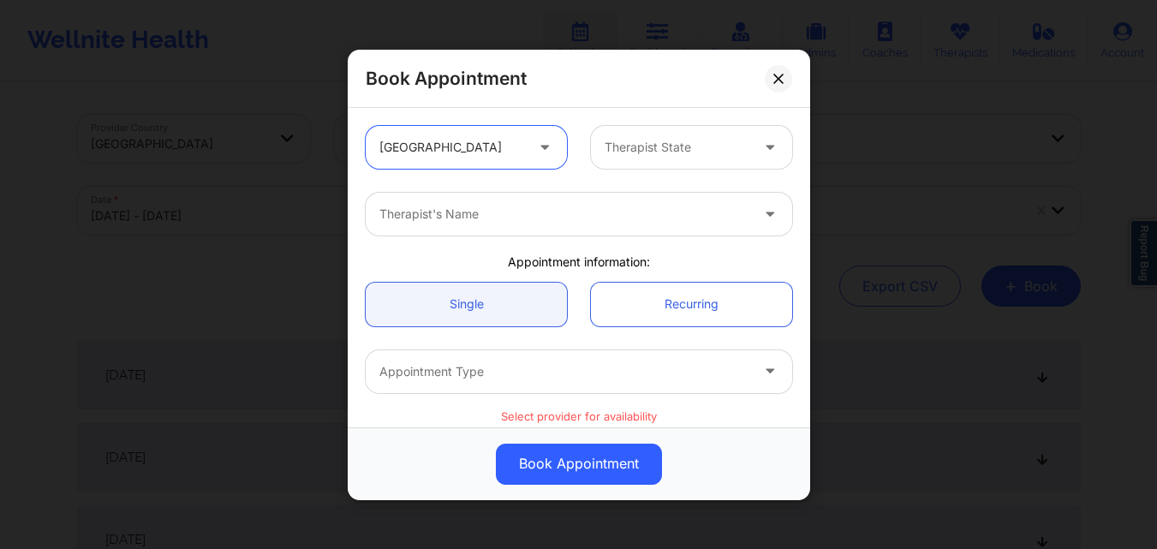
click at [681, 141] on div at bounding box center [677, 147] width 145 height 21
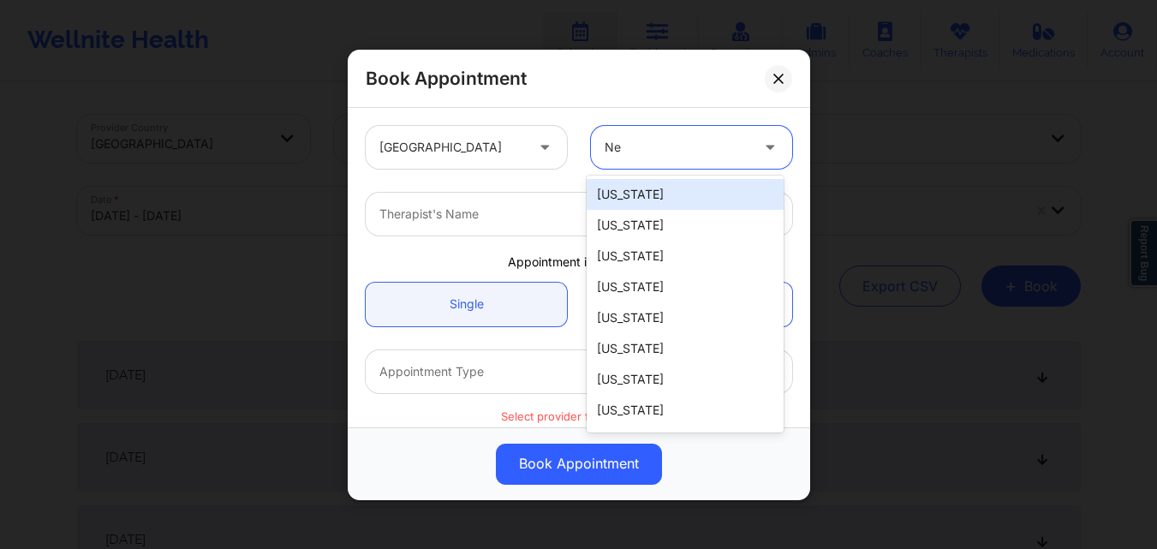
type input "New"
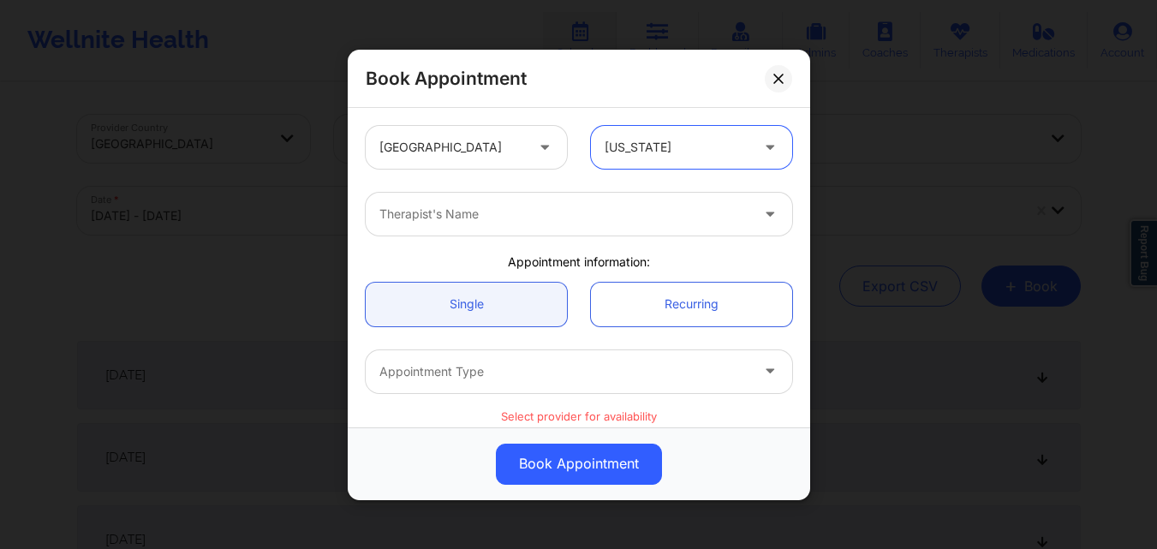
click at [576, 208] on div at bounding box center [564, 214] width 370 height 21
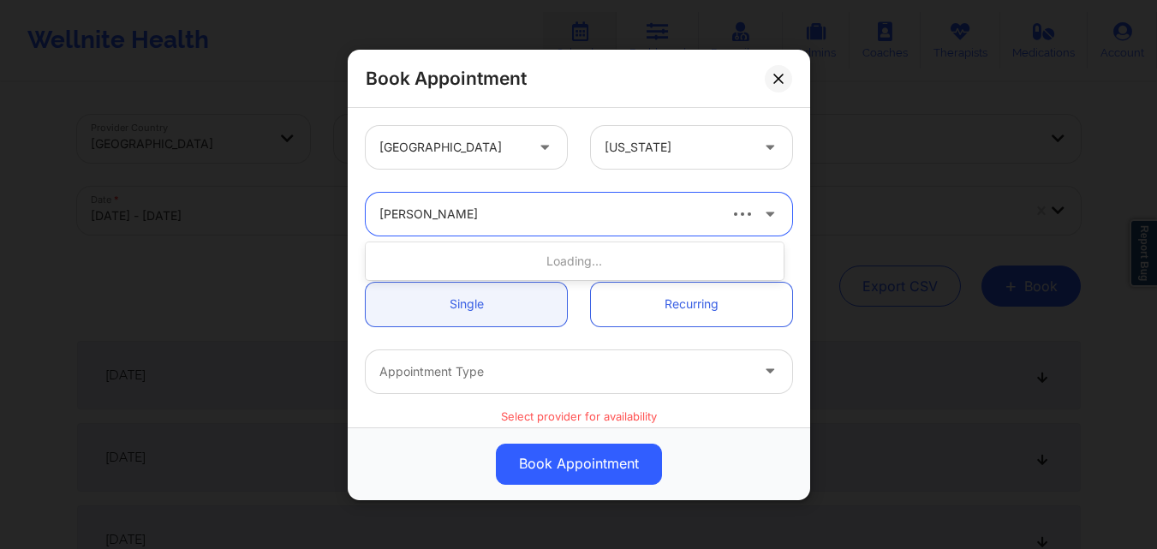
type input "Francesca Premo"
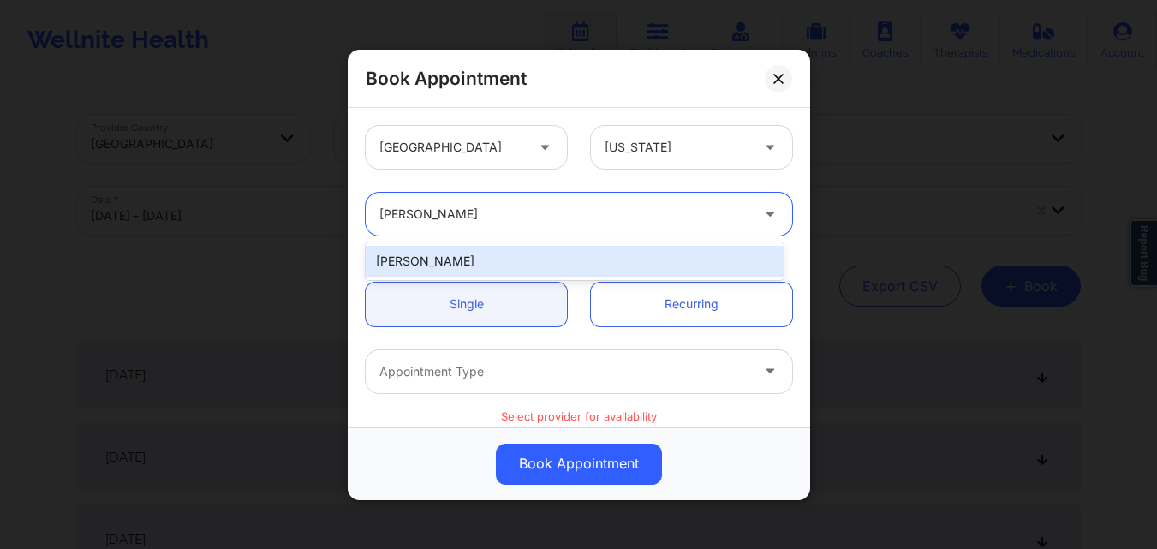
click at [498, 256] on div "Francesca Premo" at bounding box center [575, 261] width 418 height 31
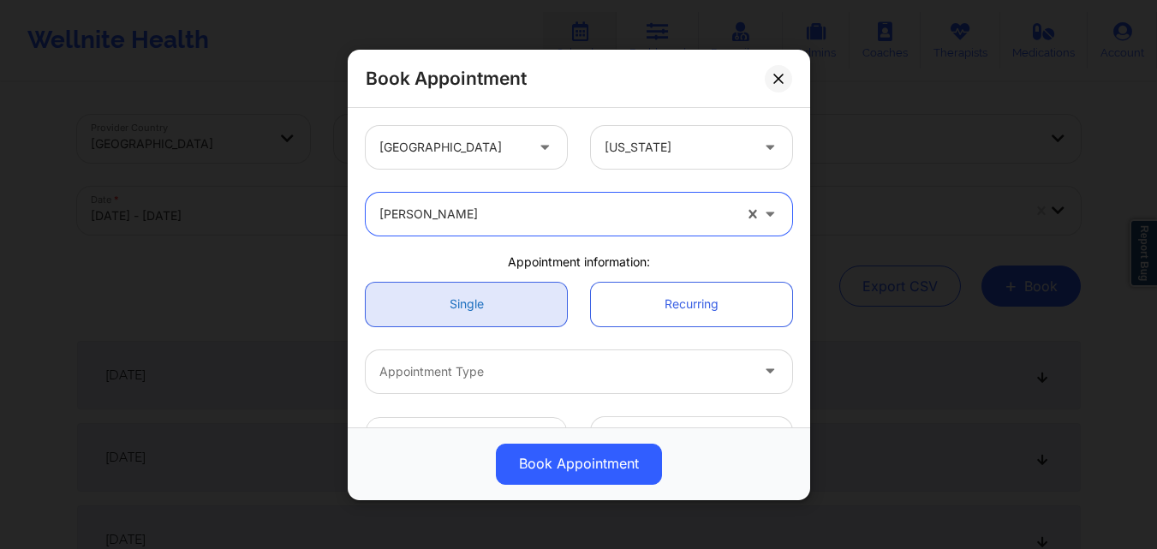
click at [468, 293] on link "Single" at bounding box center [466, 304] width 201 height 44
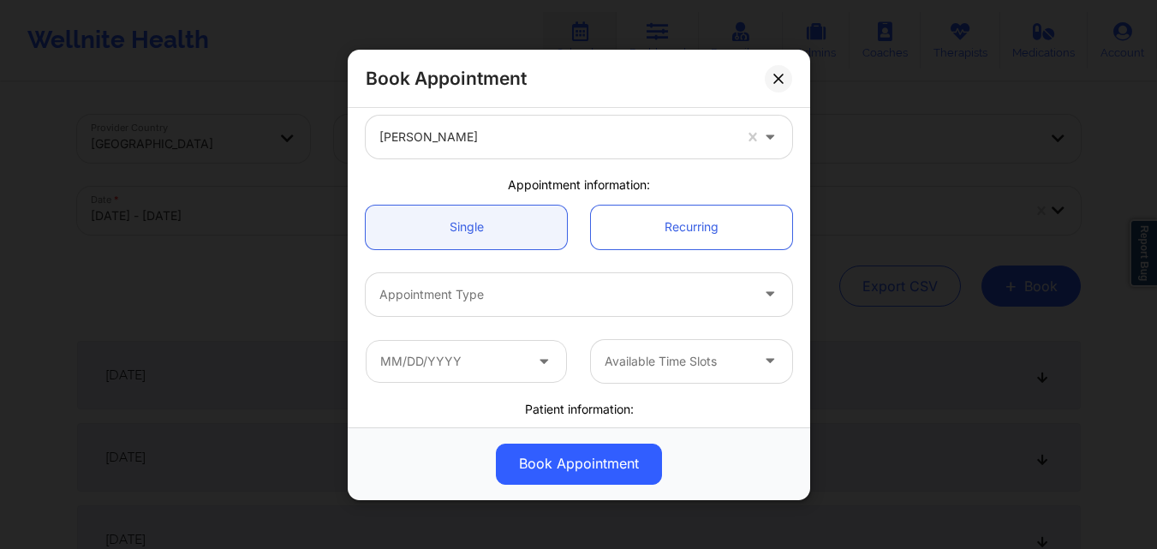
scroll to position [171, 0]
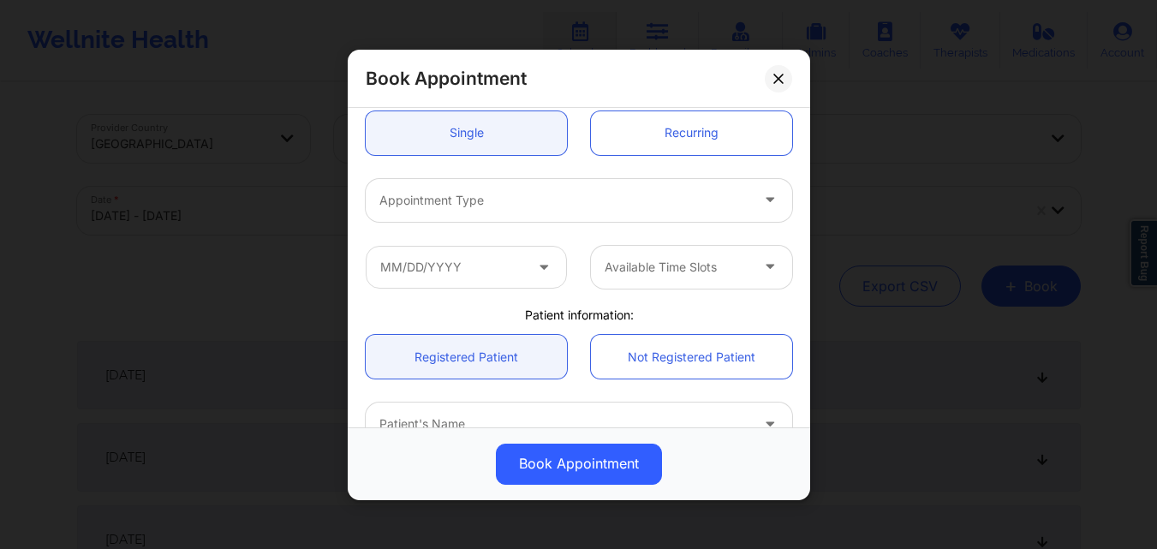
click at [534, 194] on div at bounding box center [564, 199] width 370 height 21
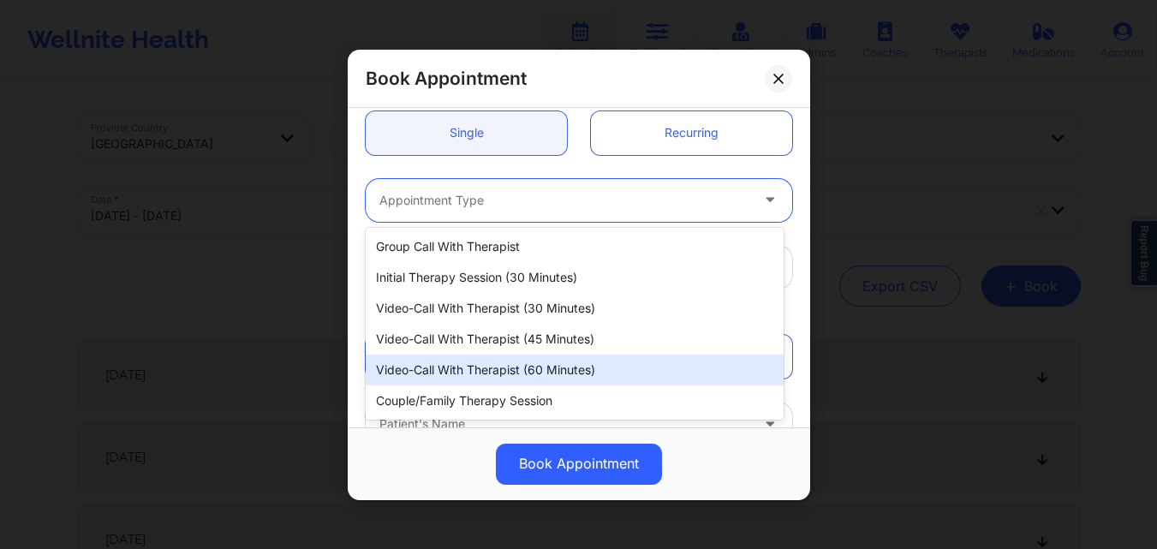
click at [440, 377] on div "Video-Call with Therapist (60 minutes)" at bounding box center [575, 370] width 418 height 31
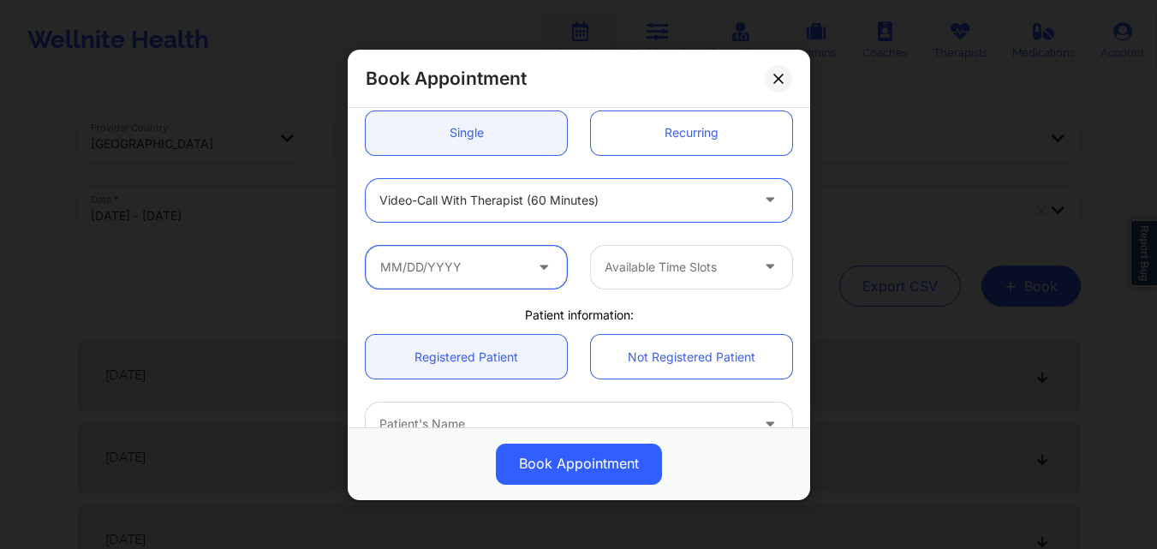
click at [446, 285] on input "text" at bounding box center [466, 266] width 201 height 43
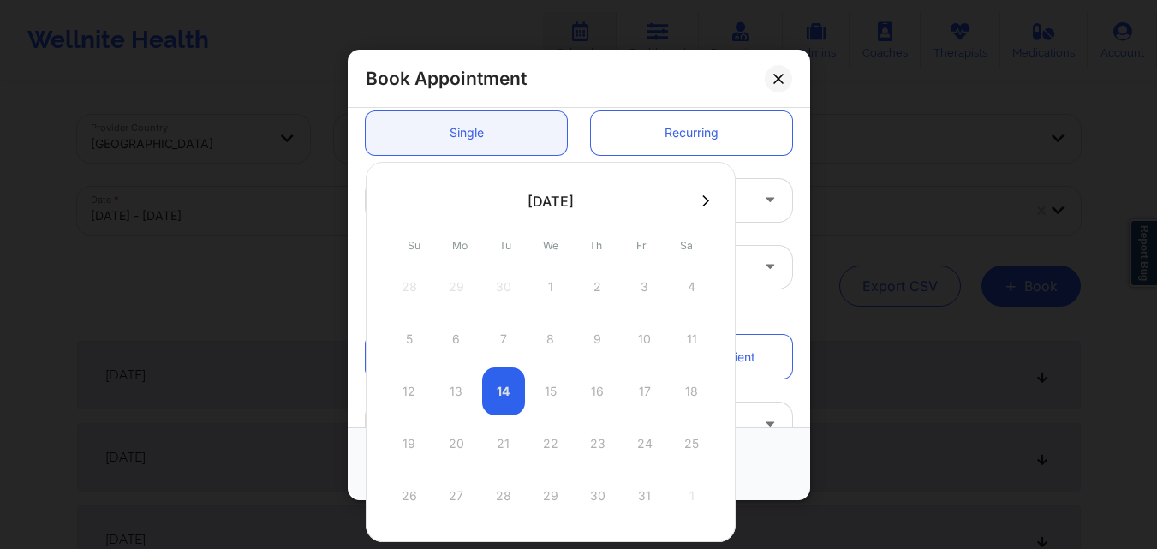
click at [697, 205] on button at bounding box center [705, 201] width 17 height 15
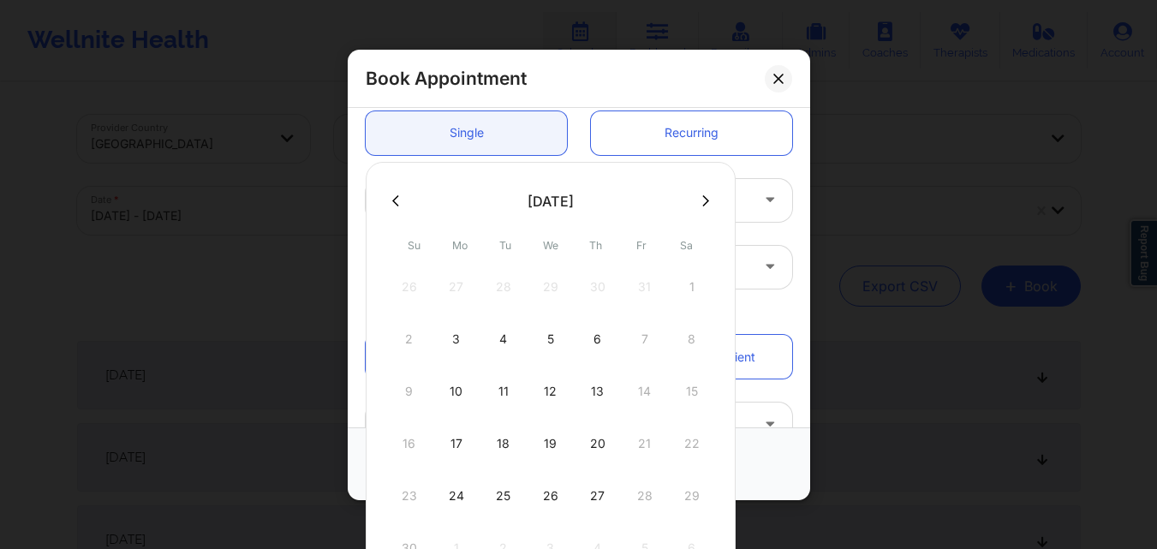
click at [389, 199] on button at bounding box center [395, 201] width 17 height 15
click at [547, 385] on div "15" at bounding box center [550, 391] width 43 height 48
type input "10/15/2025"
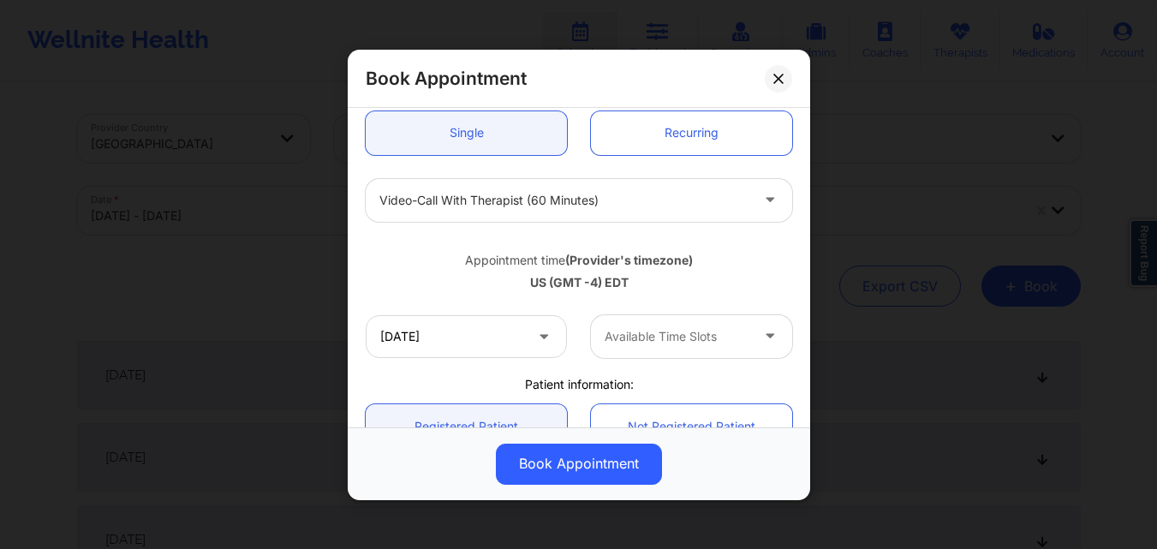
click at [680, 338] on div at bounding box center [677, 336] width 145 height 21
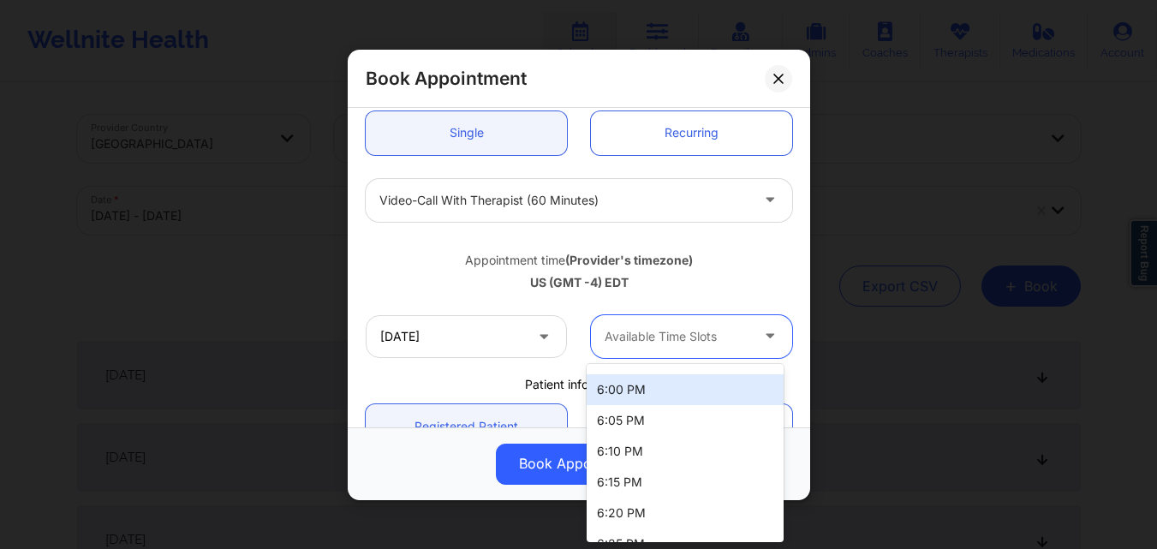
scroll to position [1788, 0]
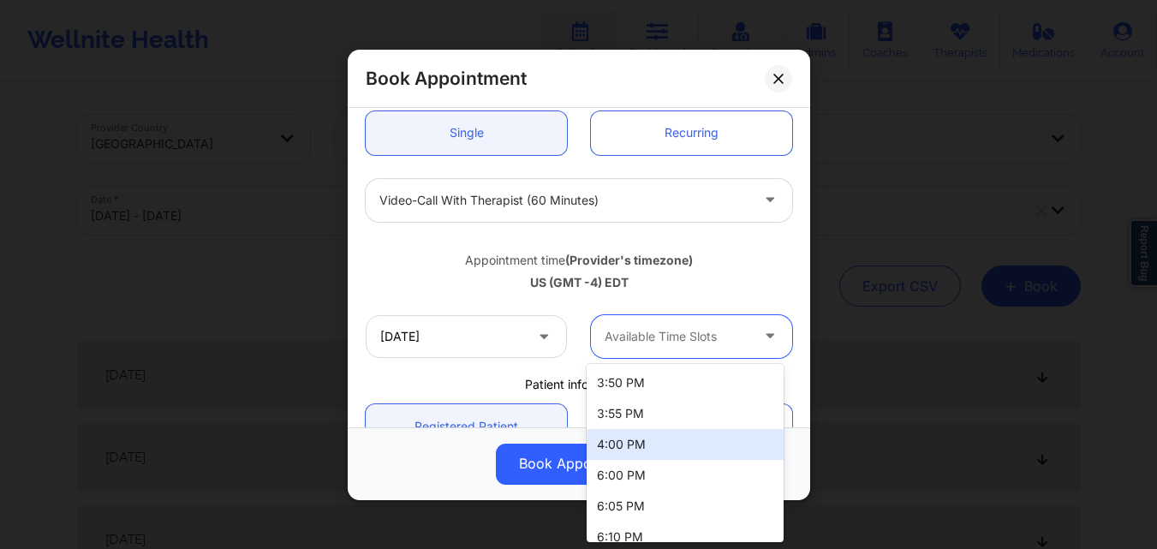
click at [625, 448] on div "4:00 PM" at bounding box center [685, 444] width 197 height 31
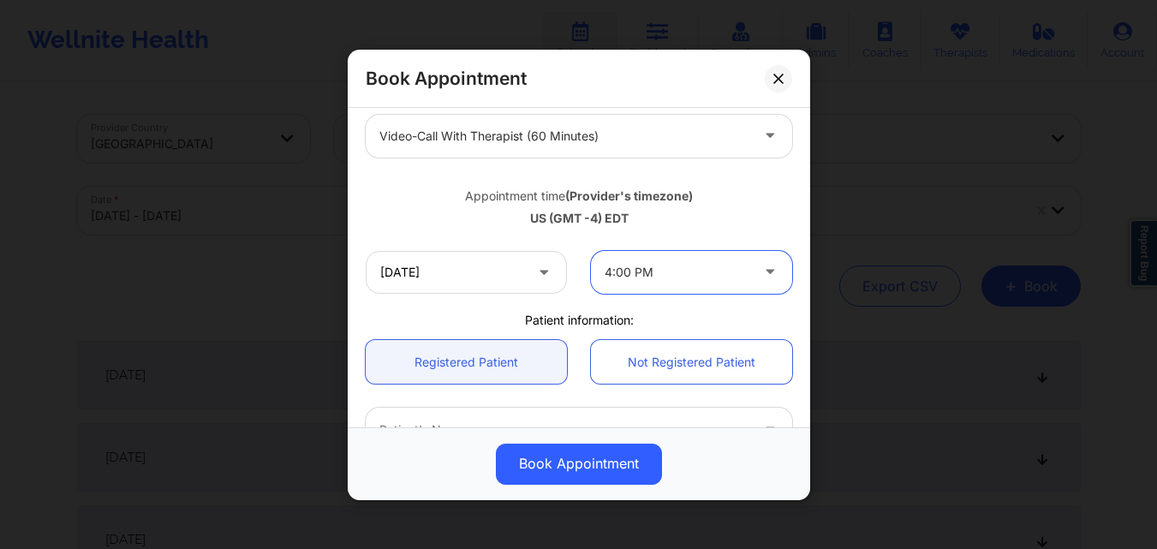
scroll to position [257, 0]
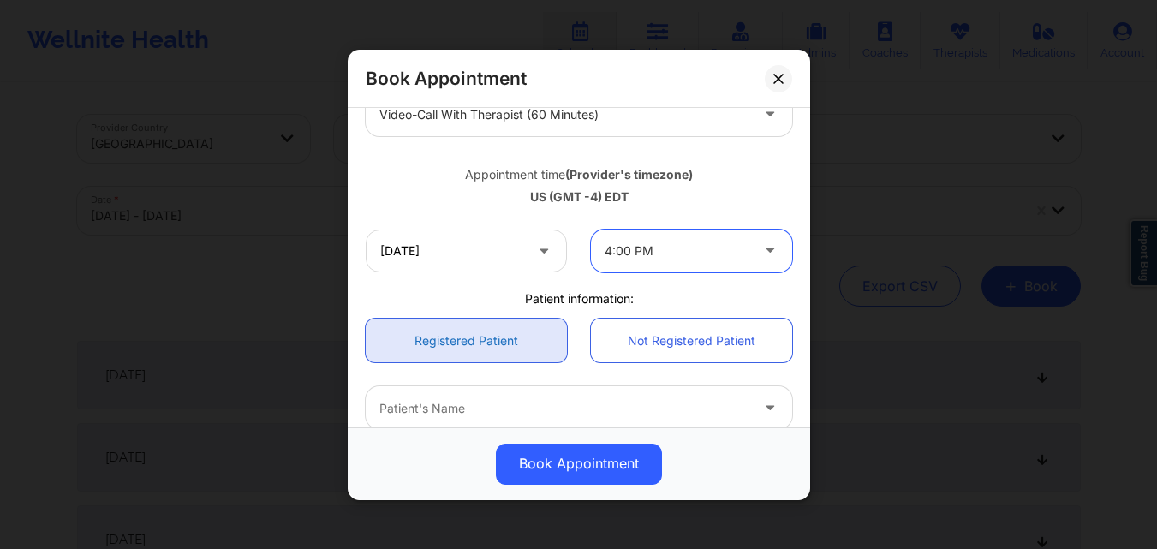
click at [440, 331] on link "Registered Patient" at bounding box center [466, 341] width 201 height 44
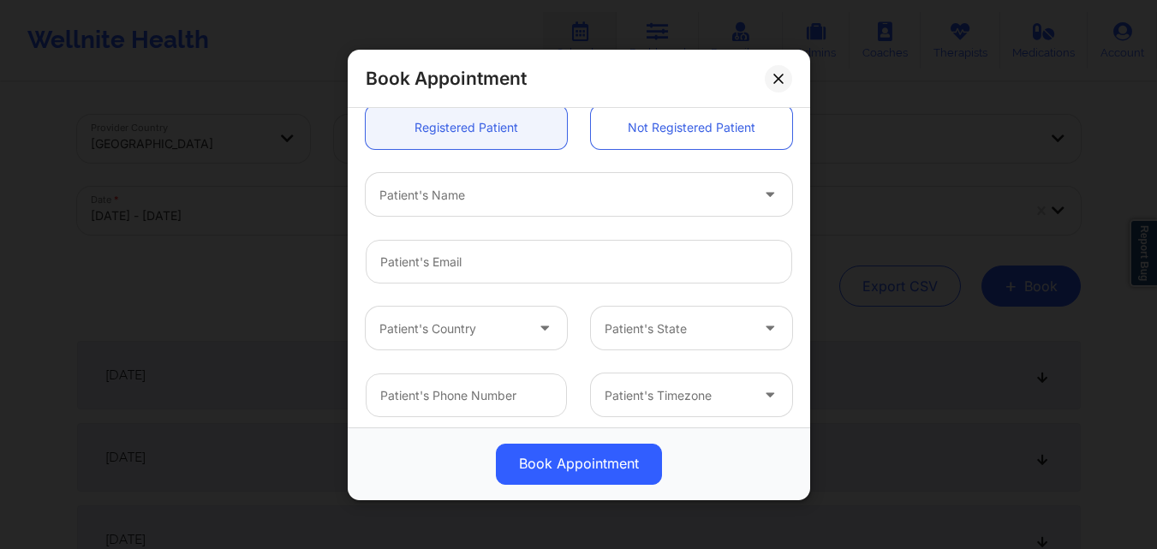
scroll to position [477, 0]
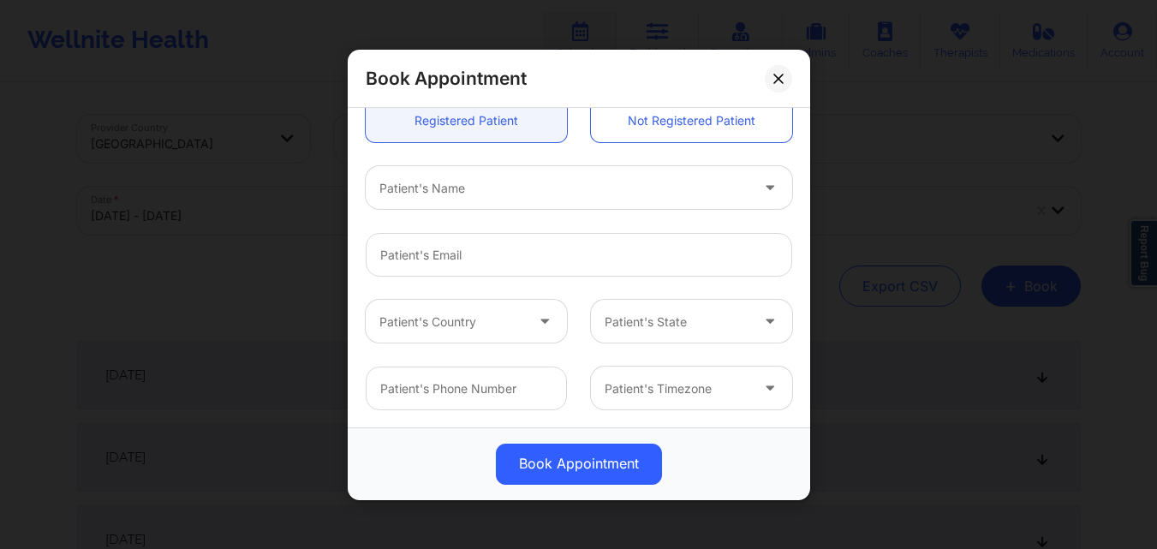
click at [497, 178] on div at bounding box center [564, 187] width 370 height 21
type input "Sebastian R"
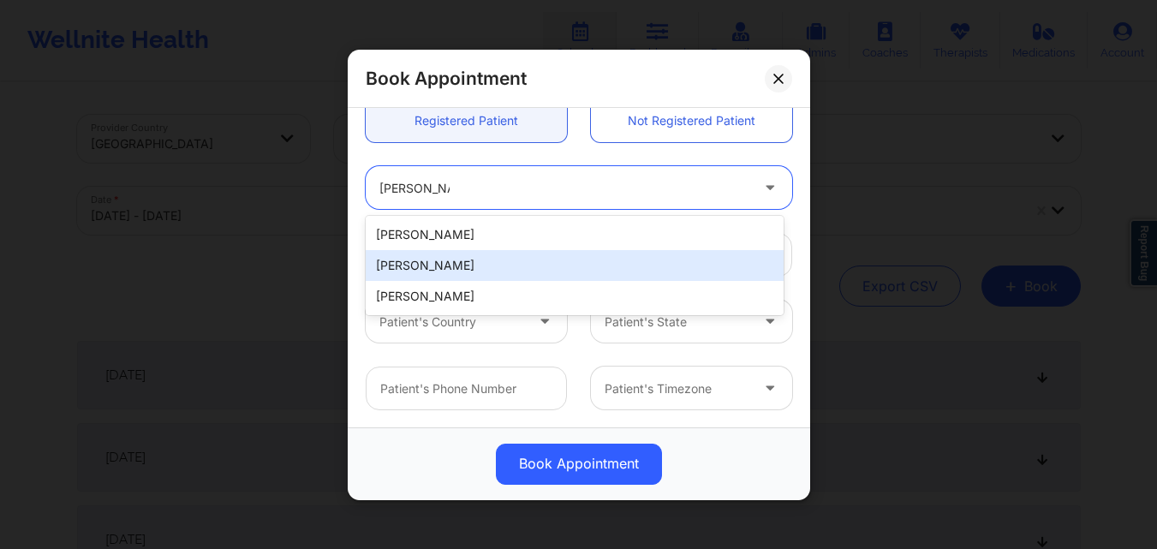
click at [510, 254] on div "[PERSON_NAME]" at bounding box center [575, 265] width 418 height 31
type input "[EMAIL_ADDRESS][DOMAIN_NAME]"
type input "[PHONE_NUMBER]"
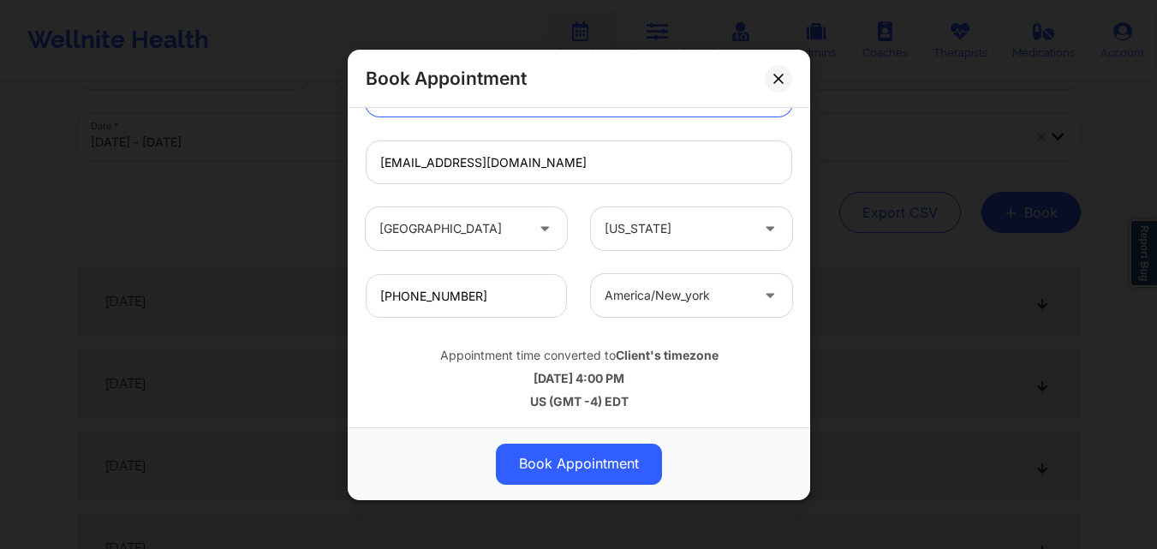
scroll to position [257, 0]
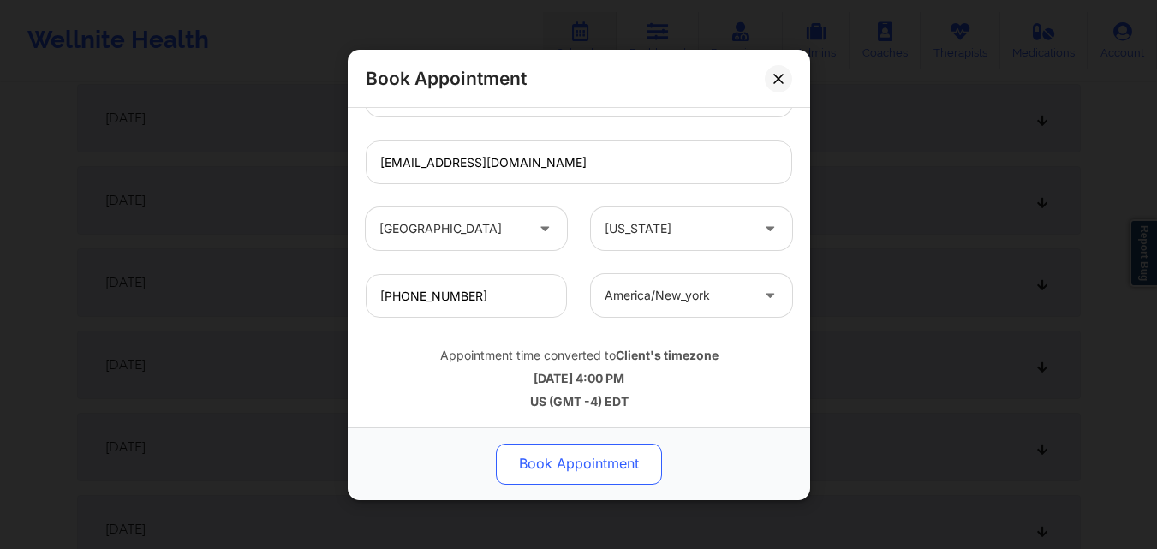
click at [574, 447] on button "Book Appointment" at bounding box center [579, 463] width 166 height 41
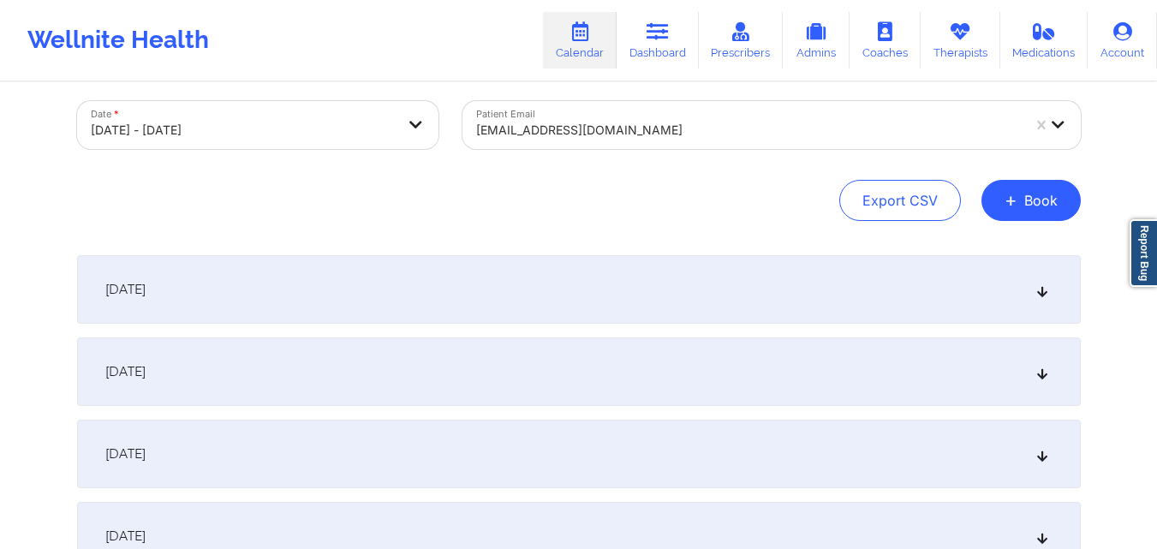
scroll to position [0, 0]
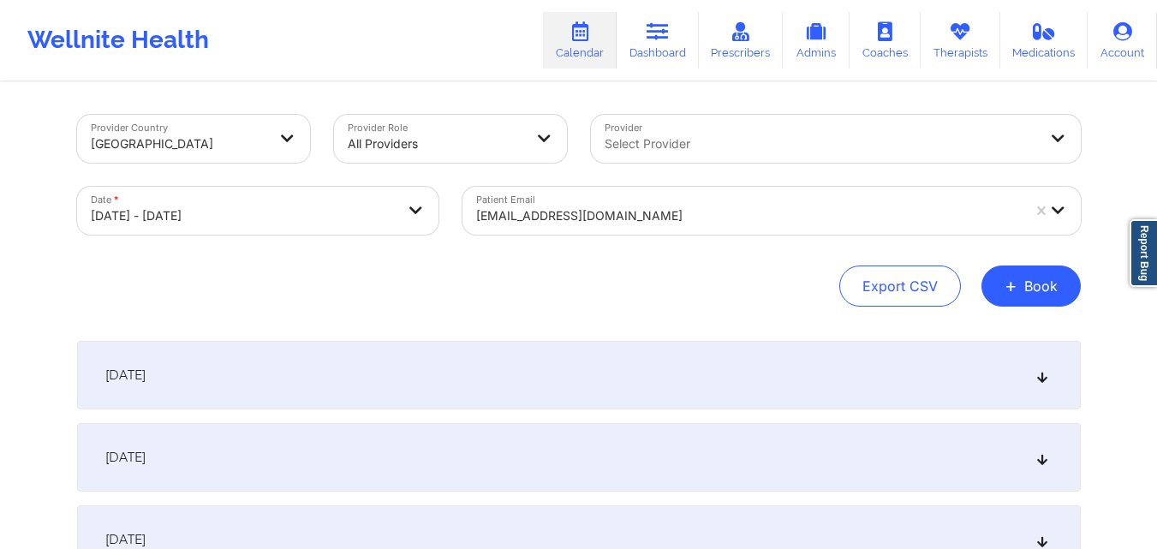
click at [719, 138] on div at bounding box center [821, 144] width 433 height 21
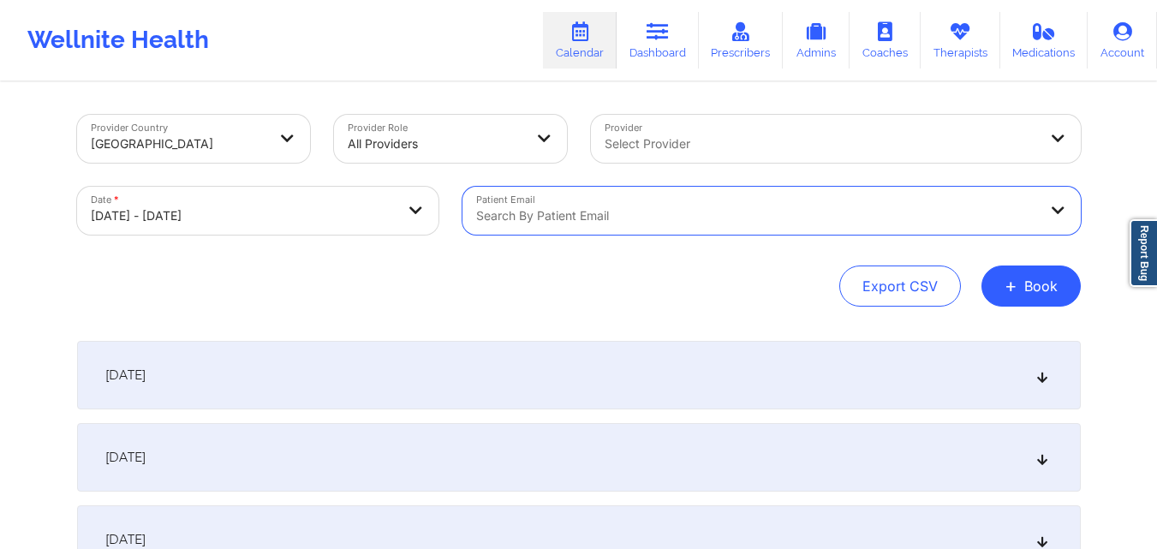
click at [839, 143] on div at bounding box center [821, 144] width 433 height 21
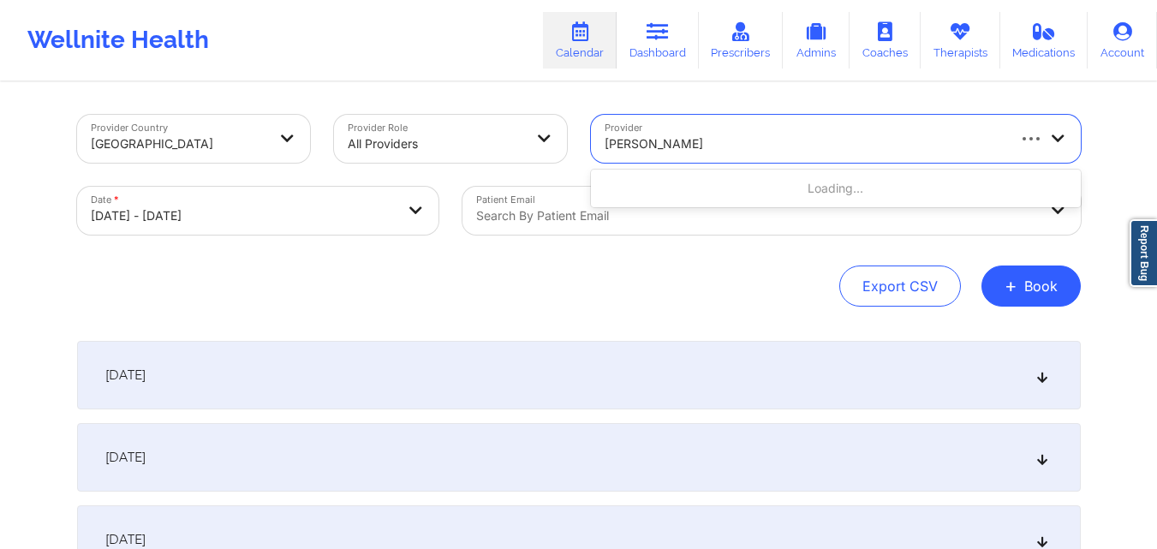
type input "[PERSON_NAME]"
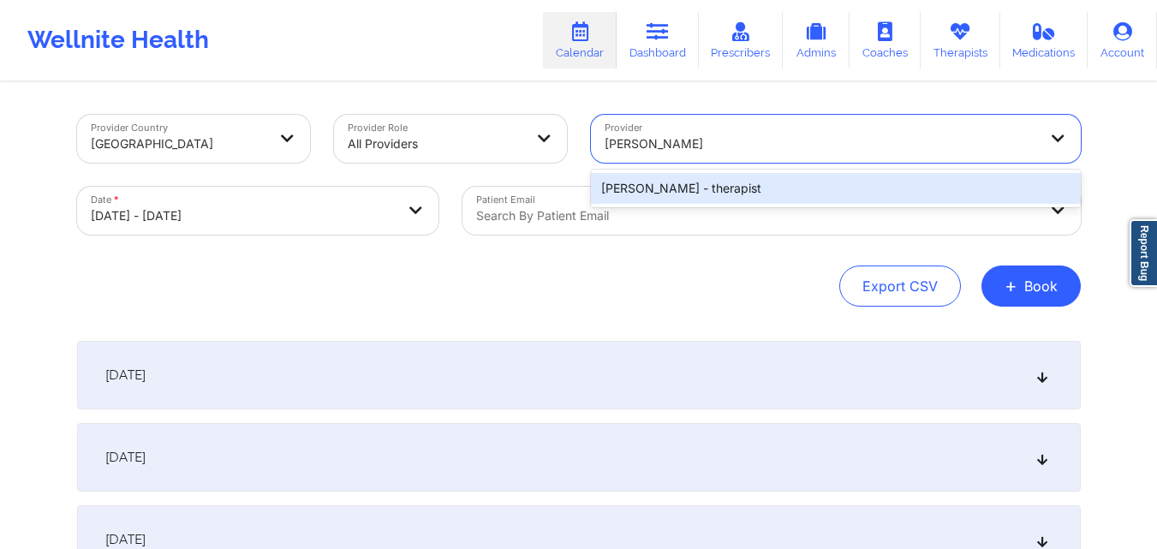
click at [628, 192] on div "Susan P Zapatha - therapist" at bounding box center [836, 188] width 490 height 31
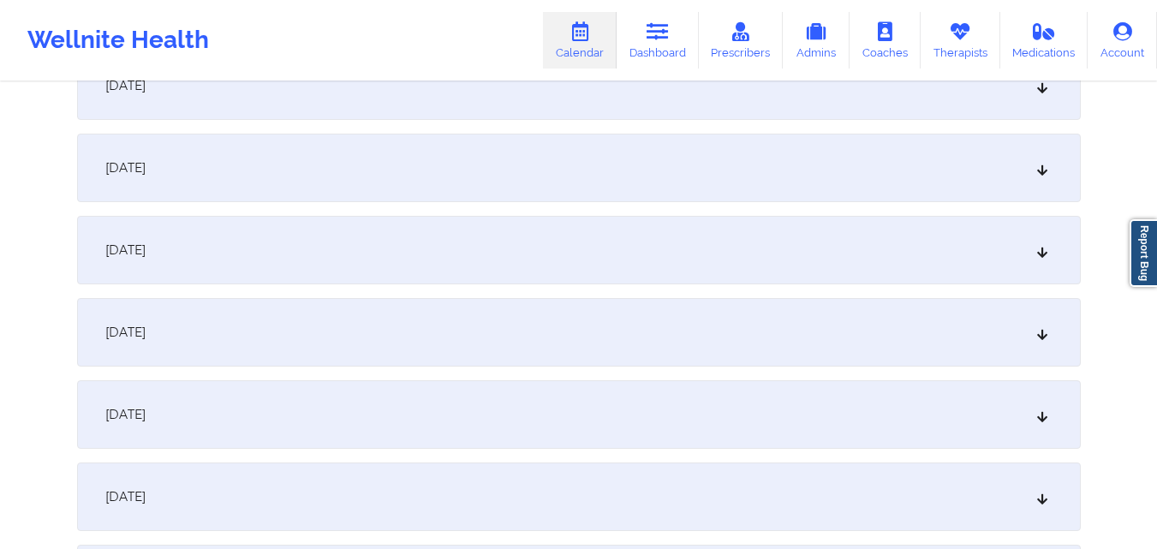
scroll to position [1113, 0]
click at [458, 332] on div "October 14, 2025" at bounding box center [579, 330] width 1004 height 69
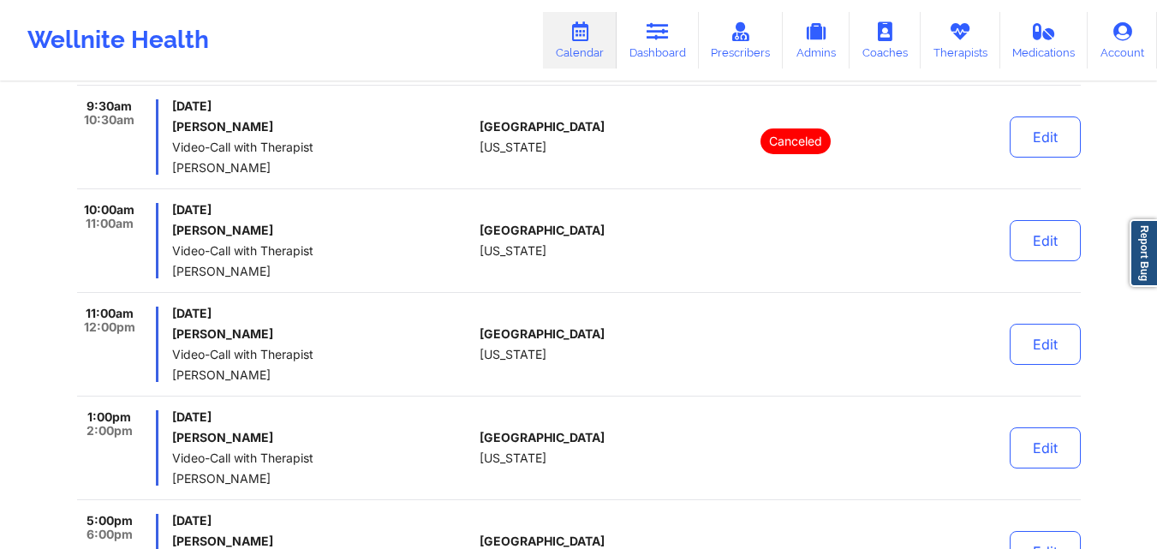
scroll to position [1798, 0]
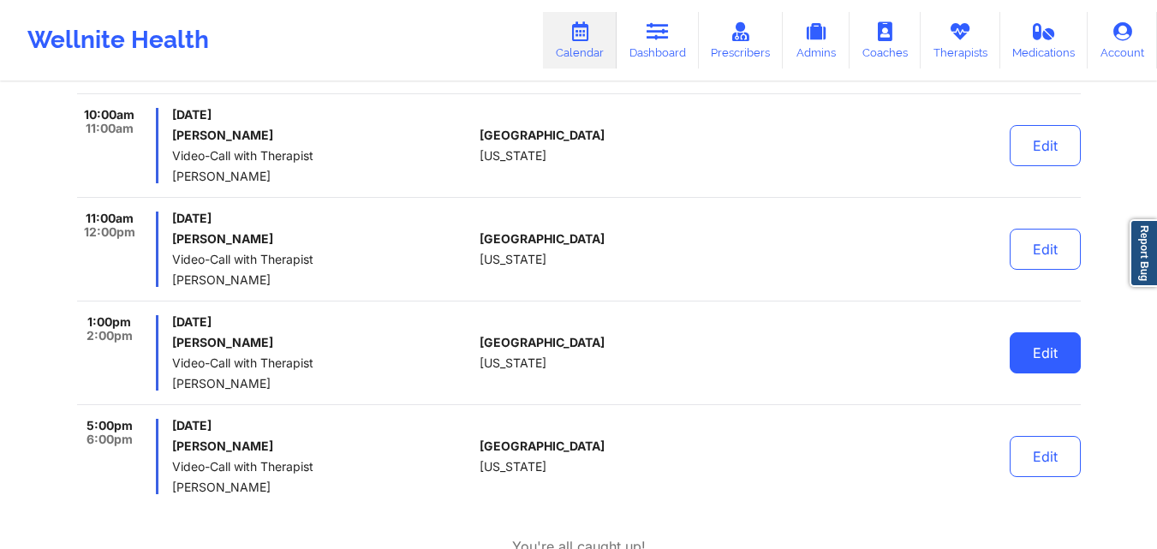
click at [1018, 353] on button "Edit" at bounding box center [1045, 352] width 71 height 41
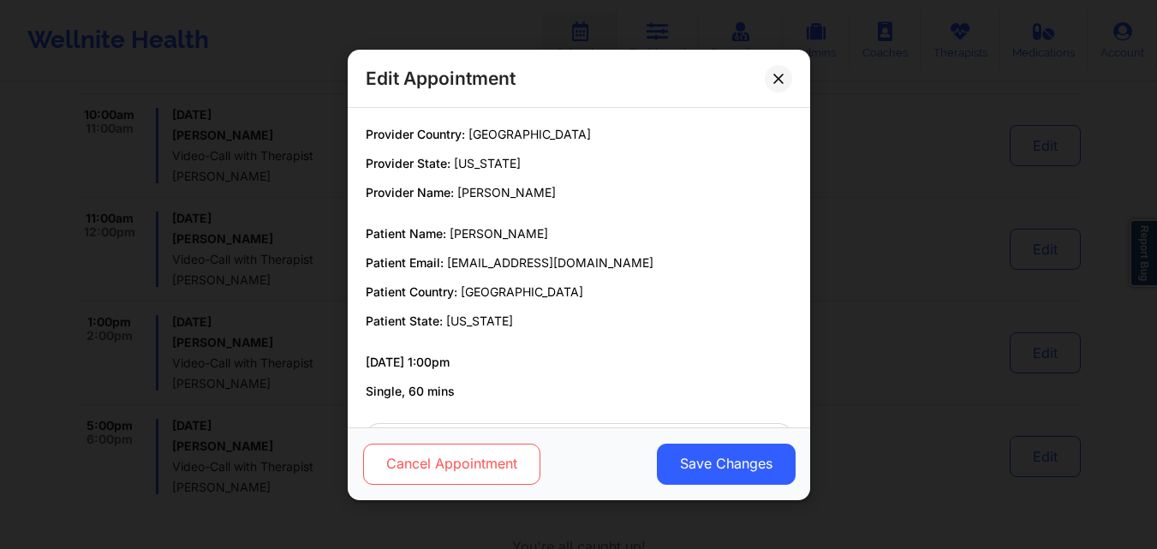
click at [476, 455] on button "Cancel Appointment" at bounding box center [450, 463] width 177 height 41
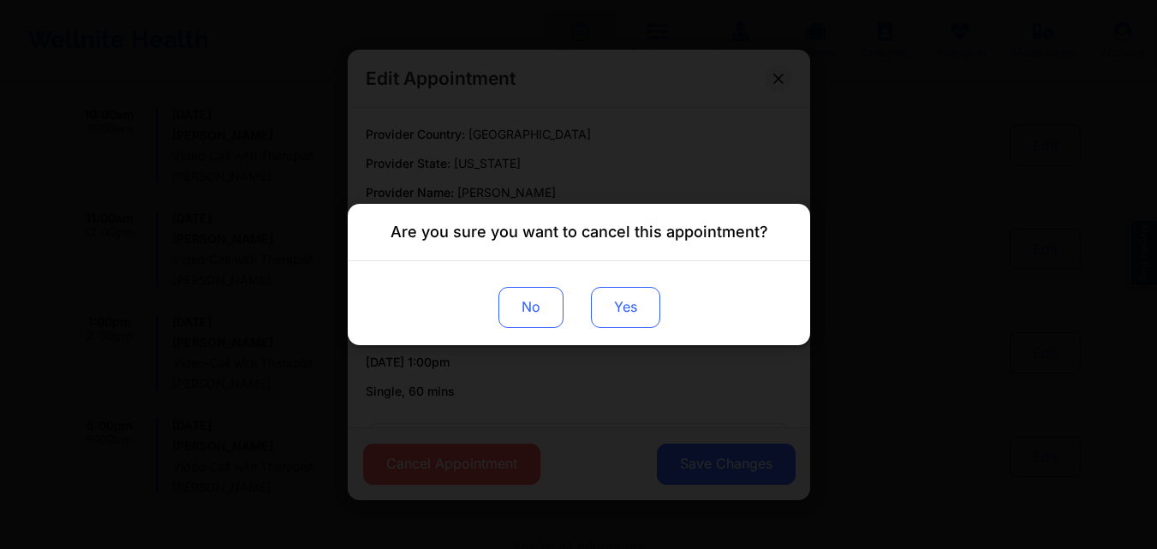
click at [619, 312] on button "Yes" at bounding box center [624, 307] width 69 height 41
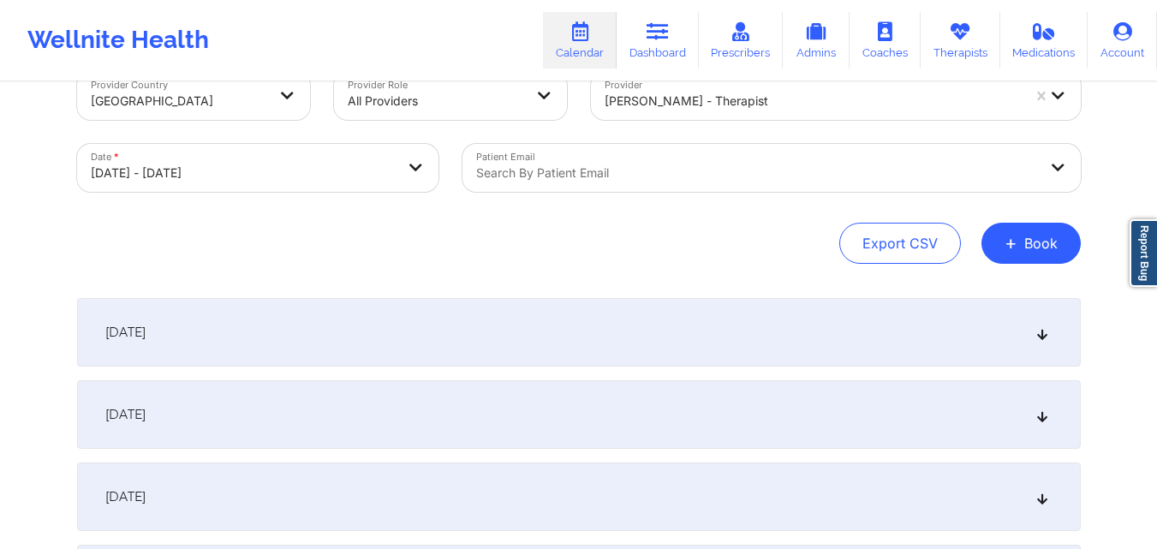
scroll to position [0, 0]
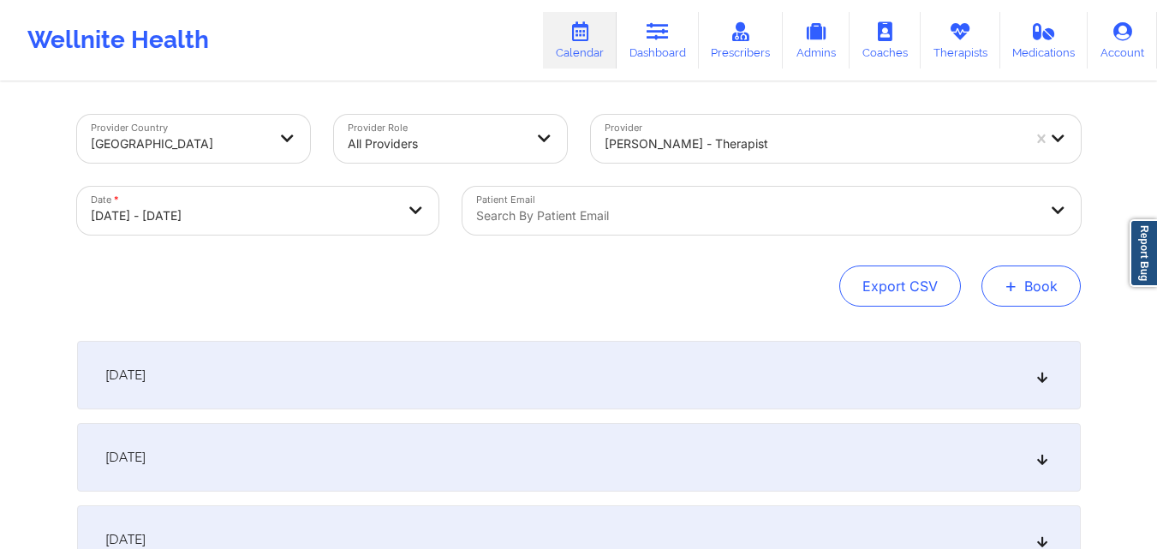
click at [1016, 289] on span "+" at bounding box center [1010, 285] width 13 height 9
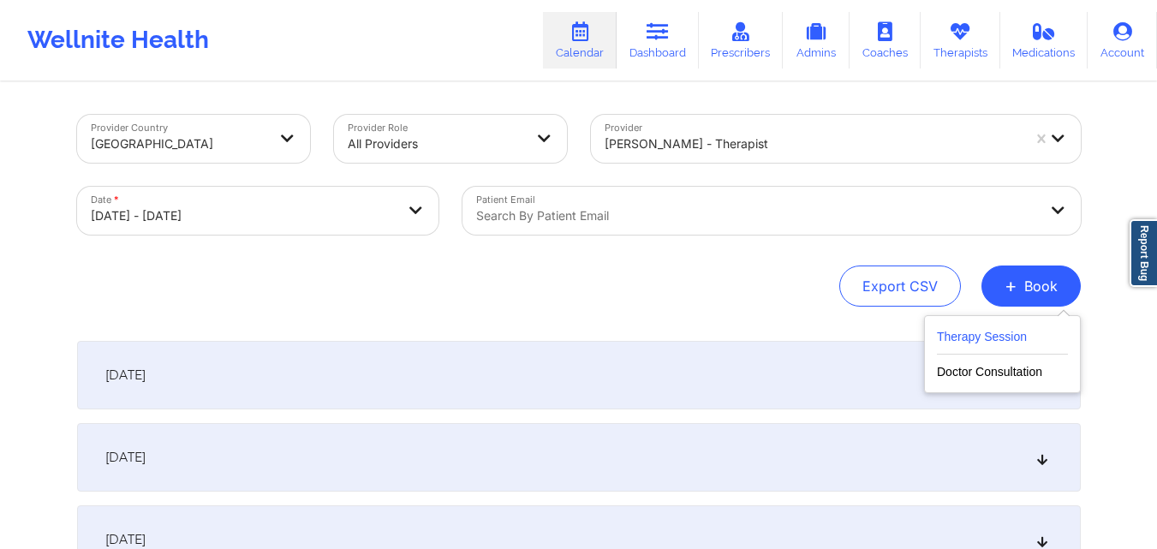
click at [983, 345] on button "Therapy Session" at bounding box center [1002, 340] width 131 height 28
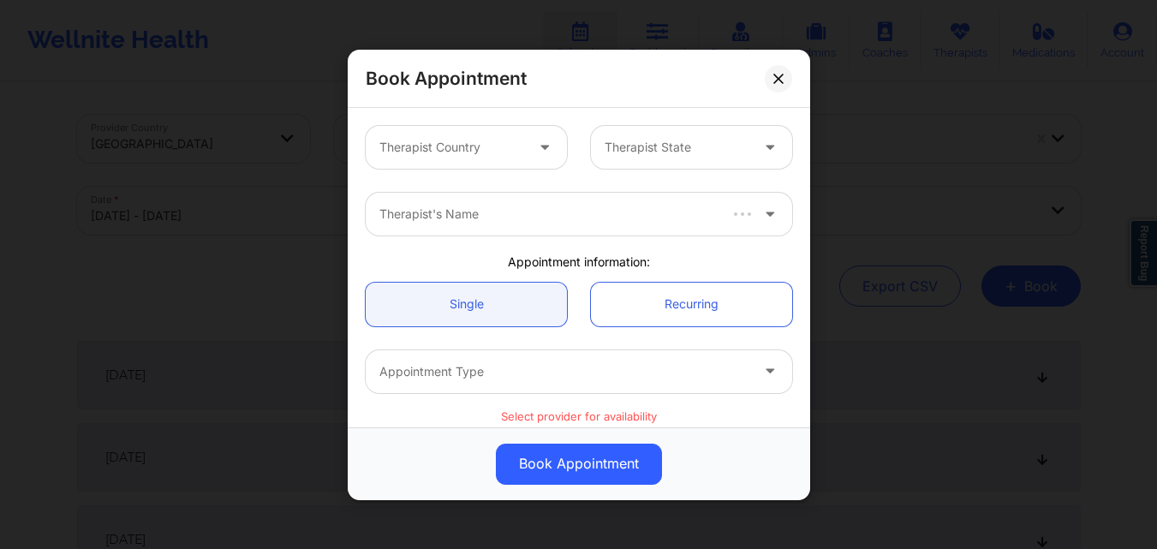
click at [480, 128] on div "Therapist Country" at bounding box center [446, 147] width 160 height 43
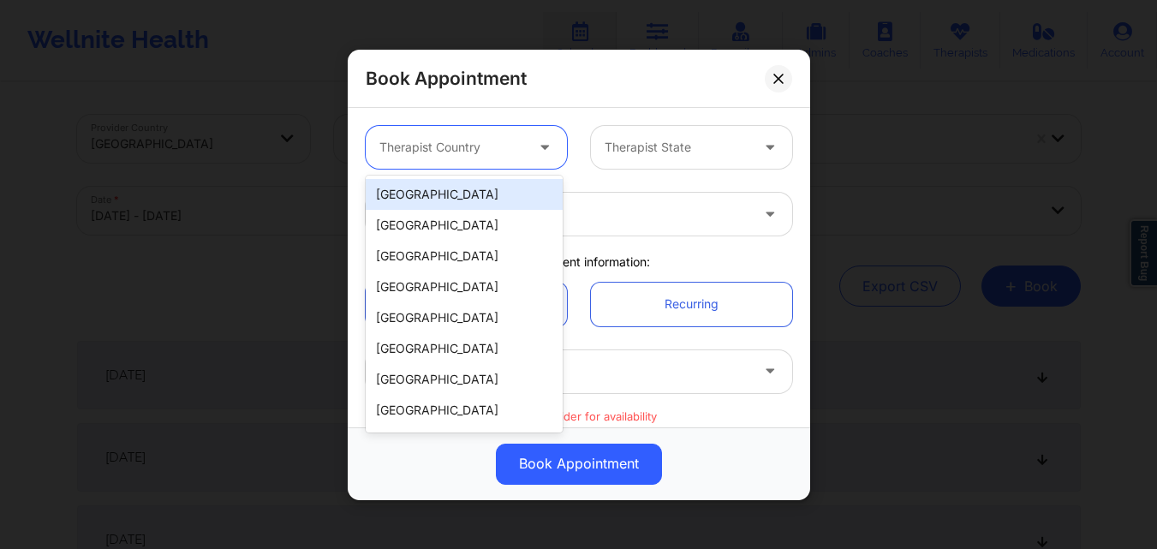
click at [477, 188] on div "[GEOGRAPHIC_DATA]" at bounding box center [464, 194] width 197 height 31
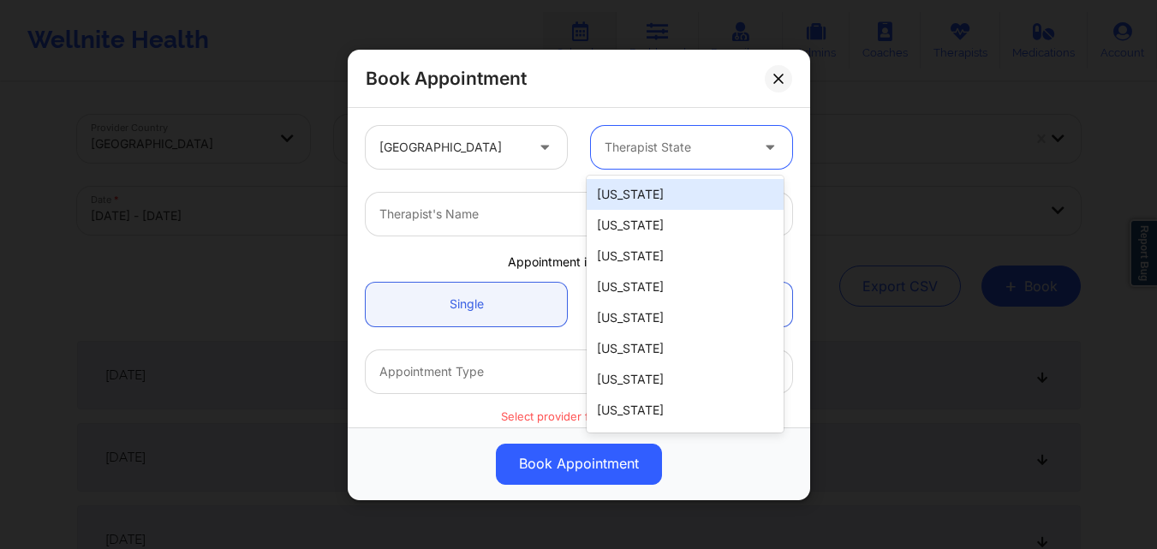
click at [714, 134] on div "Therapist State" at bounding box center [671, 147] width 160 height 43
type input "F"
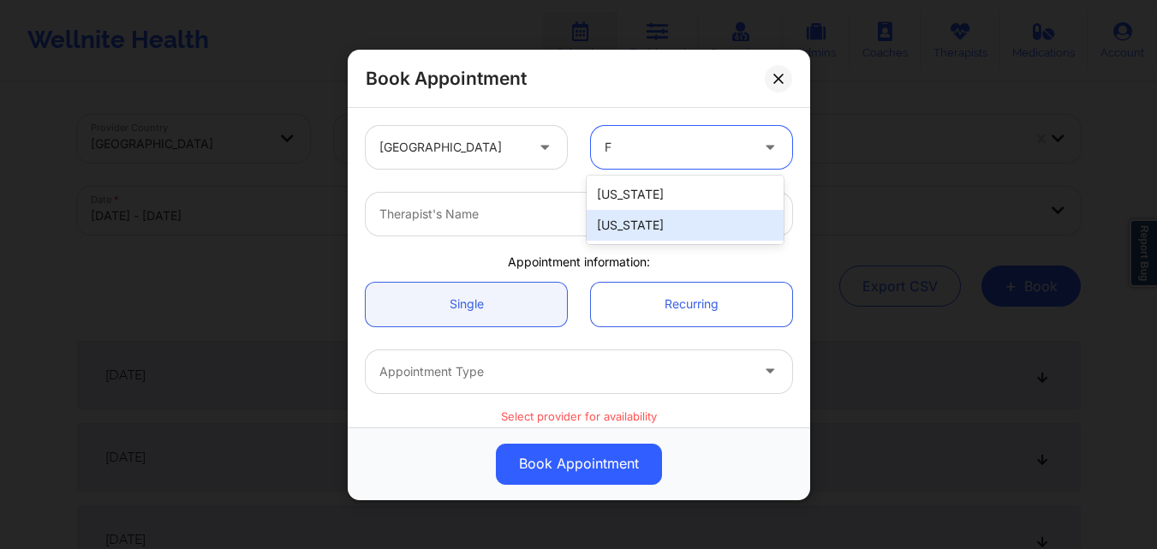
click at [648, 225] on div "[US_STATE]" at bounding box center [685, 225] width 197 height 31
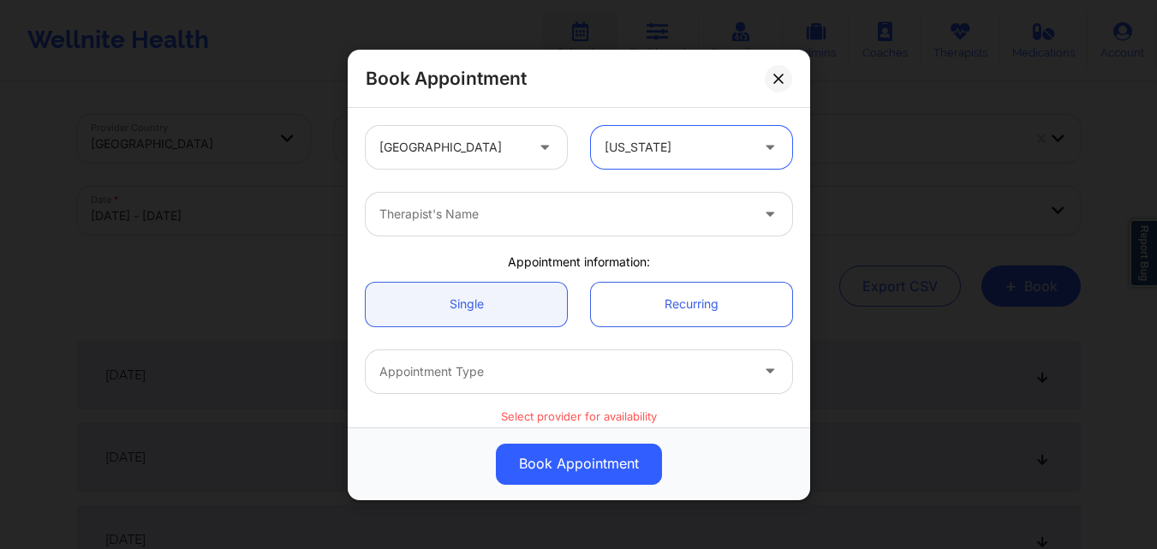
click at [516, 212] on div at bounding box center [564, 214] width 370 height 21
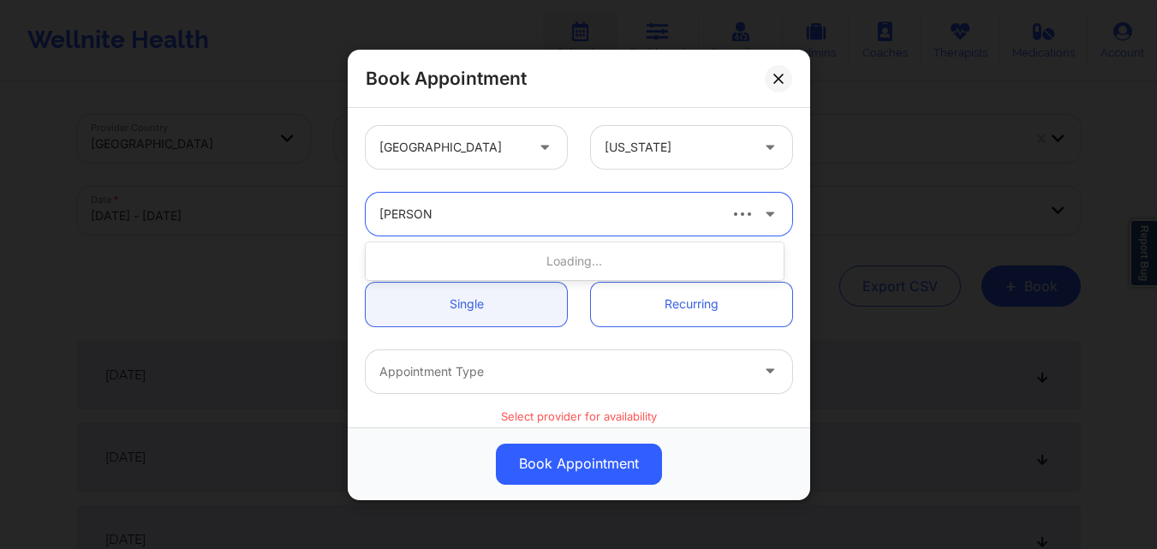
type input "Susan P Z"
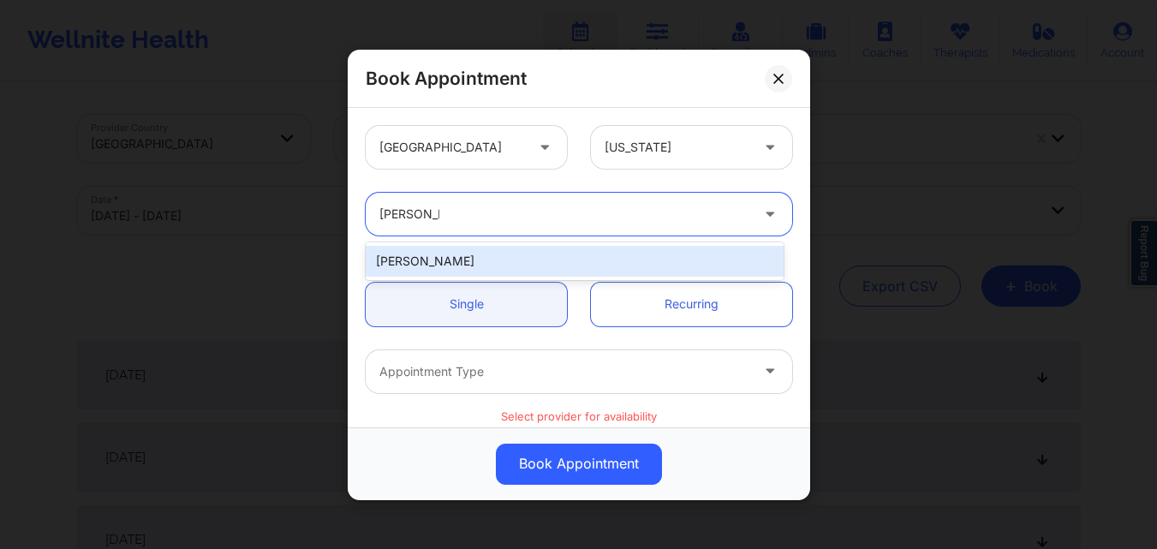
click at [496, 256] on div "[PERSON_NAME]" at bounding box center [575, 261] width 418 height 31
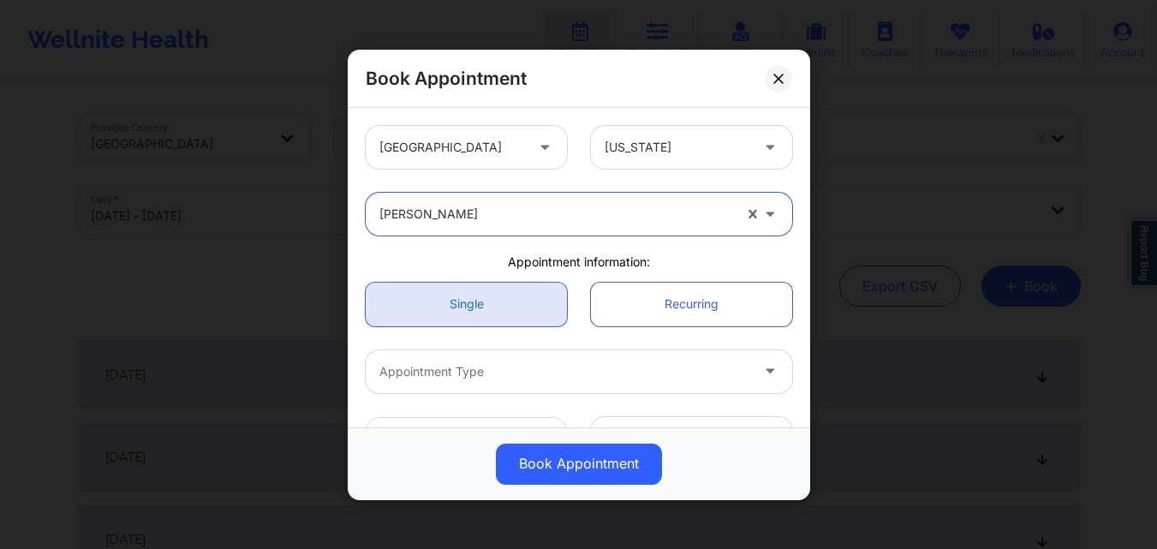
click at [492, 297] on link "Single" at bounding box center [466, 304] width 201 height 44
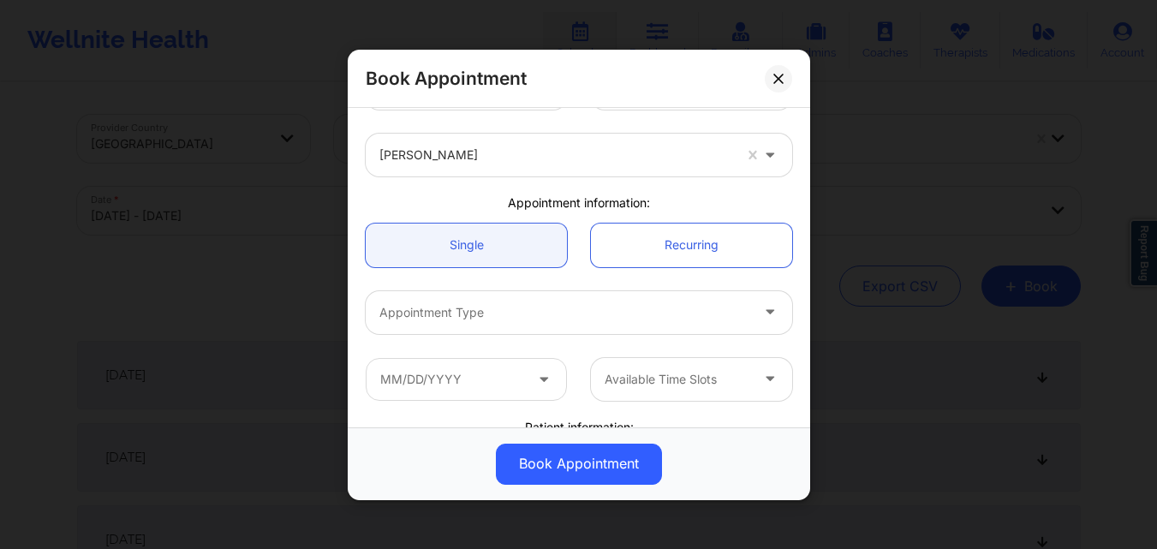
scroll to position [86, 0]
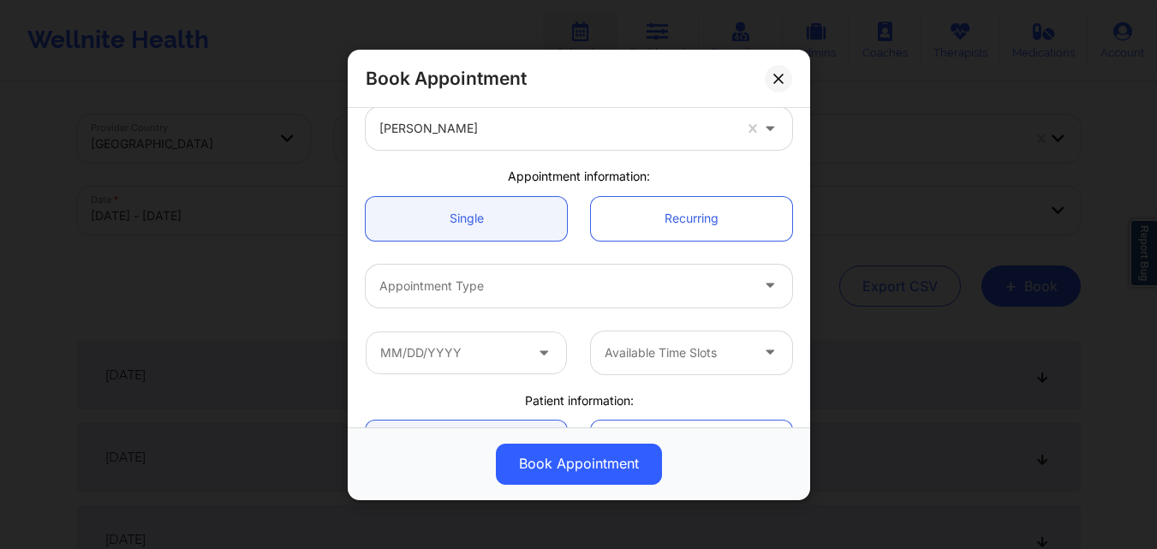
click at [490, 277] on div at bounding box center [564, 285] width 370 height 21
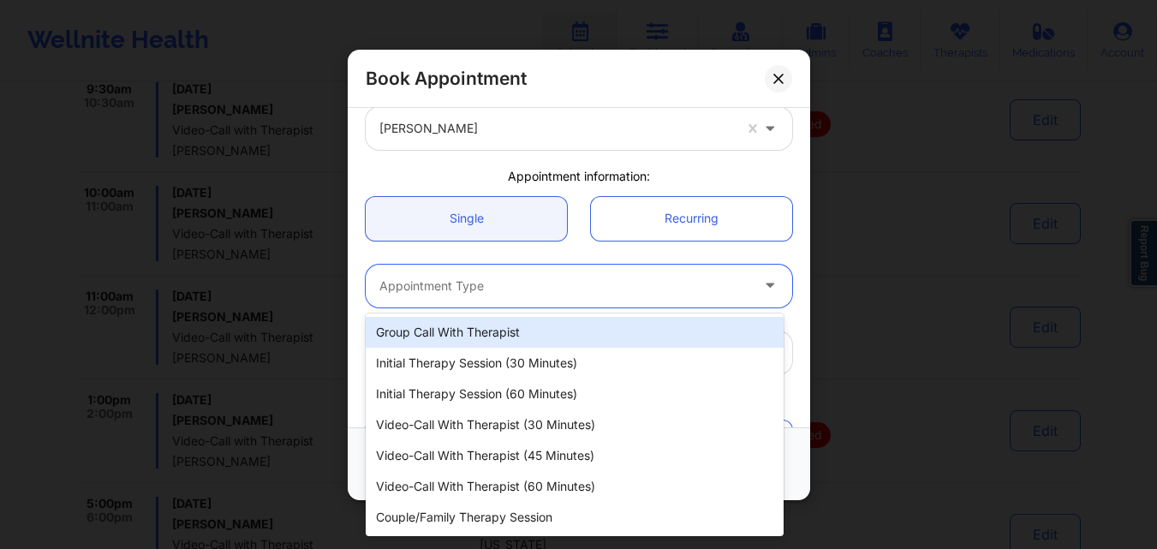
scroll to position [1798, 0]
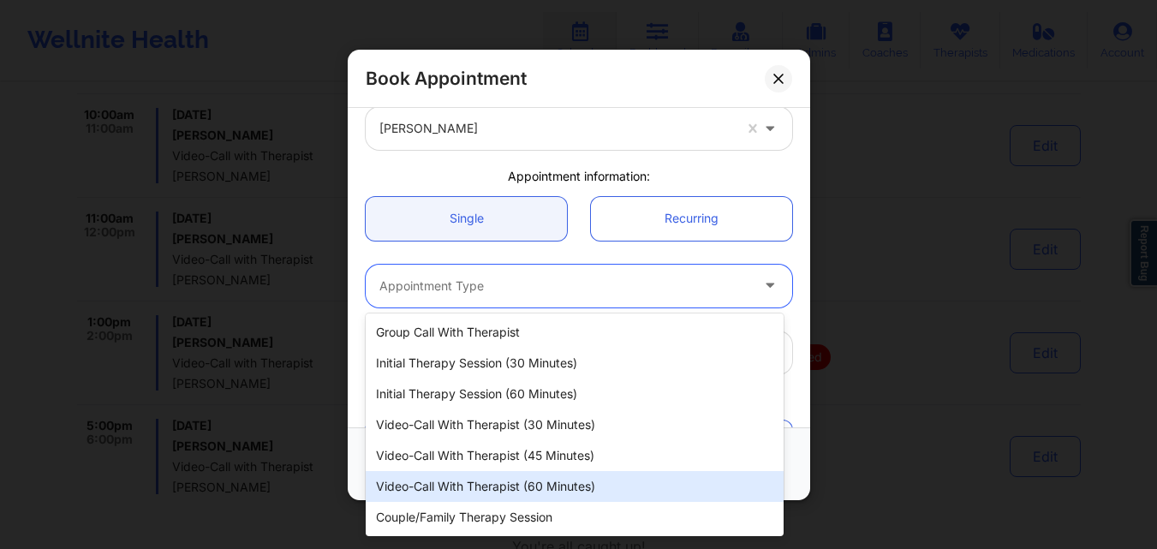
click at [510, 487] on div "Video-Call with Therapist (60 minutes)" at bounding box center [575, 486] width 418 height 31
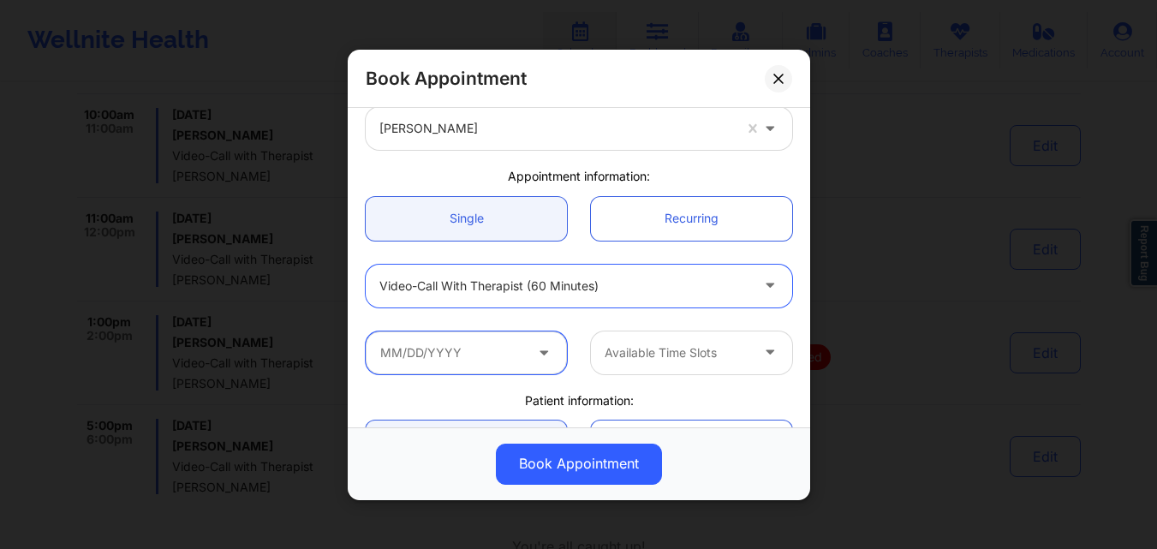
click at [456, 355] on input "text" at bounding box center [466, 352] width 201 height 43
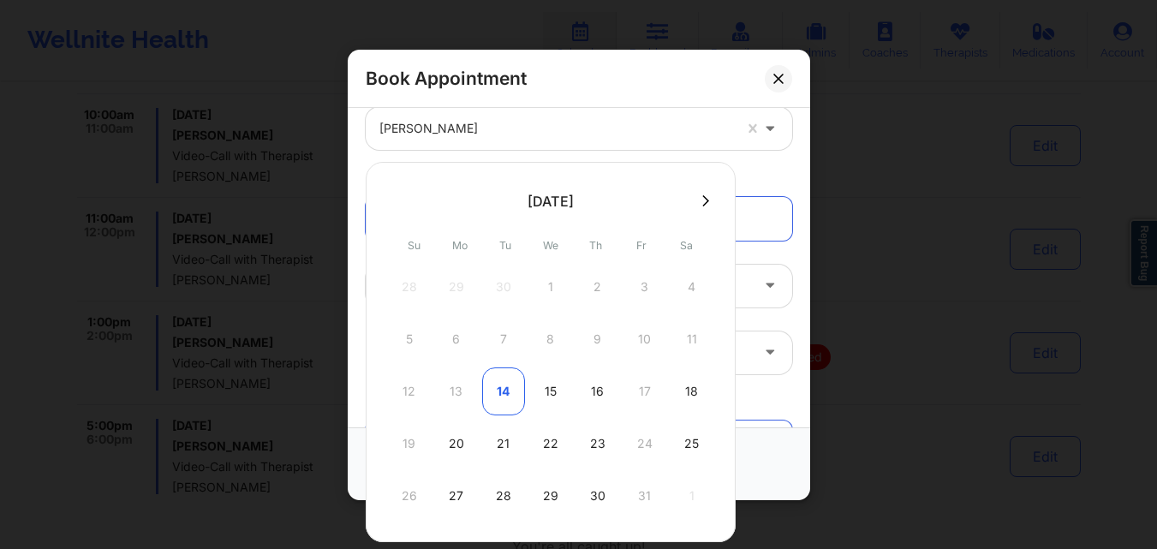
click at [497, 390] on div "14" at bounding box center [503, 391] width 43 height 48
type input "10/14/2025"
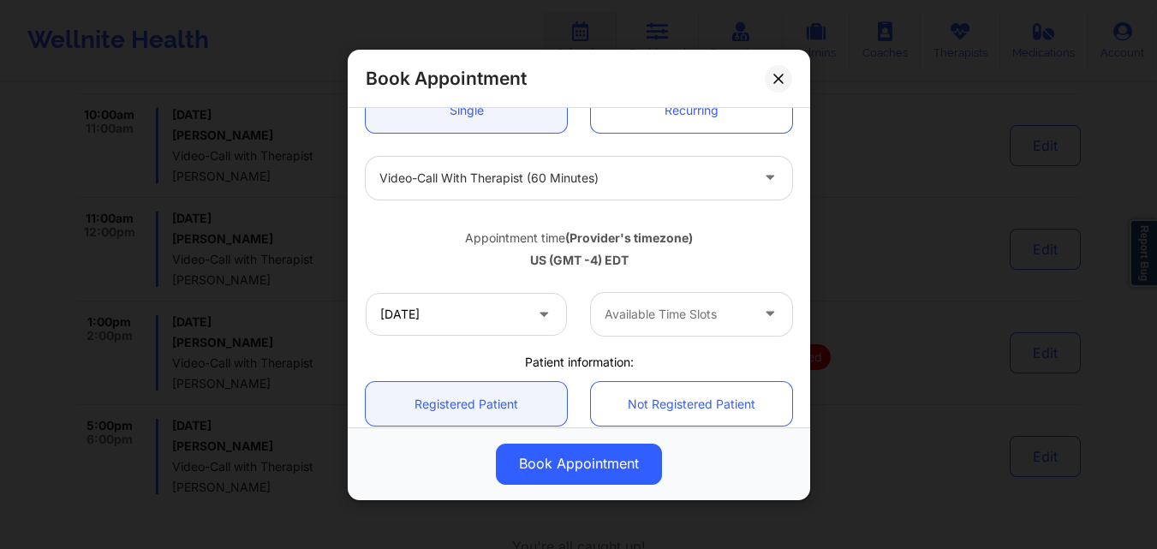
scroll to position [257, 0]
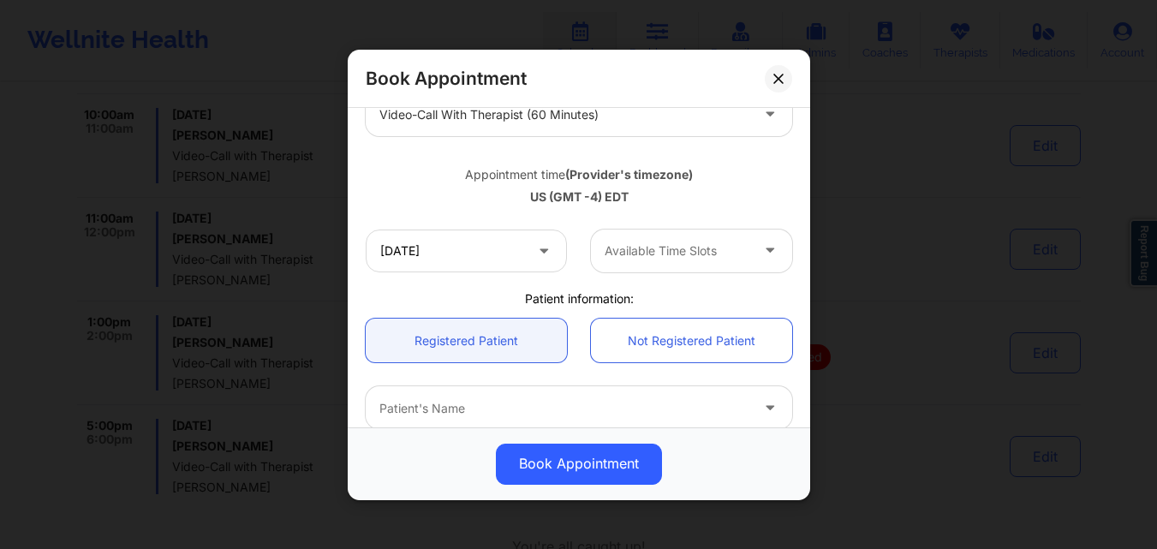
click at [701, 255] on div at bounding box center [677, 251] width 145 height 21
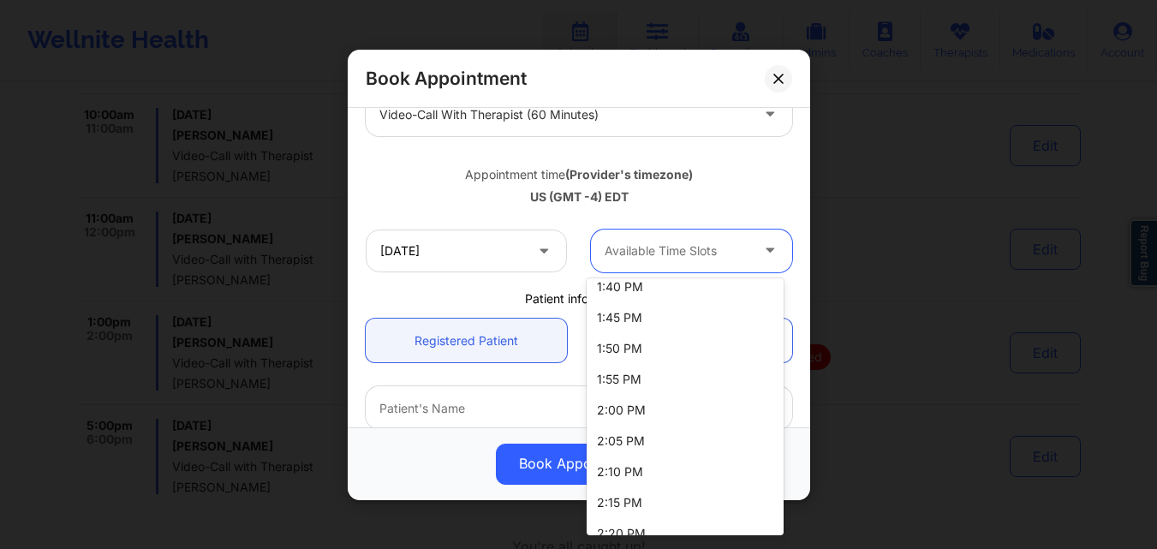
scroll to position [685, 0]
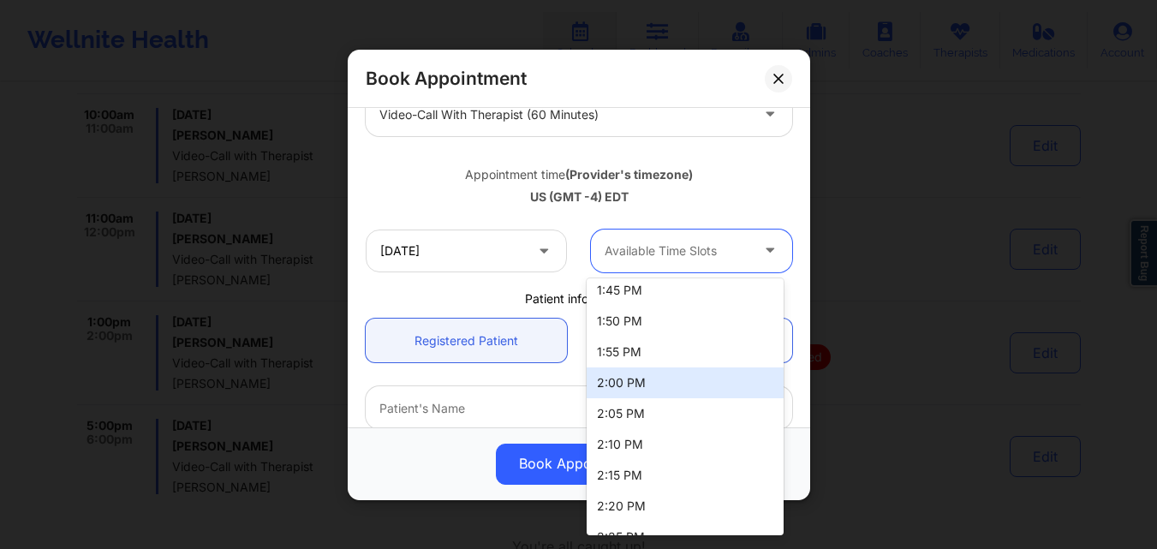
click at [633, 388] on div "2:00 PM" at bounding box center [685, 382] width 197 height 31
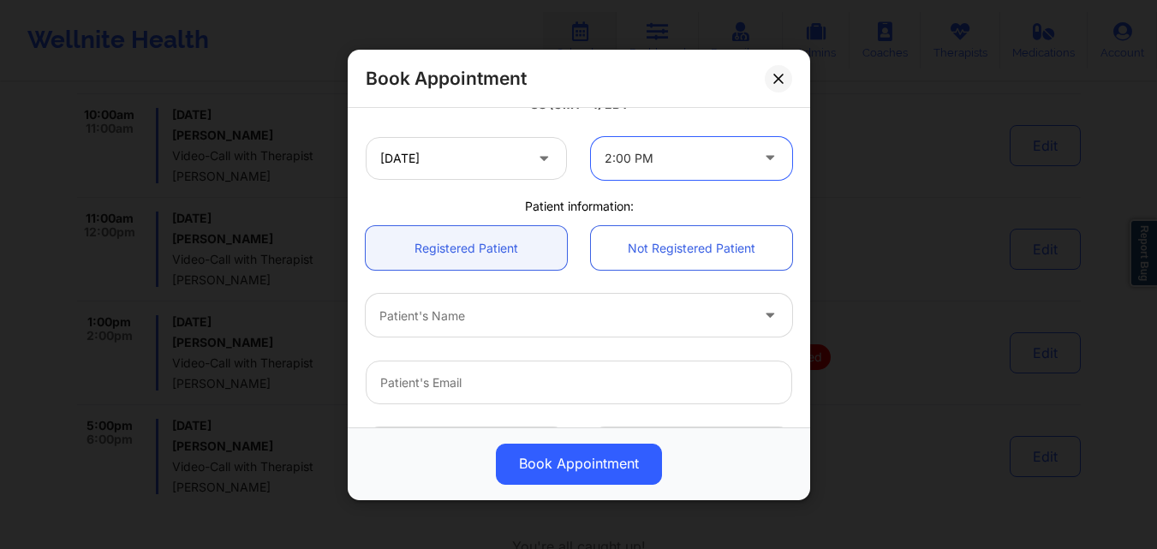
scroll to position [428, 0]
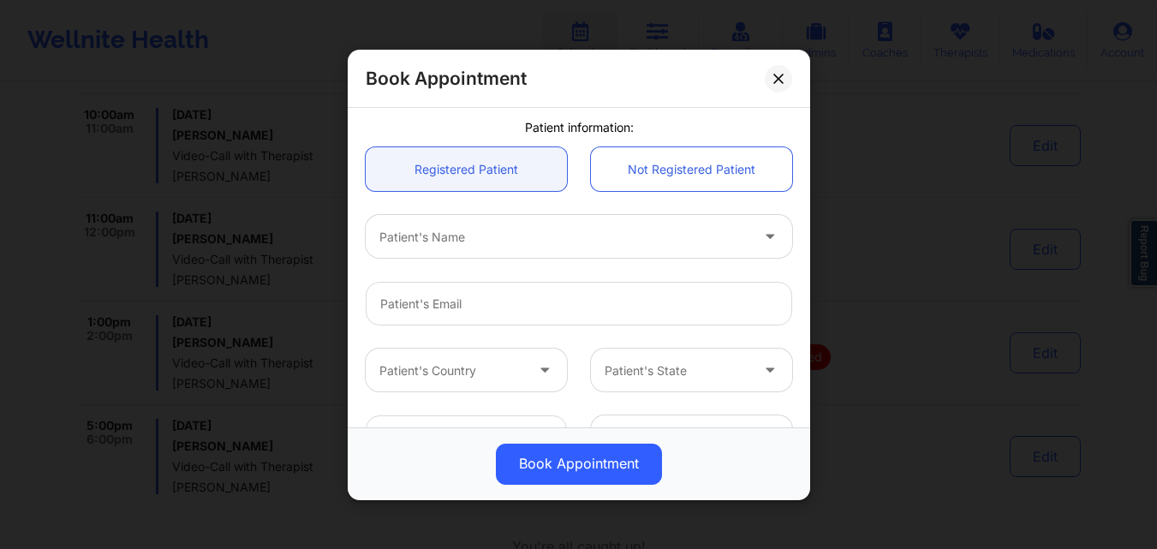
click at [496, 233] on div at bounding box center [564, 236] width 370 height 21
type input "[PERSON_NAME]"
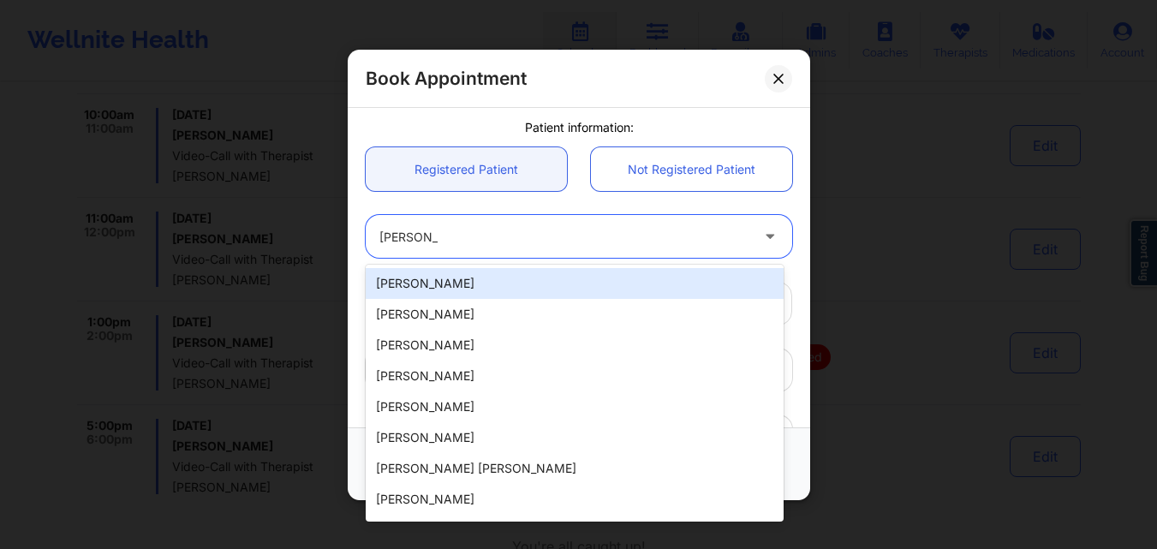
type input "[EMAIL_ADDRESS][DOMAIN_NAME]"
type input "13523559684"
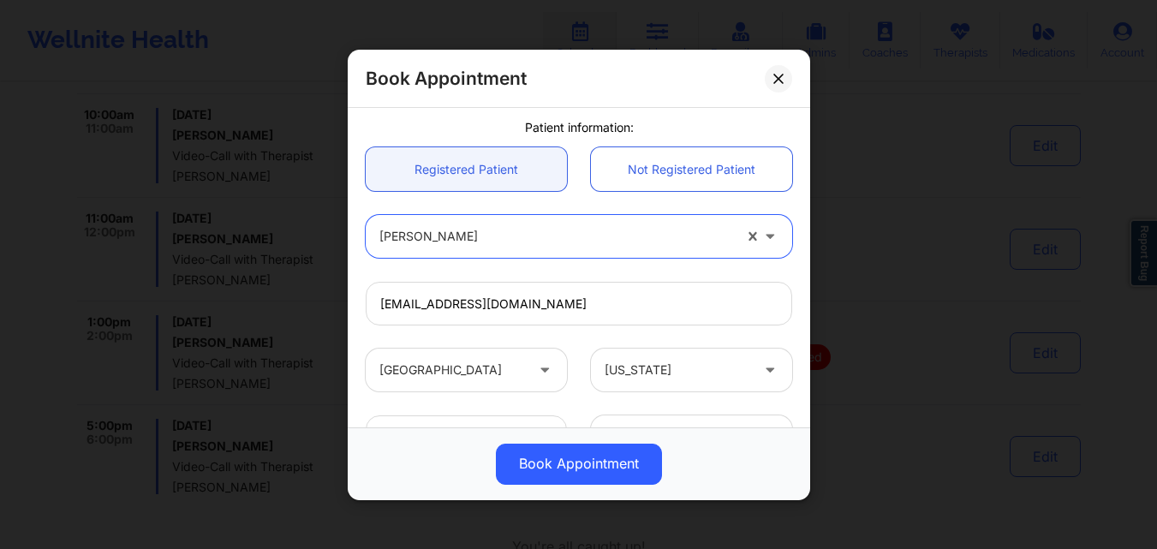
scroll to position [569, 0]
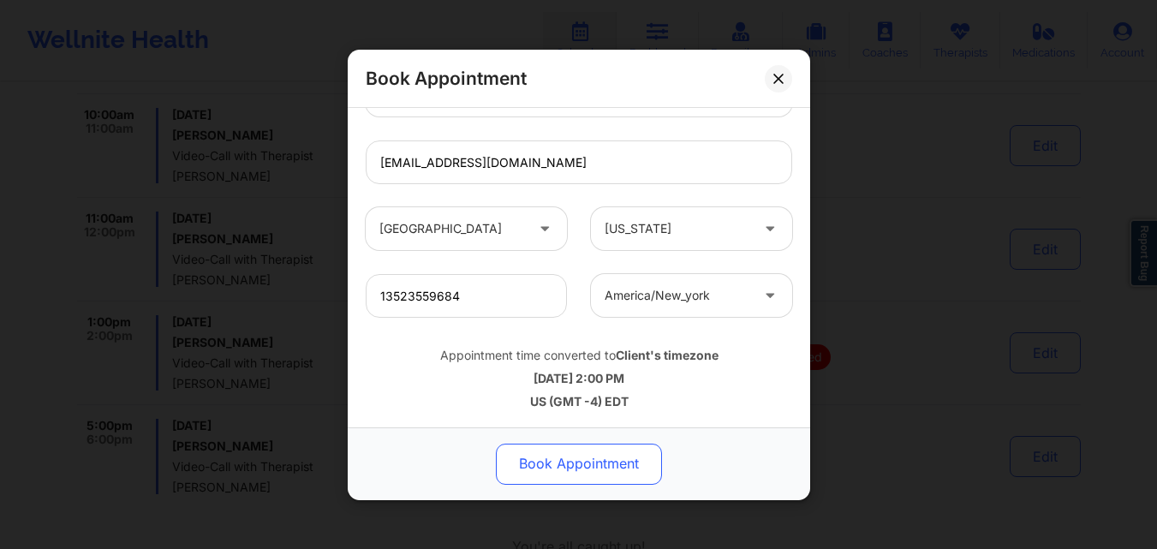
click at [618, 470] on button "Book Appointment" at bounding box center [579, 463] width 166 height 41
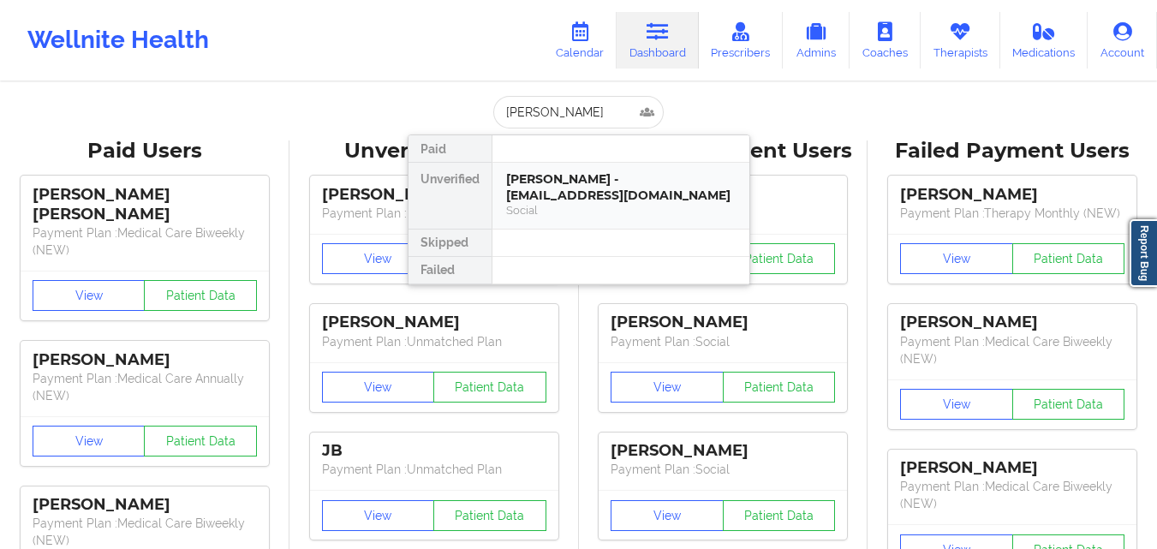
click at [593, 188] on div "Susan Everts - s195everts@gmail.com" at bounding box center [620, 187] width 229 height 32
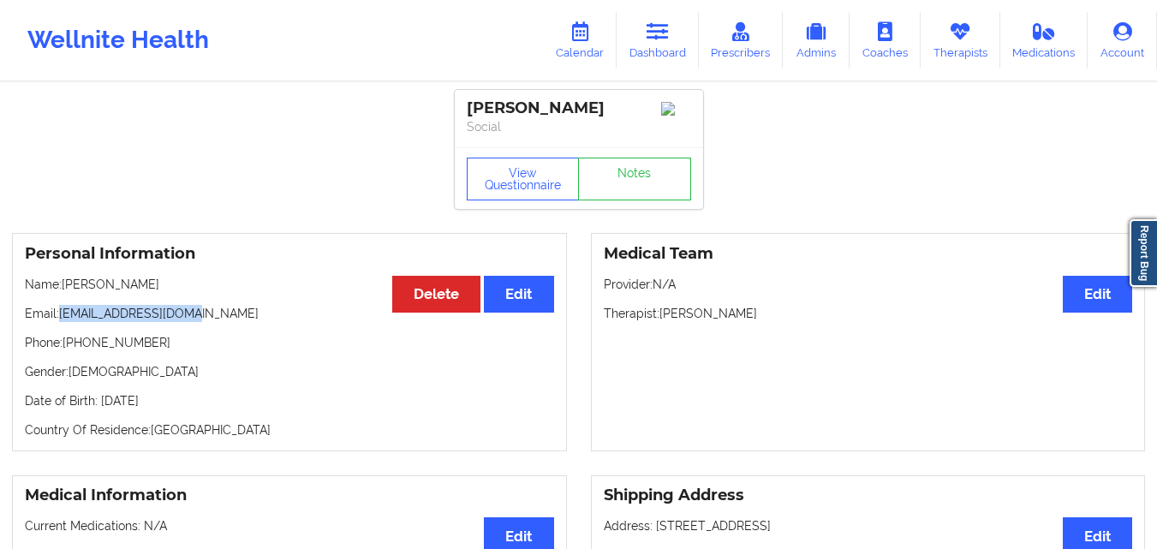
drag, startPoint x: 61, startPoint y: 321, endPoint x: 240, endPoint y: 321, distance: 179.0
click at [240, 321] on p "Email: s195everts@gmail.com" at bounding box center [289, 313] width 529 height 17
copy p "s195everts@gmail.com"
click at [651, 35] on icon at bounding box center [658, 31] width 22 height 19
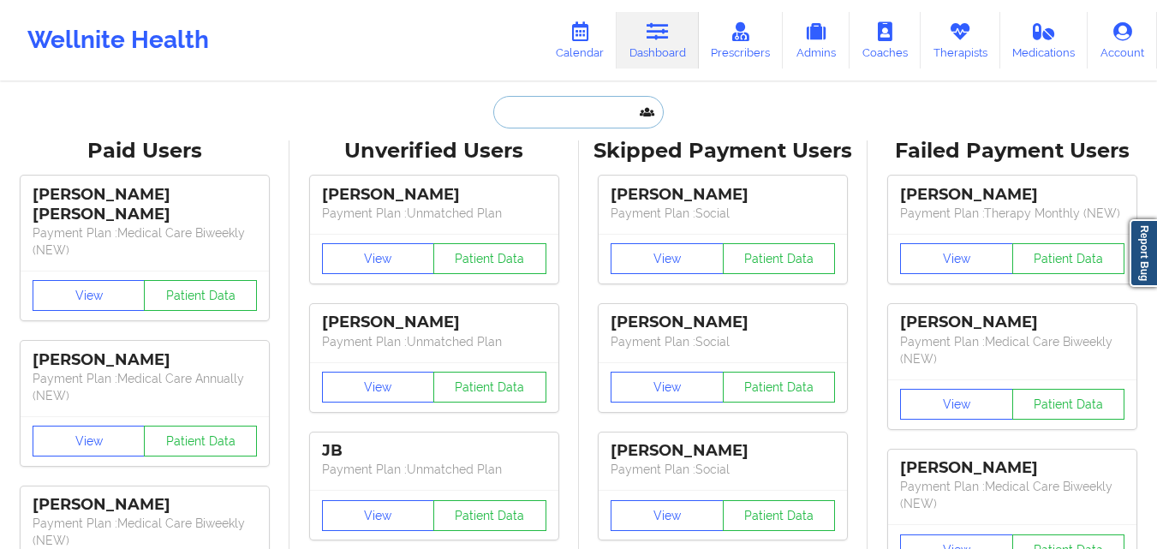
click at [562, 128] on input "text" at bounding box center [578, 112] width 170 height 33
paste input "LETICIA"
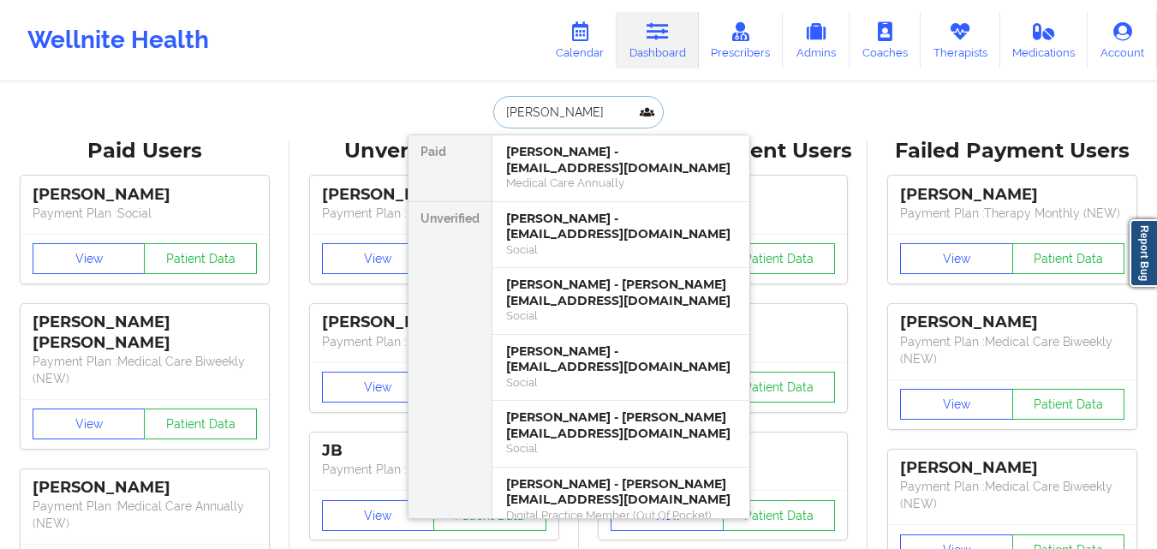
paste input "LEBA"
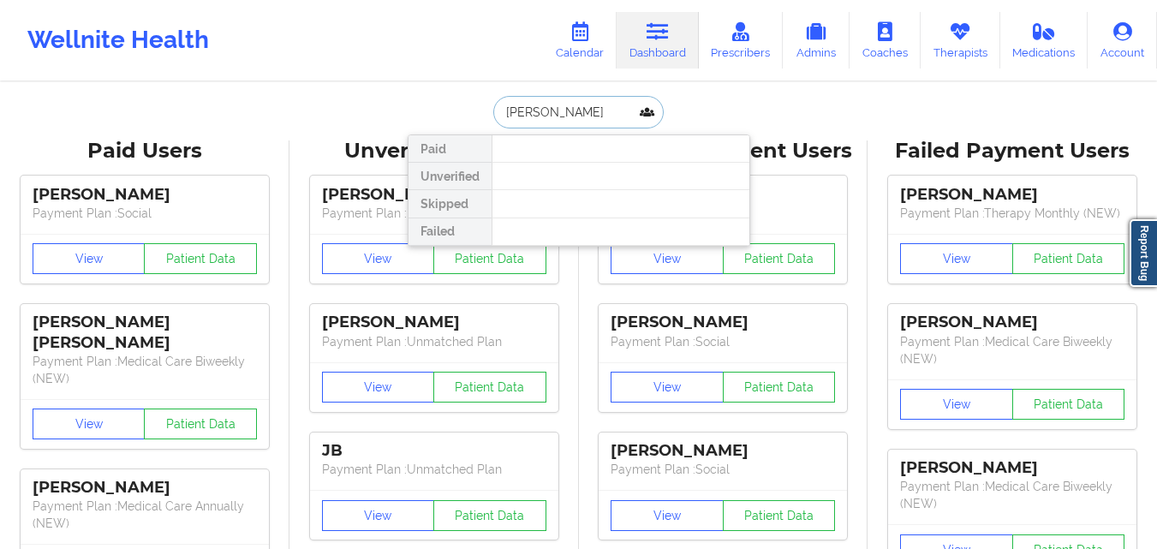
click at [543, 112] on input "LETICIA LEBA" at bounding box center [578, 112] width 170 height 33
type input "LETICIA D LEBA"
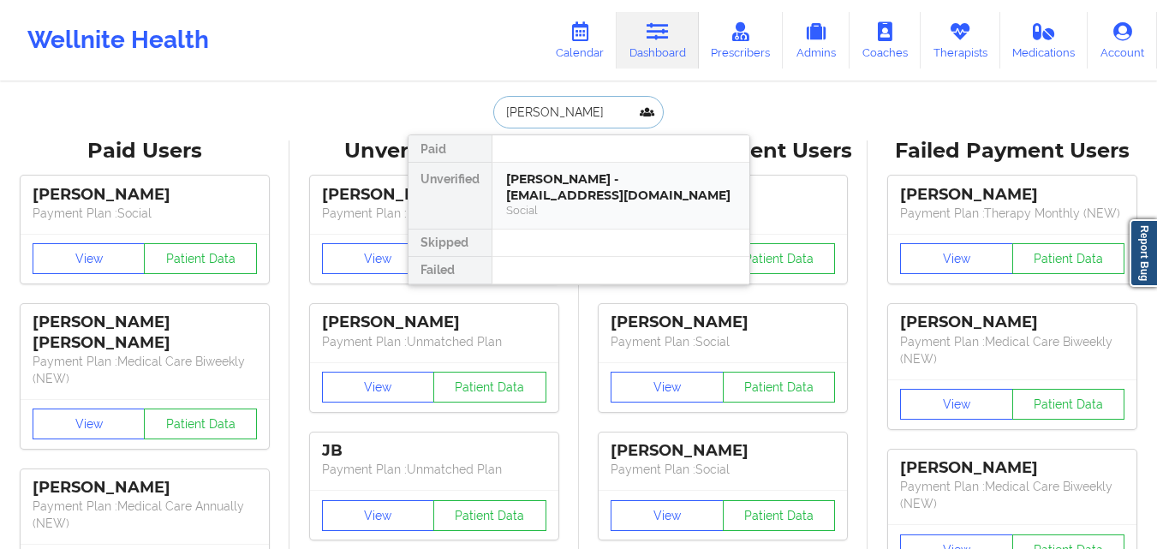
click at [603, 215] on div "Social" at bounding box center [620, 210] width 229 height 15
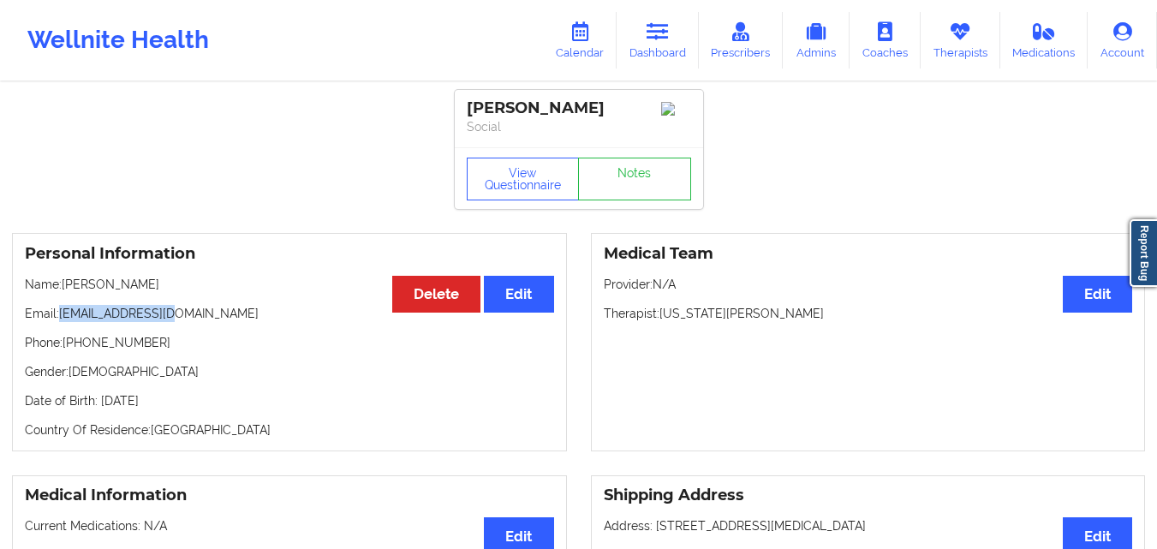
drag, startPoint x: 60, startPoint y: 319, endPoint x: 218, endPoint y: 317, distance: 157.6
click at [218, 317] on p "Email: lehleba@yahoo.com" at bounding box center [289, 313] width 529 height 17
copy p "lehleba@yahoo.com"
click at [96, 321] on p "Email: lehleba@yahoo.com" at bounding box center [289, 313] width 529 height 17
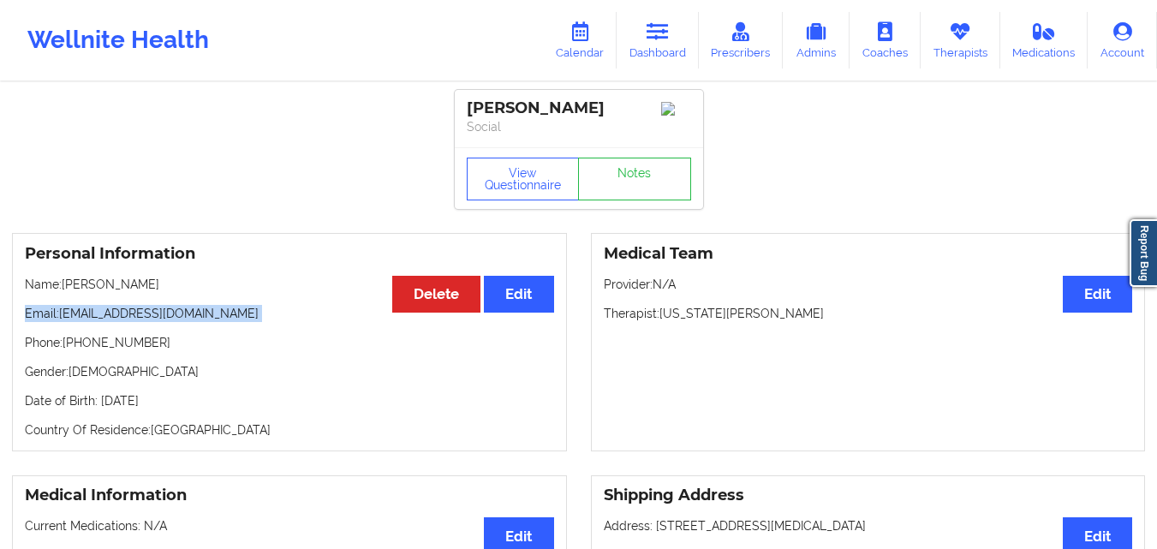
click at [96, 321] on p "Email: lehleba@yahoo.com" at bounding box center [289, 313] width 529 height 17
click at [54, 317] on p "Email: lehleba@yahoo.com" at bounding box center [289, 313] width 529 height 17
drag, startPoint x: 59, startPoint y: 319, endPoint x: 221, endPoint y: 319, distance: 161.8
click at [221, 319] on p "Email: lehleba@yahoo.com" at bounding box center [289, 313] width 529 height 17
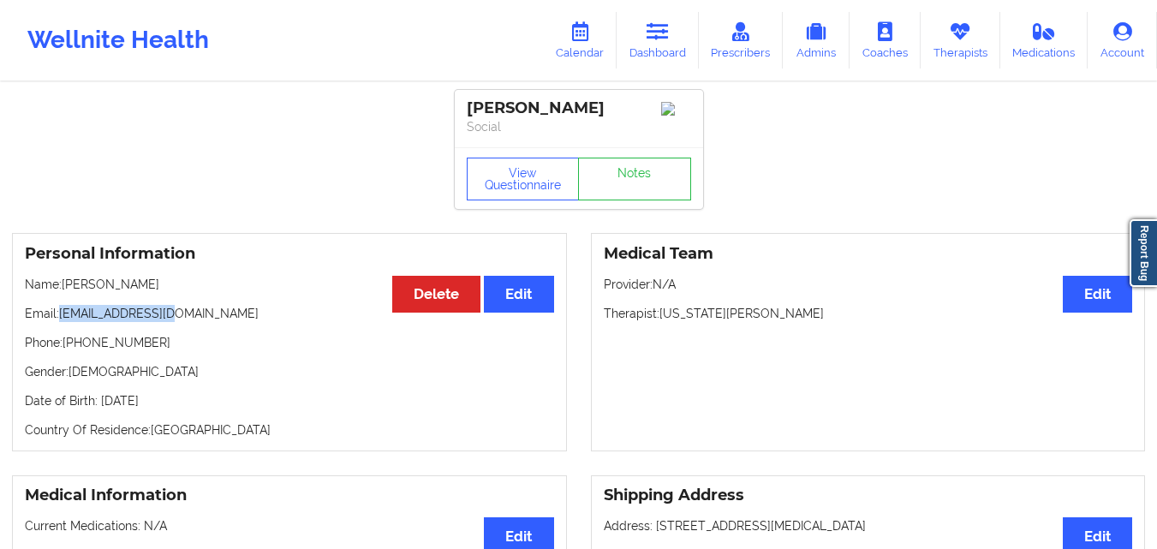
click at [221, 319] on p "Email: lehleba@yahoo.com" at bounding box center [289, 313] width 529 height 17
drag, startPoint x: 61, startPoint y: 318, endPoint x: 240, endPoint y: 318, distance: 179.0
click at [240, 318] on p "Email: lehleba@yahoo.com" at bounding box center [289, 313] width 529 height 17
copy p "lehleba@yahoo.com"
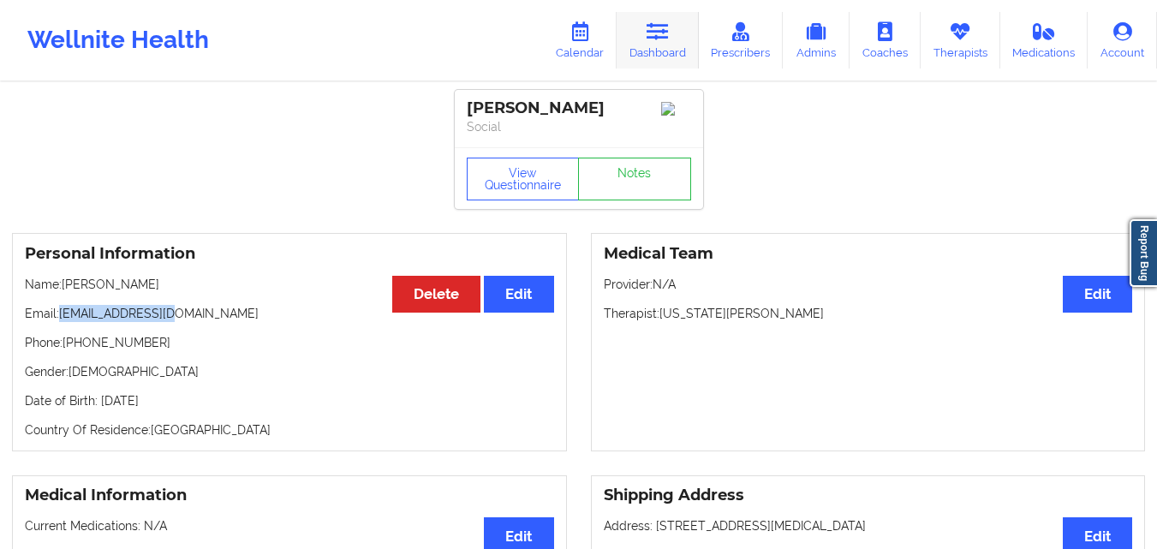
click at [668, 43] on link "Dashboard" at bounding box center [658, 40] width 82 height 57
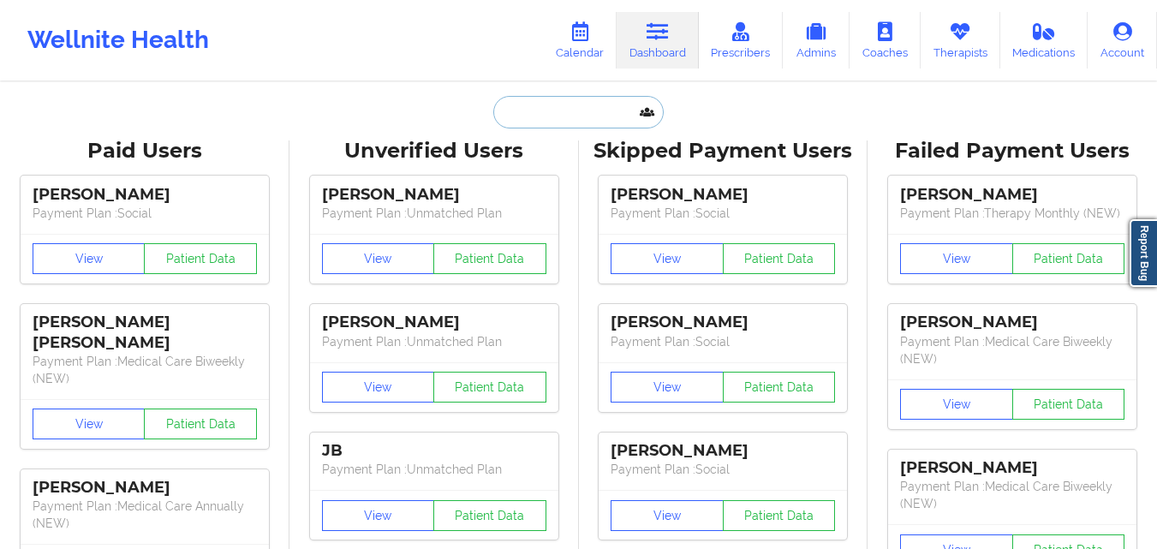
click at [539, 117] on input "text" at bounding box center [578, 112] width 170 height 33
paste input "[PERSON_NAME]"
type input "[PERSON_NAME]"
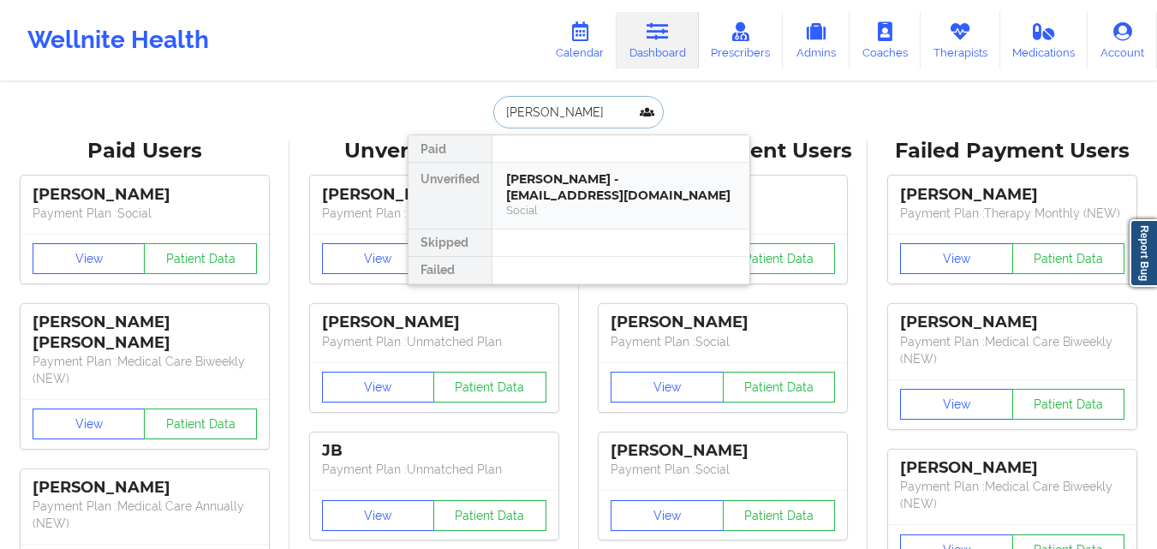
click at [565, 201] on div "[PERSON_NAME] - [EMAIL_ADDRESS][DOMAIN_NAME]" at bounding box center [620, 187] width 229 height 32
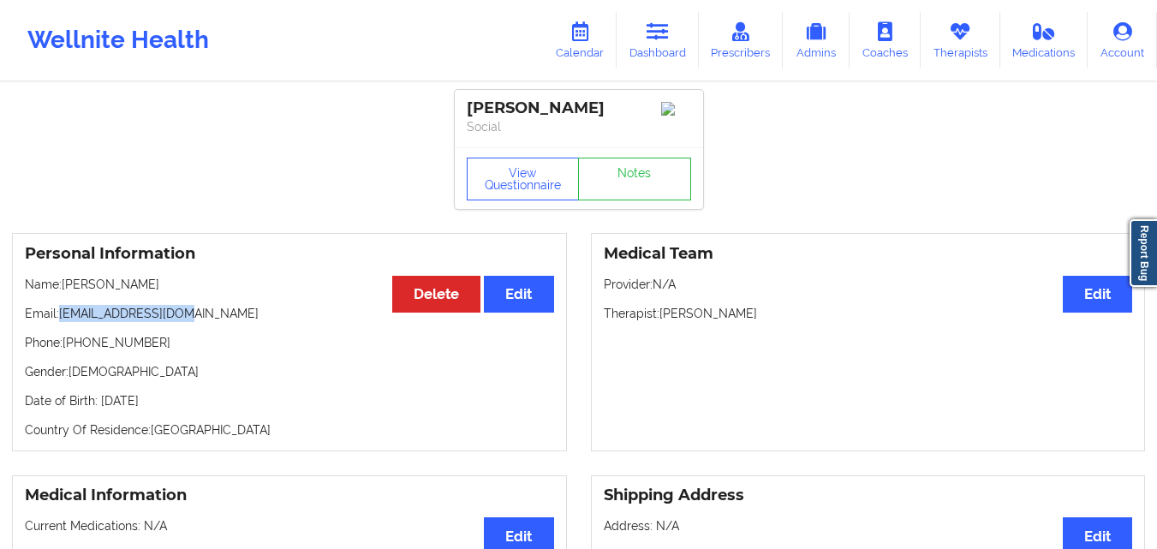
drag, startPoint x: 63, startPoint y: 316, endPoint x: 241, endPoint y: 316, distance: 178.1
click at [241, 316] on p "Email: sebasrodz@gmail.com" at bounding box center [289, 313] width 529 height 17
drag, startPoint x: 63, startPoint y: 349, endPoint x: 215, endPoint y: 347, distance: 151.6
click at [215, 347] on p "Phone: [PHONE_NUMBER]" at bounding box center [289, 342] width 529 height 17
copy p "[PHONE_NUMBER]"
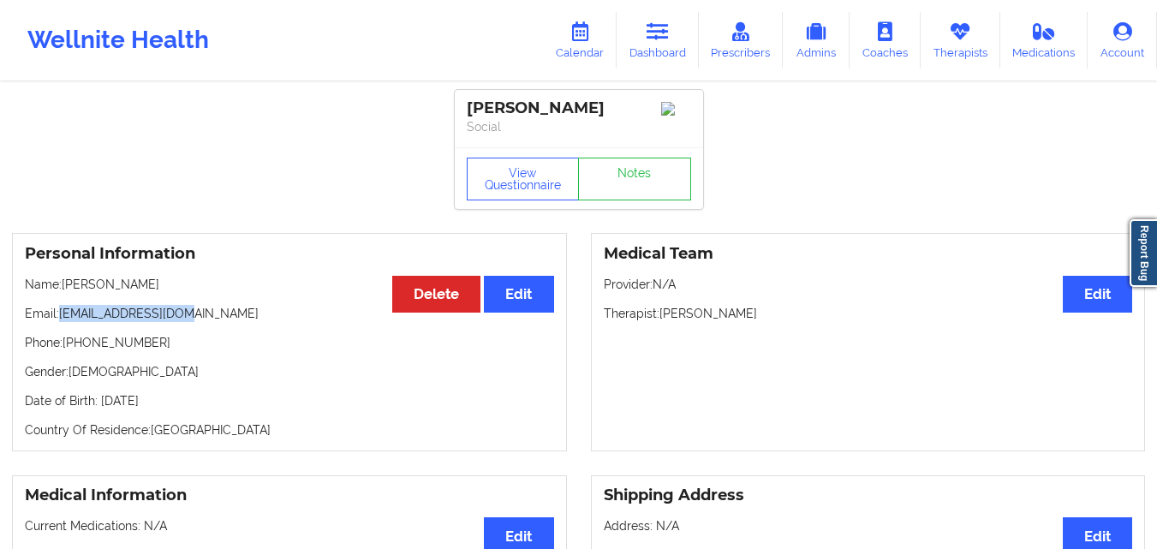
drag, startPoint x: 131, startPoint y: 323, endPoint x: 247, endPoint y: 311, distance: 117.1
click at [247, 311] on p "Email: sebasrodz@gmail.com" at bounding box center [289, 313] width 529 height 17
copy p "[EMAIL_ADDRESS][DOMAIN_NAME]"
click at [393, 59] on div "Wellnite Health Calendar Dashboard Prescribers Admins Coaches Therapists Medica…" at bounding box center [578, 40] width 1157 height 69
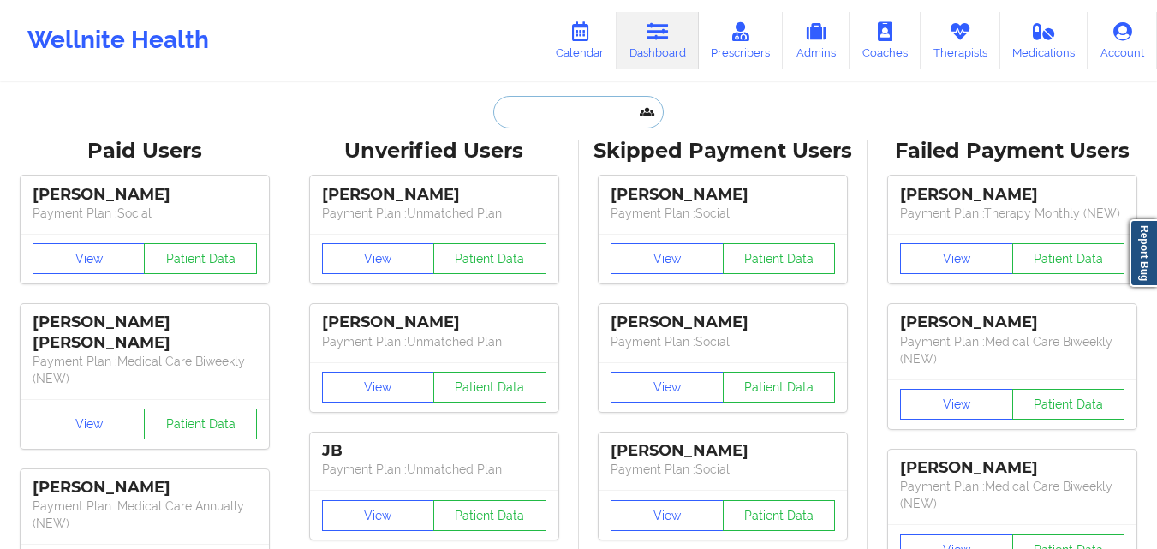
click at [555, 109] on input "text" at bounding box center [578, 112] width 170 height 33
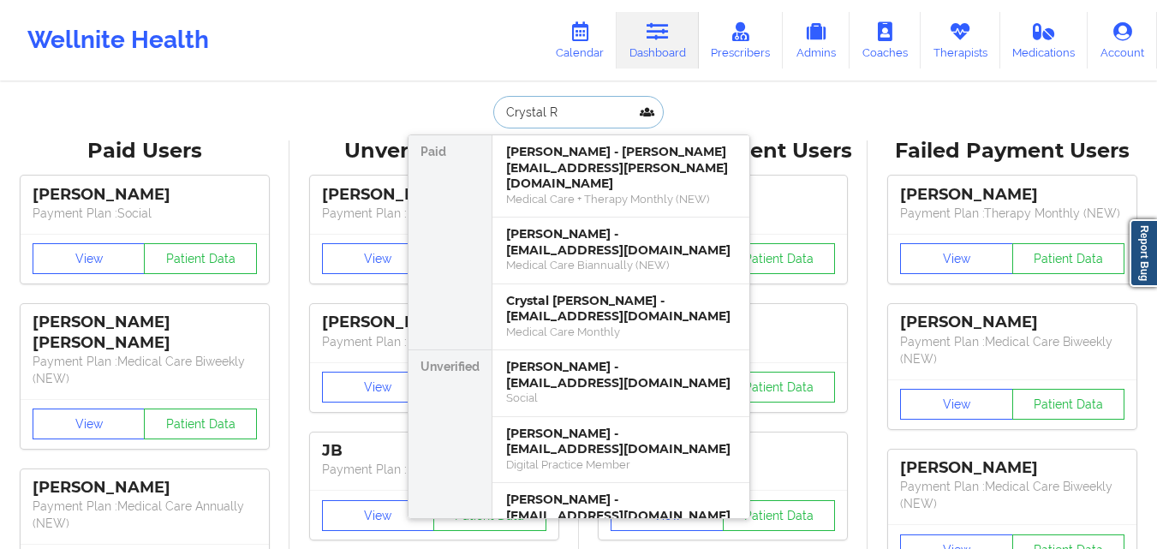
type input "Crystal Re"
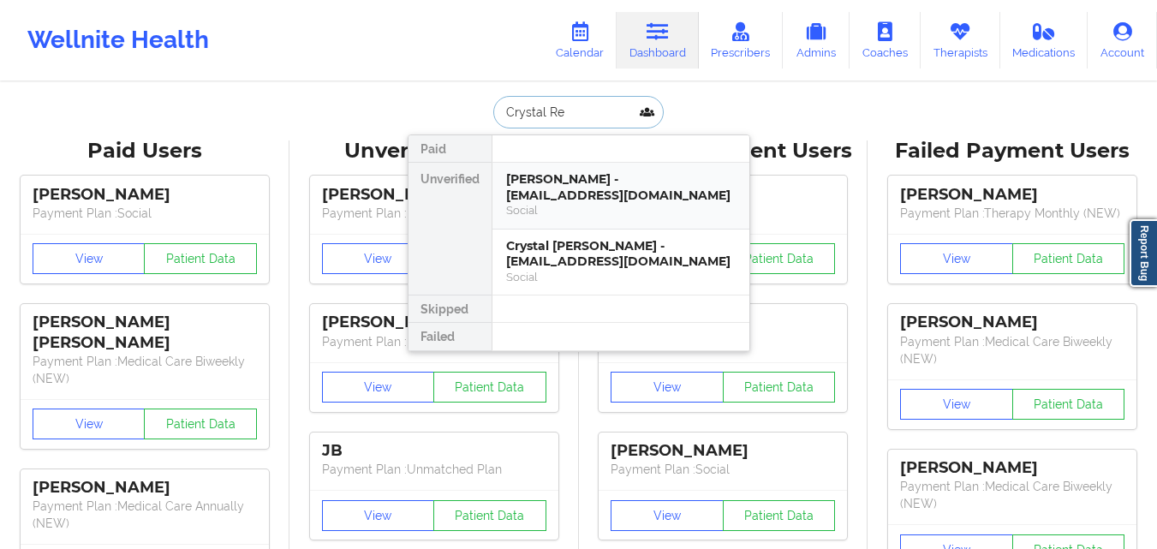
click at [614, 170] on div "[PERSON_NAME] - [EMAIL_ADDRESS][DOMAIN_NAME] Social" at bounding box center [620, 196] width 257 height 67
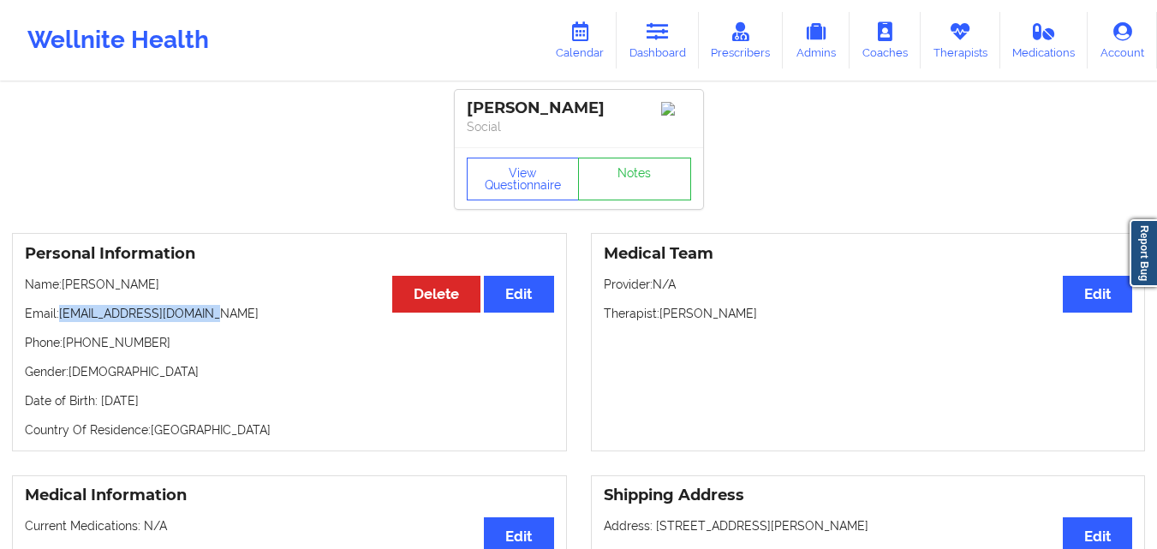
drag, startPoint x: 59, startPoint y: 320, endPoint x: 227, endPoint y: 319, distance: 167.8
click at [227, 319] on p "Email: [EMAIL_ADDRESS][DOMAIN_NAME]" at bounding box center [289, 313] width 529 height 17
drag, startPoint x: 64, startPoint y: 319, endPoint x: 262, endPoint y: 319, distance: 197.8
click at [262, 319] on p "Email: [EMAIL_ADDRESS][DOMAIN_NAME]" at bounding box center [289, 313] width 529 height 17
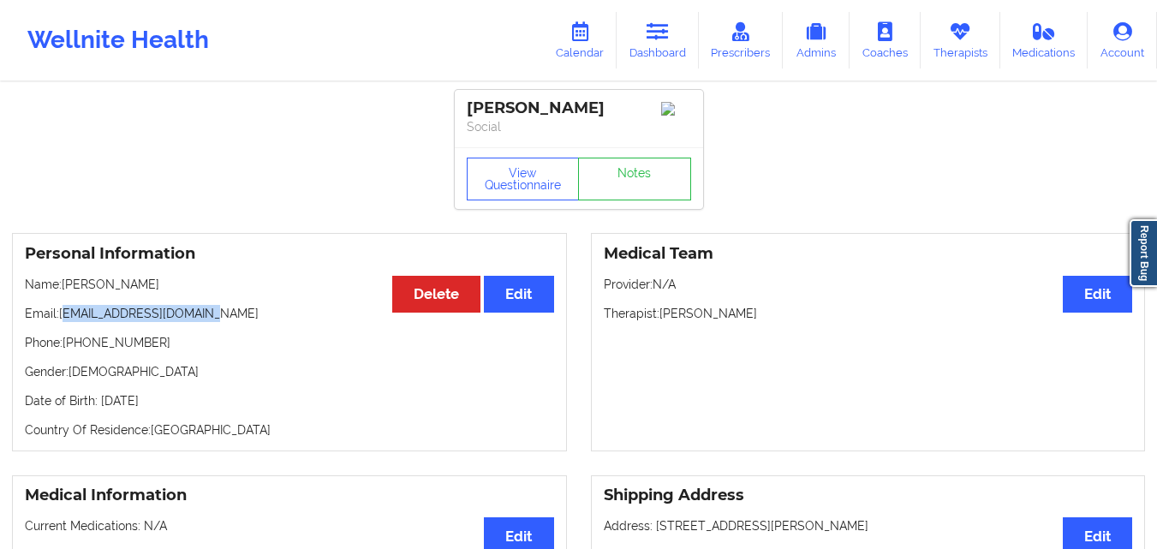
click at [102, 319] on p "Email: [EMAIL_ADDRESS][DOMAIN_NAME]" at bounding box center [289, 313] width 529 height 17
drag, startPoint x: 60, startPoint y: 320, endPoint x: 322, endPoint y: 320, distance: 262.0
click at [322, 320] on p "Email: [EMAIL_ADDRESS][DOMAIN_NAME]" at bounding box center [289, 313] width 529 height 17
copy p "[EMAIL_ADDRESS][DOMAIN_NAME]"
click at [661, 40] on icon at bounding box center [658, 31] width 22 height 19
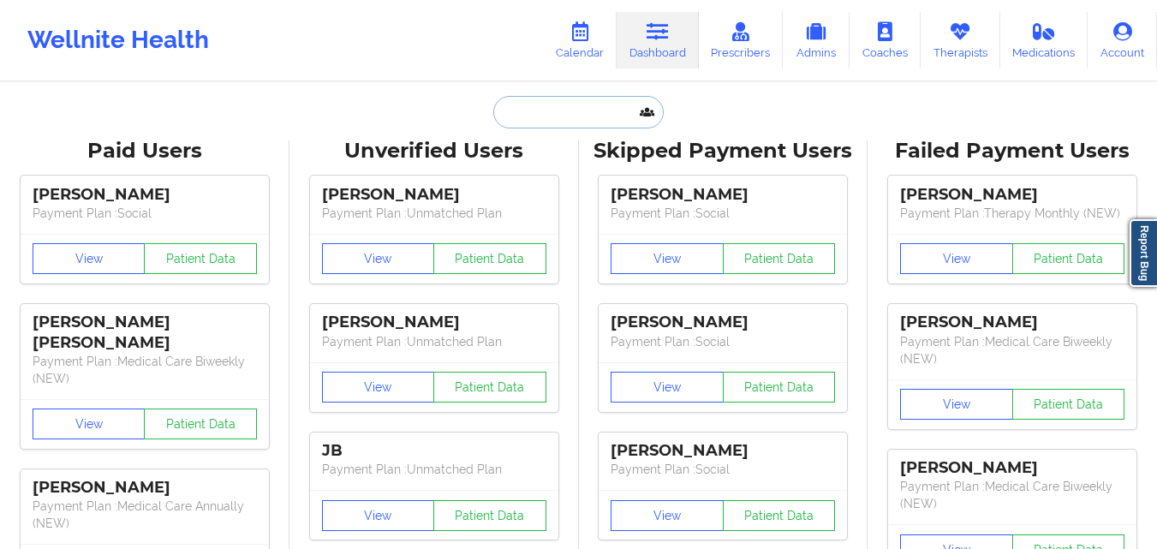
click at [549, 111] on input "text" at bounding box center [578, 112] width 170 height 33
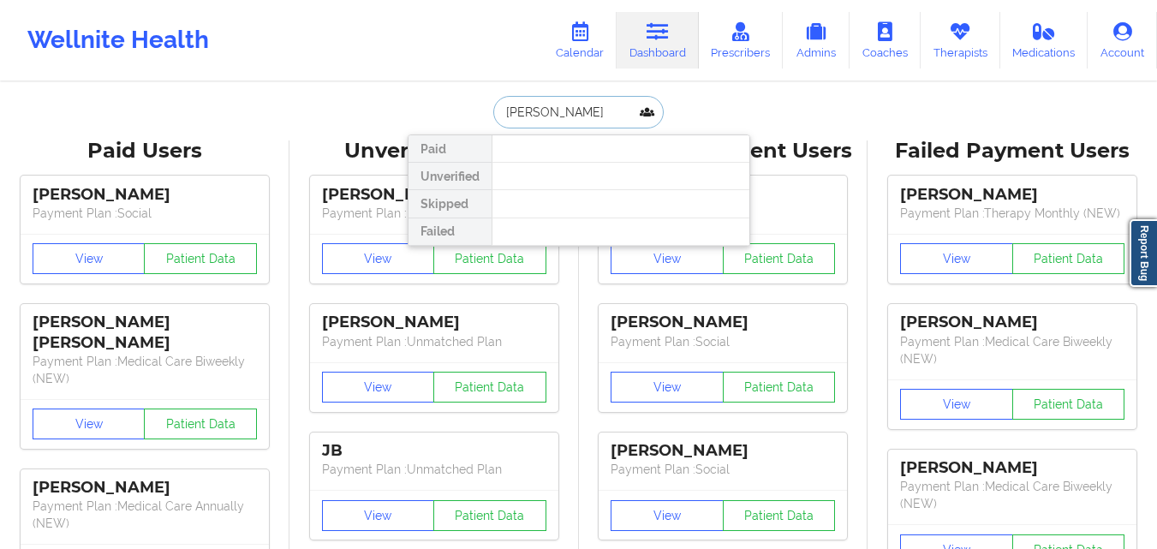
type input "[PERSON_NAME]"
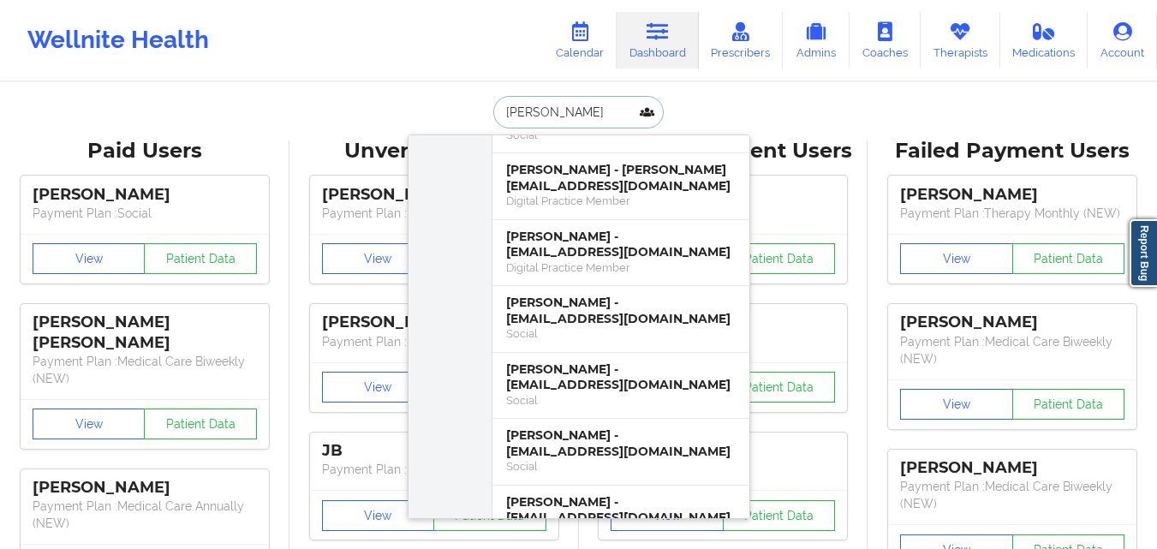
scroll to position [1456, 0]
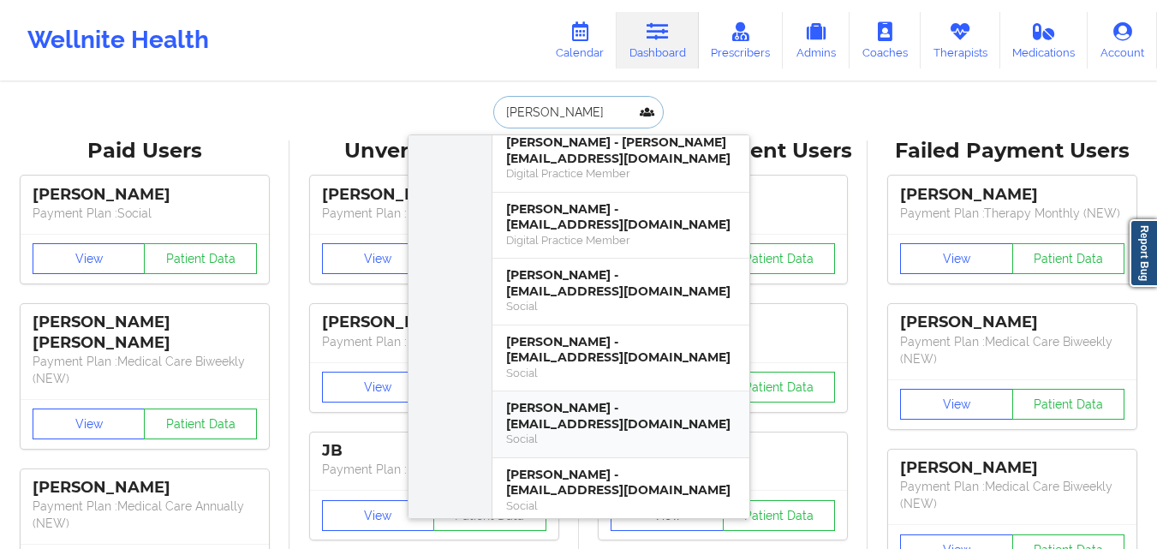
click at [665, 400] on div "[PERSON_NAME] - [EMAIL_ADDRESS][DOMAIN_NAME]" at bounding box center [620, 416] width 229 height 32
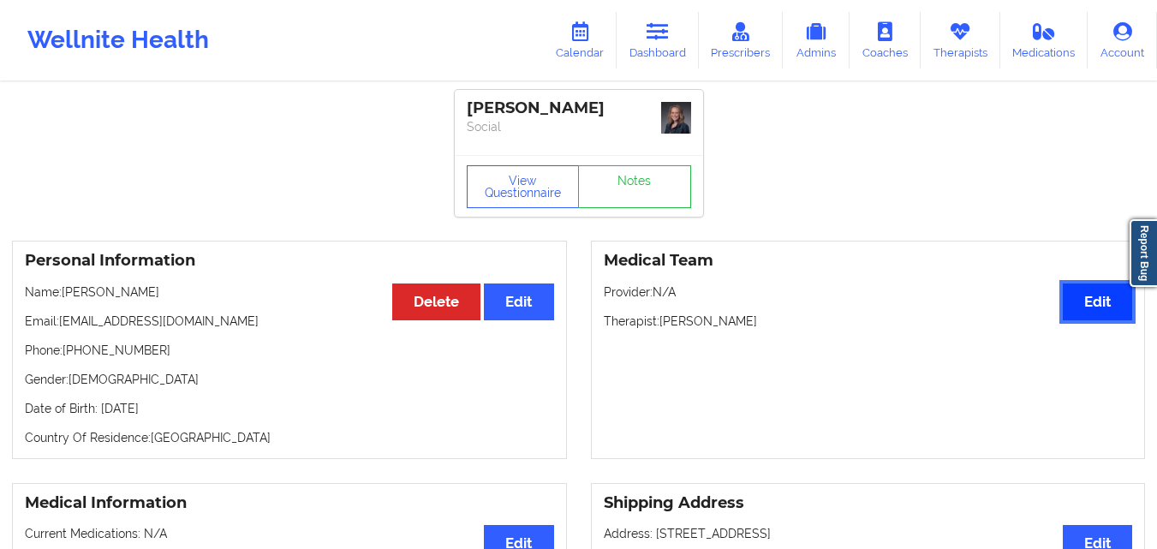
click at [1096, 314] on button "Edit" at bounding box center [1097, 301] width 69 height 37
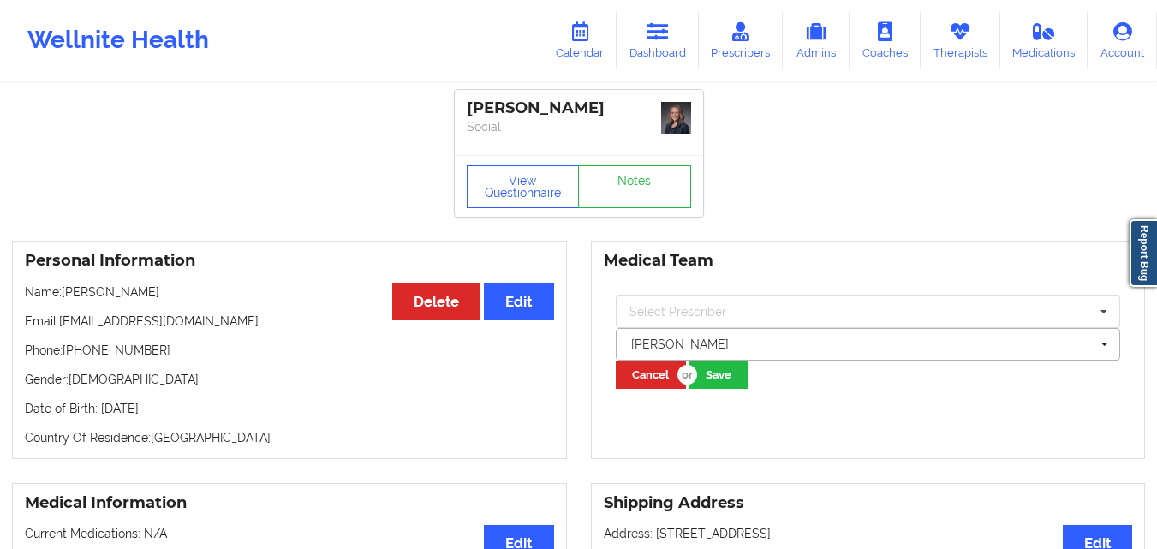
click at [799, 345] on div at bounding box center [860, 344] width 459 height 21
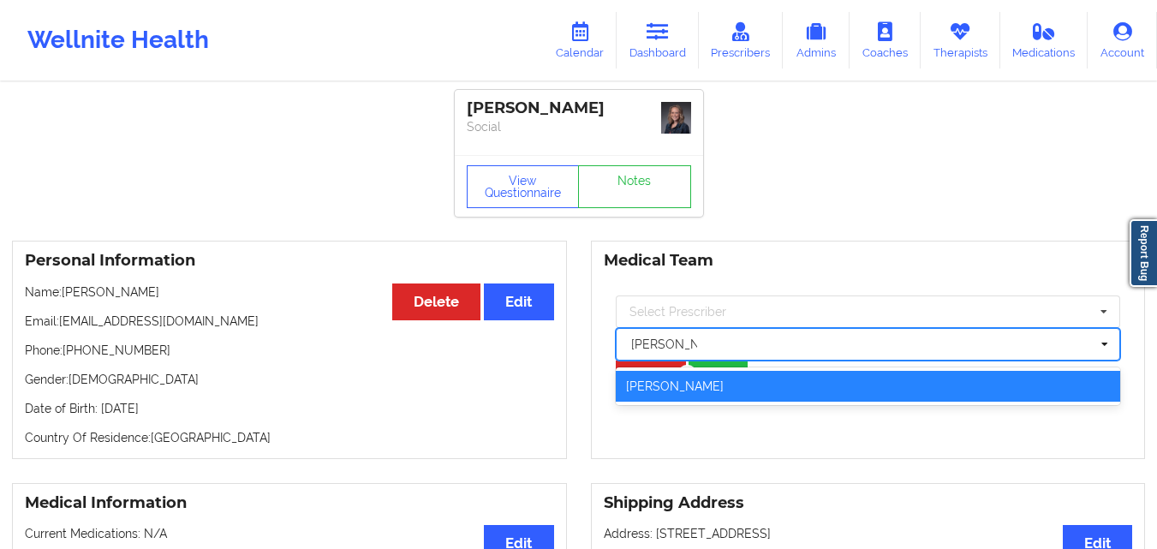
click at [778, 373] on div "[PERSON_NAME]" at bounding box center [868, 386] width 505 height 31
type input "[PERSON_NAME]"
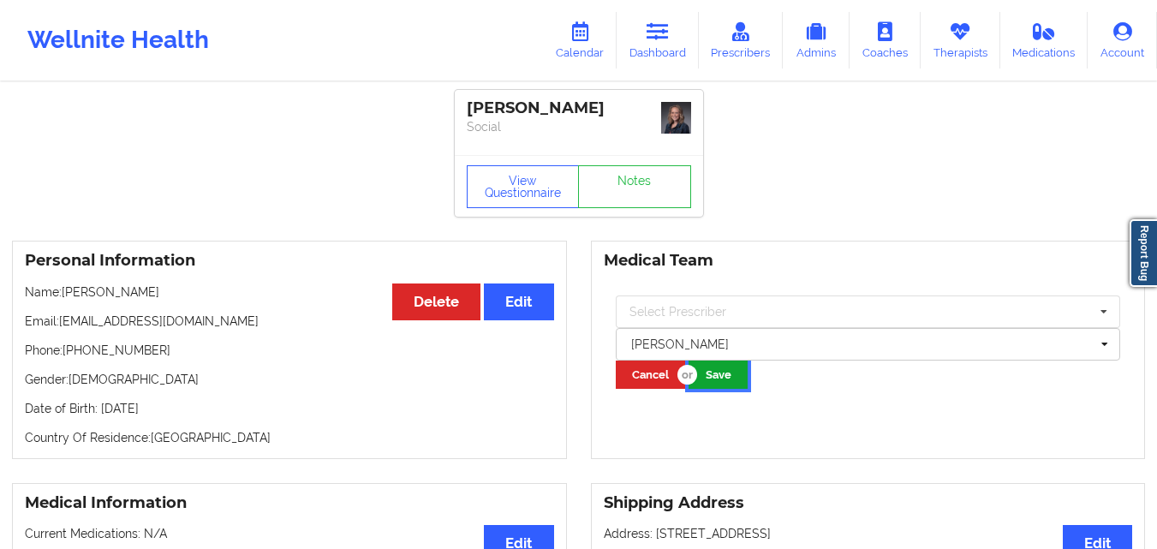
click at [710, 376] on button "Save" at bounding box center [717, 375] width 59 height 28
click at [729, 384] on button "Save" at bounding box center [717, 375] width 59 height 28
click at [672, 43] on link "Dashboard" at bounding box center [658, 40] width 82 height 57
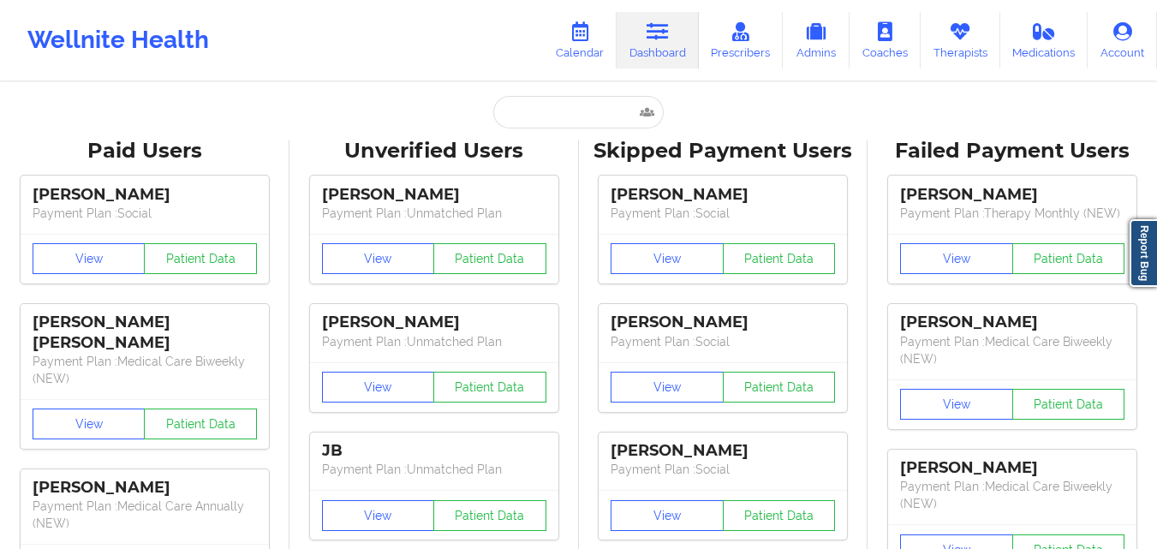
click at [649, 60] on link "Dashboard" at bounding box center [658, 40] width 82 height 57
click at [549, 110] on input "text" at bounding box center [578, 112] width 170 height 33
paste input "[PERSON_NAME]"
type input "[PERSON_NAME]"
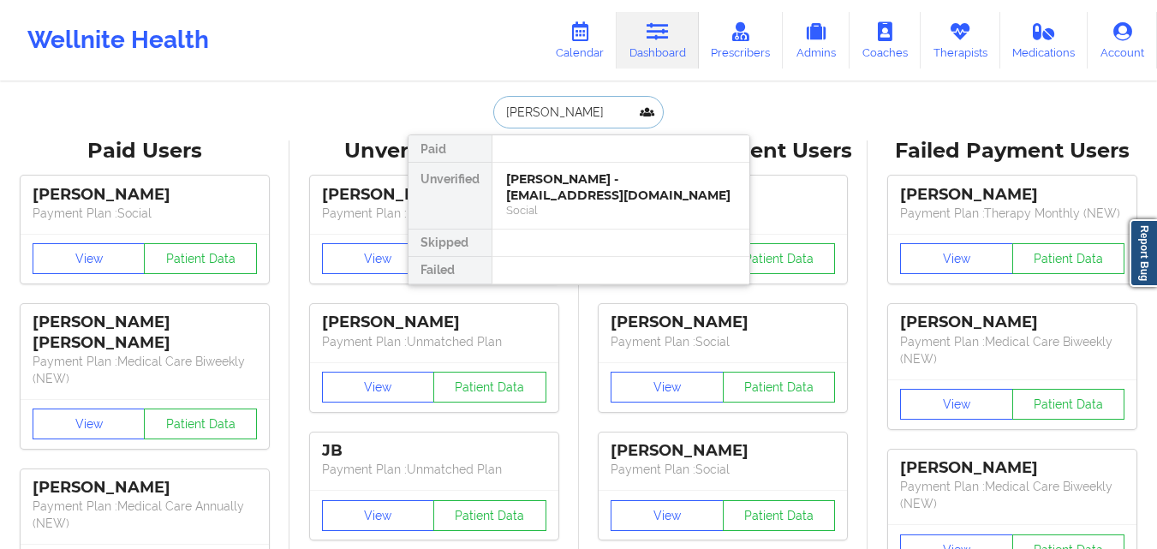
click at [633, 174] on div "[PERSON_NAME] - [EMAIL_ADDRESS][DOMAIN_NAME]" at bounding box center [620, 187] width 229 height 32
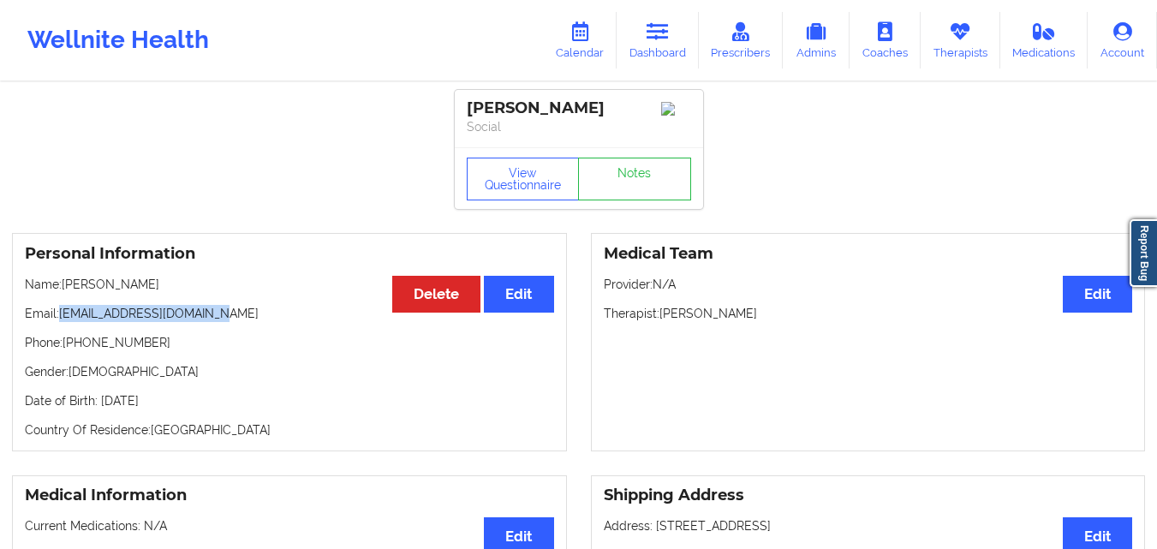
drag, startPoint x: 61, startPoint y: 319, endPoint x: 261, endPoint y: 317, distance: 200.4
click at [261, 317] on p "Email: [EMAIL_ADDRESS][DOMAIN_NAME]" at bounding box center [289, 313] width 529 height 17
copy p "[EMAIL_ADDRESS][DOMAIN_NAME]"
click at [74, 322] on p "Email: [EMAIL_ADDRESS][DOMAIN_NAME]" at bounding box center [289, 313] width 529 height 17
copy p "[EMAIL_ADDRESS][DOMAIN_NAME]"
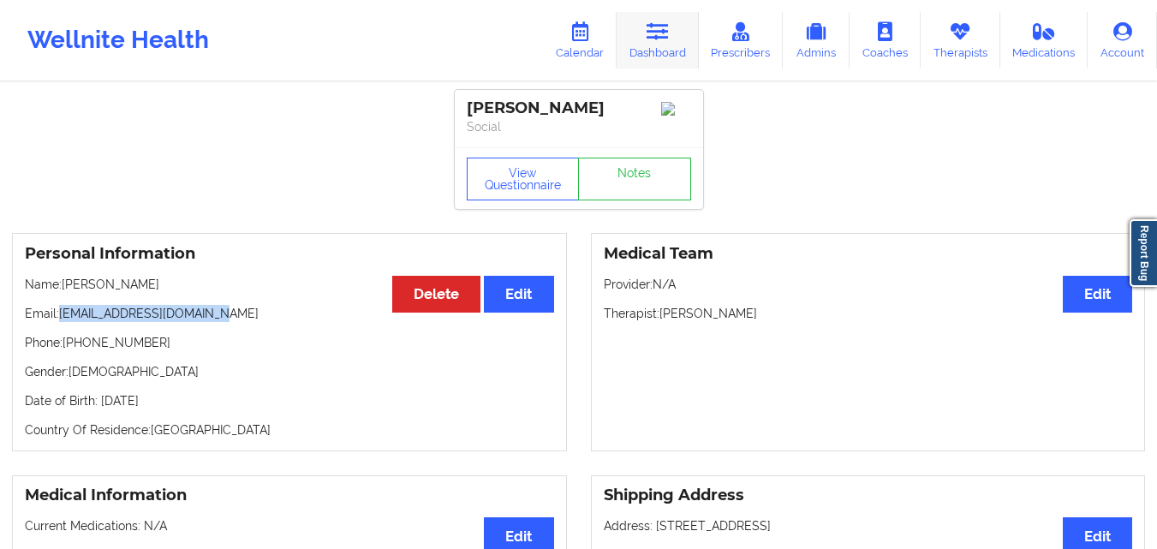
click at [664, 43] on link "Dashboard" at bounding box center [658, 40] width 82 height 57
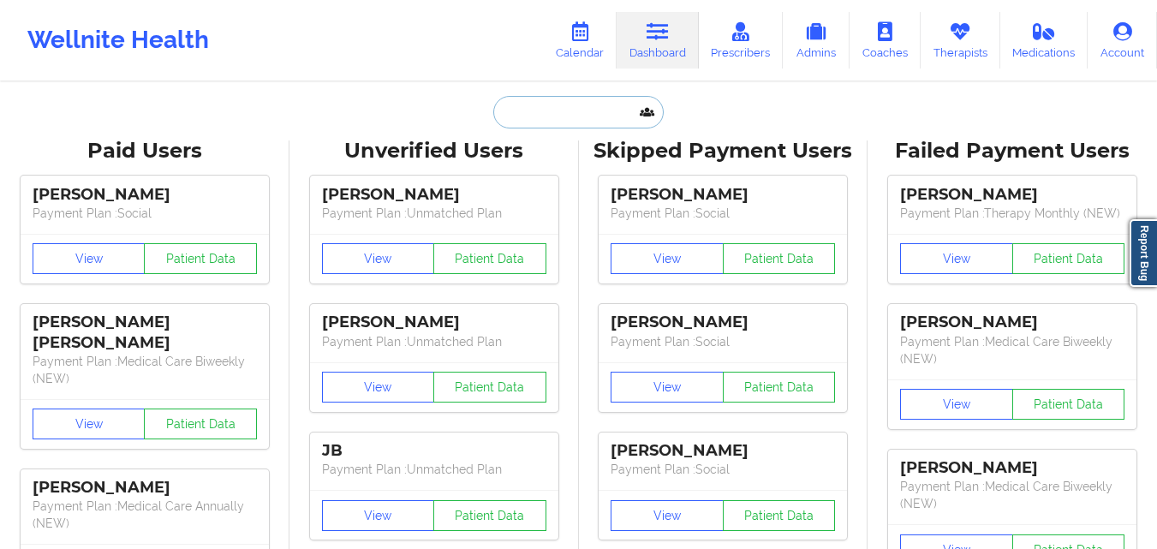
click at [565, 119] on input "text" at bounding box center [578, 112] width 170 height 33
paste input "Crystal"
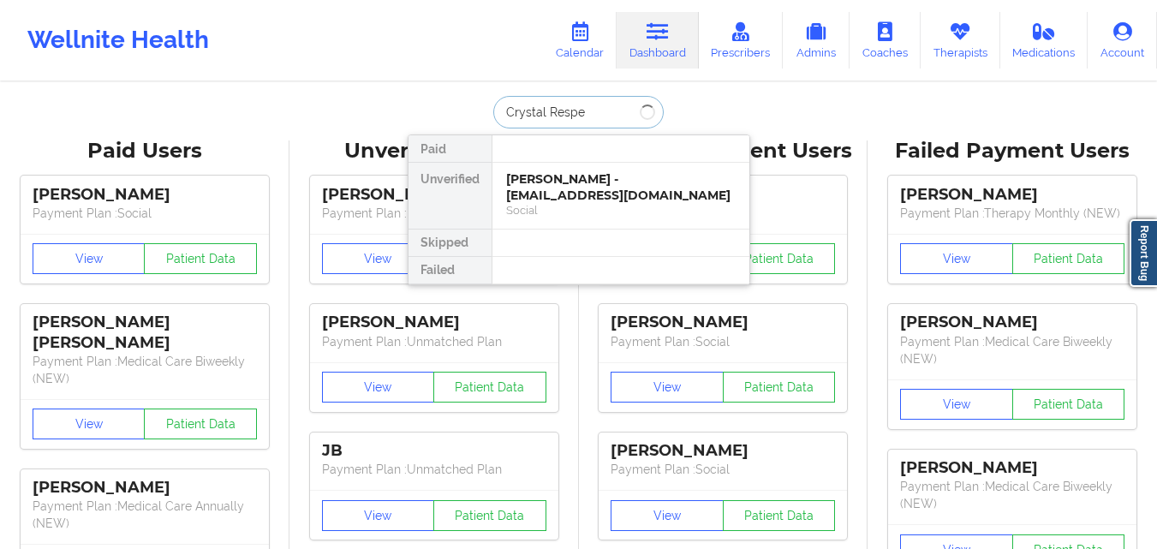
type input "[PERSON_NAME]"
click at [585, 179] on div "[PERSON_NAME] - [EMAIL_ADDRESS][DOMAIN_NAME]" at bounding box center [620, 187] width 229 height 32
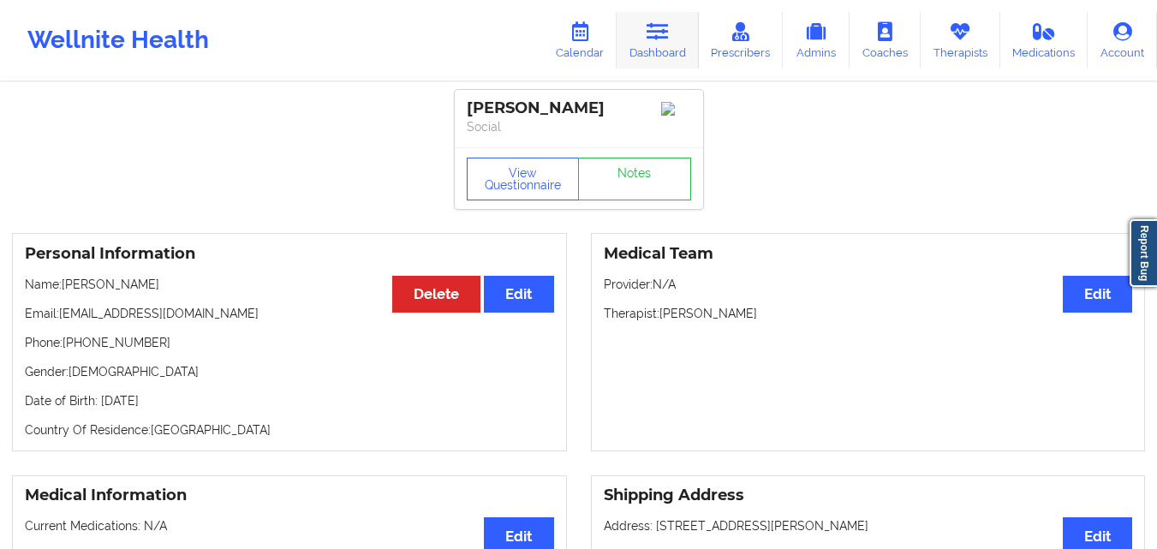
click at [649, 33] on icon at bounding box center [658, 31] width 22 height 19
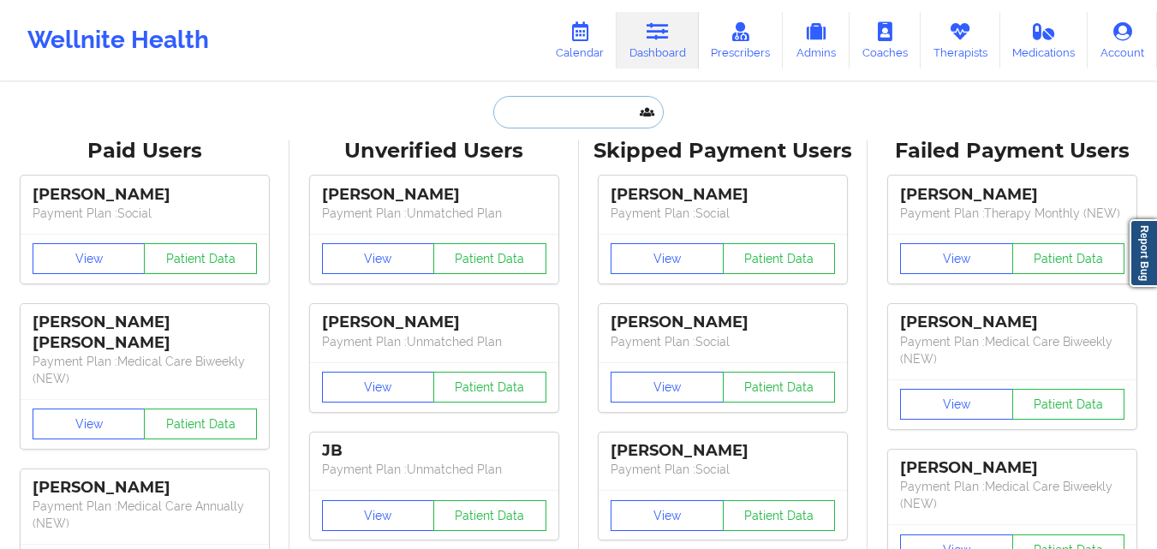
click at [543, 110] on input "text" at bounding box center [578, 112] width 170 height 33
paste input "[PERSON_NAME]"
type input "[PERSON_NAME]"
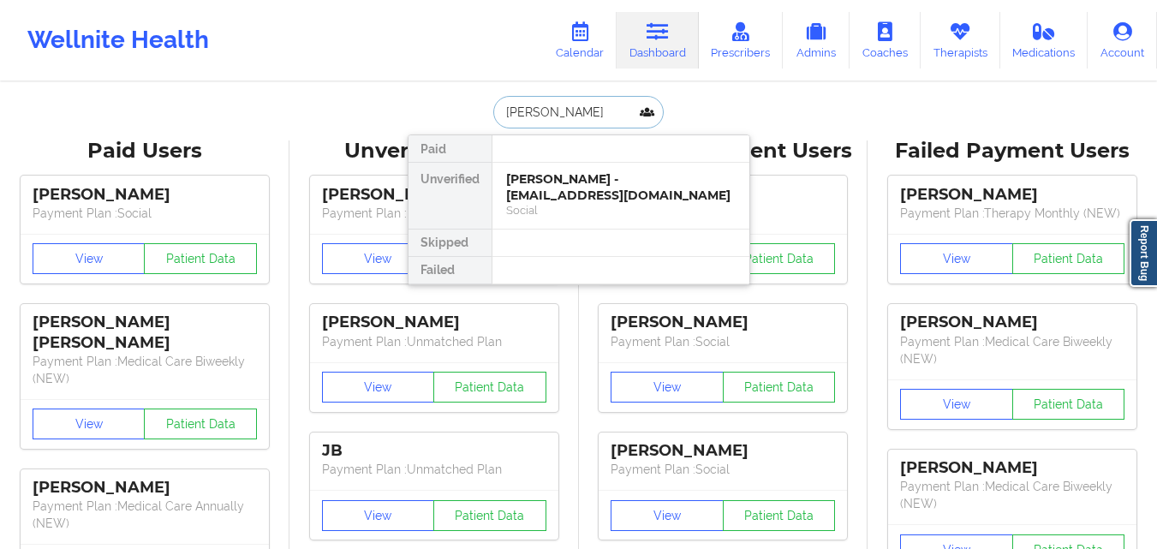
click at [570, 204] on div "Social" at bounding box center [620, 210] width 229 height 15
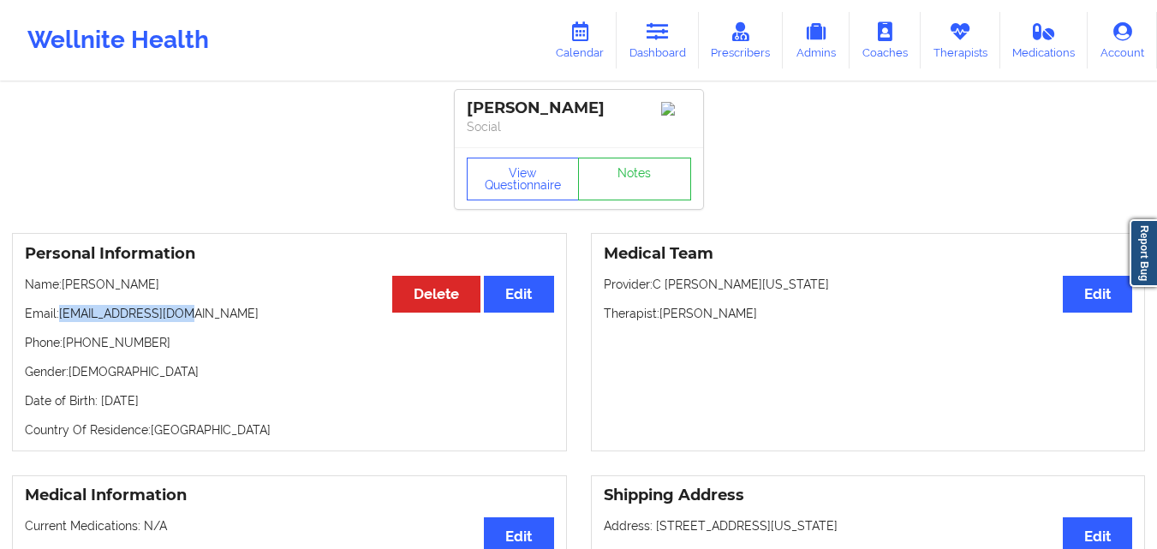
drag, startPoint x: 66, startPoint y: 316, endPoint x: 237, endPoint y: 325, distance: 171.5
click at [237, 322] on p "Email: [EMAIL_ADDRESS][DOMAIN_NAME]" at bounding box center [289, 313] width 529 height 17
copy p "[EMAIL_ADDRESS][DOMAIN_NAME]"
click at [665, 39] on icon at bounding box center [658, 31] width 22 height 19
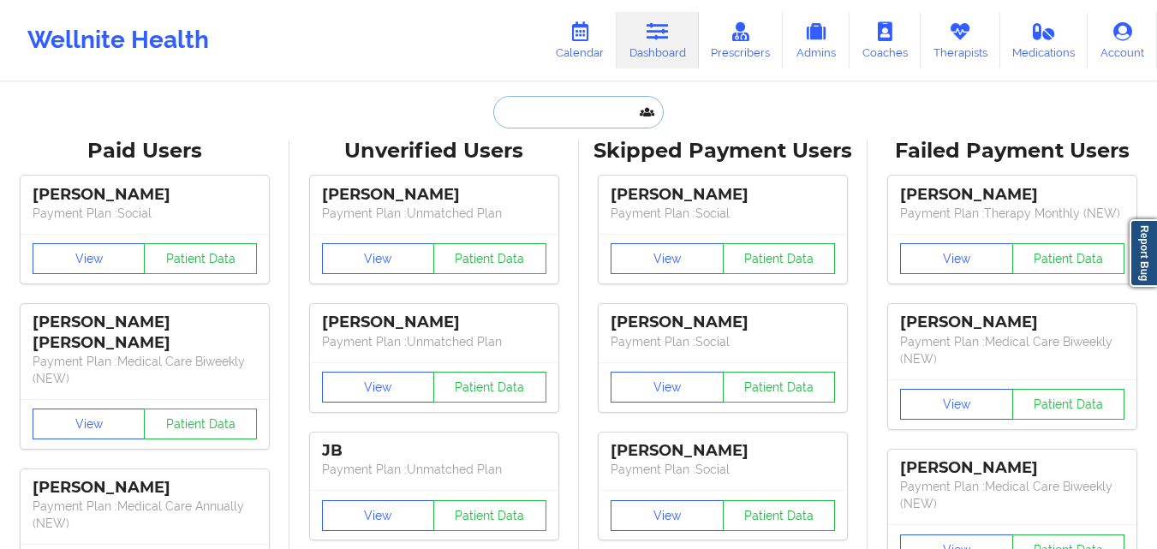
click at [541, 120] on input "text" at bounding box center [578, 112] width 170 height 33
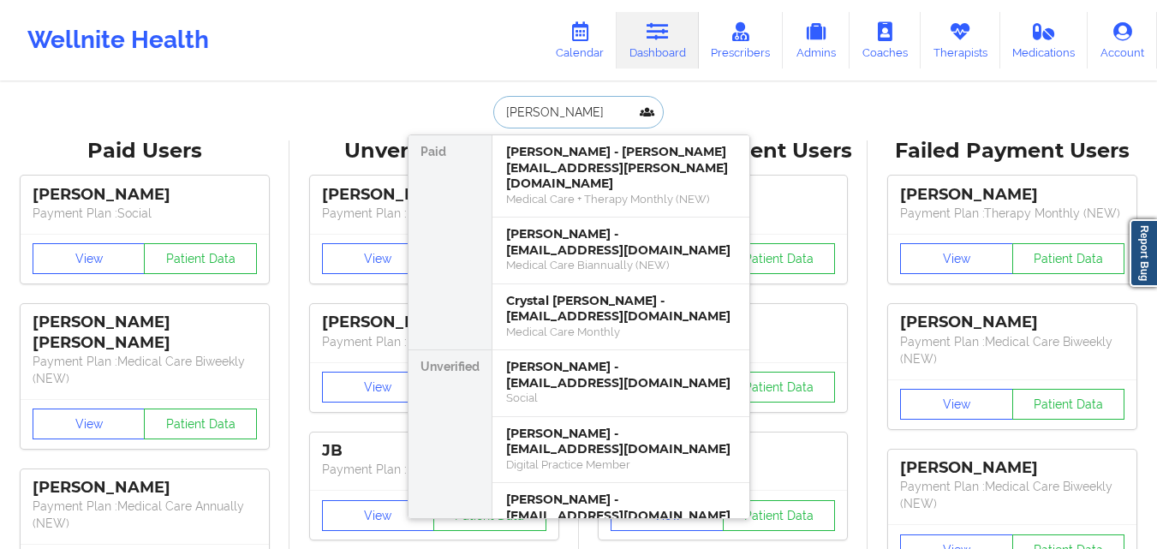
type input "[PERSON_NAME]"
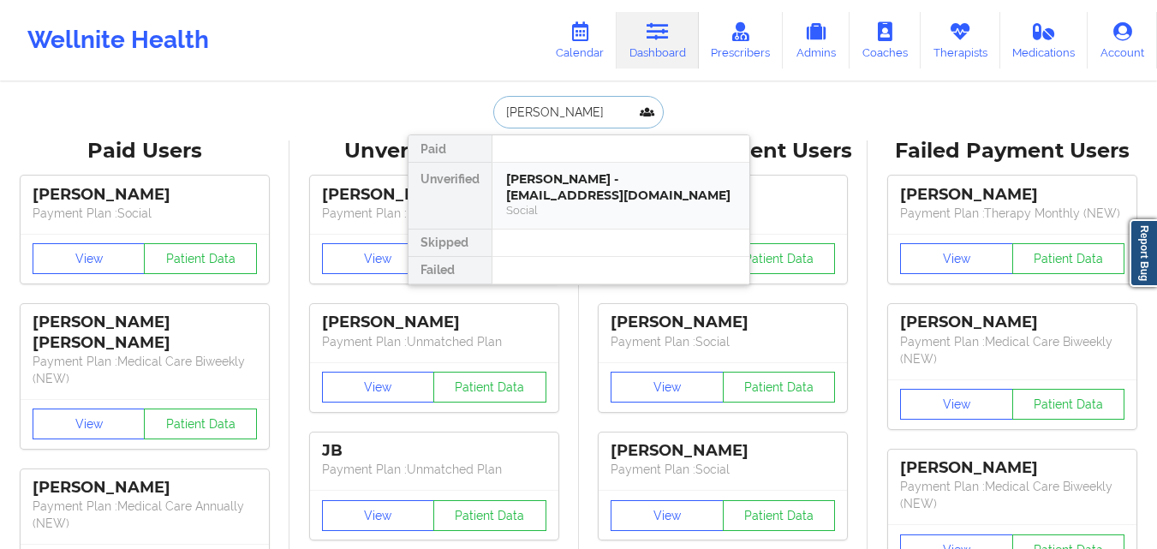
click at [577, 193] on div "[PERSON_NAME] - [EMAIL_ADDRESS][DOMAIN_NAME]" at bounding box center [620, 187] width 229 height 32
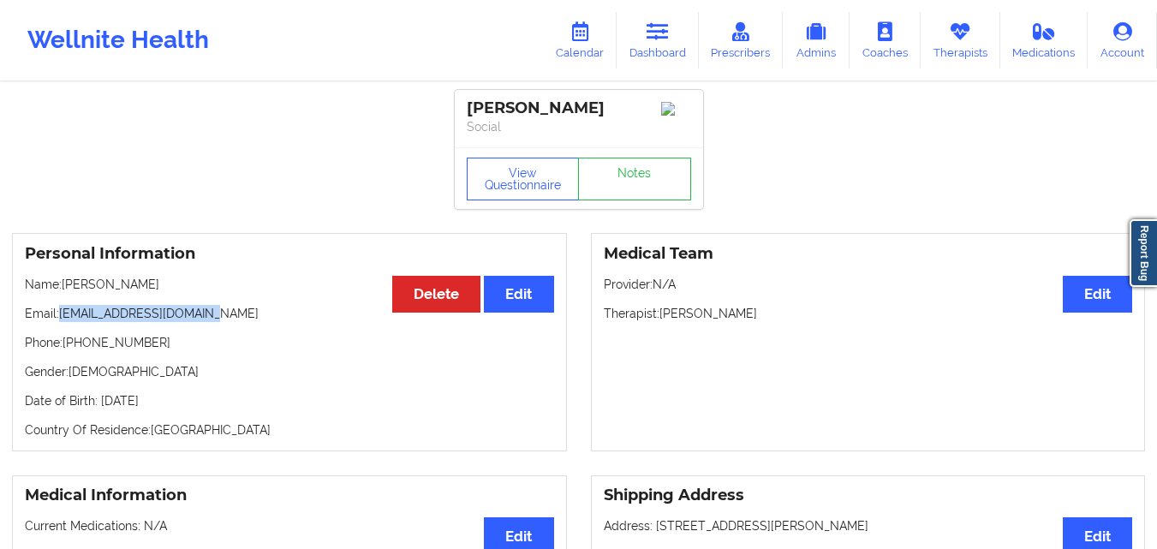
drag, startPoint x: 62, startPoint y: 324, endPoint x: 221, endPoint y: 324, distance: 159.3
click at [221, 322] on p "Email: [EMAIL_ADDRESS][DOMAIN_NAME]" at bounding box center [289, 313] width 529 height 17
copy p "[EMAIL_ADDRESS][DOMAIN_NAME]"
click at [682, 43] on link "Dashboard" at bounding box center [658, 40] width 82 height 57
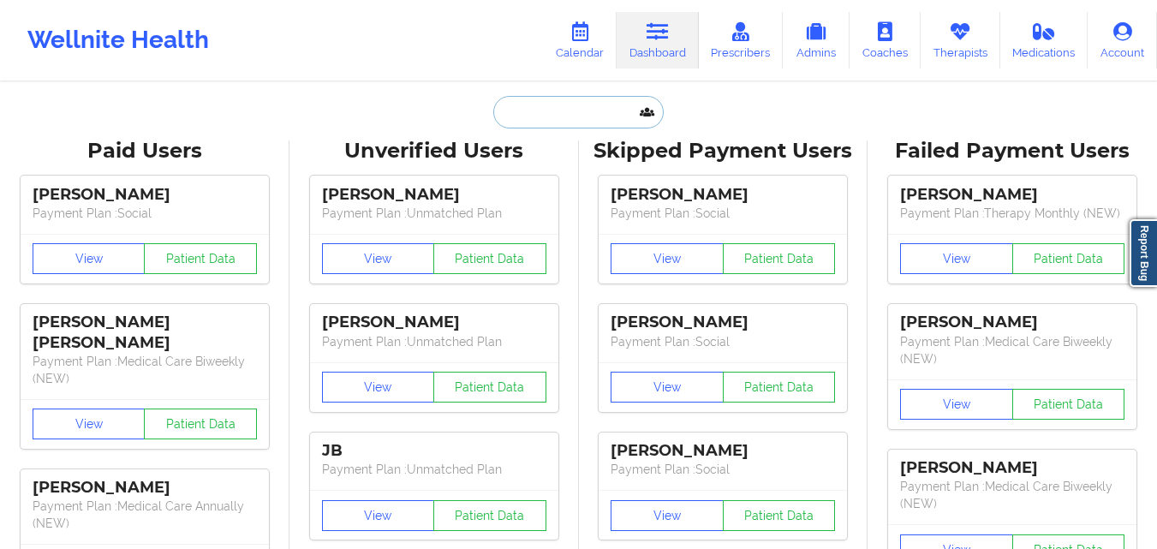
click at [521, 123] on input "text" at bounding box center [578, 112] width 170 height 33
paste input "[PERSON_NAME]"
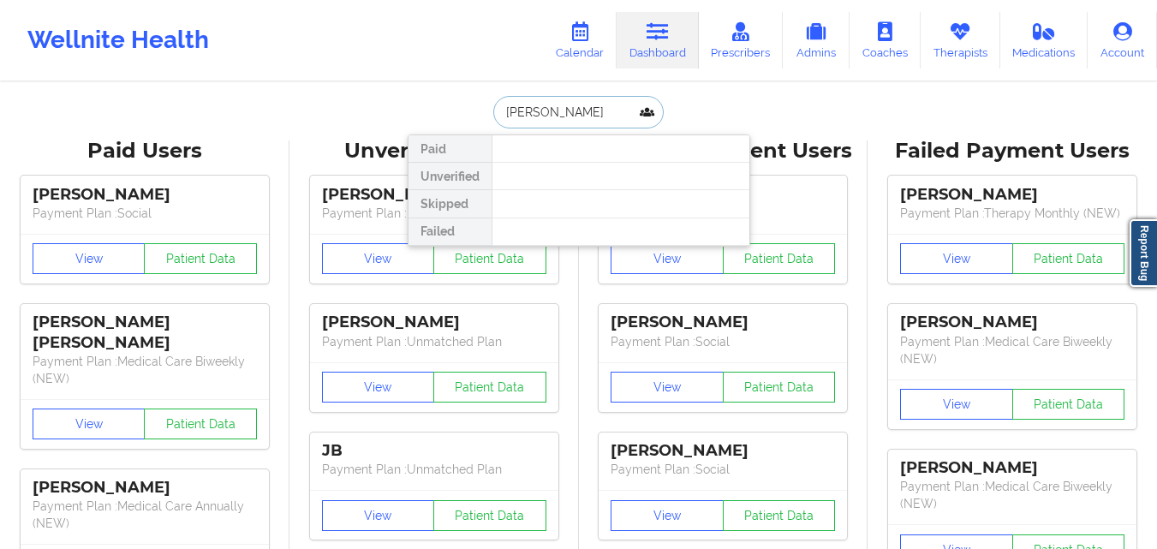
click at [502, 116] on input "[PERSON_NAME]" at bounding box center [578, 112] width 170 height 33
type input "[PERSON_NAME]"
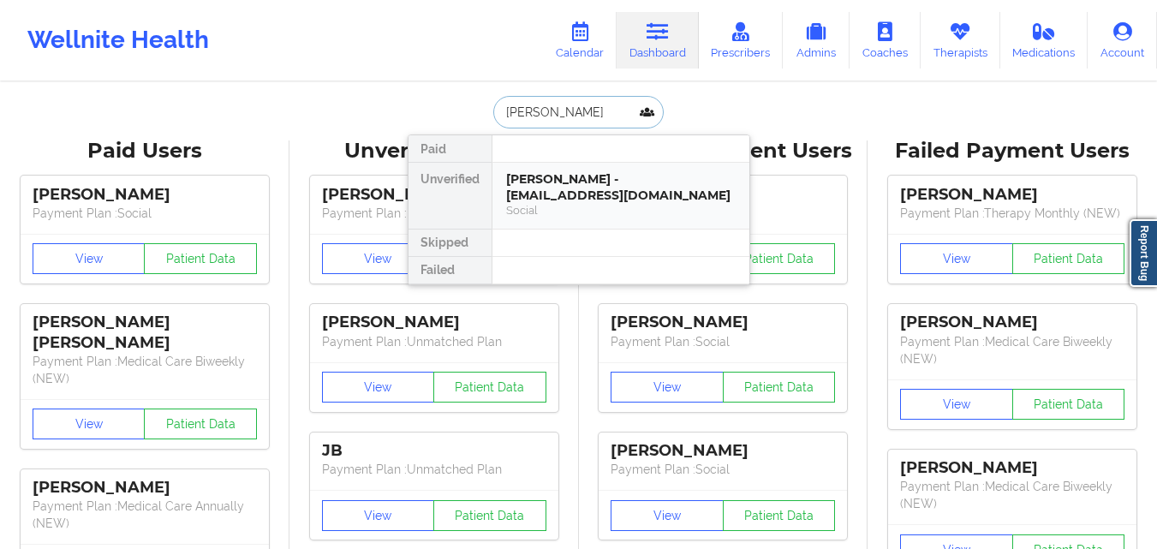
click at [619, 226] on div "[PERSON_NAME] - [EMAIL_ADDRESS][DOMAIN_NAME] Social" at bounding box center [620, 196] width 257 height 66
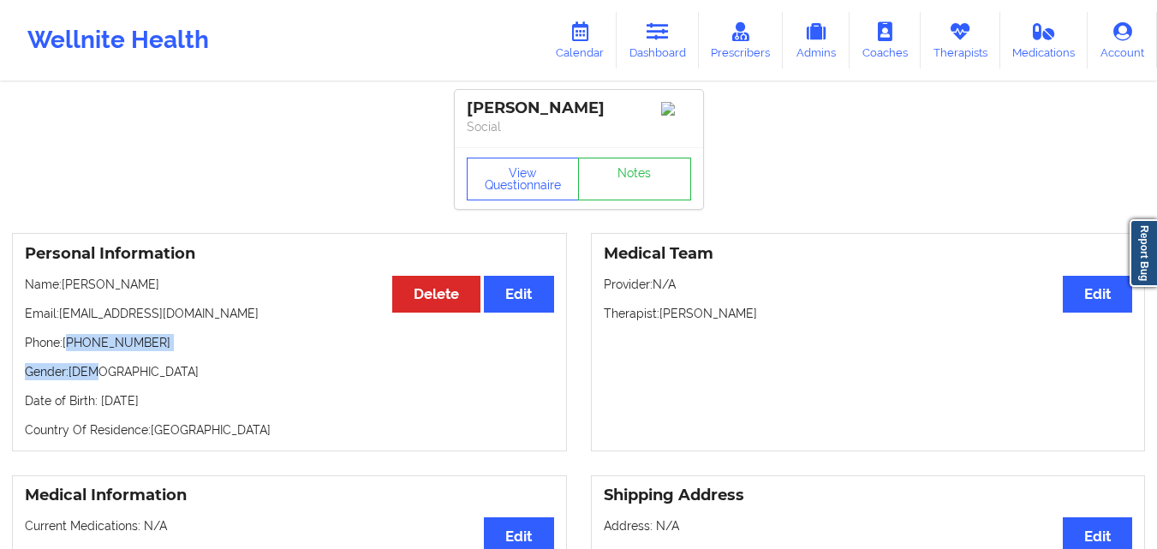
drag, startPoint x: 69, startPoint y: 349, endPoint x: 157, endPoint y: 360, distance: 87.9
click at [157, 360] on div "Personal Information Edit Delete Name: [PERSON_NAME] Email: [EMAIL_ADDRESS][DOM…" at bounding box center [289, 342] width 555 height 218
drag, startPoint x: 65, startPoint y: 348, endPoint x: 153, endPoint y: 346, distance: 88.2
click at [153, 346] on p "Phone: [PHONE_NUMBER]" at bounding box center [289, 342] width 529 height 17
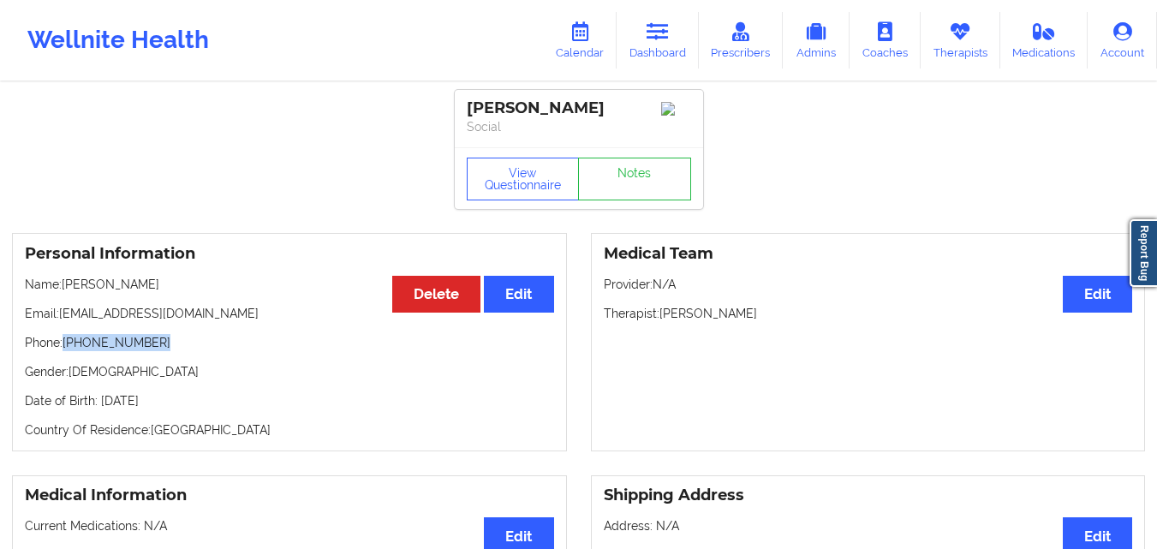
copy p "[PHONE_NUMBER]"
click at [646, 49] on link "Dashboard" at bounding box center [658, 40] width 82 height 57
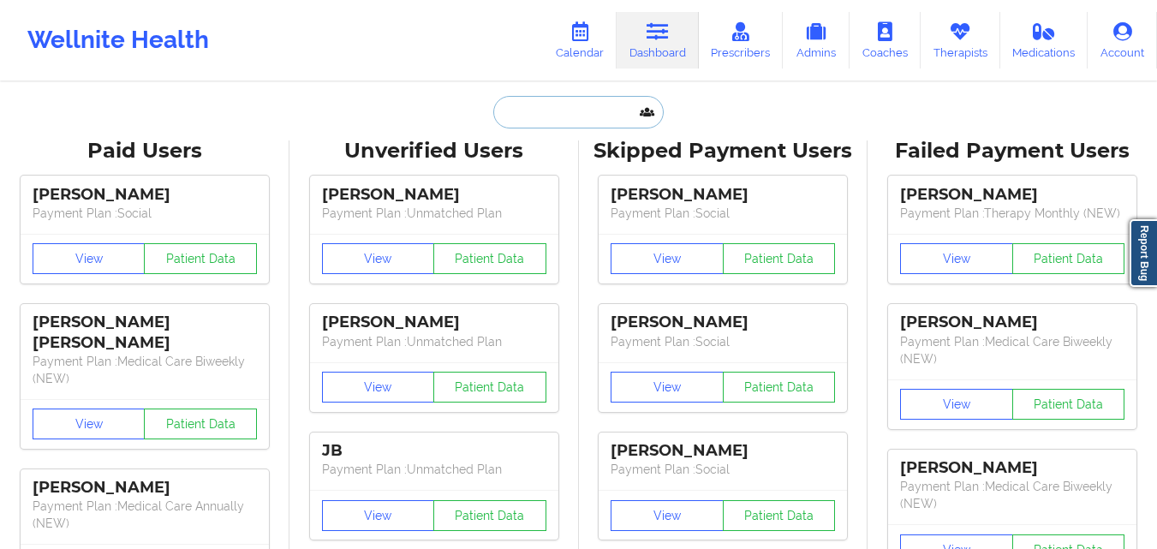
click at [529, 108] on input "text" at bounding box center [578, 112] width 170 height 33
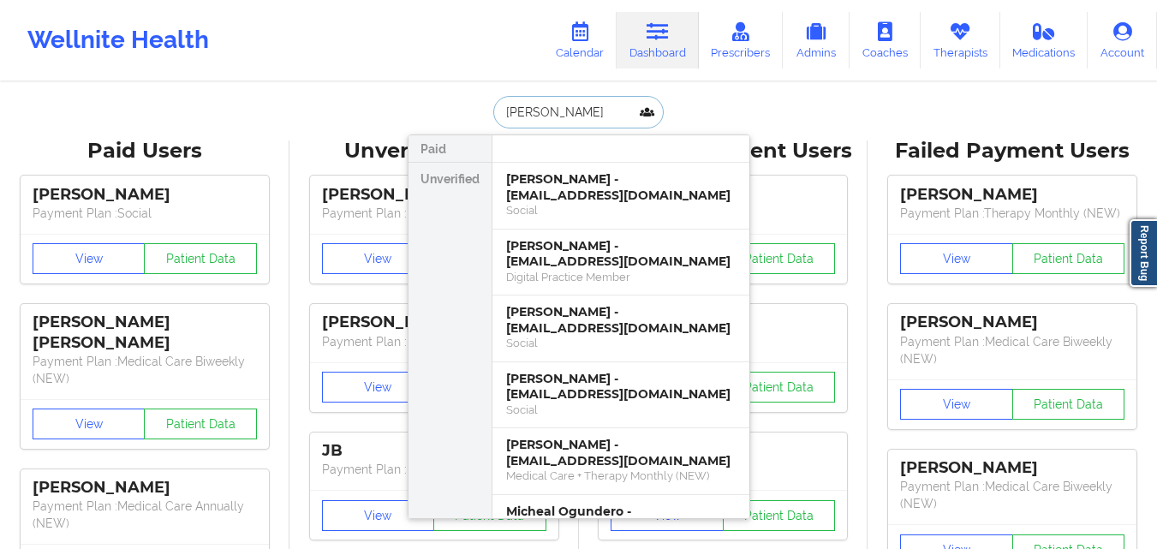
type input "[PERSON_NAME]"
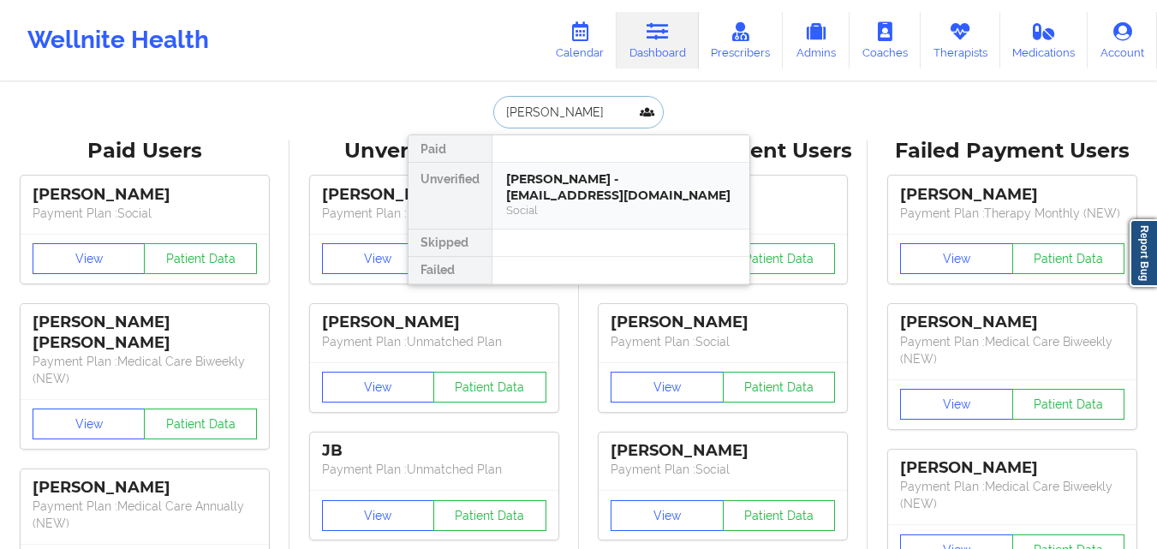
click at [567, 221] on div "[PERSON_NAME] - [EMAIL_ADDRESS][DOMAIN_NAME] Social" at bounding box center [620, 196] width 257 height 66
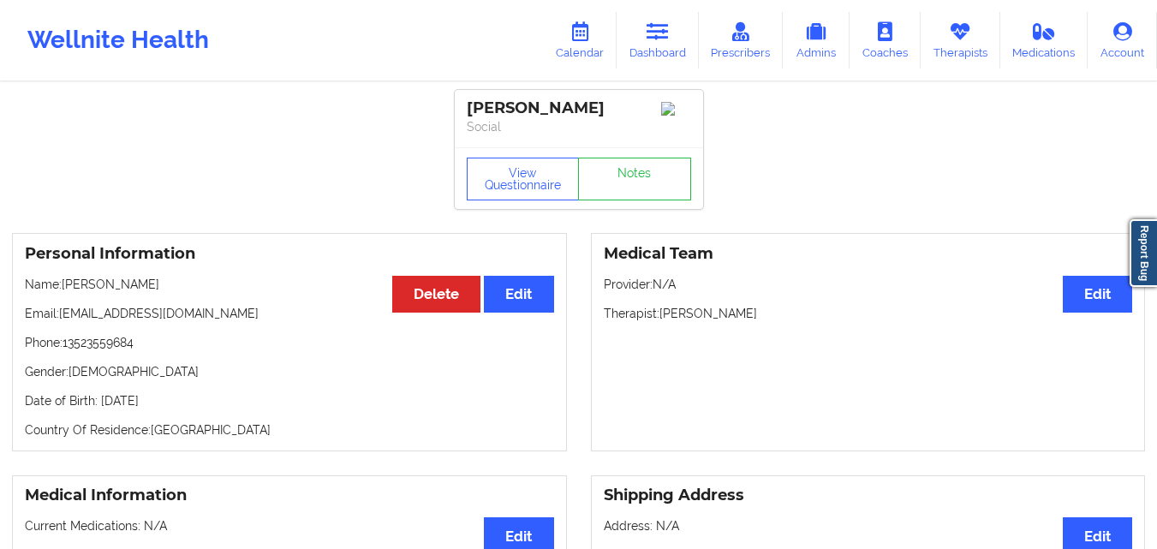
click at [62, 322] on p "Email: [EMAIL_ADDRESS][DOMAIN_NAME]" at bounding box center [289, 313] width 529 height 17
